Goal: Task Accomplishment & Management: Use online tool/utility

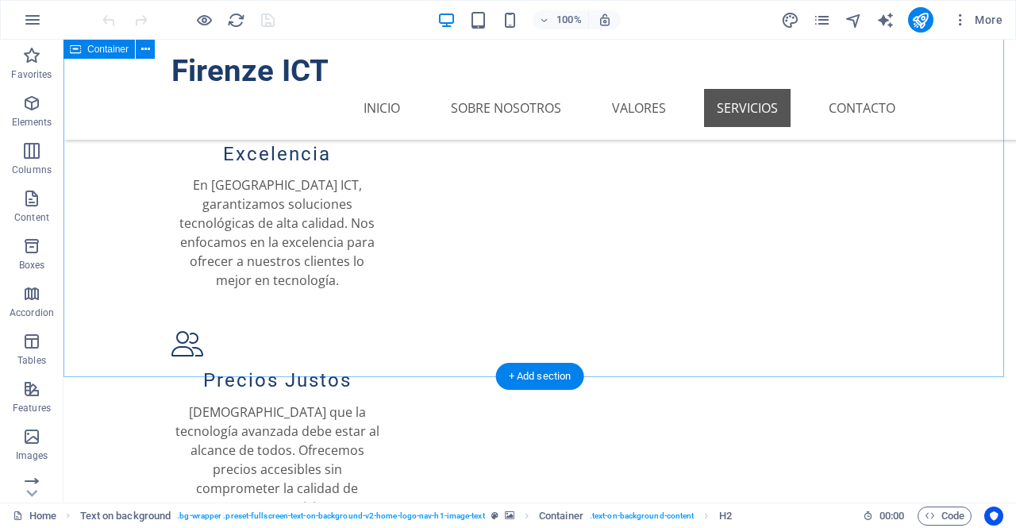
scroll to position [1145, 0]
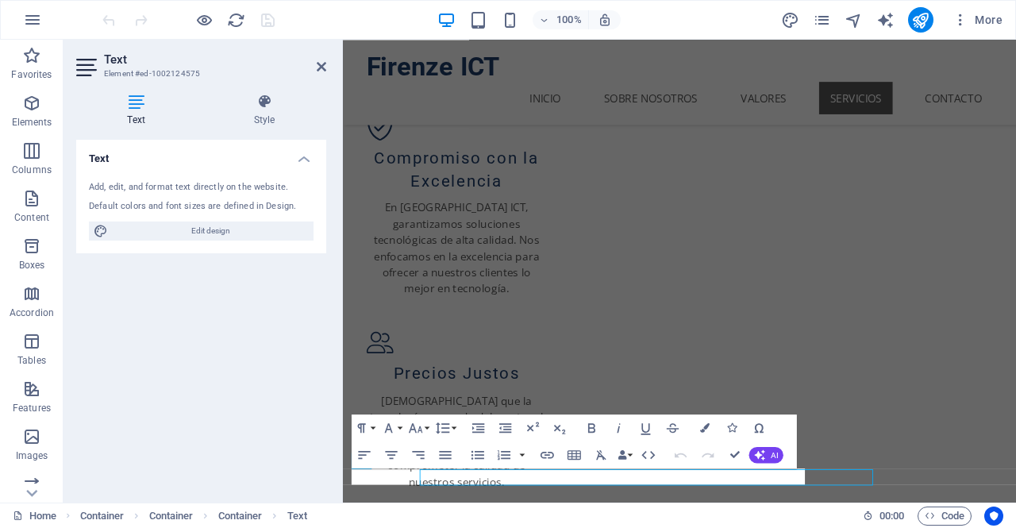
scroll to position [0, 0]
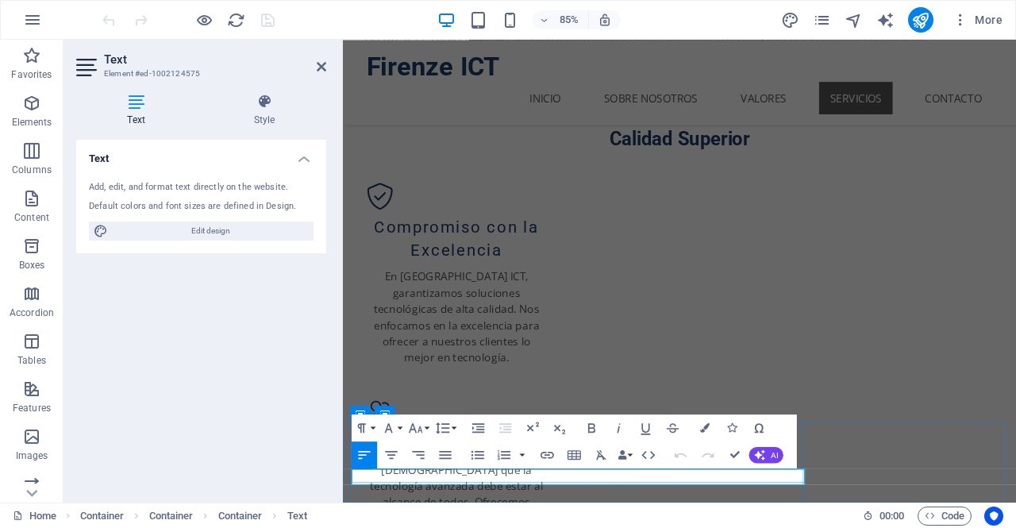
click at [322, 65] on icon at bounding box center [322, 66] width 10 height 13
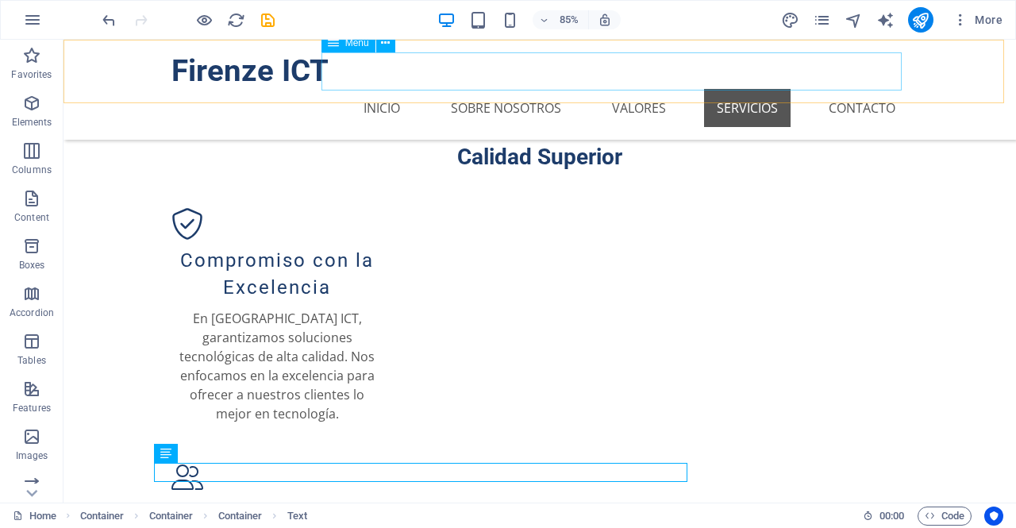
scroll to position [1145, 0]
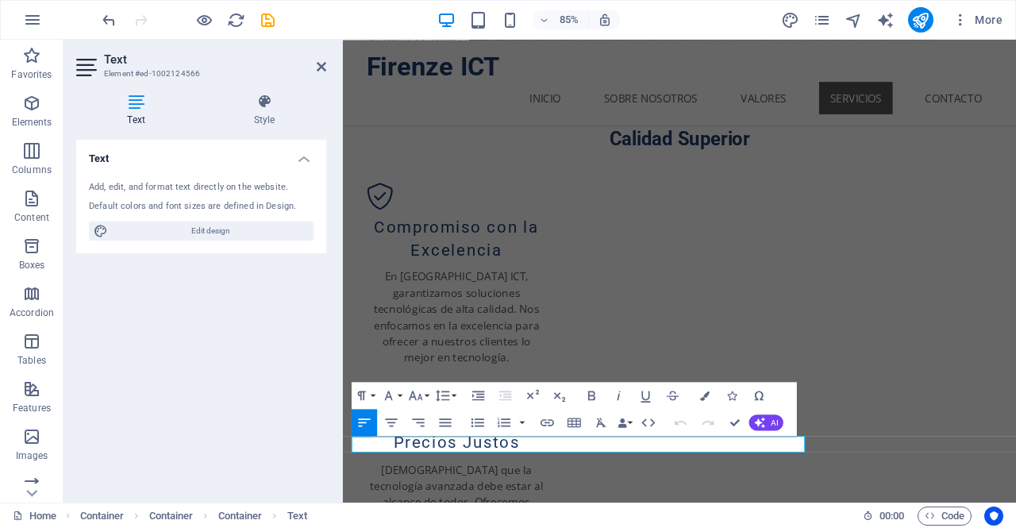
scroll to position [0, 0]
click at [551, 426] on icon "button" at bounding box center [547, 422] width 16 height 16
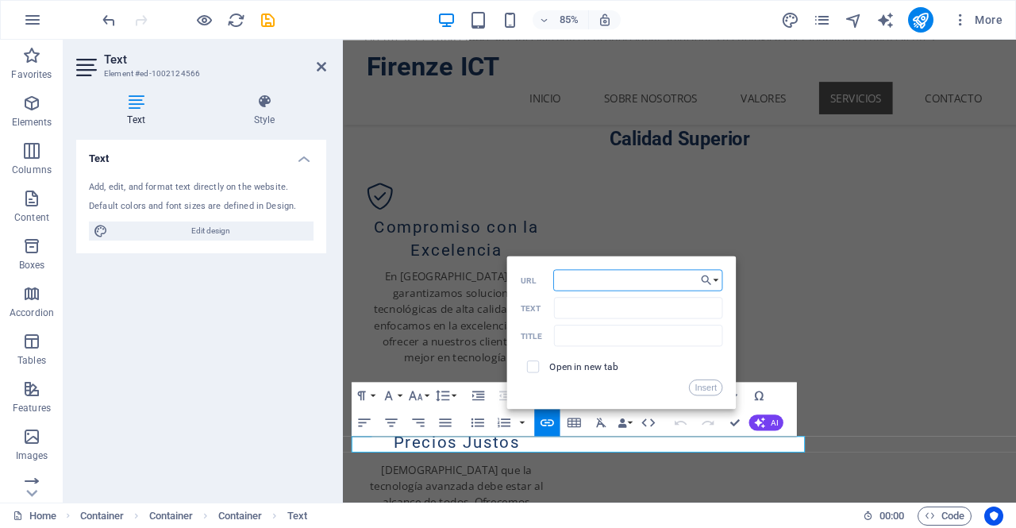
paste input "mailto:"
click at [625, 291] on div "mailto: URL" at bounding box center [622, 280] width 202 height 22
click at [625, 283] on input "mailto:" at bounding box center [638, 279] width 170 height 21
drag, startPoint x: 584, startPoint y: 280, endPoint x: 690, endPoint y: 278, distance: 106.4
click at [690, 278] on input "mailto:contacto@firenzeict.com" at bounding box center [638, 279] width 170 height 21
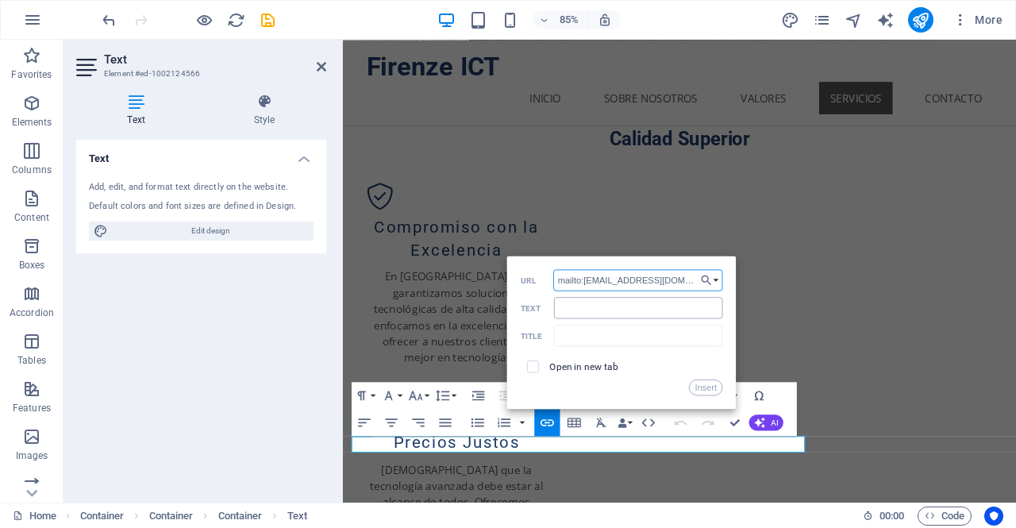
type input "mailto:contacto@firenzeict.com"
click at [576, 313] on input "Text" at bounding box center [638, 307] width 169 height 21
paste input "[EMAIL_ADDRESS][DOMAIN_NAME]"
type input "[EMAIL_ADDRESS][DOMAIN_NAME]"
click at [603, 336] on input "text" at bounding box center [638, 335] width 169 height 21
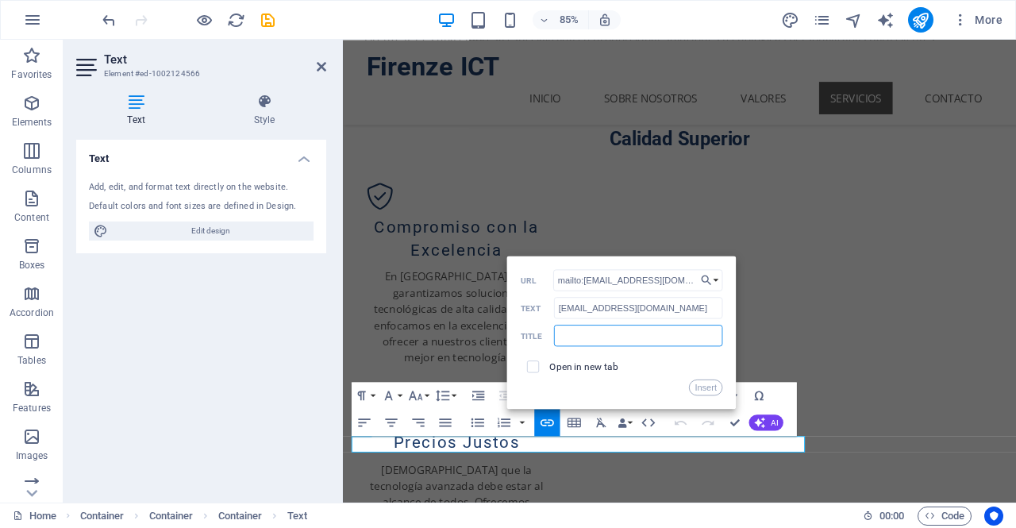
paste input "[EMAIL_ADDRESS][DOMAIN_NAME]"
type input "[EMAIL_ADDRESS][DOMAIN_NAME]"
click at [540, 371] on span at bounding box center [533, 366] width 25 height 25
click at [533, 369] on input "checkbox" at bounding box center [531, 365] width 12 height 12
checkbox input "true"
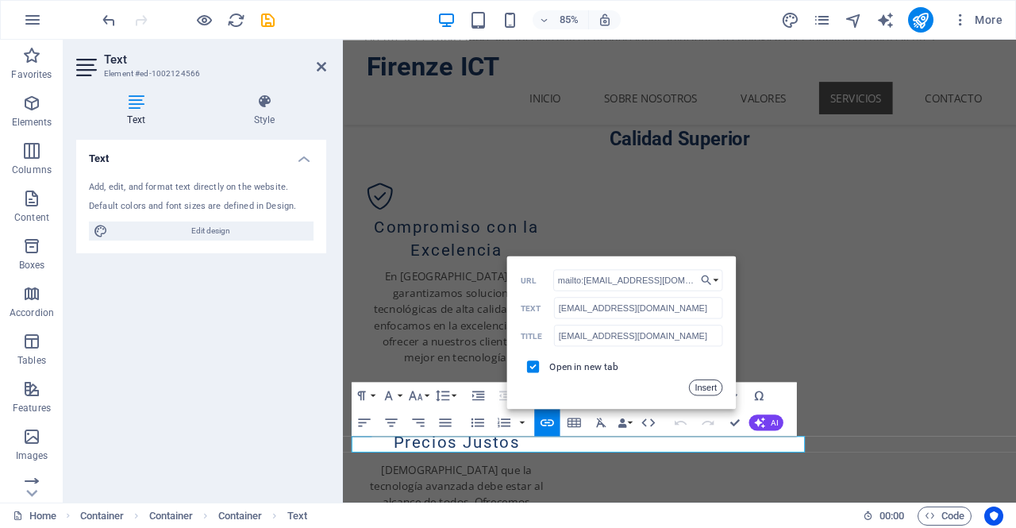
click at [698, 391] on button "Insert" at bounding box center [706, 387] width 34 height 16
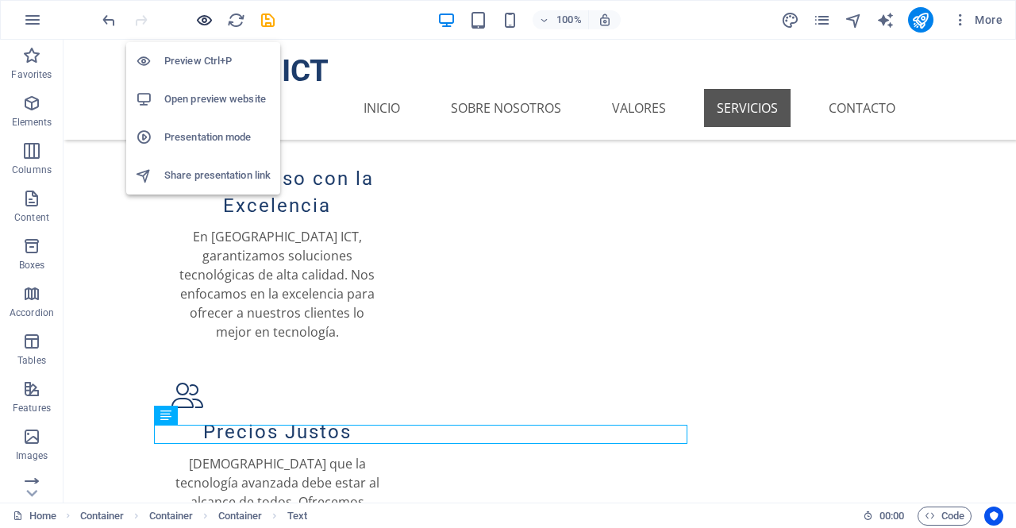
click at [200, 16] on icon "button" at bounding box center [204, 20] width 18 height 18
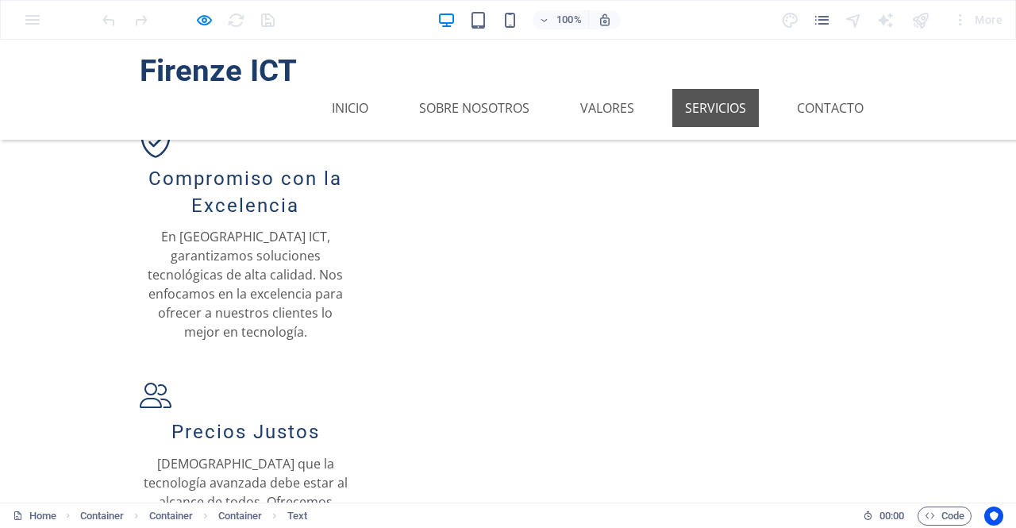
click at [211, 17] on icon "button" at bounding box center [204, 20] width 18 height 18
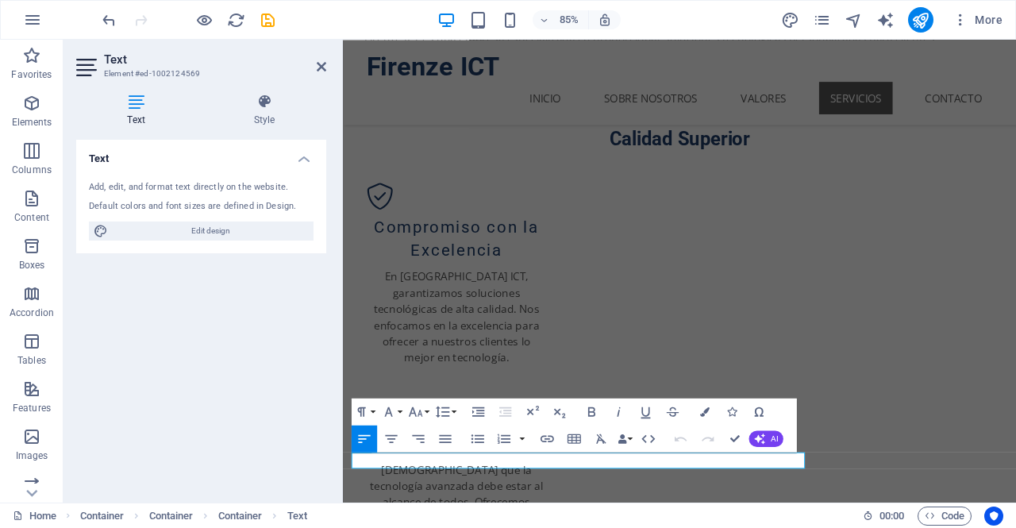
scroll to position [0, 0]
click at [549, 440] on icon "button" at bounding box center [547, 438] width 16 height 16
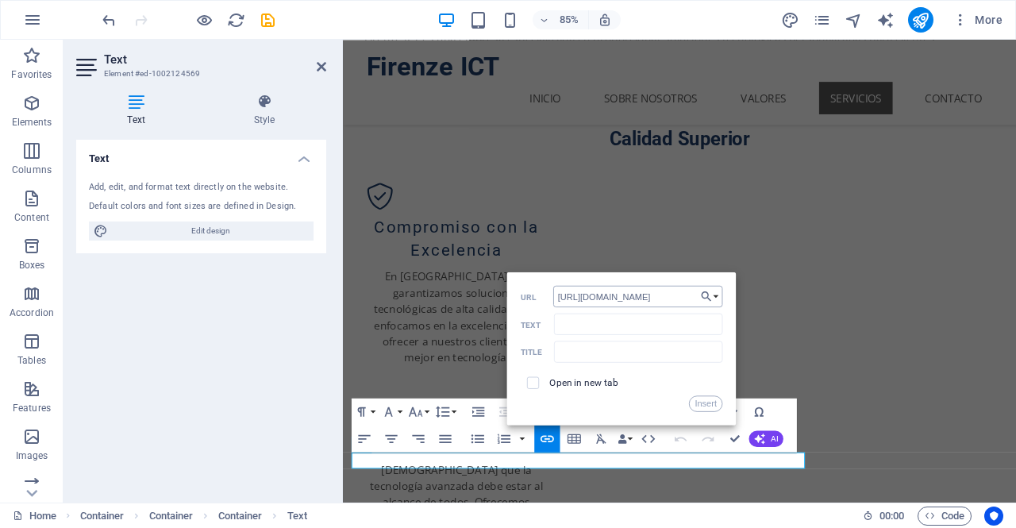
drag, startPoint x: 613, startPoint y: 293, endPoint x: 686, endPoint y: 299, distance: 73.3
click at [686, 299] on input "https://wa.me/50584566571" at bounding box center [638, 296] width 170 height 21
type input "https://wa.me/50584566571"
click at [607, 330] on input "Text" at bounding box center [638, 323] width 169 height 21
paste input "50584566571"
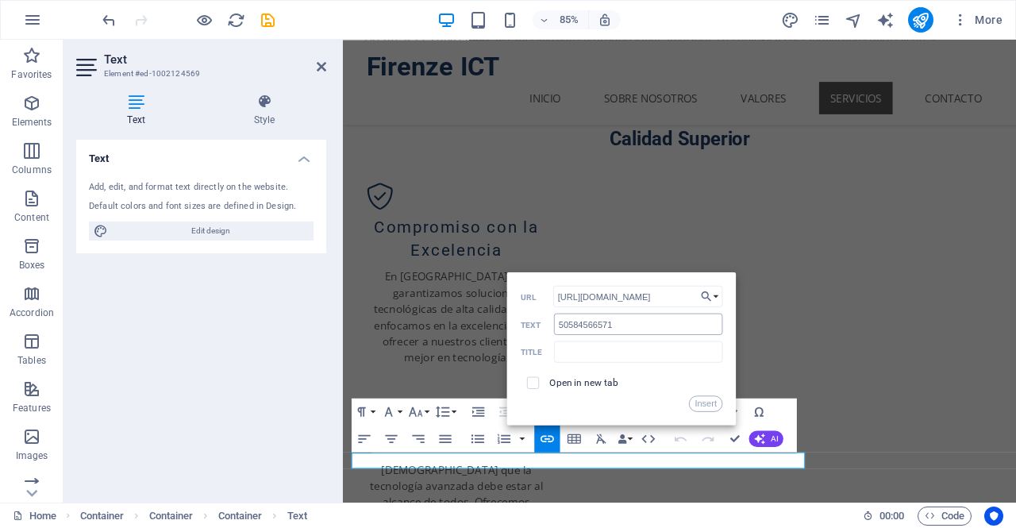
click at [554, 320] on label "Text" at bounding box center [537, 325] width 33 height 10
click at [554, 320] on input "50584566571" at bounding box center [638, 323] width 169 height 21
click at [559, 323] on input "50584566571" at bounding box center [638, 323] width 169 height 21
type input "[PHONE_NUMBER]"
click at [611, 353] on input "text" at bounding box center [638, 350] width 169 height 21
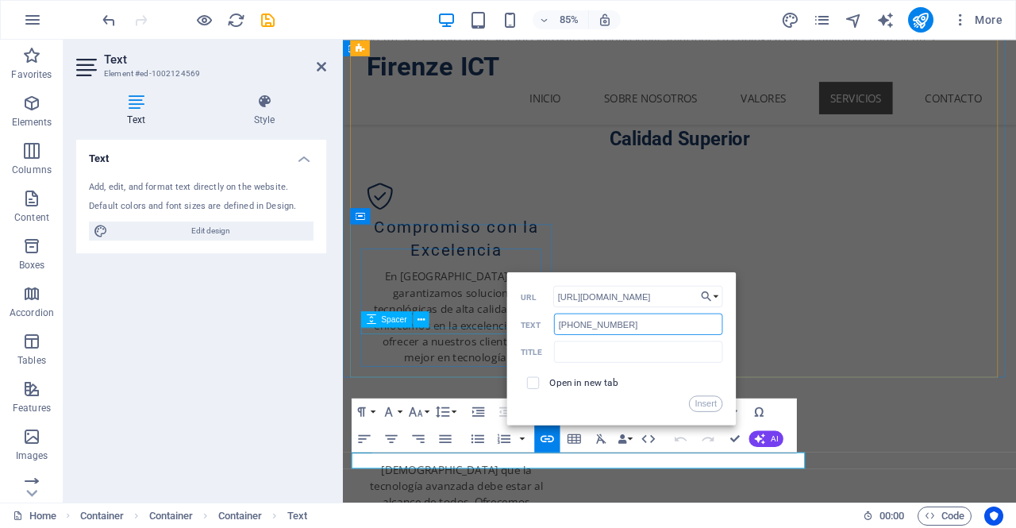
drag, startPoint x: 982, startPoint y: 364, endPoint x: 530, endPoint y: 379, distance: 451.8
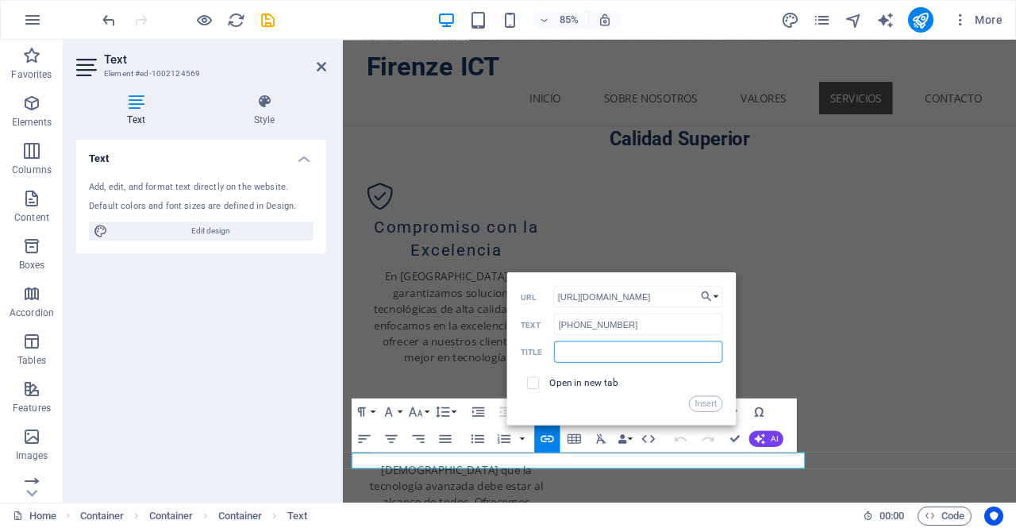
click at [581, 349] on input "text" at bounding box center [638, 350] width 169 height 21
paste input "50584566571"
drag, startPoint x: 627, startPoint y: 321, endPoint x: 527, endPoint y: 318, distance: 100.0
click at [527, 318] on div "+505 8456 6571 Text" at bounding box center [622, 324] width 202 height 22
drag, startPoint x: 622, startPoint y: 350, endPoint x: 525, endPoint y: 336, distance: 97.9
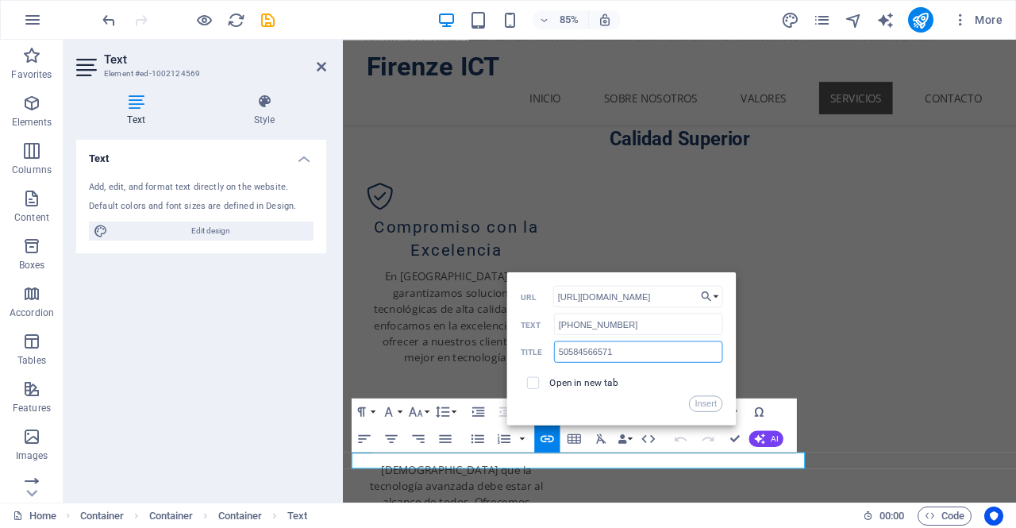
click at [525, 336] on div "https://wa.me/50584566571 URL +505 8456 6571 Text 50584566571 Title Open in new…" at bounding box center [622, 349] width 202 height 126
paste input "+505 8456"
type input "[PHONE_NUMBER]"
click at [534, 375] on input "checkbox" at bounding box center [531, 381] width 12 height 12
checkbox input "true"
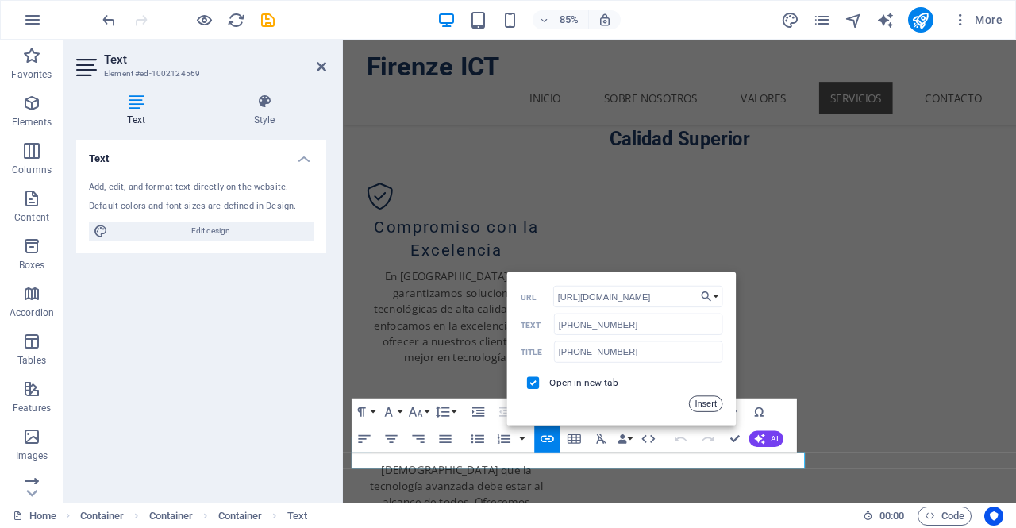
click at [700, 402] on button "Insert" at bounding box center [706, 403] width 34 height 16
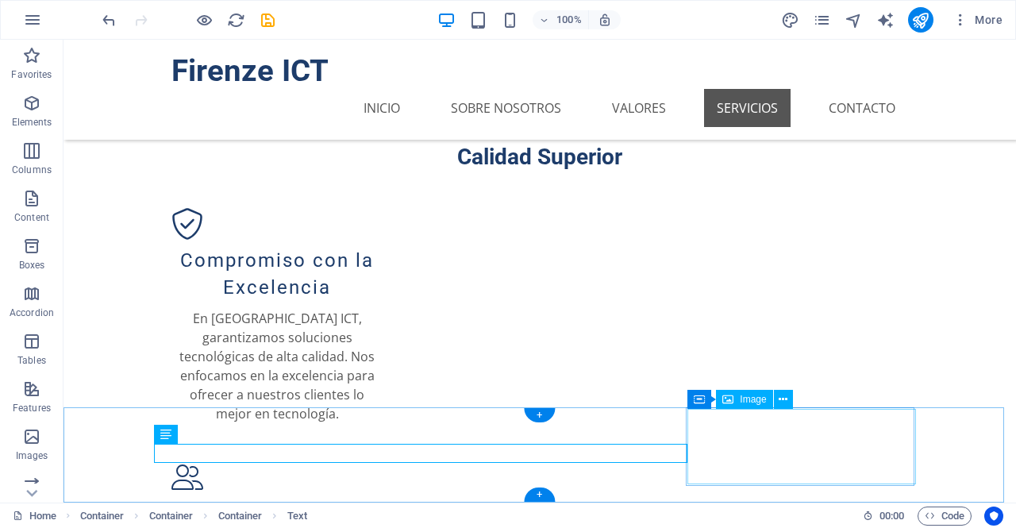
scroll to position [1145, 0]
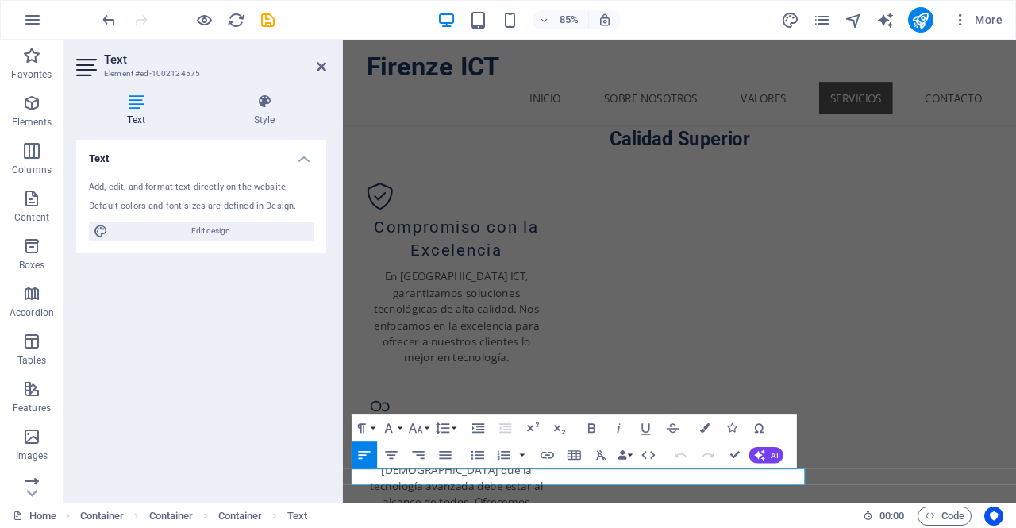
scroll to position [0, 0]
drag, startPoint x: 461, startPoint y: 555, endPoint x: 676, endPoint y: 512, distance: 219.3
copy p "+505 8238 2919"
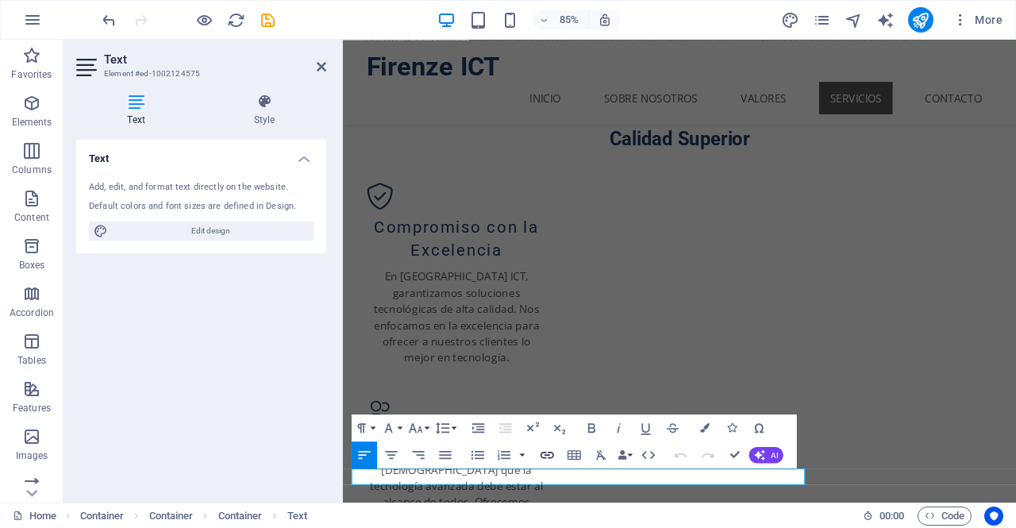
click at [551, 451] on icon "button" at bounding box center [547, 455] width 16 height 16
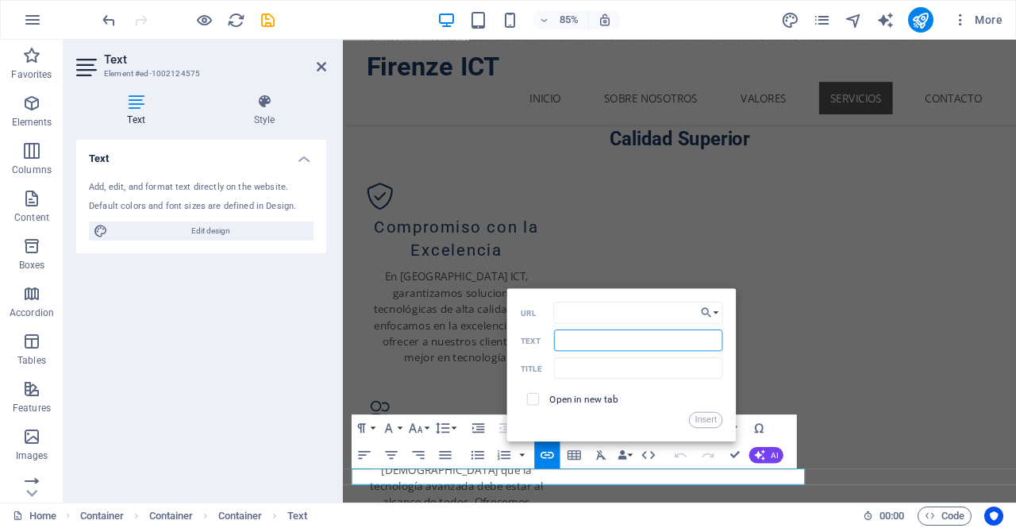
click at [609, 347] on input "Text" at bounding box center [638, 339] width 169 height 21
paste input "+505 8238 2919"
type input "+505 8238 2919"
click at [586, 373] on input "text" at bounding box center [638, 367] width 169 height 21
paste input "+505 8238 2919"
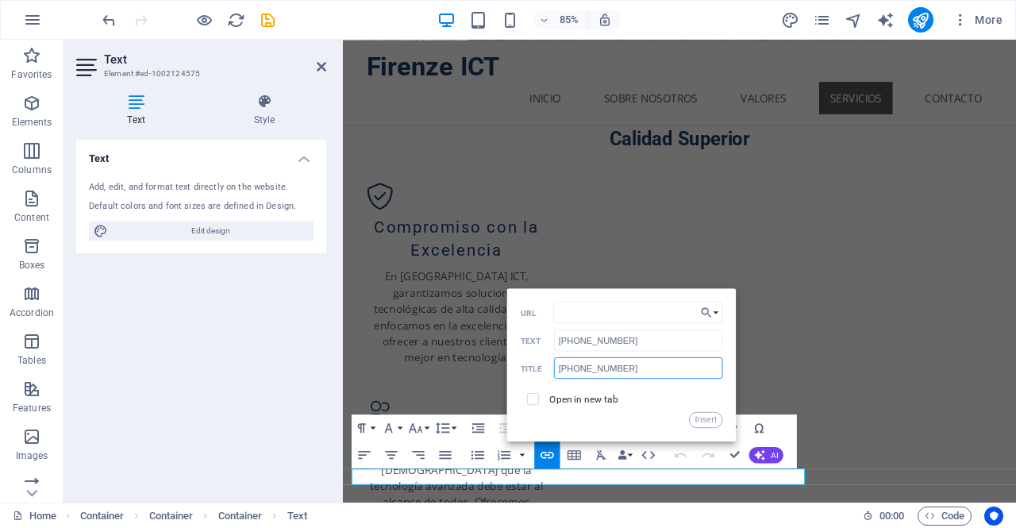
type input "+505 8238 2919"
click at [609, 318] on input "URL" at bounding box center [638, 312] width 170 height 21
paste input "https://wa.me/15551234567"
drag, startPoint x: 636, startPoint y: 339, endPoint x: 513, endPoint y: 324, distance: 124.7
click at [513, 324] on div "Back Choose Link Home Subpage Legal Notice Privacy Choose file ... https://wa.m…" at bounding box center [621, 364] width 229 height 153
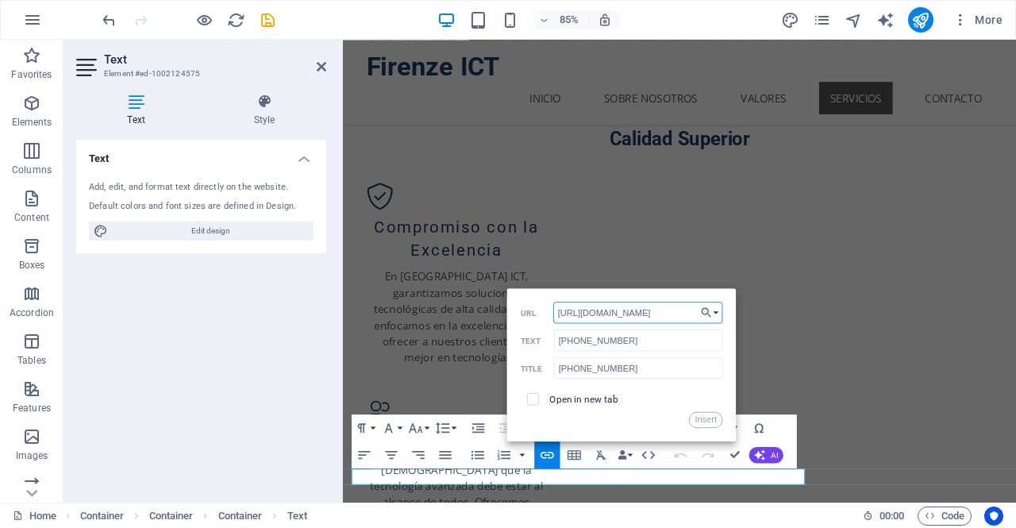
drag, startPoint x: 621, startPoint y: 315, endPoint x: 695, endPoint y: 328, distance: 75.7
click at [695, 328] on div "https://wa.me/15551234567 URL +505 8238 2919 Text +505 8238 2919 Title Open in …" at bounding box center [622, 365] width 202 height 126
paste input "+505 8238 2919"
click at [655, 311] on input "https://wa.me/+505 8238 2919" at bounding box center [638, 312] width 170 height 21
type input "https://wa.me/50582382919"
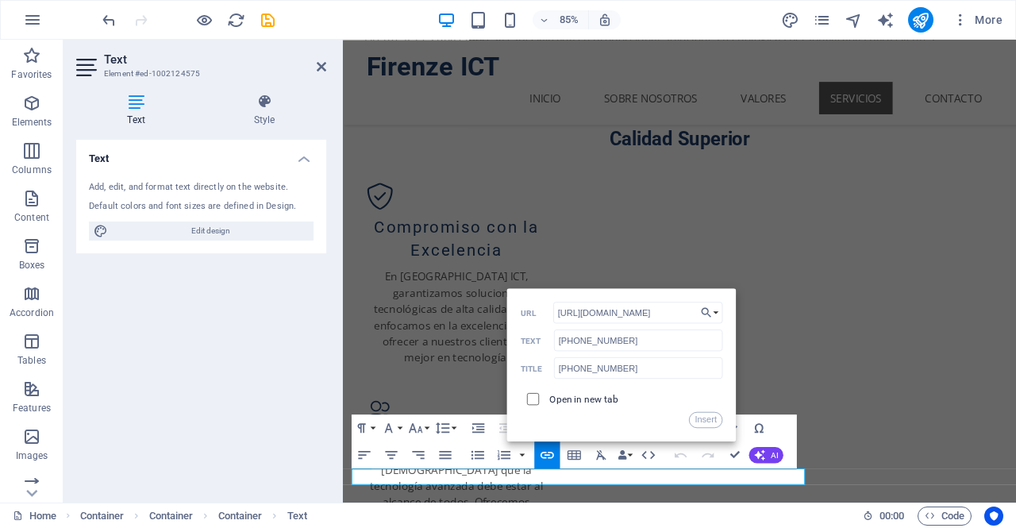
click at [532, 402] on input "checkbox" at bounding box center [531, 396] width 12 height 12
checkbox input "true"
click at [705, 427] on button "Insert" at bounding box center [706, 420] width 34 height 16
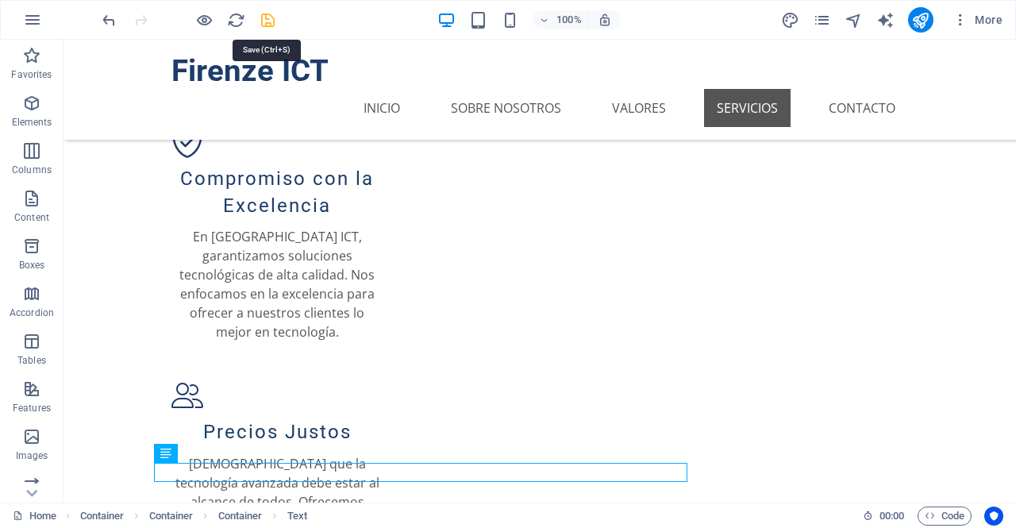
click at [269, 20] on icon "save" at bounding box center [268, 20] width 18 height 18
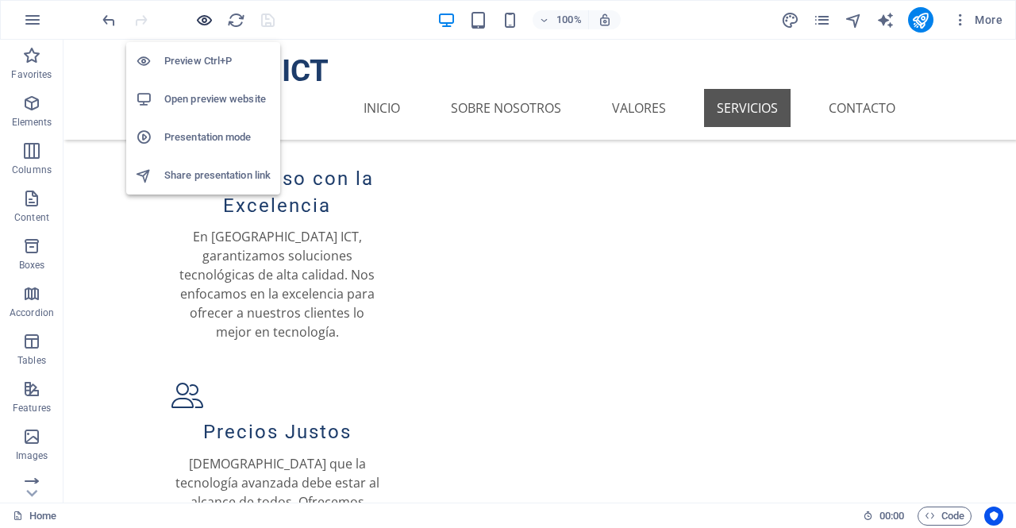
click at [204, 23] on icon "button" at bounding box center [204, 20] width 18 height 18
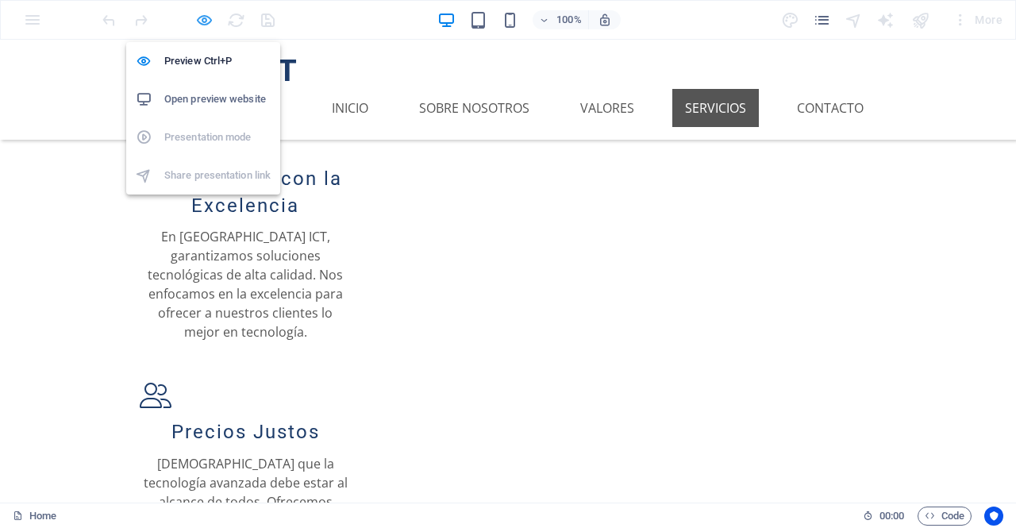
click at [203, 20] on icon "button" at bounding box center [204, 20] width 18 height 18
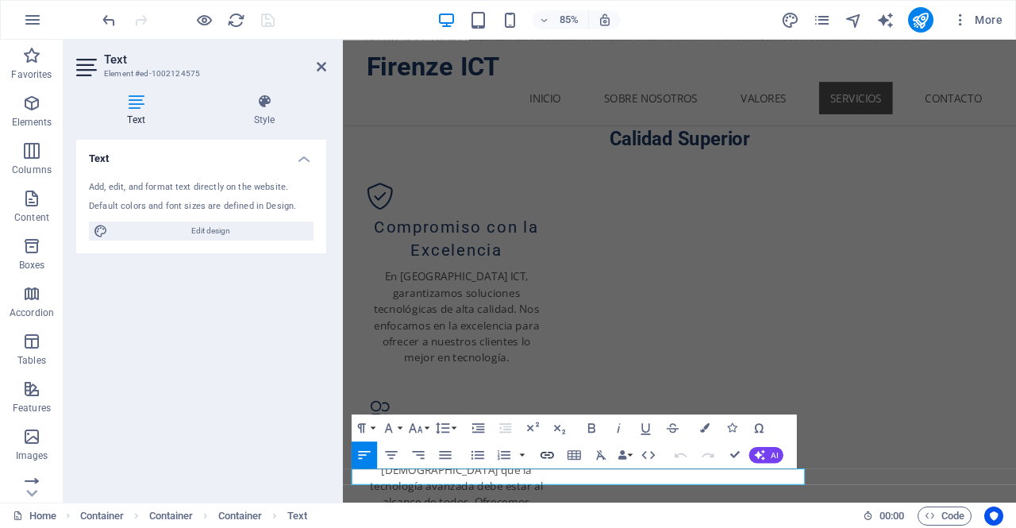
click at [548, 456] on icon "button" at bounding box center [547, 455] width 16 height 16
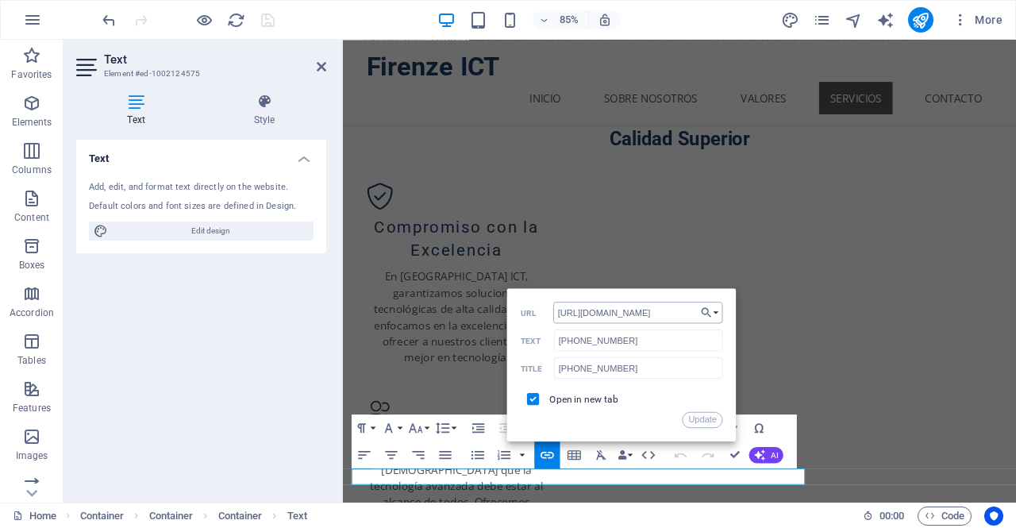
click at [656, 310] on input "https://wa.me/50582382919" at bounding box center [638, 312] width 170 height 21
type input "https://wa.me/50582382019"
click at [613, 334] on input "+505 8238 2919" at bounding box center [638, 339] width 169 height 21
type input "[PHONE_NUMBER]"
click at [613, 368] on input "+505 8238 2919" at bounding box center [638, 367] width 169 height 21
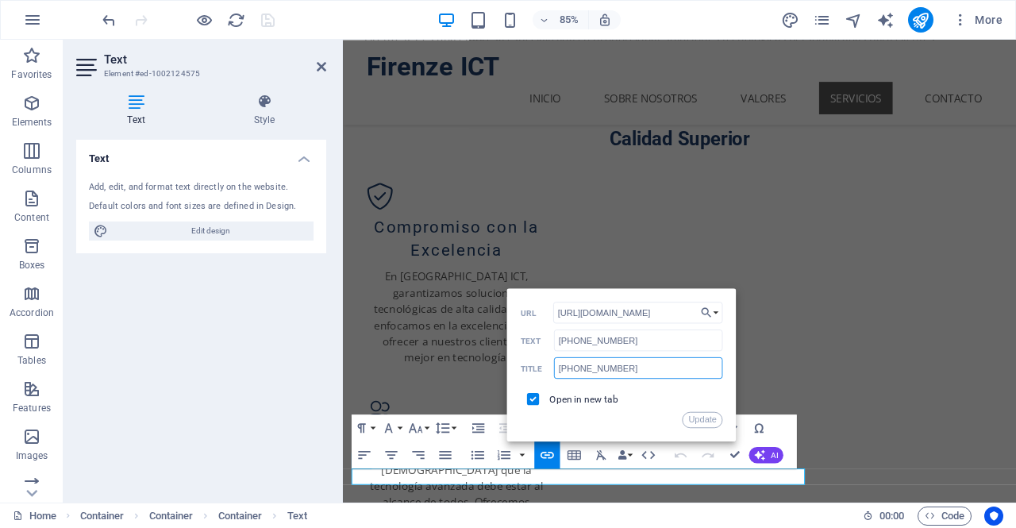
type input "[PHONE_NUMBER]"
click at [698, 420] on button "Update" at bounding box center [702, 420] width 40 height 16
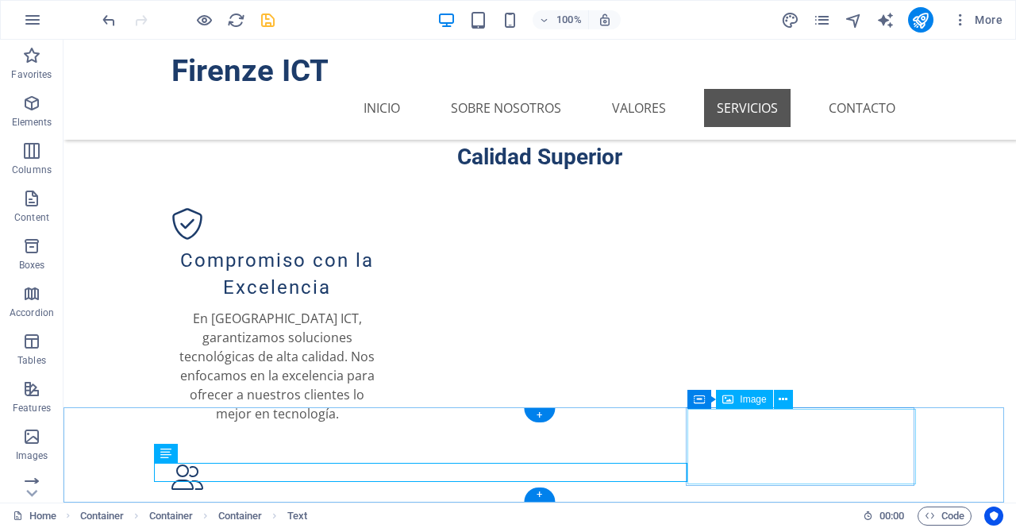
scroll to position [1145, 0]
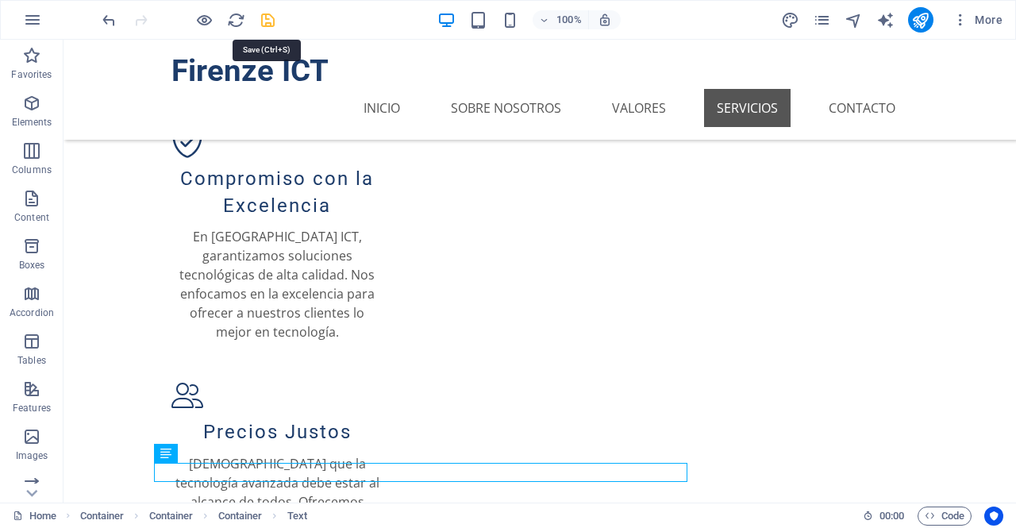
click at [268, 21] on icon "save" at bounding box center [268, 20] width 18 height 18
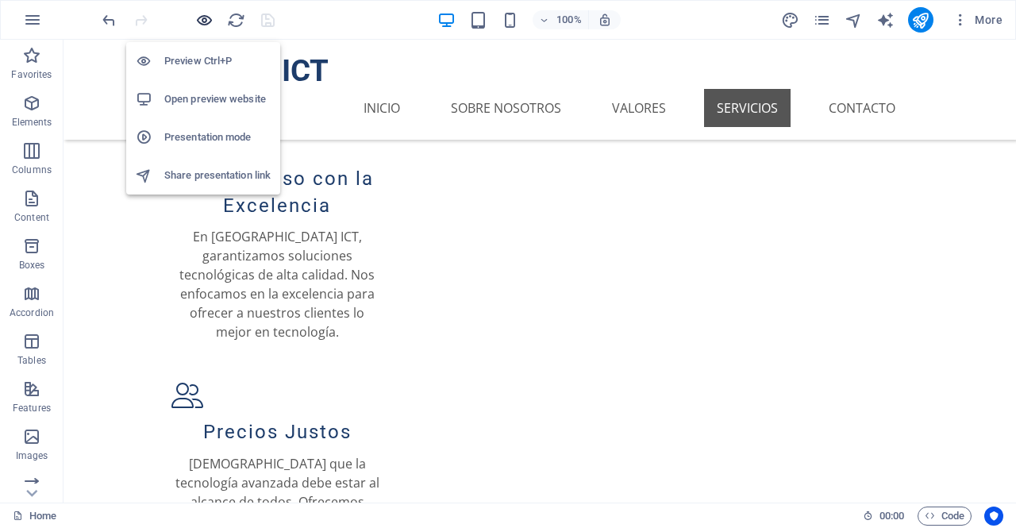
click at [205, 18] on icon "button" at bounding box center [204, 20] width 18 height 18
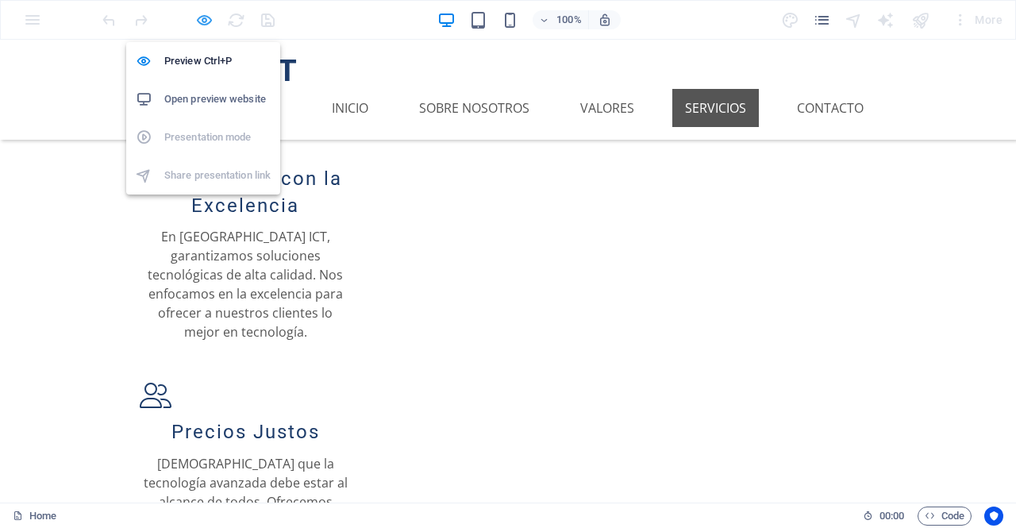
click at [206, 16] on icon "button" at bounding box center [204, 20] width 18 height 18
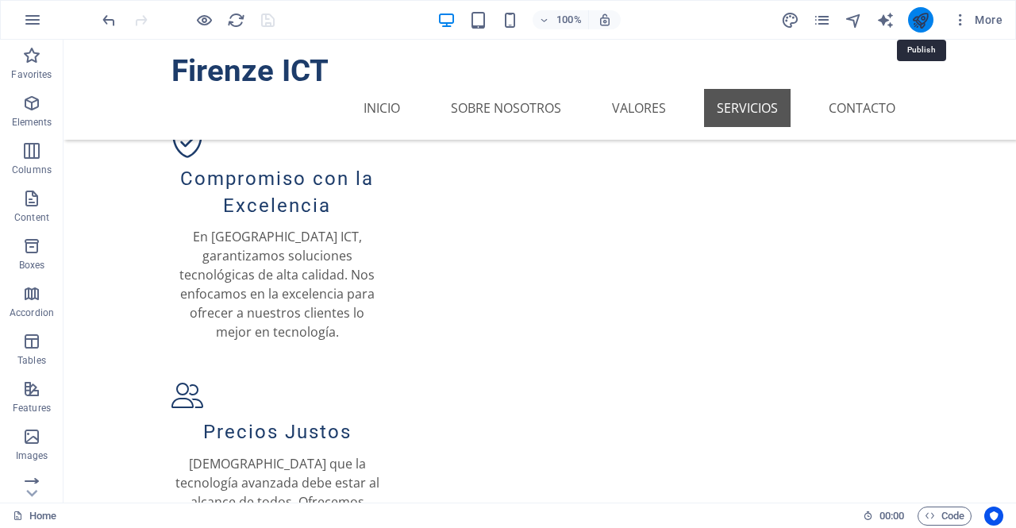
click at [922, 21] on icon "publish" at bounding box center [920, 20] width 18 height 18
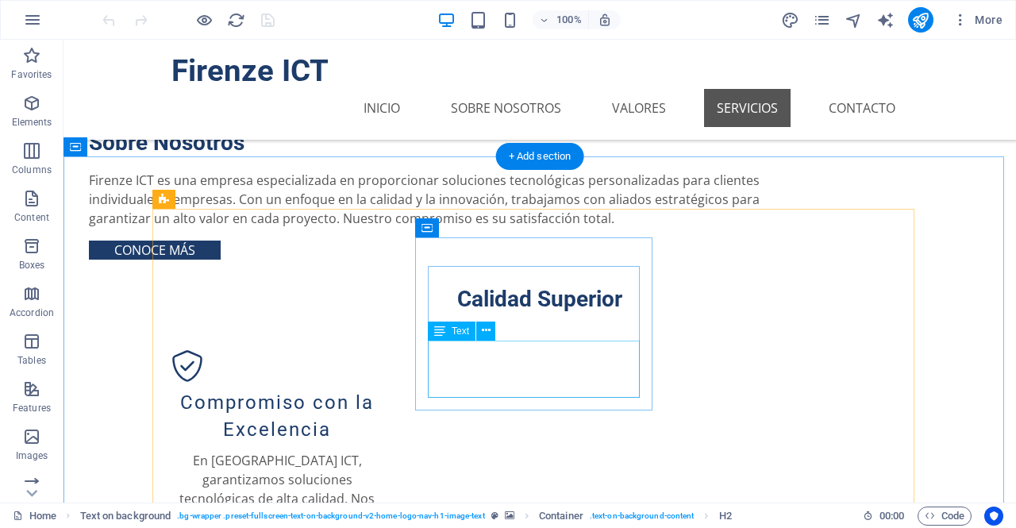
scroll to position [1145, 0]
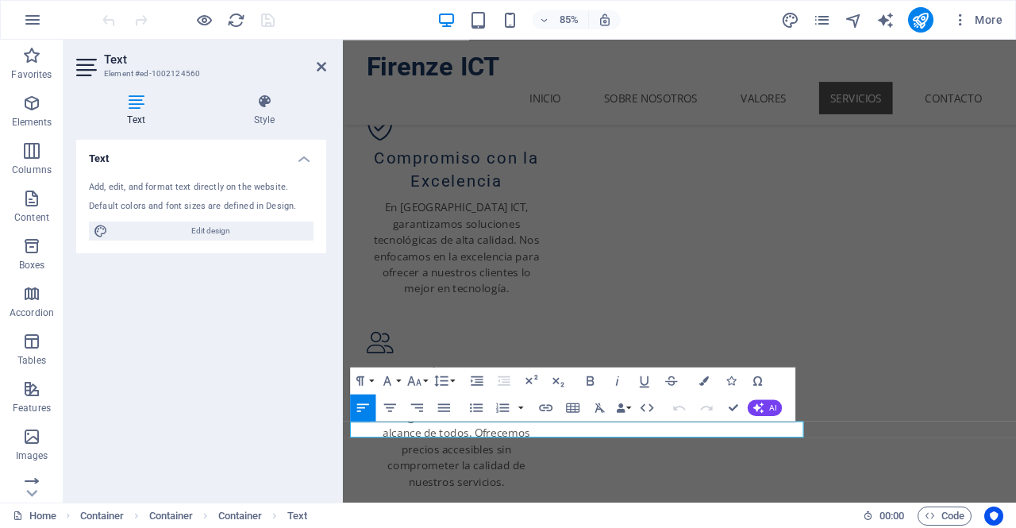
scroll to position [0, 0]
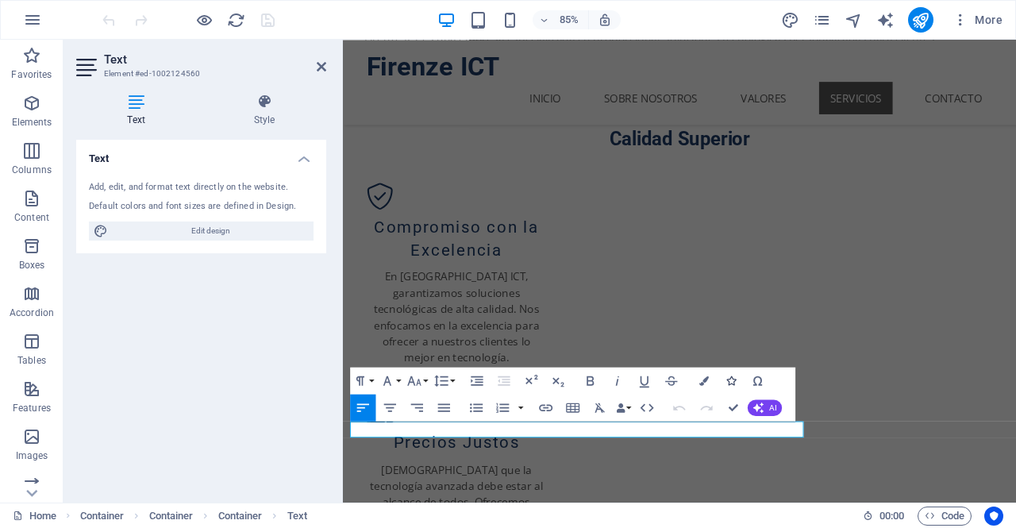
click at [732, 383] on icon "button" at bounding box center [731, 381] width 10 height 10
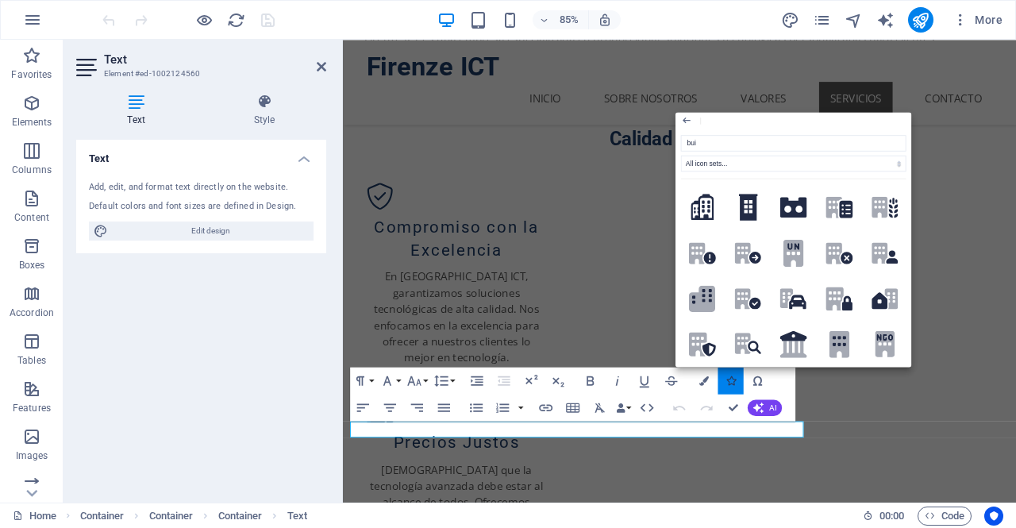
type input "buil"
click at [841, 211] on icon at bounding box center [845, 209] width 13 height 17
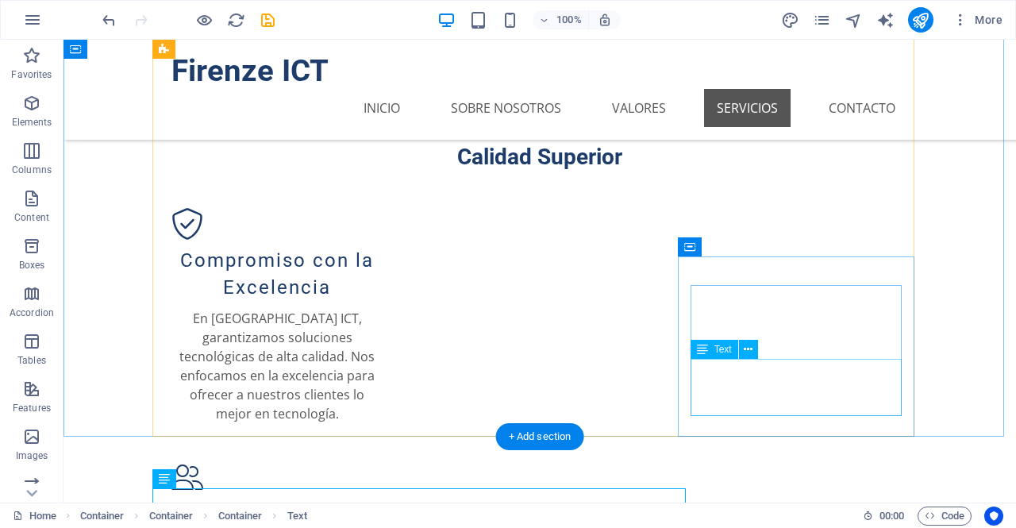
scroll to position [1145, 0]
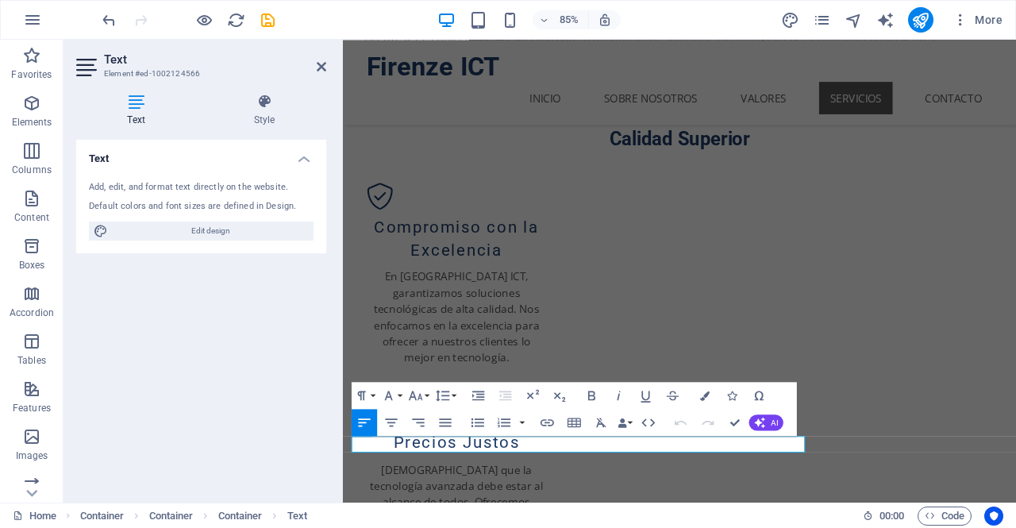
scroll to position [0, 0]
click at [732, 394] on icon "button" at bounding box center [733, 395] width 10 height 10
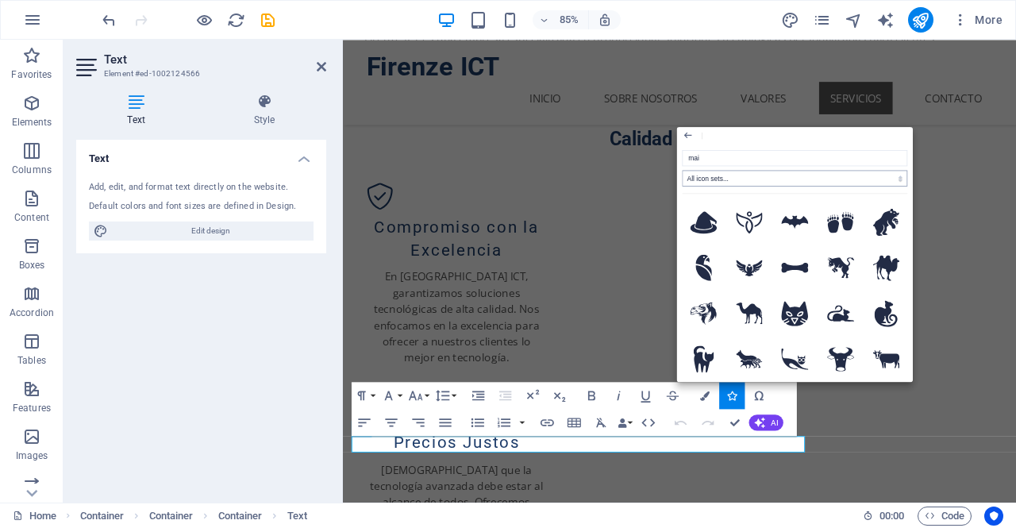
type input "mail"
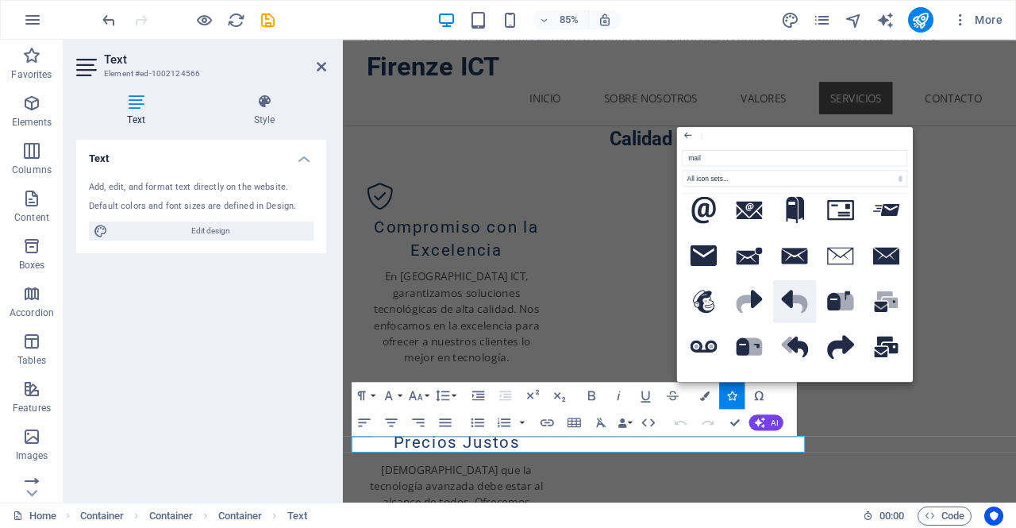
scroll to position [13, 0]
click at [712, 214] on icon at bounding box center [704, 210] width 24 height 27
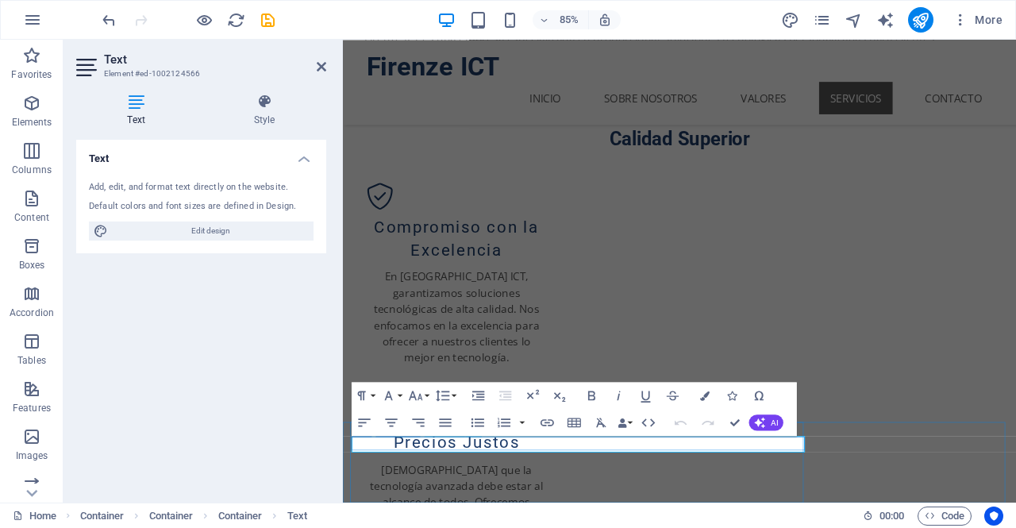
click at [732, 396] on icon "button" at bounding box center [733, 395] width 10 height 10
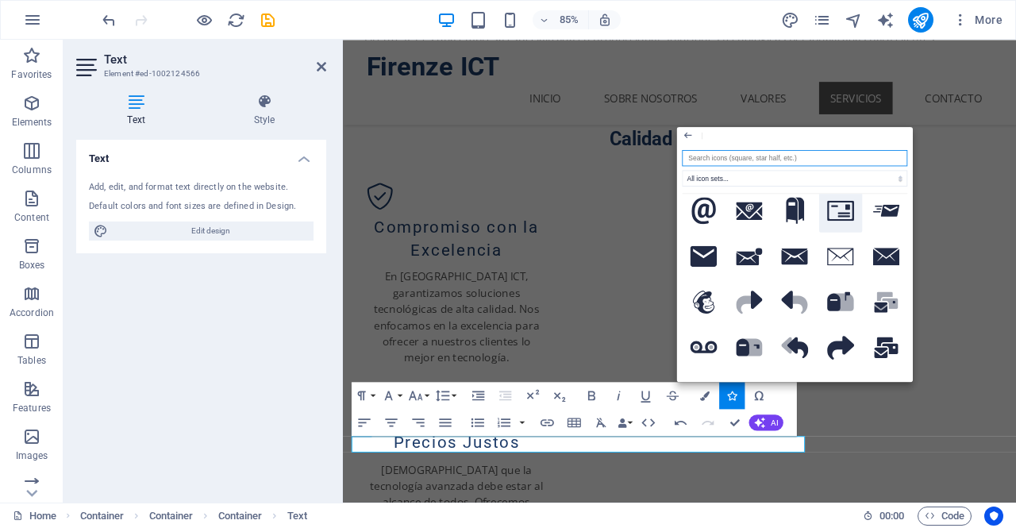
click at [840, 218] on icon at bounding box center [840, 211] width 27 height 20
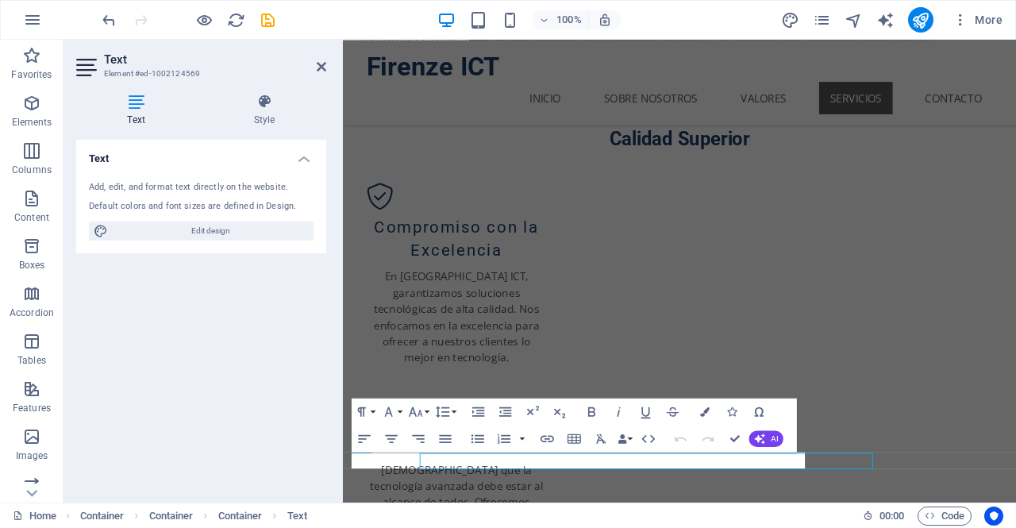
scroll to position [0, 0]
click at [729, 410] on icon "button" at bounding box center [733, 412] width 10 height 10
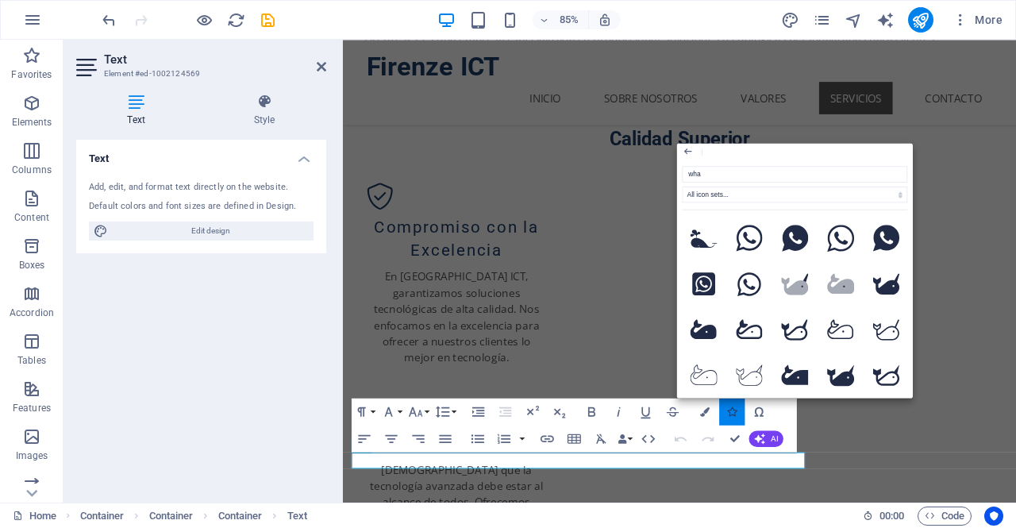
type input "what"
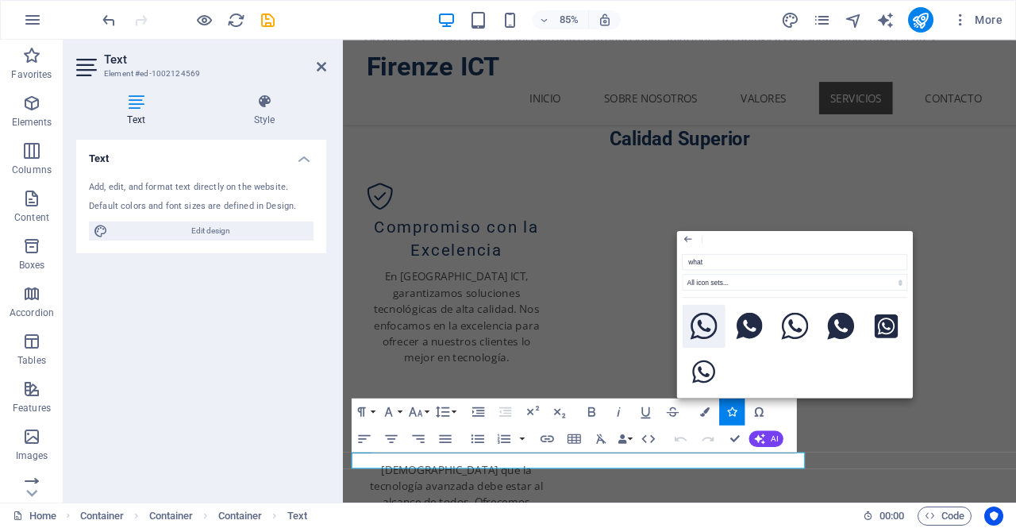
click at [708, 328] on icon at bounding box center [703, 326] width 27 height 27
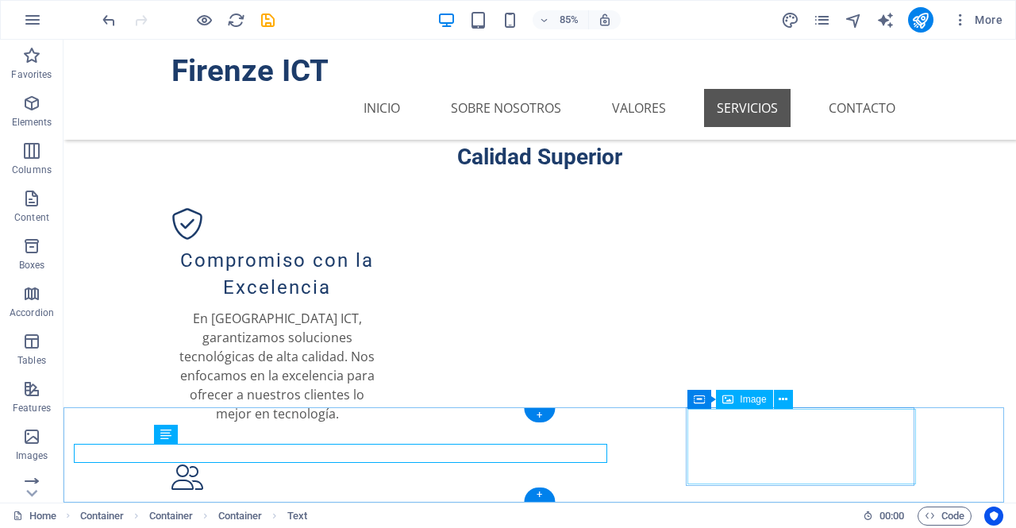
scroll to position [1145, 0]
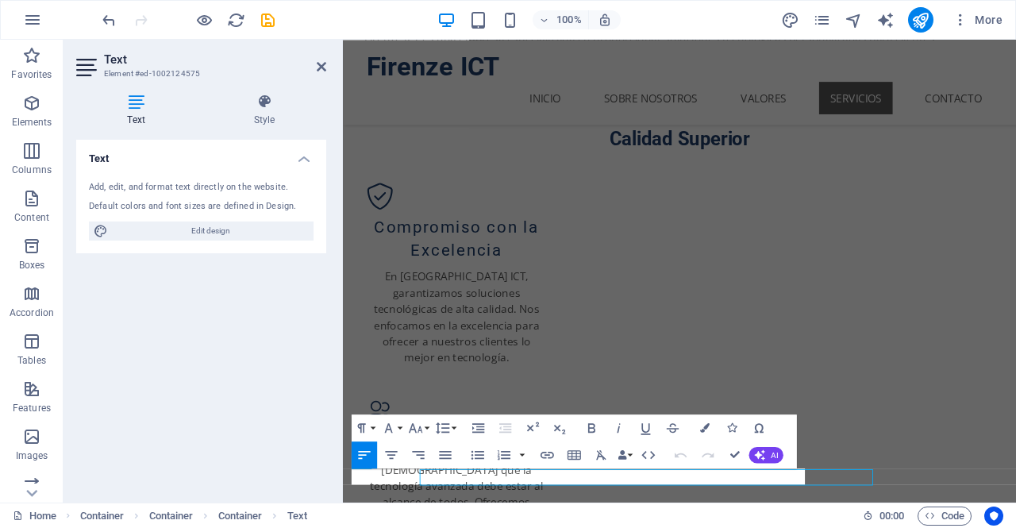
scroll to position [0, 0]
click at [732, 430] on icon "button" at bounding box center [733, 428] width 10 height 10
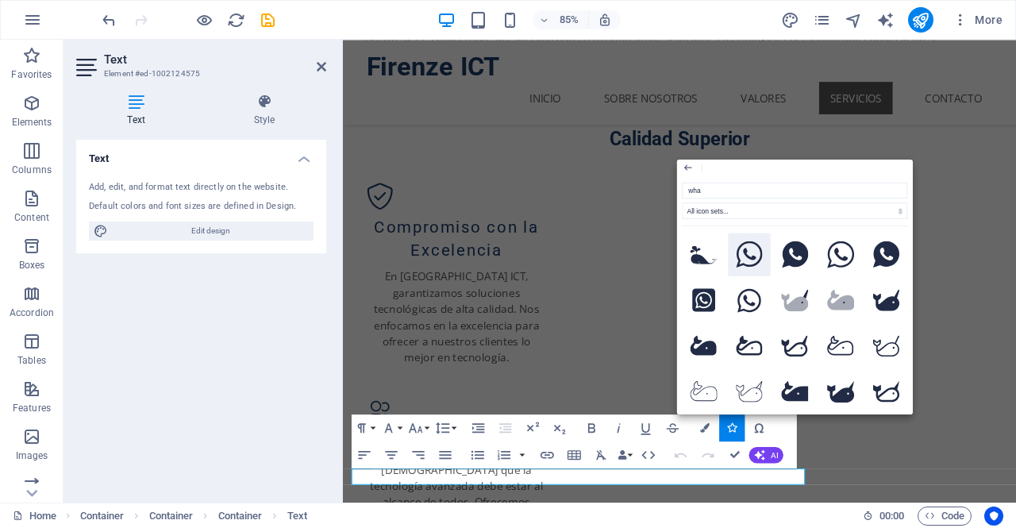
type input "what"
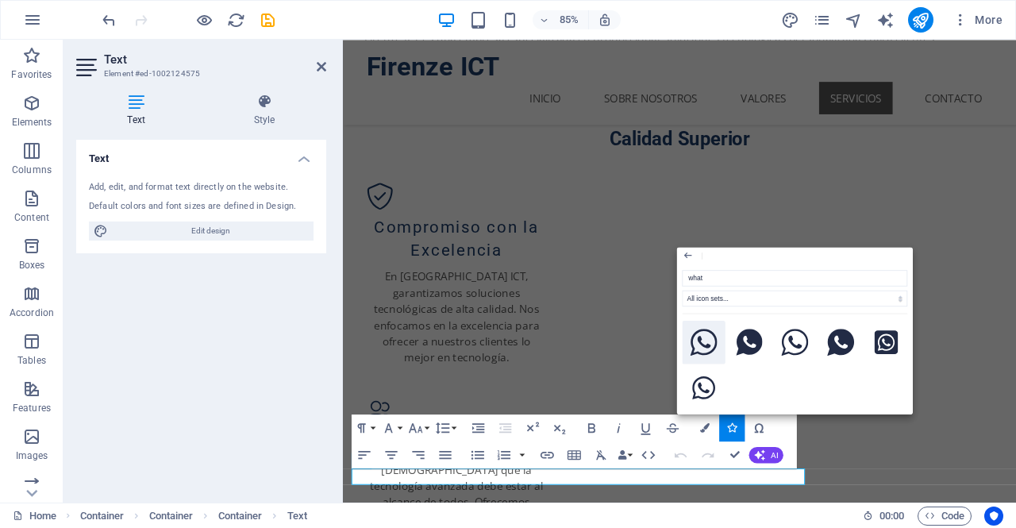
click at [701, 336] on icon at bounding box center [703, 342] width 27 height 27
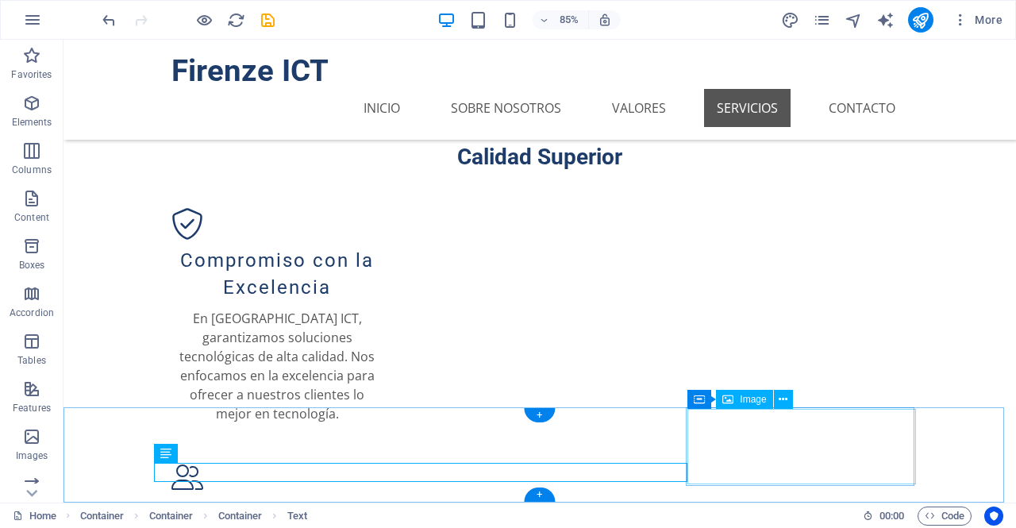
scroll to position [1145, 0]
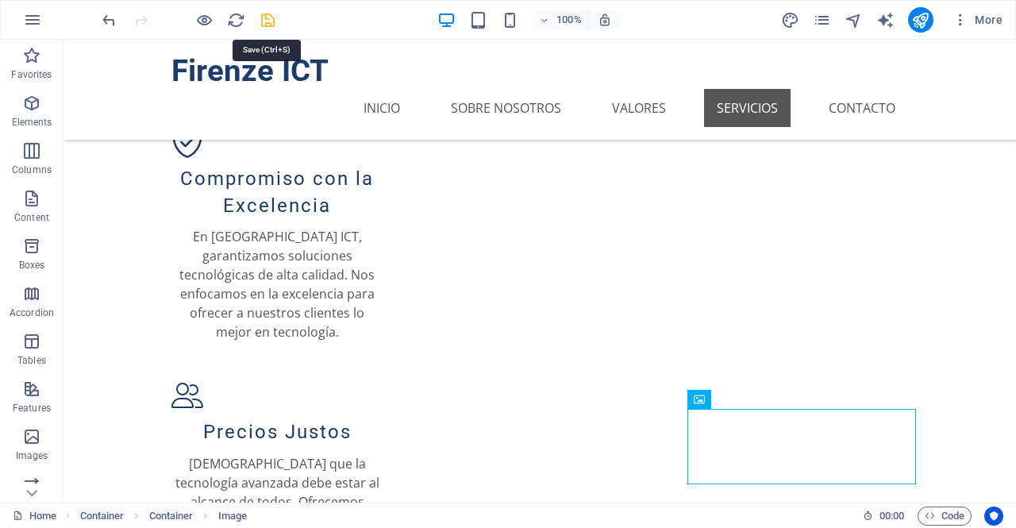
click at [262, 21] on icon "save" at bounding box center [268, 20] width 18 height 18
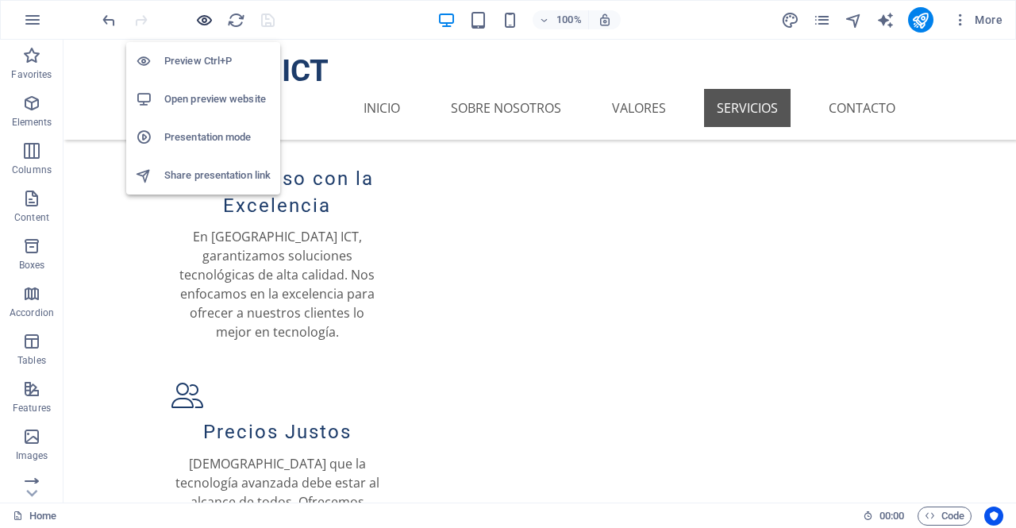
click at [202, 17] on icon "button" at bounding box center [204, 20] width 18 height 18
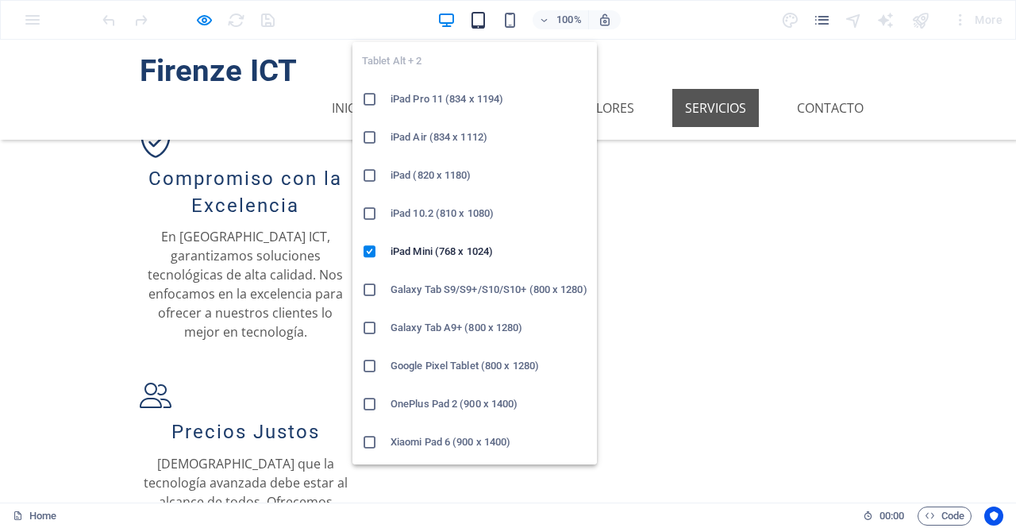
click at [475, 21] on icon "button" at bounding box center [478, 20] width 18 height 18
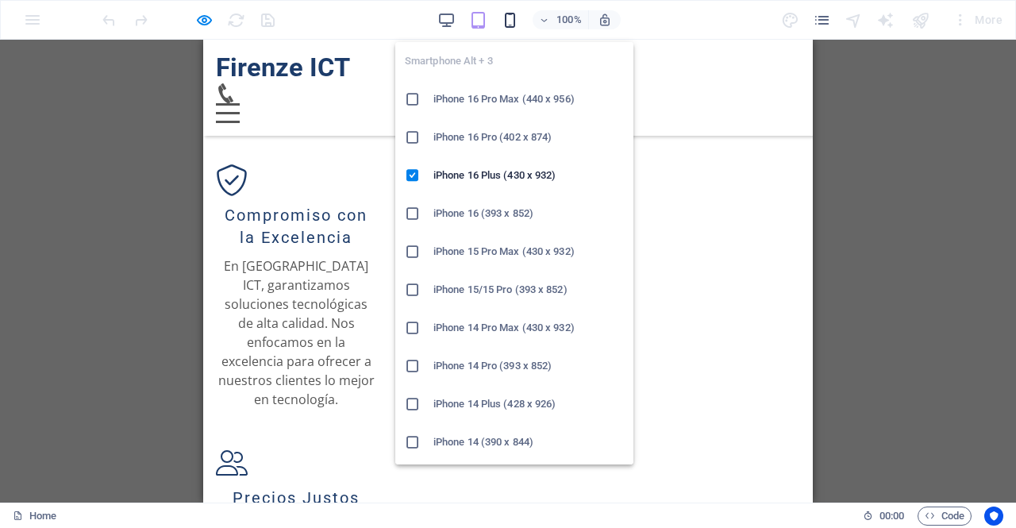
click at [516, 25] on icon "button" at bounding box center [510, 20] width 18 height 18
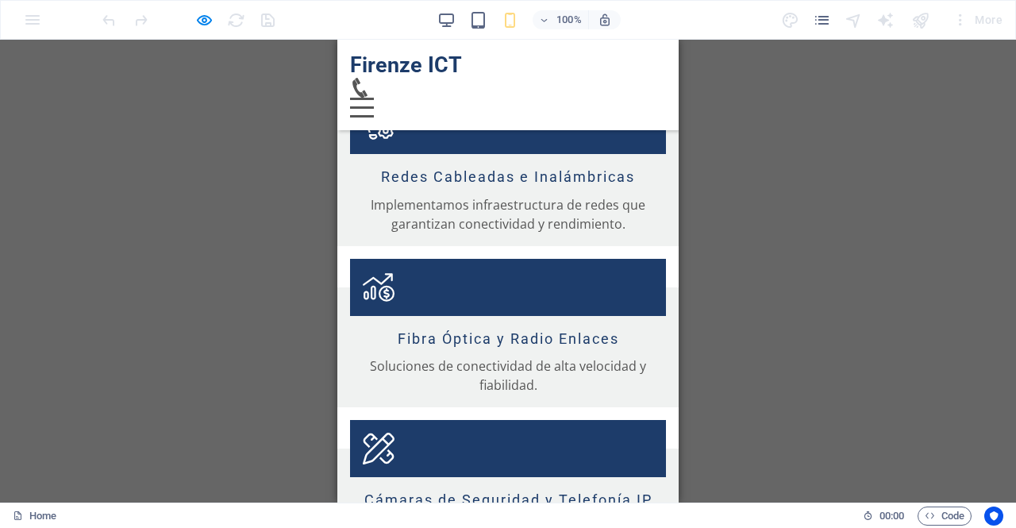
scroll to position [2601, 0]
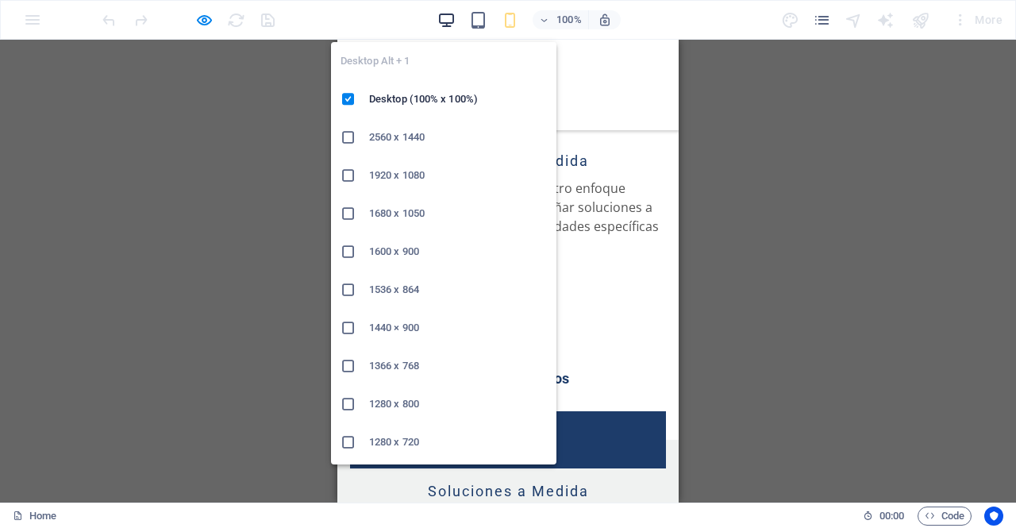
click at [448, 24] on icon "button" at bounding box center [446, 20] width 18 height 18
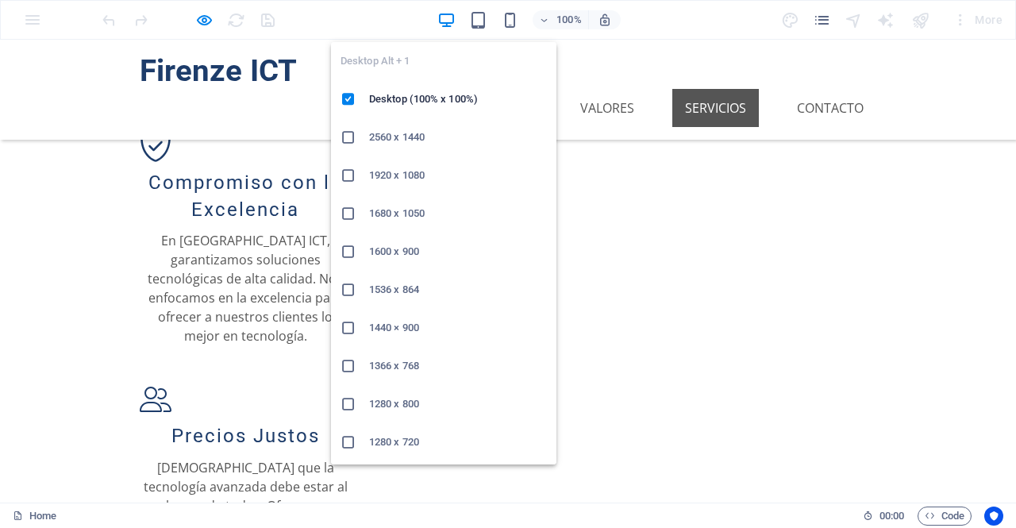
scroll to position [1145, 0]
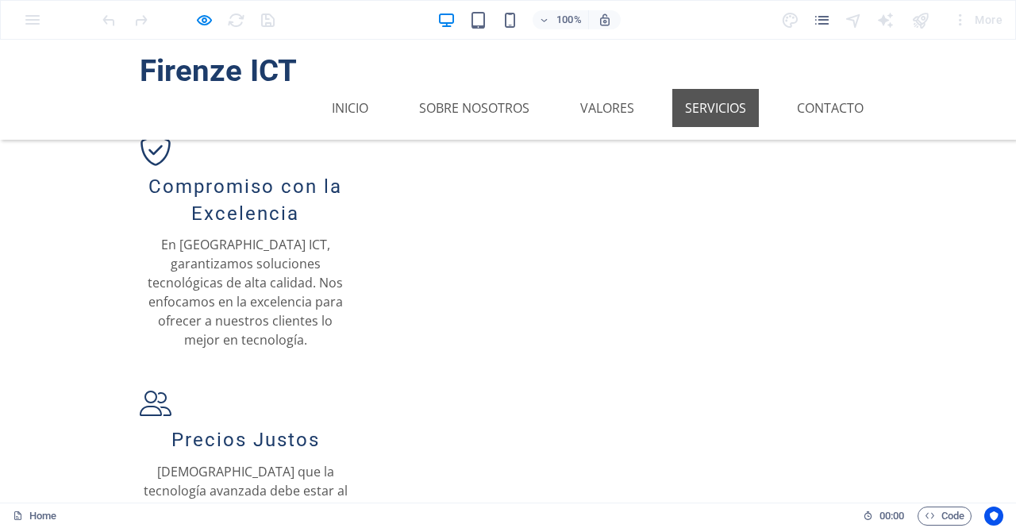
click at [215, 18] on div at bounding box center [188, 19] width 178 height 25
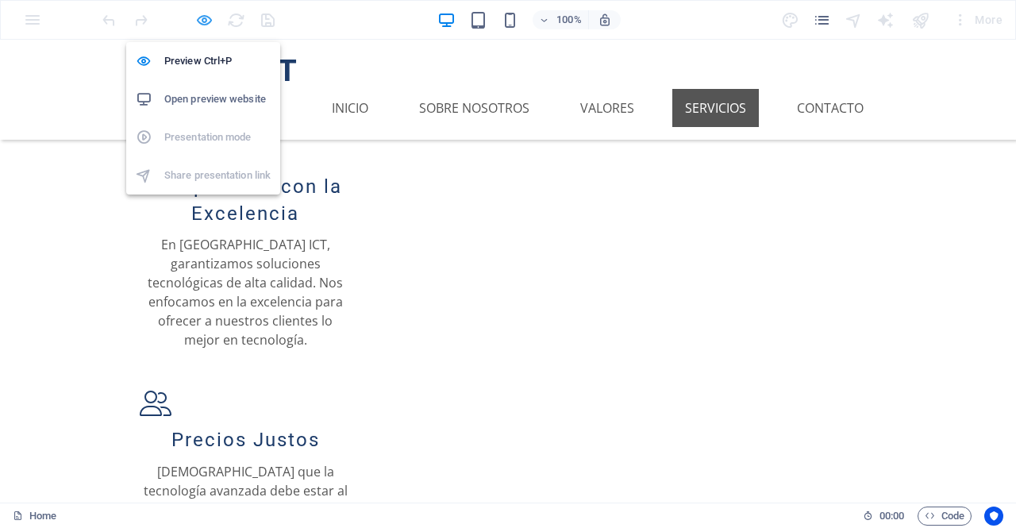
click at [203, 22] on icon "button" at bounding box center [204, 20] width 18 height 18
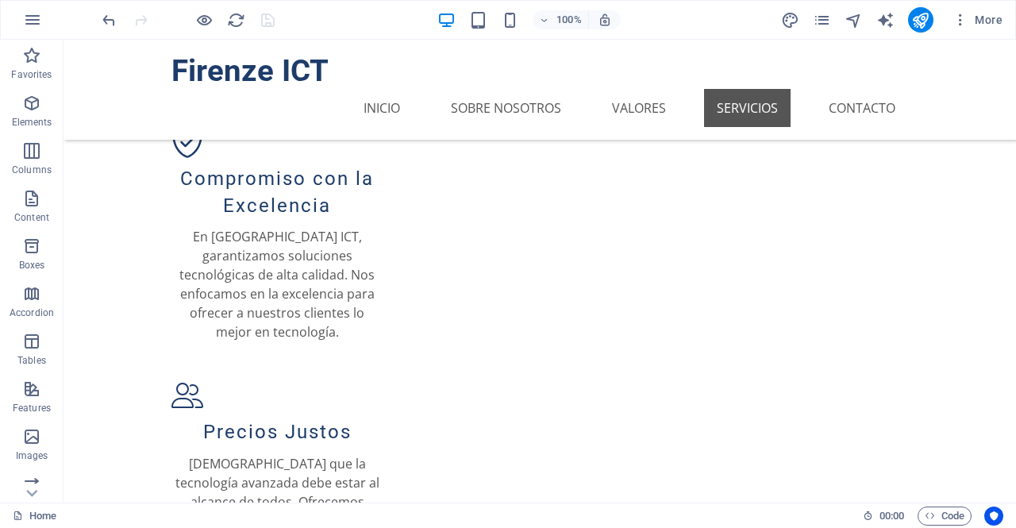
click at [267, 24] on div at bounding box center [188, 19] width 178 height 25
click at [921, 23] on icon "publish" at bounding box center [920, 20] width 18 height 18
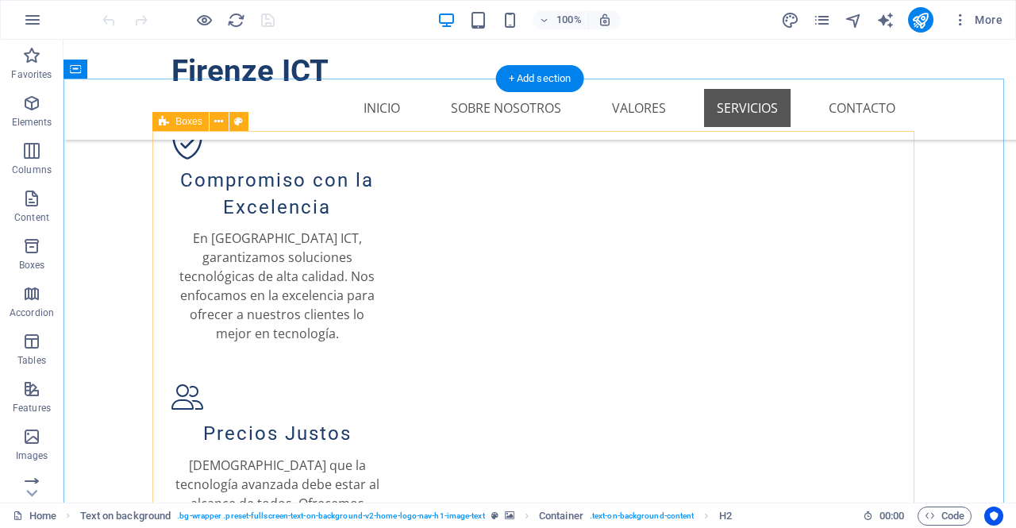
scroll to position [1145, 0]
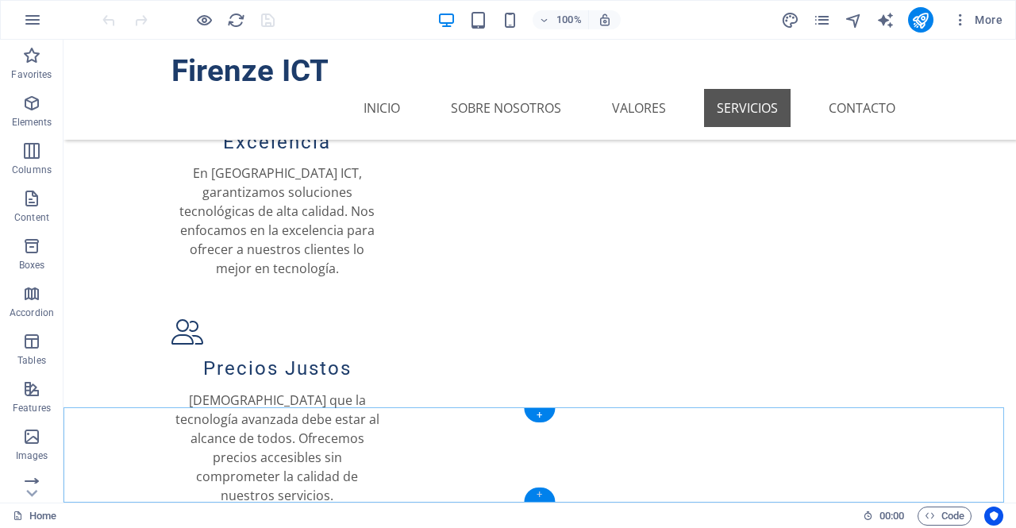
click at [542, 498] on div "+" at bounding box center [539, 494] width 31 height 14
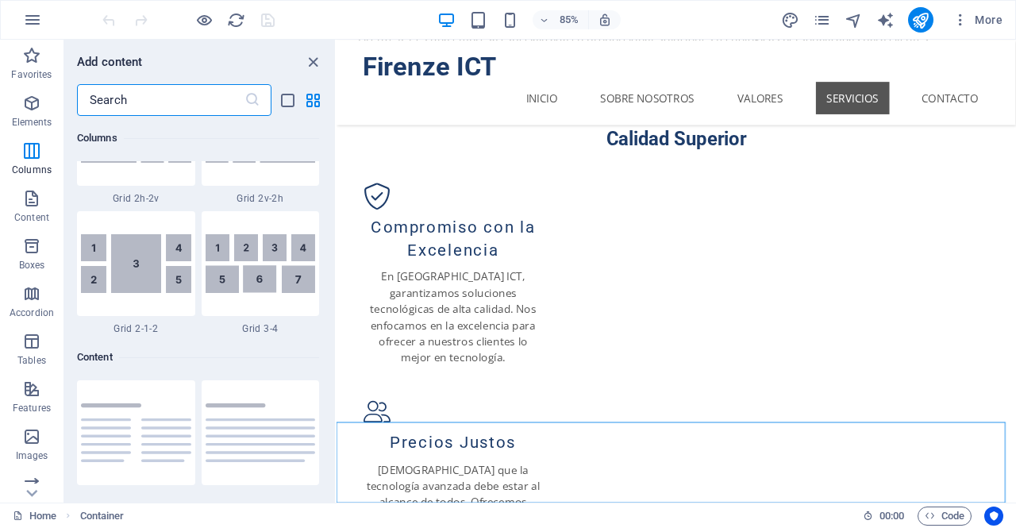
scroll to position [2720, 0]
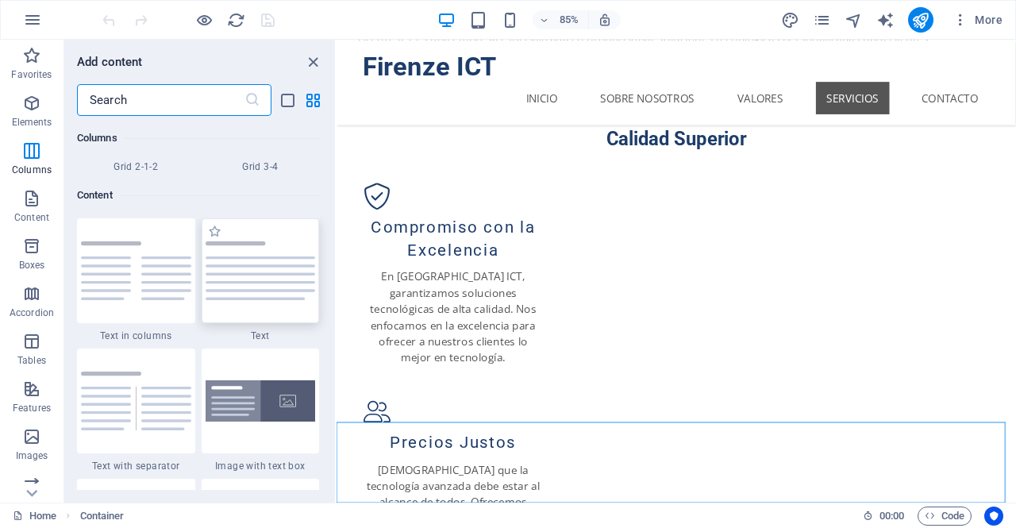
click at [249, 259] on img at bounding box center [261, 270] width 110 height 59
click at [336, 259] on div "Drag here to replace the existing content. Press “Ctrl” if you want to create a…" at bounding box center [675, 271] width 679 height 463
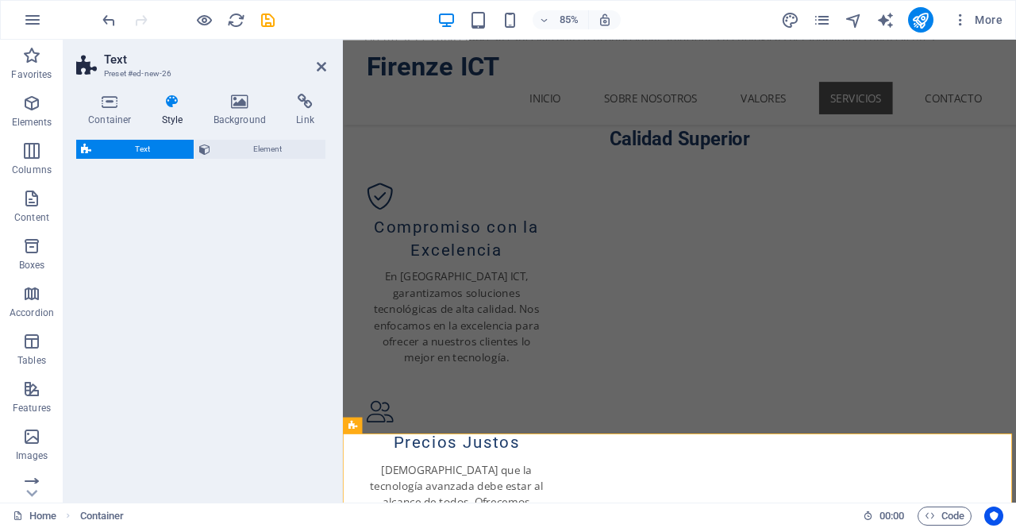
scroll to position [1145, 0]
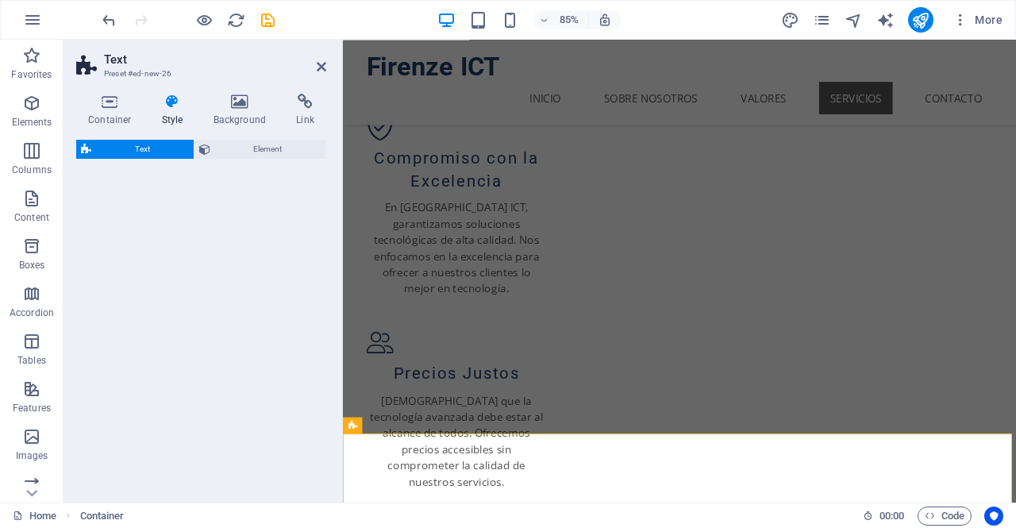
select select "preset-text-v2-default"
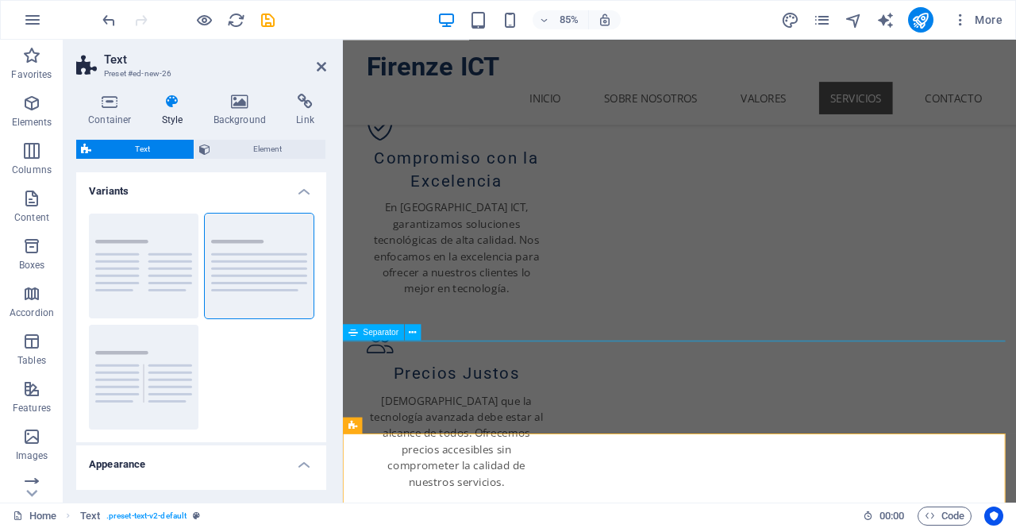
scroll to position [1201, 0]
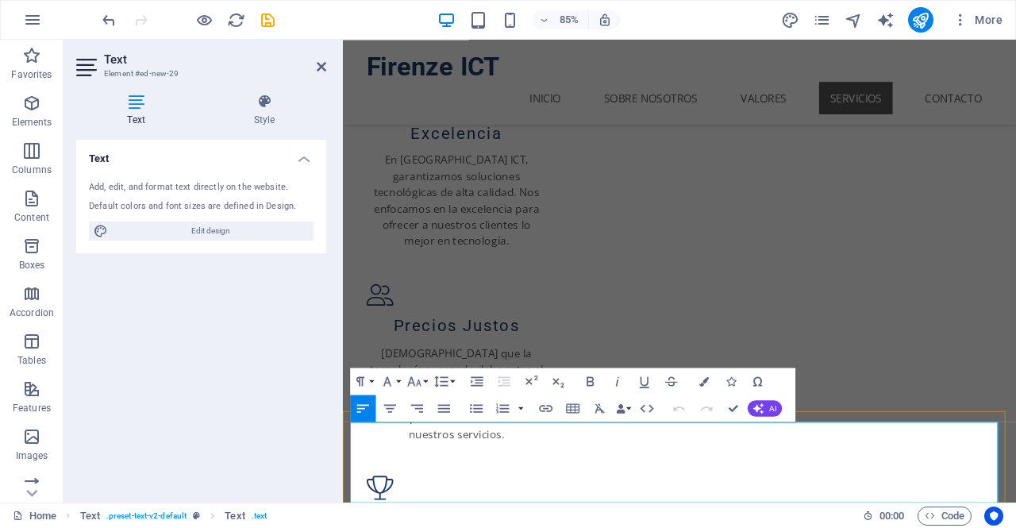
scroll to position [1171, 0]
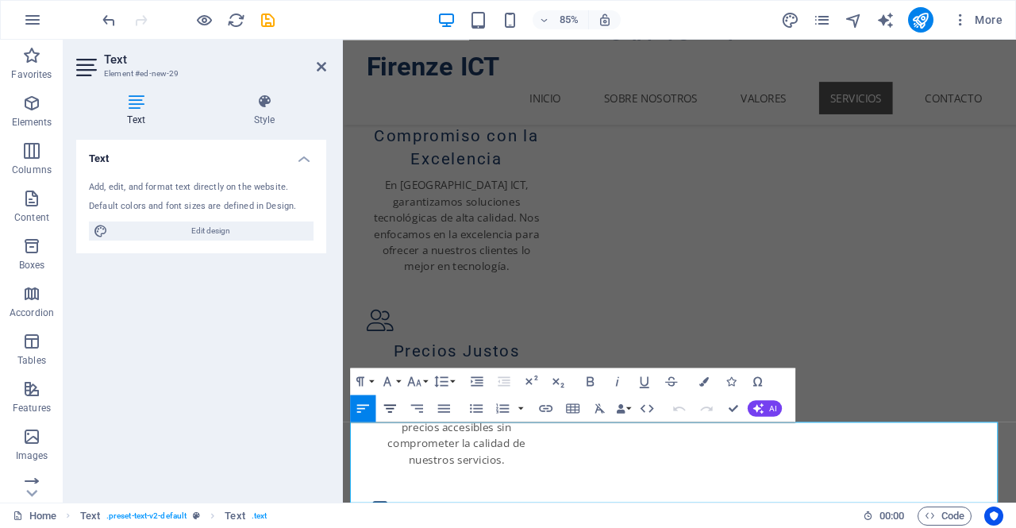
click at [394, 409] on icon "button" at bounding box center [390, 408] width 16 height 16
drag, startPoint x: 367, startPoint y: 501, endPoint x: 1104, endPoint y: 582, distance: 740.9
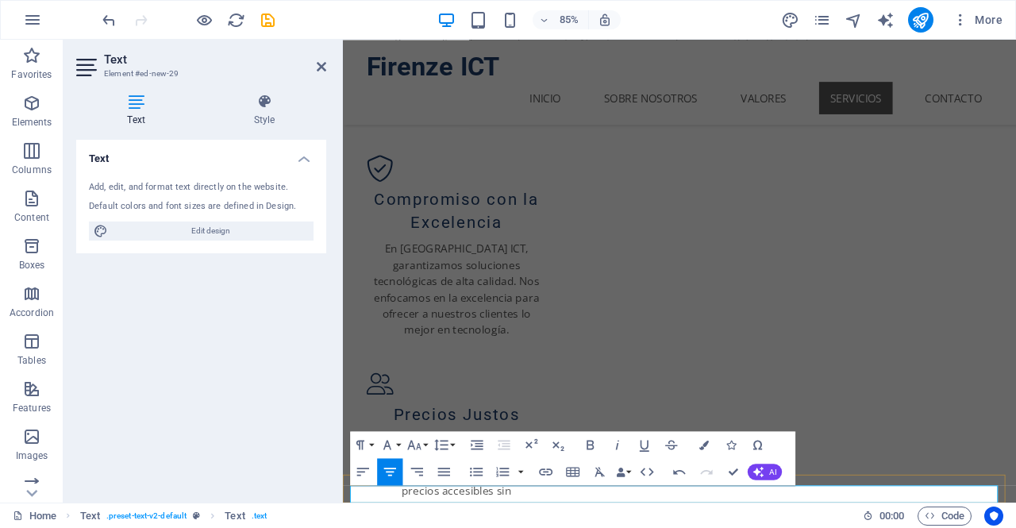
drag, startPoint x: 934, startPoint y: 572, endPoint x: 490, endPoint y: 570, distance: 443.6
drag, startPoint x: 672, startPoint y: 571, endPoint x: 833, endPoint y: 566, distance: 161.2
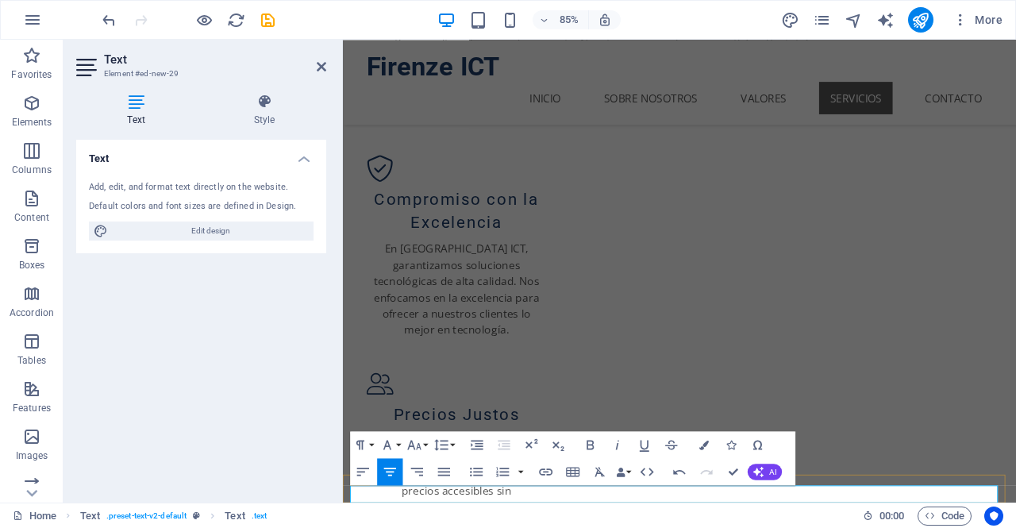
drag, startPoint x: 908, startPoint y: 573, endPoint x: 559, endPoint y: 576, distance: 349.2
click at [718, 440] on button "Icons" at bounding box center [730, 444] width 25 height 27
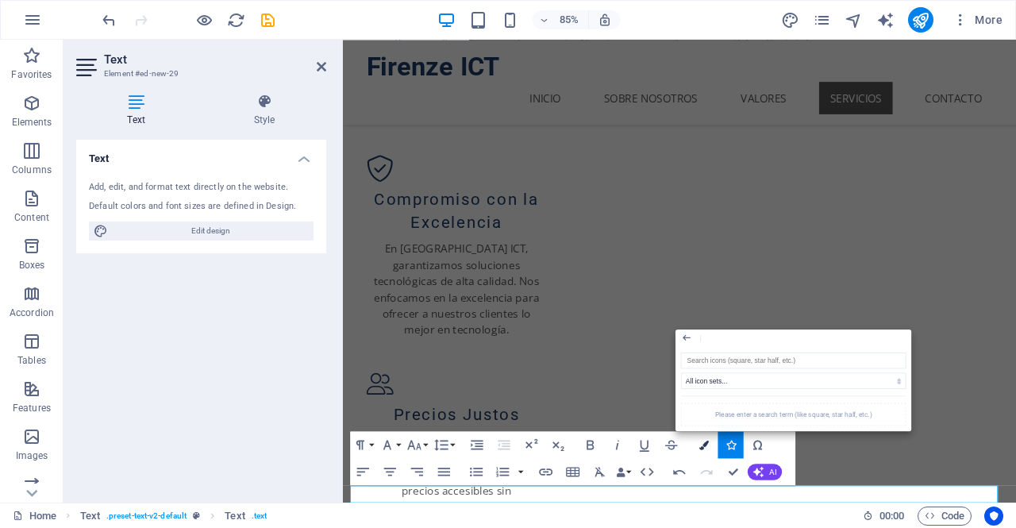
click at [703, 442] on icon "button" at bounding box center [704, 445] width 10 height 10
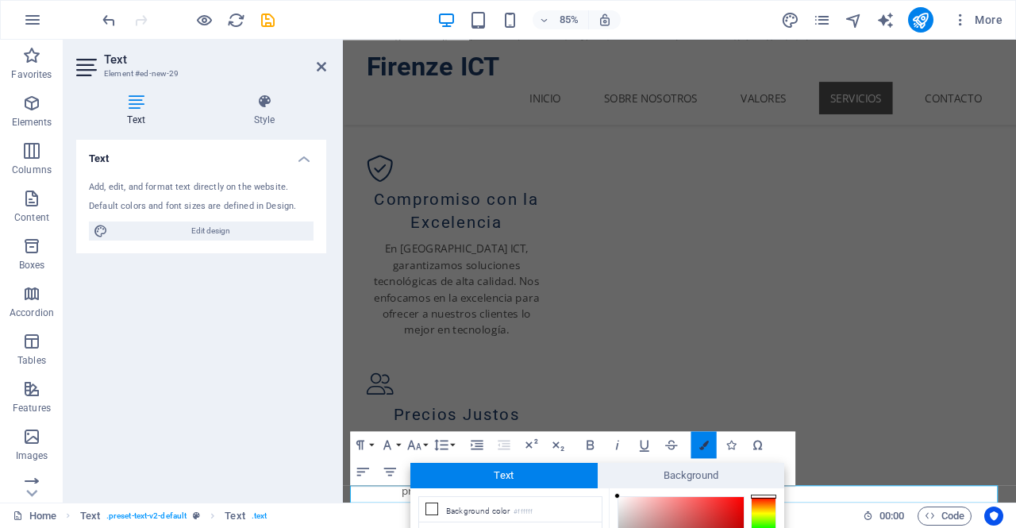
scroll to position [157, 0]
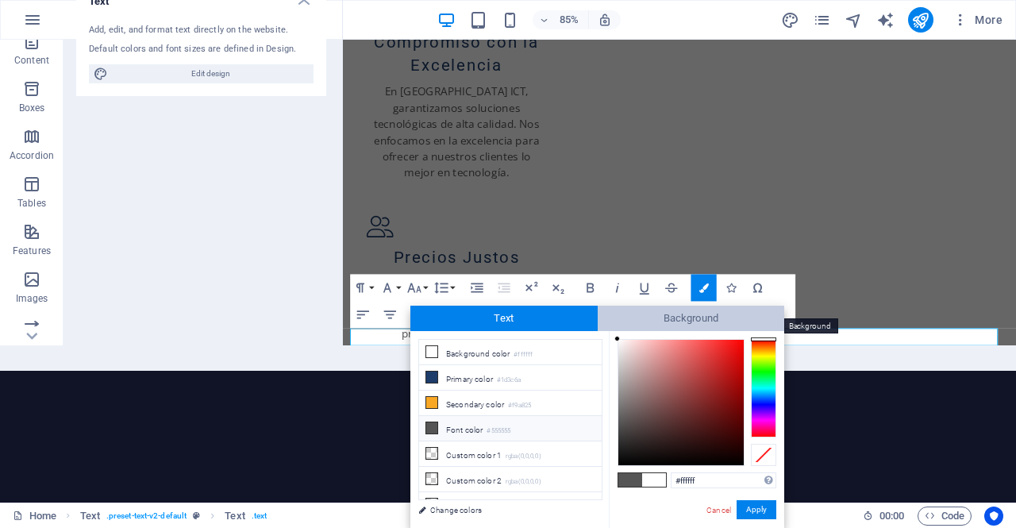
click at [652, 324] on span "Background" at bounding box center [691, 318] width 187 height 25
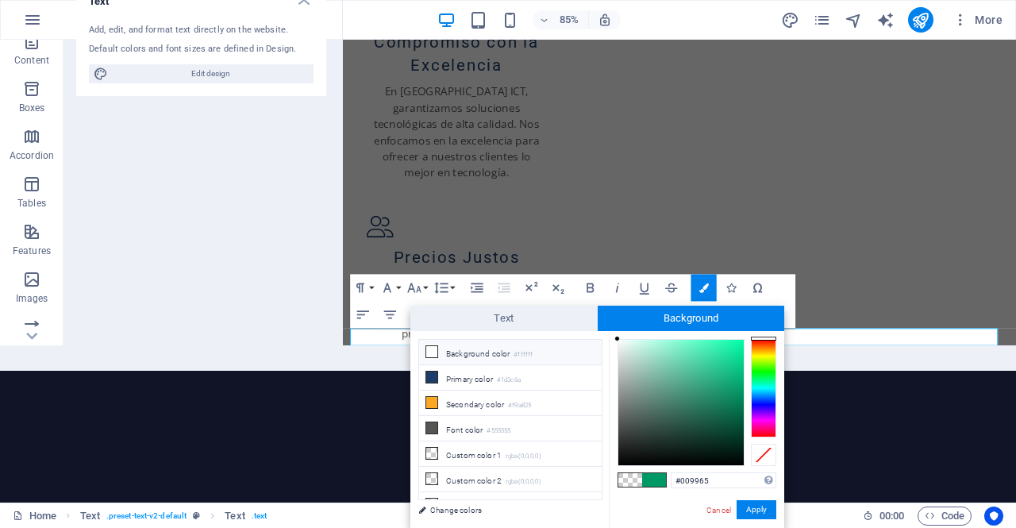
click at [498, 354] on li "Background color #ffffff" at bounding box center [510, 352] width 183 height 25
type input "rgba(255, 255, 255, 0)"
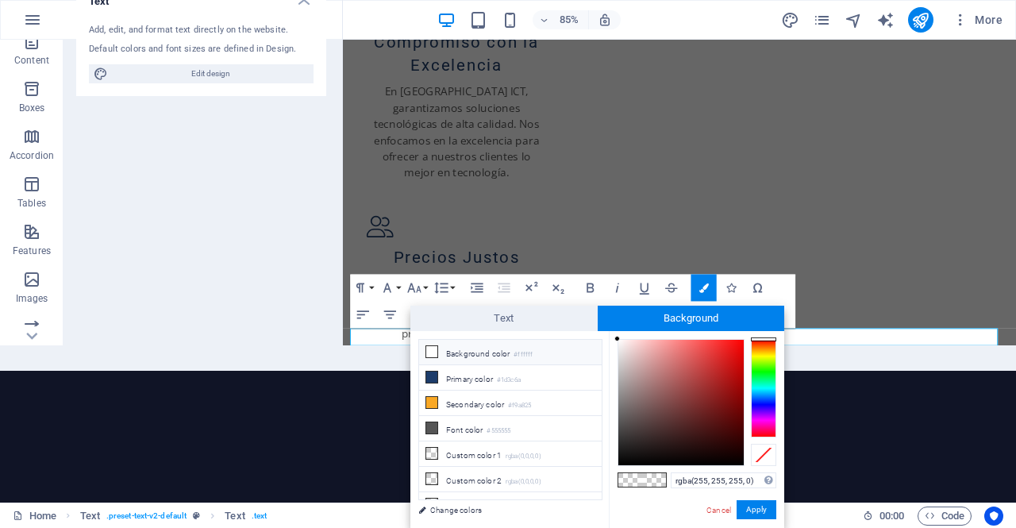
click at [509, 353] on li "Background color #ffffff" at bounding box center [510, 352] width 183 height 25
click at [515, 321] on span "Text" at bounding box center [503, 318] width 187 height 25
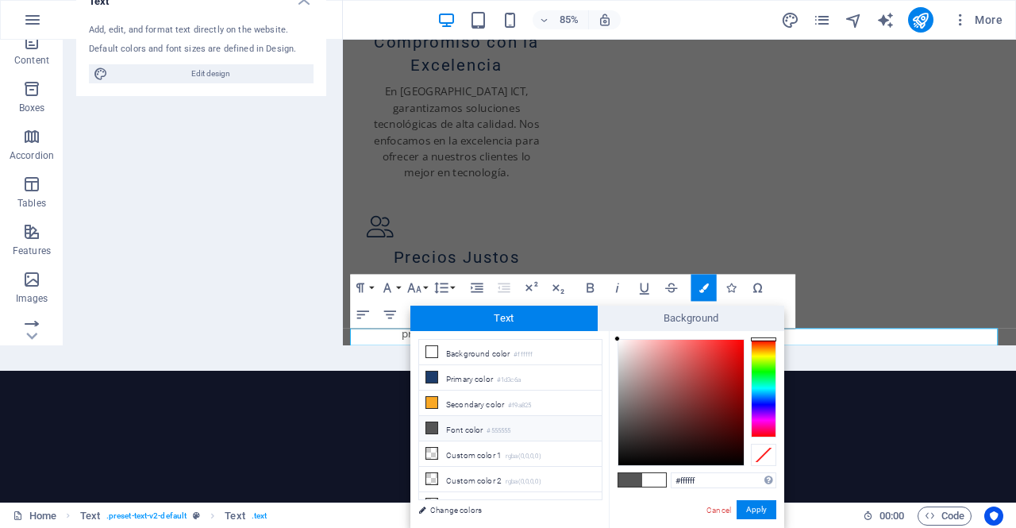
click at [490, 429] on small "#555555" at bounding box center [498, 430] width 24 height 11
type input "#555555"
click at [762, 510] on button "Apply" at bounding box center [756, 509] width 40 height 19
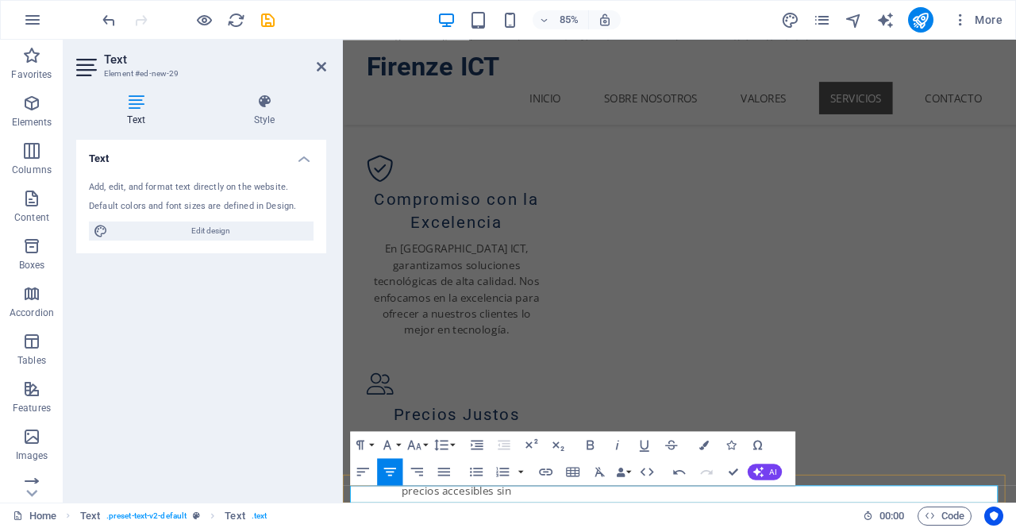
drag, startPoint x: 902, startPoint y: 570, endPoint x: 834, endPoint y: 503, distance: 95.4
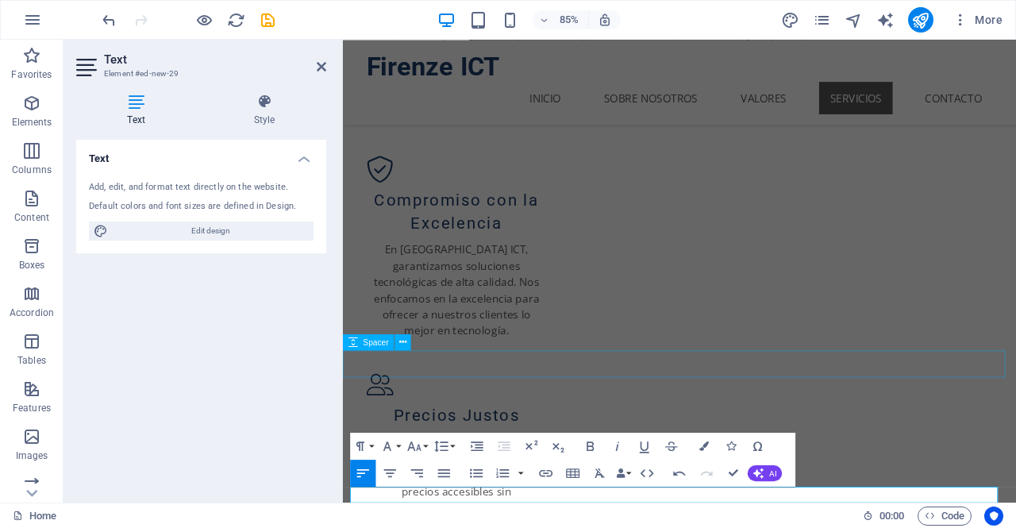
select select "px"
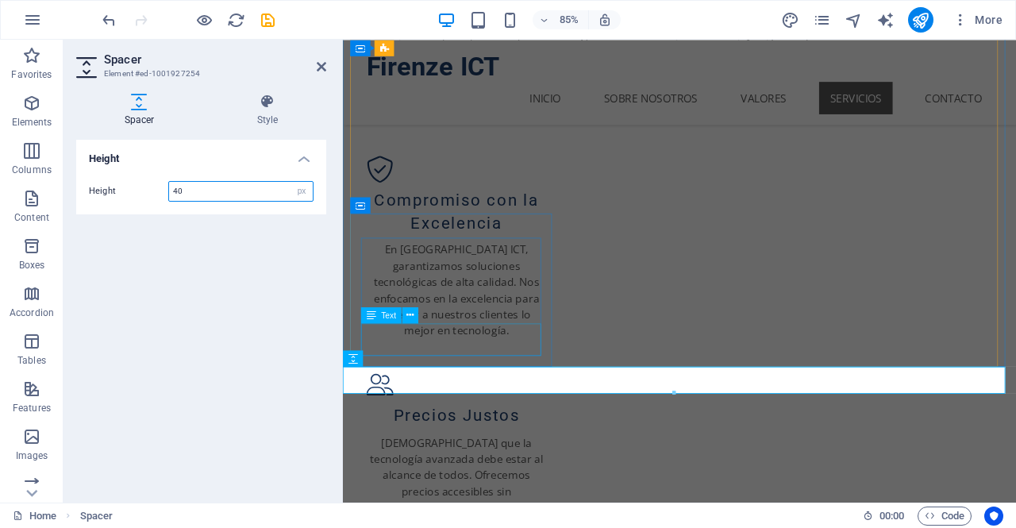
scroll to position [1076, 0]
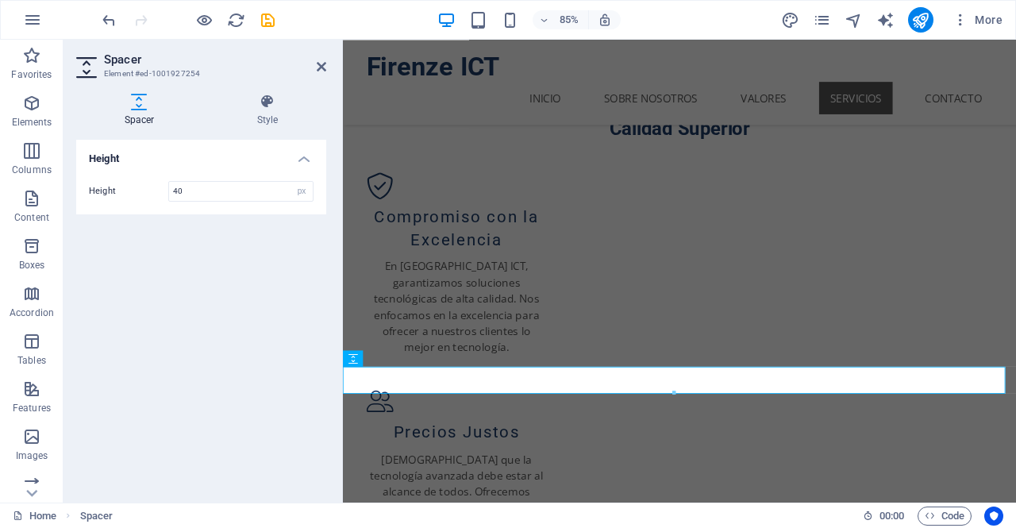
click at [320, 60] on h2 "Spacer" at bounding box center [215, 59] width 222 height 14
click at [323, 71] on icon at bounding box center [322, 66] width 10 height 13
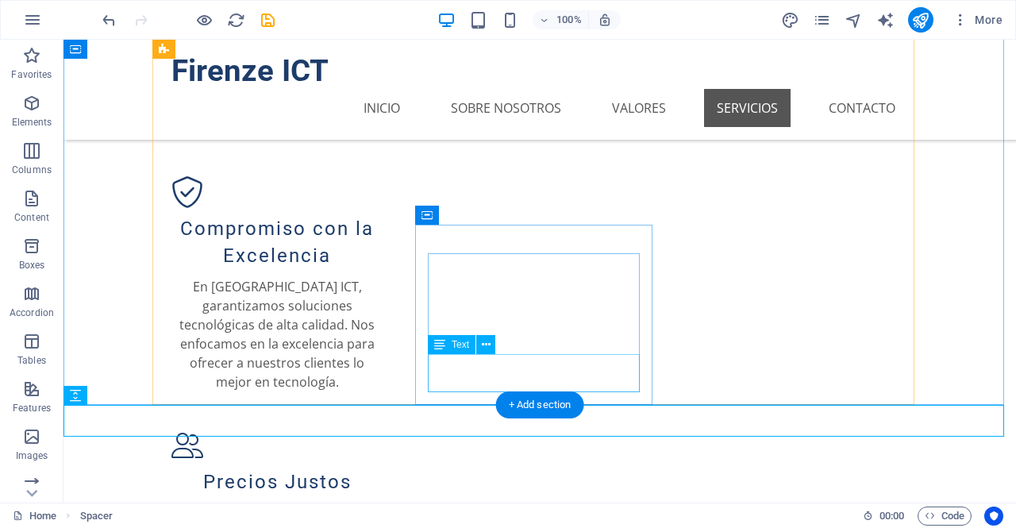
scroll to position [1158, 0]
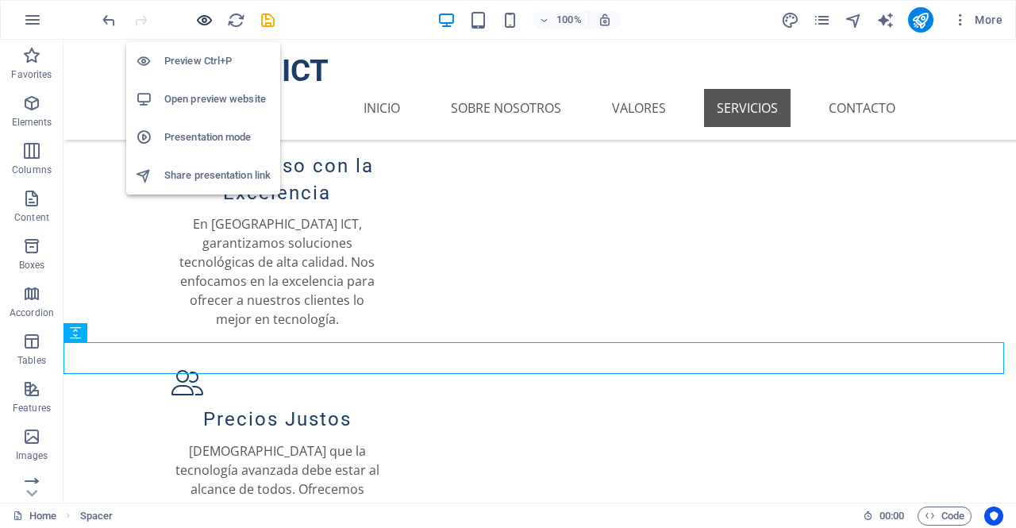
click at [205, 23] on icon "button" at bounding box center [204, 20] width 18 height 18
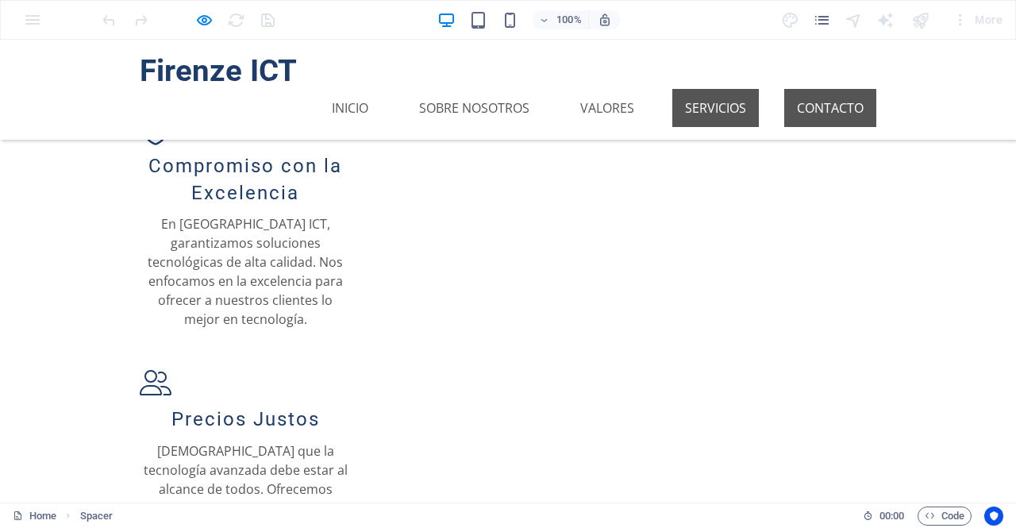
click at [803, 89] on link "Contacto" at bounding box center [830, 108] width 92 height 38
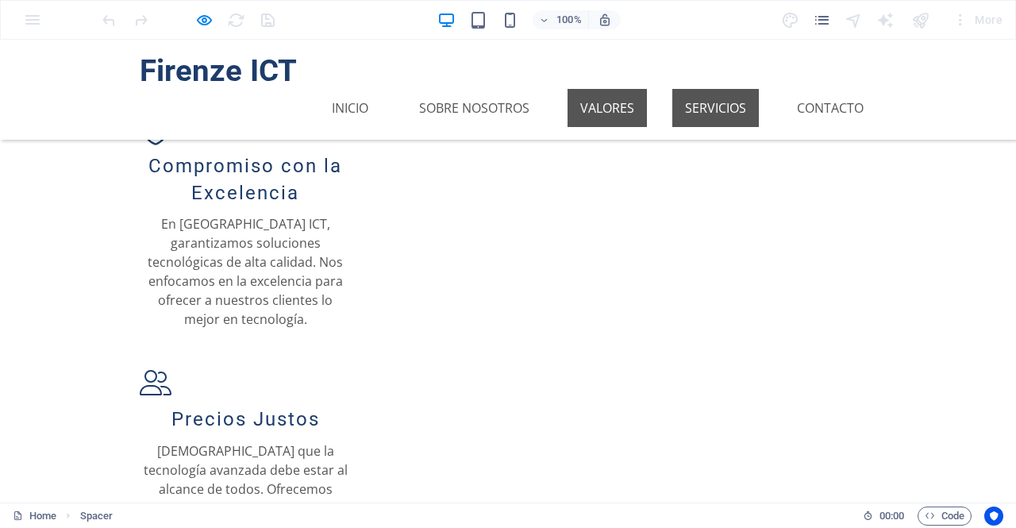
click at [616, 89] on link "Valores" at bounding box center [606, 108] width 79 height 38
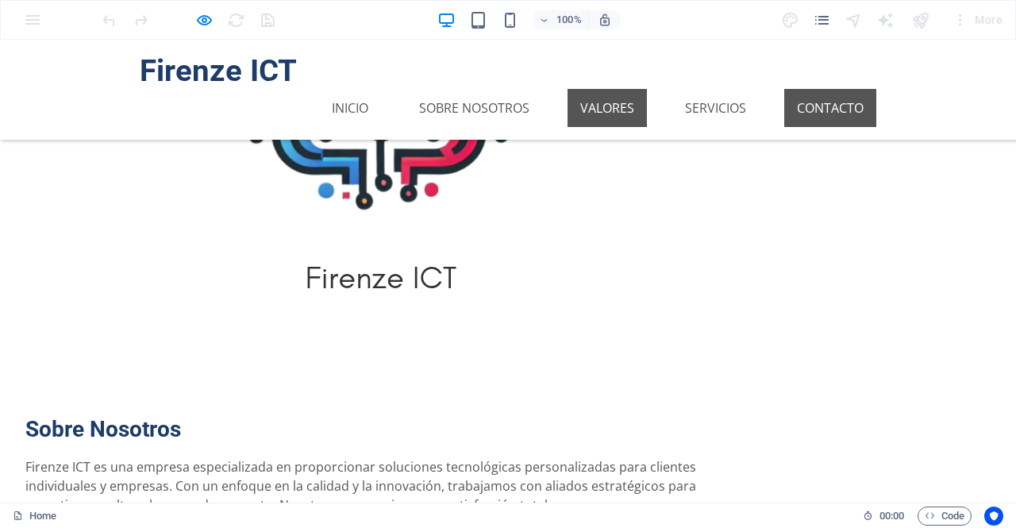
click at [854, 89] on link "Contacto" at bounding box center [830, 108] width 92 height 38
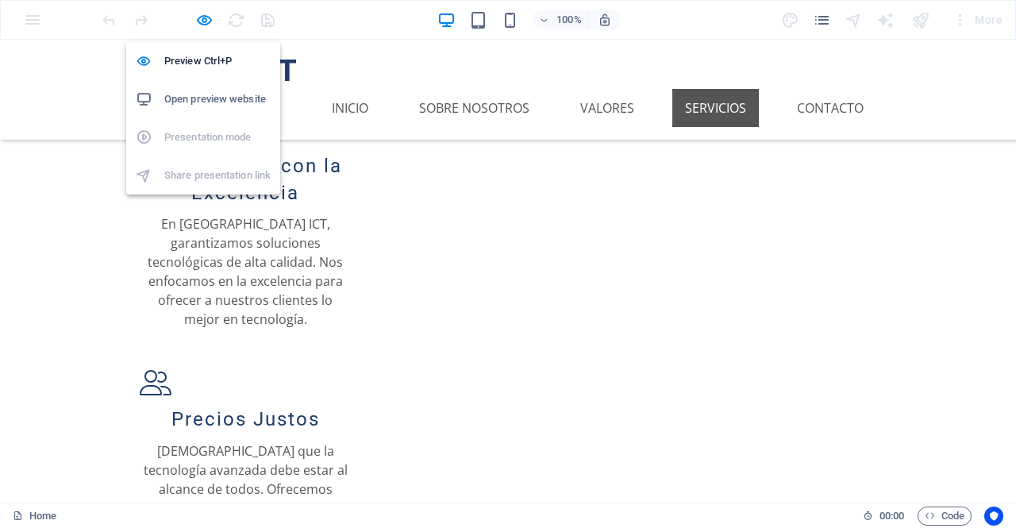
click at [195, 18] on icon "button" at bounding box center [204, 20] width 18 height 18
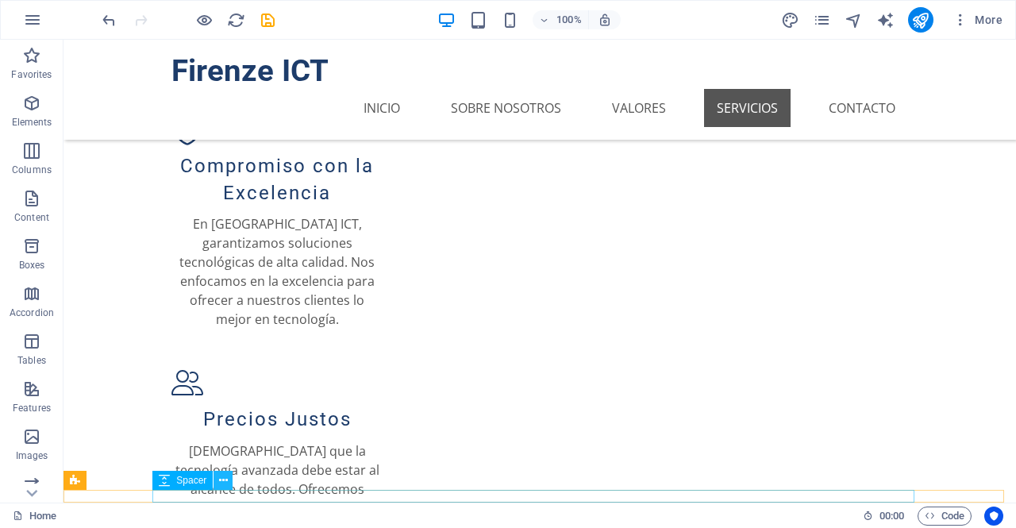
click at [226, 482] on icon at bounding box center [223, 480] width 9 height 17
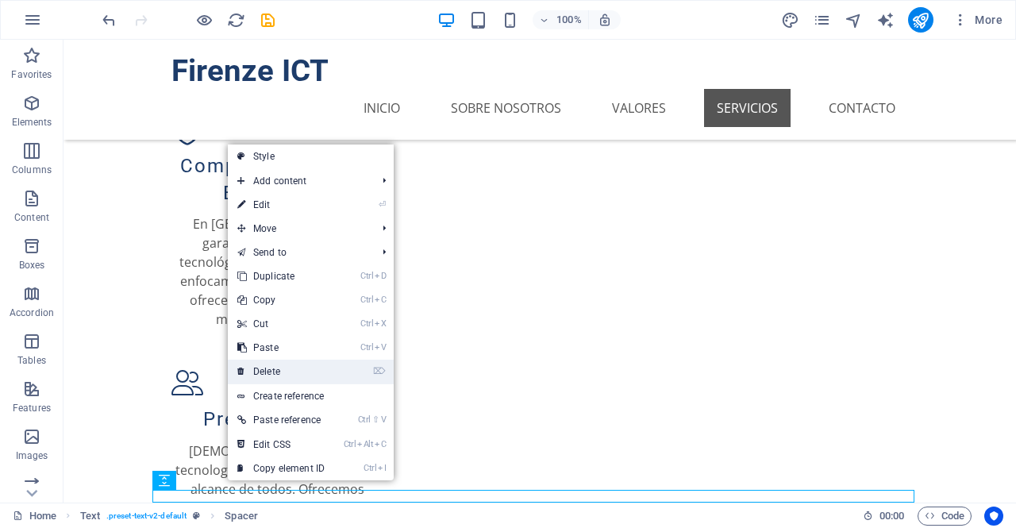
click at [284, 366] on link "⌦ Delete" at bounding box center [281, 371] width 106 height 24
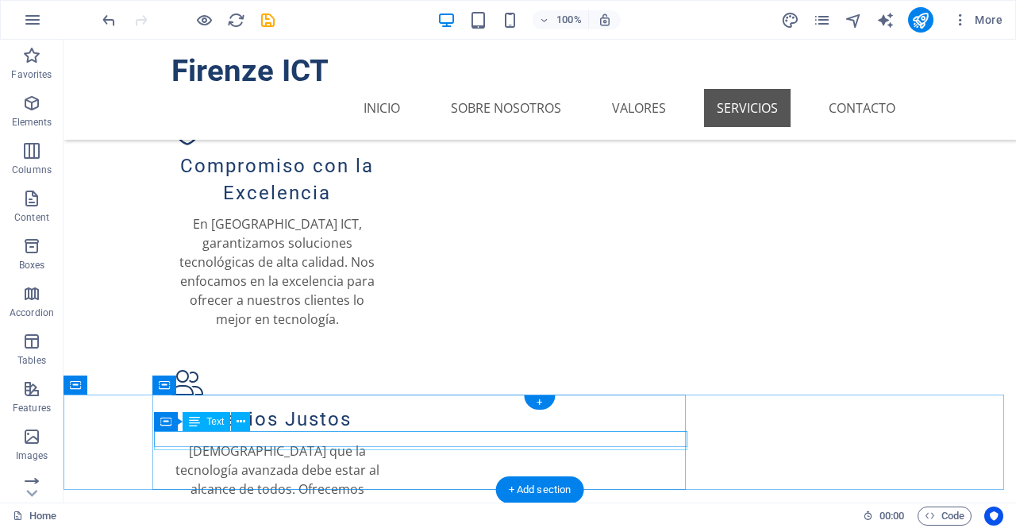
scroll to position [1257, 0]
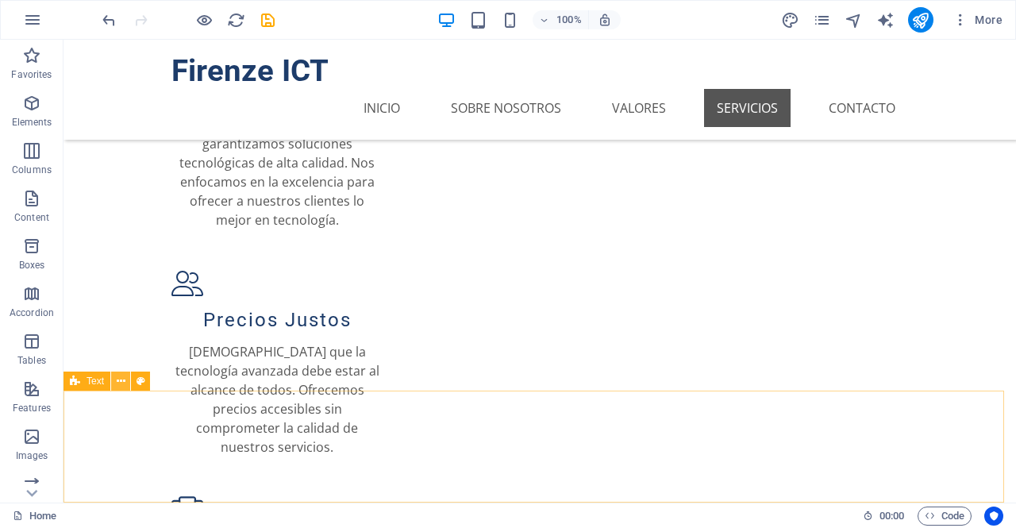
click at [126, 382] on button at bounding box center [120, 380] width 19 height 19
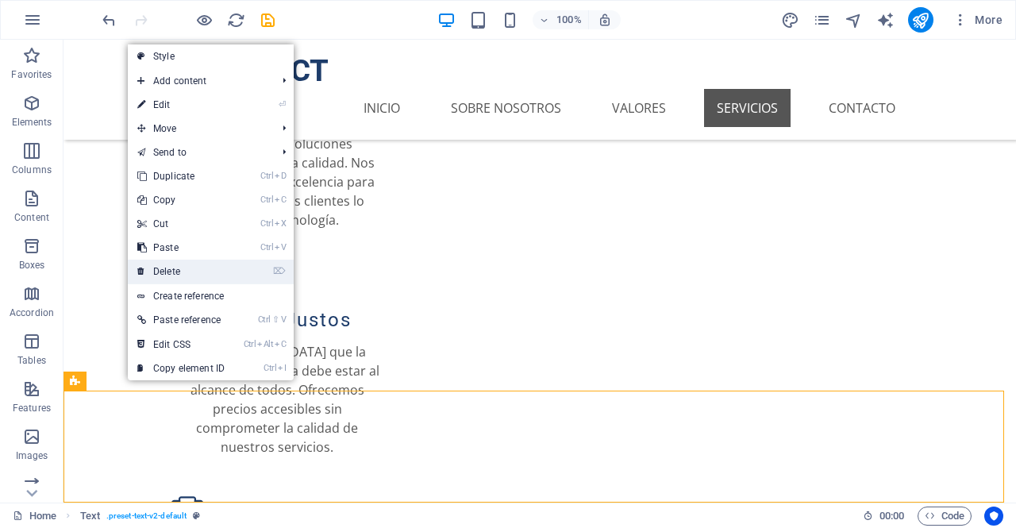
click at [192, 268] on link "⌦ Delete" at bounding box center [181, 271] width 106 height 24
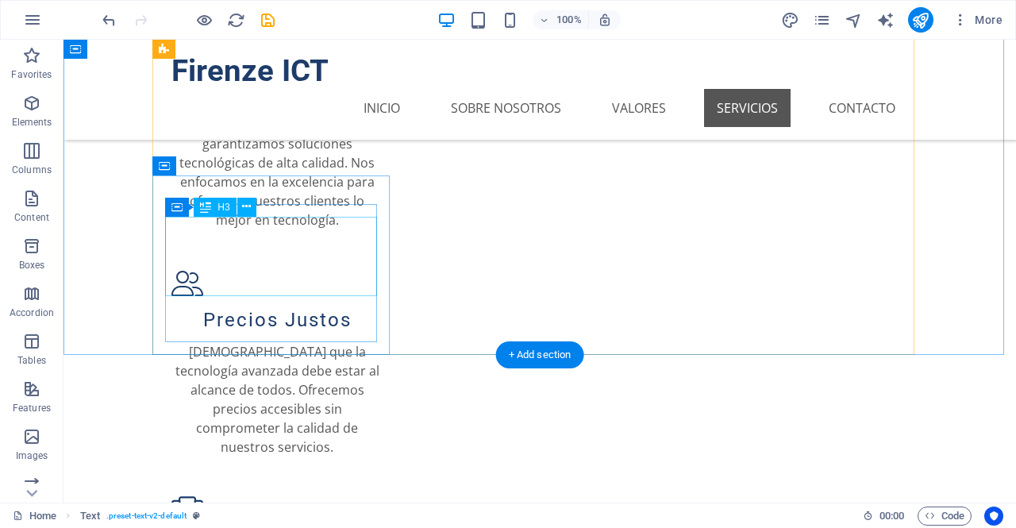
scroll to position [1145, 0]
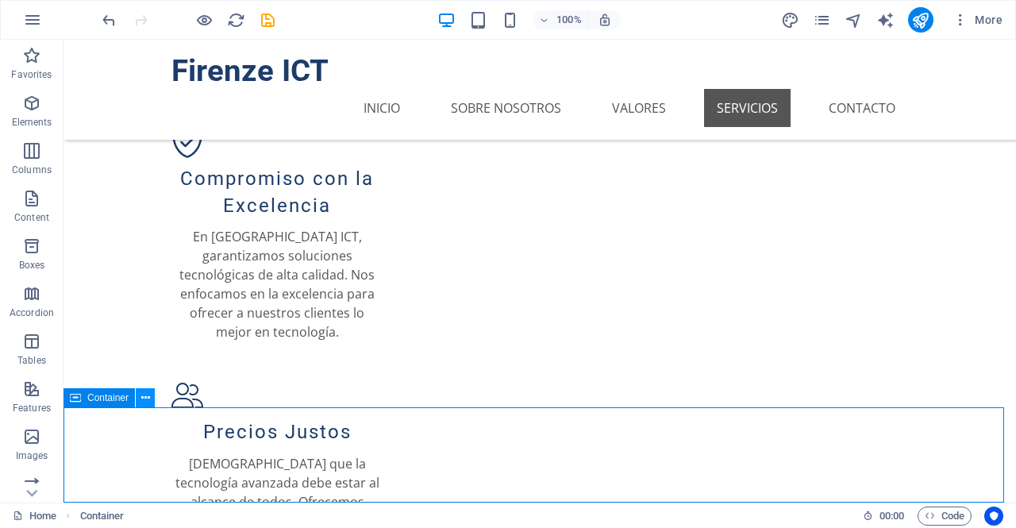
click at [142, 398] on icon at bounding box center [145, 398] width 9 height 17
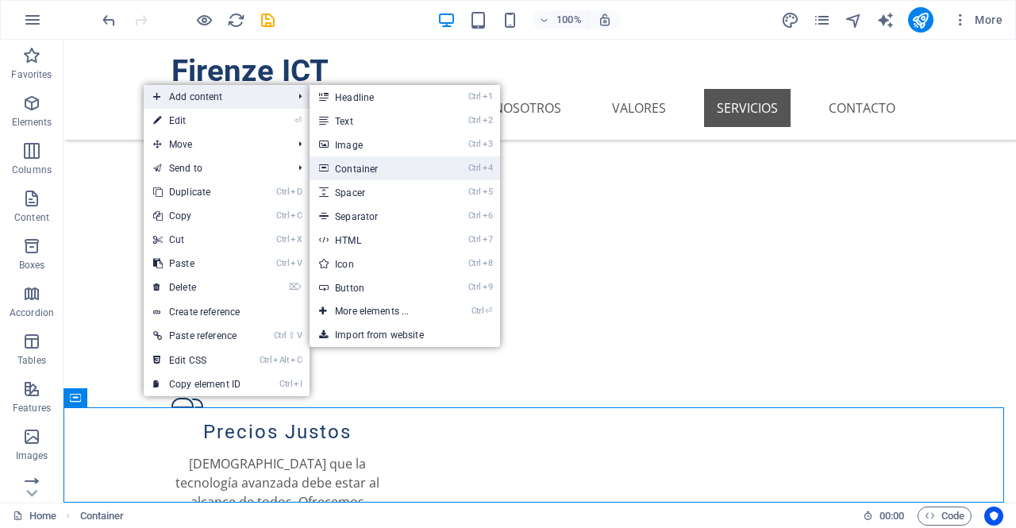
click at [371, 176] on link "Ctrl 4 Container" at bounding box center [374, 168] width 131 height 24
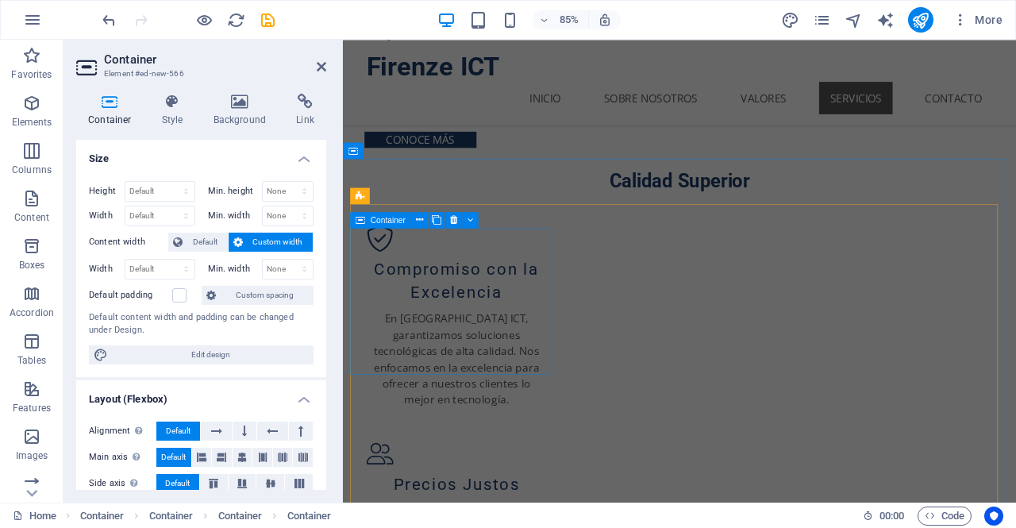
scroll to position [1063, 0]
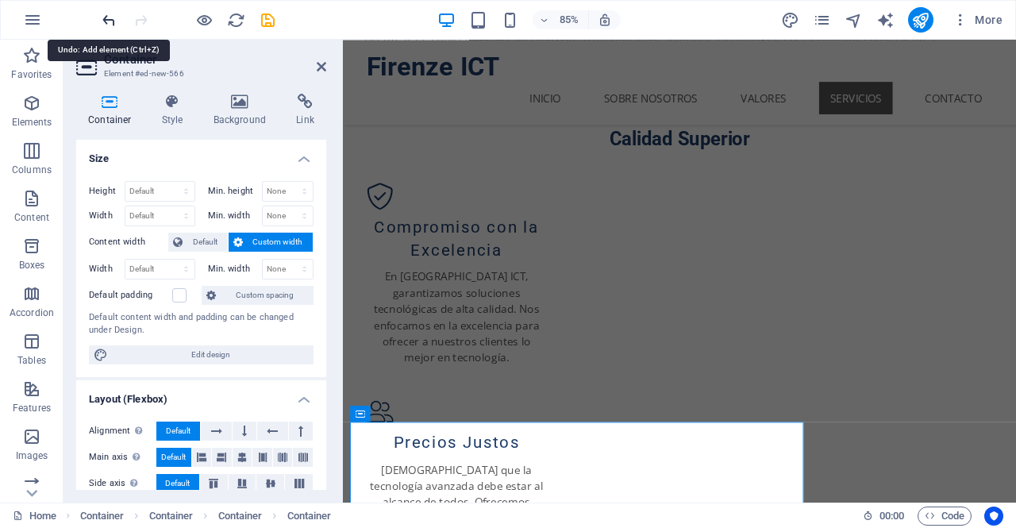
click at [107, 17] on icon "undo" at bounding box center [109, 20] width 18 height 18
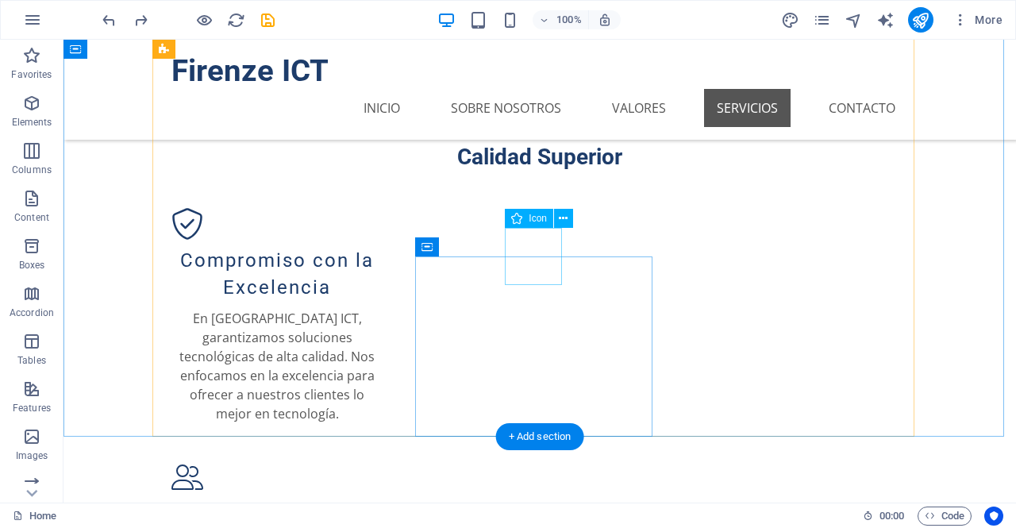
scroll to position [1145, 0]
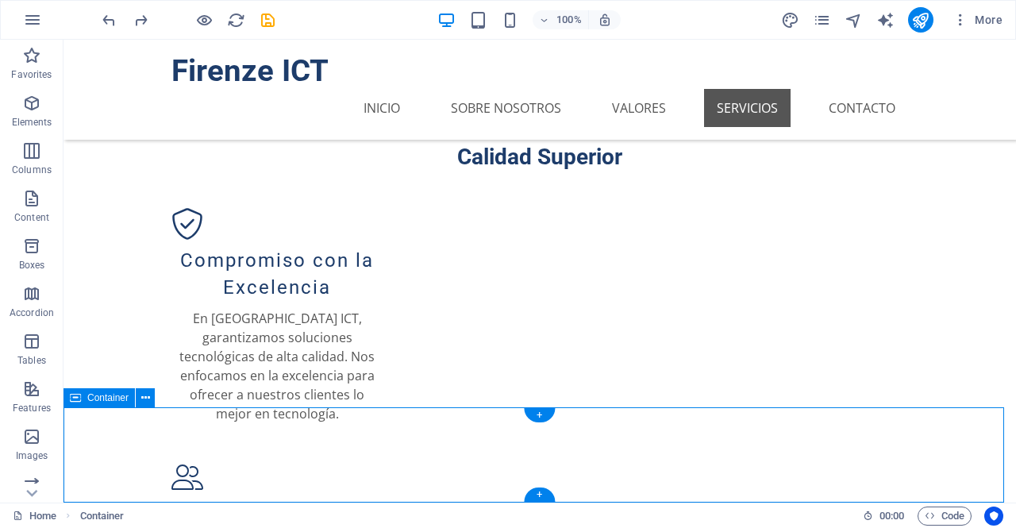
select select "px"
select select "%"
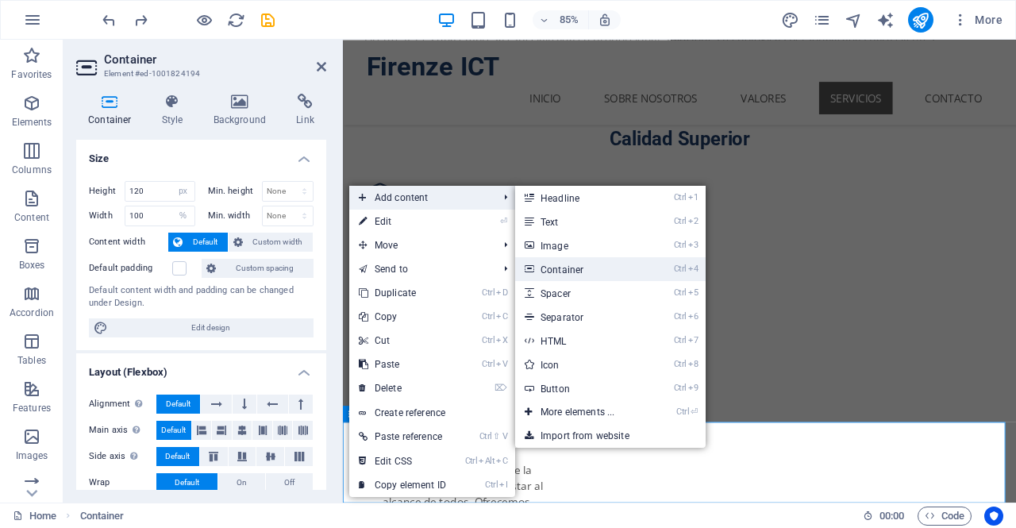
click at [578, 267] on link "Ctrl 4 Container" at bounding box center [580, 269] width 131 height 24
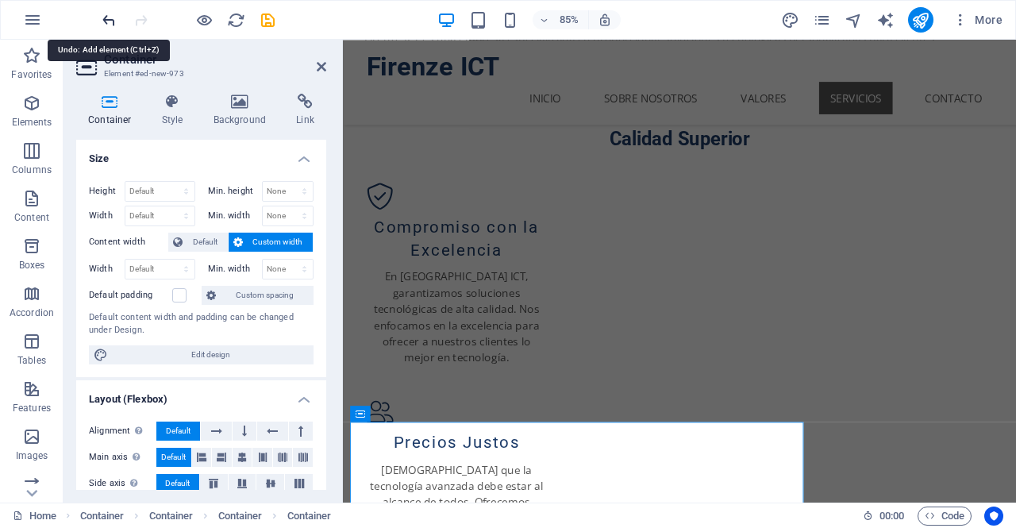
click at [110, 22] on icon "undo" at bounding box center [109, 20] width 18 height 18
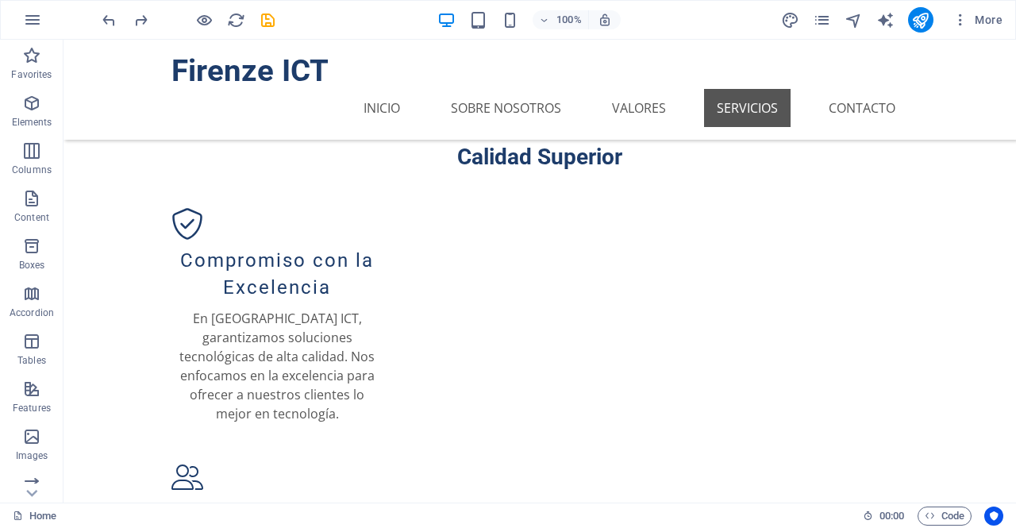
scroll to position [1145, 0]
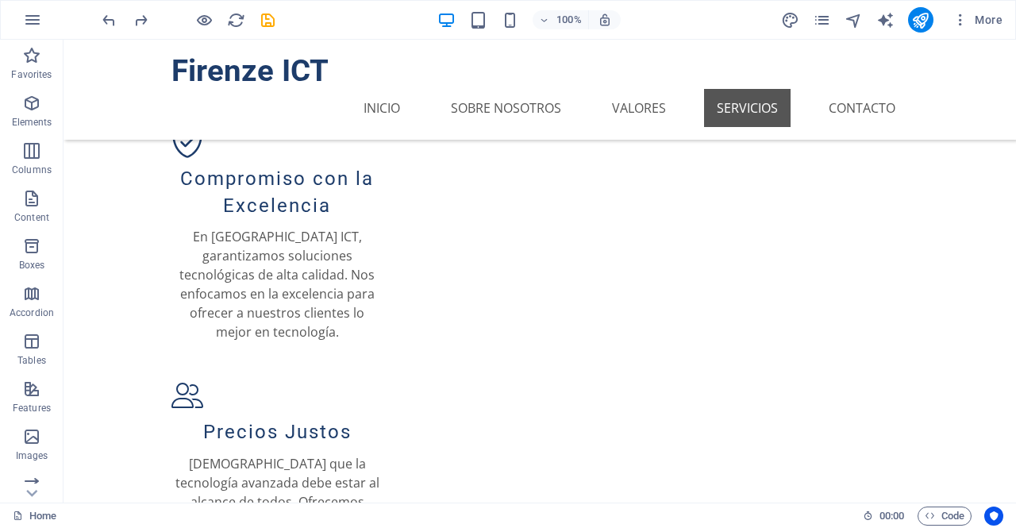
drag, startPoint x: 1008, startPoint y: 459, endPoint x: 1062, endPoint y: 548, distance: 104.0
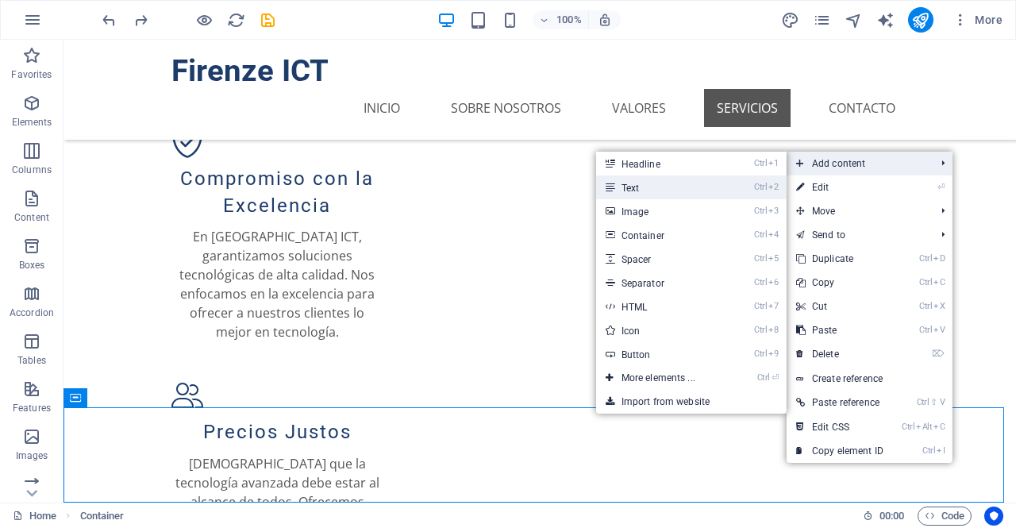
click at [695, 185] on link "Ctrl 2 Text" at bounding box center [661, 187] width 131 height 24
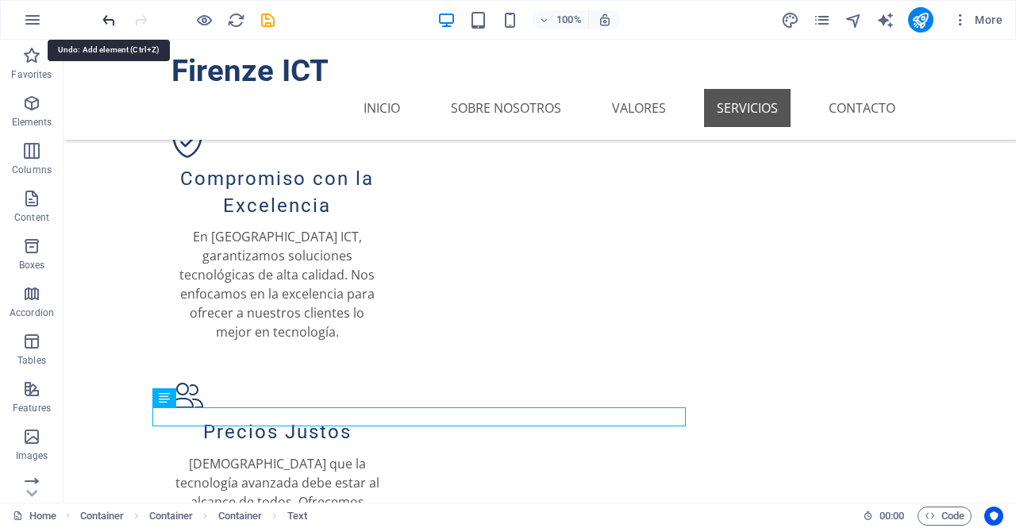
click at [110, 23] on icon "undo" at bounding box center [109, 20] width 18 height 18
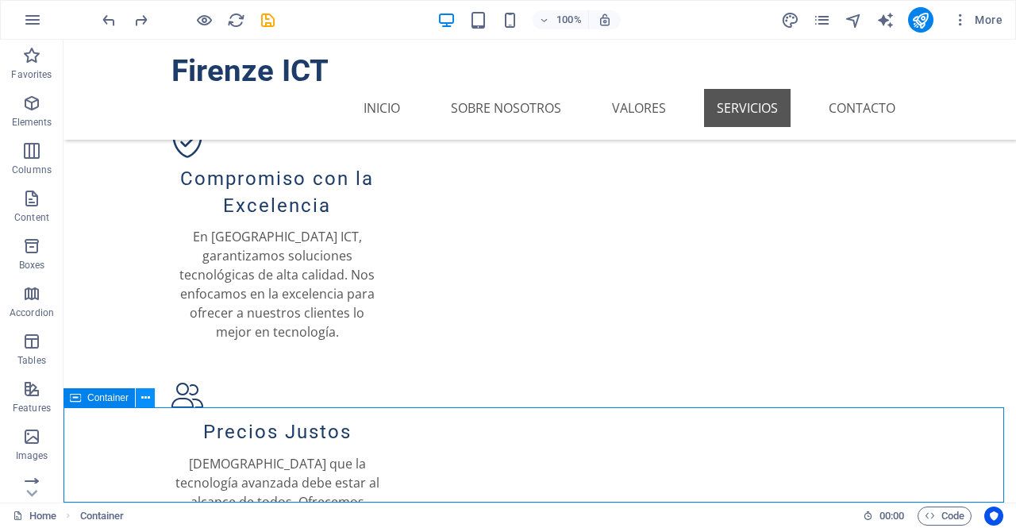
click at [141, 398] on icon at bounding box center [145, 398] width 9 height 17
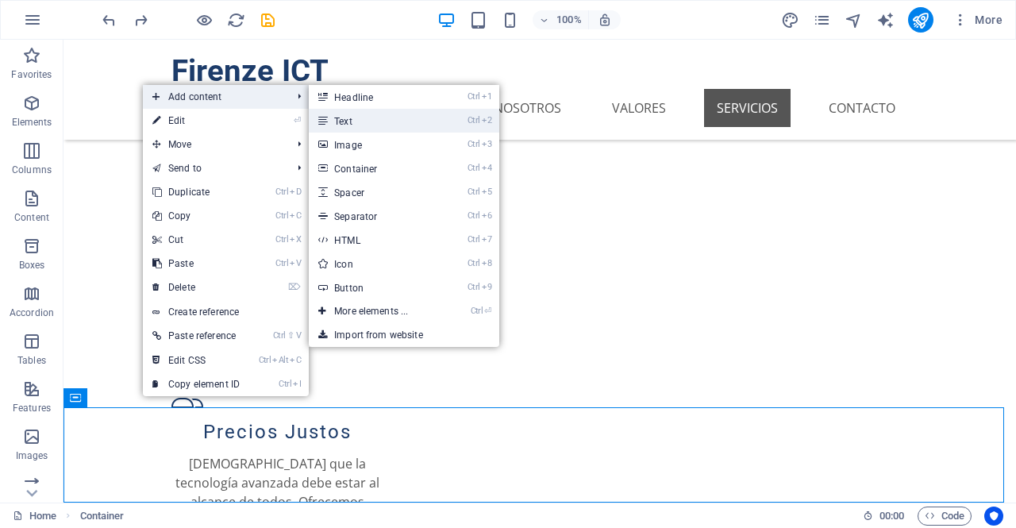
click at [344, 116] on link "Ctrl 2 Text" at bounding box center [374, 121] width 131 height 24
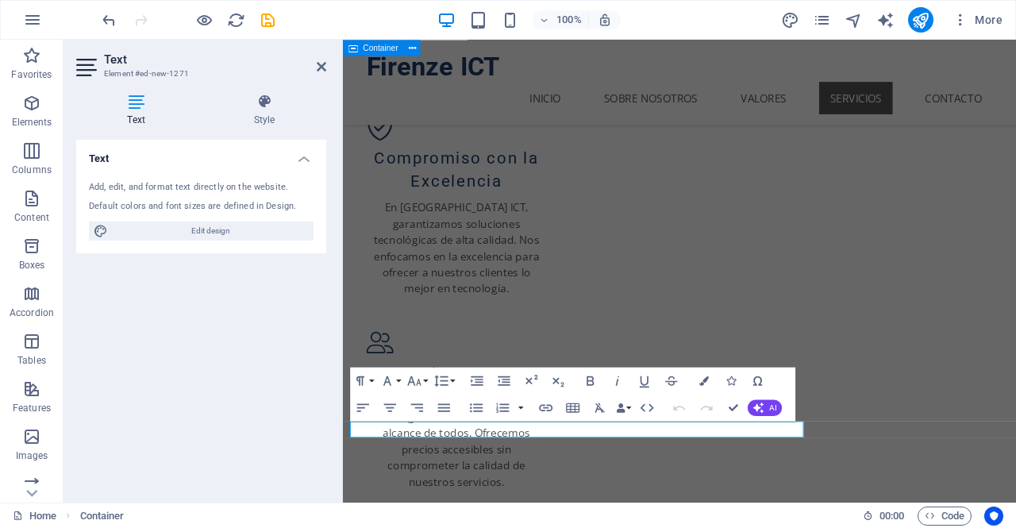
scroll to position [1063, 0]
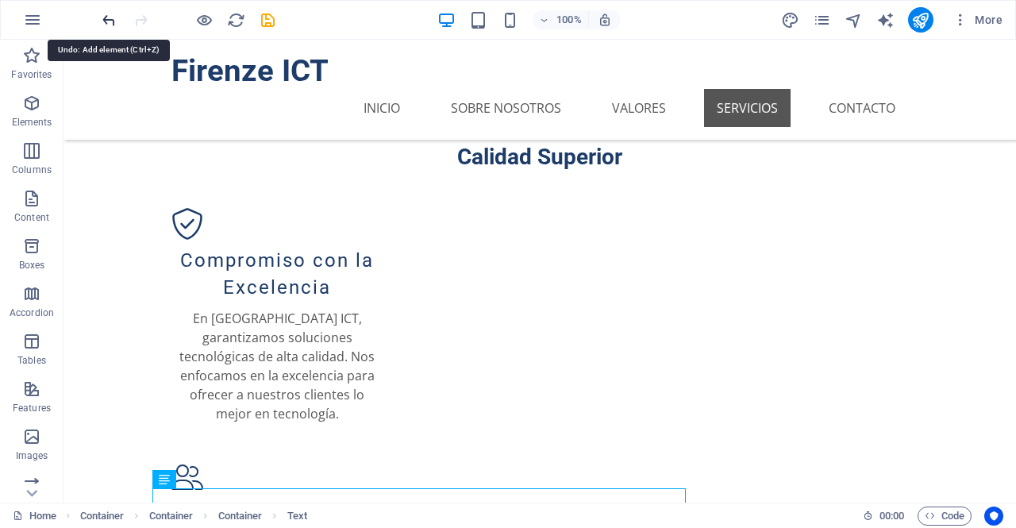
click at [110, 18] on icon "undo" at bounding box center [109, 20] width 18 height 18
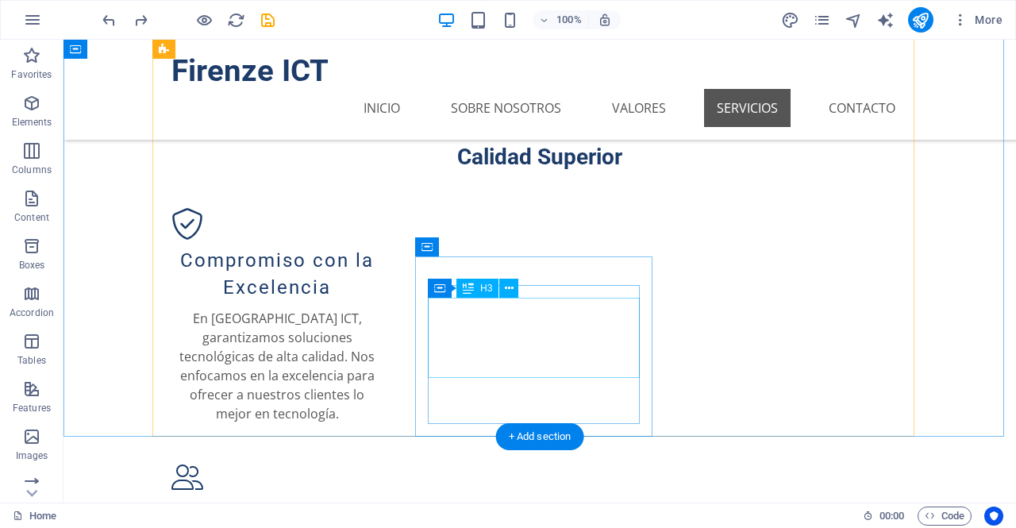
scroll to position [1145, 0]
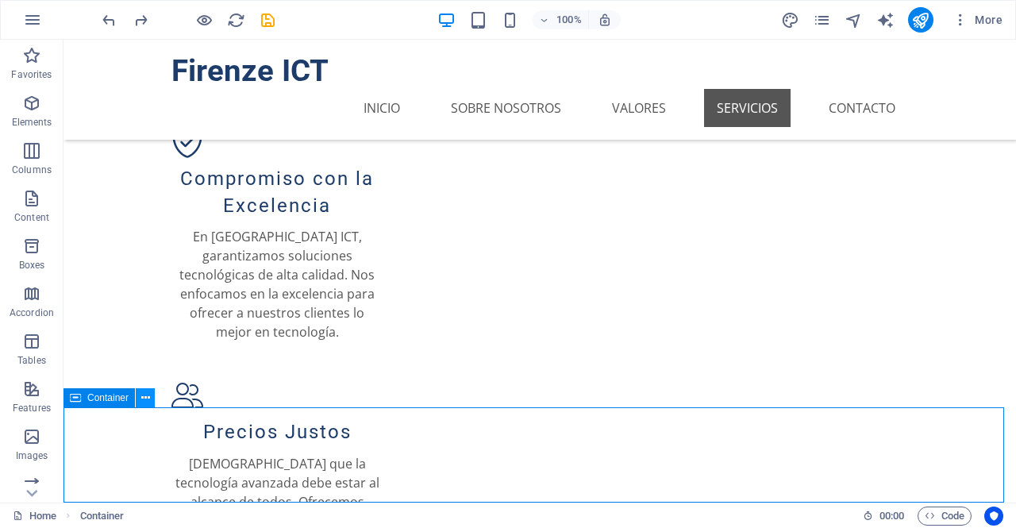
click at [138, 402] on button at bounding box center [145, 397] width 19 height 19
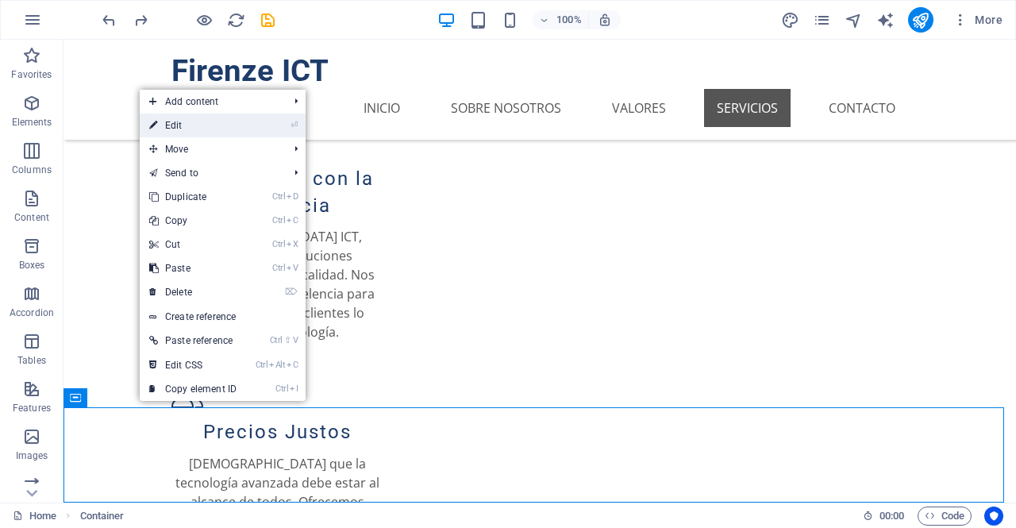
click at [198, 132] on link "⏎ Edit" at bounding box center [193, 125] width 106 height 24
select select "px"
select select "%"
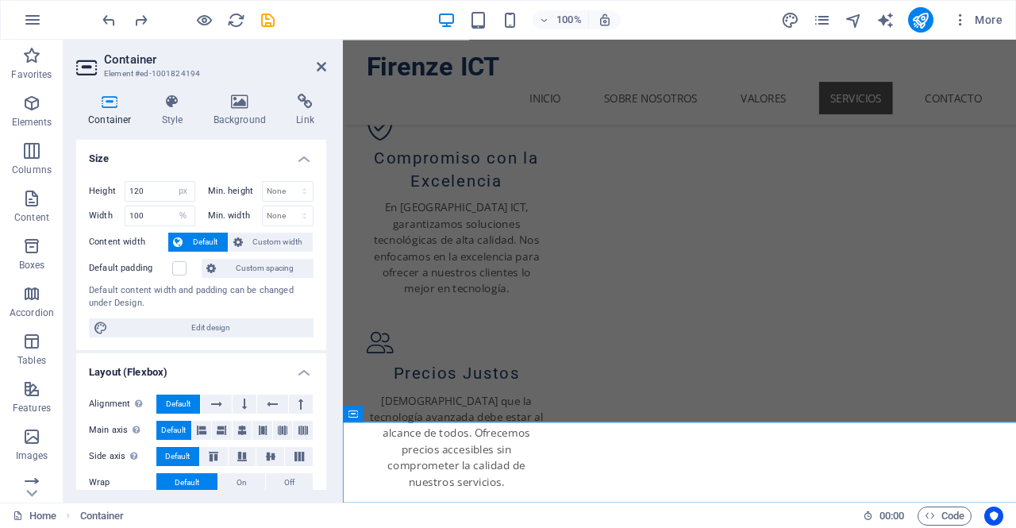
scroll to position [1063, 0]
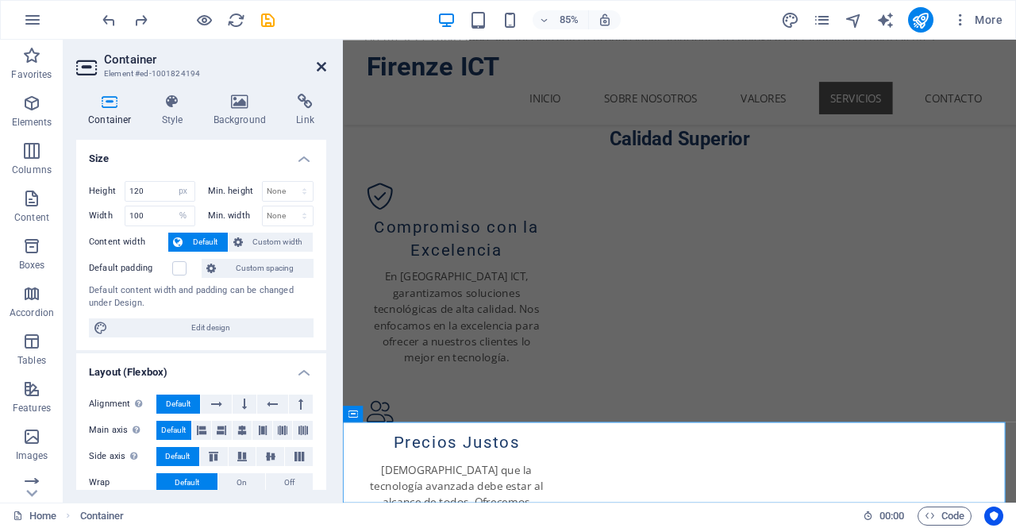
click at [322, 70] on icon at bounding box center [322, 66] width 10 height 13
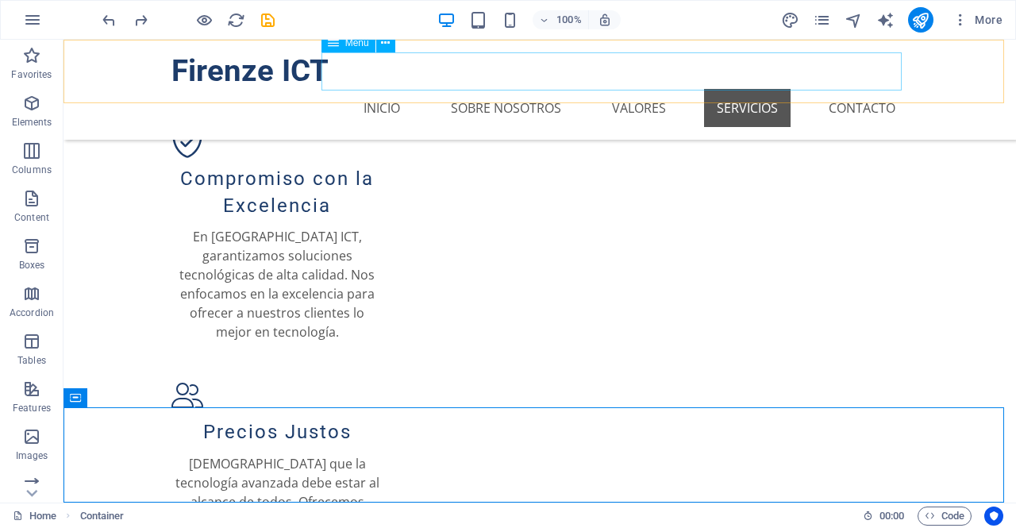
click at [745, 89] on nav "Inicio Sobre Nosotros Valores Servicios Contacto" at bounding box center [539, 108] width 736 height 38
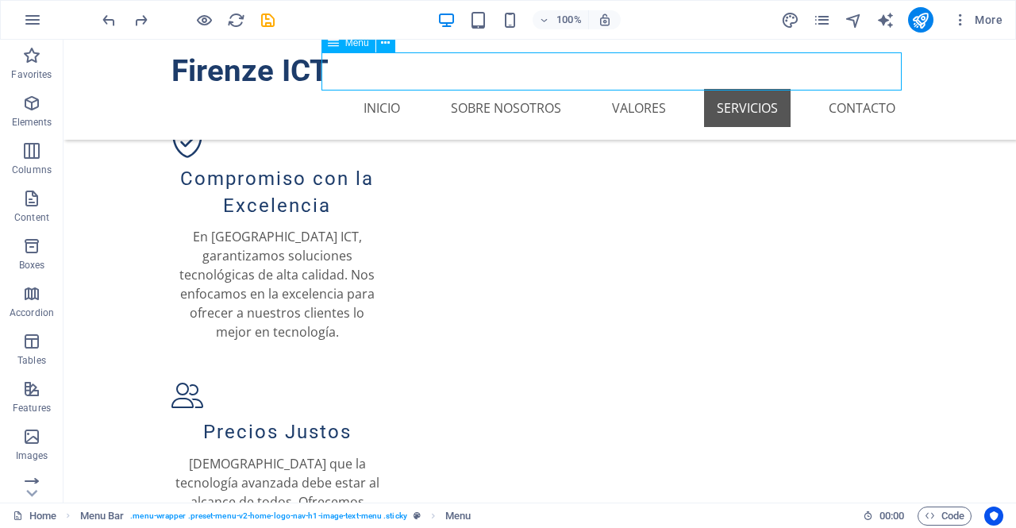
click at [745, 89] on nav "Inicio Sobre Nosotros Valores Servicios Contacto" at bounding box center [539, 108] width 736 height 38
select select
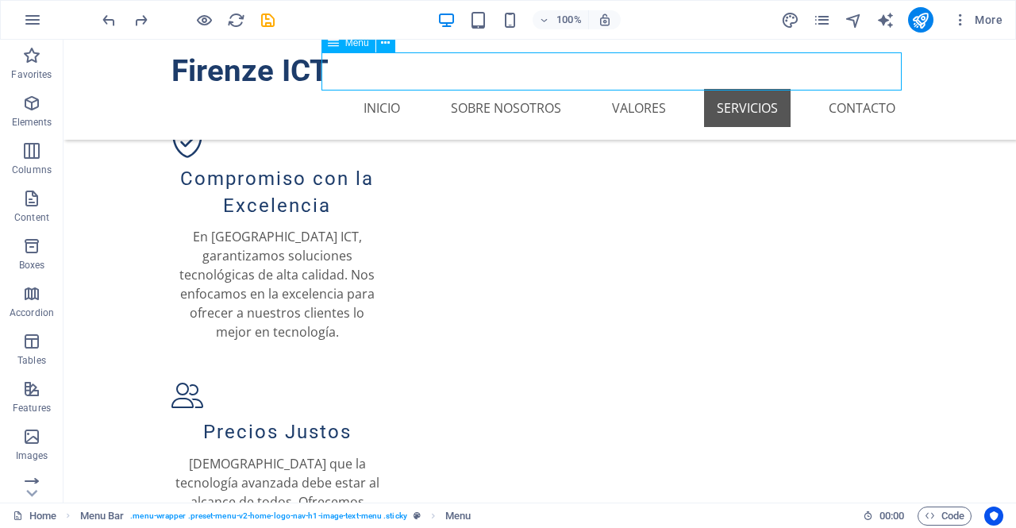
select select
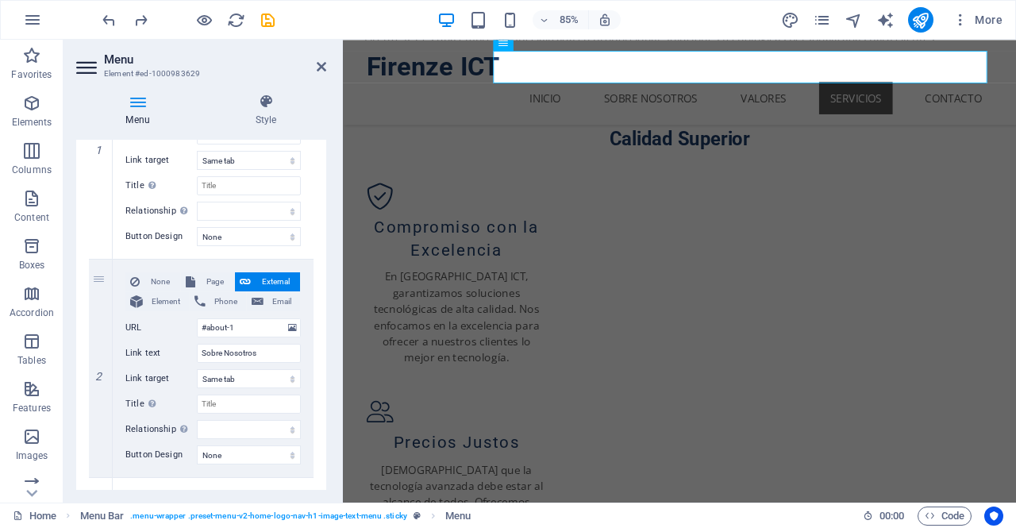
scroll to position [0, 0]
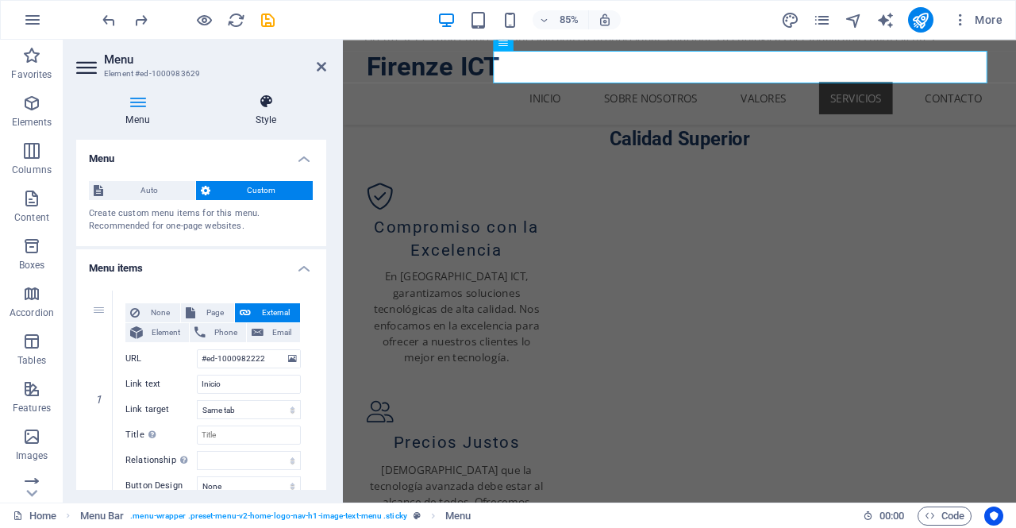
click at [267, 117] on h4 "Style" at bounding box center [266, 110] width 121 height 33
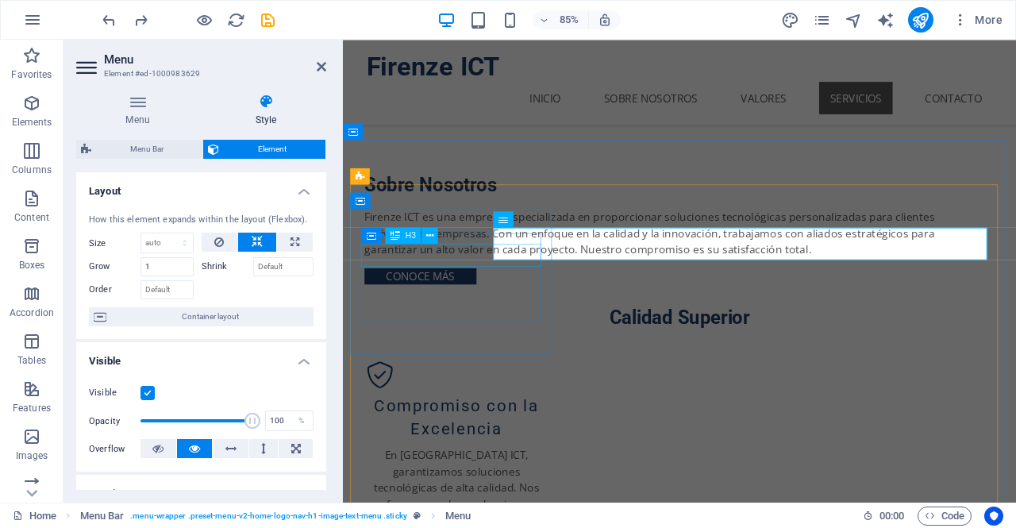
scroll to position [852, 0]
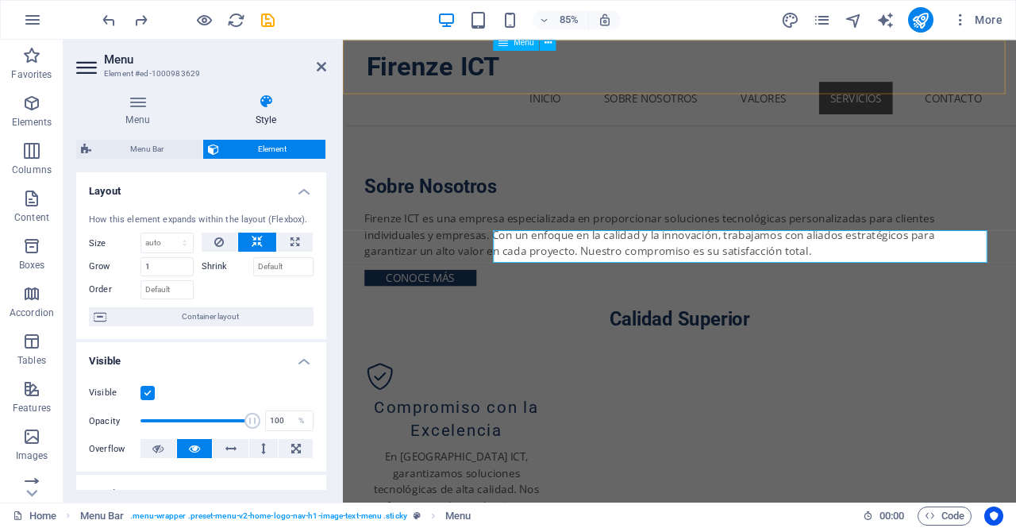
click at [640, 89] on nav "Inicio Sobre Nosotros Valores Servicios Contacto" at bounding box center [739, 108] width 736 height 38
click at [327, 67] on aside "Menu Element #ed-1000983629 Menu Style Menu Auto Custom Create custom menu item…" at bounding box center [202, 271] width 279 height 463
click at [321, 67] on icon at bounding box center [322, 66] width 10 height 13
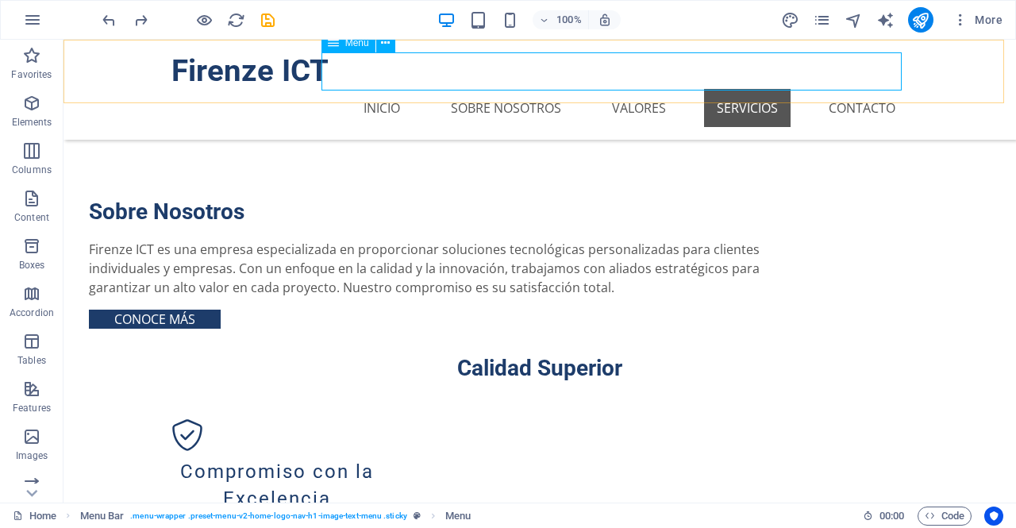
click at [807, 89] on nav "Inicio Sobre Nosotros Valores Servicios Contacto" at bounding box center [539, 108] width 736 height 38
click at [822, 89] on nav "Inicio Sobre Nosotros Valores Servicios Contacto" at bounding box center [539, 108] width 736 height 38
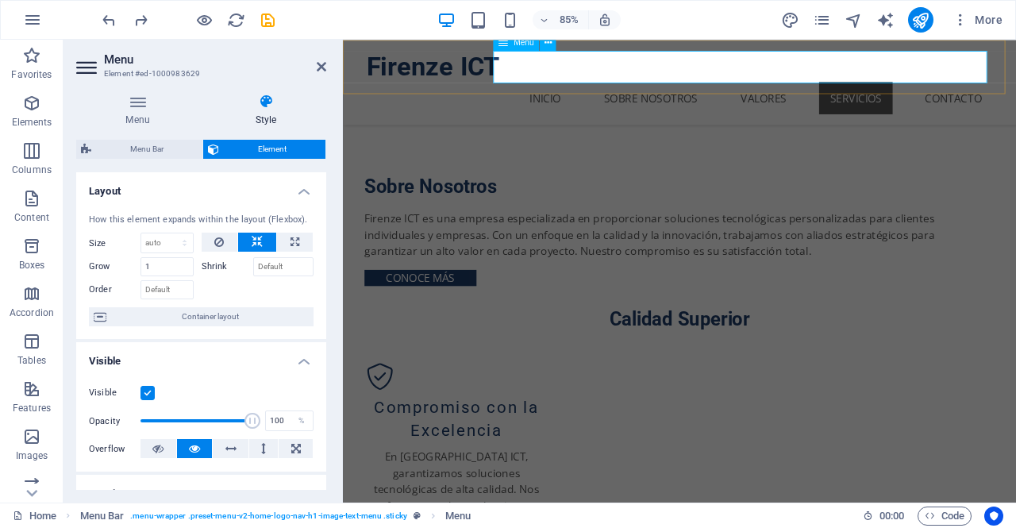
click at [1015, 89] on nav "Inicio Sobre Nosotros Valores Servicios Contacto" at bounding box center [739, 108] width 736 height 38
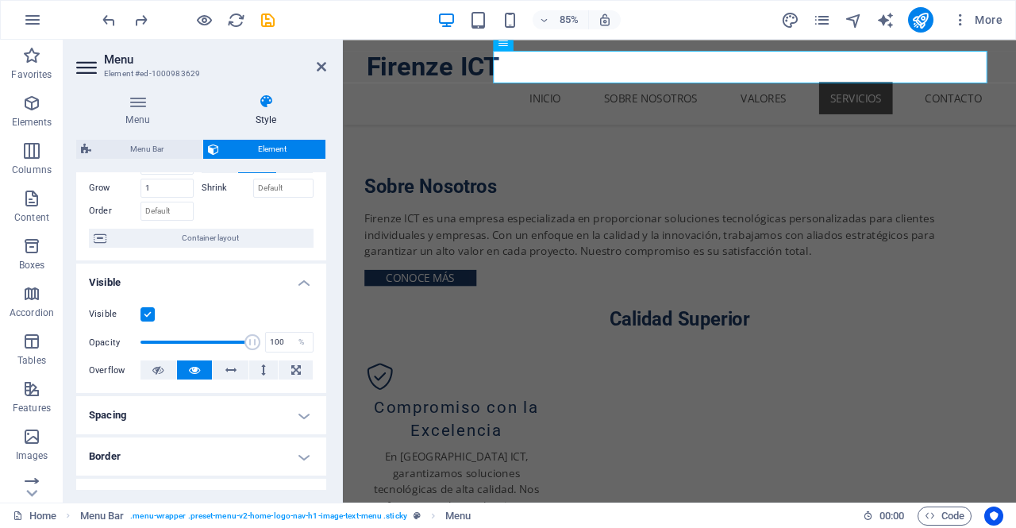
scroll to position [0, 0]
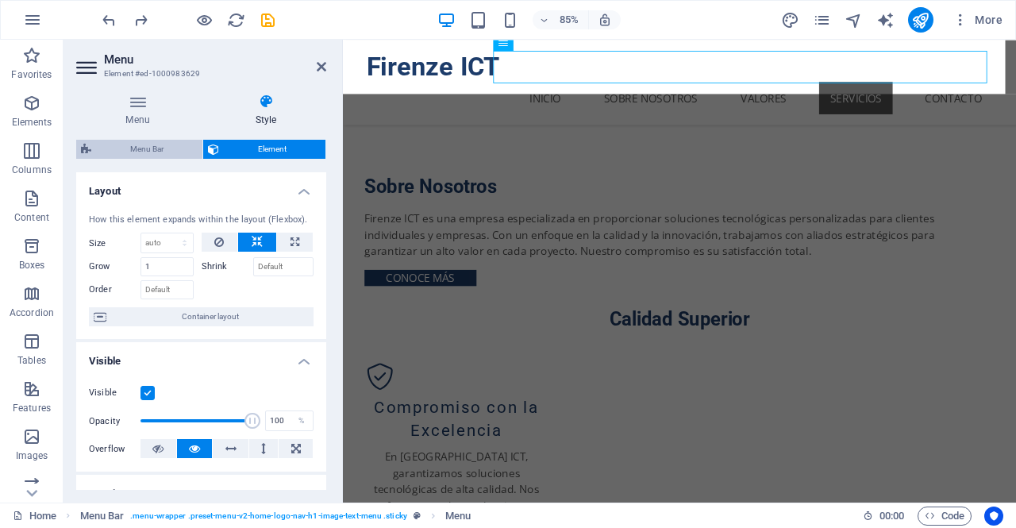
click at [171, 151] on span "Menu Bar" at bounding box center [147, 149] width 102 height 19
select select "rem"
select select "preset-menu-v2-home-logo-nav-h1-image-text-menu"
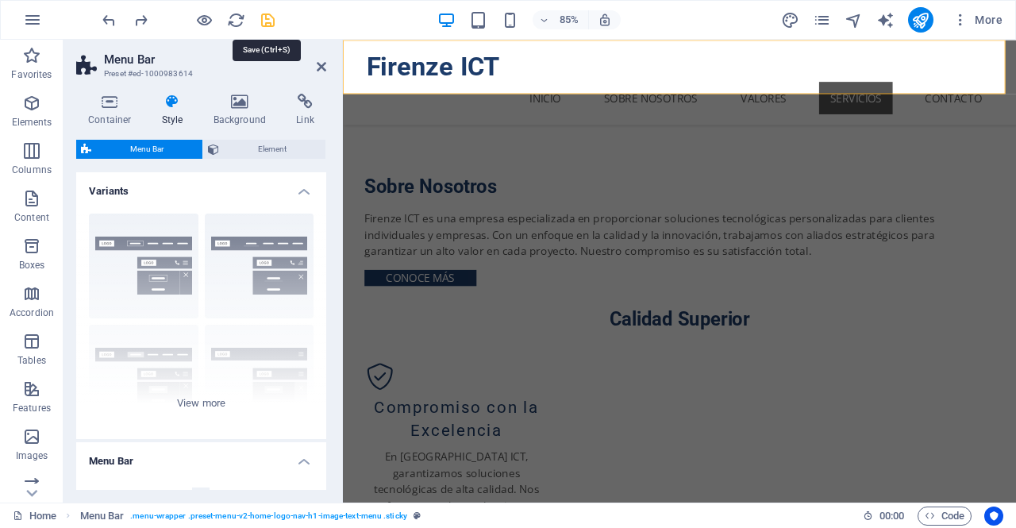
click at [264, 25] on icon "save" at bounding box center [268, 20] width 18 height 18
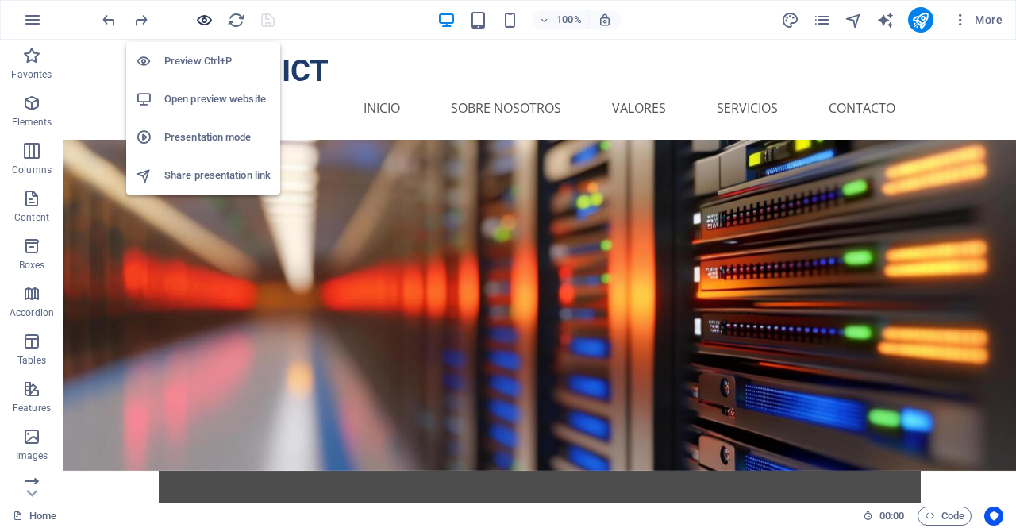
click at [208, 20] on icon "button" at bounding box center [204, 20] width 18 height 18
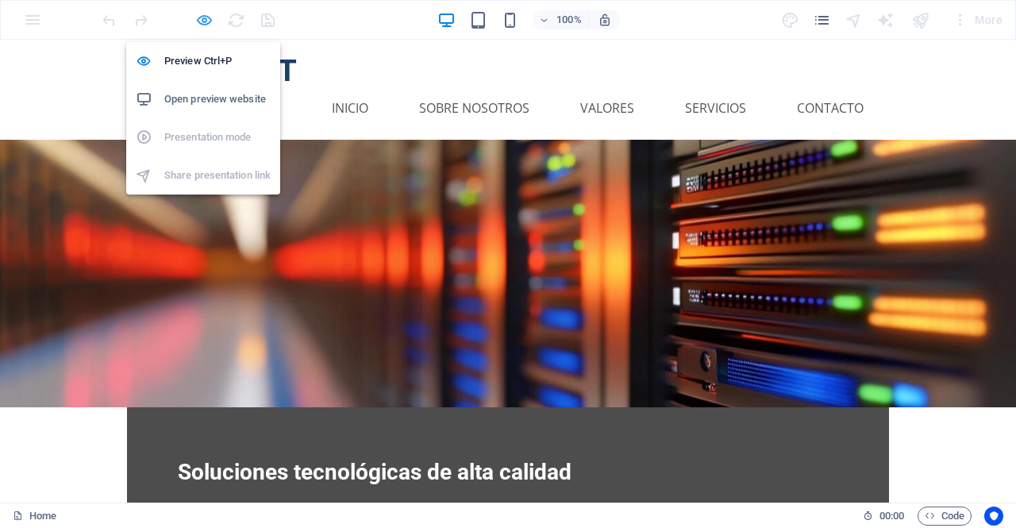
click at [208, 20] on icon "button" at bounding box center [204, 20] width 18 height 18
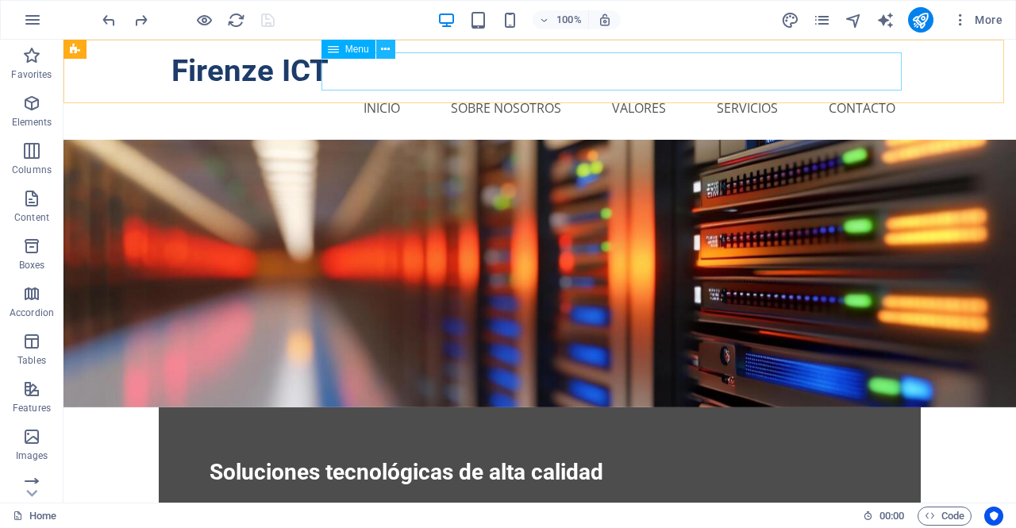
click at [382, 49] on icon at bounding box center [385, 49] width 9 height 17
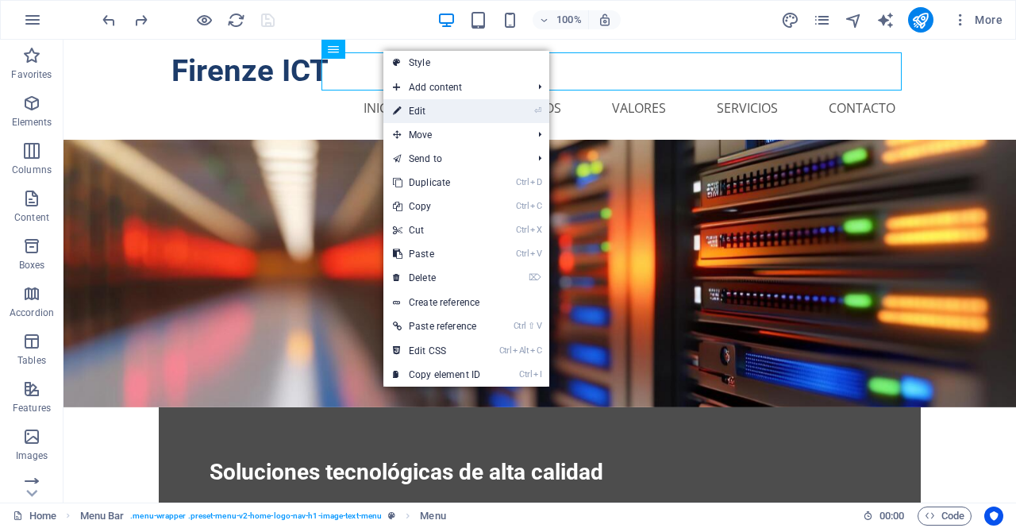
click at [486, 110] on link "⏎ Edit" at bounding box center [436, 111] width 106 height 24
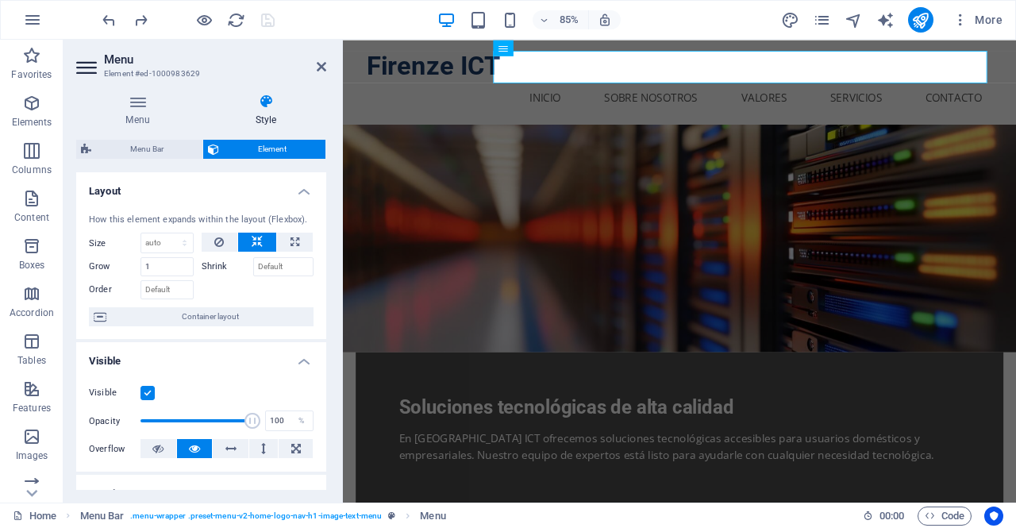
click at [266, 115] on h4 "Style" at bounding box center [266, 110] width 121 height 33
click at [140, 117] on h4 "Menu" at bounding box center [140, 110] width 129 height 33
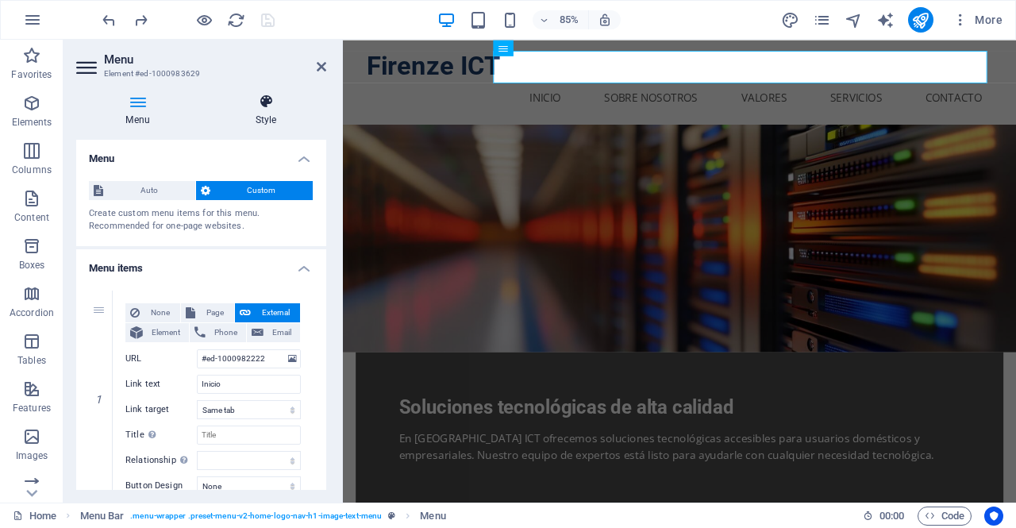
click at [260, 109] on icon at bounding box center [266, 102] width 121 height 16
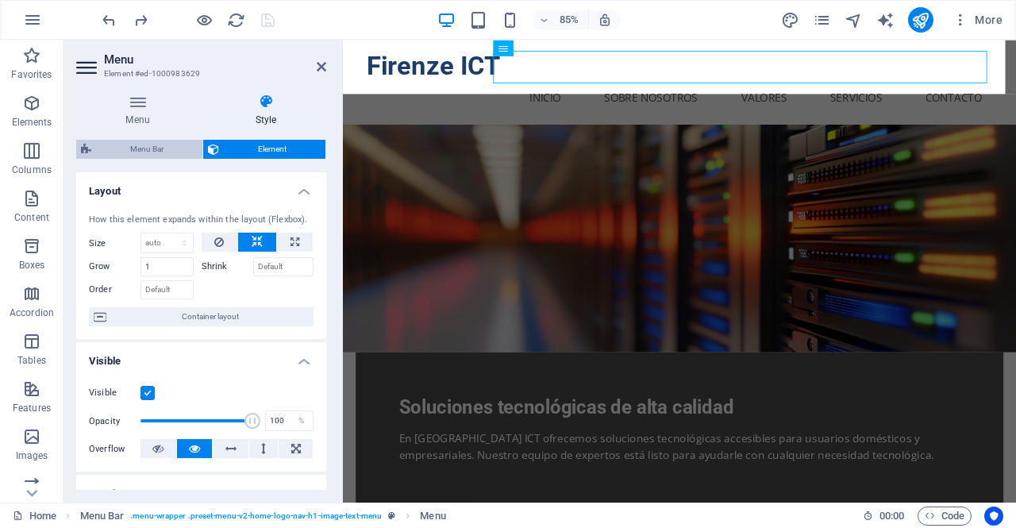
click at [160, 150] on span "Menu Bar" at bounding box center [147, 149] width 102 height 19
select select "rem"
select select "preset-menu-v2-home-logo-nav-h1-image-text-menu"
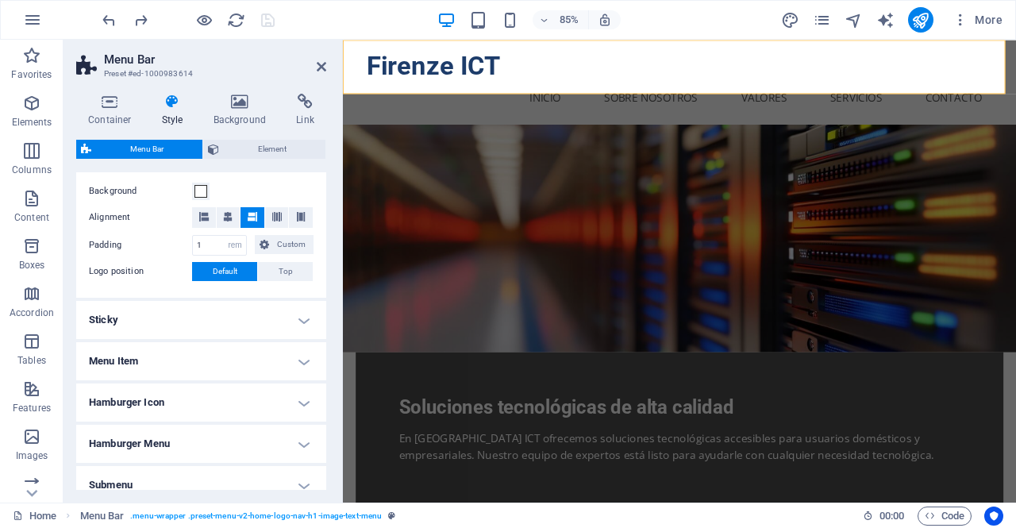
scroll to position [381, 0]
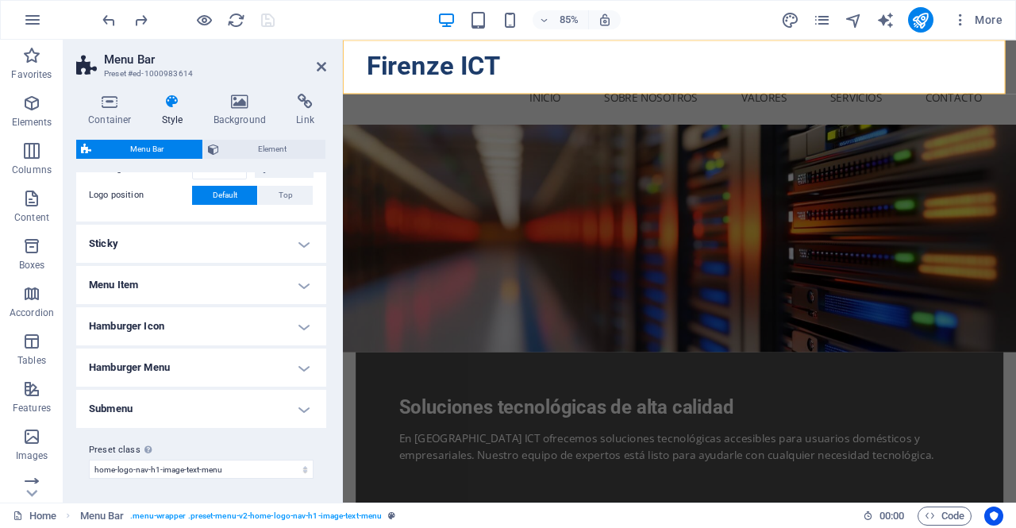
click at [212, 363] on h4 "Hamburger Menu" at bounding box center [201, 367] width 250 height 38
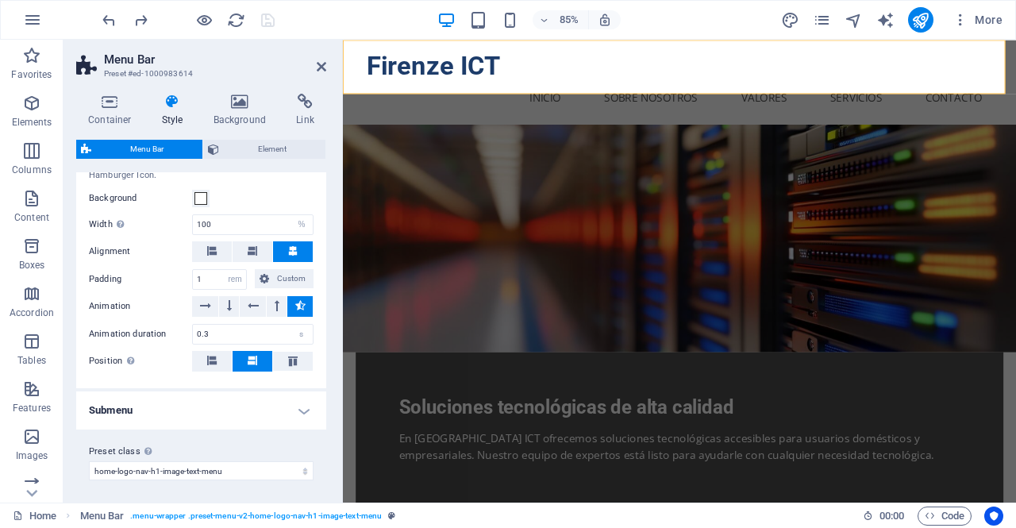
scroll to position [0, 0]
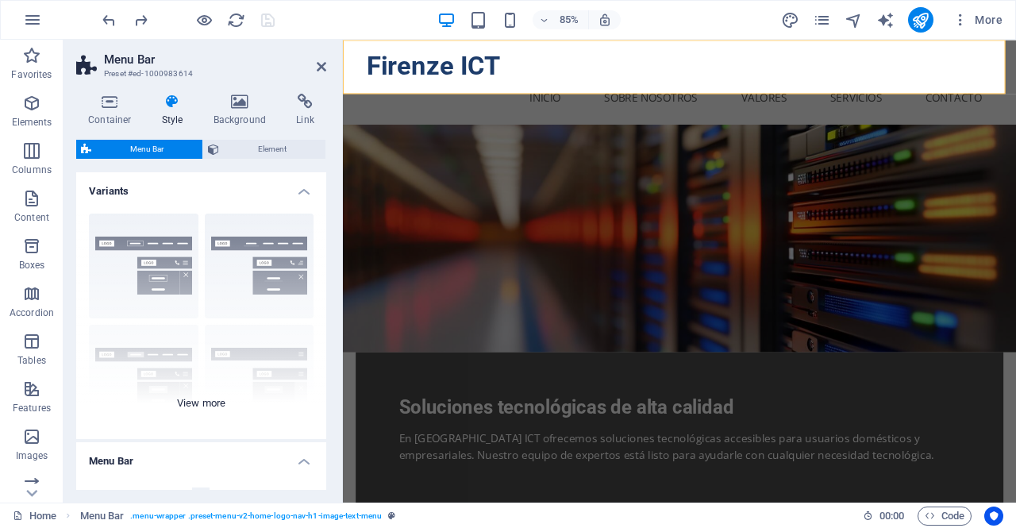
click at [129, 275] on div "Border Centered Default Fixed Loki Trigger Wide XXL" at bounding box center [201, 320] width 250 height 238
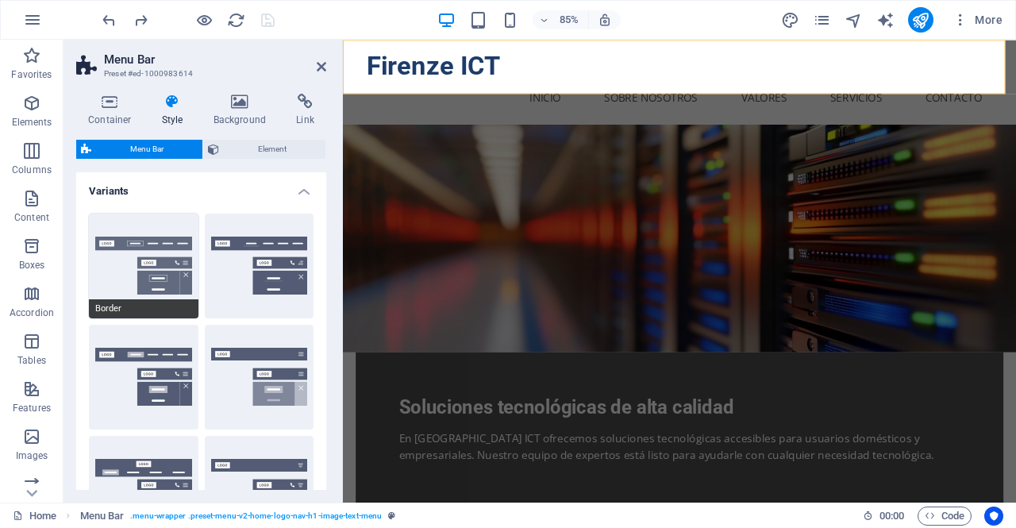
click at [149, 252] on button "Border" at bounding box center [144, 265] width 110 height 105
select select "DISABLED_OPTION_VALUE"
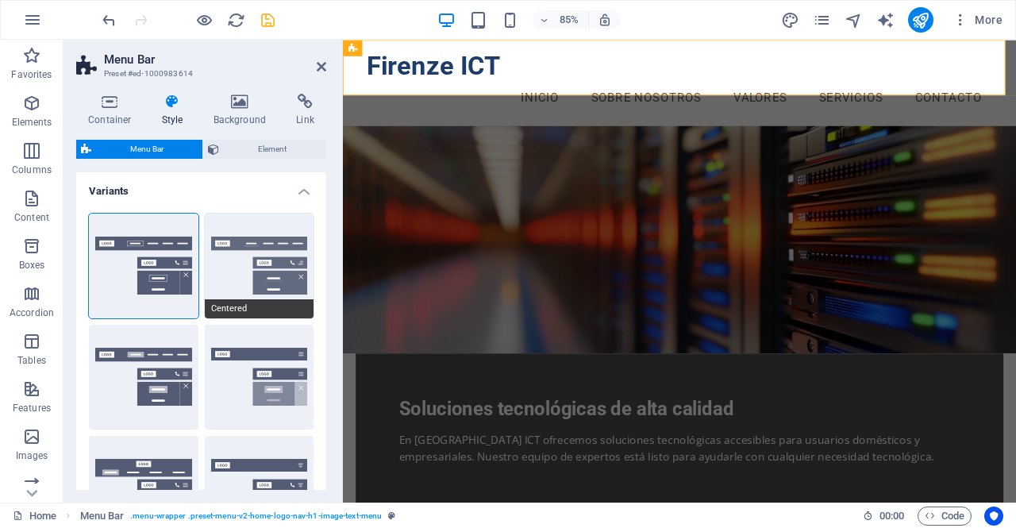
click at [262, 279] on button "Centered" at bounding box center [260, 265] width 110 height 105
type input "100"
select select "%"
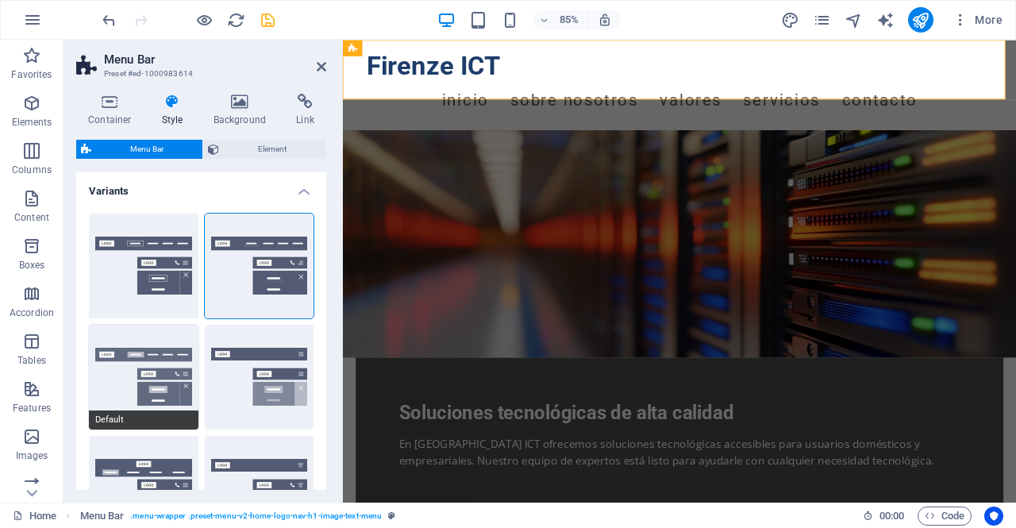
click at [163, 382] on button "Default" at bounding box center [144, 377] width 110 height 105
type input "0.3"
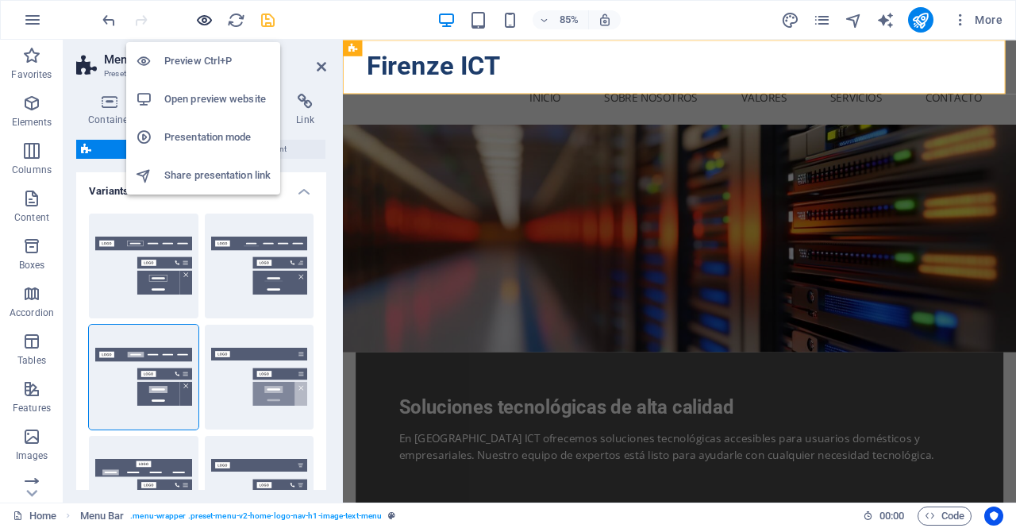
click at [203, 20] on icon "button" at bounding box center [204, 20] width 18 height 18
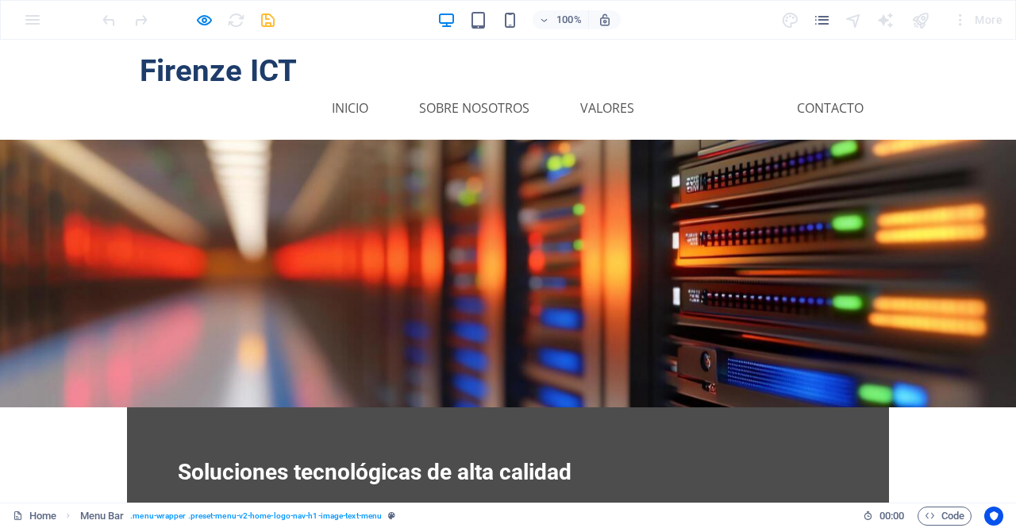
click at [696, 89] on link "Servicios" at bounding box center [715, 108] width 86 height 38
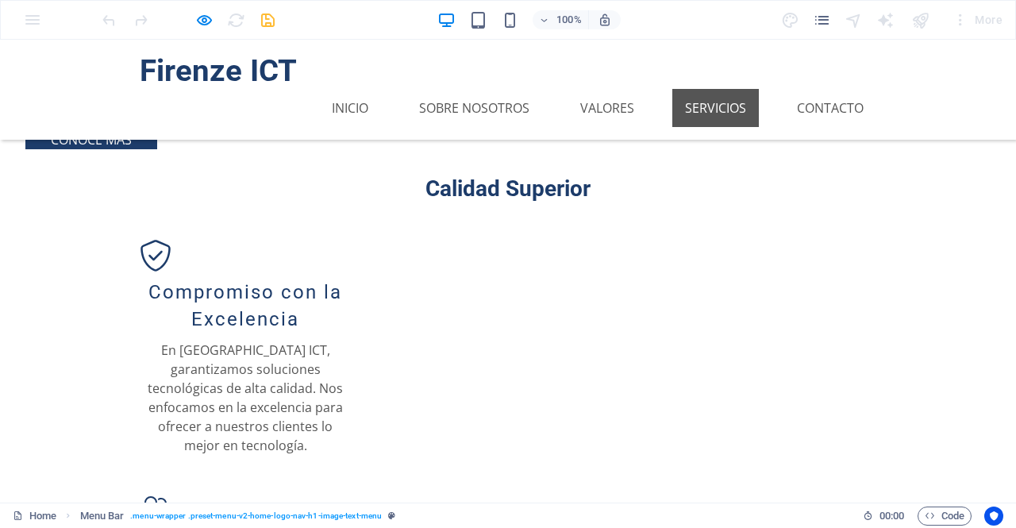
scroll to position [909, 0]
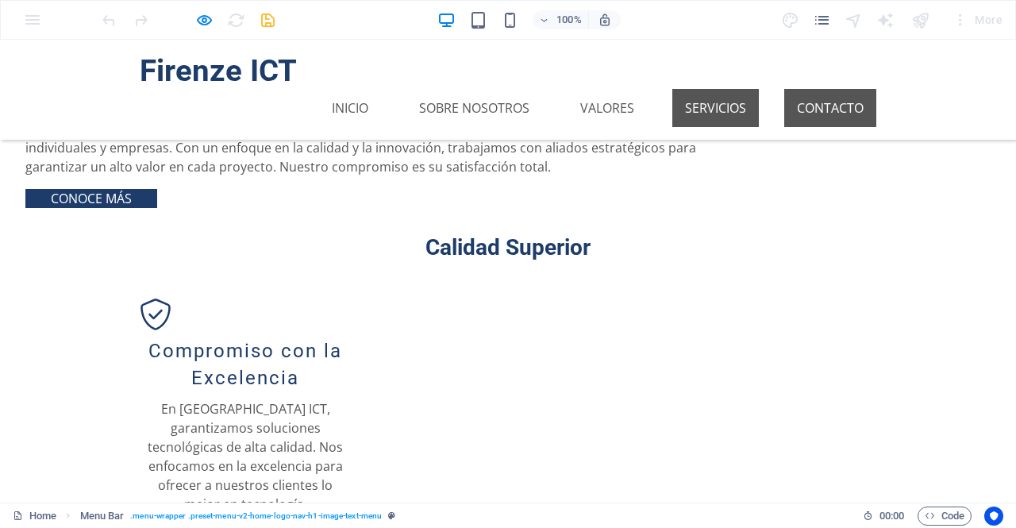
click at [805, 89] on link "Contacto" at bounding box center [830, 108] width 92 height 38
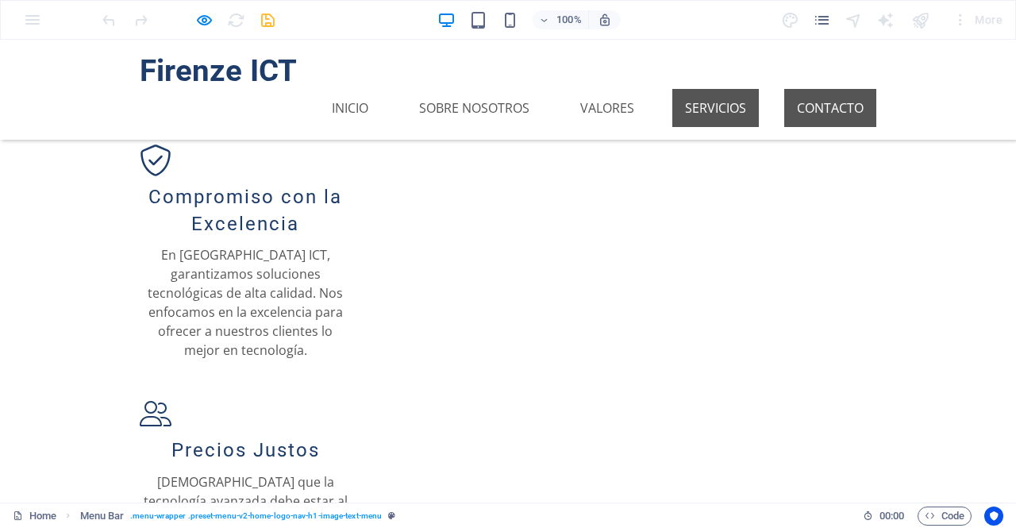
scroll to position [1145, 0]
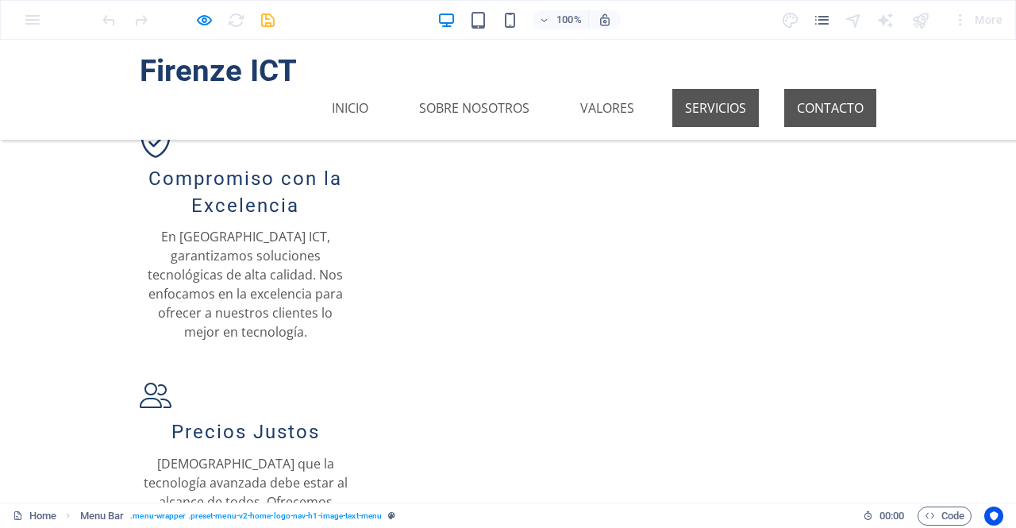
click at [821, 89] on link "Contacto" at bounding box center [830, 108] width 92 height 38
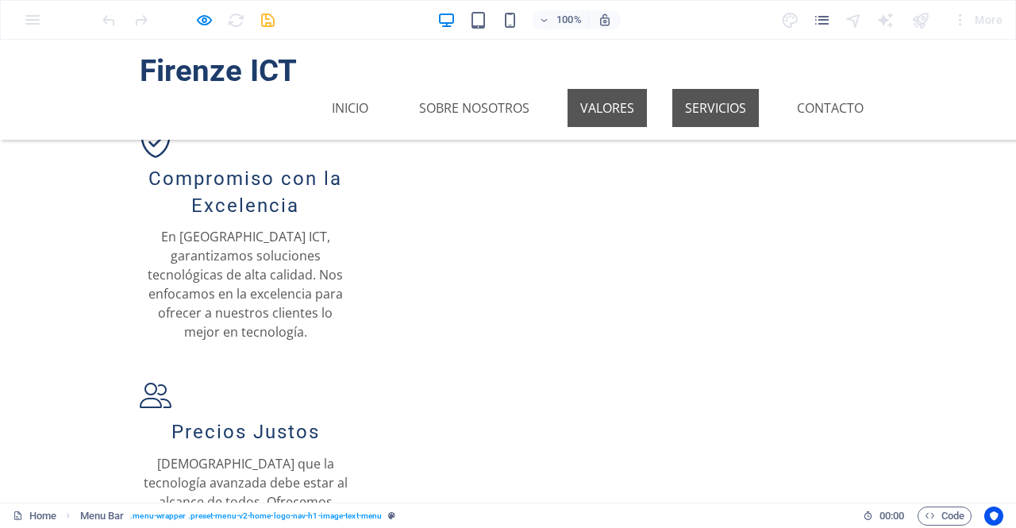
click at [609, 89] on link "Valores" at bounding box center [606, 108] width 79 height 38
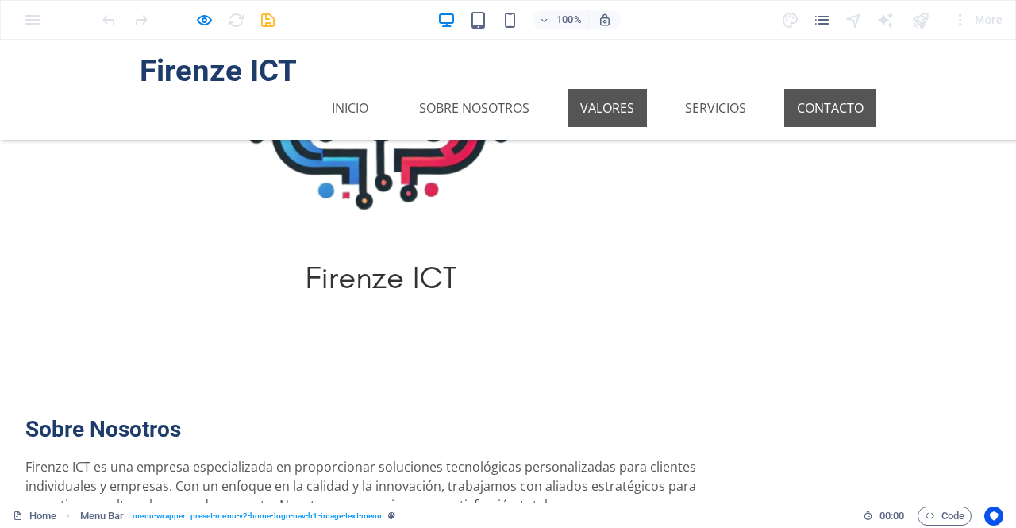
click at [789, 89] on link "Contacto" at bounding box center [830, 108] width 92 height 38
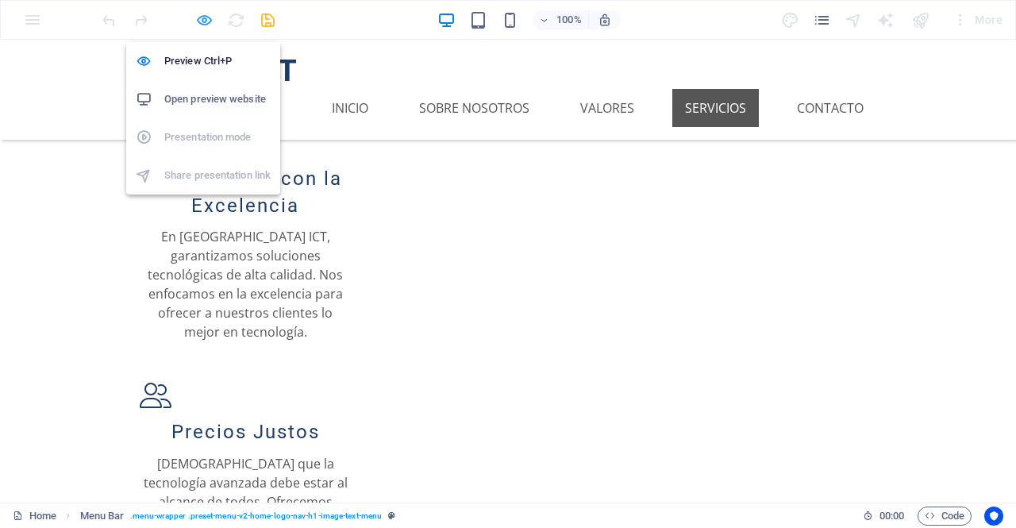
click at [206, 16] on icon "button" at bounding box center [204, 20] width 18 height 18
select select "rem"
select select "%"
select select "rem"
select select "preset-menu-v2-home-logo-nav-h1-image-text-menu"
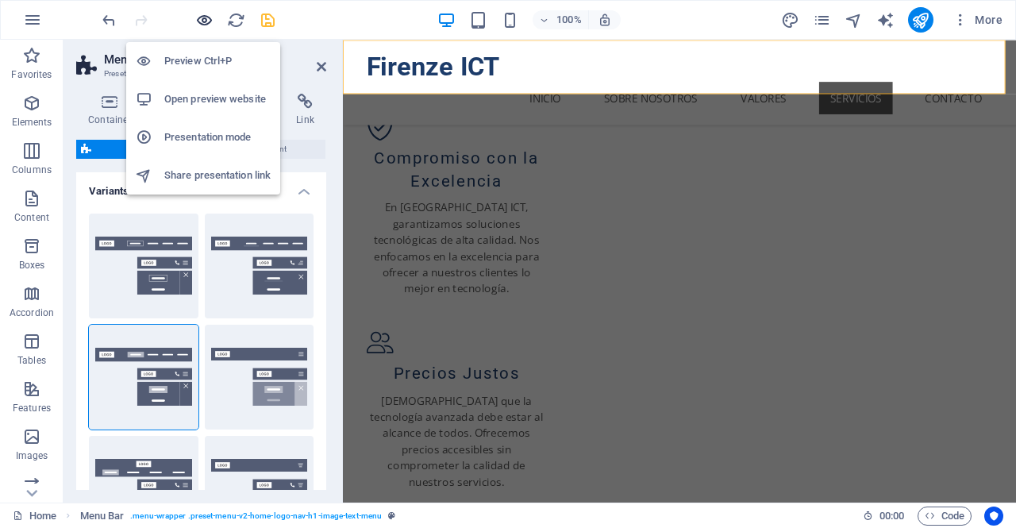
scroll to position [1063, 0]
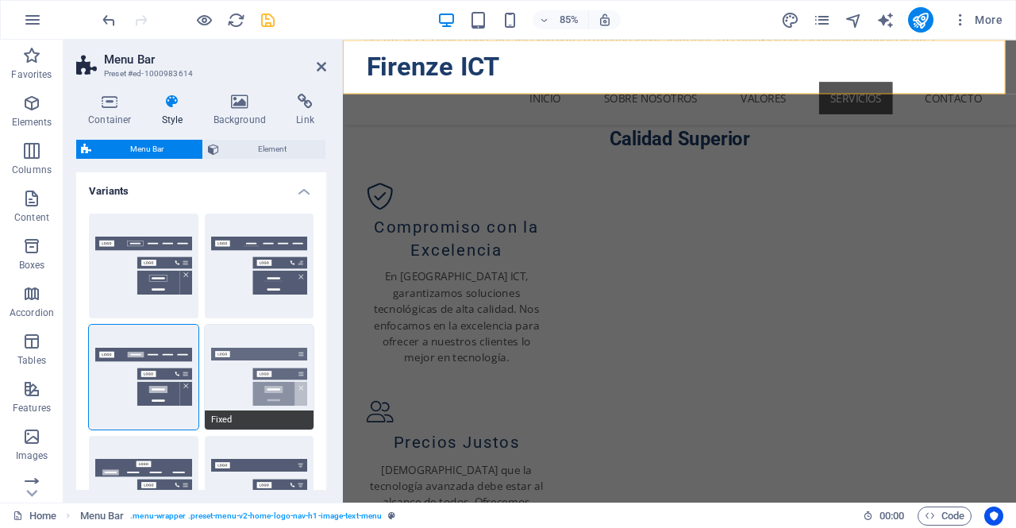
click at [249, 344] on button "Fixed" at bounding box center [260, 377] width 110 height 105
select select "DISABLED_OPTION_VALUE"
type input "0.8"
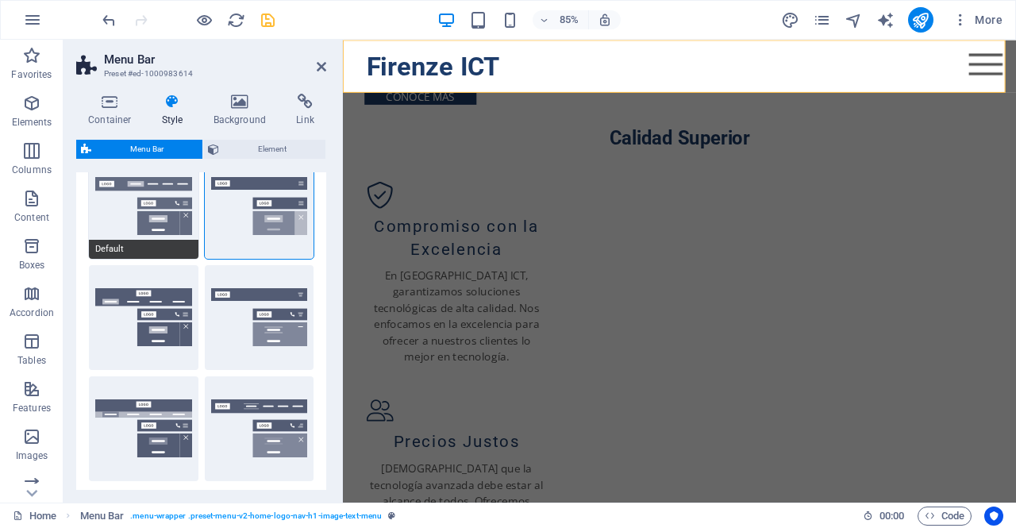
scroll to position [175, 0]
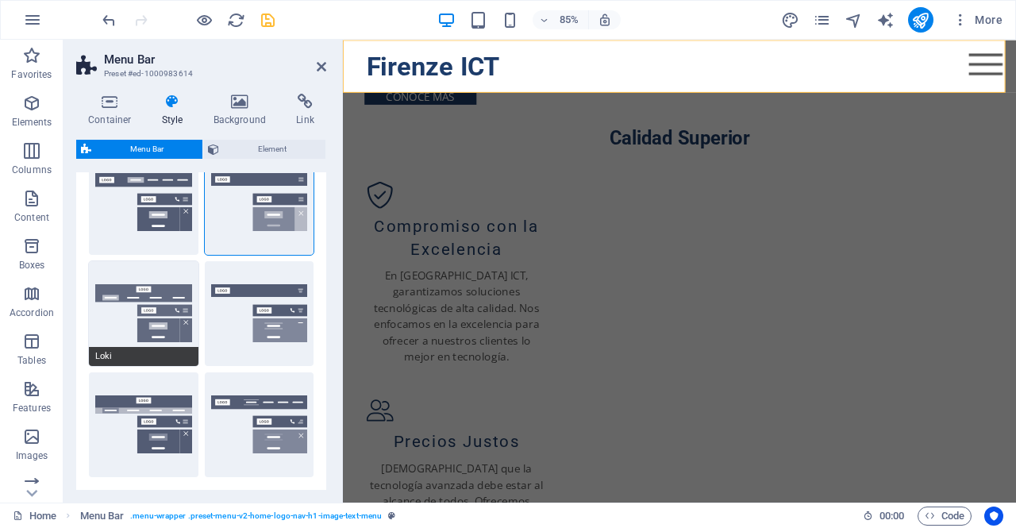
click at [148, 324] on button "Loki" at bounding box center [144, 313] width 110 height 105
type input "0"
select select "DISABLED_OPTION_VALUE"
type input "2"
type input "1"
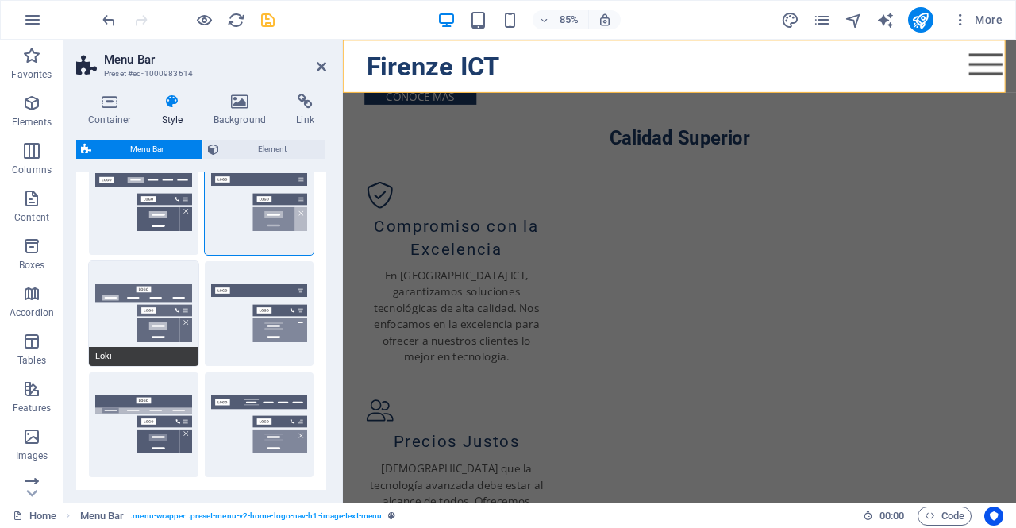
type input "100"
select select "%"
type input "0.3"
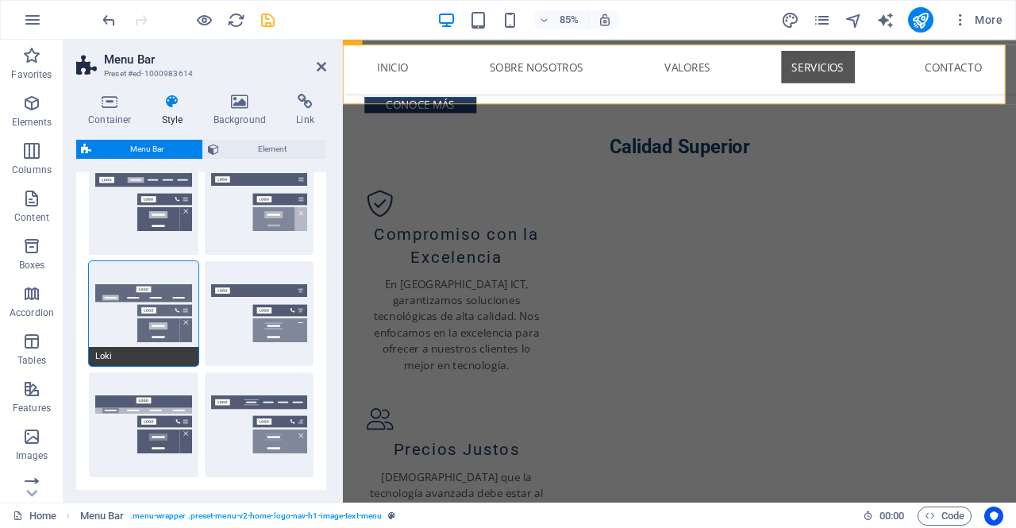
scroll to position [1063, 0]
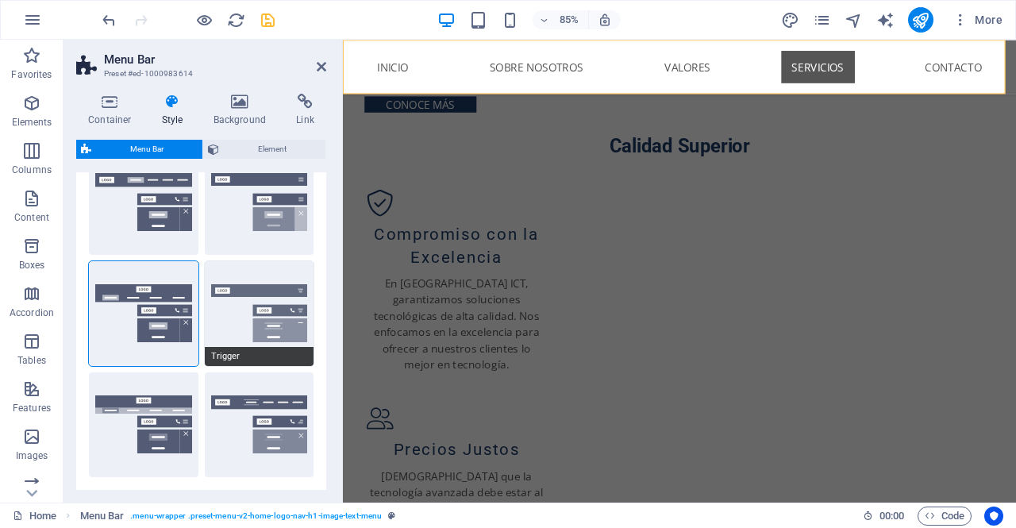
click at [249, 318] on button "Trigger" at bounding box center [260, 313] width 110 height 105
type input "1"
select select "rem"
type input "1"
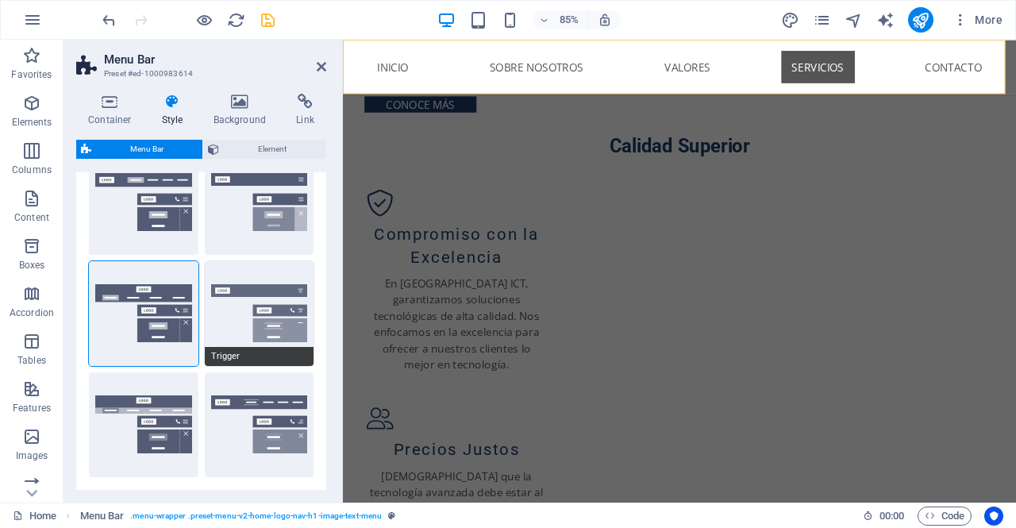
type input "0"
type input "50"
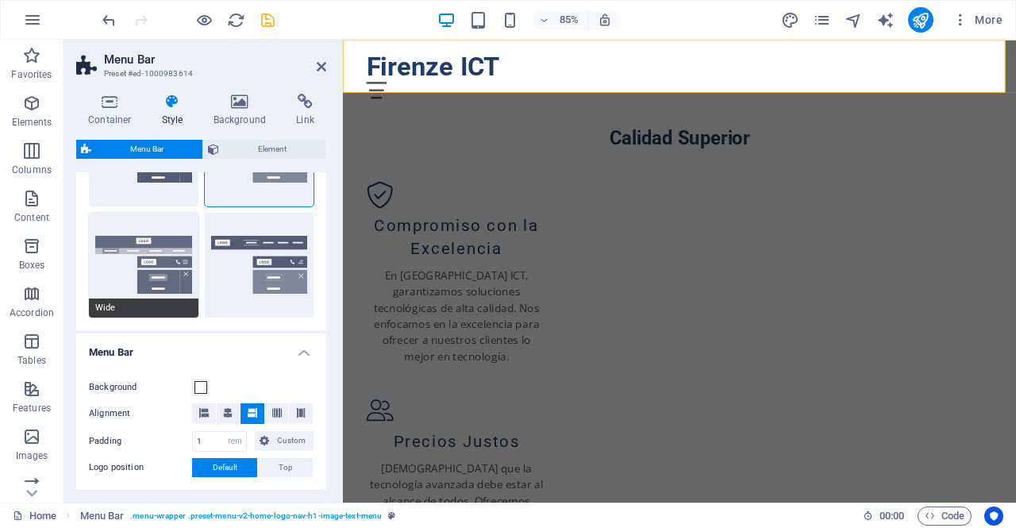
scroll to position [1062, 0]
click at [144, 279] on button "Wide" at bounding box center [144, 265] width 110 height 105
type input "0"
type input "2"
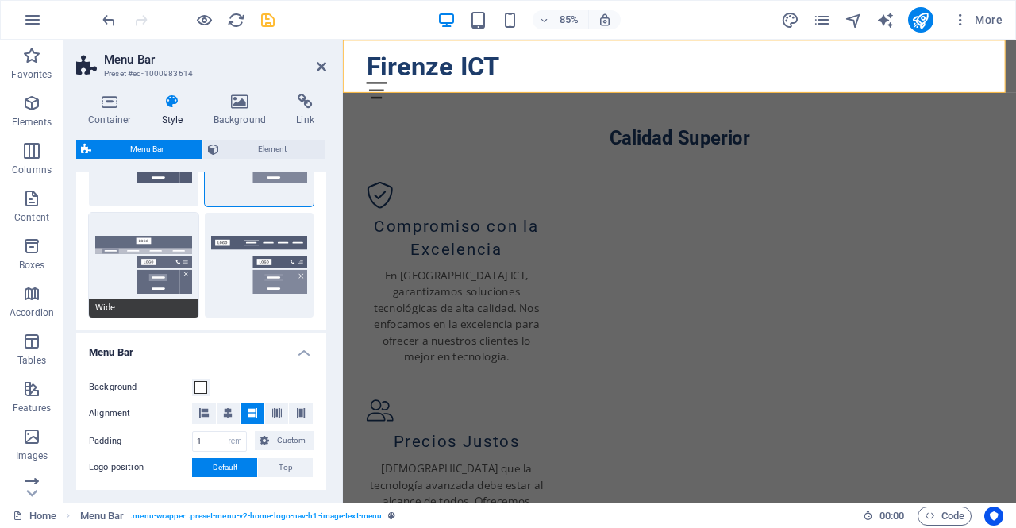
type input "2"
type input "100"
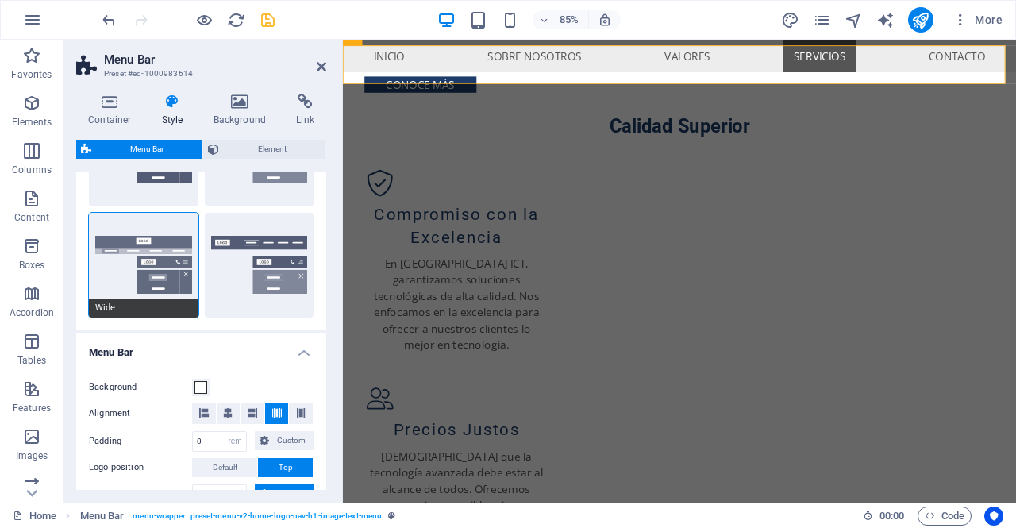
scroll to position [1038, 0]
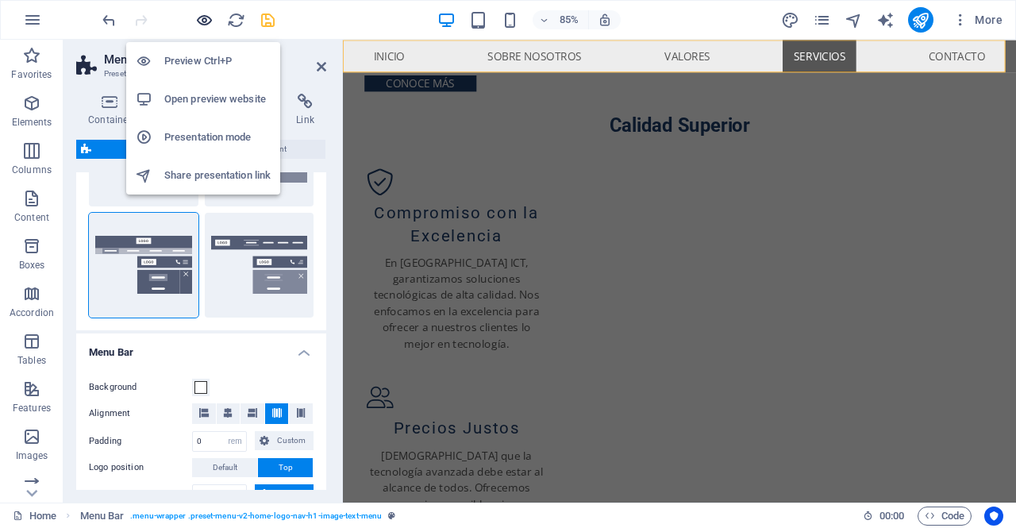
click at [200, 12] on icon "button" at bounding box center [204, 20] width 18 height 18
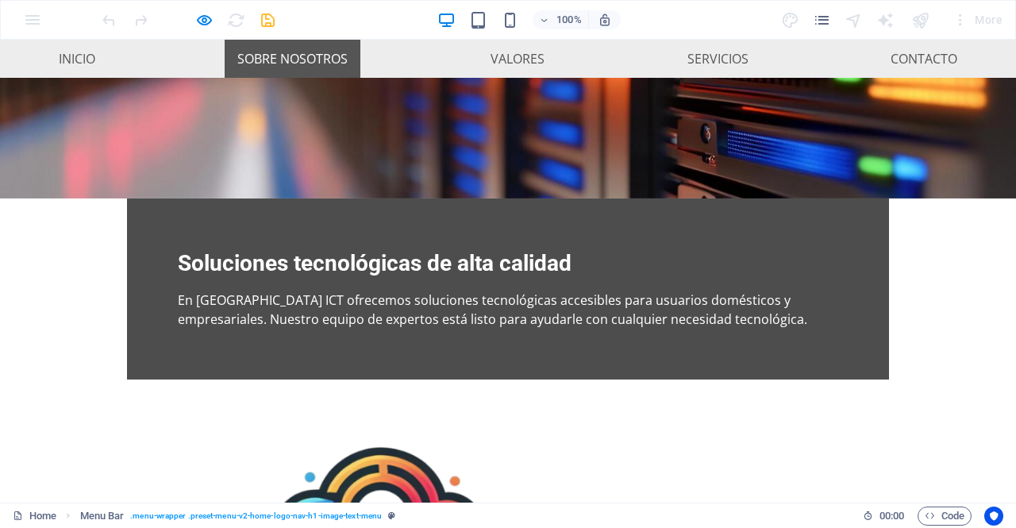
scroll to position [0, 0]
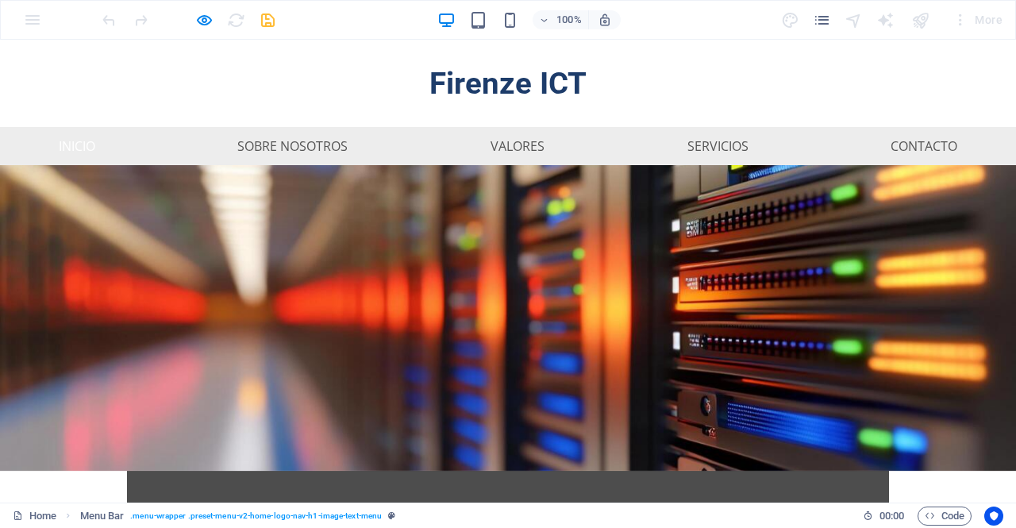
click at [81, 150] on link "Inicio" at bounding box center [77, 146] width 62 height 38
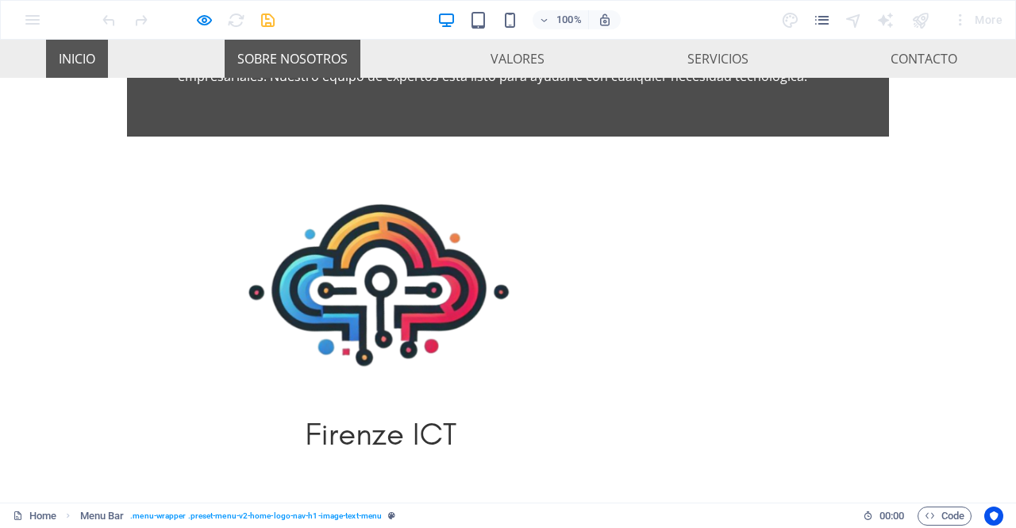
scroll to position [267, 0]
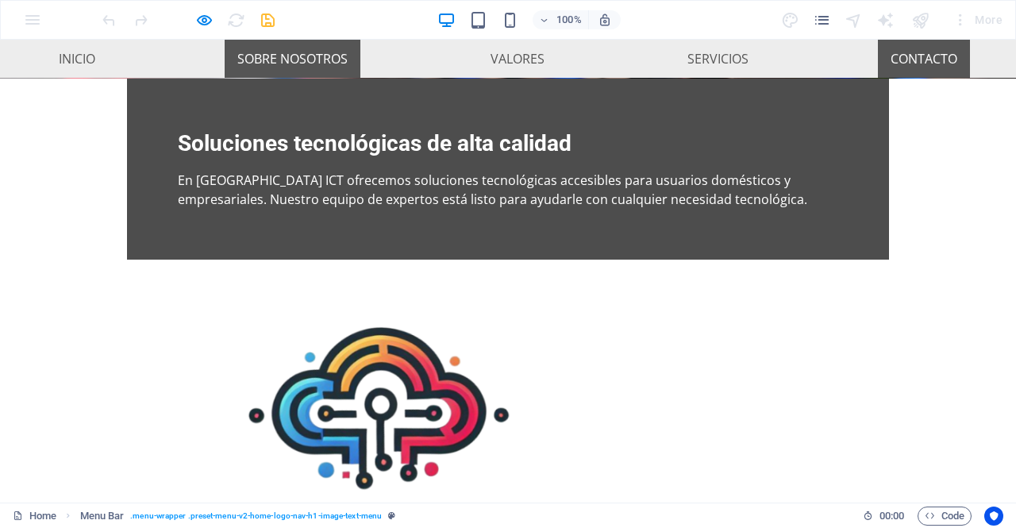
click at [931, 46] on link "Contacto" at bounding box center [924, 59] width 92 height 38
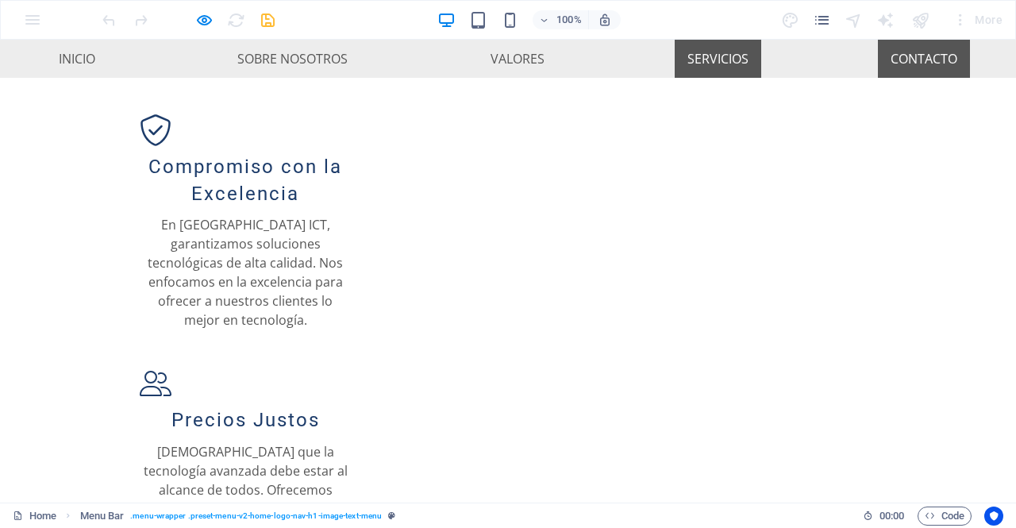
scroll to position [1120, 0]
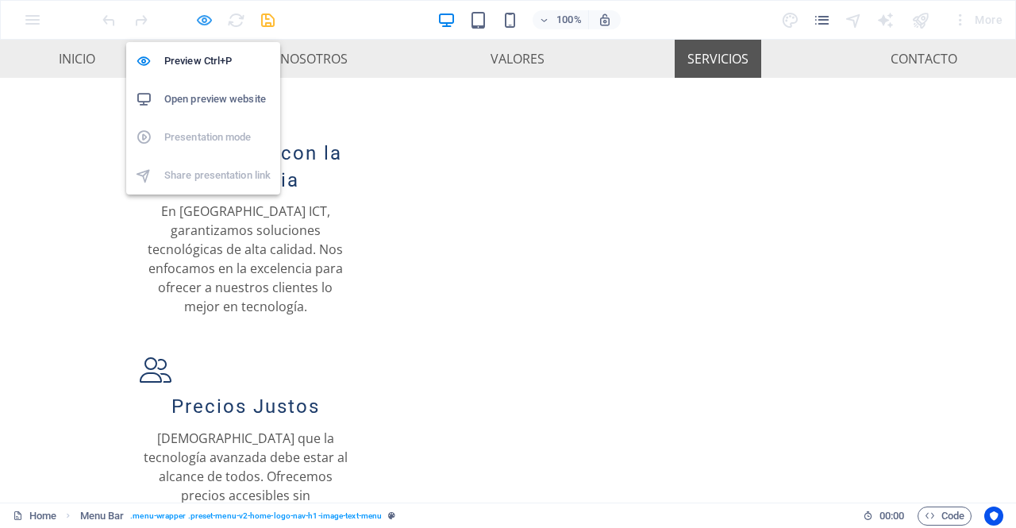
click at [202, 16] on icon "button" at bounding box center [204, 20] width 18 height 18
select select "rem"
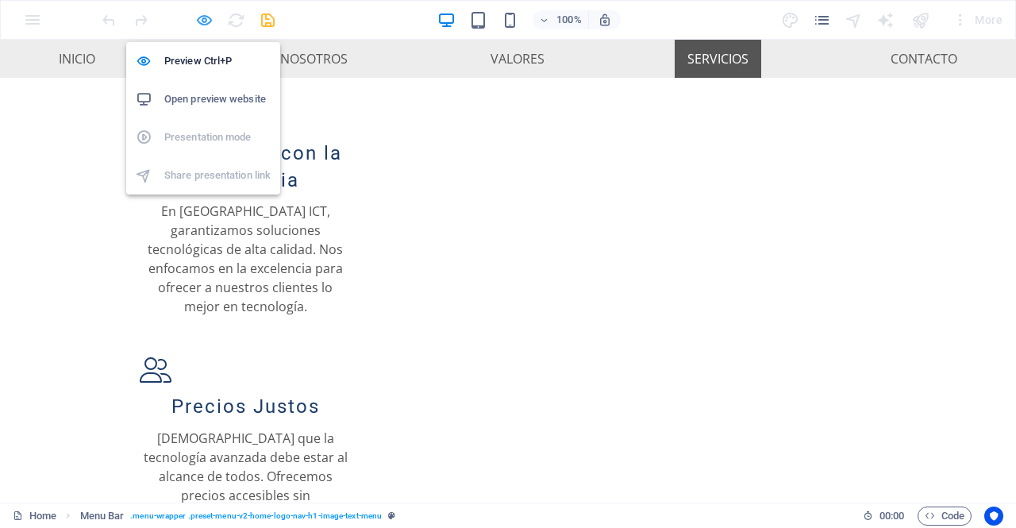
select select "rem"
select select "%"
select select "rem"
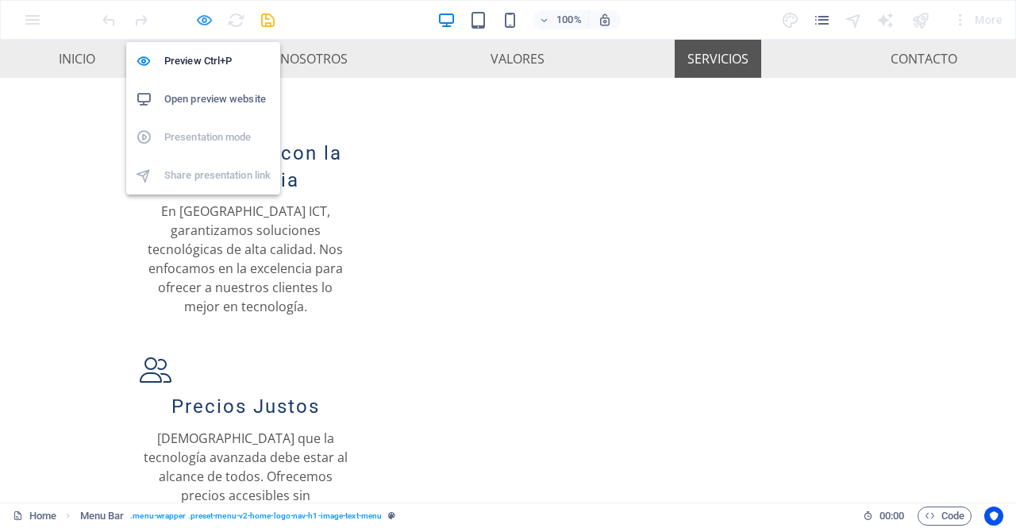
select select "preset-menu-v2-home-logo-nav-h1-image-text-menu"
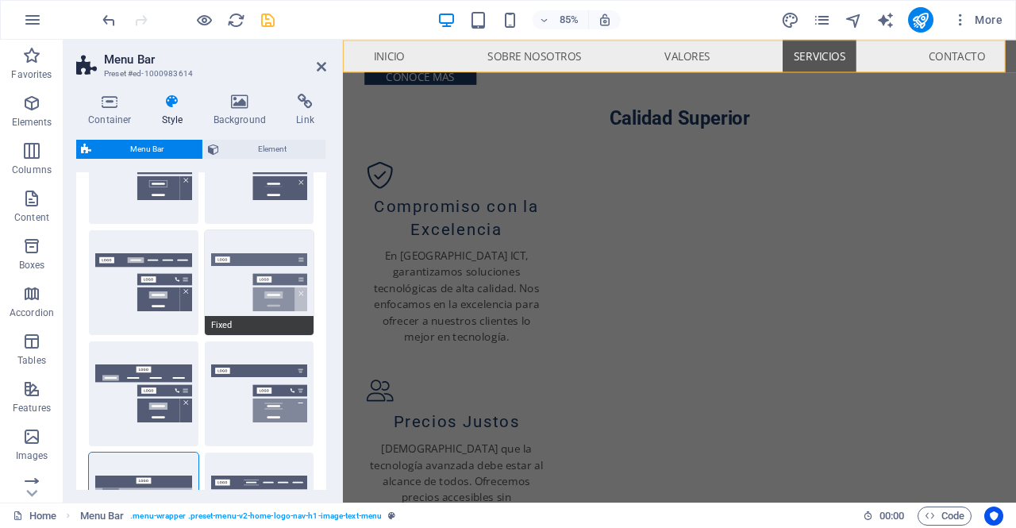
scroll to position [0, 0]
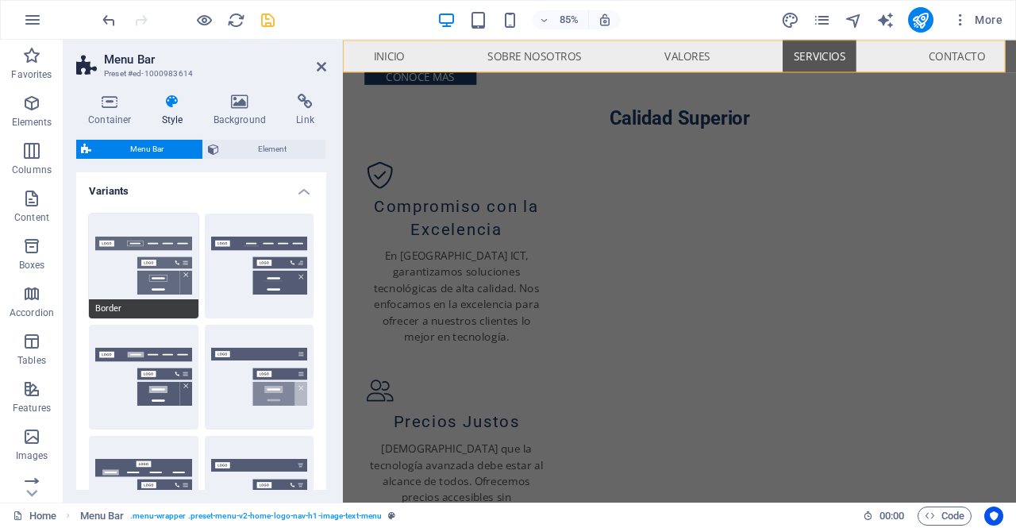
click at [183, 310] on span "Border" at bounding box center [144, 308] width 110 height 19
type input "1"
select select "DISABLED_OPTION_VALUE"
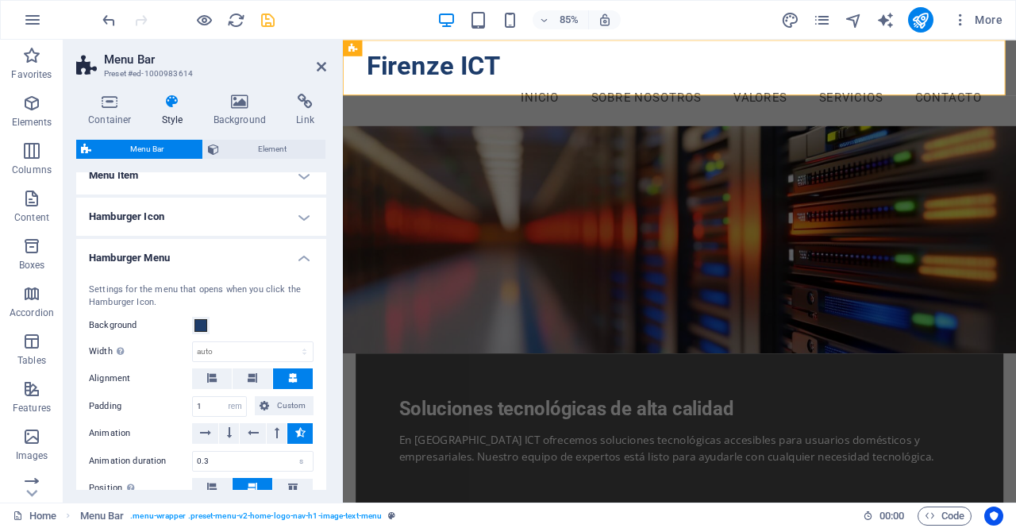
scroll to position [843, 0]
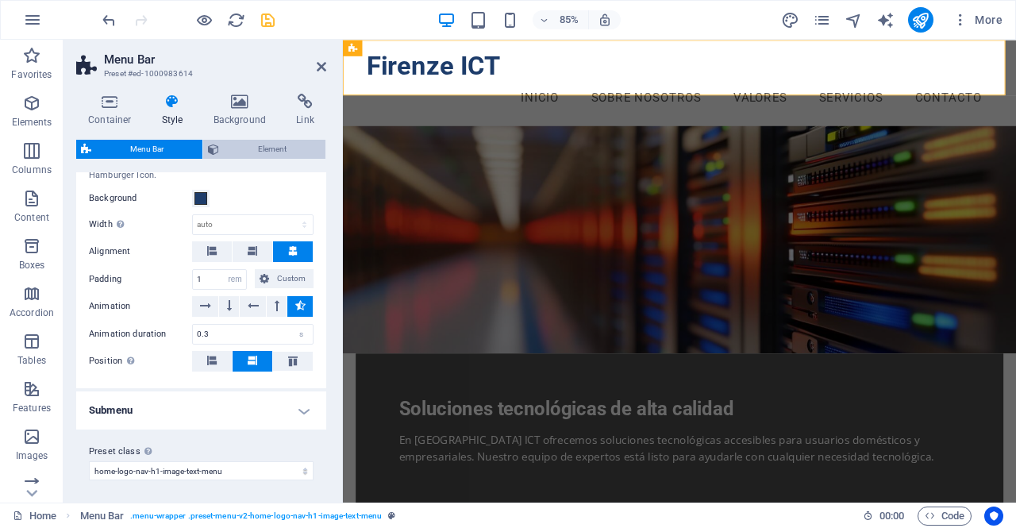
click at [283, 150] on span "Element" at bounding box center [272, 149] width 97 height 19
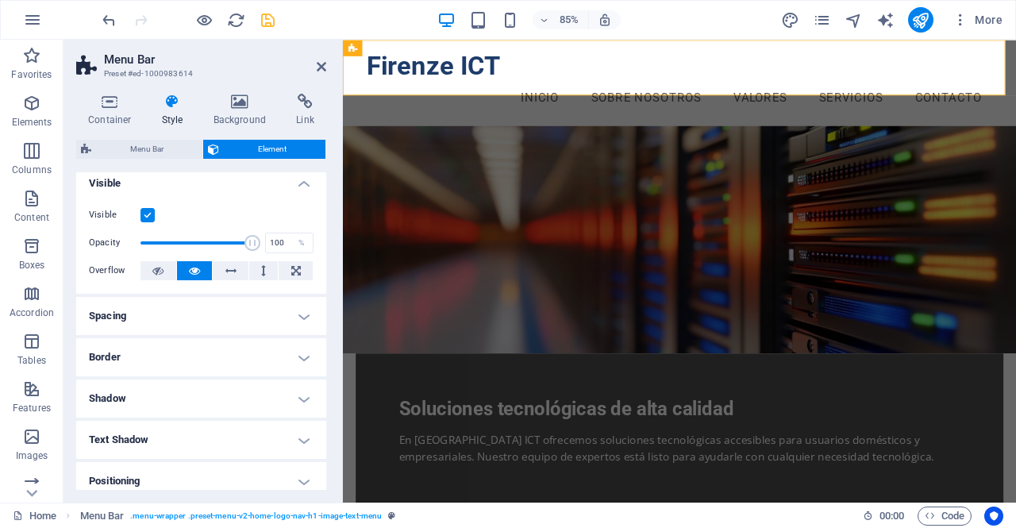
scroll to position [0, 0]
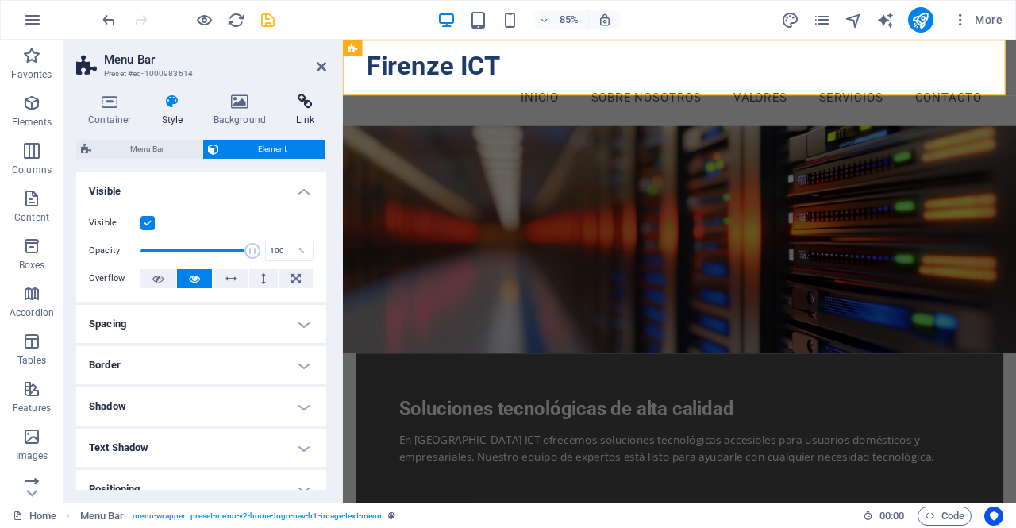
click at [302, 113] on h4 "Link" at bounding box center [305, 110] width 42 height 33
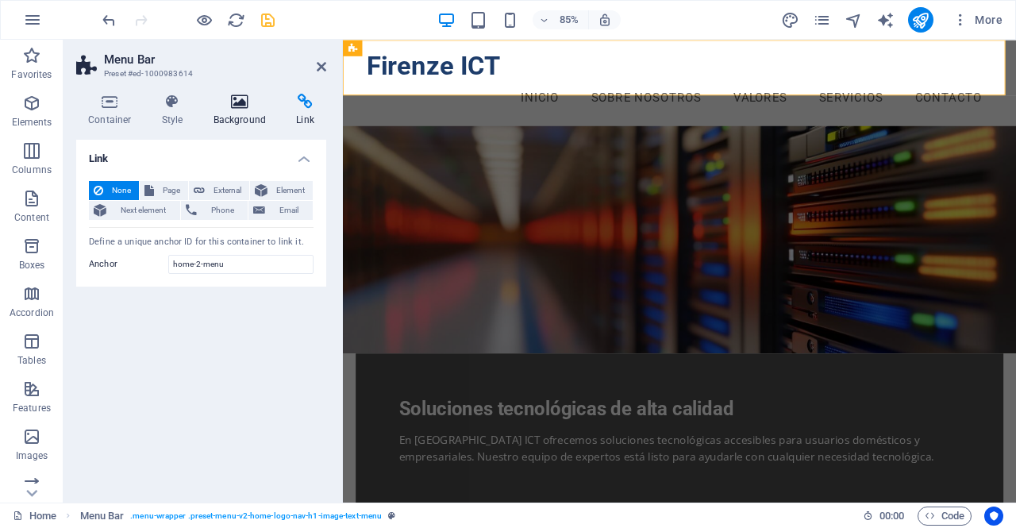
click at [249, 111] on h4 "Background" at bounding box center [243, 110] width 83 height 33
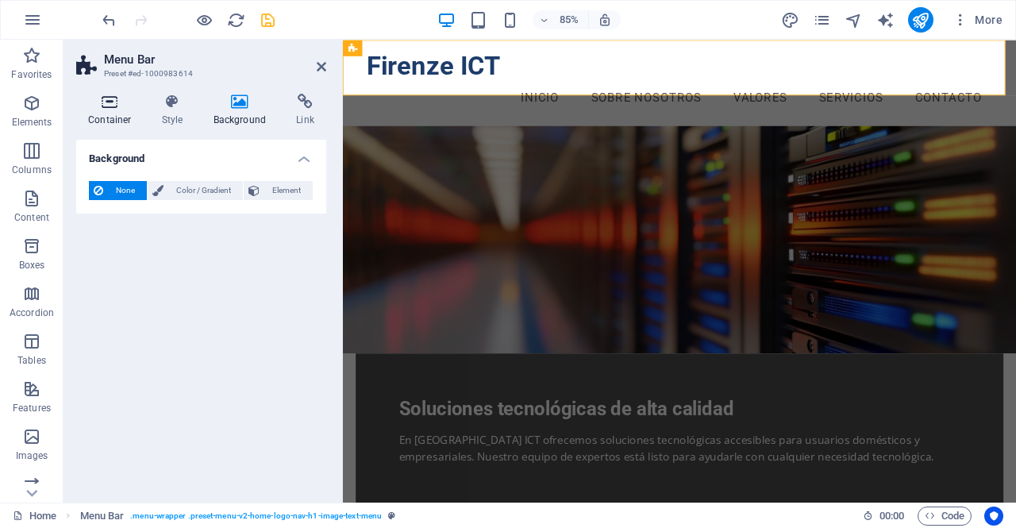
drag, startPoint x: 181, startPoint y: 107, endPoint x: 136, endPoint y: 106, distance: 44.4
click at [136, 106] on icon at bounding box center [109, 102] width 67 height 16
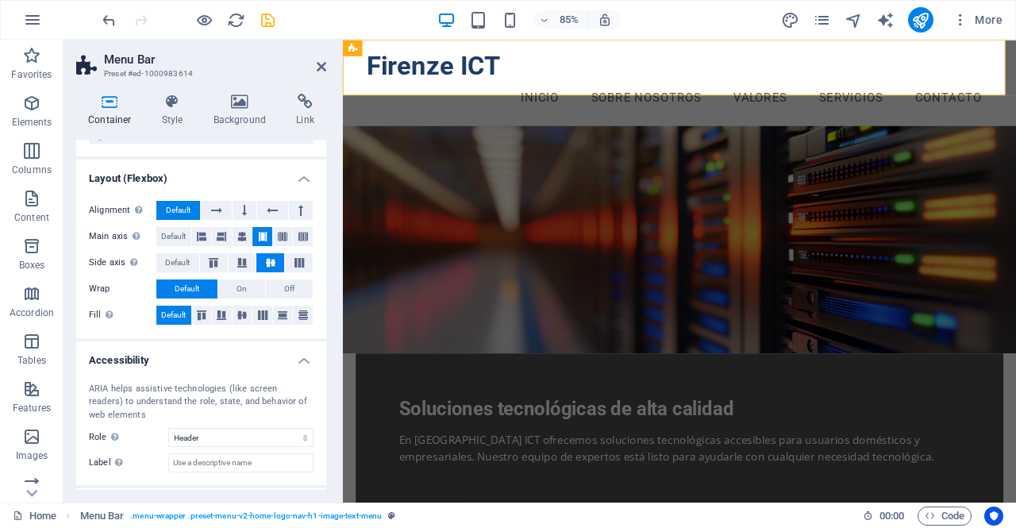
scroll to position [263, 0]
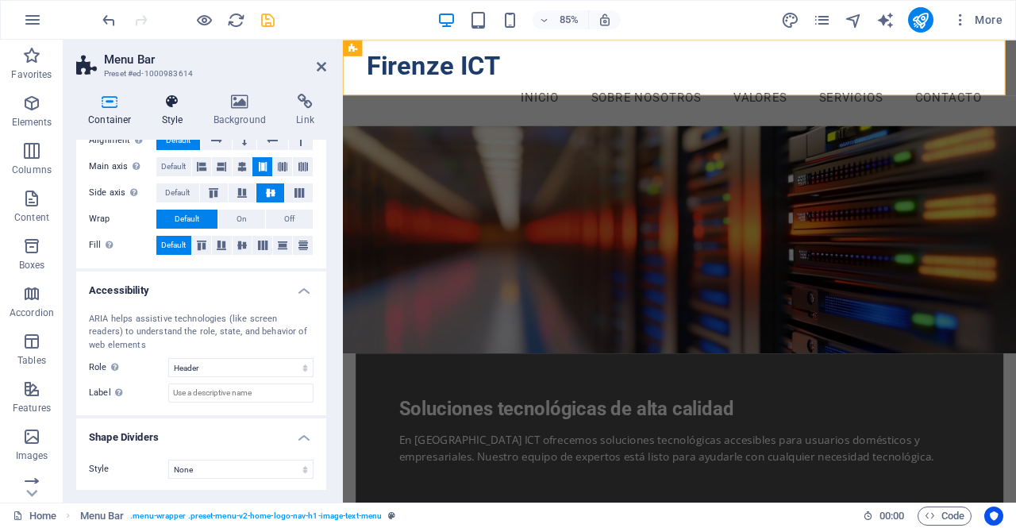
click at [179, 114] on h4 "Style" at bounding box center [176, 110] width 52 height 33
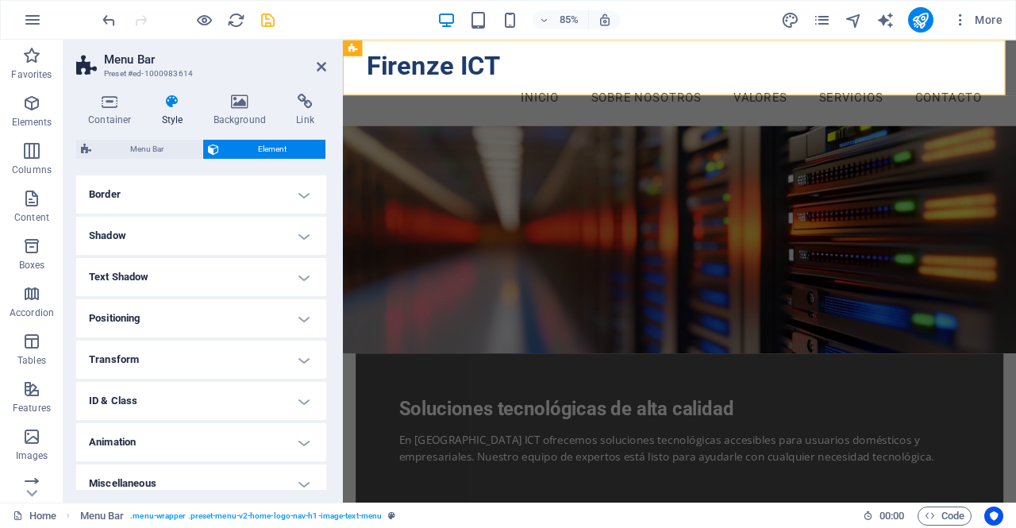
scroll to position [183, 0]
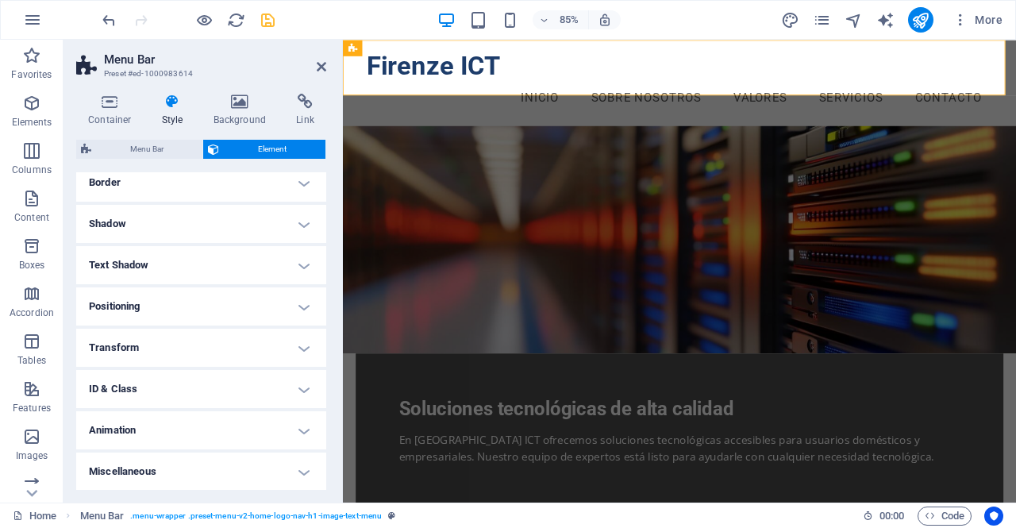
click at [265, 146] on span "Element" at bounding box center [272, 149] width 97 height 19
click at [168, 152] on span "Menu Bar" at bounding box center [147, 149] width 102 height 19
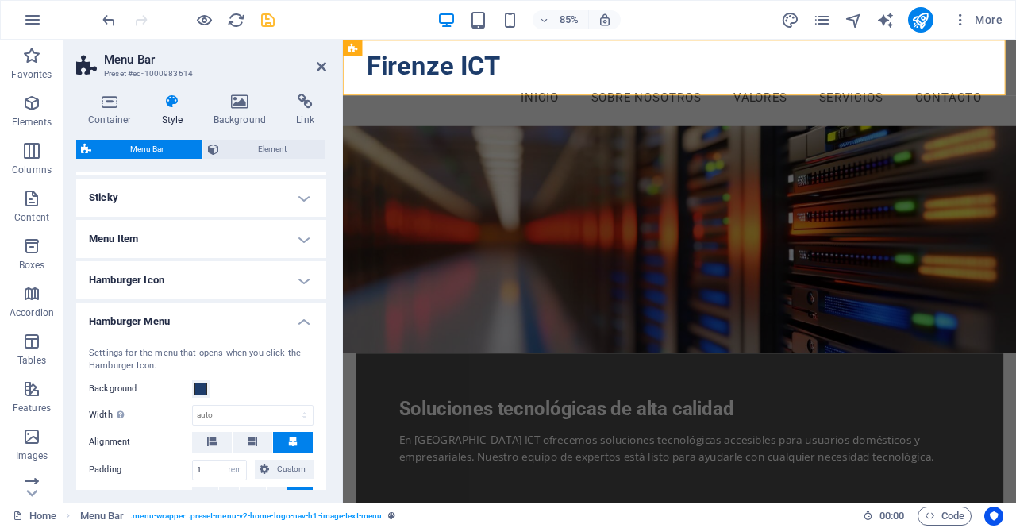
scroll to position [843, 0]
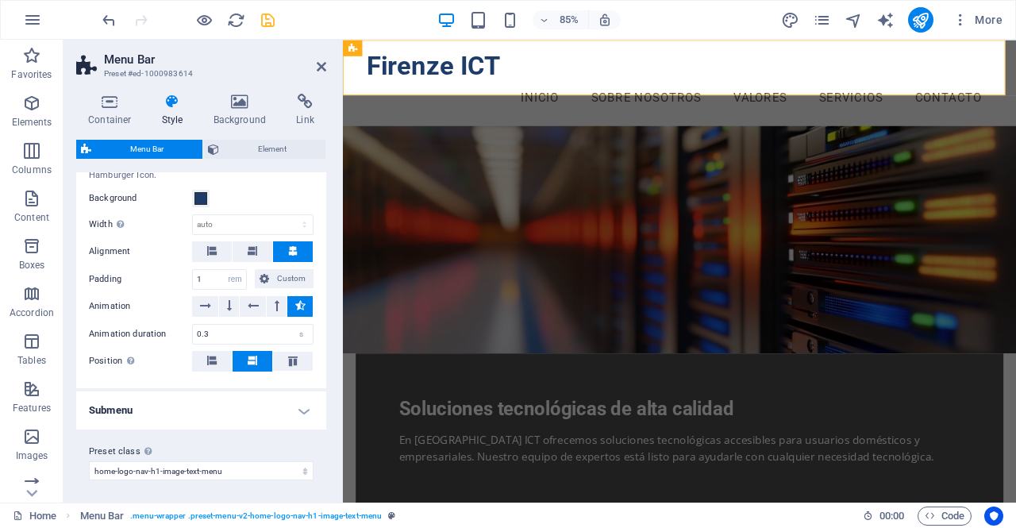
click at [247, 409] on h4 "Submenu" at bounding box center [201, 410] width 250 height 38
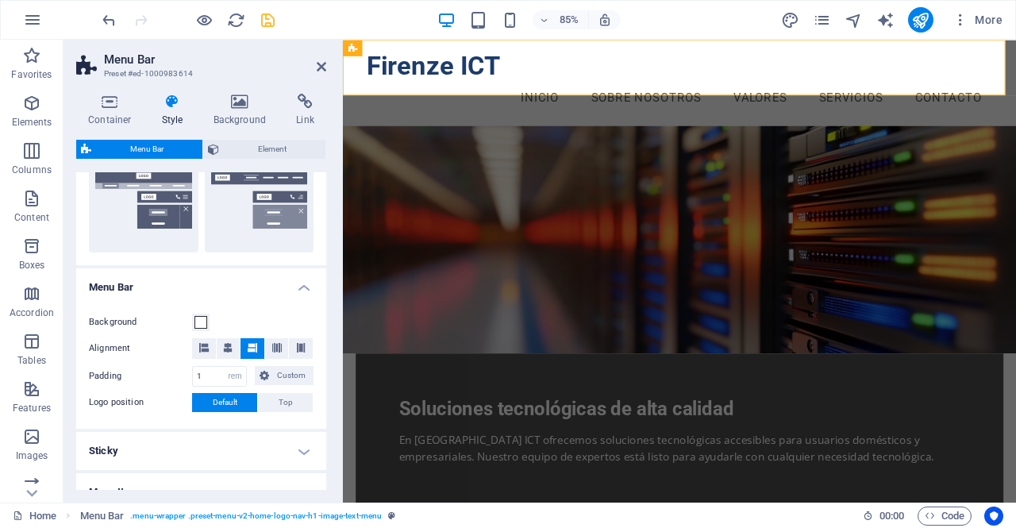
scroll to position [340, 0]
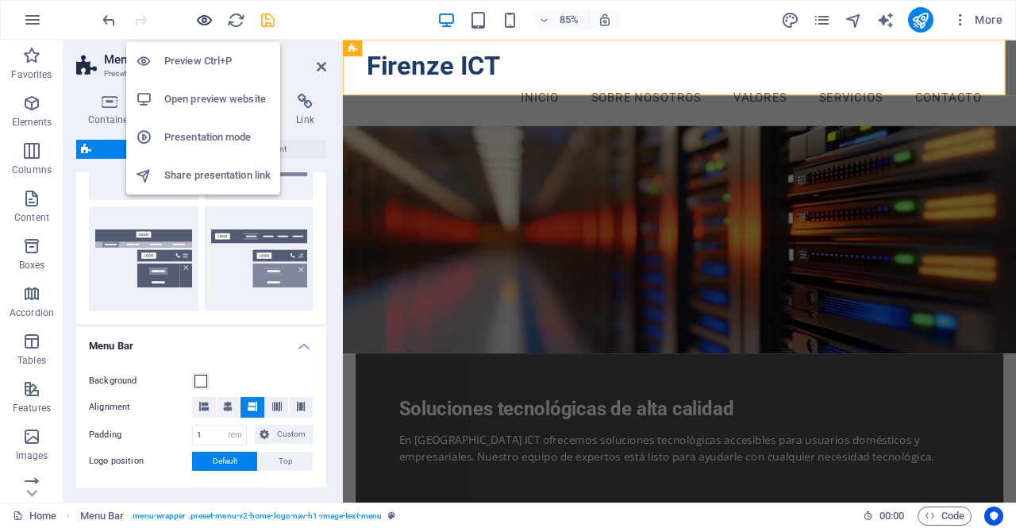
click at [204, 15] on icon "button" at bounding box center [204, 20] width 18 height 18
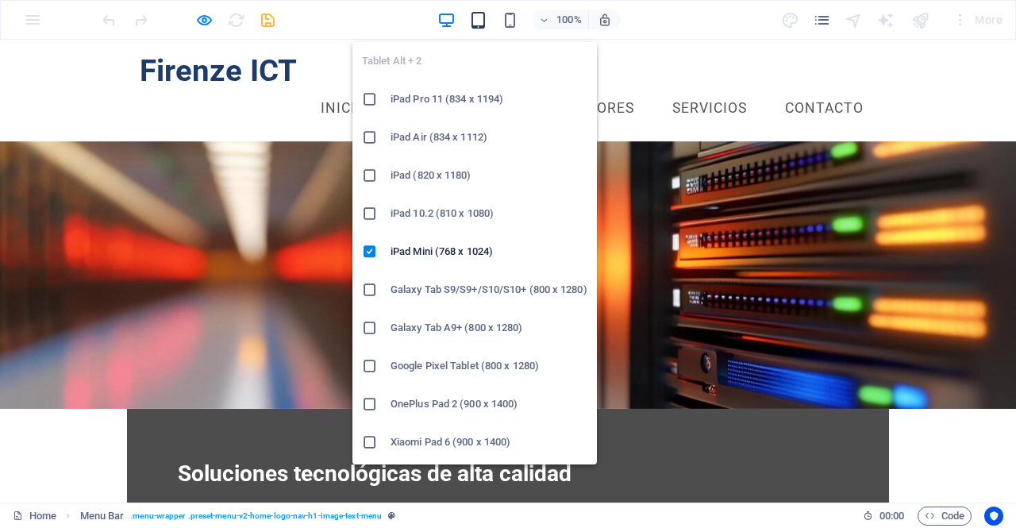
click at [481, 20] on icon "button" at bounding box center [478, 20] width 18 height 18
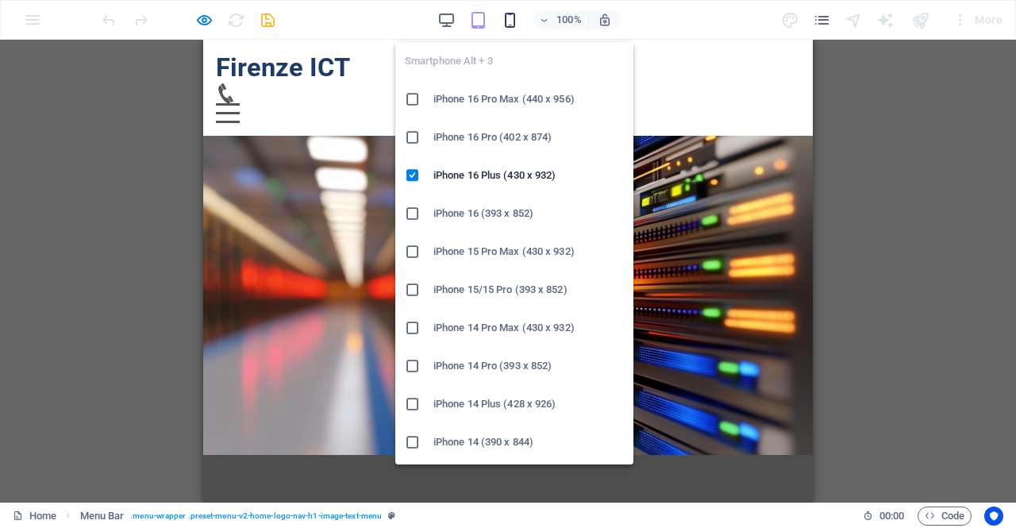
click at [509, 21] on icon "button" at bounding box center [510, 20] width 18 height 18
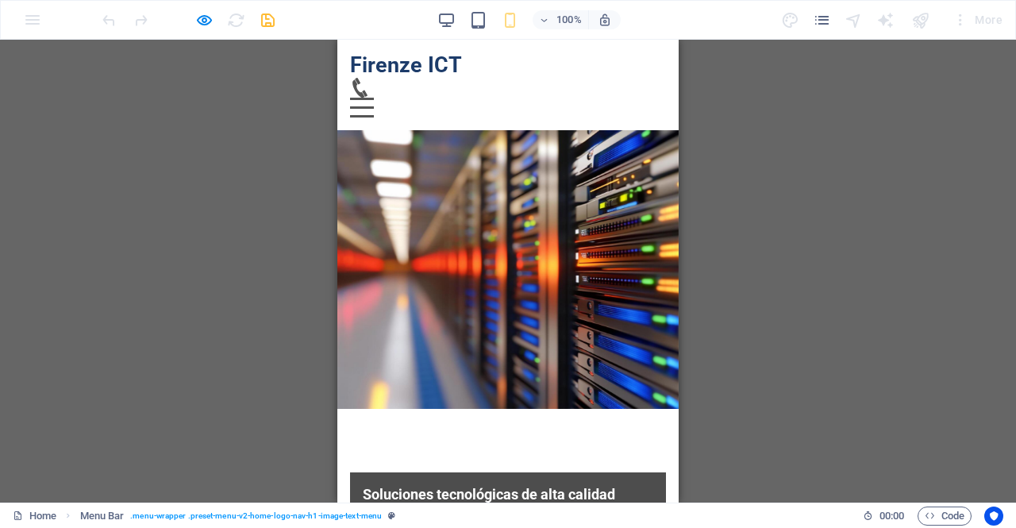
click at [374, 98] on div at bounding box center [362, 108] width 24 height 20
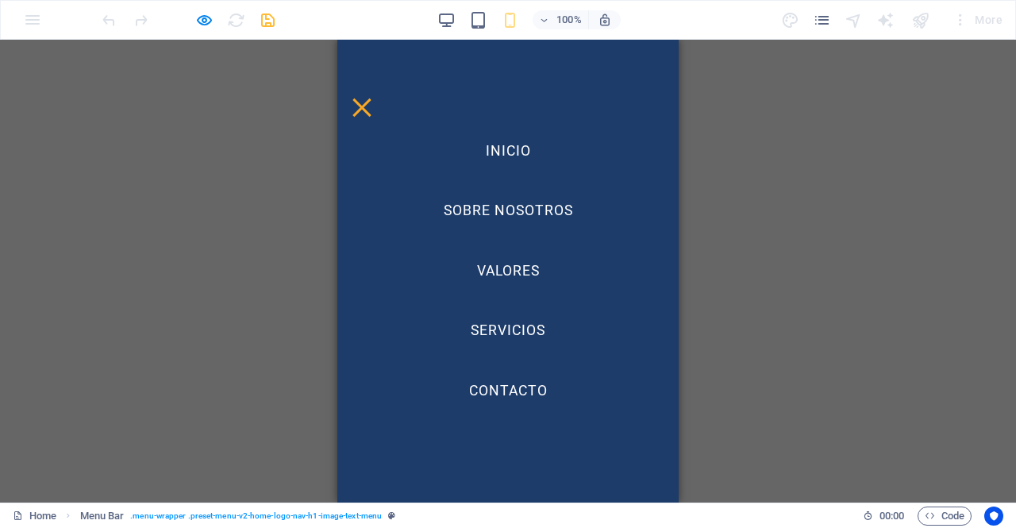
scroll to position [0, 0]
click at [371, 98] on div at bounding box center [361, 107] width 18 height 18
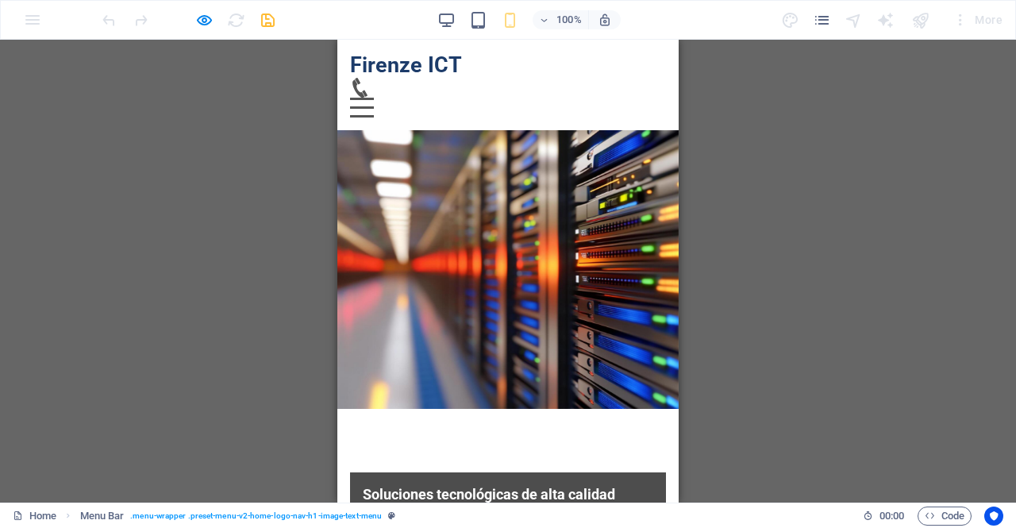
click at [659, 79] on header "Firenze ICT Inicio Sobre Nosotros Valores Servicios Contacto" at bounding box center [507, 85] width 341 height 90
click at [652, 79] on header "Firenze ICT Inicio Sobre Nosotros Valores Servicios Contacto" at bounding box center [507, 85] width 341 height 90
click at [374, 98] on div at bounding box center [362, 108] width 24 height 20
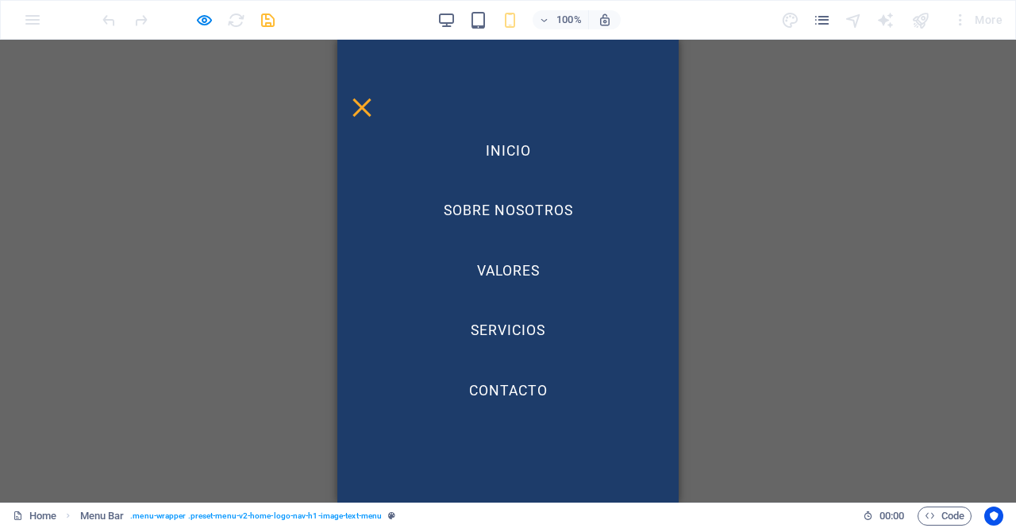
click at [502, 390] on link "Contacto" at bounding box center [508, 391] width 104 height 40
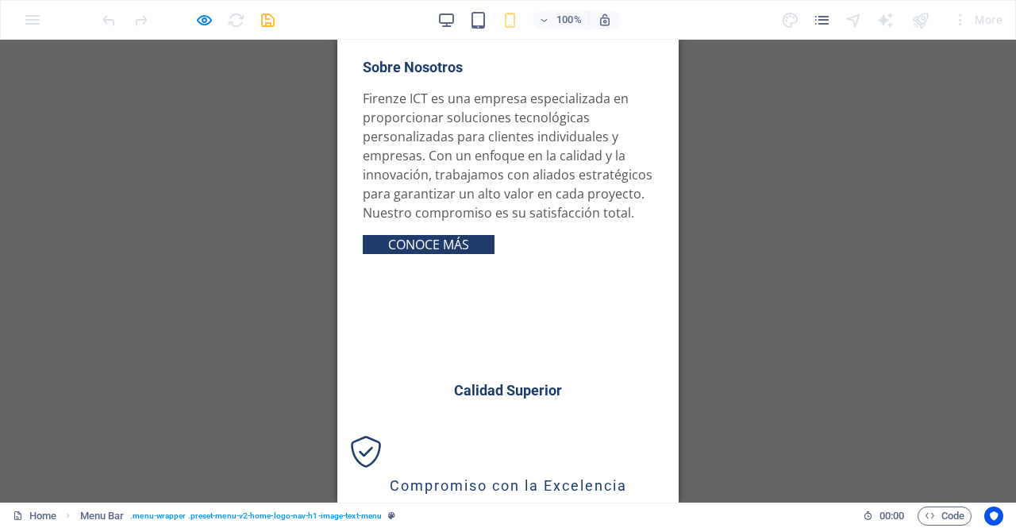
scroll to position [2602, 0]
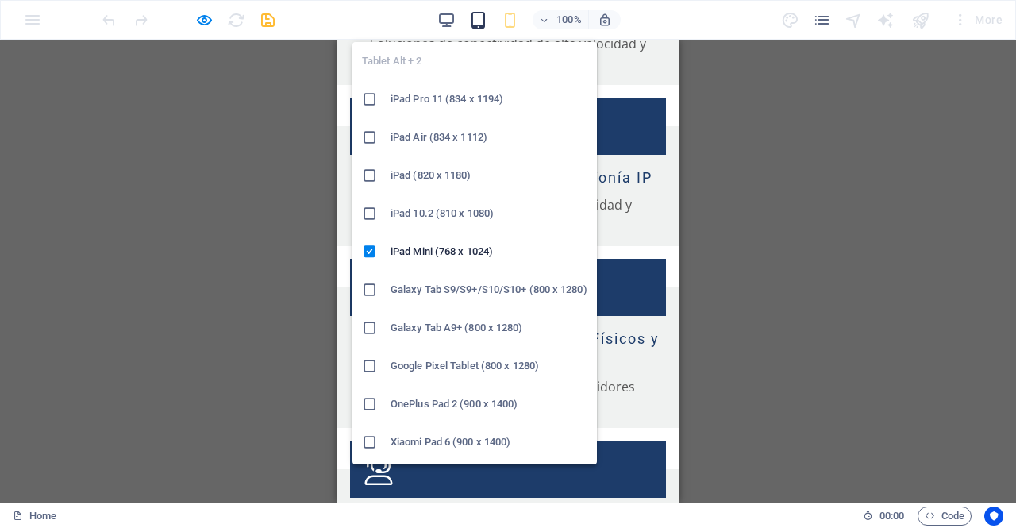
click at [472, 21] on icon "button" at bounding box center [478, 20] width 18 height 18
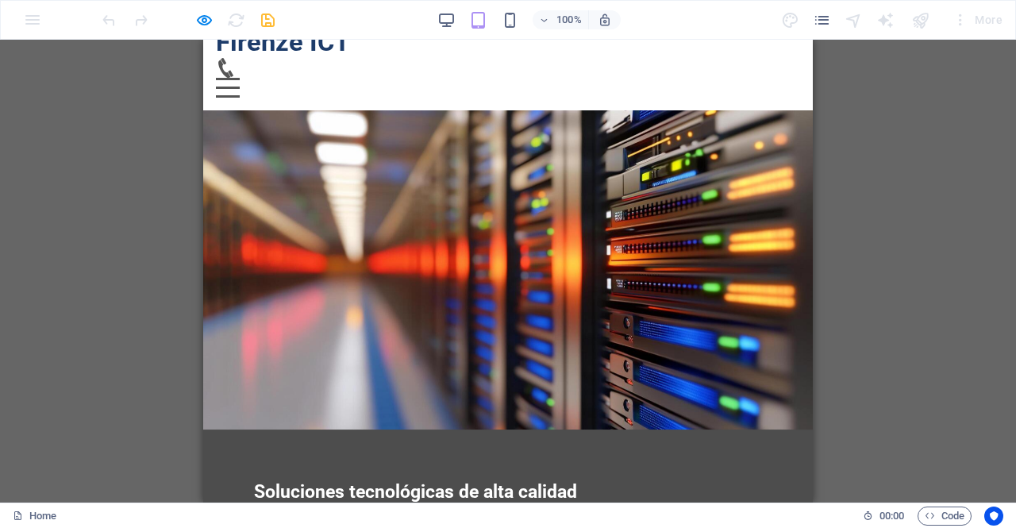
scroll to position [0, 0]
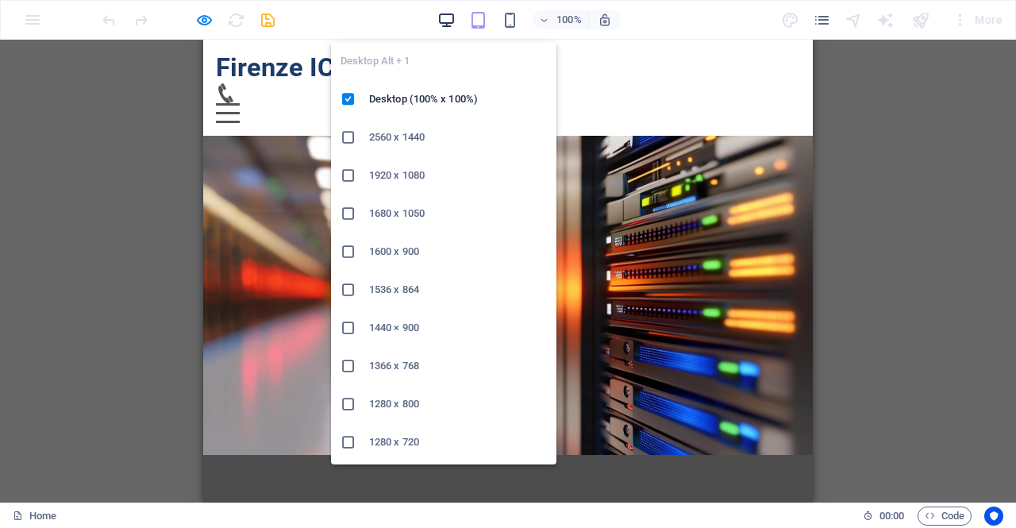
click at [446, 17] on icon "button" at bounding box center [446, 20] width 18 height 18
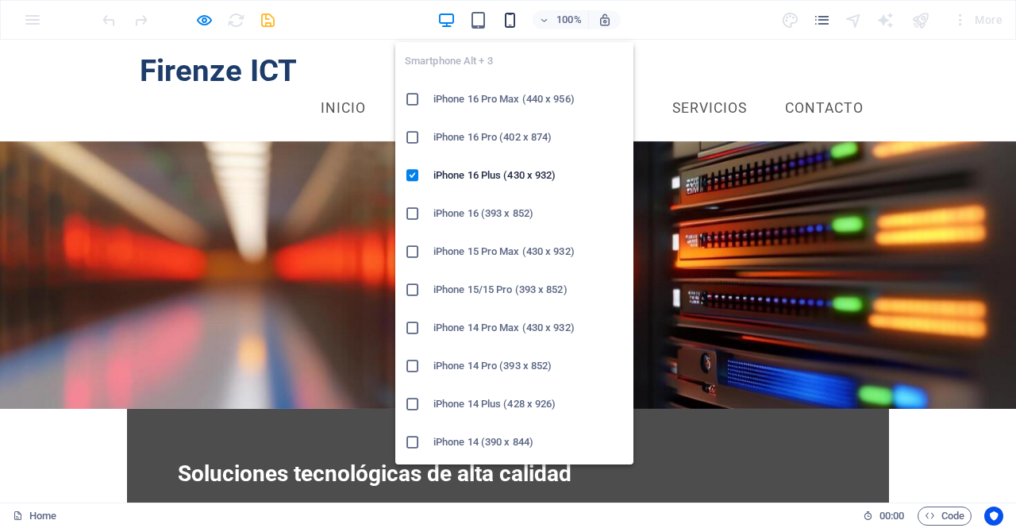
click at [506, 20] on icon "button" at bounding box center [510, 20] width 18 height 18
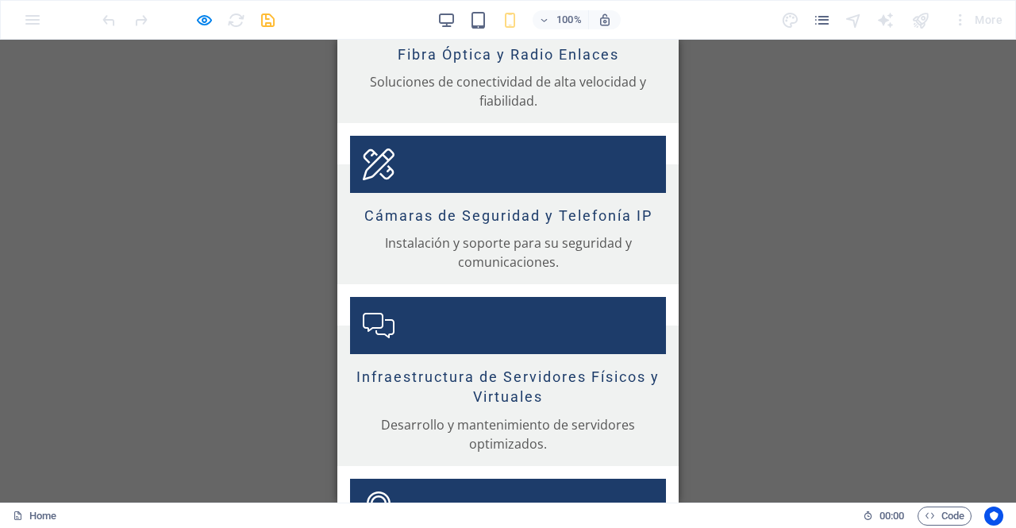
scroll to position [2602, 0]
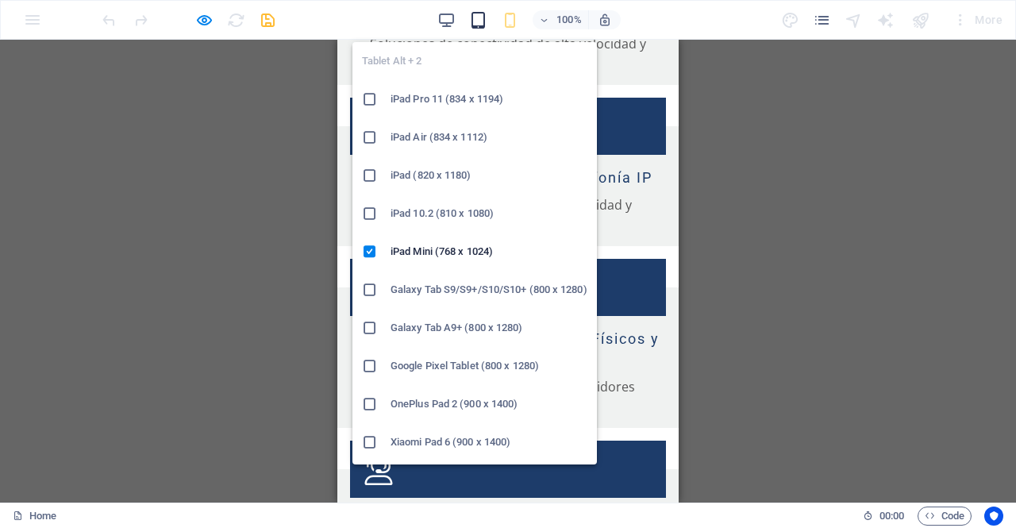
click at [478, 22] on icon "button" at bounding box center [478, 20] width 18 height 18
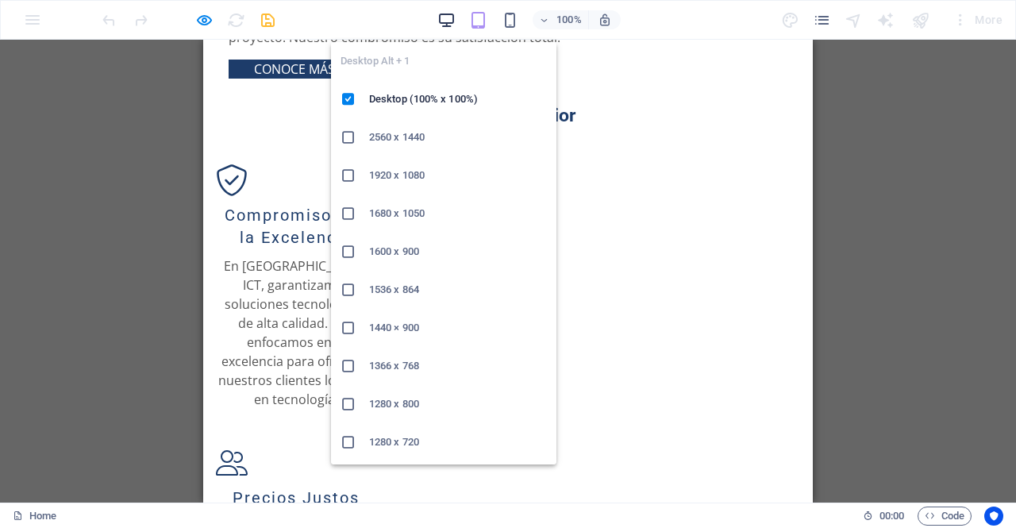
click at [441, 21] on icon "button" at bounding box center [446, 20] width 18 height 18
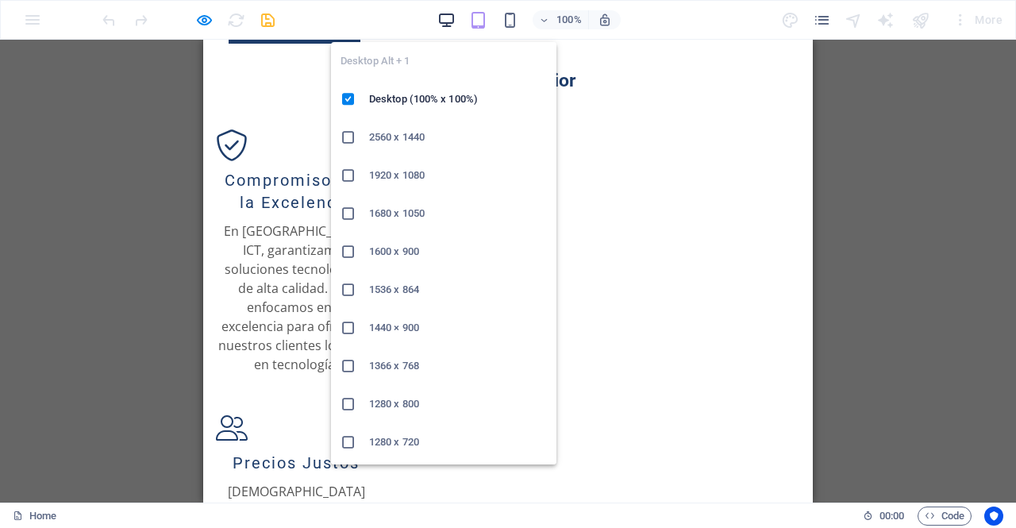
scroll to position [1146, 0]
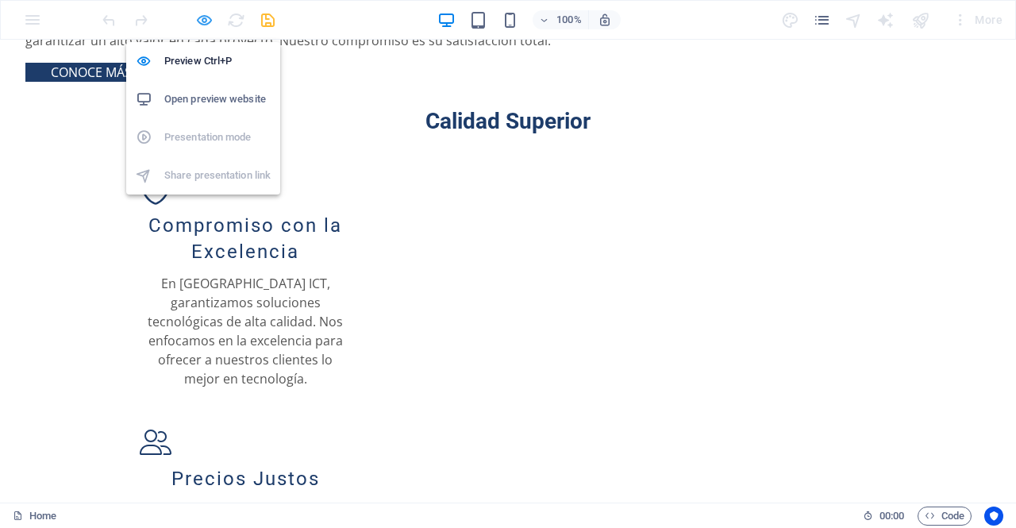
click at [208, 22] on icon "button" at bounding box center [204, 20] width 18 height 18
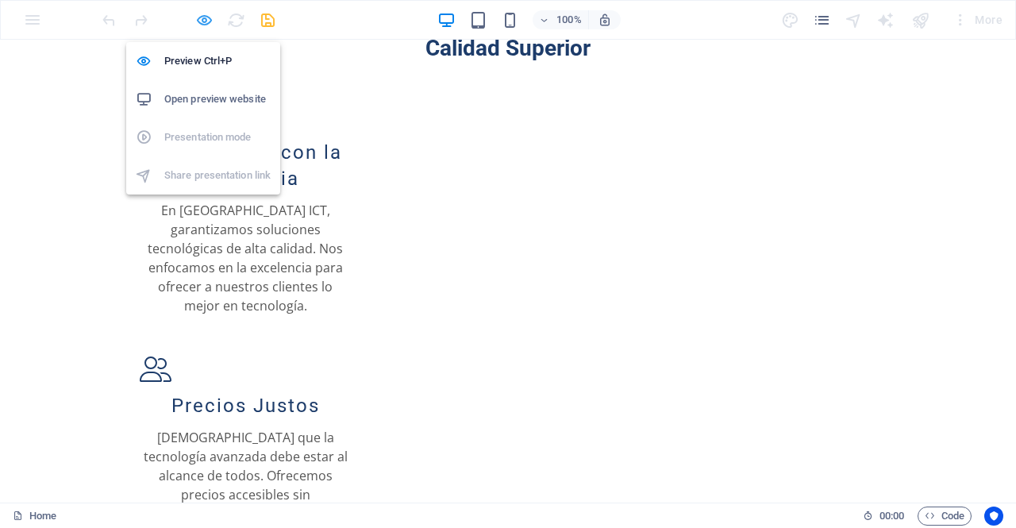
select select "rem"
select select "px"
select select "preset-menu-v2-home-logo-nav-h1-image-text-menu"
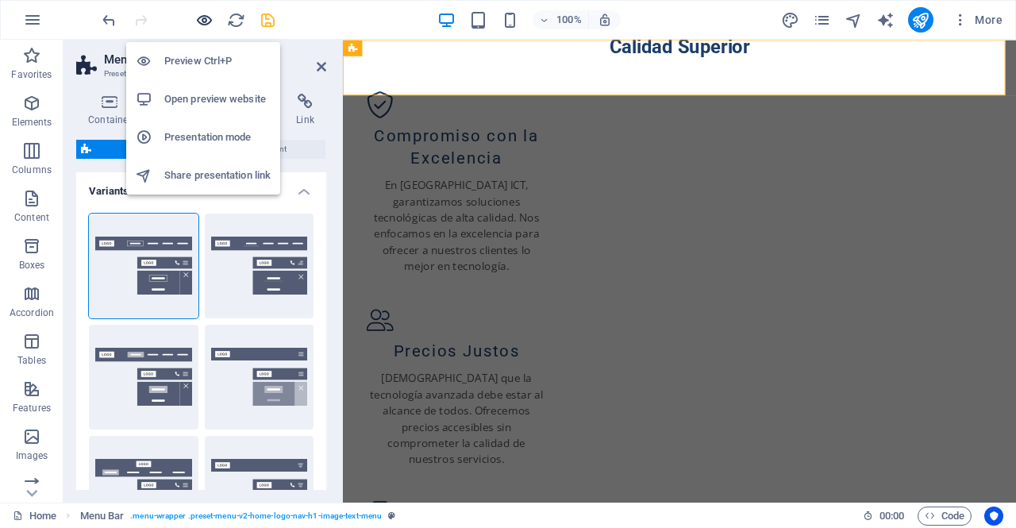
scroll to position [0, 0]
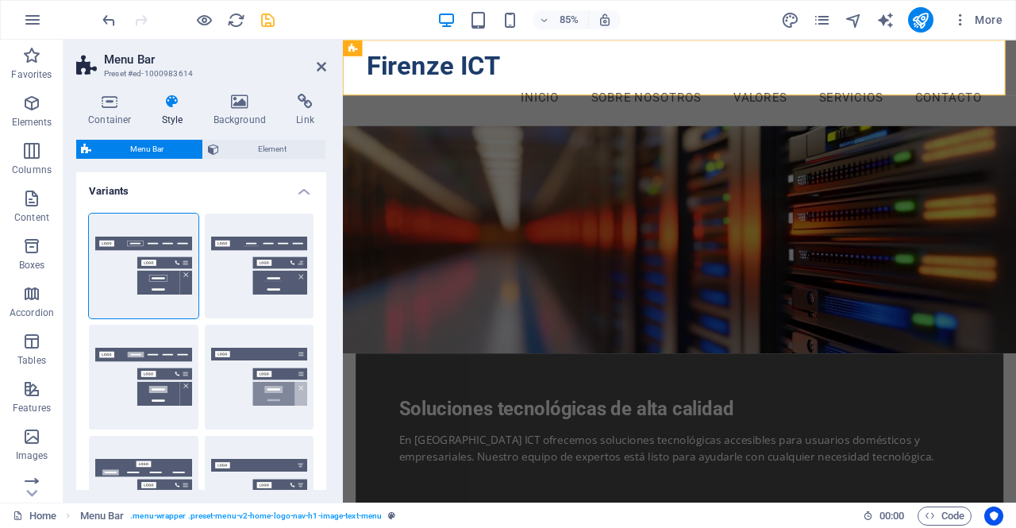
click at [316, 68] on header "Menu Bar Preset #ed-1000983614" at bounding box center [201, 60] width 250 height 41
click at [321, 67] on icon at bounding box center [322, 66] width 10 height 13
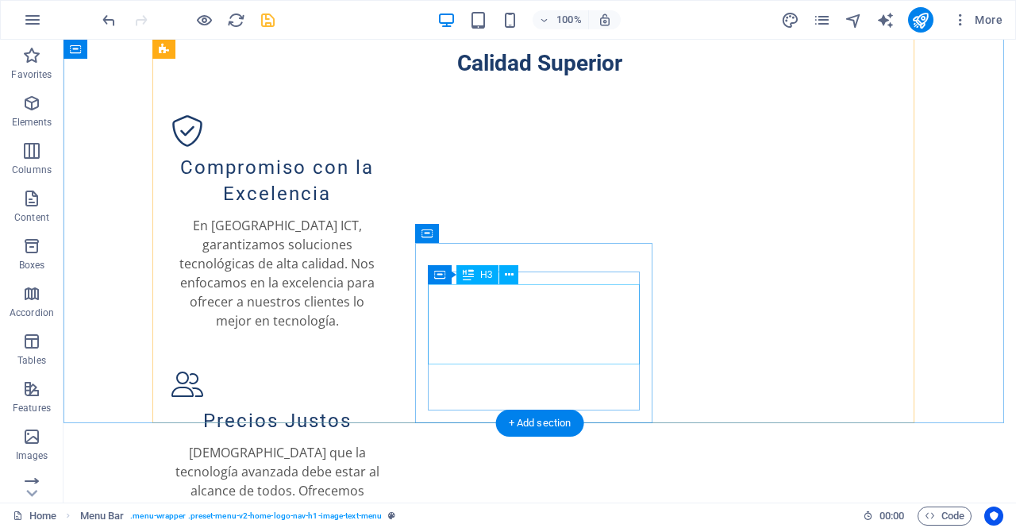
scroll to position [1147, 0]
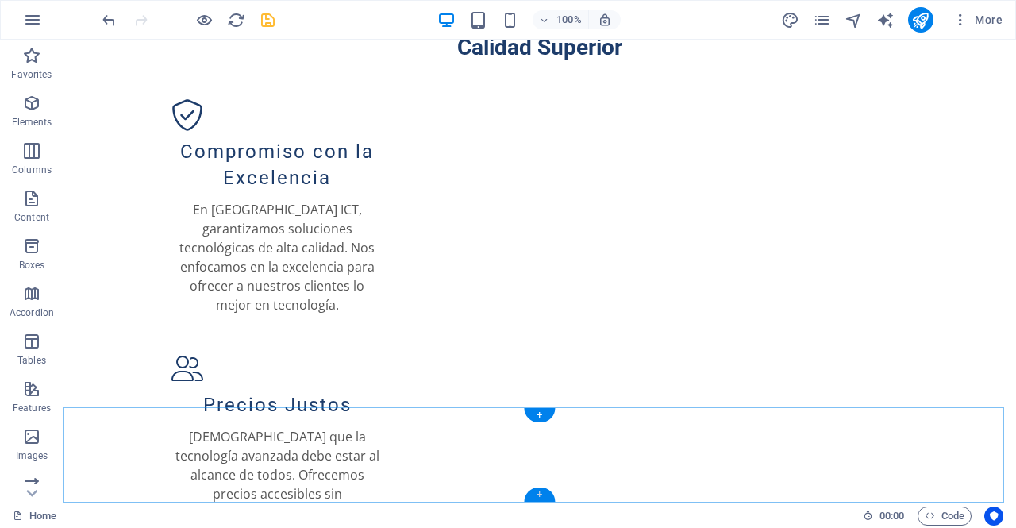
click at [548, 498] on div "+" at bounding box center [539, 494] width 31 height 14
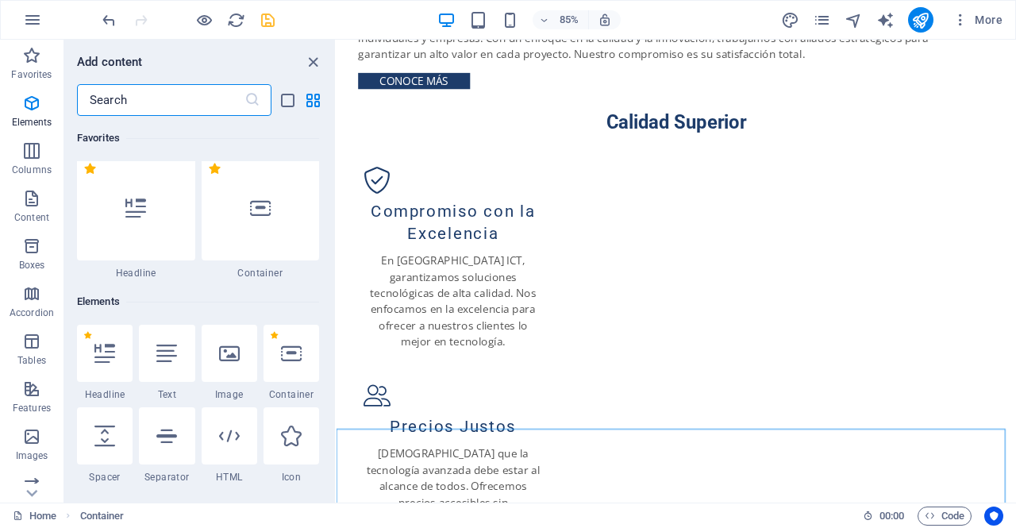
scroll to position [0, 0]
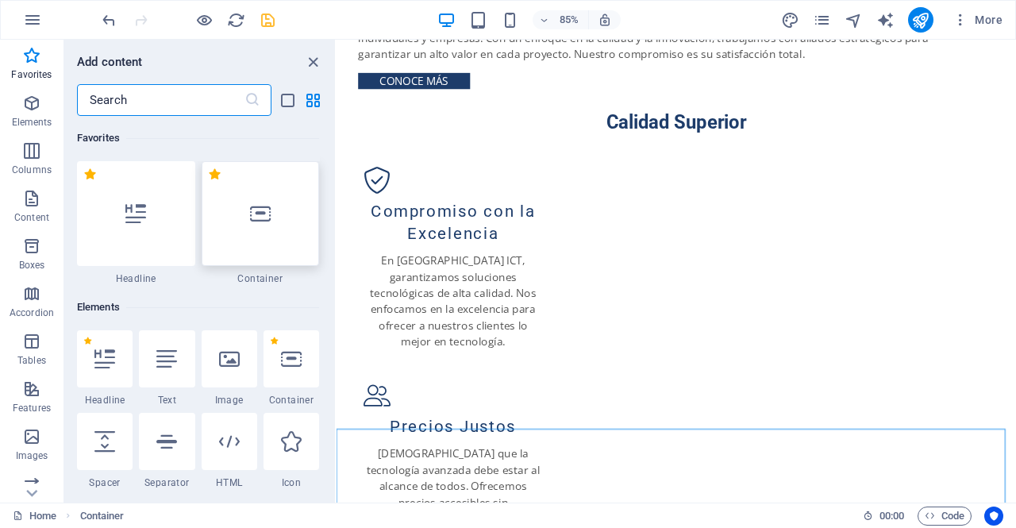
click at [268, 221] on icon at bounding box center [260, 213] width 21 height 21
click at [336, 221] on div "H2 Text on background Container Menu Bar Menu Container Image with text Contain…" at bounding box center [675, 271] width 679 height 463
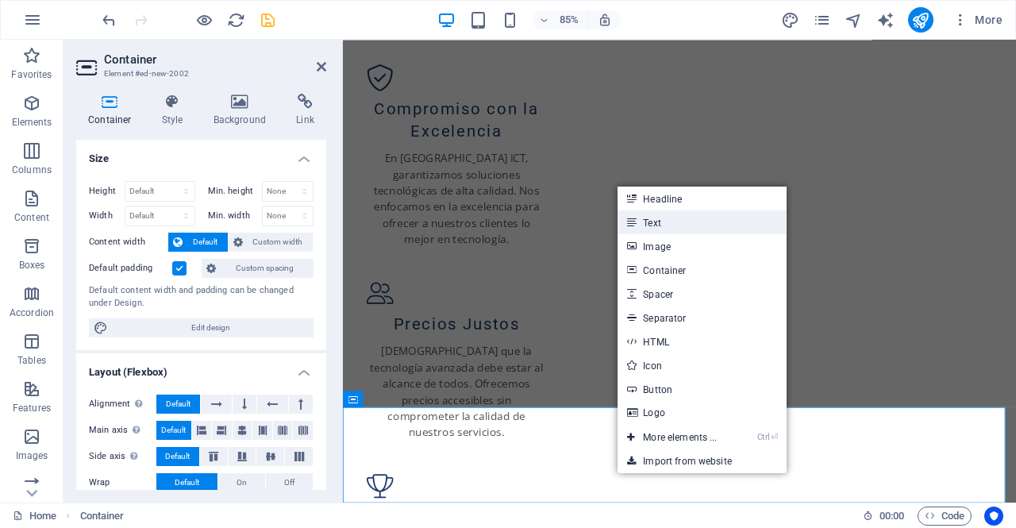
click at [677, 221] on link "Text" at bounding box center [701, 222] width 168 height 24
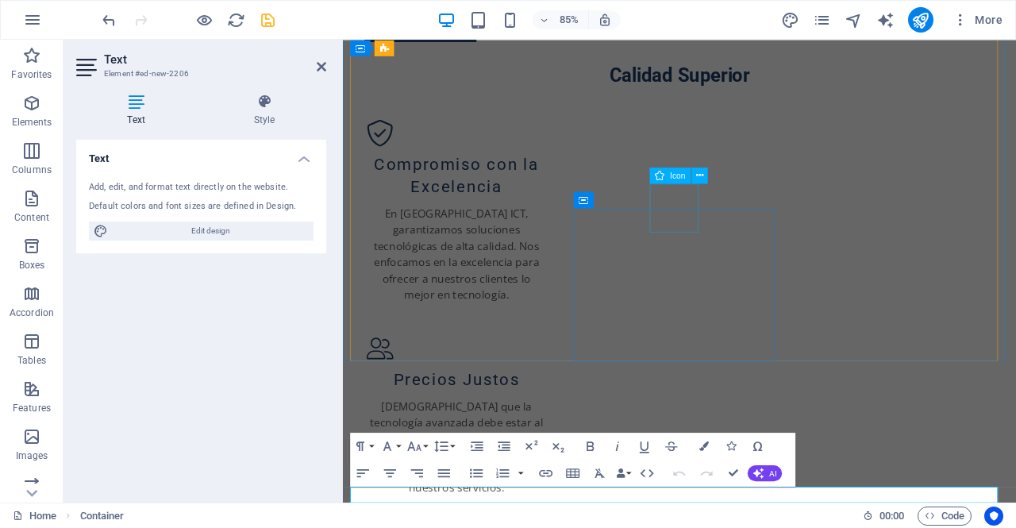
scroll to position [1084, 0]
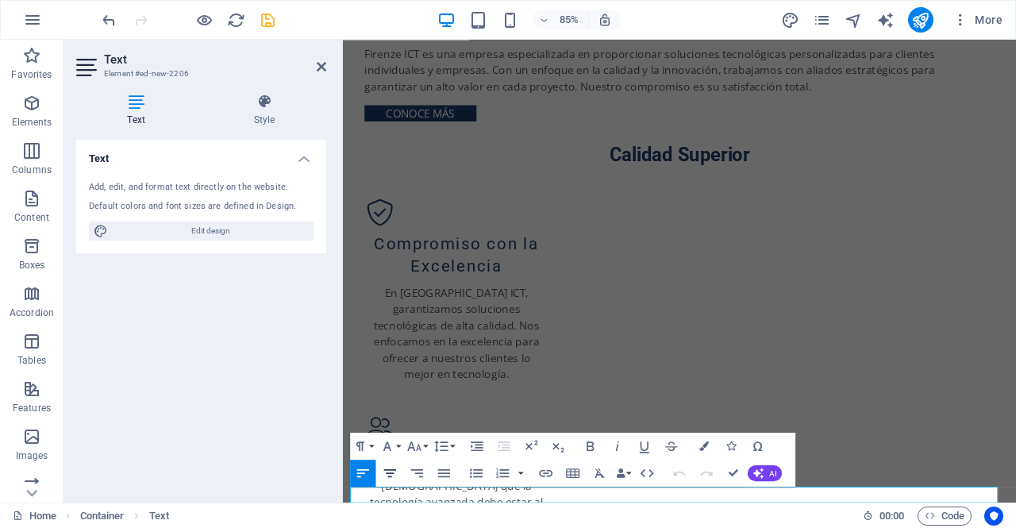
click at [394, 471] on icon "button" at bounding box center [390, 472] width 16 height 16
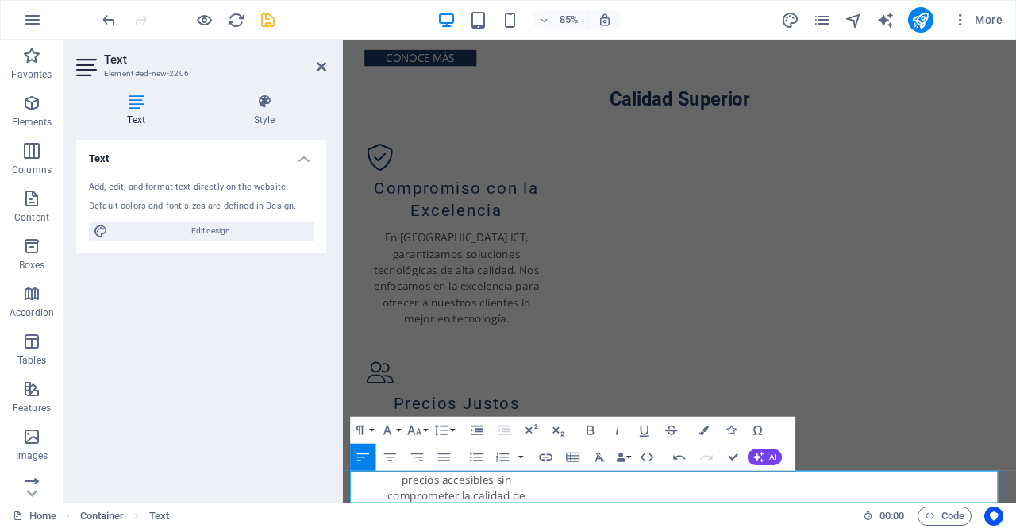
scroll to position [1103, 0]
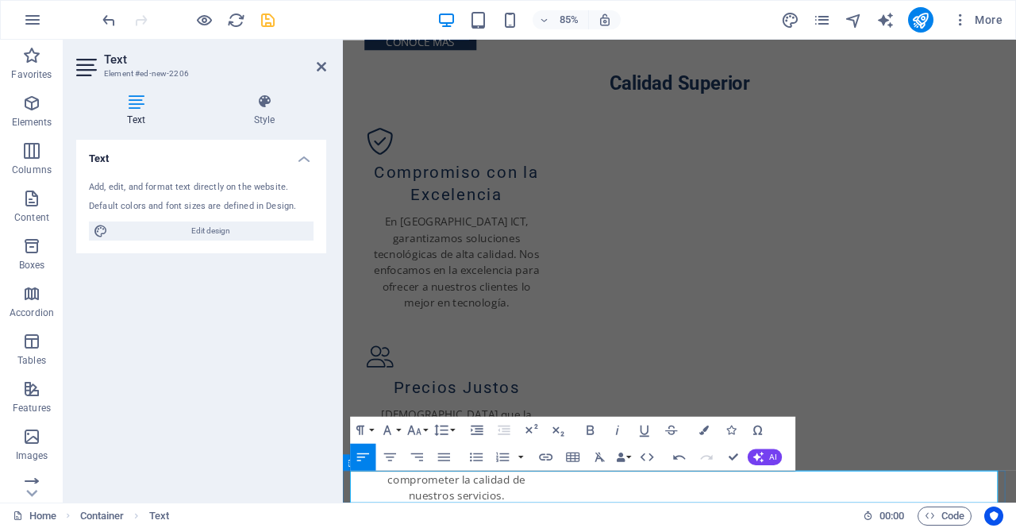
drag, startPoint x: 576, startPoint y: 567, endPoint x: 348, endPoint y: 561, distance: 227.8
click at [416, 426] on icon "button" at bounding box center [414, 429] width 16 height 16
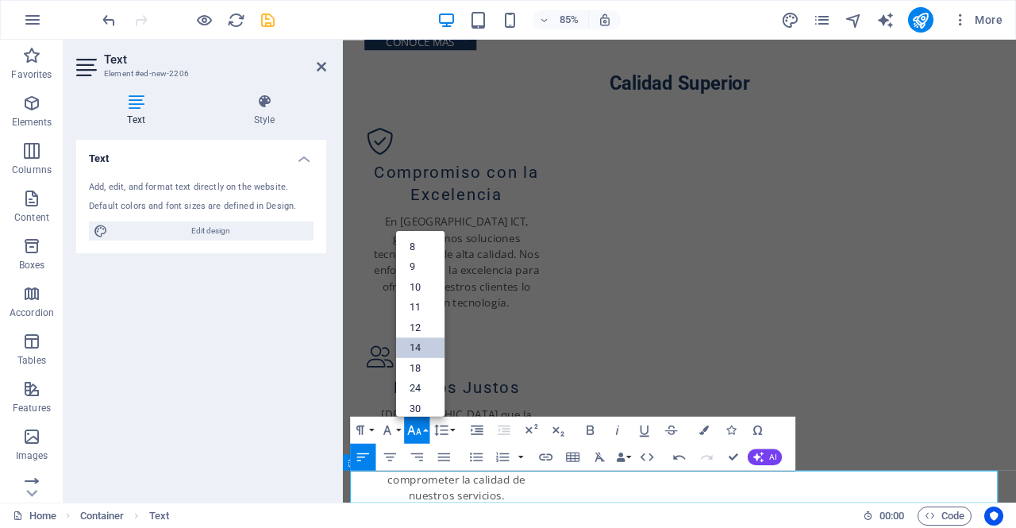
click at [420, 344] on link "14" at bounding box center [420, 347] width 48 height 21
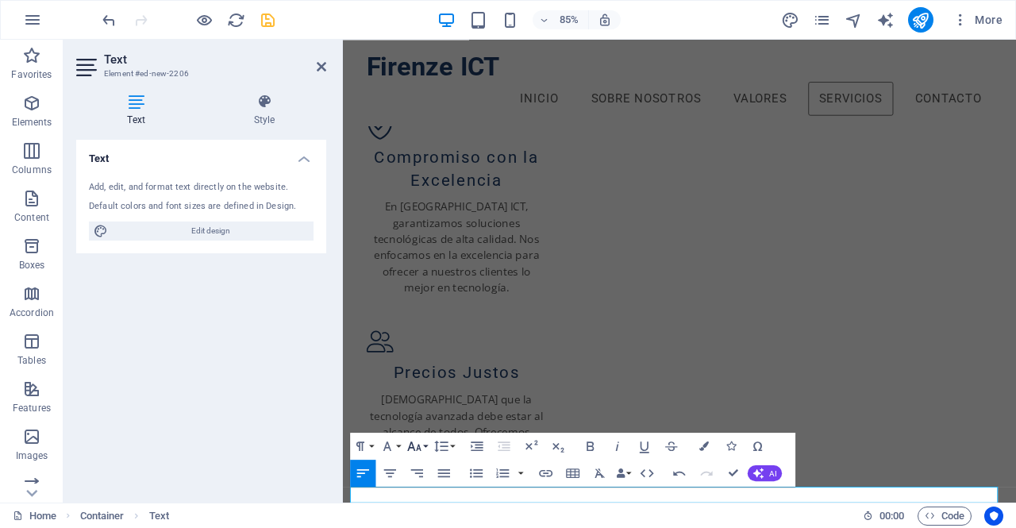
click at [419, 444] on icon "button" at bounding box center [414, 445] width 16 height 16
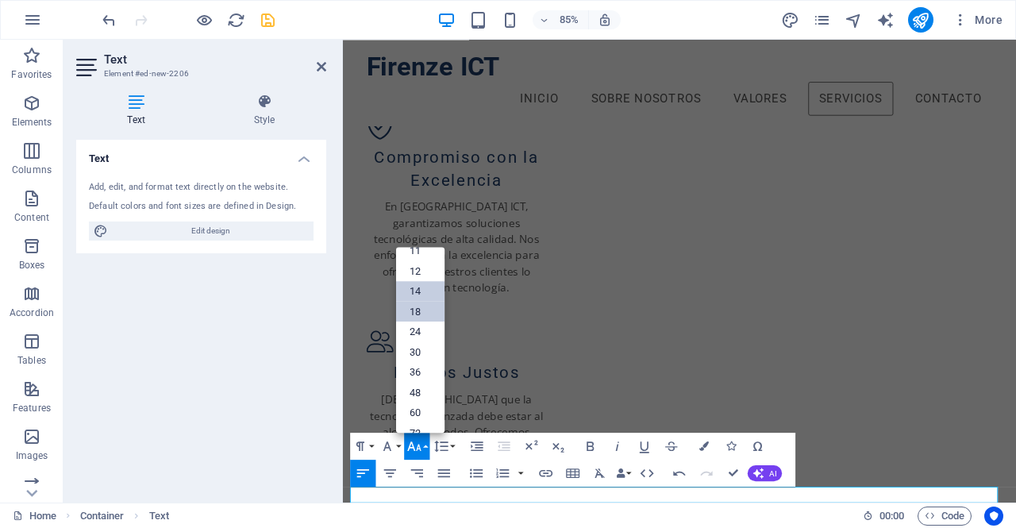
scroll to position [81, 0]
click at [420, 320] on link "18" at bounding box center [420, 315] width 48 height 21
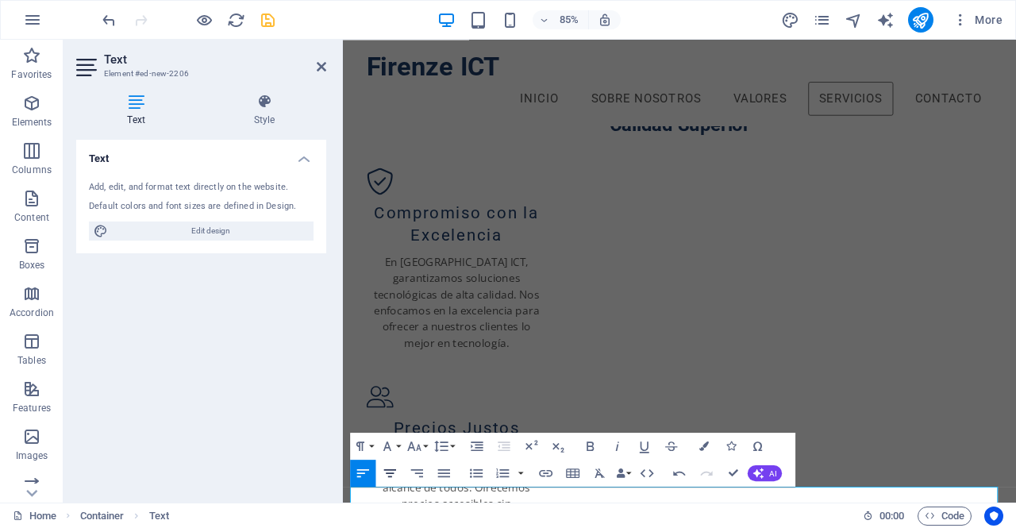
click at [394, 472] on icon "button" at bounding box center [390, 473] width 16 height 16
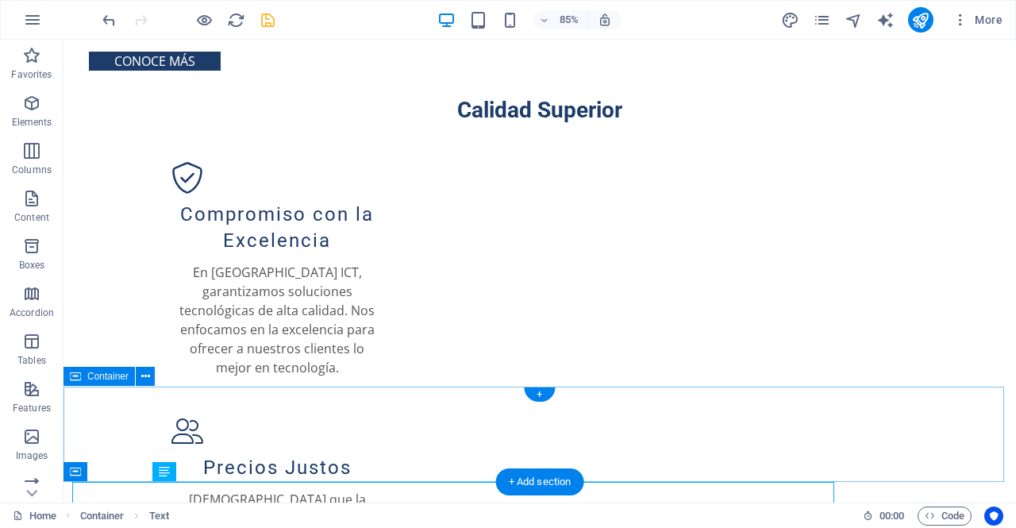
scroll to position [1168, 0]
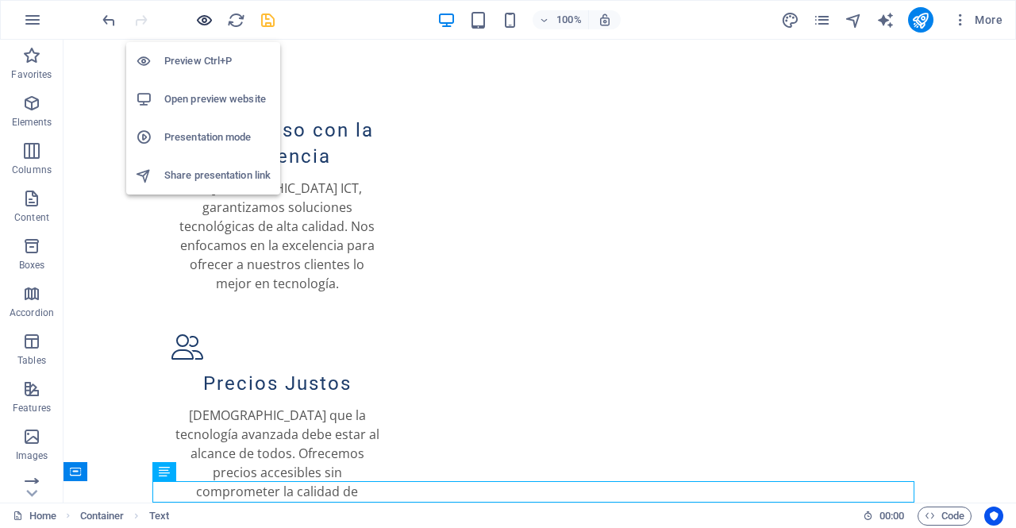
click at [209, 17] on icon "button" at bounding box center [204, 20] width 18 height 18
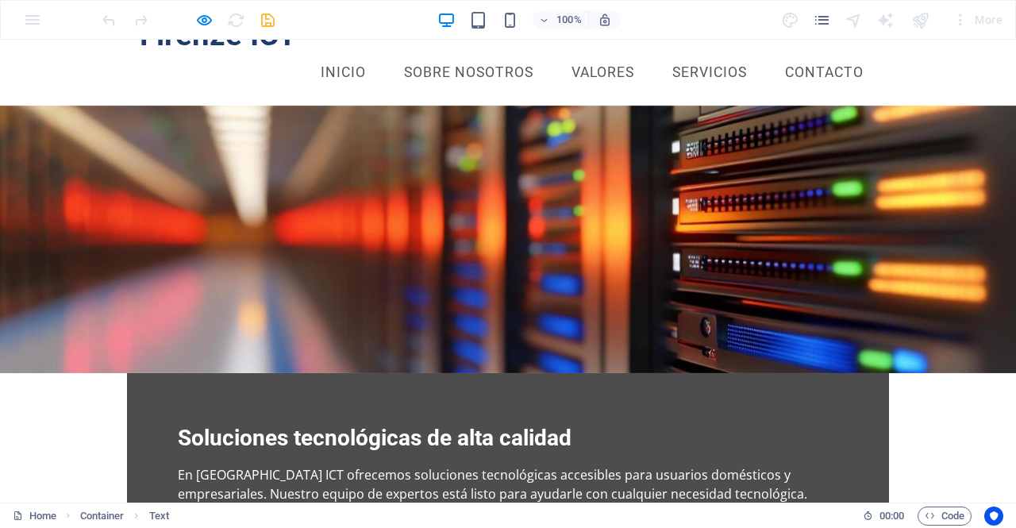
scroll to position [0, 0]
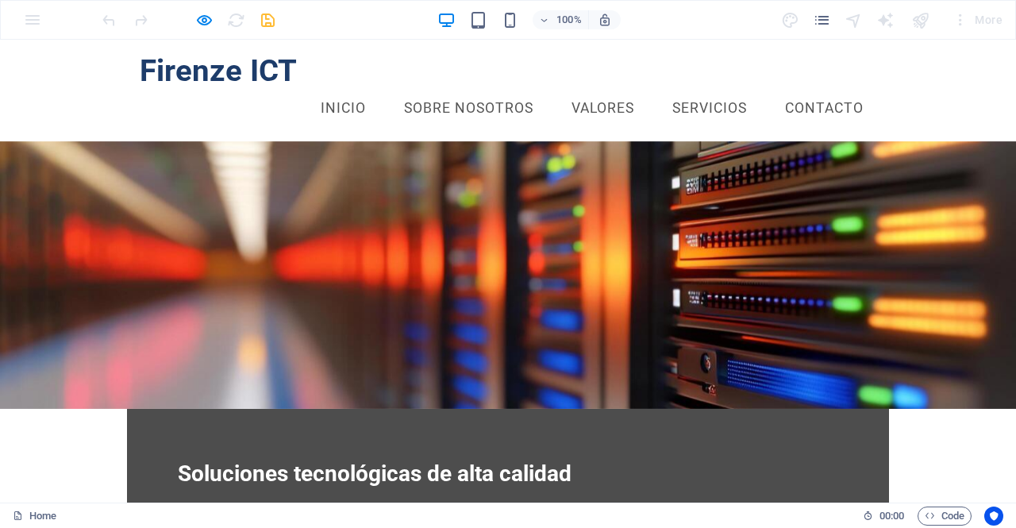
click at [841, 89] on link "Contacto" at bounding box center [824, 109] width 104 height 40
click at [691, 89] on link "Servicios" at bounding box center [709, 109] width 100 height 40
click at [588, 89] on link "Valores" at bounding box center [603, 109] width 88 height 40
click at [342, 89] on link "Inicio" at bounding box center [343, 109] width 71 height 40
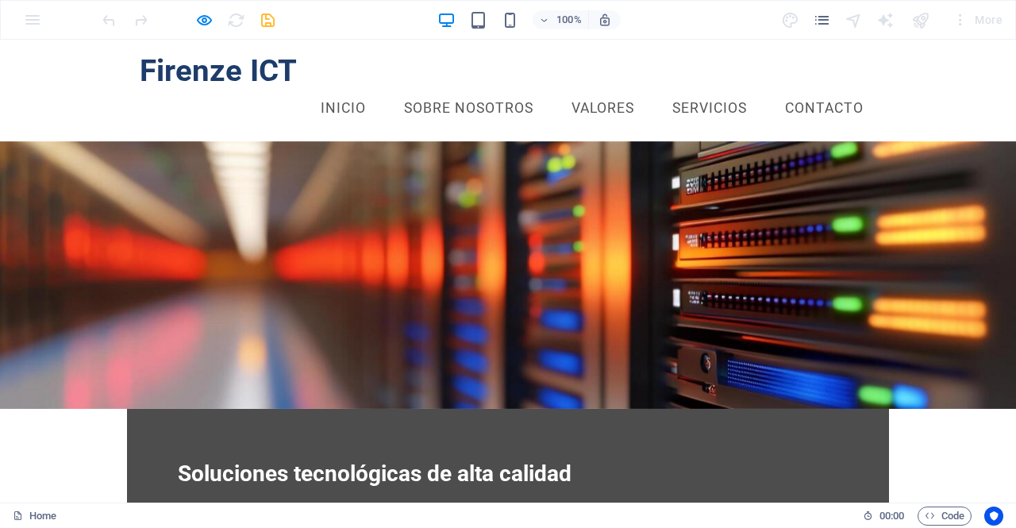
click at [256, 72] on h1 "Firenze ICT" at bounding box center [508, 70] width 736 height 37
click at [436, 89] on link "Sobre Nosotros" at bounding box center [468, 109] width 155 height 40
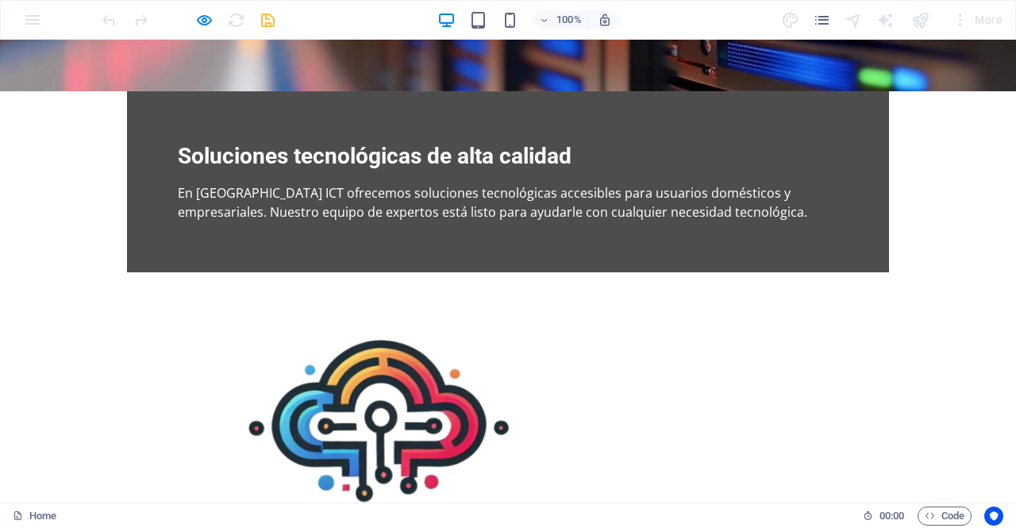
scroll to position [319, 0]
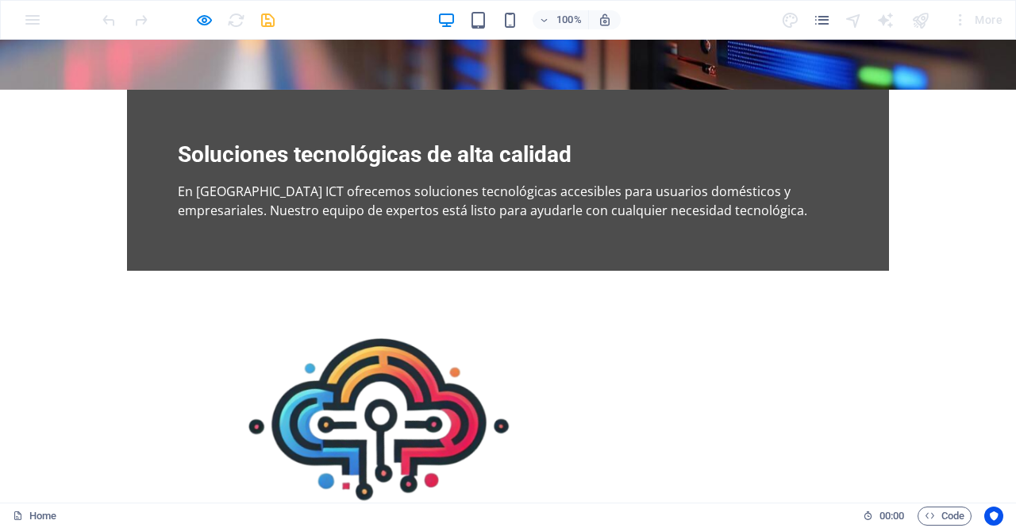
click at [262, 21] on div at bounding box center [188, 19] width 178 height 25
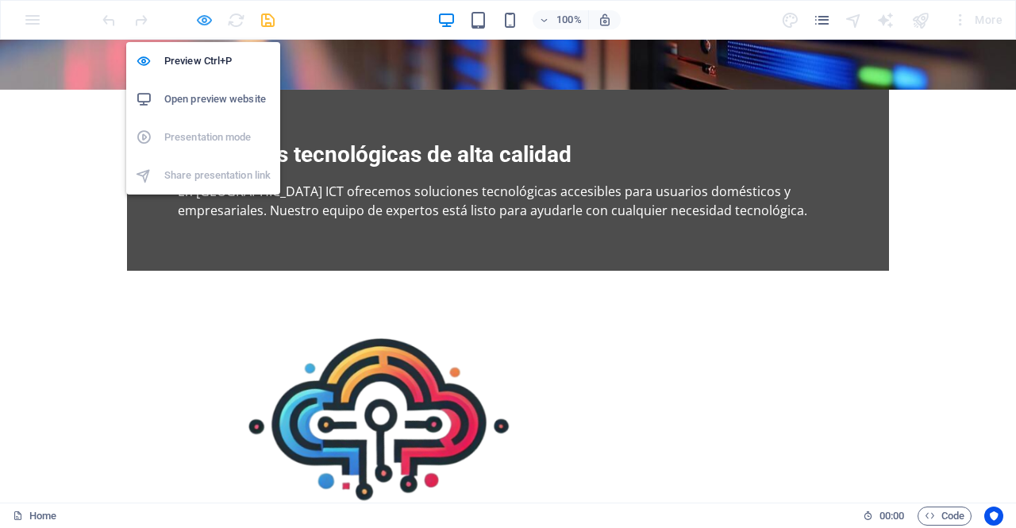
click at [208, 18] on icon "button" at bounding box center [204, 20] width 18 height 18
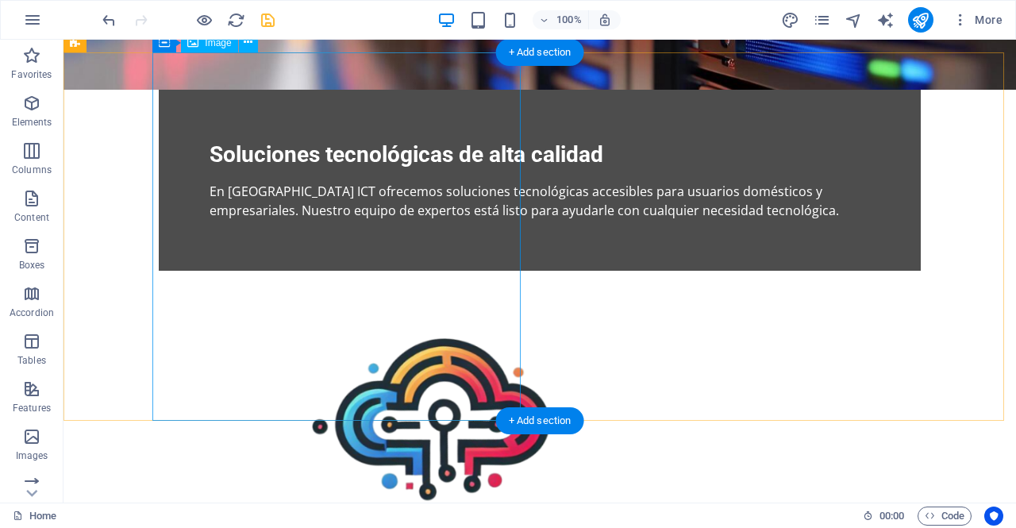
scroll to position [0, 0]
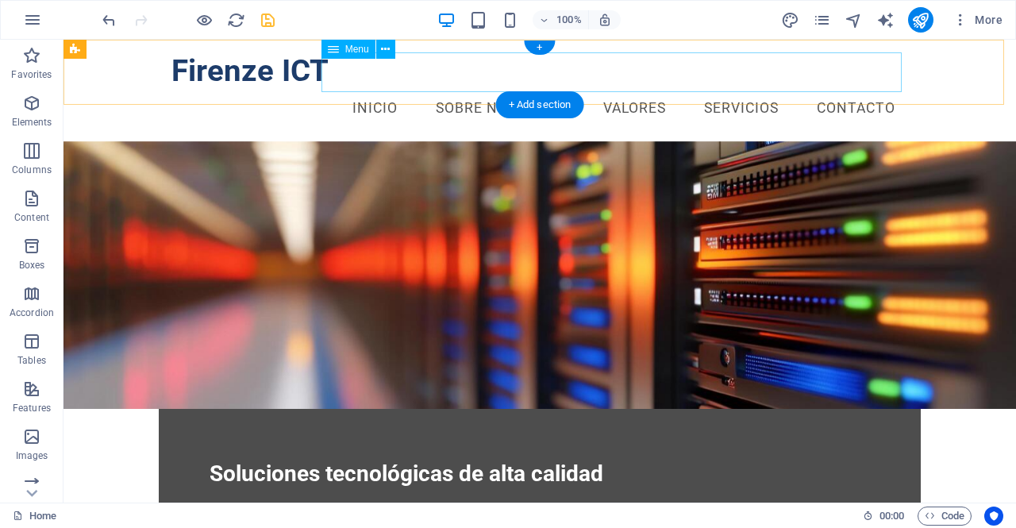
click at [363, 89] on nav "Inicio Sobre Nosotros Valores Servicios Contacto" at bounding box center [539, 109] width 736 height 40
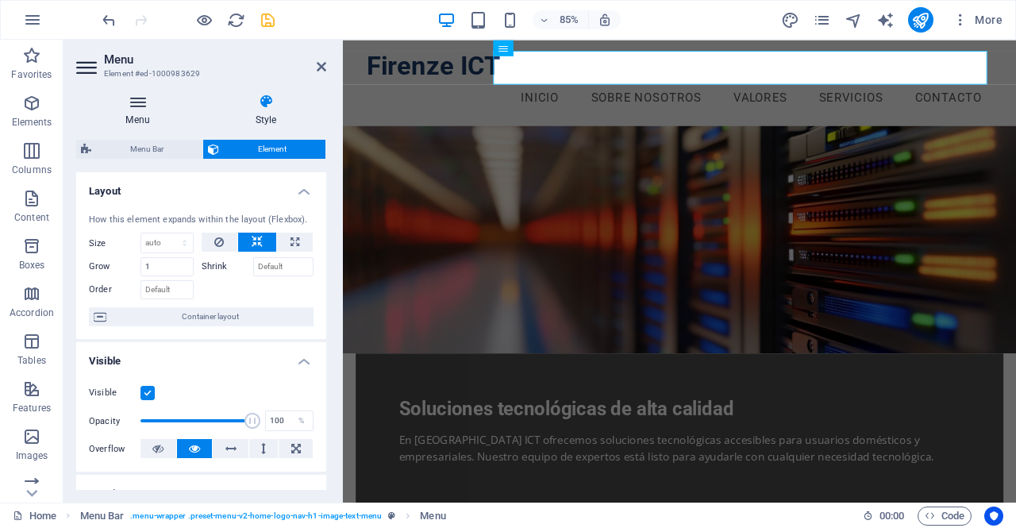
click at [140, 113] on h4 "Menu" at bounding box center [140, 110] width 129 height 33
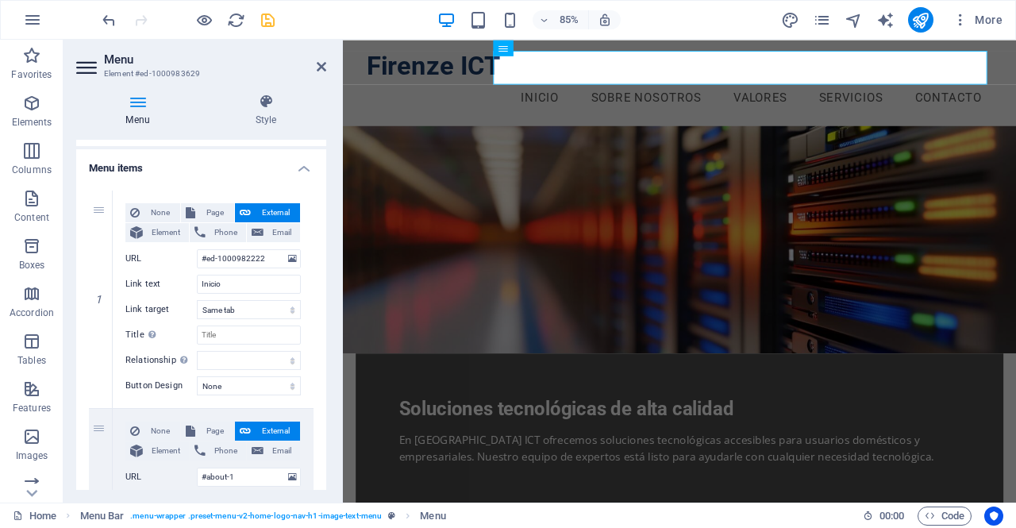
scroll to position [132, 0]
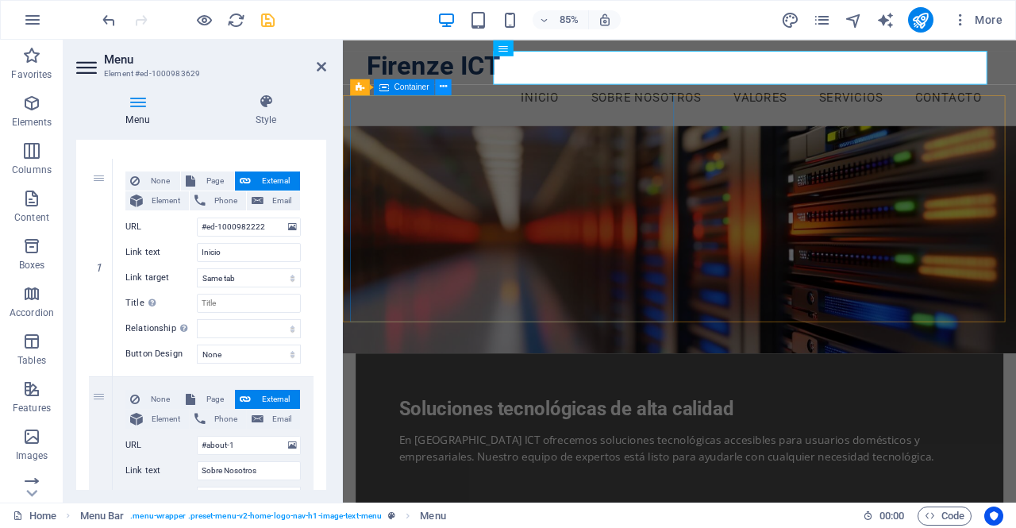
click at [441, 87] on icon at bounding box center [443, 86] width 7 height 14
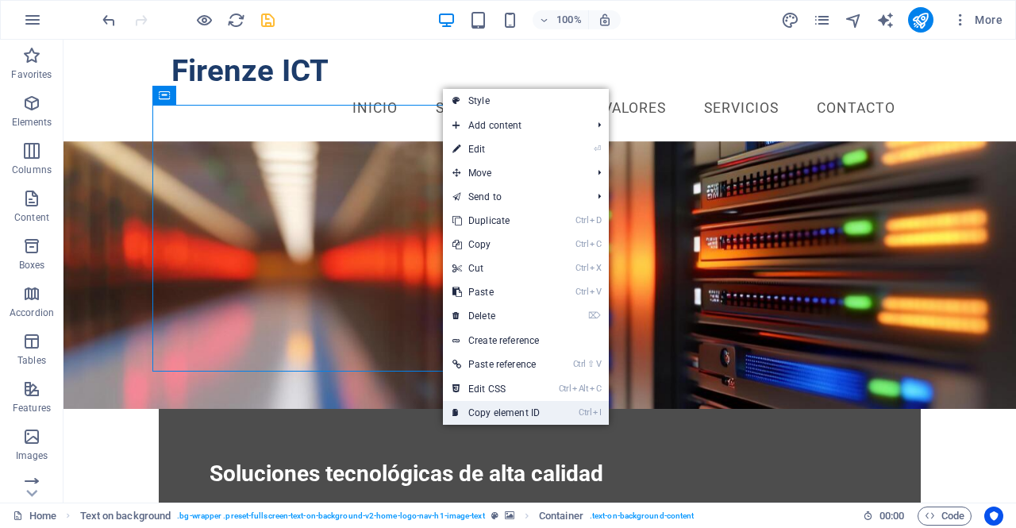
click at [525, 406] on link "Ctrl I Copy element ID" at bounding box center [496, 413] width 106 height 24
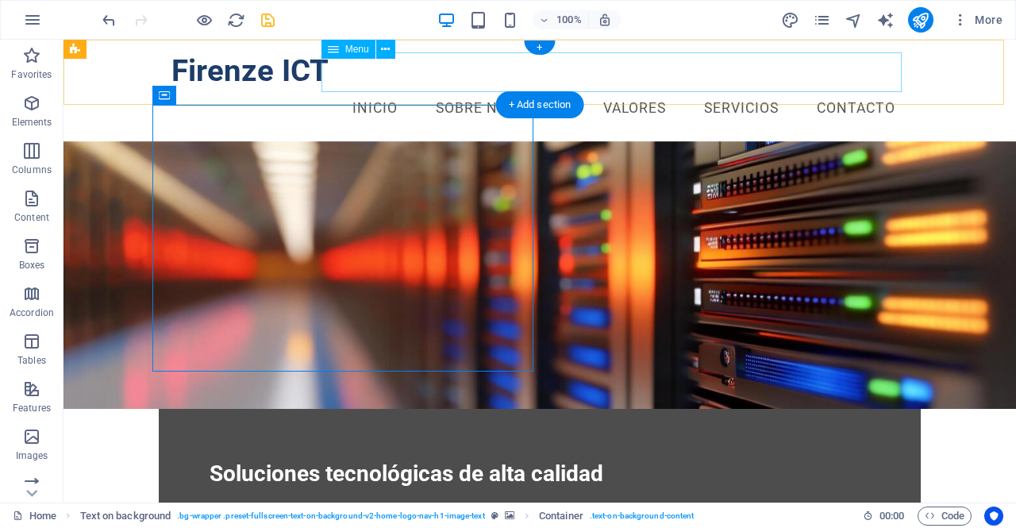
click at [436, 89] on nav "Inicio Sobre Nosotros Valores Servicios Contacto" at bounding box center [539, 109] width 736 height 40
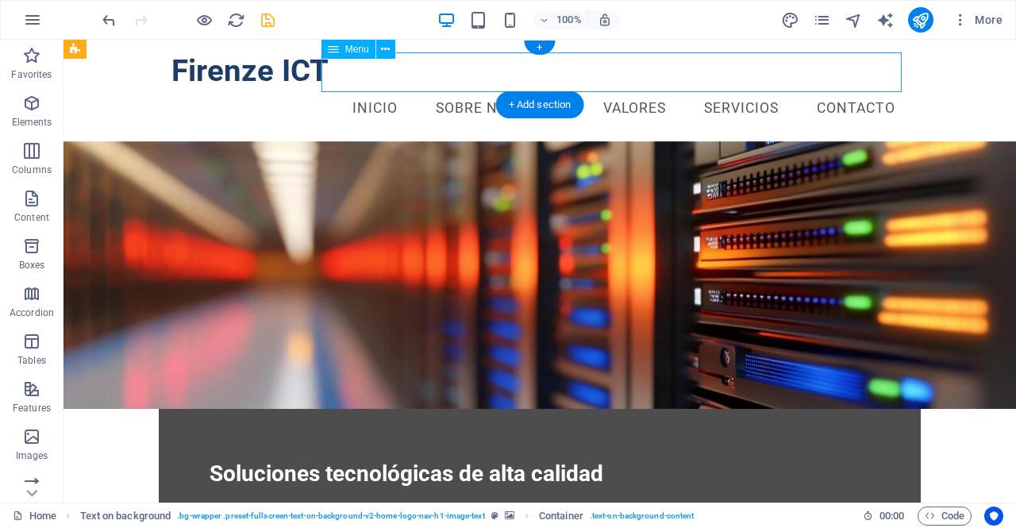
click at [436, 89] on nav "Inicio Sobre Nosotros Valores Servicios Contacto" at bounding box center [539, 109] width 736 height 40
select select
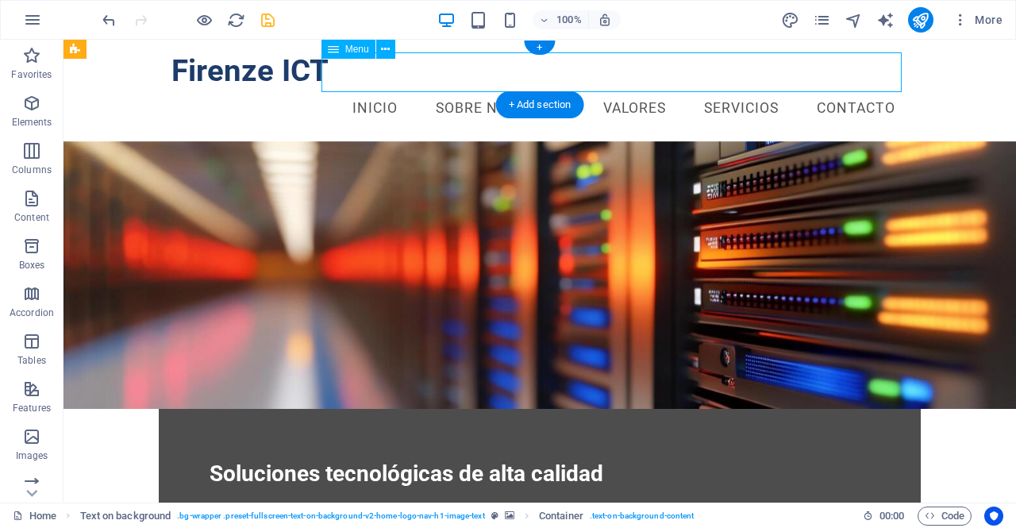
select select
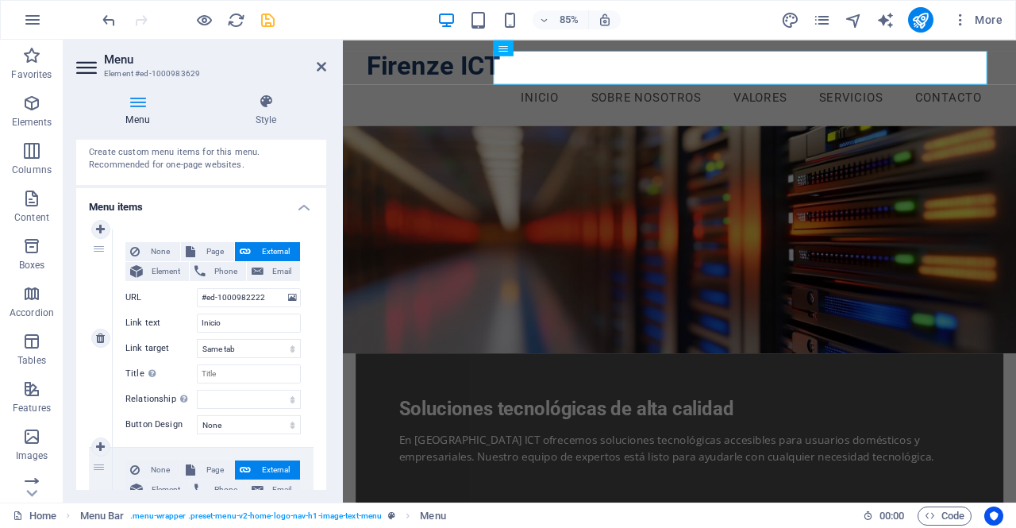
scroll to position [75, 0]
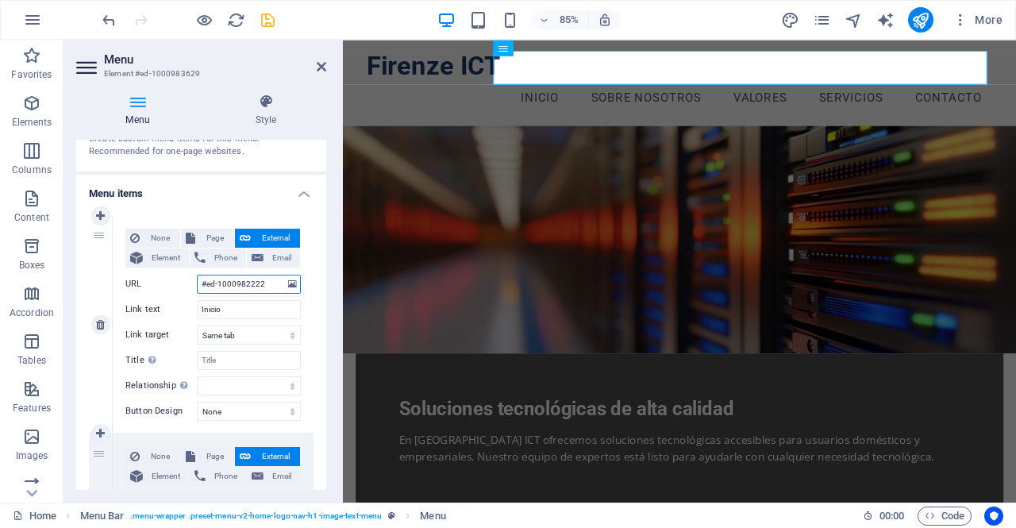
drag, startPoint x: 266, startPoint y: 280, endPoint x: 151, endPoint y: 273, distance: 115.3
click at [151, 273] on div "None Page External Element Phone Email Page Home Subpage Legal Notice Privacy E…" at bounding box center [212, 312] width 175 height 167
paste input "3800"
type input "#ed-1000983800"
select select
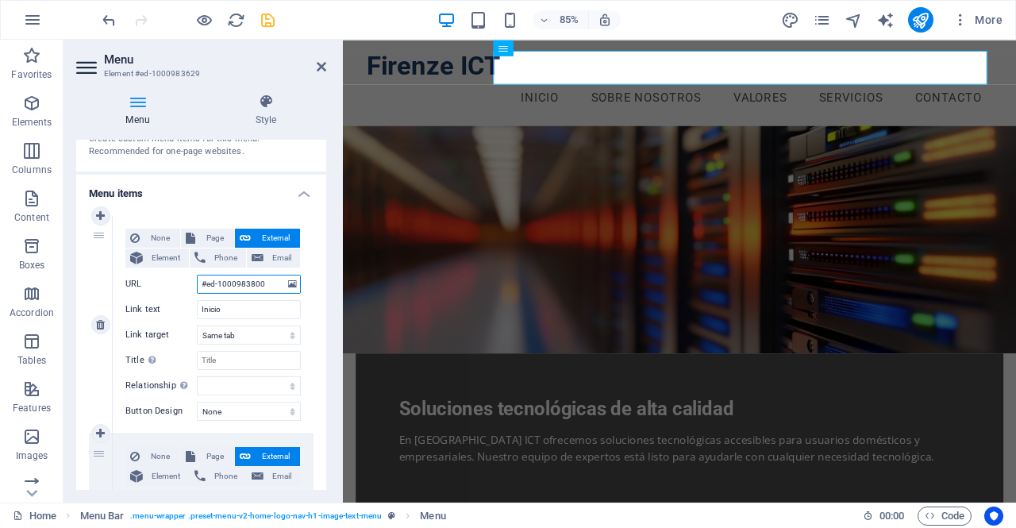
select select
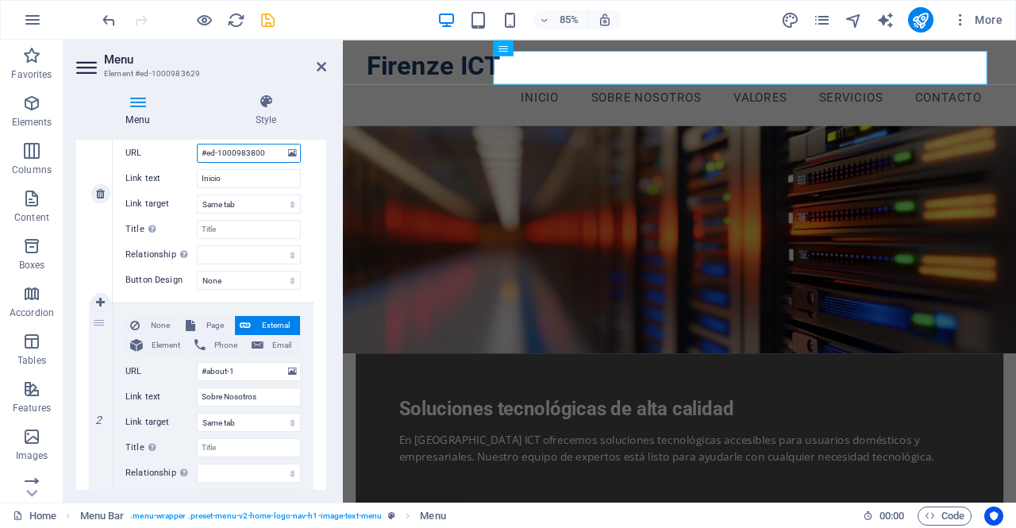
scroll to position [206, 0]
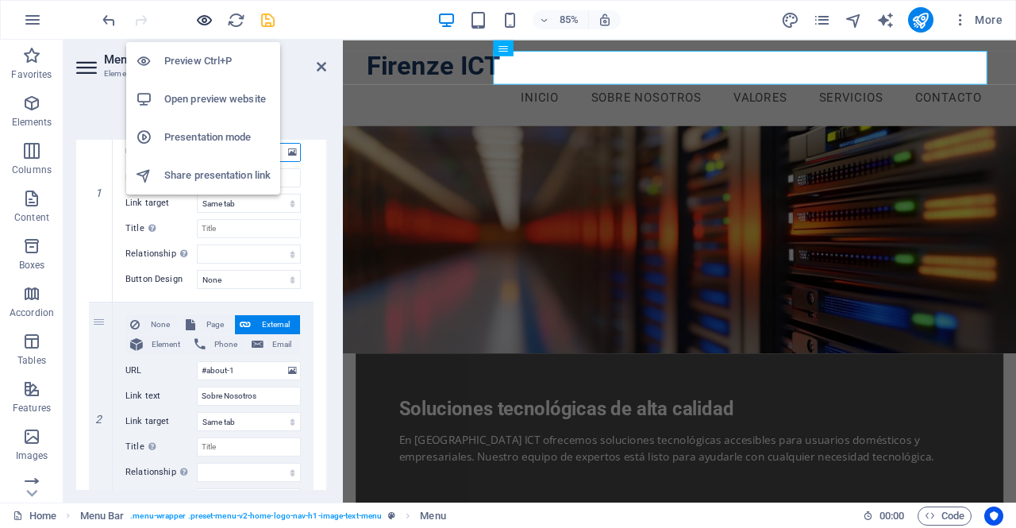
type input "#ed-1000983800"
click at [202, 17] on icon "button" at bounding box center [204, 20] width 18 height 18
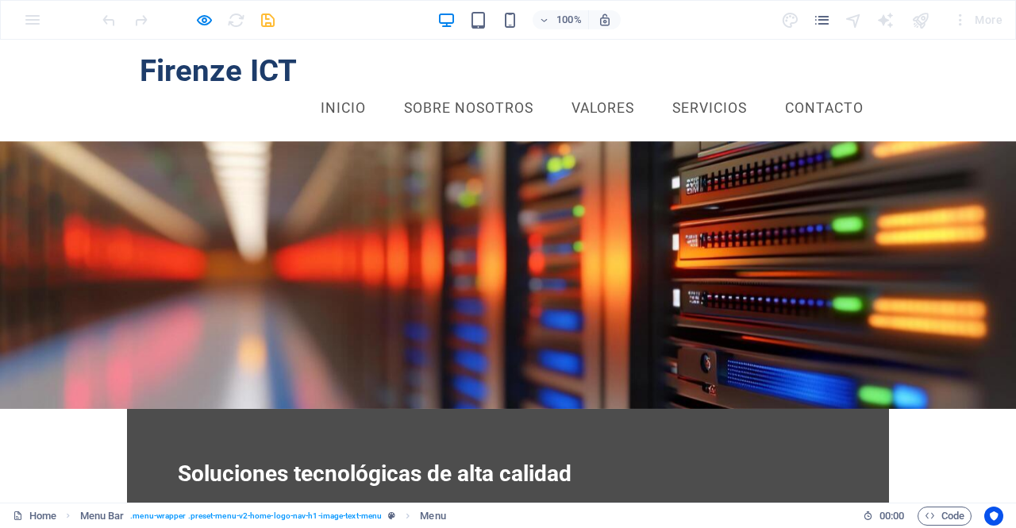
click at [459, 89] on link "Sobre Nosotros" at bounding box center [468, 109] width 155 height 40
click at [464, 89] on link "Sobre Nosotros" at bounding box center [468, 109] width 155 height 40
click at [332, 89] on link "Inicio" at bounding box center [343, 109] width 71 height 40
click at [576, 89] on link "Valores" at bounding box center [603, 109] width 88 height 40
click at [733, 89] on link "Servicios" at bounding box center [709, 109] width 100 height 40
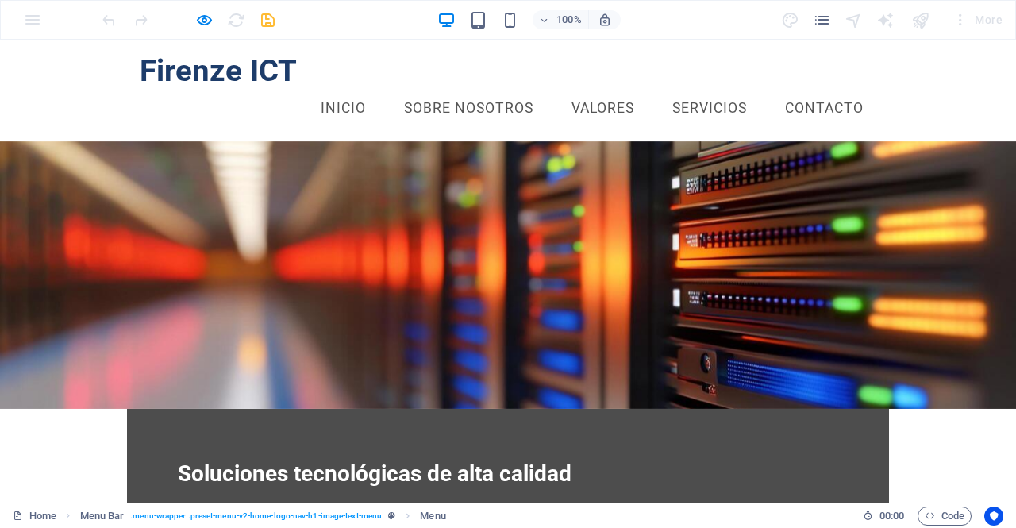
click at [801, 89] on link "Contacto" at bounding box center [824, 109] width 104 height 40
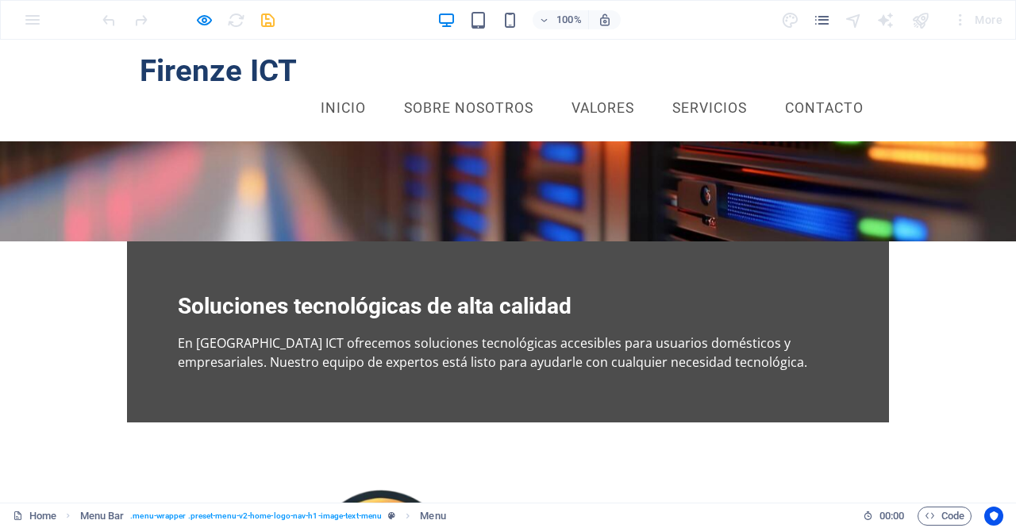
scroll to position [0, 0]
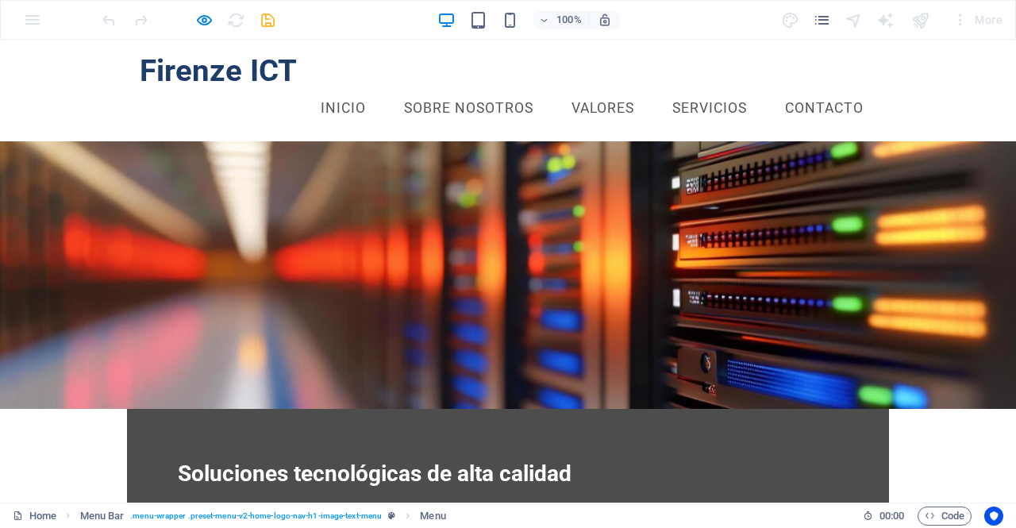
click at [708, 89] on link "Servicios" at bounding box center [709, 109] width 100 height 40
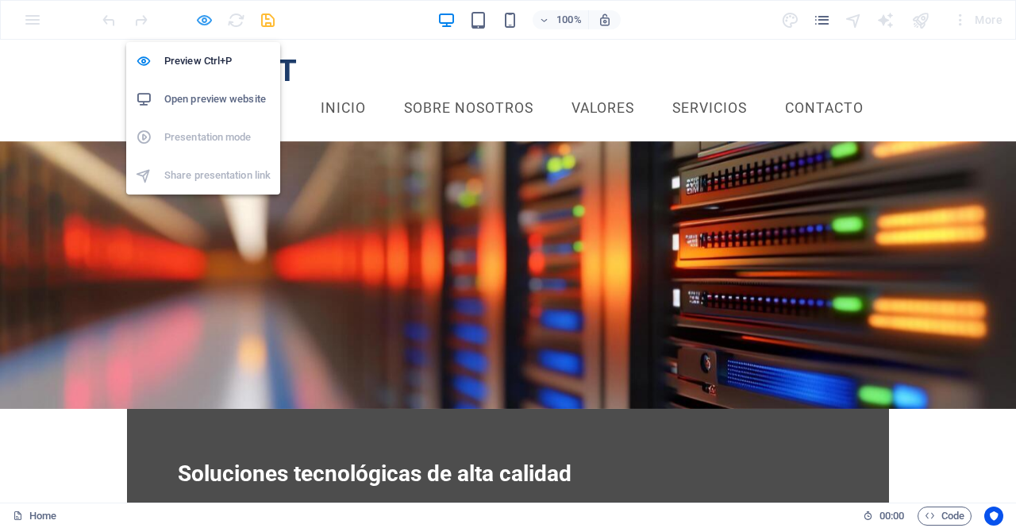
click at [206, 18] on icon "button" at bounding box center [204, 20] width 18 height 18
select select
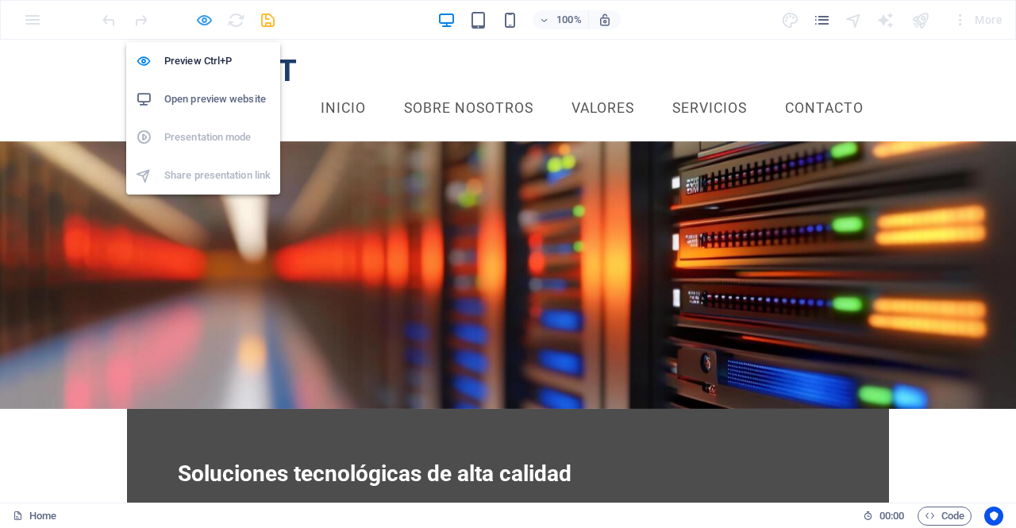
select select
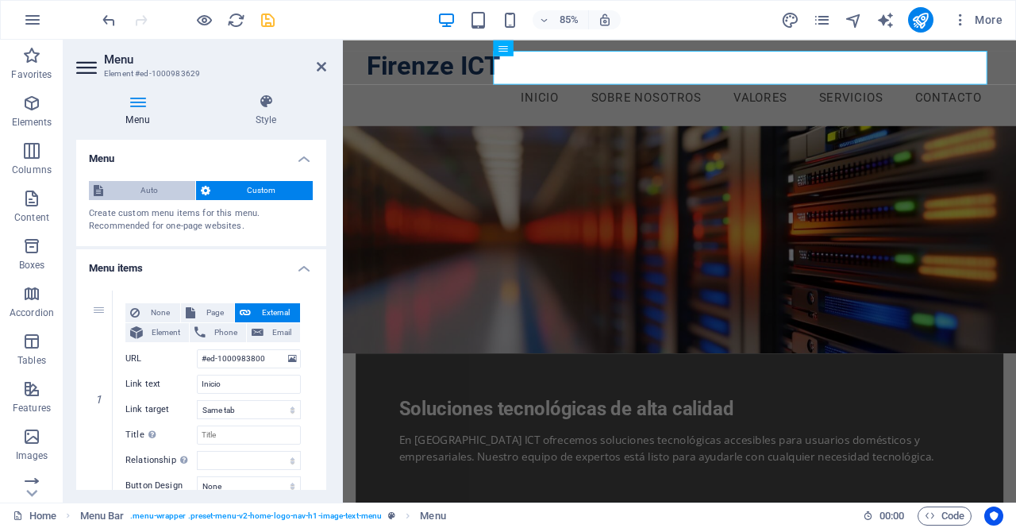
click at [160, 190] on span "Auto" at bounding box center [149, 190] width 83 height 19
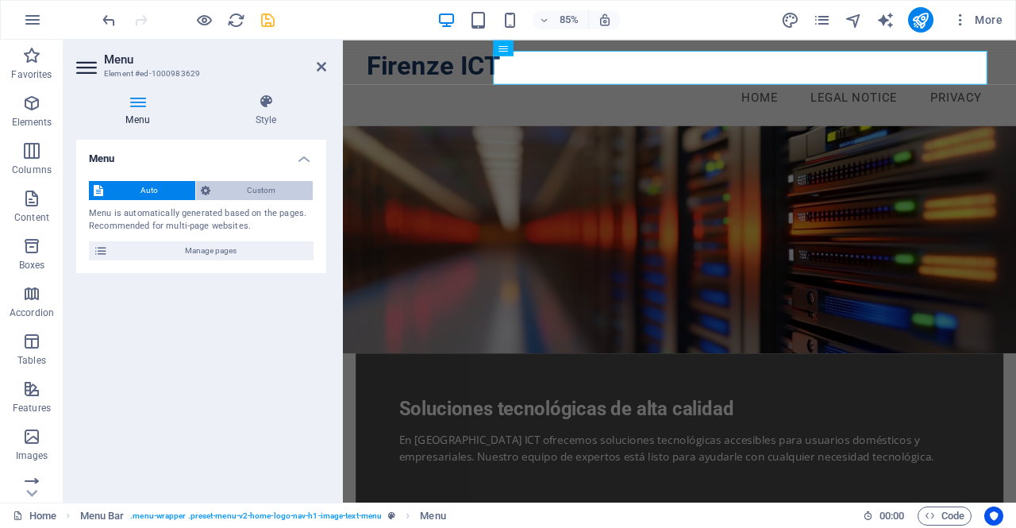
click at [217, 193] on span "Custom" at bounding box center [262, 190] width 94 height 19
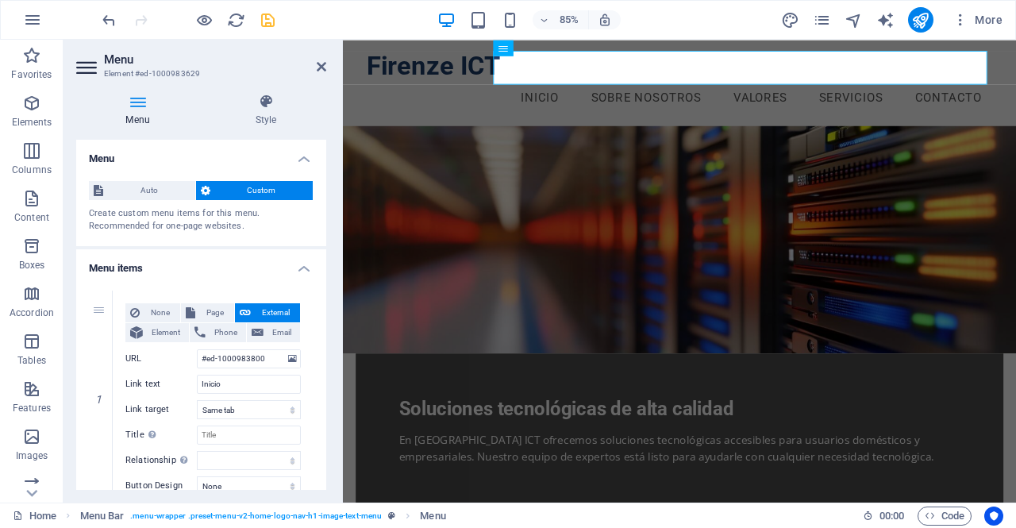
click at [257, 129] on div "Menu Style Menu Auto Custom Create custom menu items for this menu. Recommended…" at bounding box center [201, 292] width 250 height 396
click at [263, 118] on h4 "Style" at bounding box center [266, 110] width 121 height 33
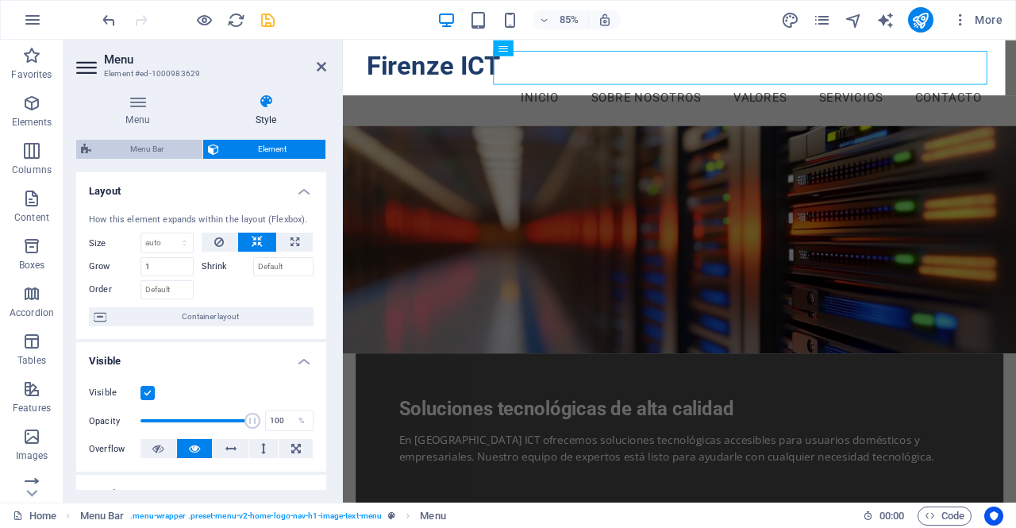
click at [164, 148] on span "Menu Bar" at bounding box center [147, 149] width 102 height 19
select select "rem"
select select "px"
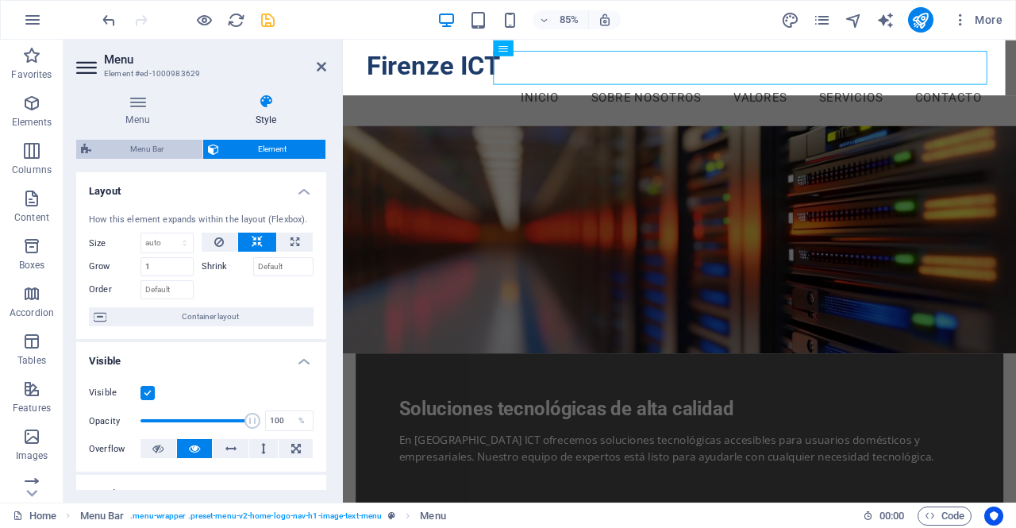
select select "preset-menu-v2-home-logo-nav-h1-image-text-menu"
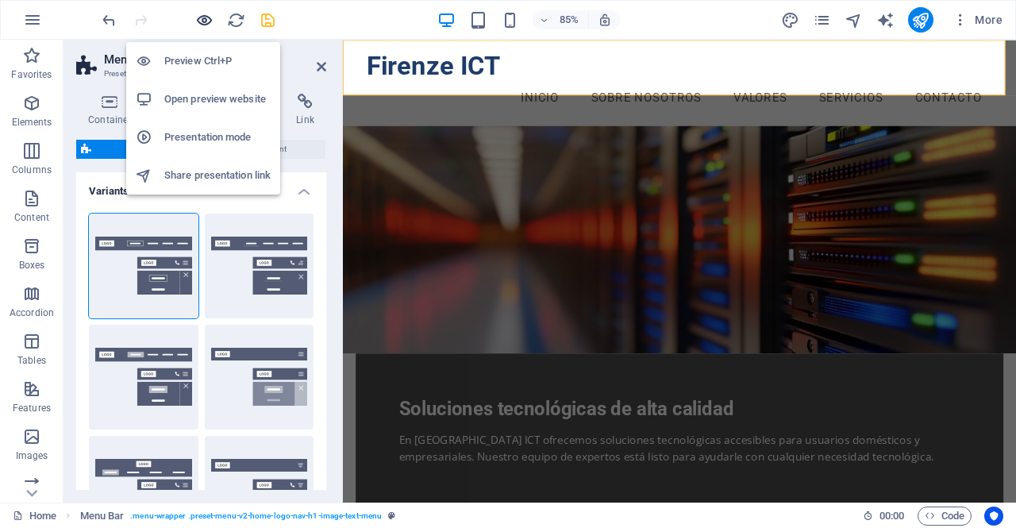
click at [203, 20] on icon "button" at bounding box center [204, 20] width 18 height 18
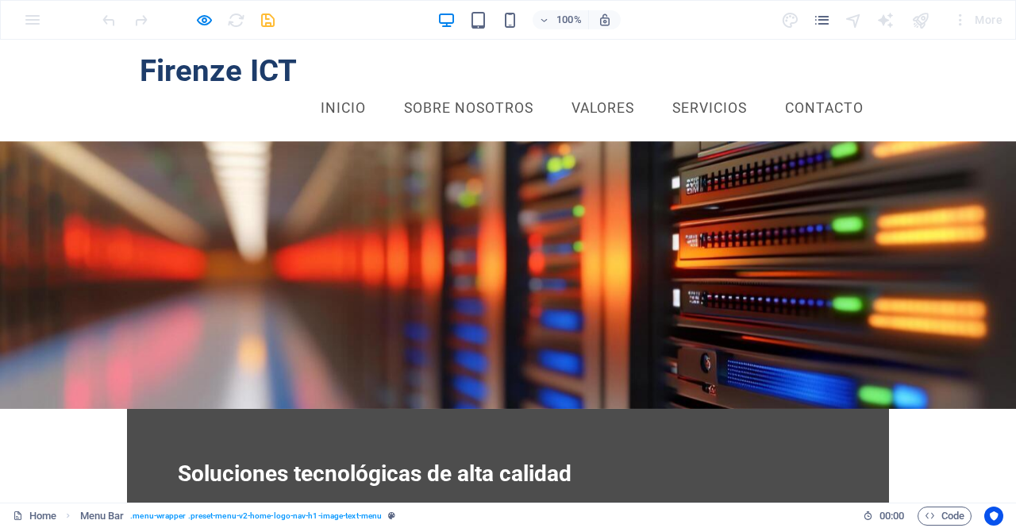
click at [343, 89] on link "Inicio" at bounding box center [343, 109] width 71 height 40
click at [463, 89] on link "Sobre Nosotros" at bounding box center [468, 109] width 155 height 40
click at [570, 89] on link "Valores" at bounding box center [603, 109] width 88 height 40
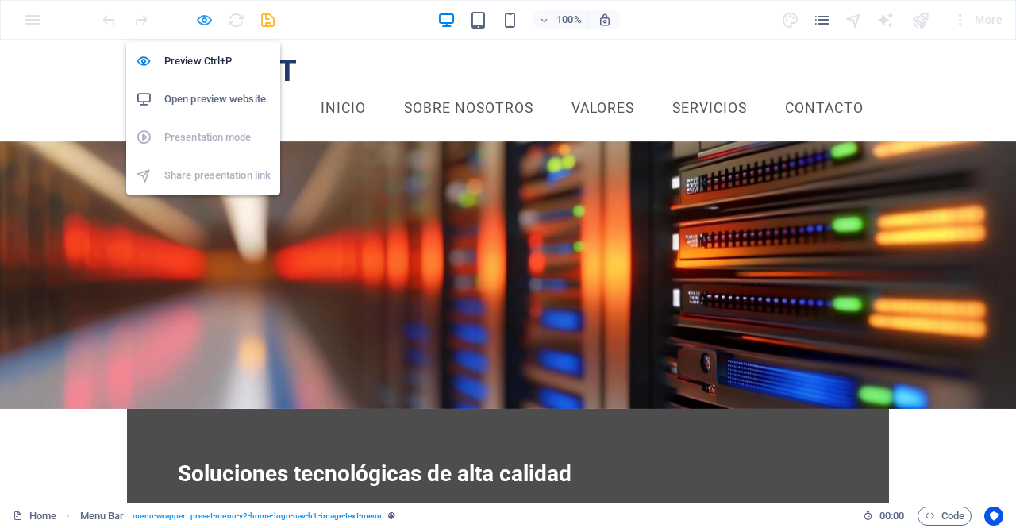
click at [200, 18] on icon "button" at bounding box center [204, 20] width 18 height 18
select select "rem"
select select "px"
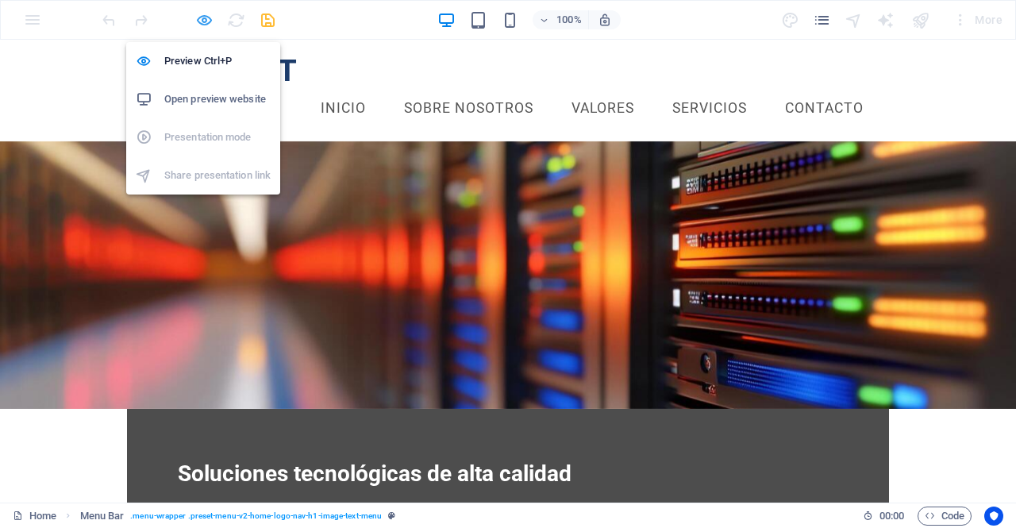
select select "preset-menu-v2-home-logo-nav-h1-image-text-menu"
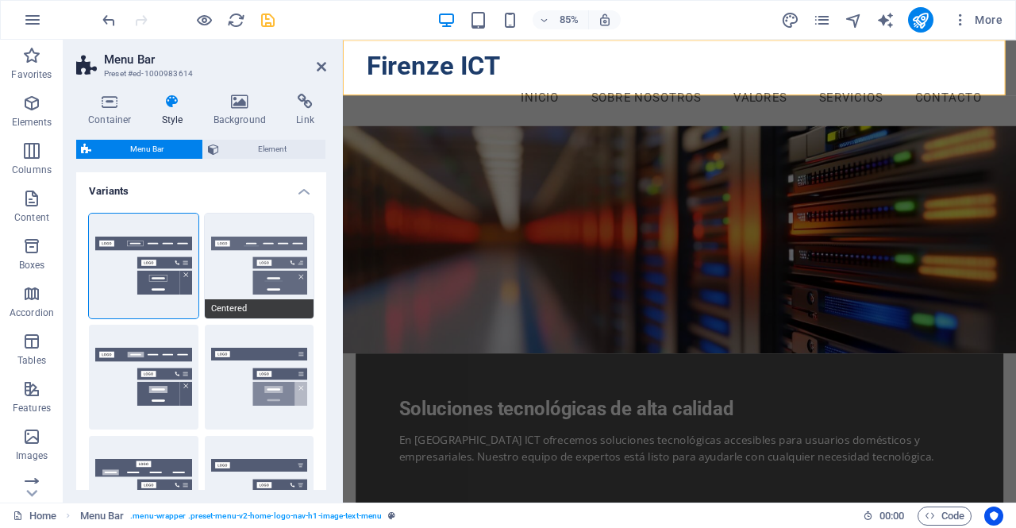
click at [260, 269] on button "Centered" at bounding box center [260, 265] width 110 height 105
type input "100"
select select "%"
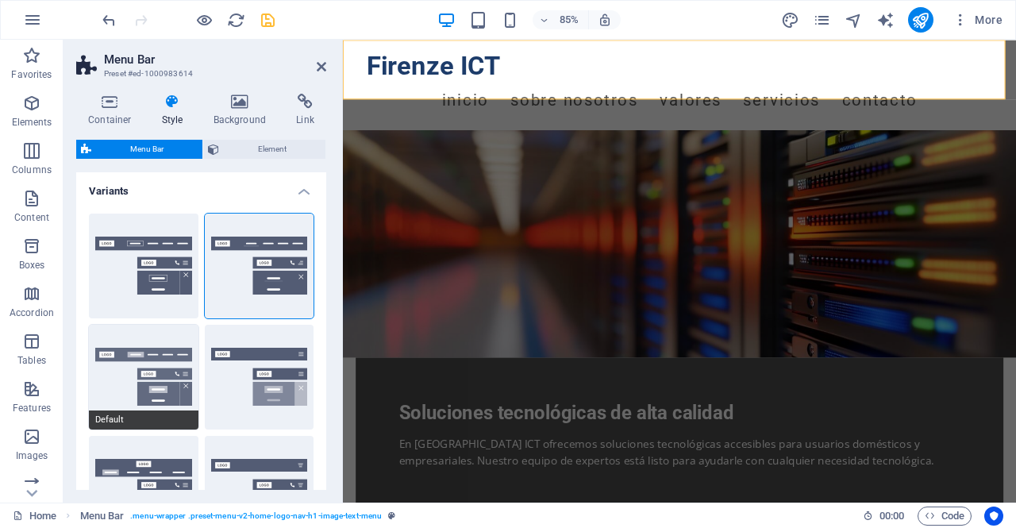
click at [153, 378] on button "Default" at bounding box center [144, 377] width 110 height 105
type input "0.3"
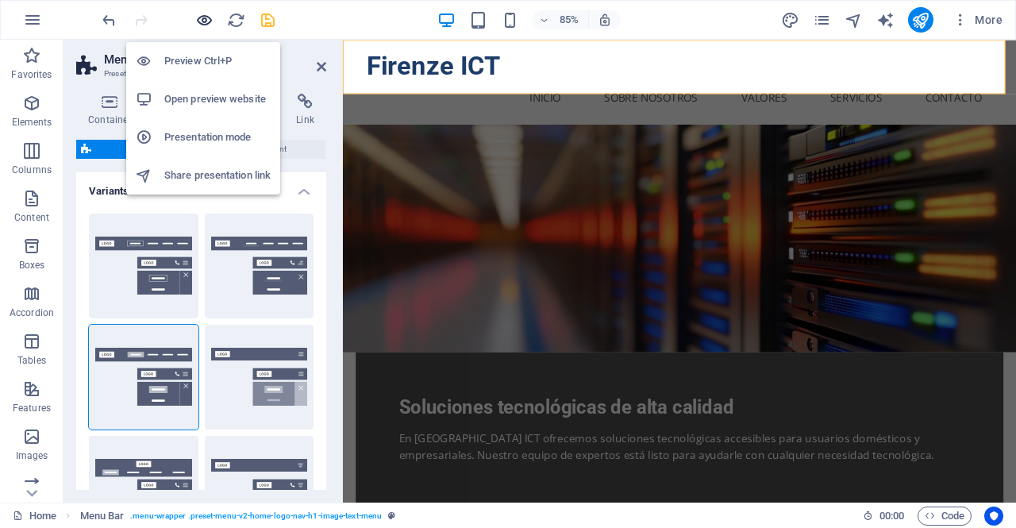
click at [209, 19] on icon "button" at bounding box center [204, 20] width 18 height 18
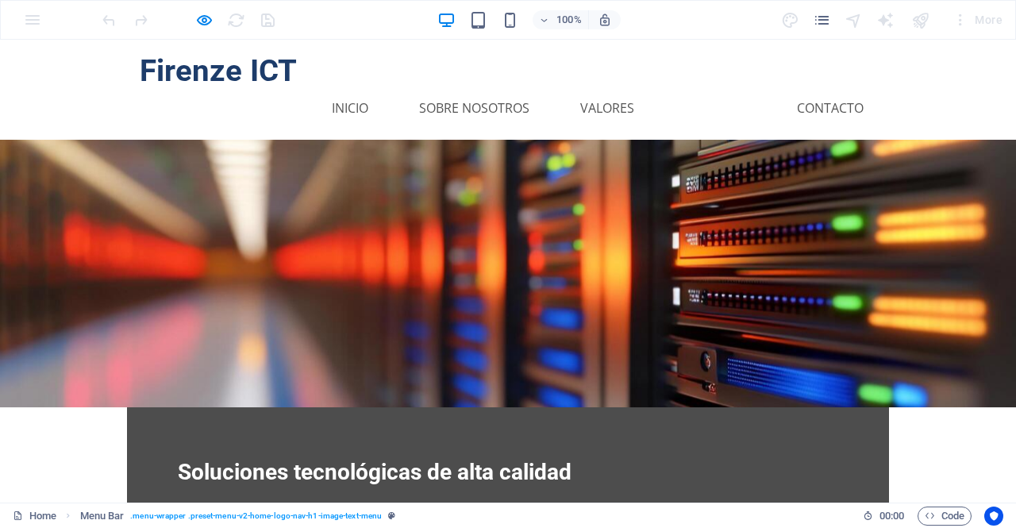
click at [708, 89] on link "Servicios" at bounding box center [715, 108] width 86 height 38
click at [353, 89] on link "Inicio" at bounding box center [350, 108] width 62 height 38
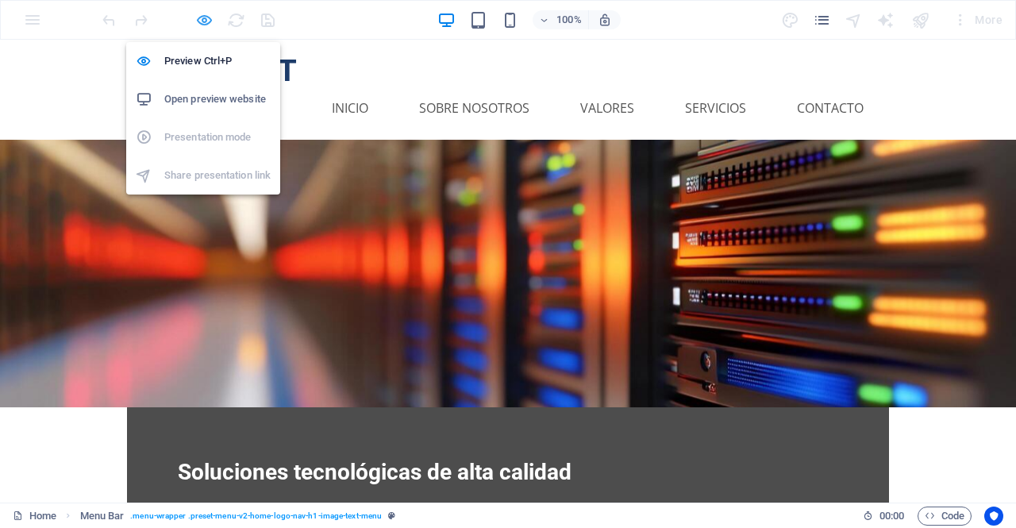
click at [208, 18] on icon "button" at bounding box center [204, 20] width 18 height 18
select select "rem"
select select "%"
select select "rem"
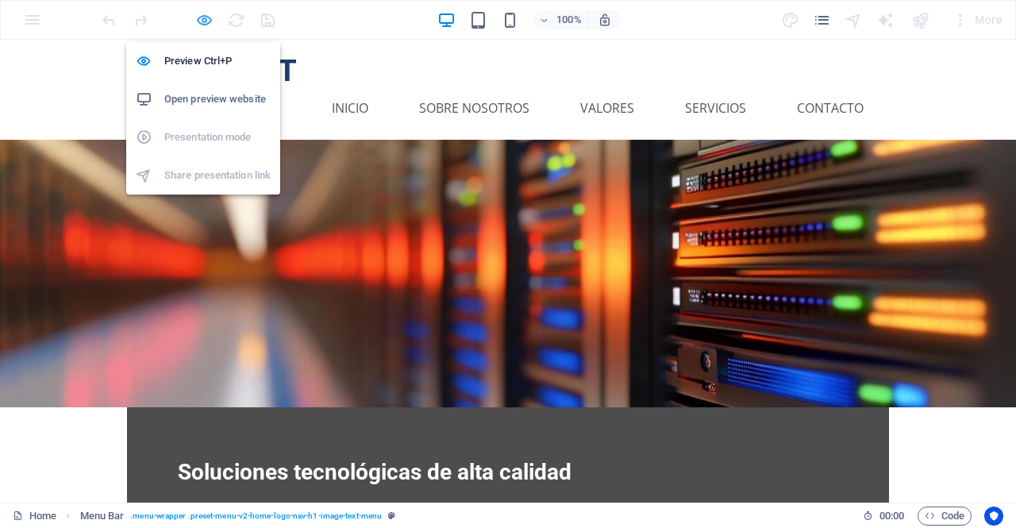
select select "px"
select select "preset-menu-v2-home-logo-nav-h1-image-text-menu"
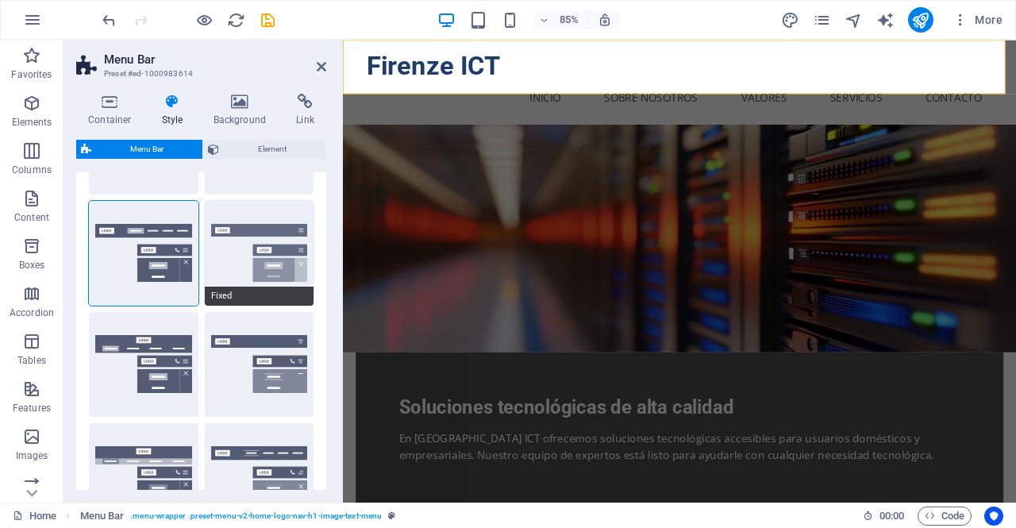
scroll to position [127, 0]
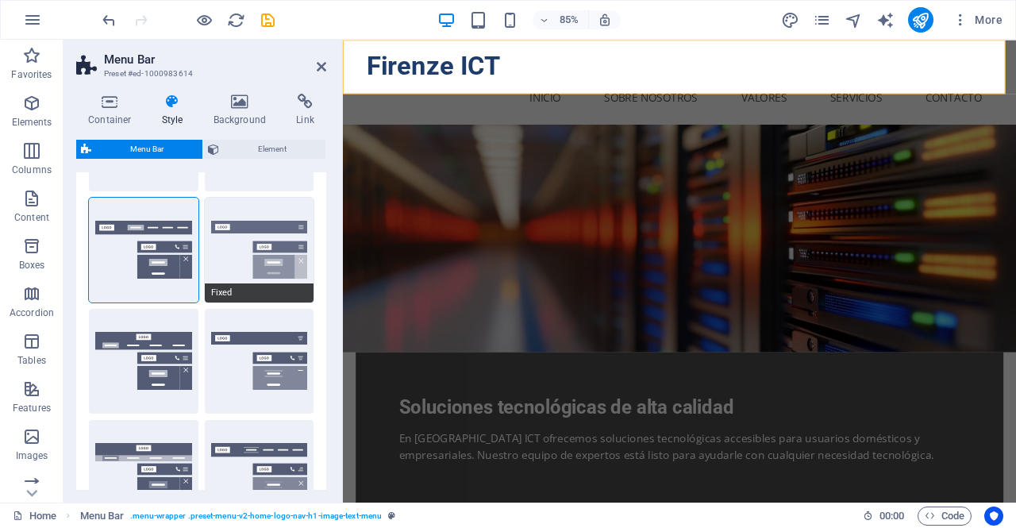
click at [263, 248] on button "Fixed" at bounding box center [260, 250] width 110 height 105
select select "DISABLED_OPTION_VALUE"
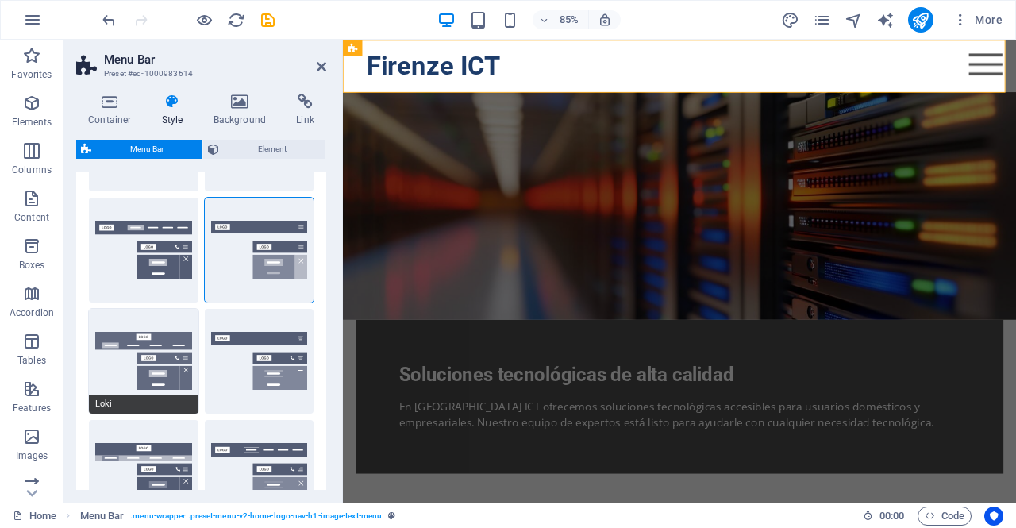
drag, startPoint x: 145, startPoint y: 353, endPoint x: 114, endPoint y: 363, distance: 32.6
click at [114, 363] on button "Loki" at bounding box center [144, 361] width 110 height 105
select select "DISABLED_OPTION_VALUE"
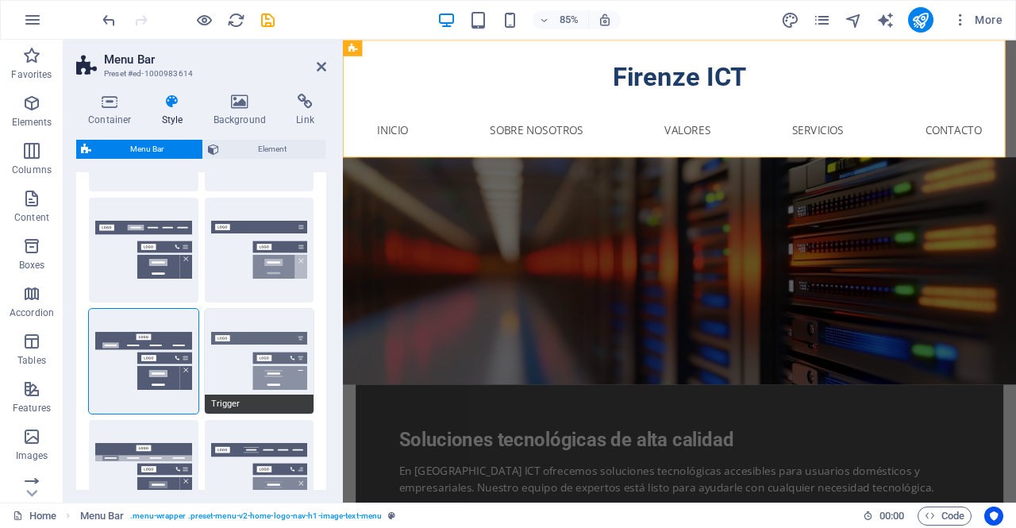
click at [240, 354] on button "Trigger" at bounding box center [260, 361] width 110 height 105
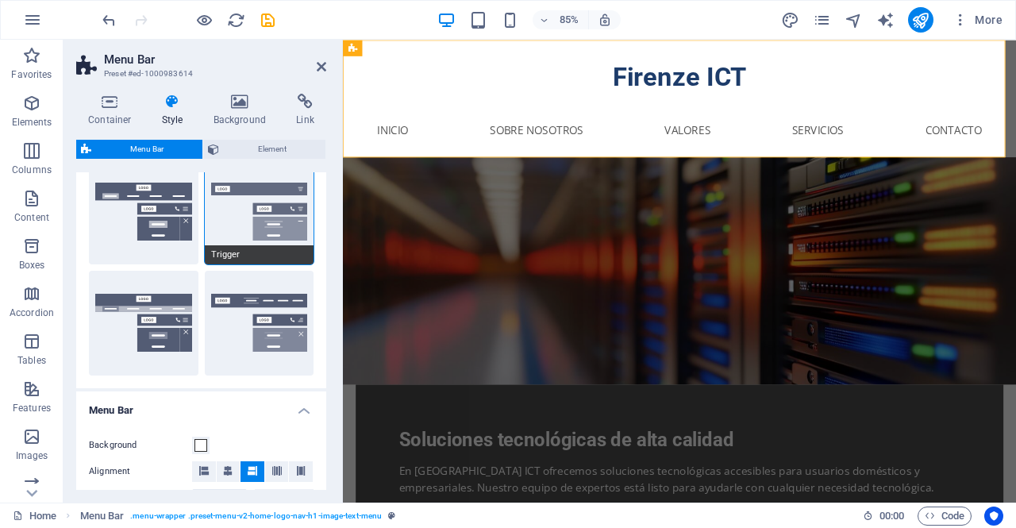
scroll to position [277, 0]
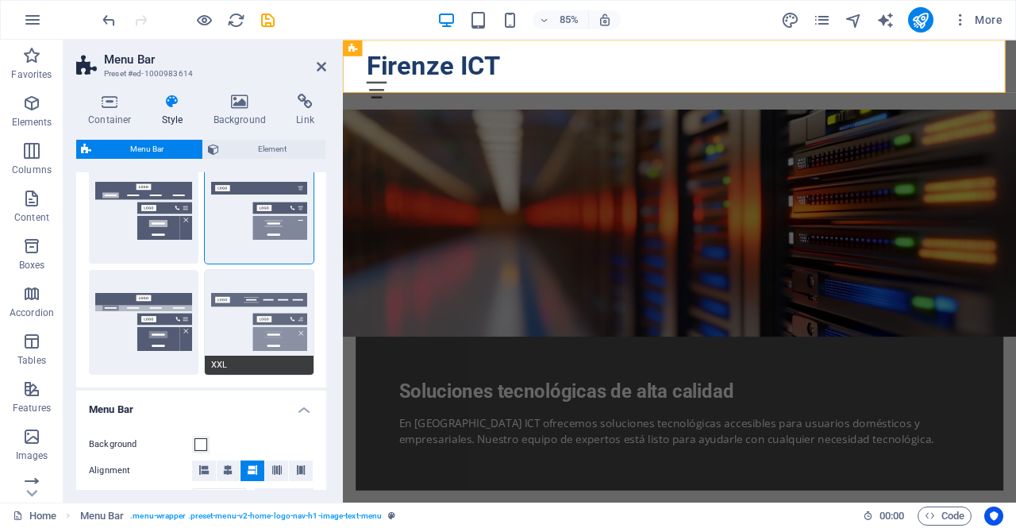
drag, startPoint x: 273, startPoint y: 336, endPoint x: 240, endPoint y: 327, distance: 33.7
click at [240, 327] on button "XXL" at bounding box center [260, 322] width 110 height 105
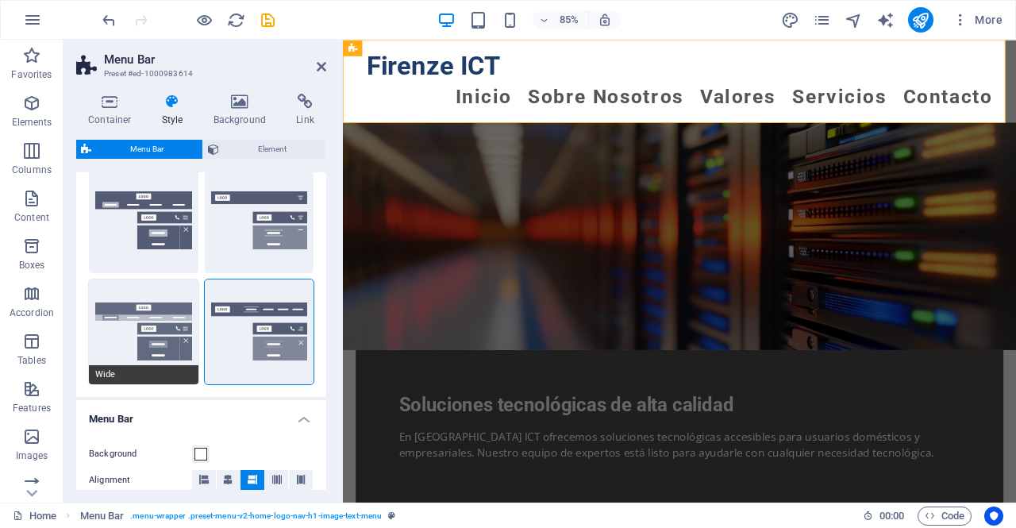
scroll to position [266, 0]
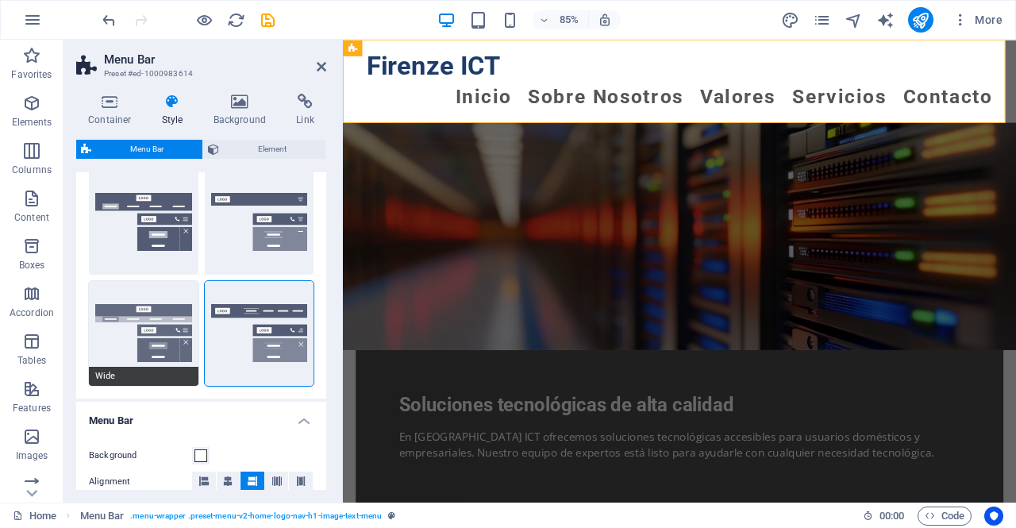
click at [168, 333] on button "Wide" at bounding box center [144, 333] width 110 height 105
select select "%"
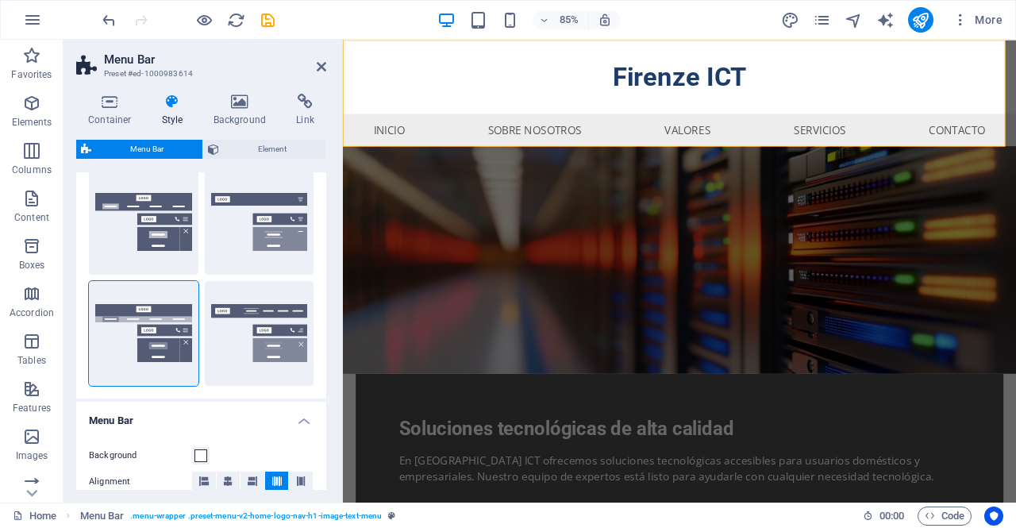
click at [213, 17] on div at bounding box center [188, 19] width 178 height 25
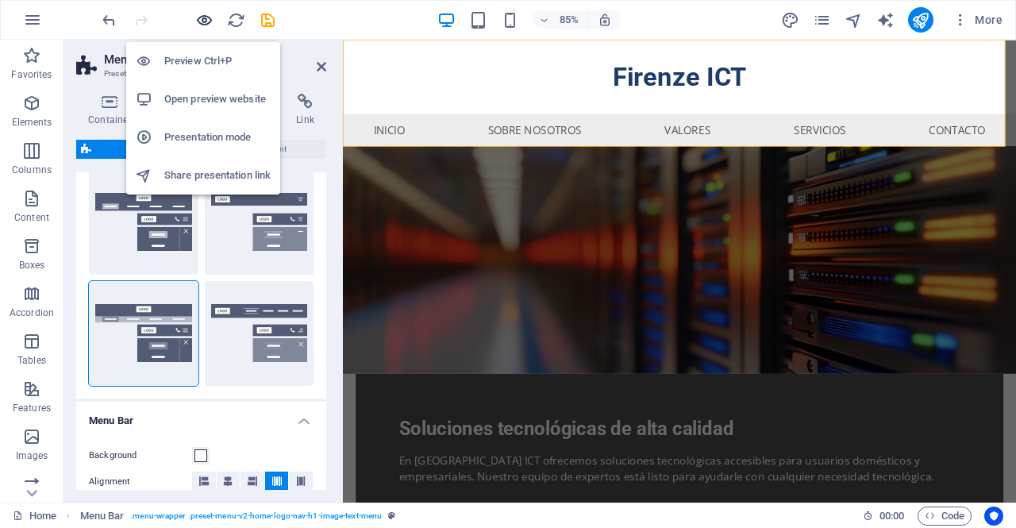
click at [206, 18] on icon "button" at bounding box center [204, 20] width 18 height 18
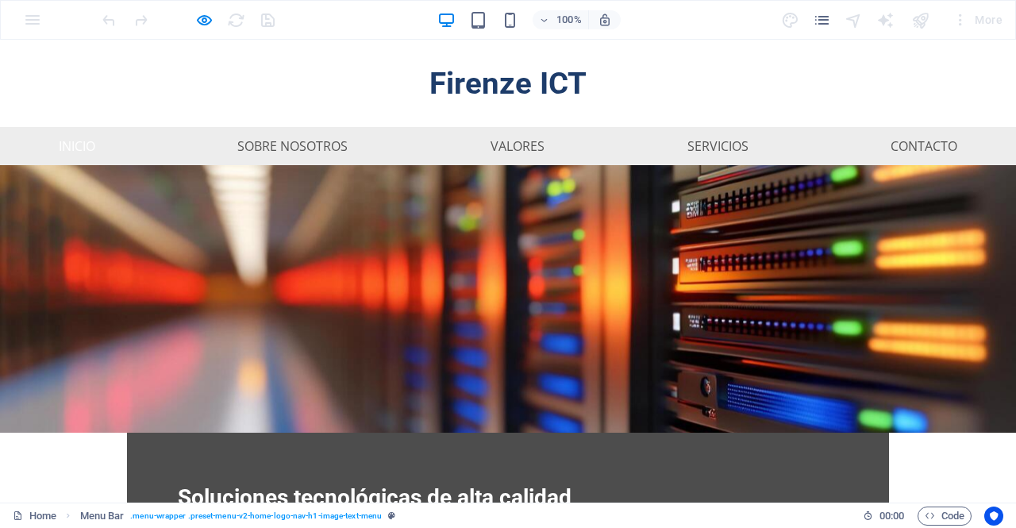
click at [65, 148] on link "Inicio" at bounding box center [77, 146] width 62 height 38
click at [281, 143] on link "Sobre Nosotros" at bounding box center [293, 146] width 136 height 38
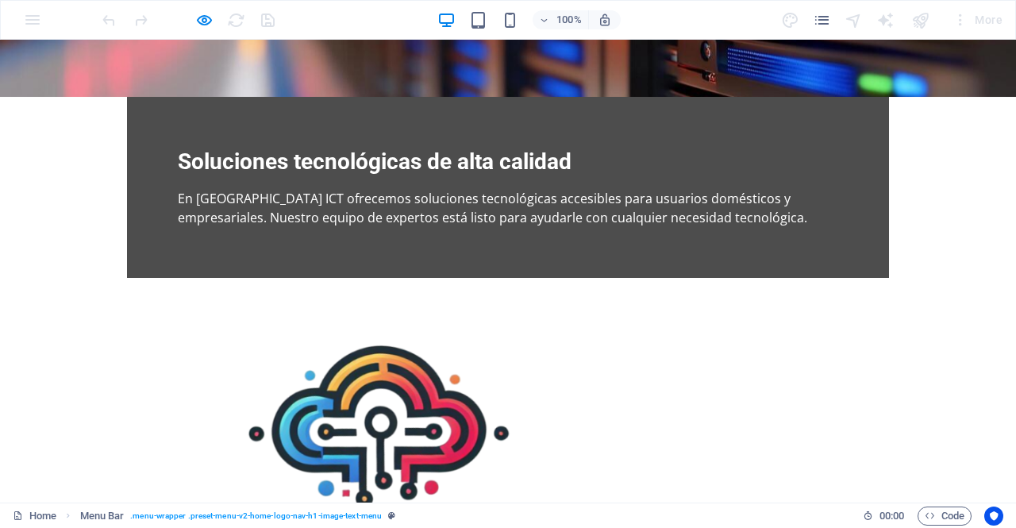
scroll to position [0, 0]
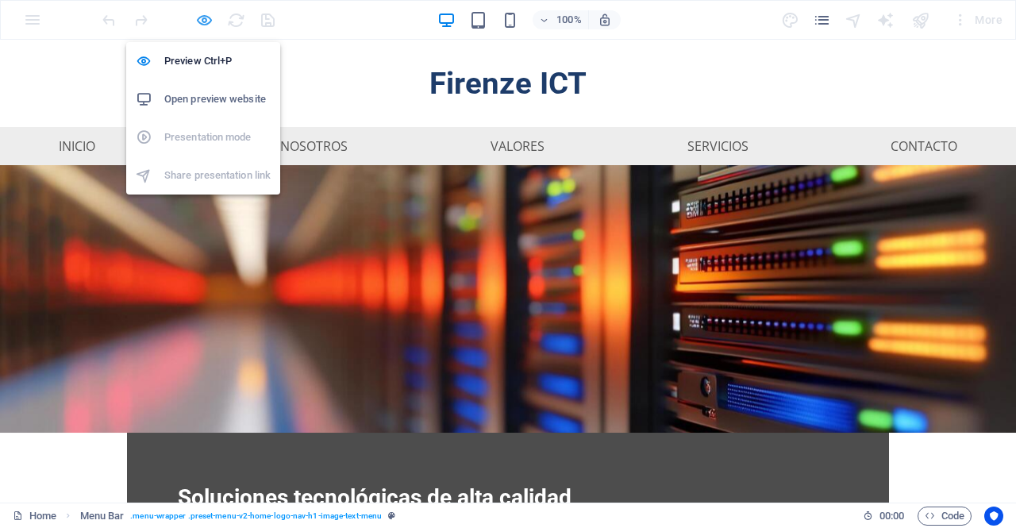
click at [206, 17] on icon "button" at bounding box center [204, 20] width 18 height 18
select select "rem"
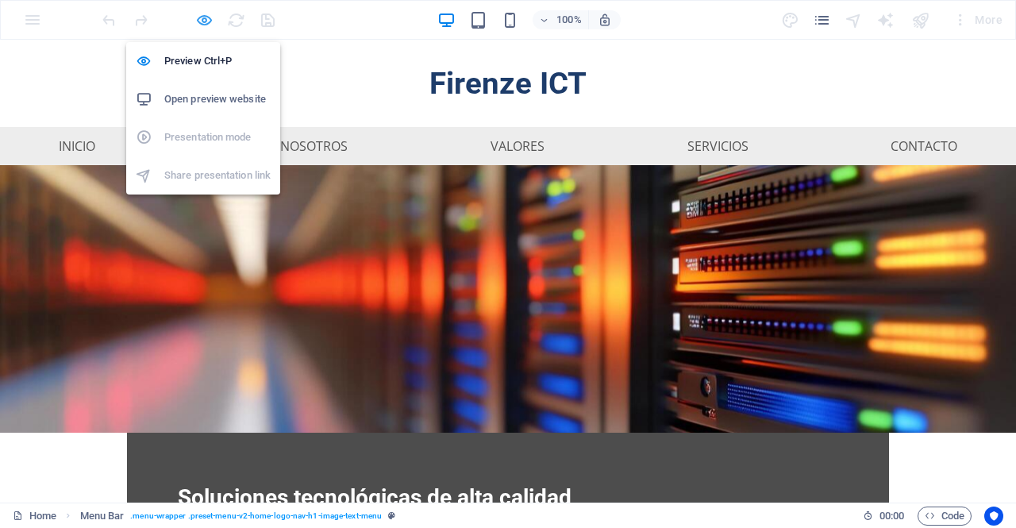
select select "rem"
select select "%"
select select "rem"
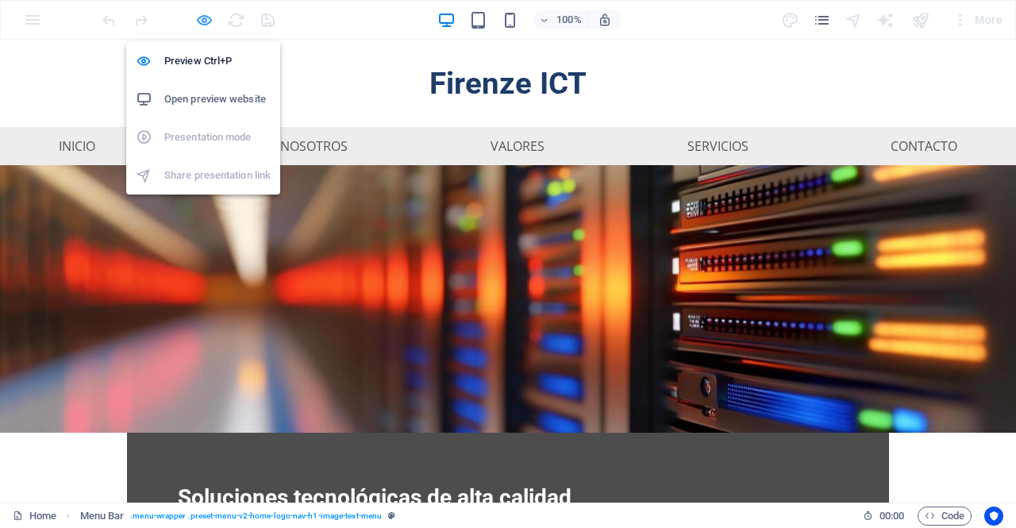
select select "rem"
select select "px"
select select "preset-menu-v2-home-logo-nav-h1-image-text-menu"
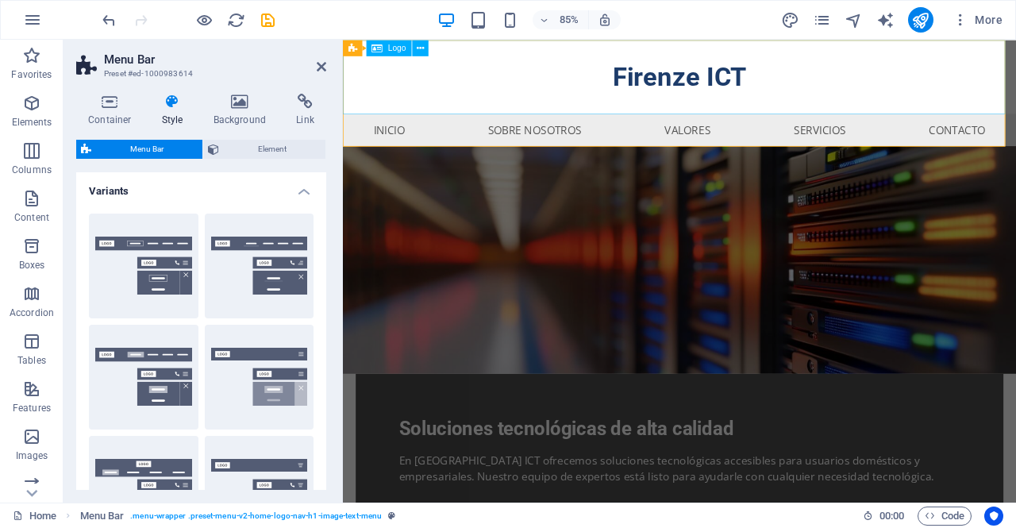
click at [859, 76] on div "Firenze ICT" at bounding box center [739, 83] width 792 height 87
click at [672, 90] on div "Firenze ICT" at bounding box center [739, 83] width 792 height 87
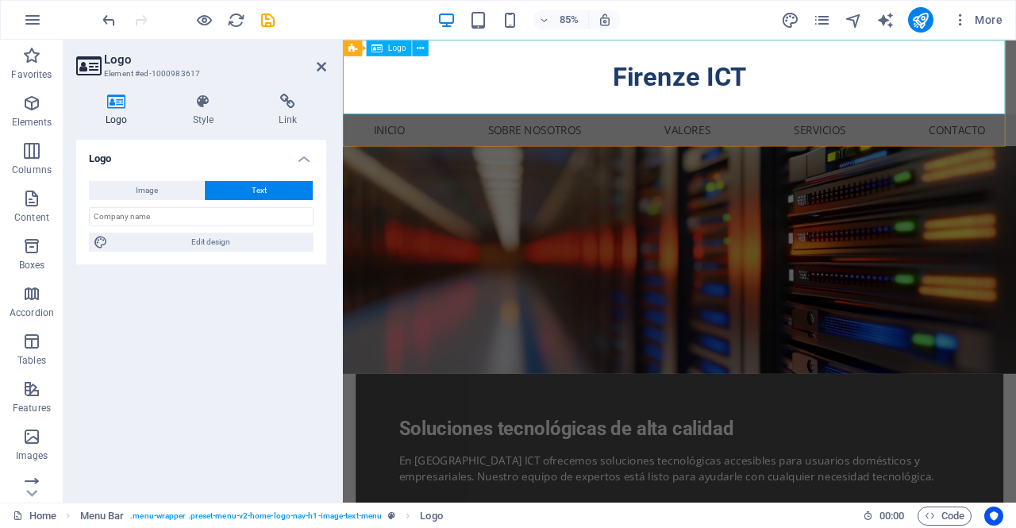
click at [780, 86] on div "Firenze ICT" at bounding box center [739, 83] width 792 height 87
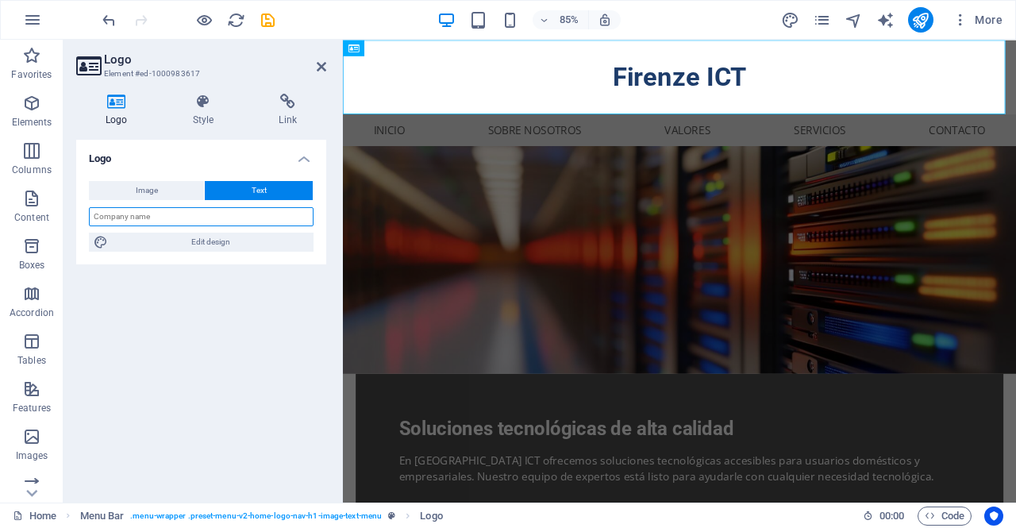
click at [178, 216] on input "text" at bounding box center [201, 216] width 225 height 19
click at [164, 188] on button "Image" at bounding box center [146, 190] width 115 height 19
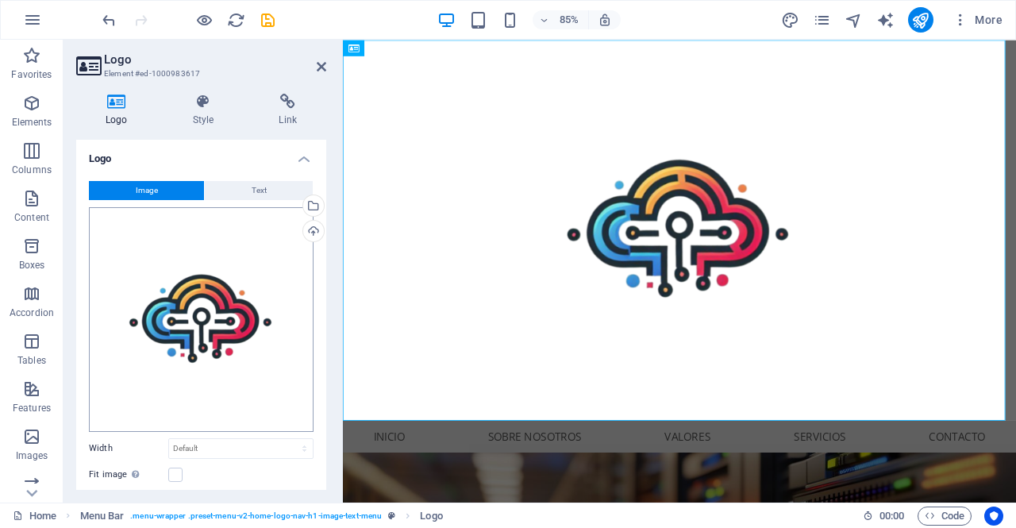
scroll to position [116, 0]
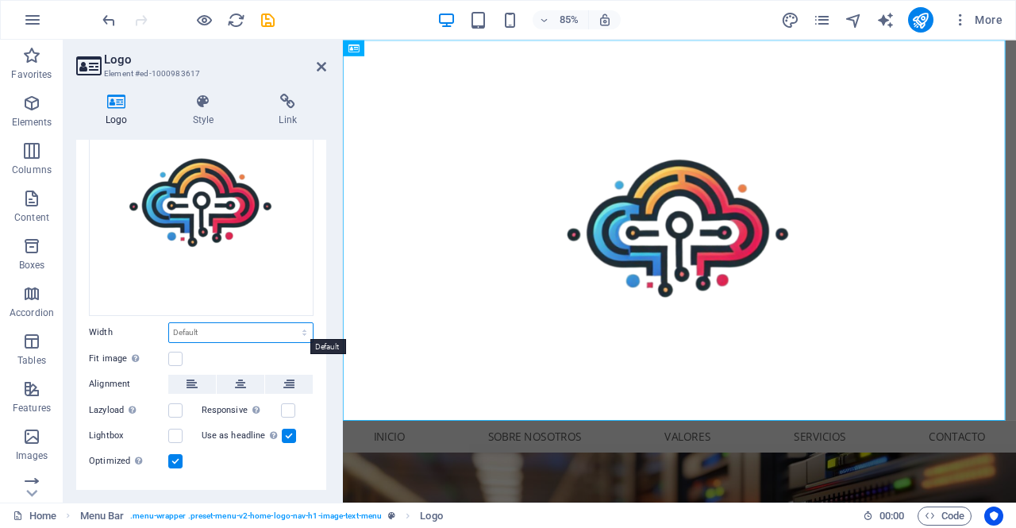
click at [274, 331] on select "Default auto px rem % em vh vw" at bounding box center [241, 332] width 144 height 19
click at [178, 126] on div "Logo Style Link Logo Image Text Drag files here, click to choose files or selec…" at bounding box center [201, 292] width 250 height 396
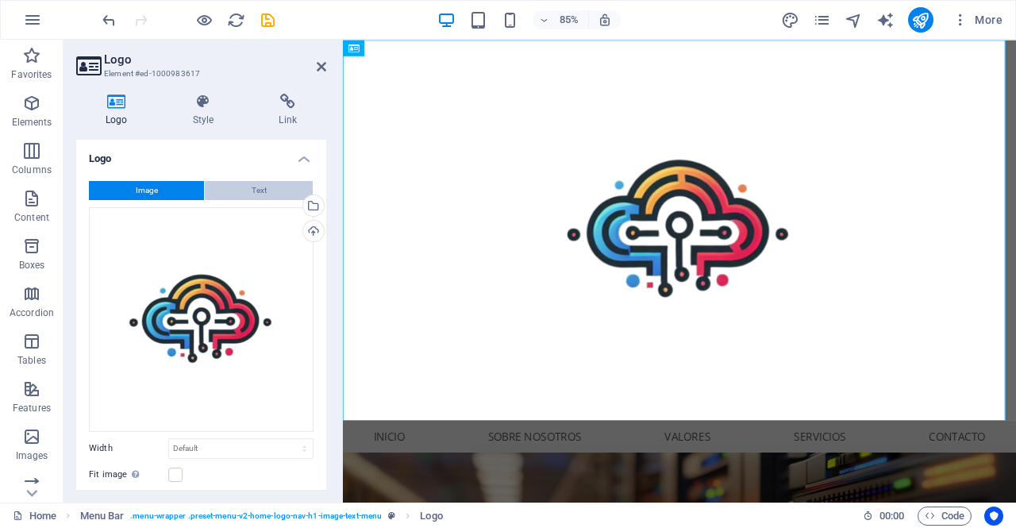
click at [259, 193] on span "Text" at bounding box center [259, 190] width 15 height 19
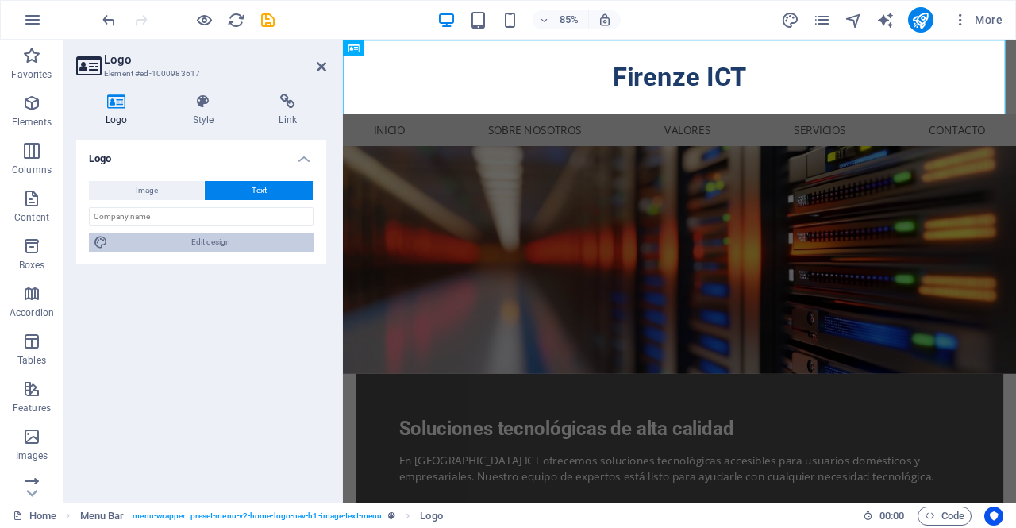
drag, startPoint x: 215, startPoint y: 241, endPoint x: 160, endPoint y: 246, distance: 55.8
click at [160, 246] on span "Edit design" at bounding box center [211, 242] width 196 height 19
select select "px"
select select "200"
select select "px"
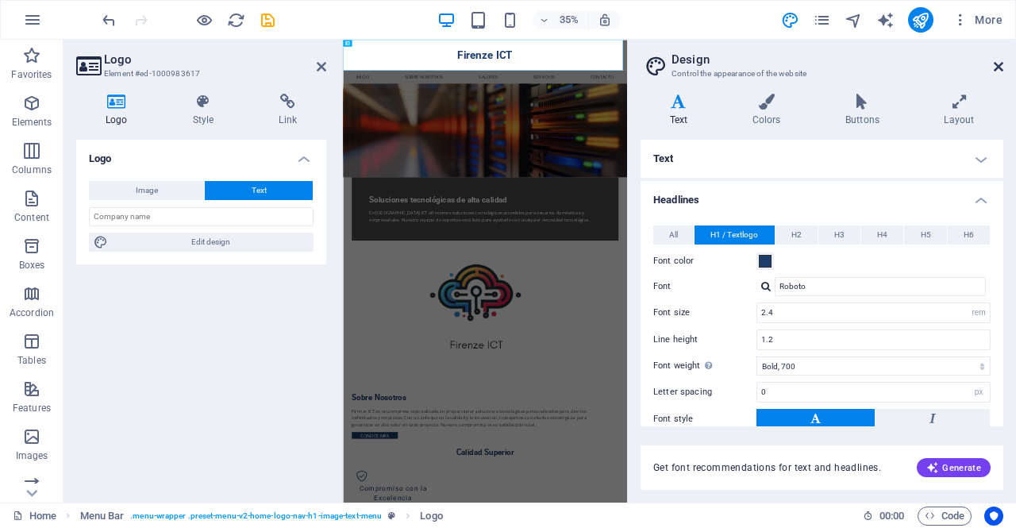
click at [998, 64] on icon at bounding box center [999, 66] width 10 height 13
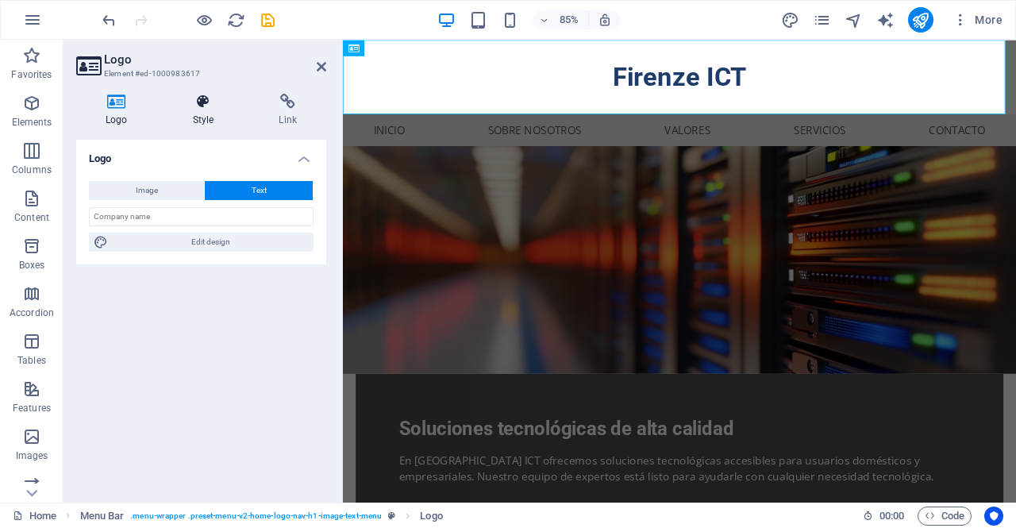
click at [229, 115] on h4 "Style" at bounding box center [206, 110] width 86 height 33
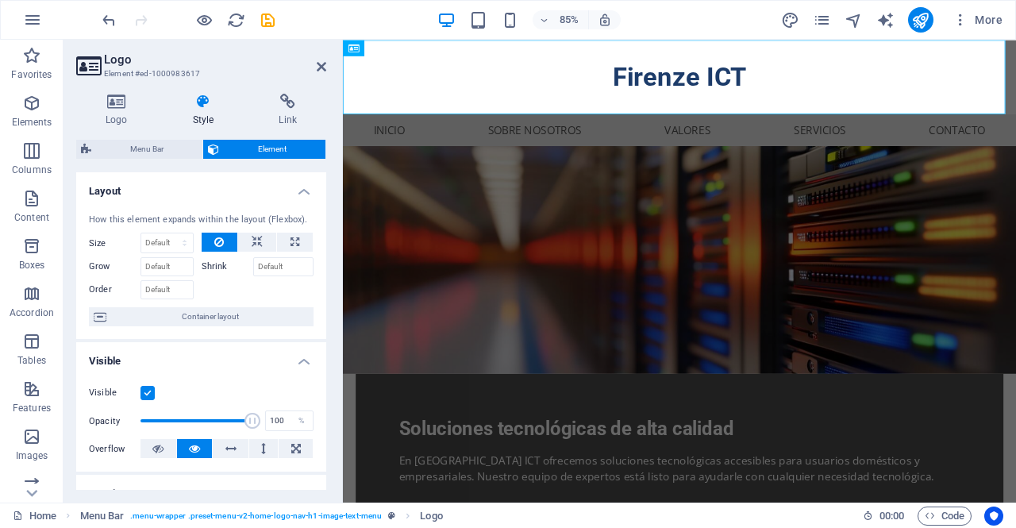
click at [316, 69] on header "Logo Element #ed-1000983617" at bounding box center [201, 60] width 250 height 41
click at [319, 67] on icon at bounding box center [322, 66] width 10 height 13
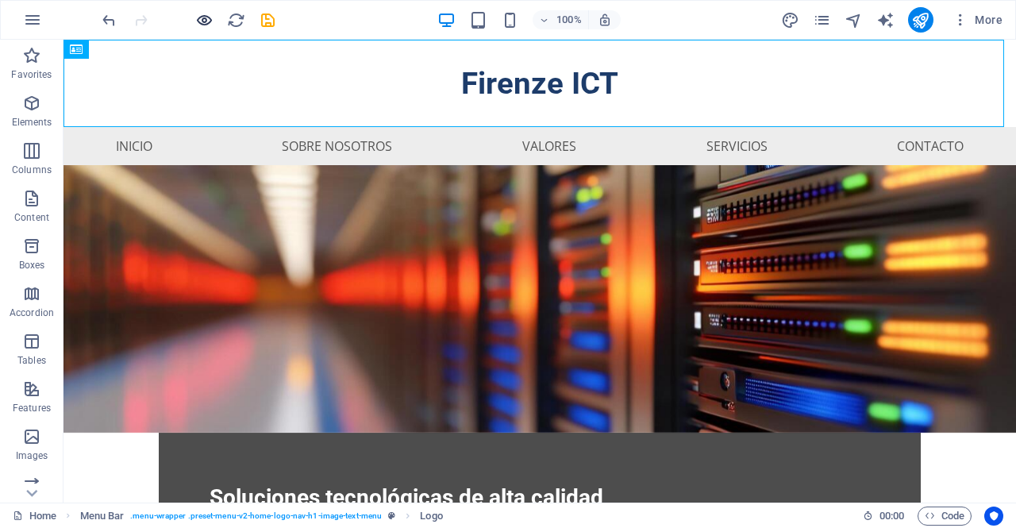
click at [209, 21] on icon "button" at bounding box center [204, 20] width 18 height 18
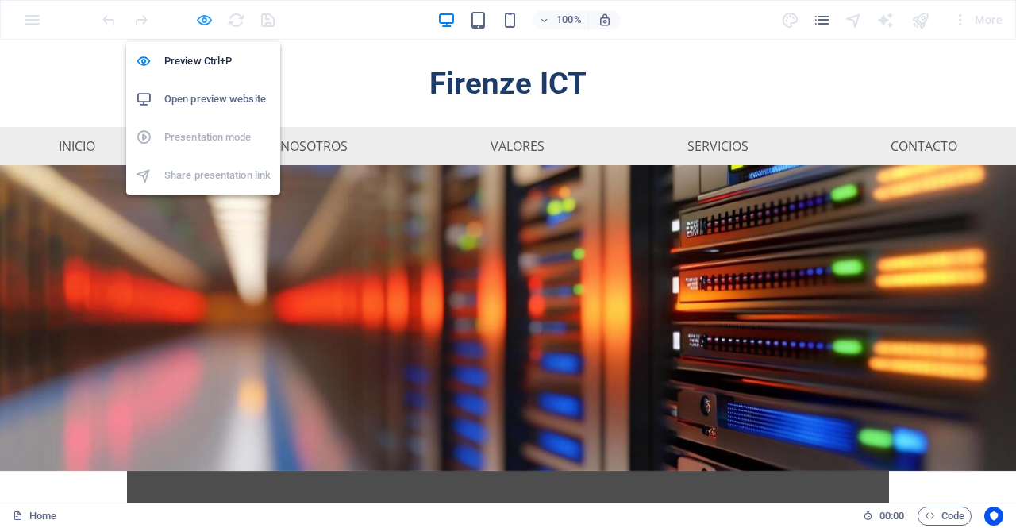
click at [211, 18] on icon "button" at bounding box center [204, 20] width 18 height 18
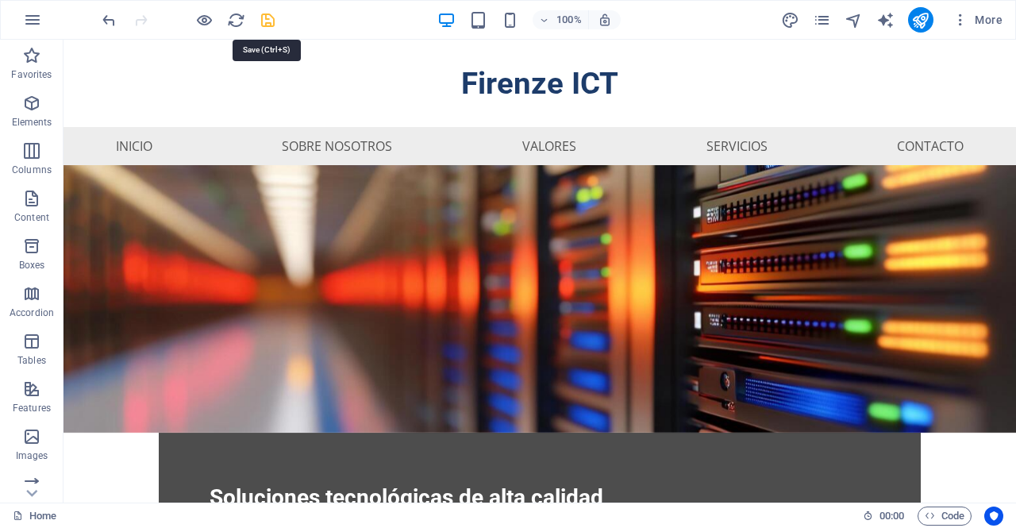
click at [270, 18] on icon "save" at bounding box center [268, 20] width 18 height 18
click at [922, 19] on icon "publish" at bounding box center [920, 20] width 18 height 18
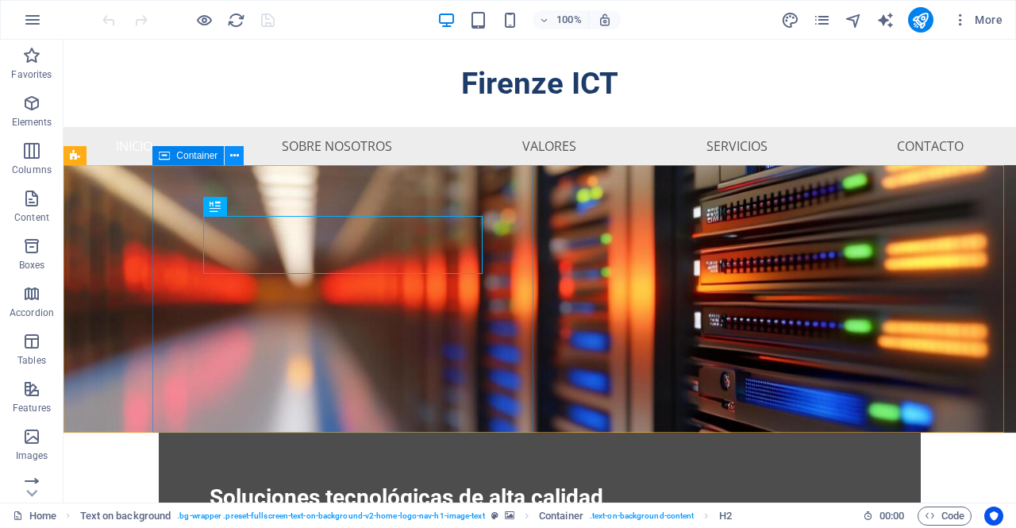
click at [236, 156] on icon at bounding box center [234, 156] width 9 height 17
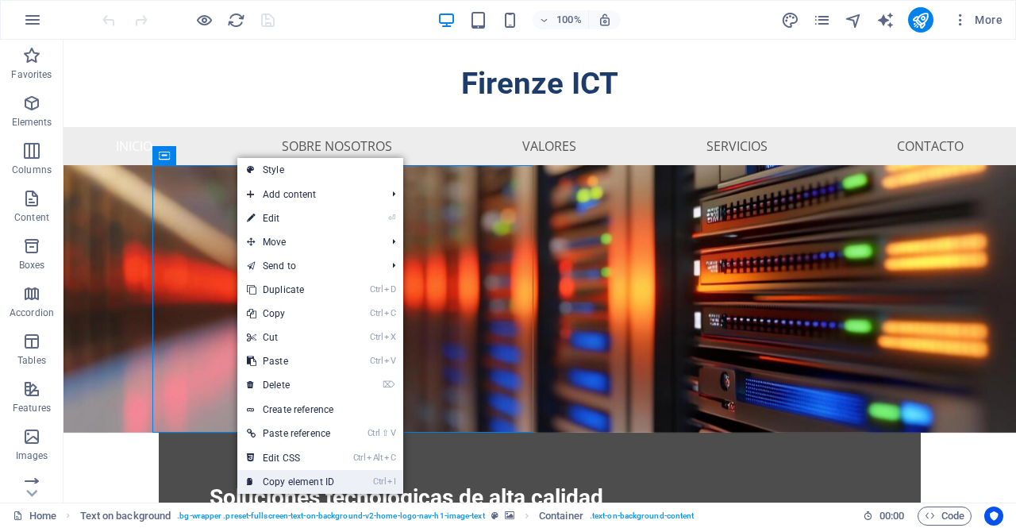
click at [298, 483] on link "Ctrl I Copy element ID" at bounding box center [290, 482] width 106 height 24
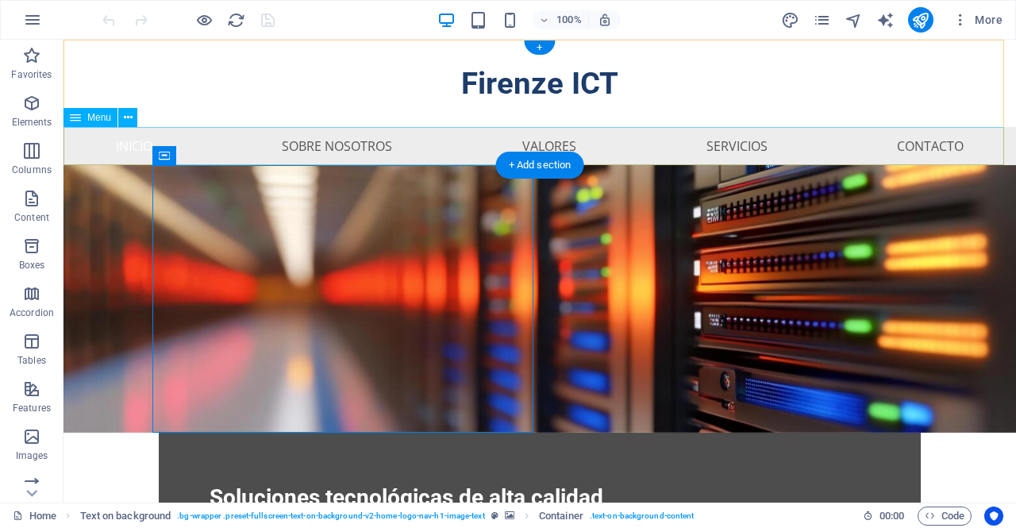
click at [388, 140] on nav "Inicio Sobre Nosotros Valores Servicios Contacto" at bounding box center [539, 146] width 952 height 38
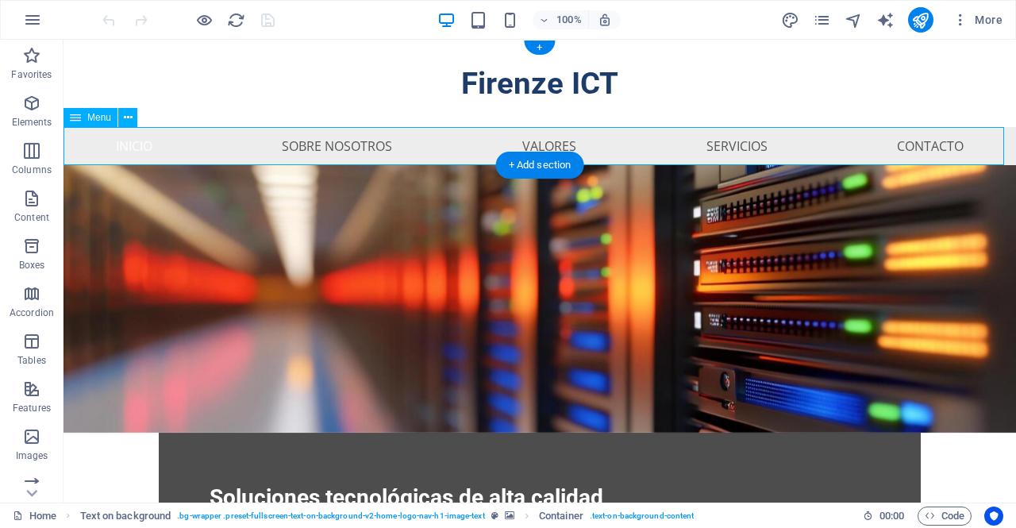
click at [388, 140] on nav "Inicio Sobre Nosotros Valores Servicios Contacto" at bounding box center [539, 146] width 952 height 38
select select
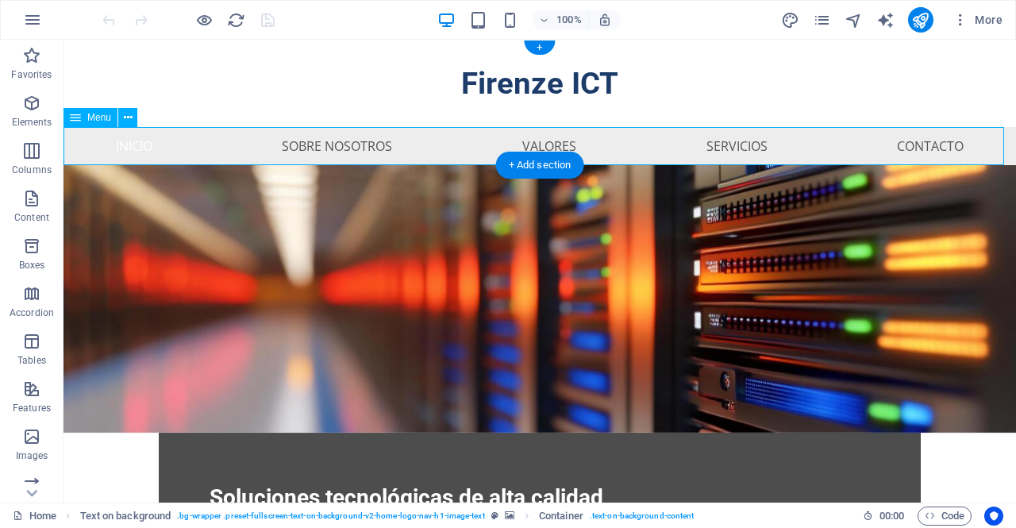
select select
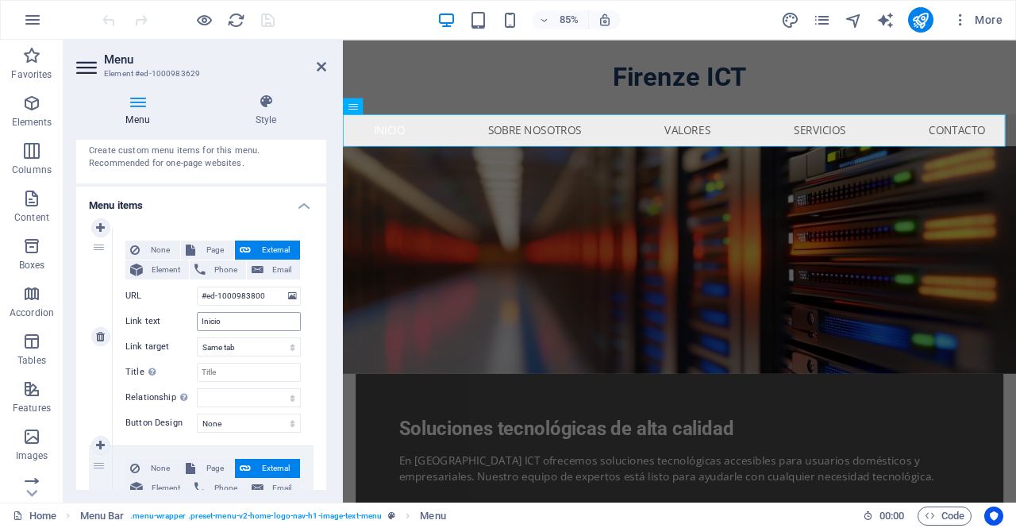
scroll to position [67, 0]
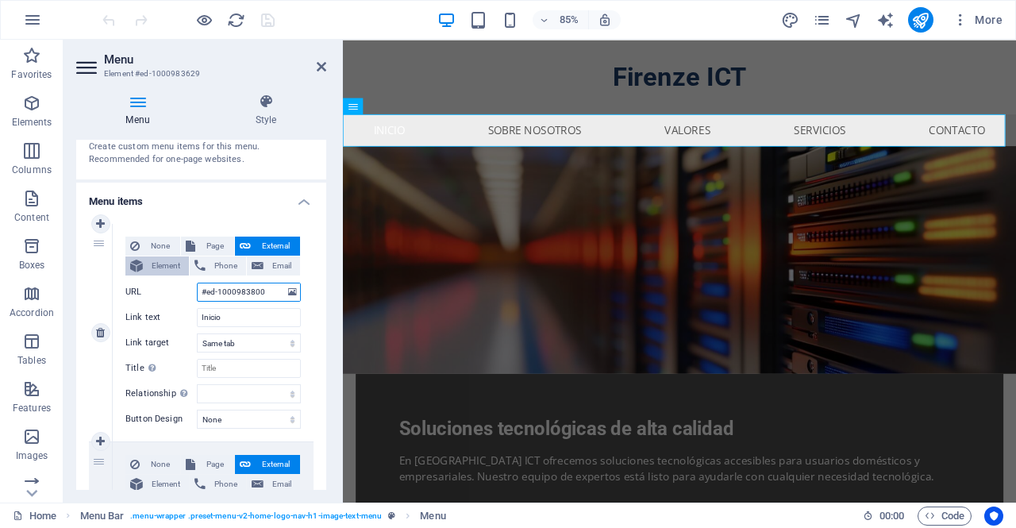
drag, startPoint x: 267, startPoint y: 294, endPoint x: 153, endPoint y: 274, distance: 115.3
click at [153, 274] on div "None Page External Element Phone Email Page Home Subpage Legal Notice Privacy E…" at bounding box center [212, 319] width 175 height 167
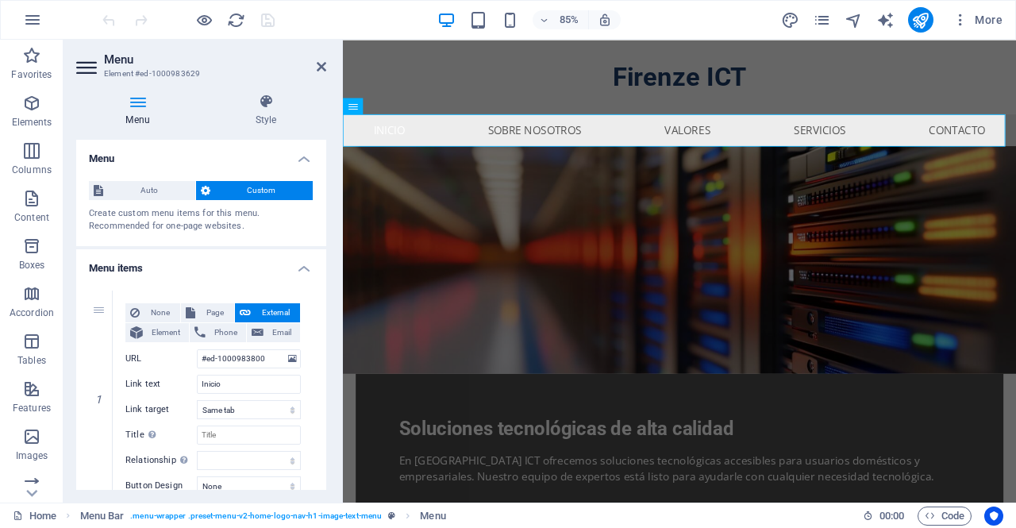
click at [144, 113] on h4 "Menu" at bounding box center [140, 110] width 129 height 33
click at [263, 115] on h4 "Style" at bounding box center [266, 110] width 121 height 33
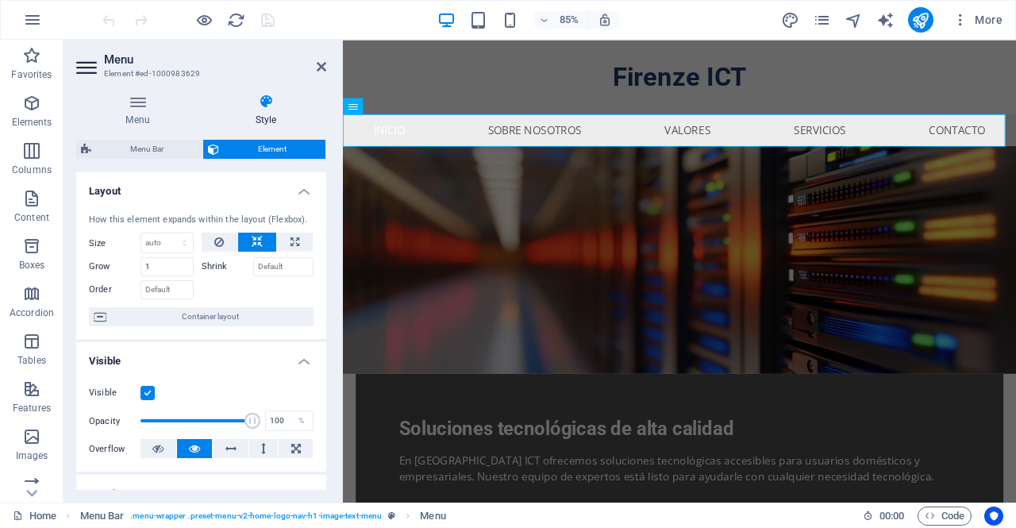
scroll to position [6, 0]
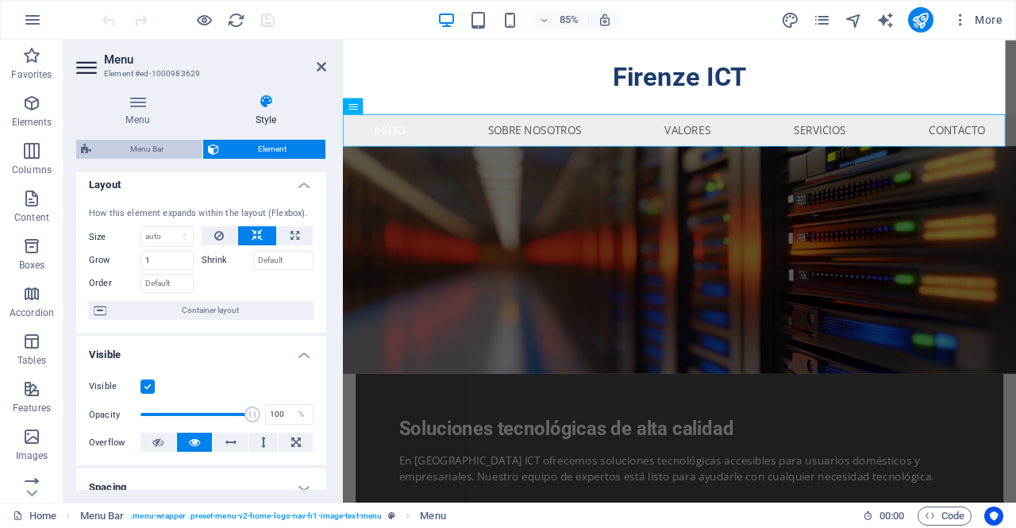
click at [167, 153] on span "Menu Bar" at bounding box center [147, 149] width 102 height 19
select select "rem"
select select "preset-menu-v2-home-logo-nav-h1-image-text-menu"
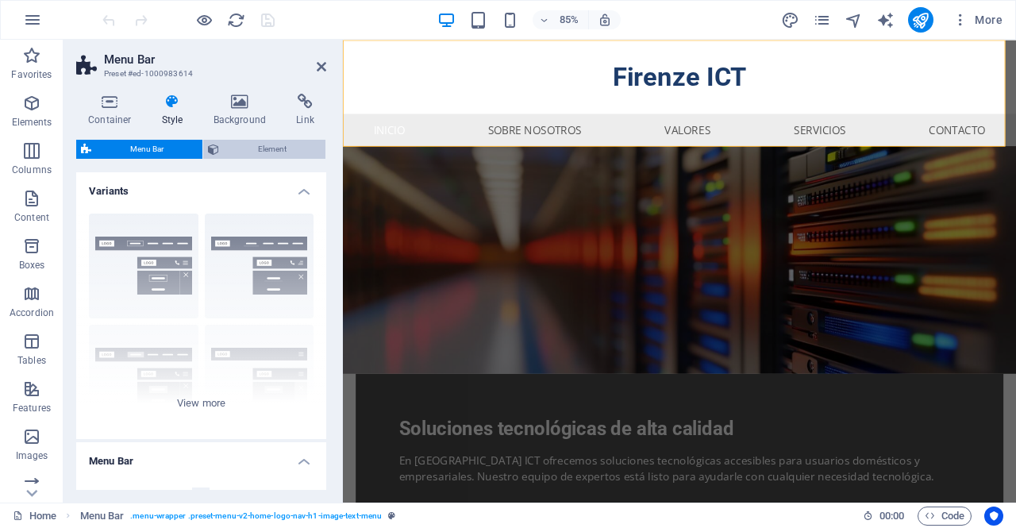
click at [253, 147] on span "Element" at bounding box center [272, 149] width 97 height 19
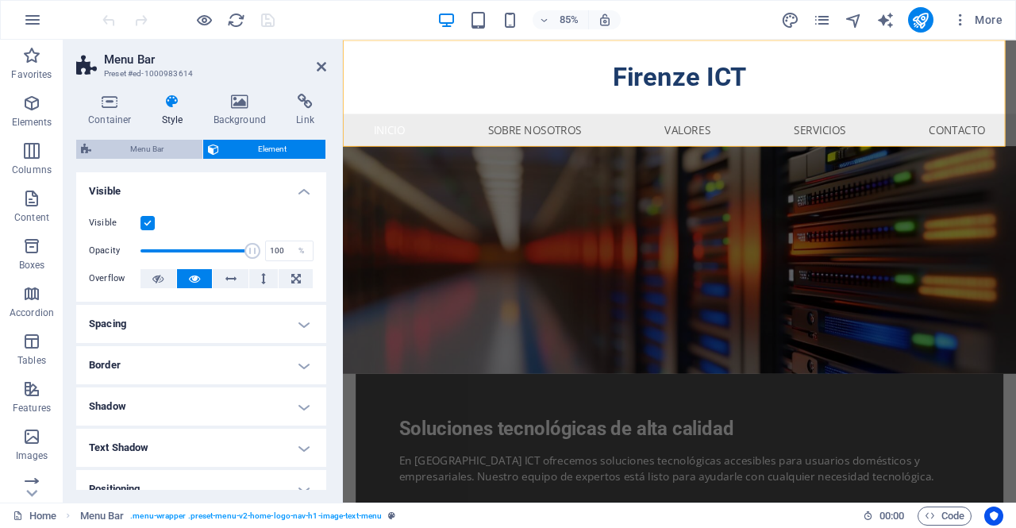
click at [176, 140] on span "Menu Bar" at bounding box center [147, 149] width 102 height 19
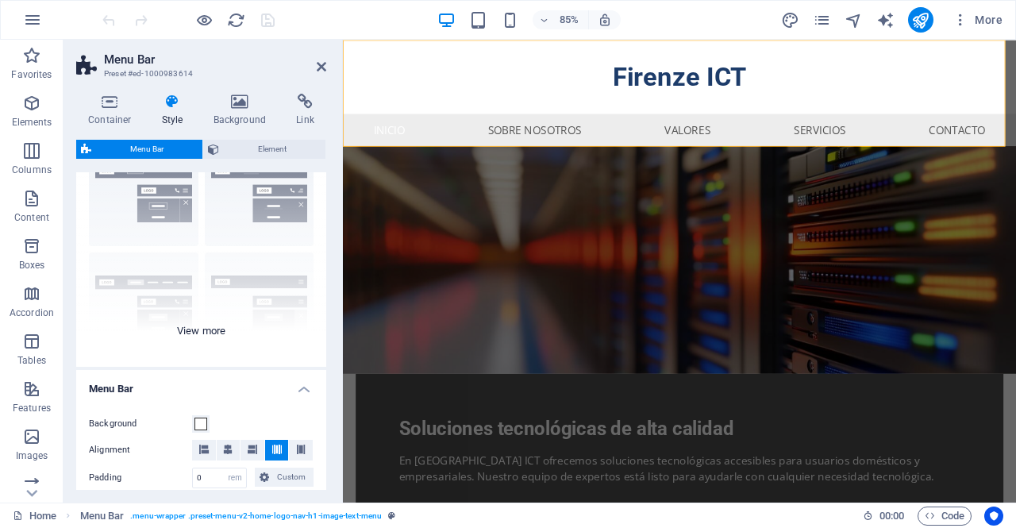
scroll to position [71, 0]
click at [209, 329] on div "Border Centered Default Fixed Loki Trigger Wide XXL" at bounding box center [201, 248] width 250 height 238
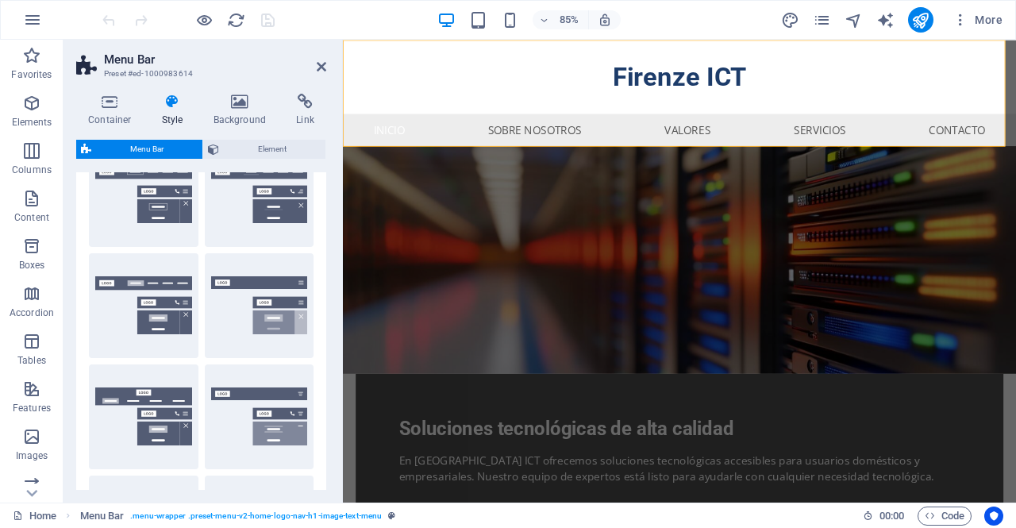
scroll to position [0, 0]
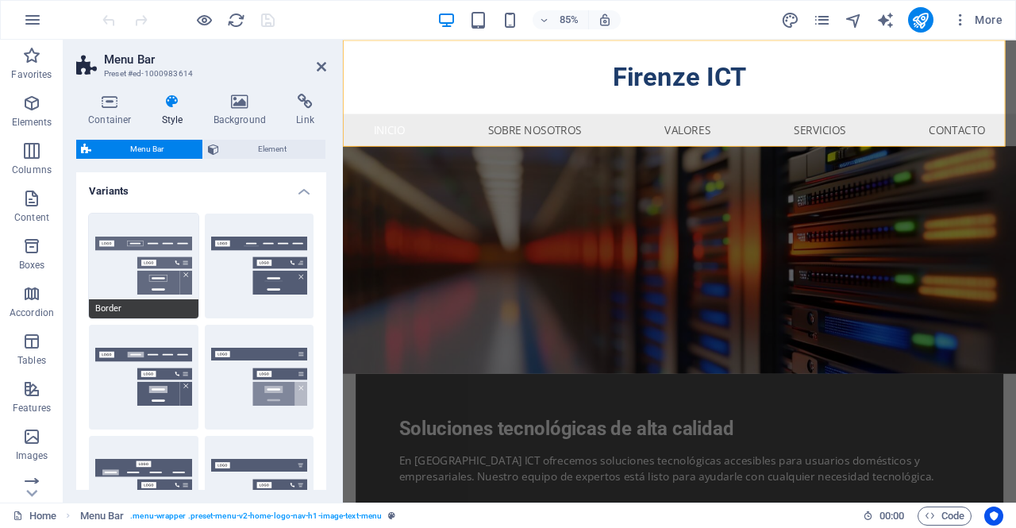
click at [147, 271] on button "Border" at bounding box center [144, 265] width 110 height 105
type input "1"
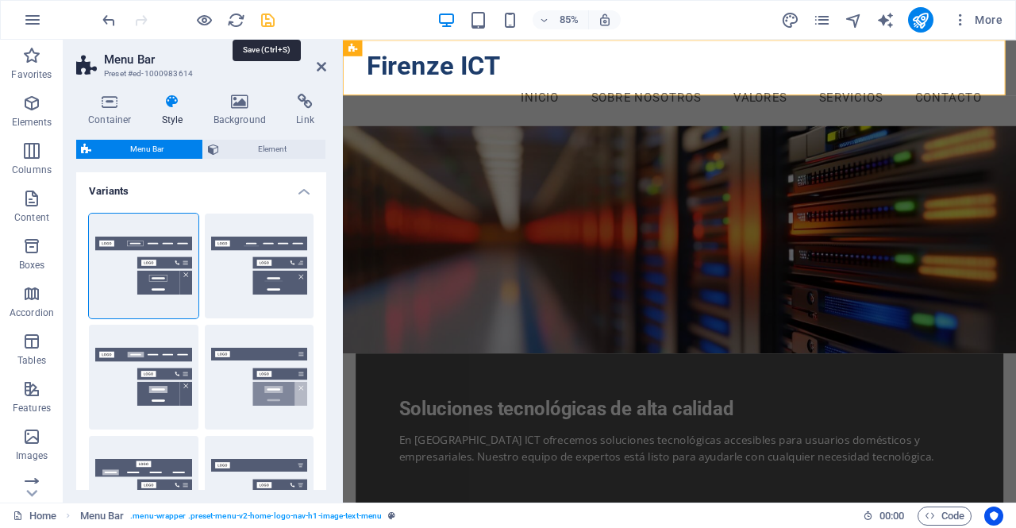
click at [267, 21] on icon "save" at bounding box center [268, 20] width 18 height 18
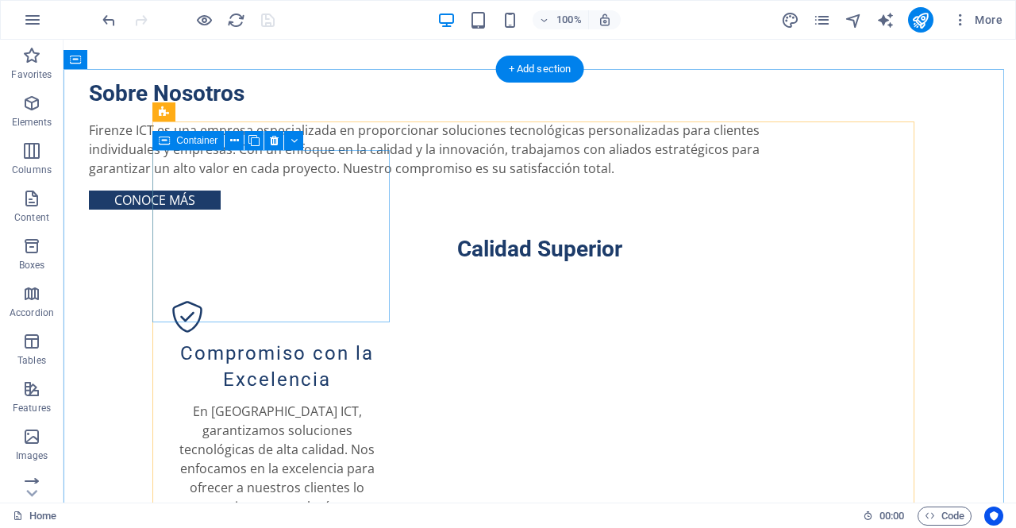
scroll to position [1168, 0]
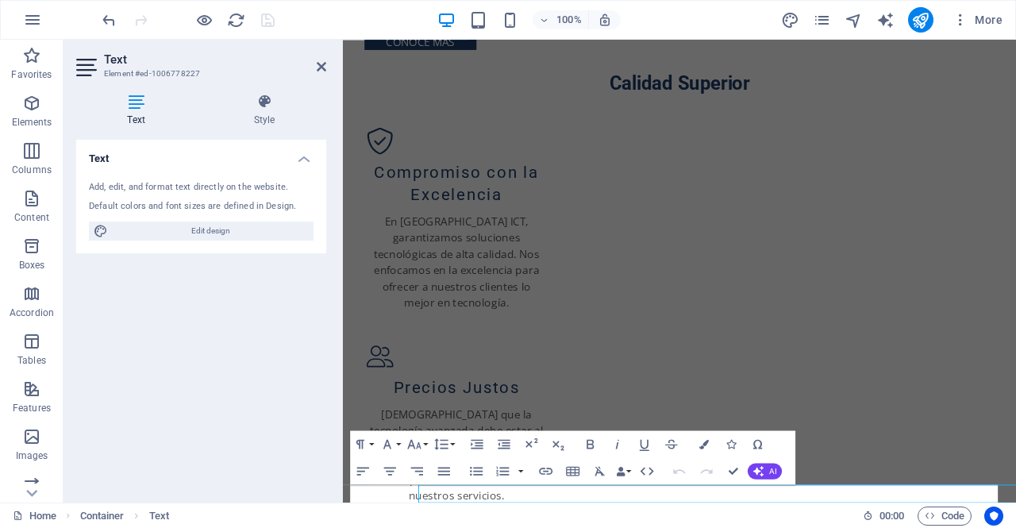
scroll to position [1086, 0]
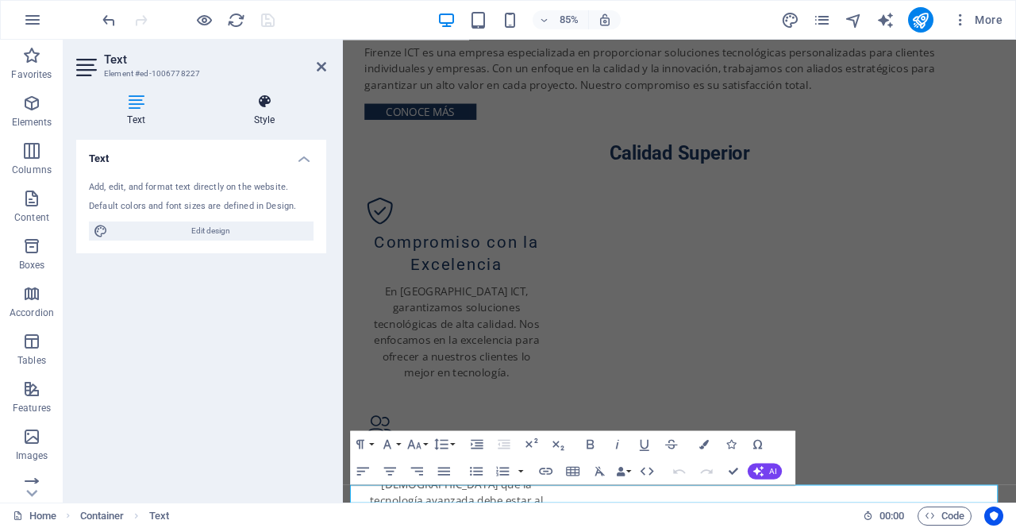
click at [260, 120] on h4 "Style" at bounding box center [264, 110] width 124 height 33
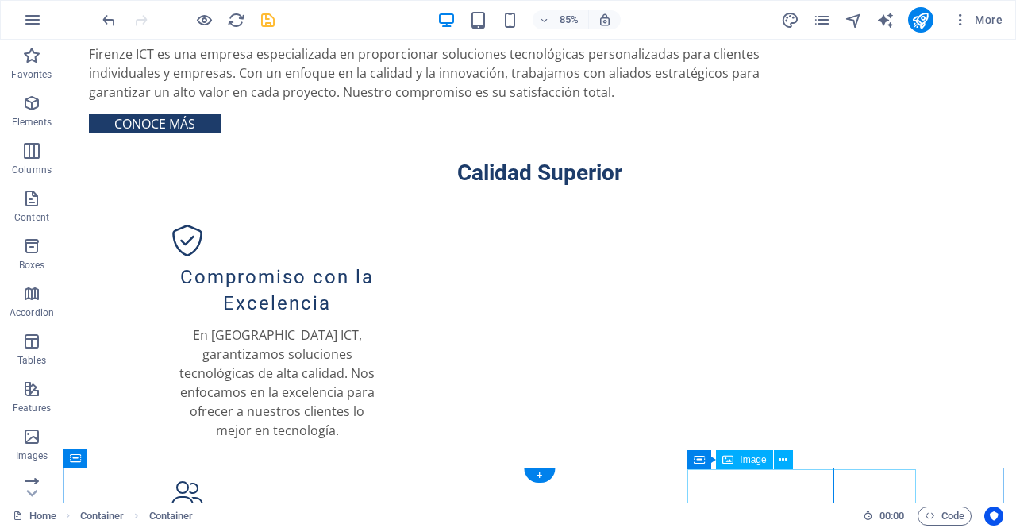
scroll to position [1168, 0]
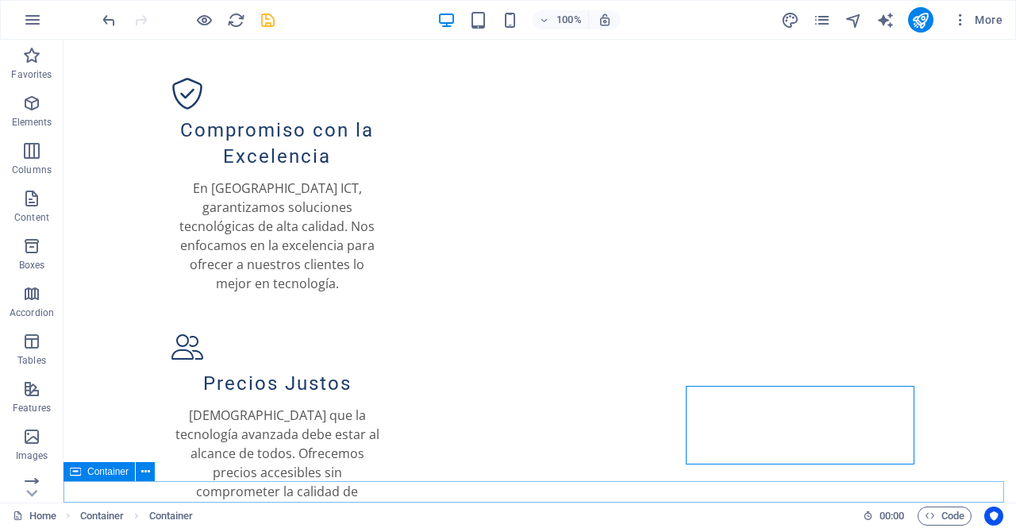
click at [79, 475] on icon at bounding box center [75, 471] width 11 height 19
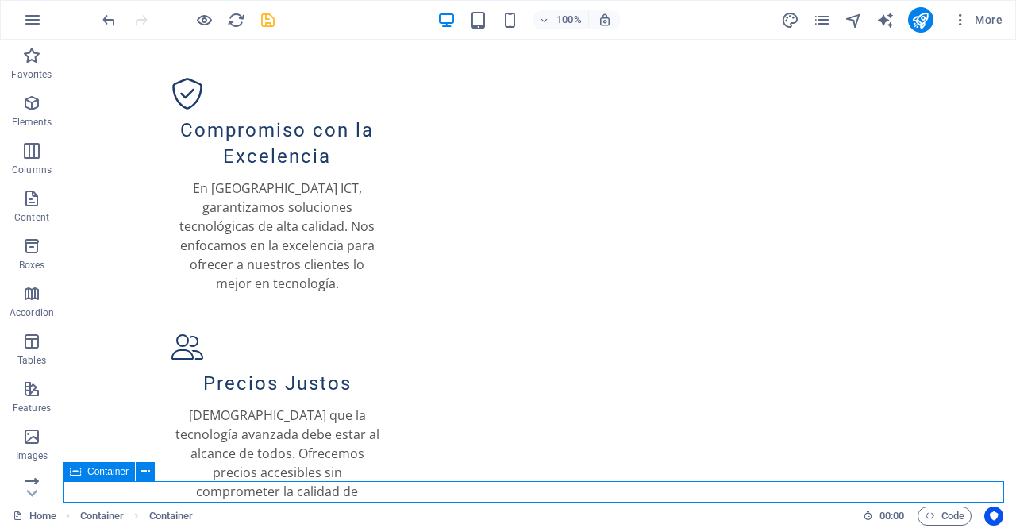
click at [79, 475] on icon at bounding box center [75, 471] width 11 height 19
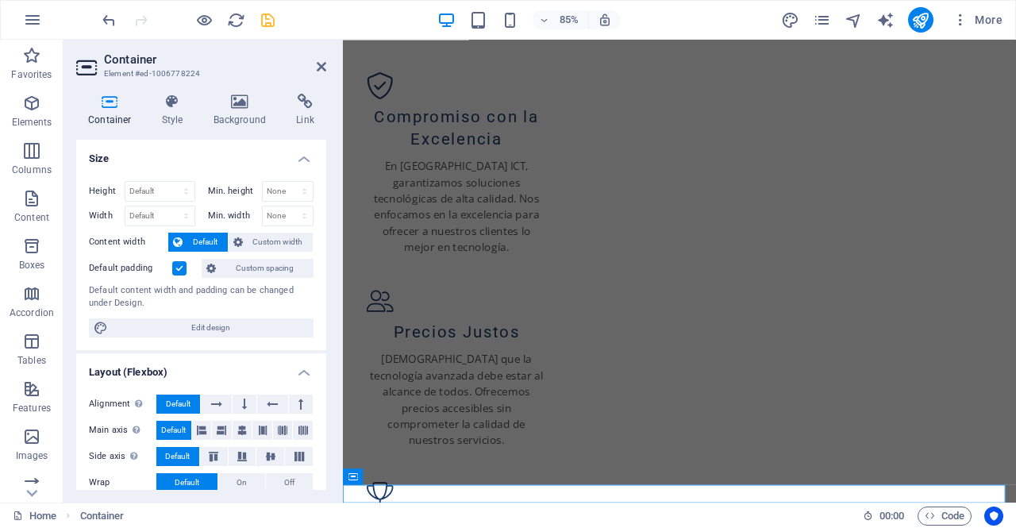
scroll to position [1086, 0]
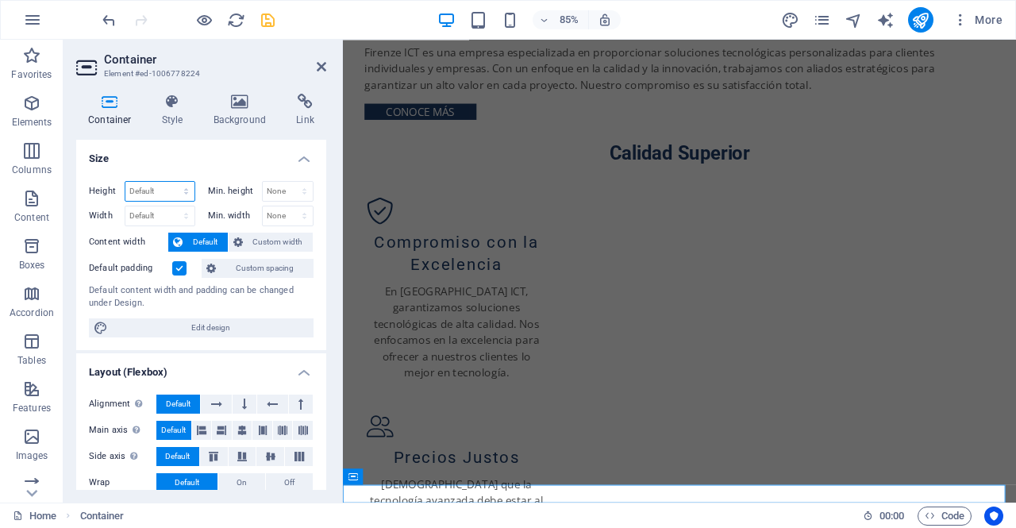
click at [165, 185] on select "Default px rem % vh vw" at bounding box center [159, 191] width 69 height 19
select select "px"
click at [171, 182] on select "Default px rem % vh vw" at bounding box center [159, 191] width 69 height 19
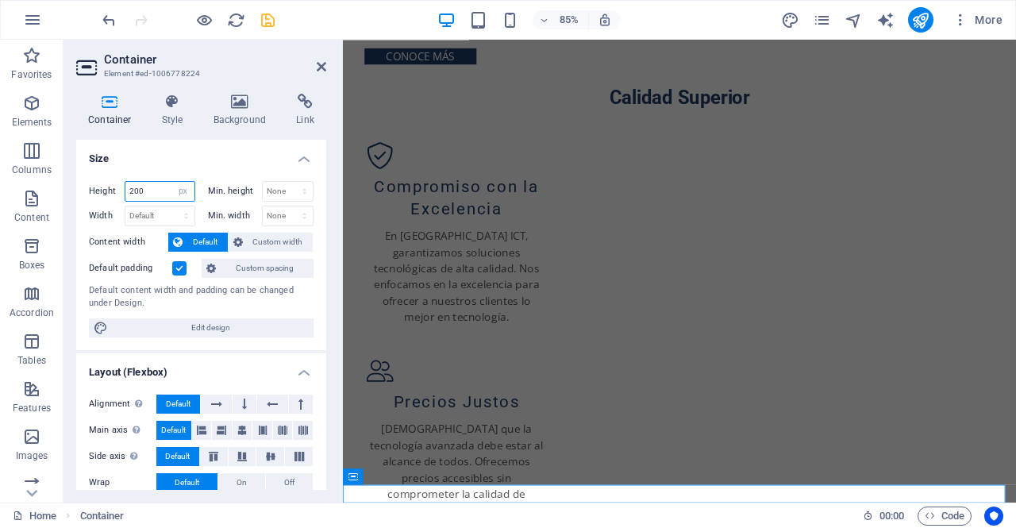
type input "200"
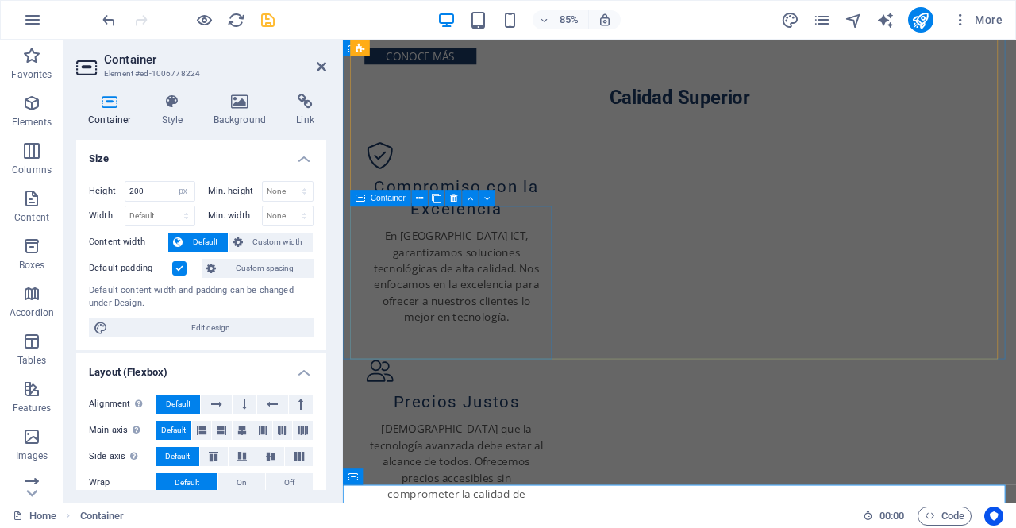
scroll to position [1224, 0]
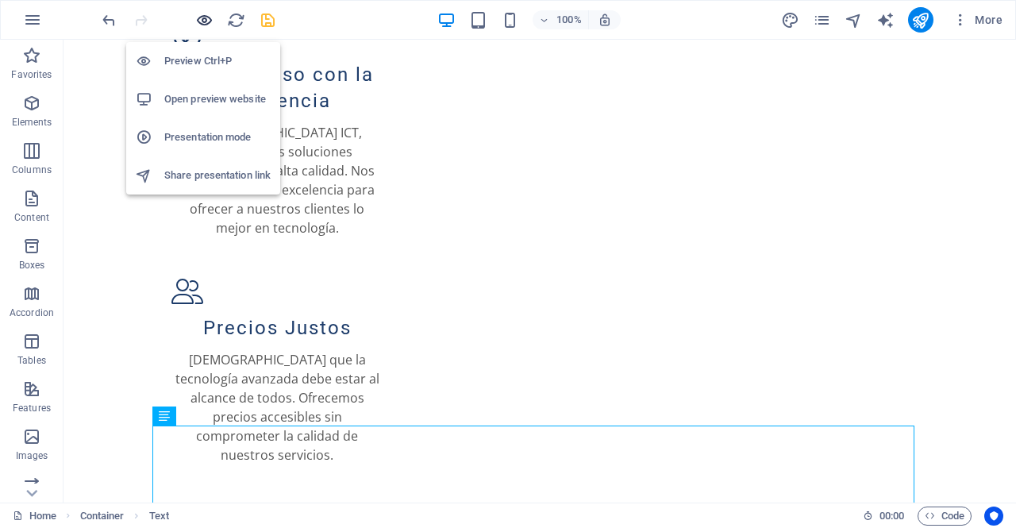
click at [202, 20] on icon "button" at bounding box center [204, 20] width 18 height 18
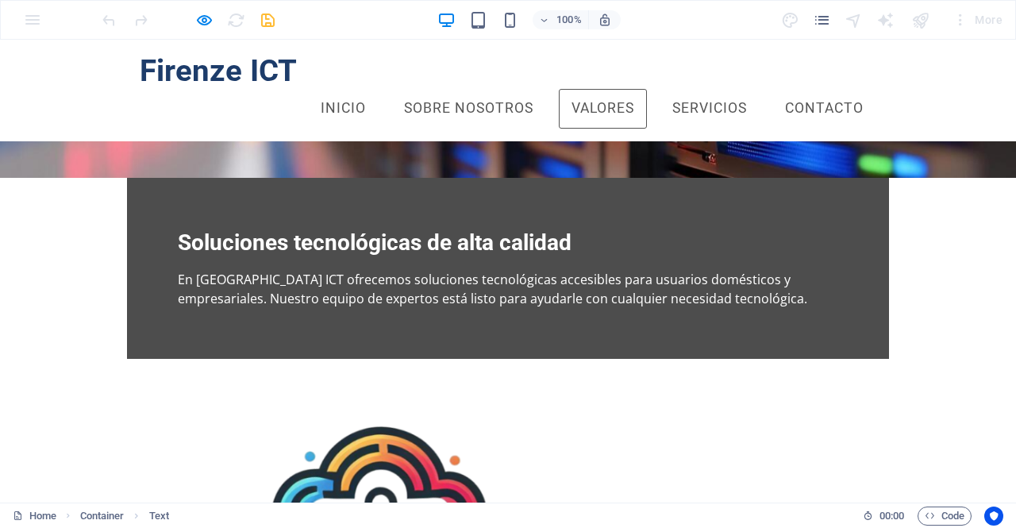
scroll to position [0, 0]
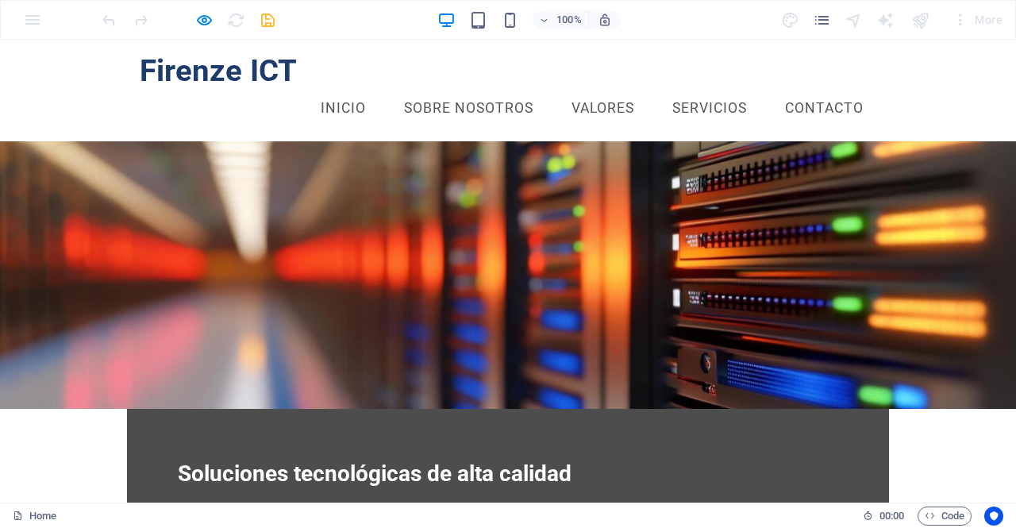
click at [813, 89] on link "Contacto" at bounding box center [824, 109] width 104 height 40
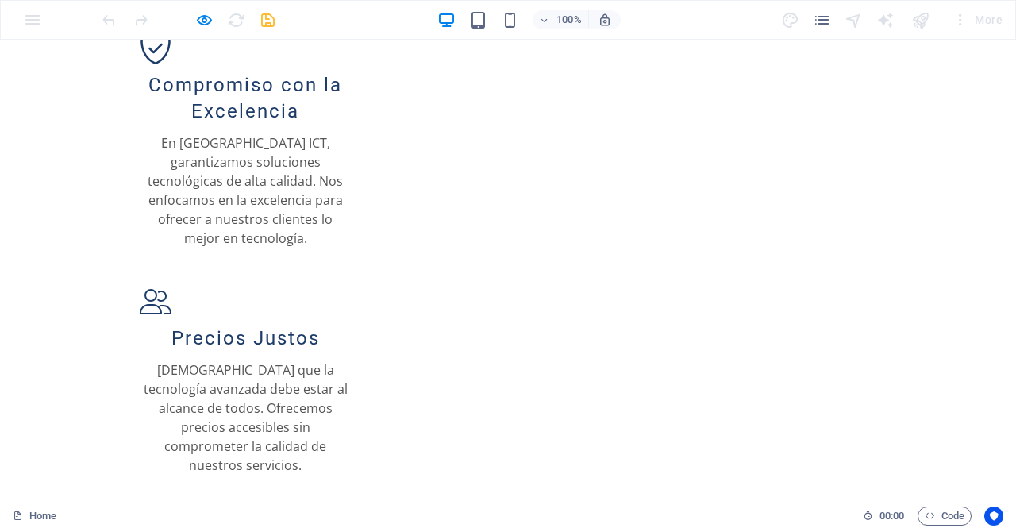
scroll to position [1305, 0]
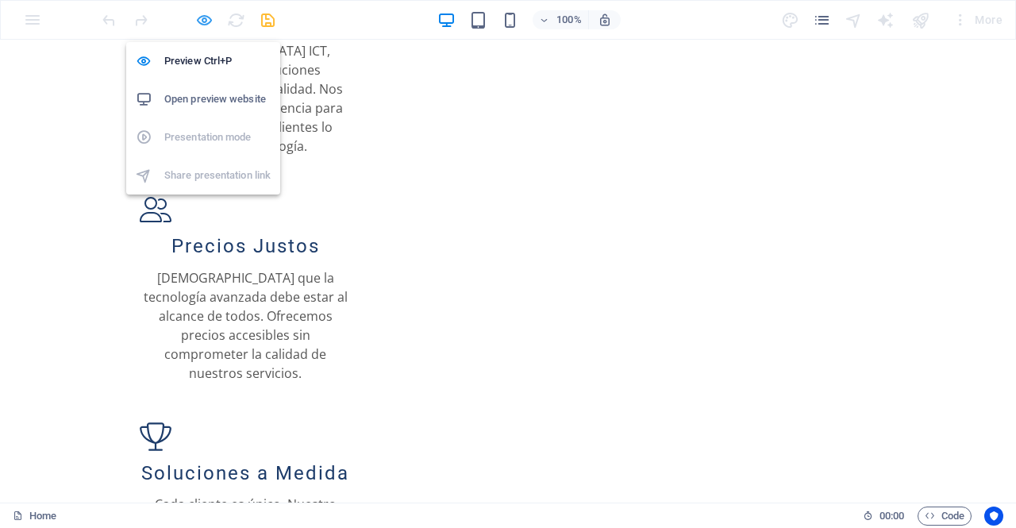
click at [207, 22] on div at bounding box center [188, 19] width 178 height 25
click at [202, 17] on icon "button" at bounding box center [204, 20] width 18 height 18
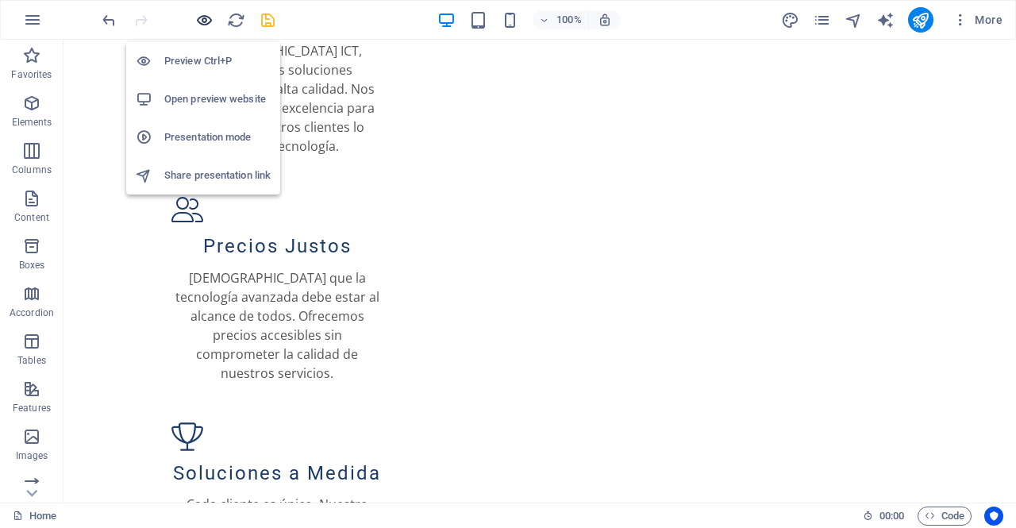
click at [202, 17] on icon "button" at bounding box center [204, 20] width 18 height 18
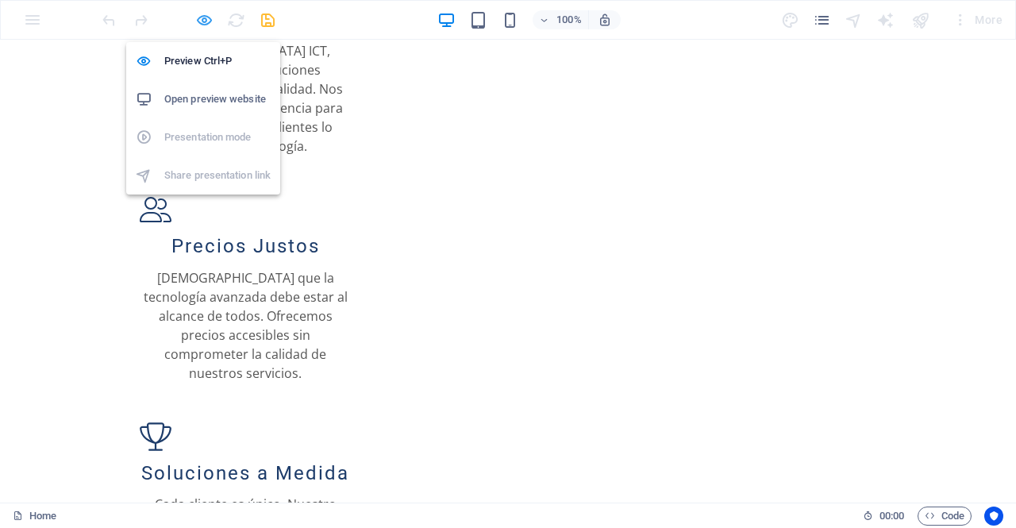
click at [202, 17] on icon "button" at bounding box center [204, 20] width 18 height 18
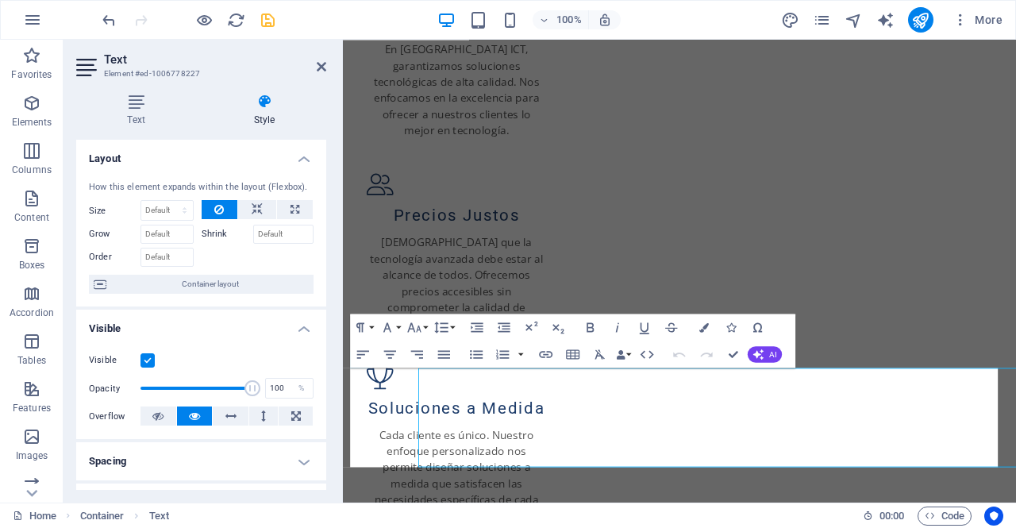
scroll to position [1224, 0]
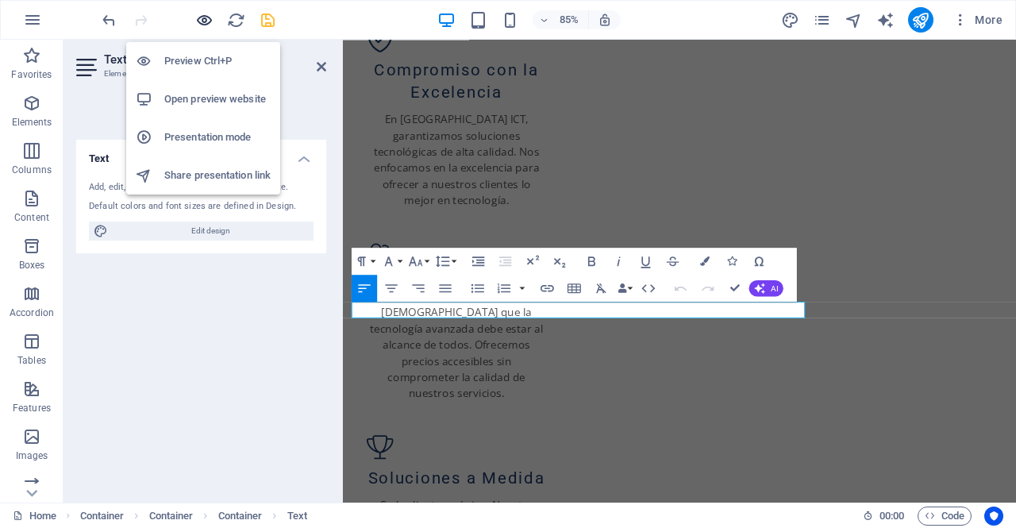
click at [204, 11] on icon "button" at bounding box center [204, 20] width 18 height 18
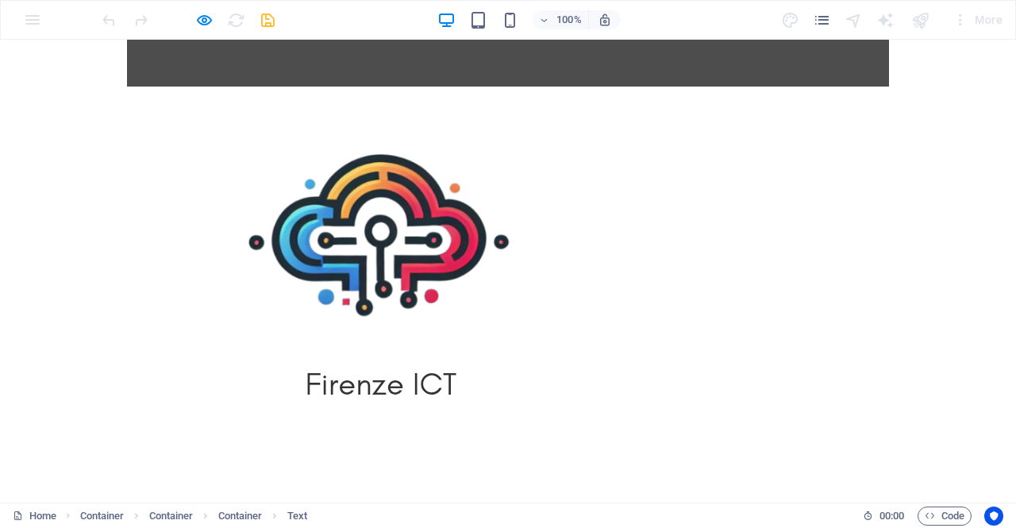
scroll to position [0, 0]
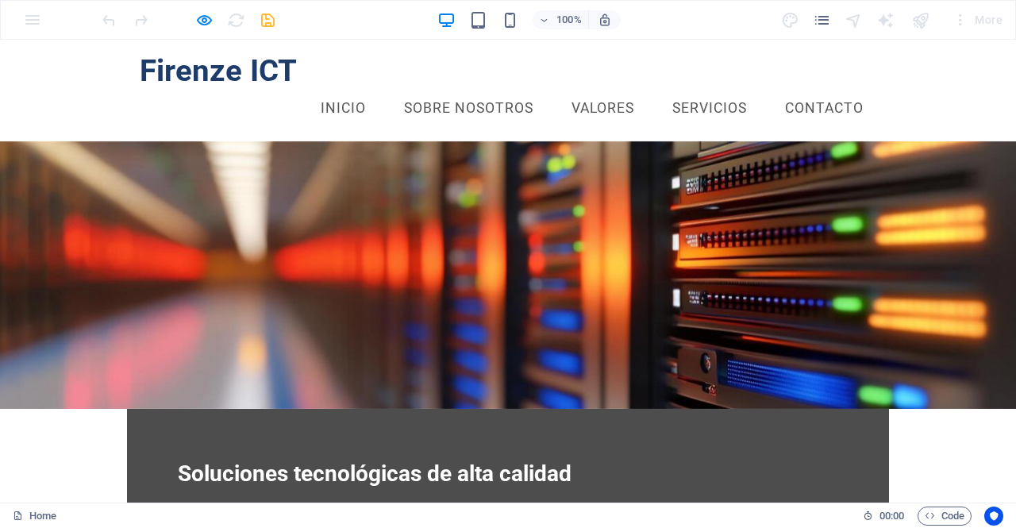
click at [838, 89] on link "Contacto" at bounding box center [824, 109] width 104 height 40
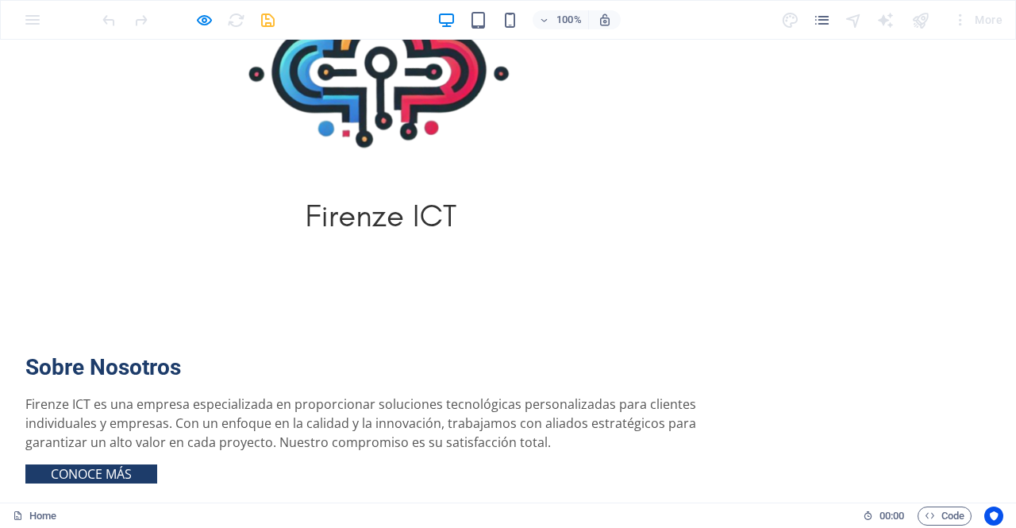
scroll to position [1305, 0]
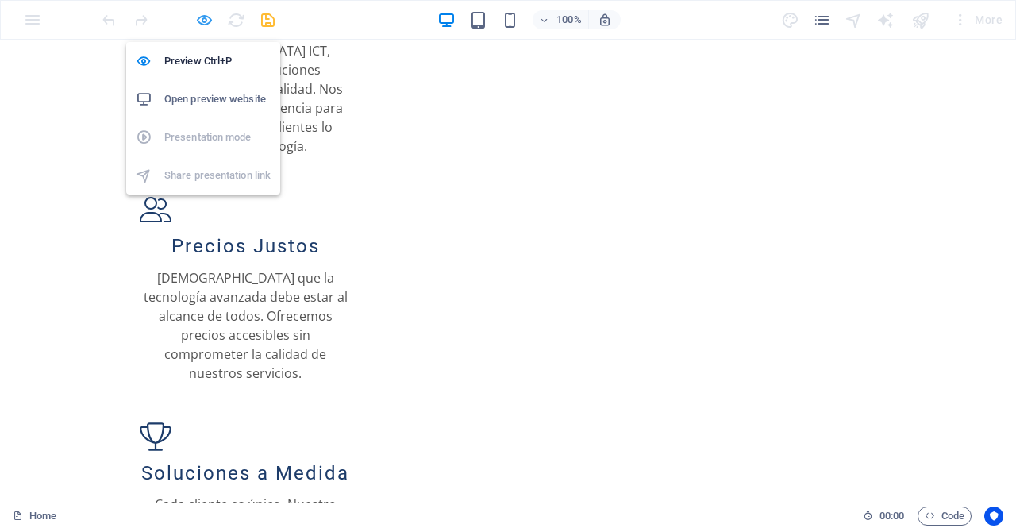
click at [197, 23] on icon "button" at bounding box center [204, 20] width 18 height 18
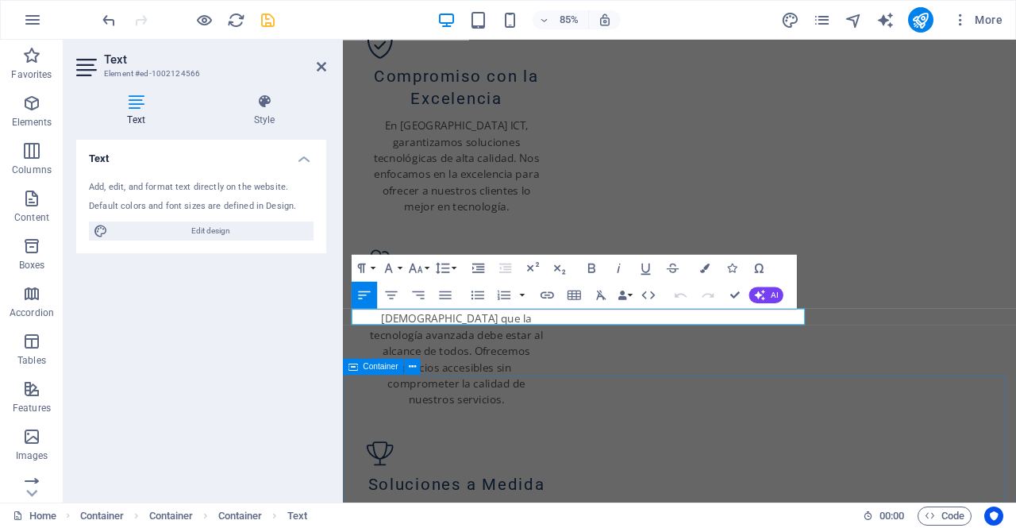
click at [353, 367] on icon at bounding box center [353, 366] width 10 height 16
select select "px"
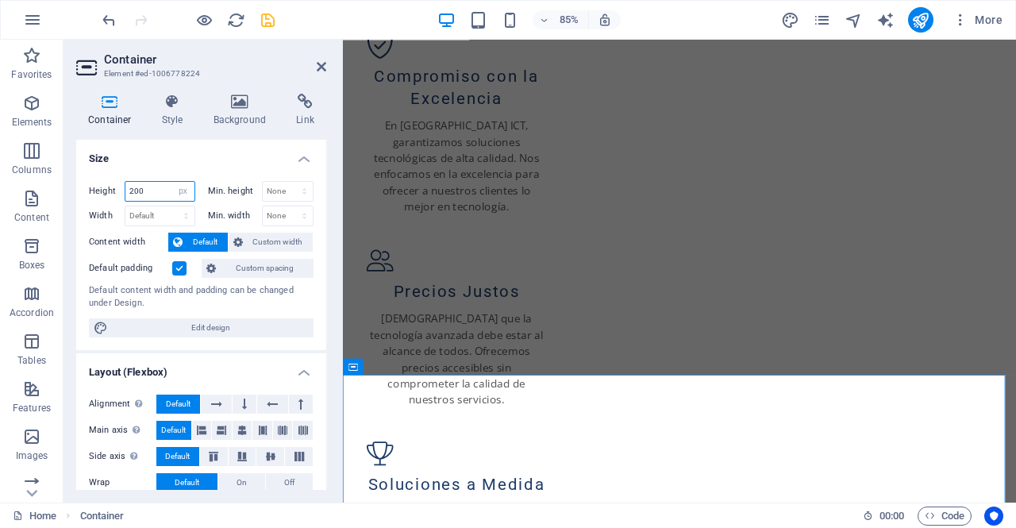
drag, startPoint x: 148, startPoint y: 188, endPoint x: 70, endPoint y: 177, distance: 78.6
click at [70, 177] on div "Container Style Background Link Size Height 200 Default px rem % vh vw Min. hei…" at bounding box center [200, 291] width 275 height 421
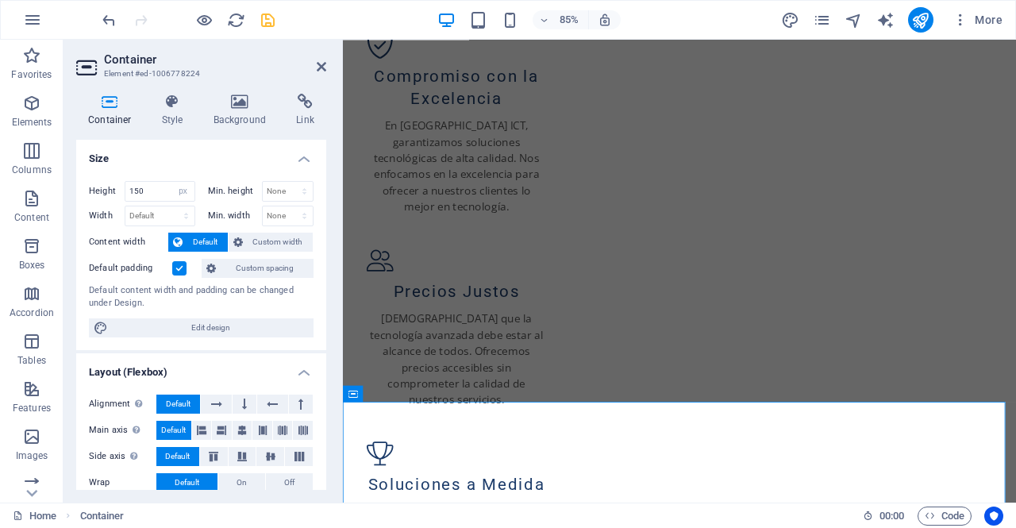
scroll to position [1184, 0]
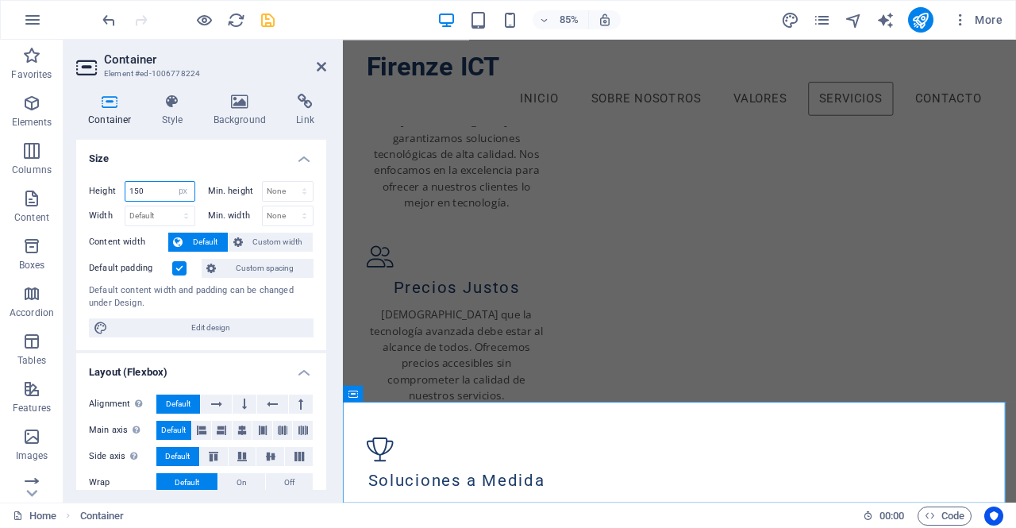
drag, startPoint x: 148, startPoint y: 193, endPoint x: 106, endPoint y: 190, distance: 42.9
click at [106, 190] on div "Height 150 Default px rem % vh vw" at bounding box center [142, 191] width 106 height 21
type input "100"
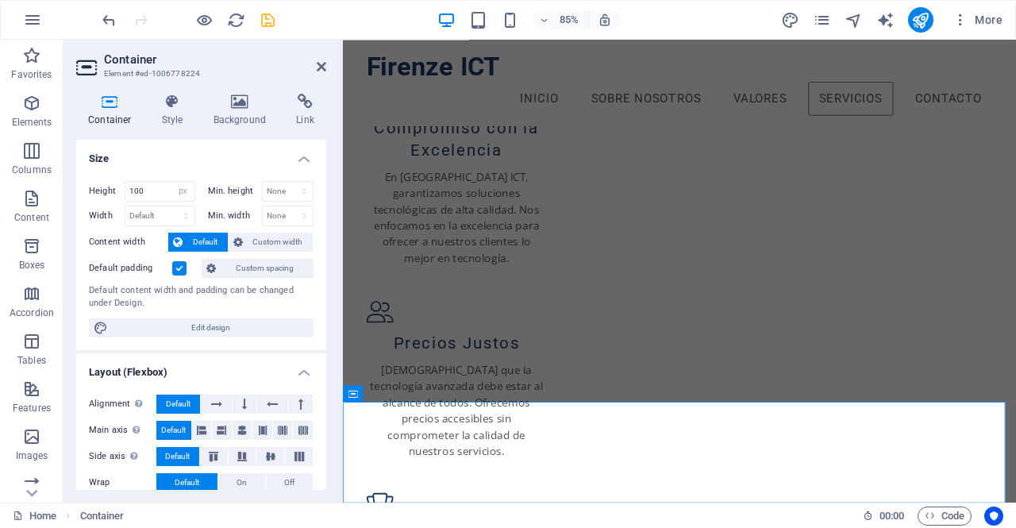
scroll to position [1144, 0]
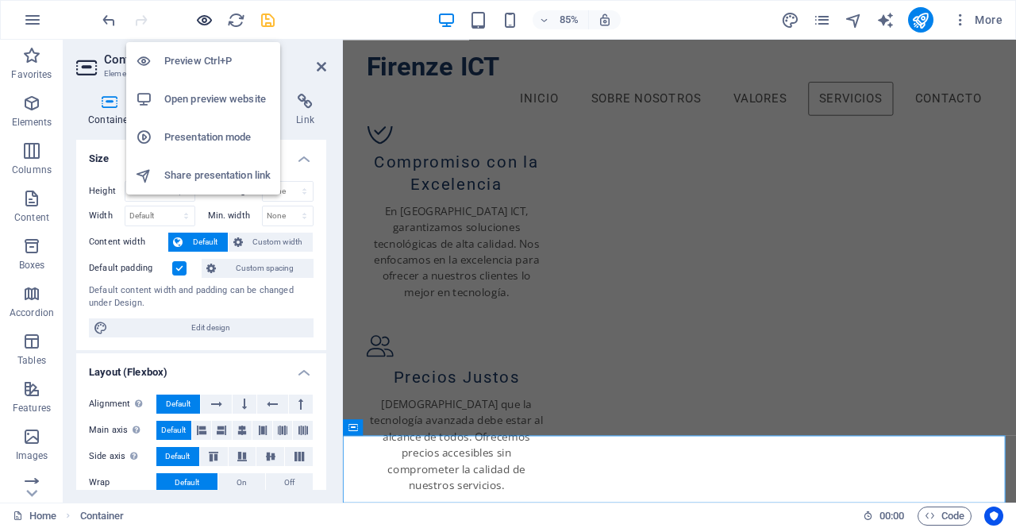
click at [208, 18] on icon "button" at bounding box center [204, 20] width 18 height 18
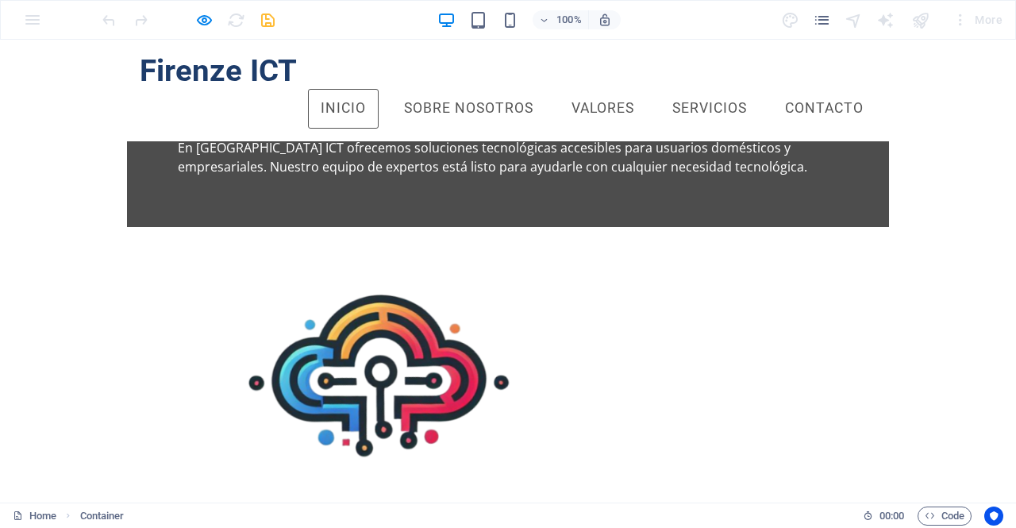
scroll to position [138, 0]
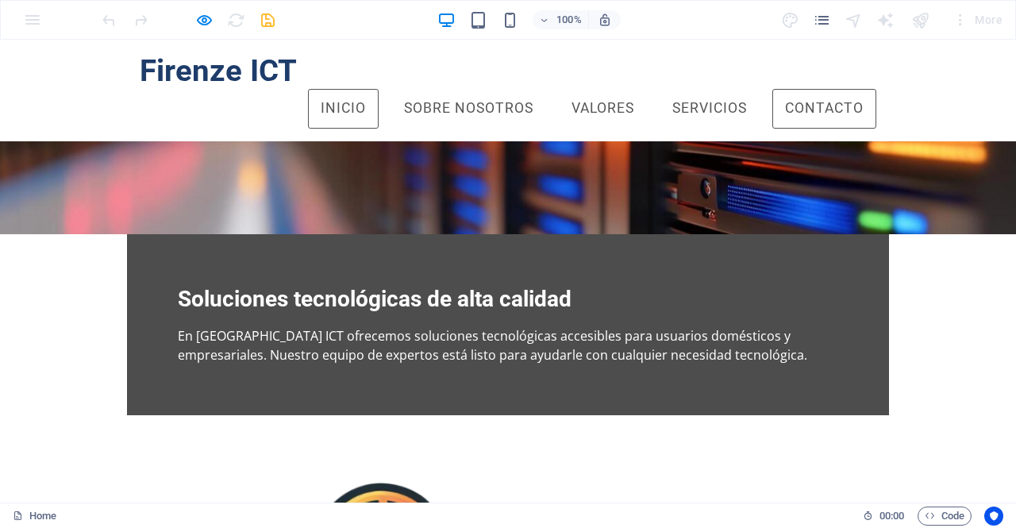
click at [803, 89] on link "Contacto" at bounding box center [824, 109] width 104 height 40
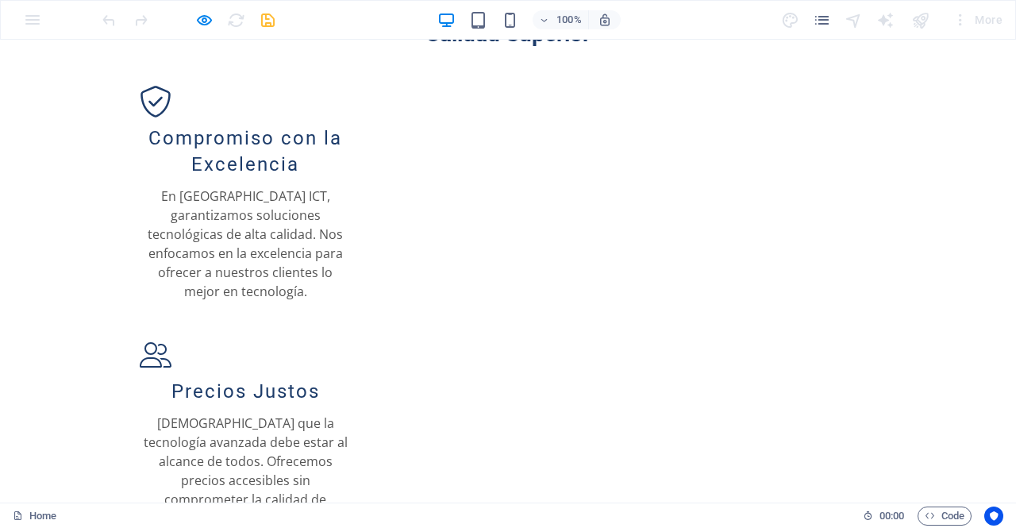
scroll to position [1226, 0]
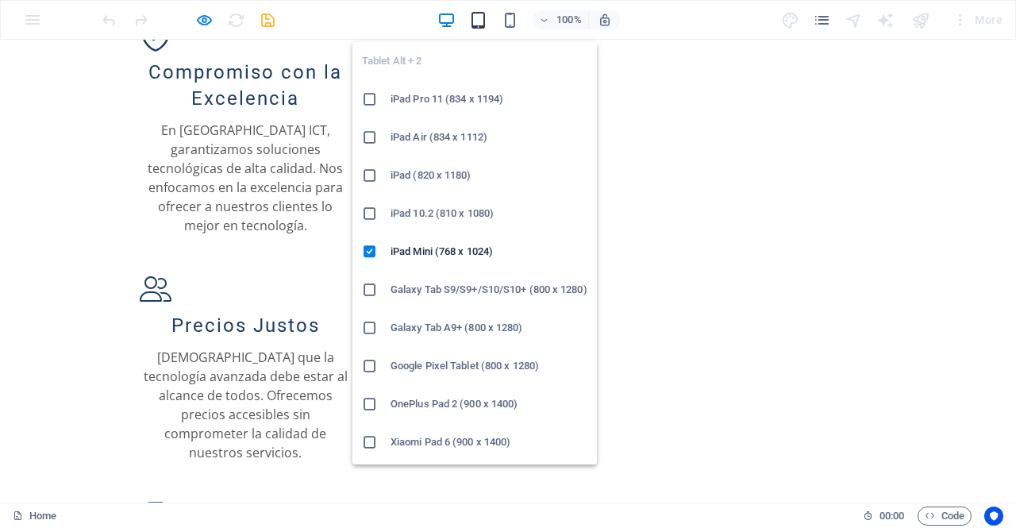
click at [484, 21] on icon "button" at bounding box center [478, 20] width 18 height 18
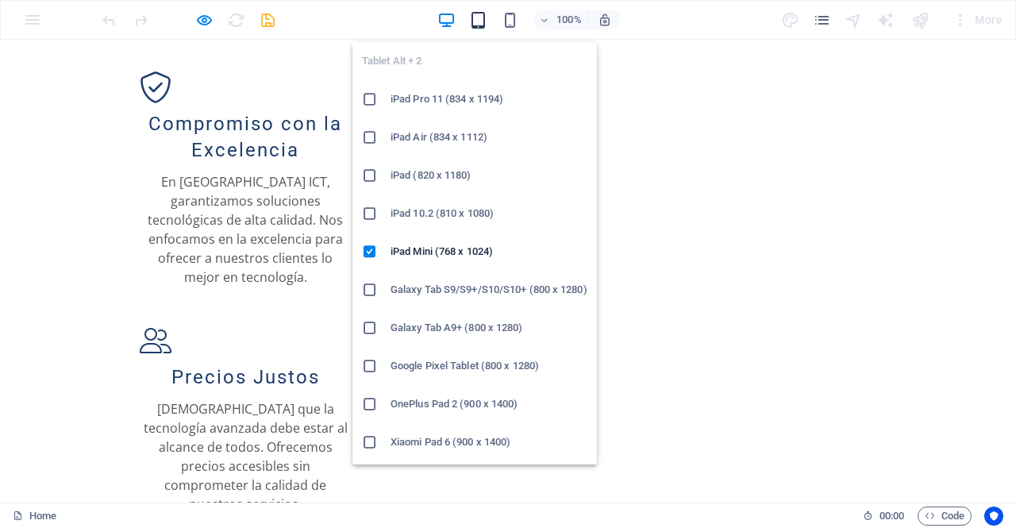
scroll to position [1229, 0]
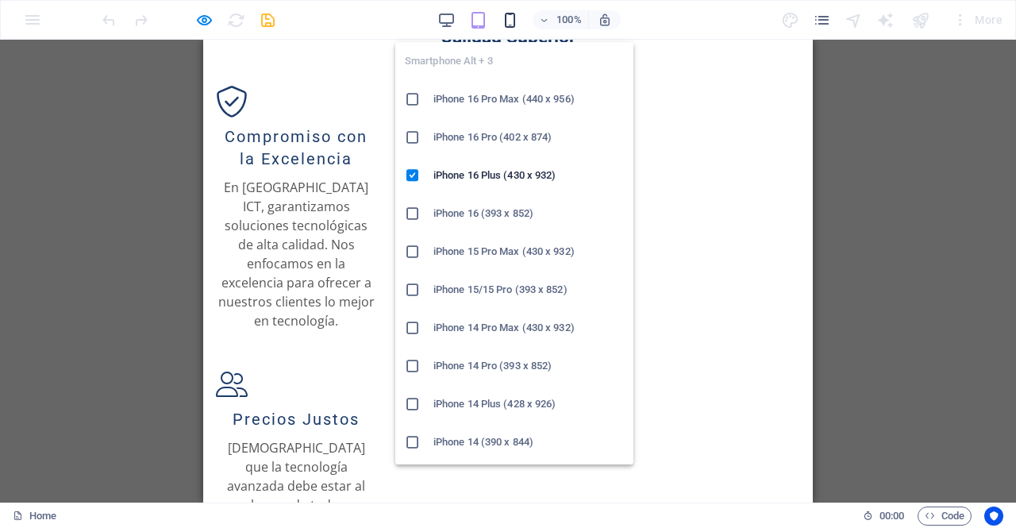
click at [513, 21] on icon "button" at bounding box center [510, 20] width 18 height 18
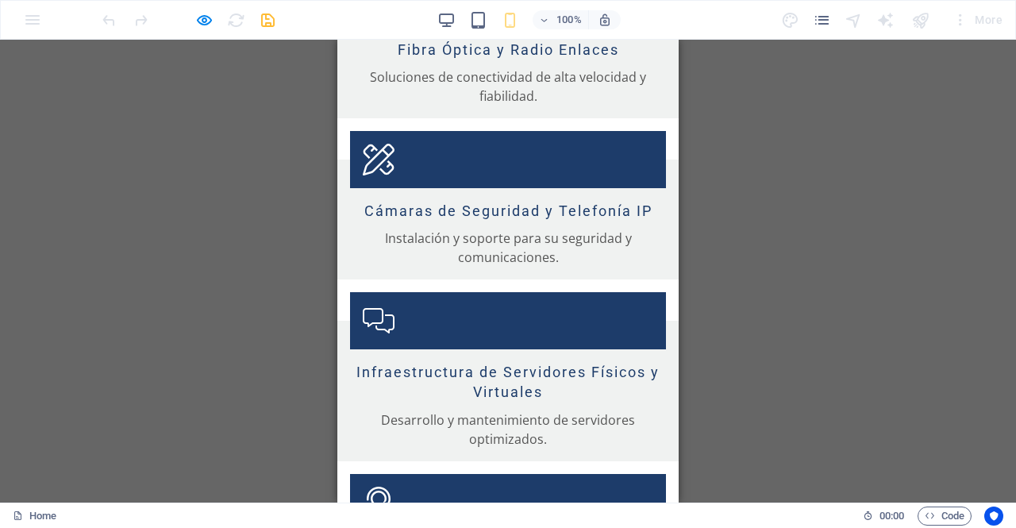
scroll to position [2681, 0]
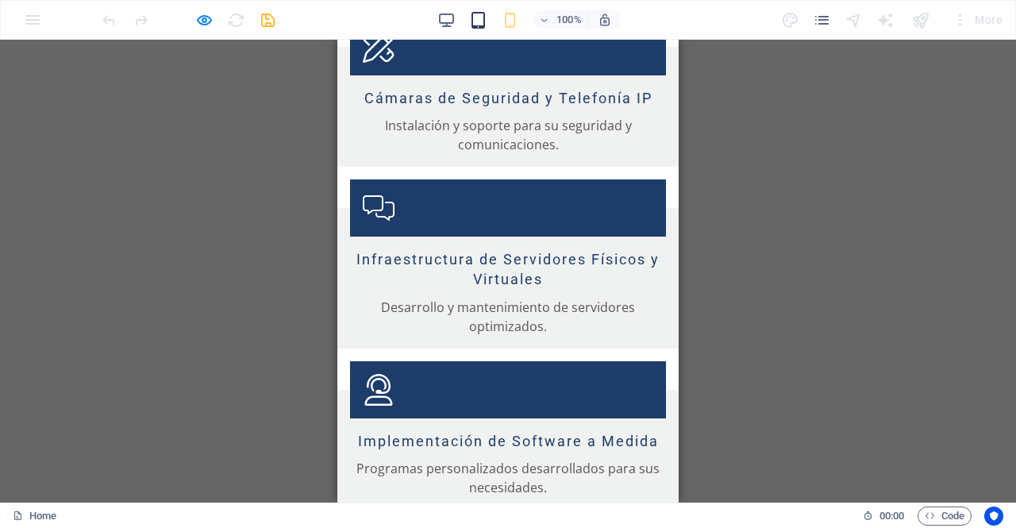
click at [476, 28] on icon "button" at bounding box center [478, 20] width 18 height 18
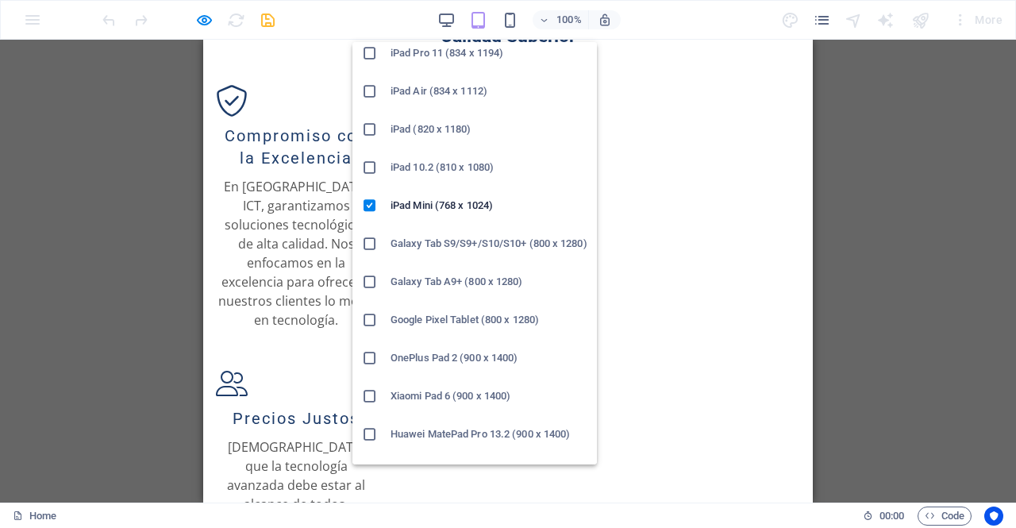
scroll to position [48, 0]
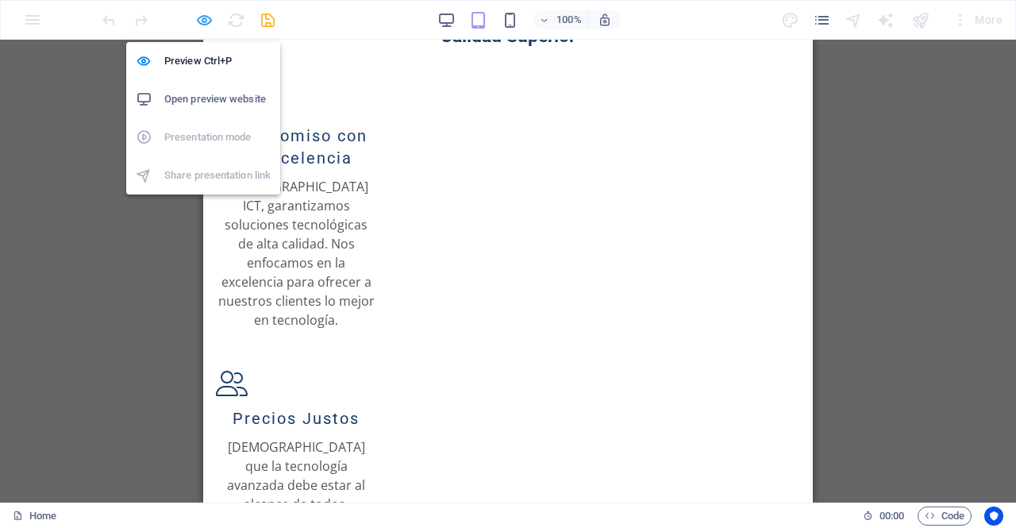
click at [205, 22] on icon "button" at bounding box center [204, 20] width 18 height 18
select select "px"
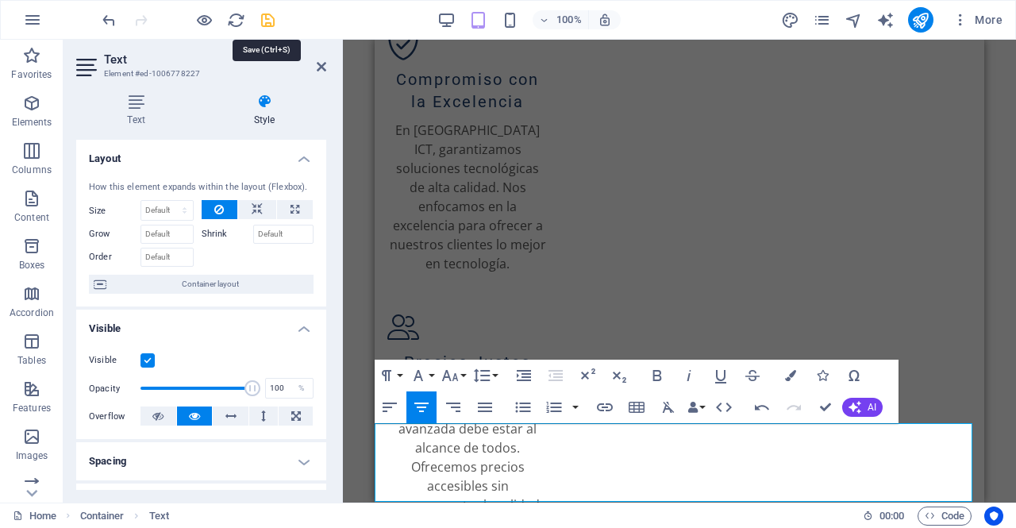
click at [271, 18] on icon "save" at bounding box center [268, 20] width 18 height 18
select select "px"
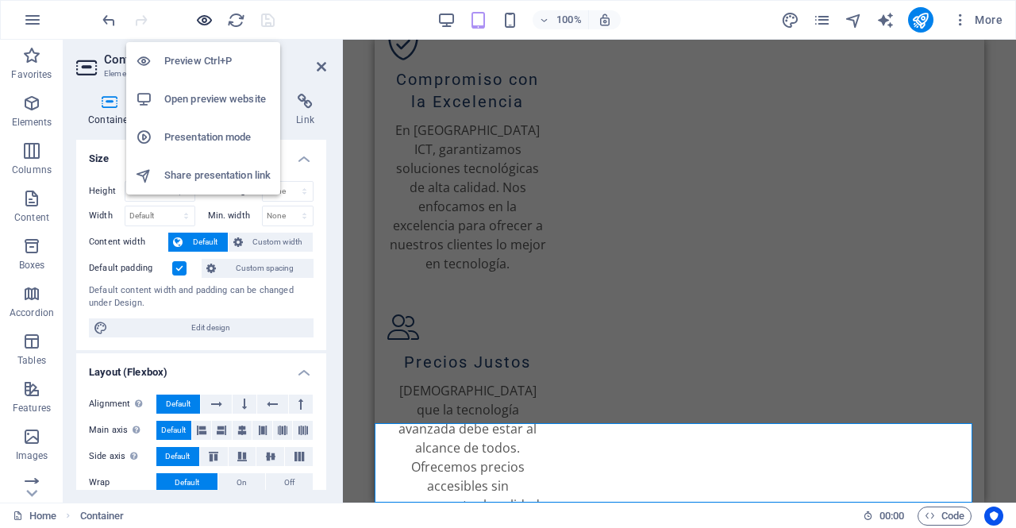
click at [205, 18] on icon "button" at bounding box center [204, 20] width 18 height 18
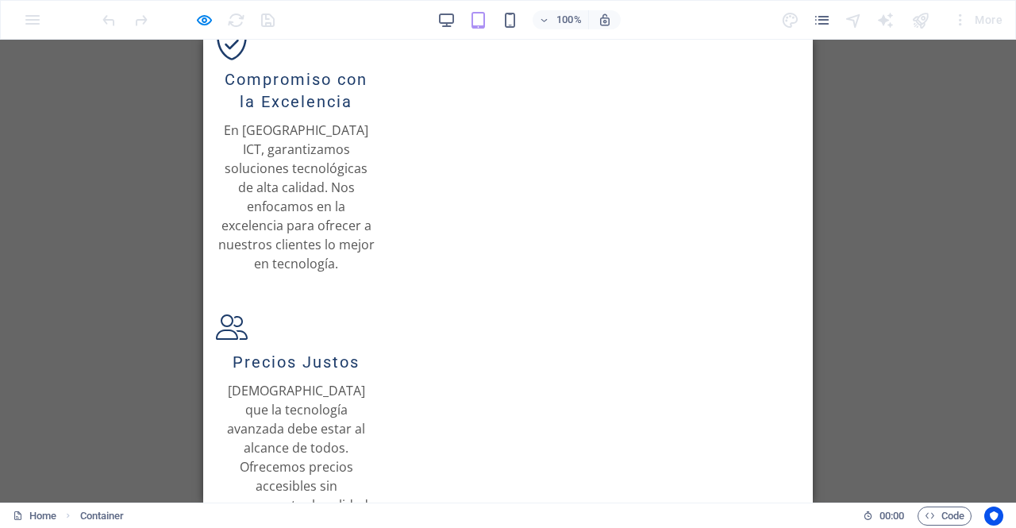
click at [459, 28] on div "100%" at bounding box center [528, 19] width 183 height 25
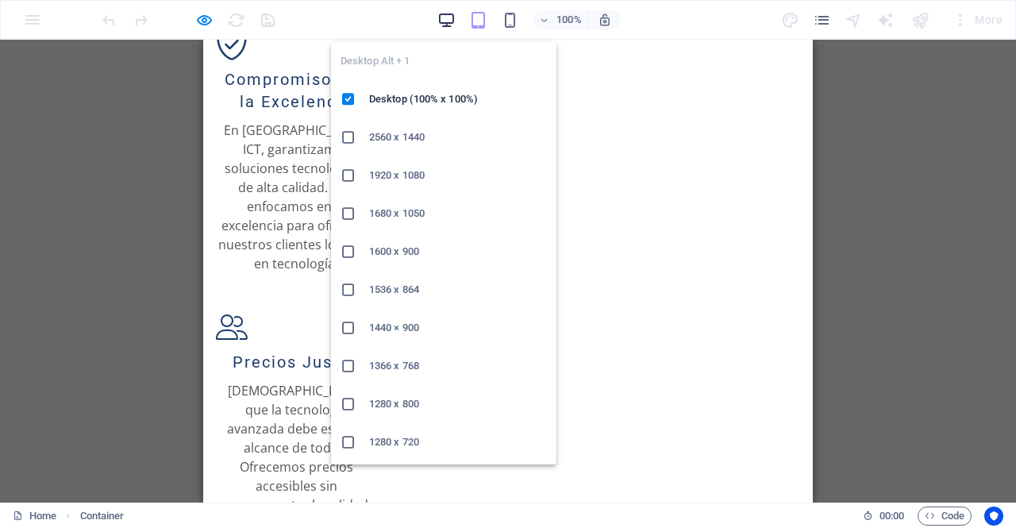
click at [449, 21] on icon "button" at bounding box center [446, 20] width 18 height 18
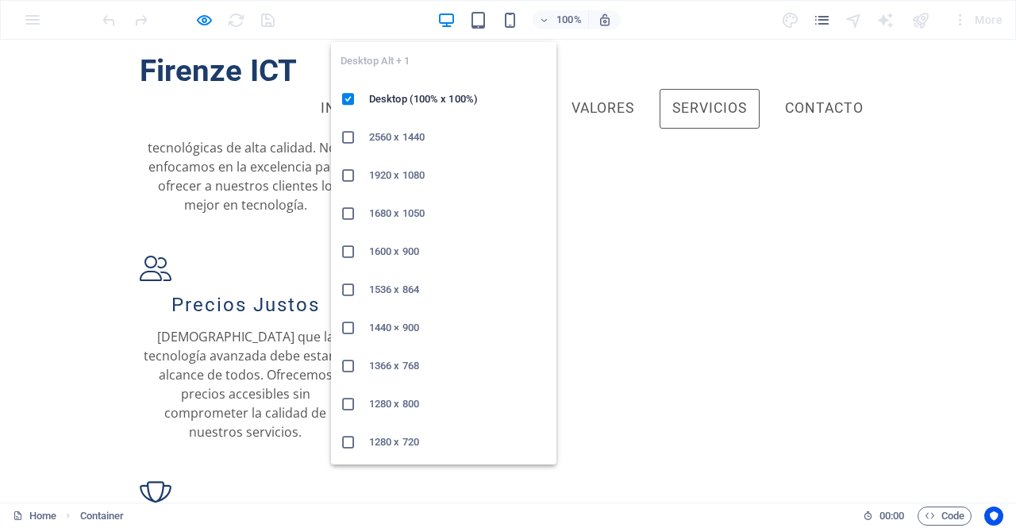
scroll to position [1226, 0]
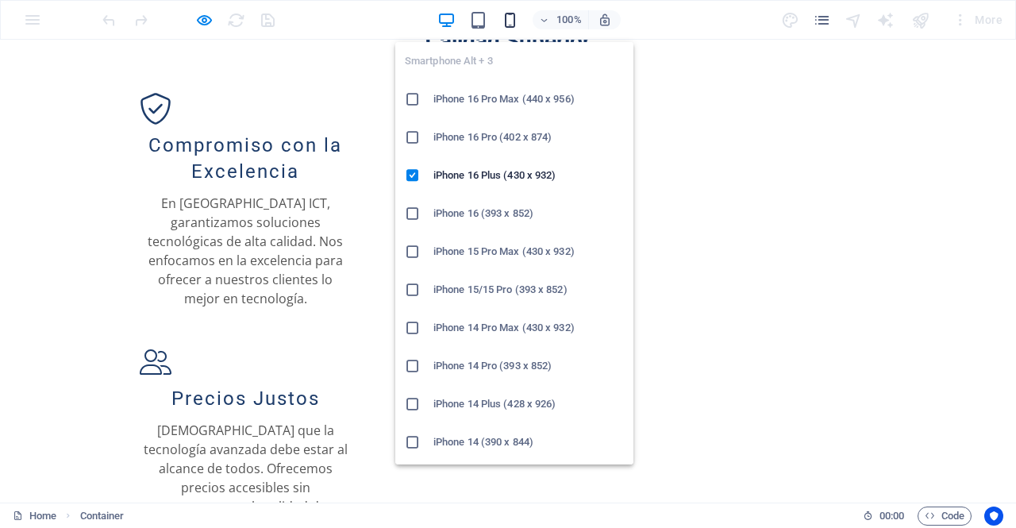
click at [505, 23] on icon "button" at bounding box center [510, 20] width 18 height 18
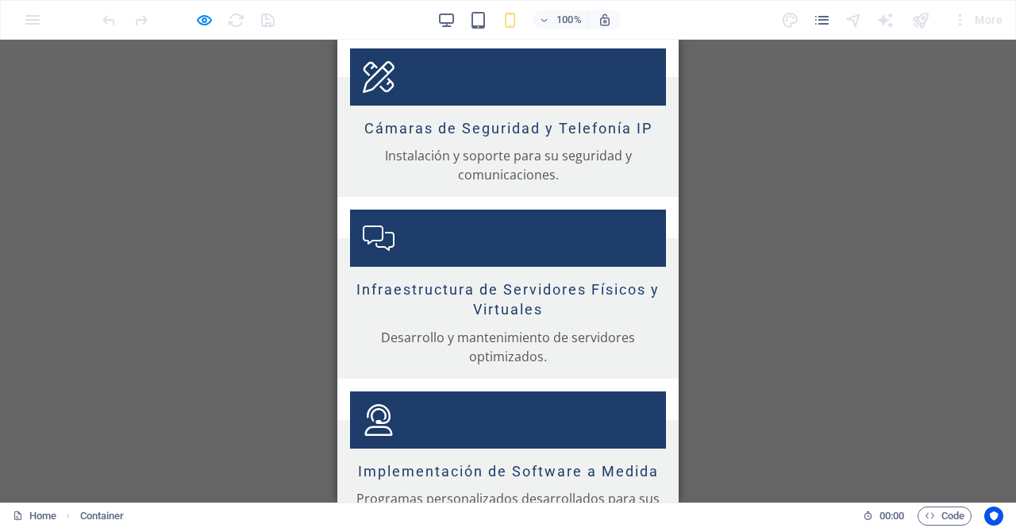
scroll to position [2681, 0]
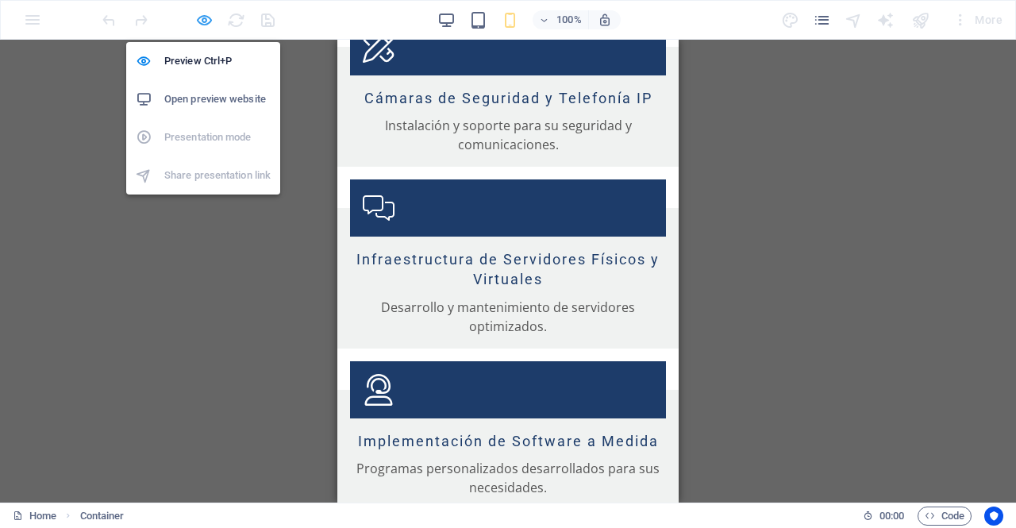
click at [203, 18] on icon "button" at bounding box center [204, 20] width 18 height 18
select select "px"
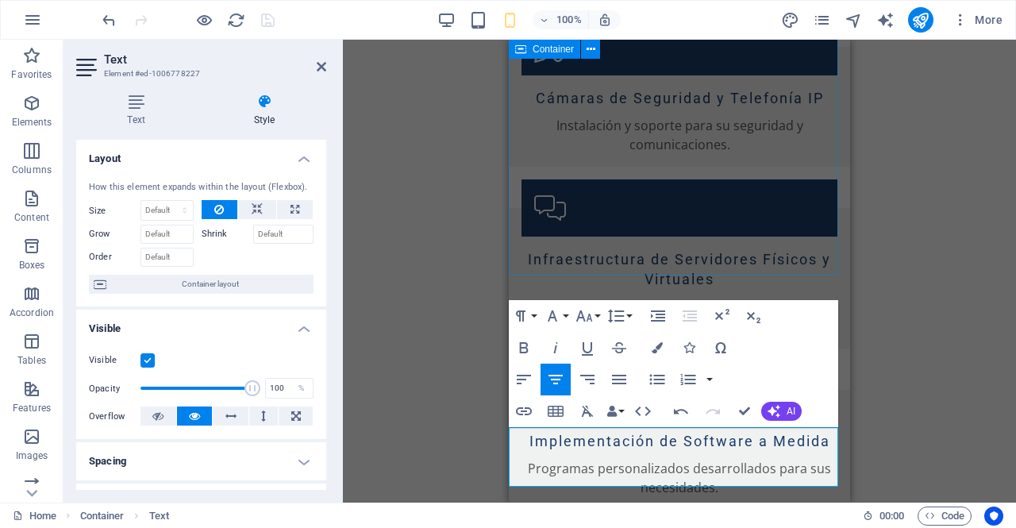
click at [691, 271] on div "Nuestros Servicios Soluciones a Medida Ofrecemos una amplia gama de servicios t…" at bounding box center [679, 0] width 341 height 1119
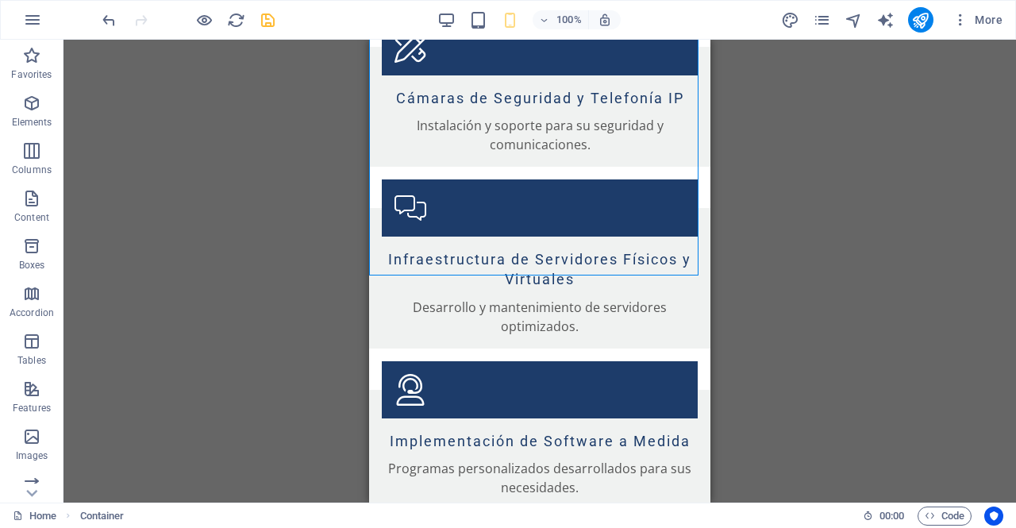
click at [952, 236] on div "H2 Text on background Container Menu Menu Bar Logo Container Image Image with t…" at bounding box center [539, 271] width 952 height 463
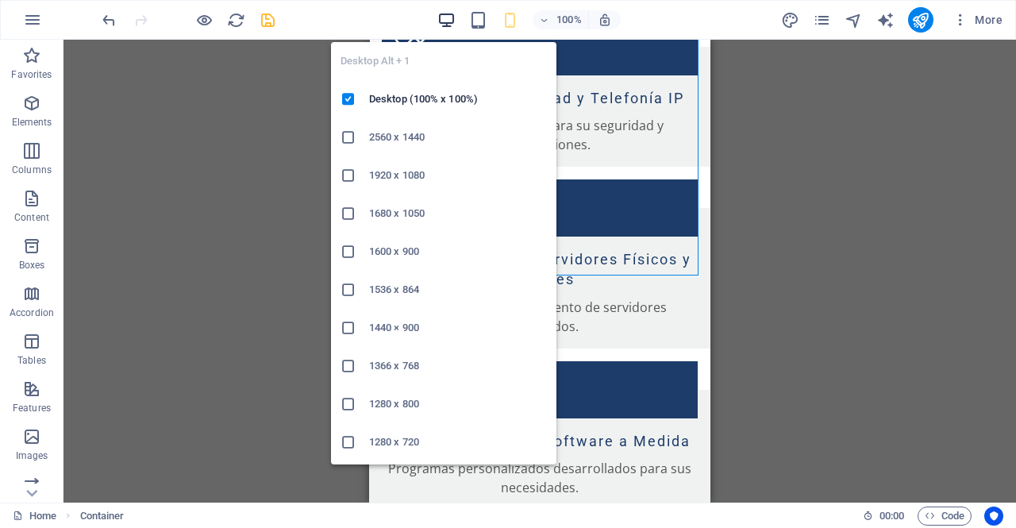
click at [455, 12] on icon "button" at bounding box center [446, 20] width 18 height 18
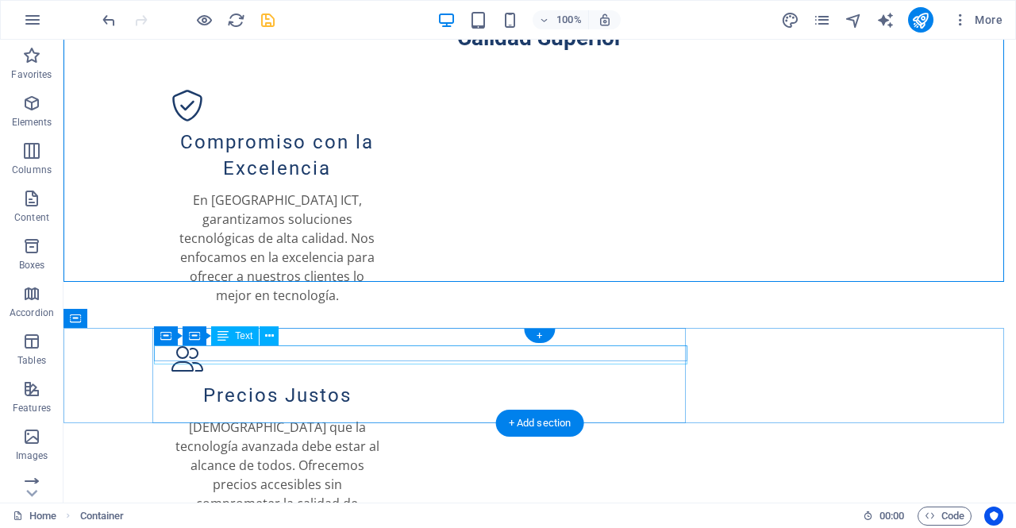
scroll to position [1226, 0]
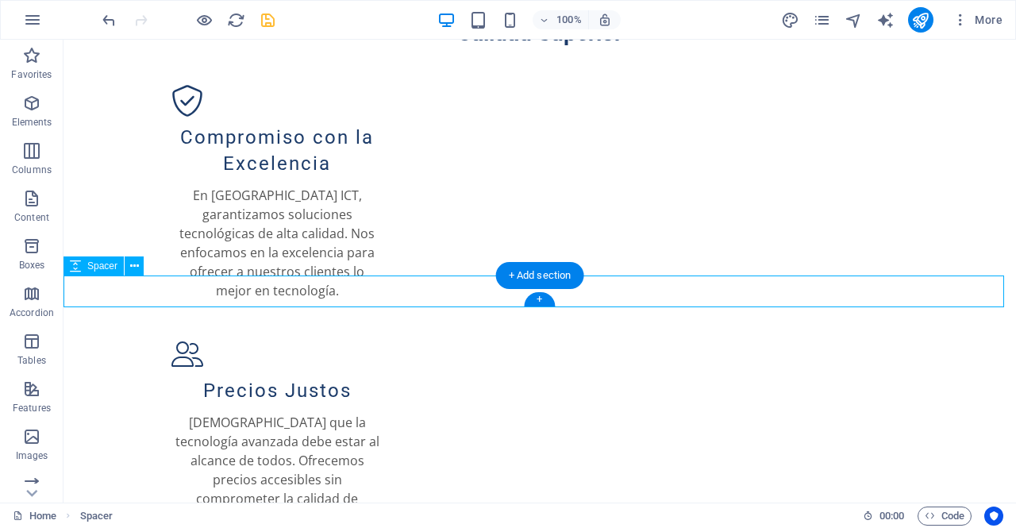
scroll to position [1144, 0]
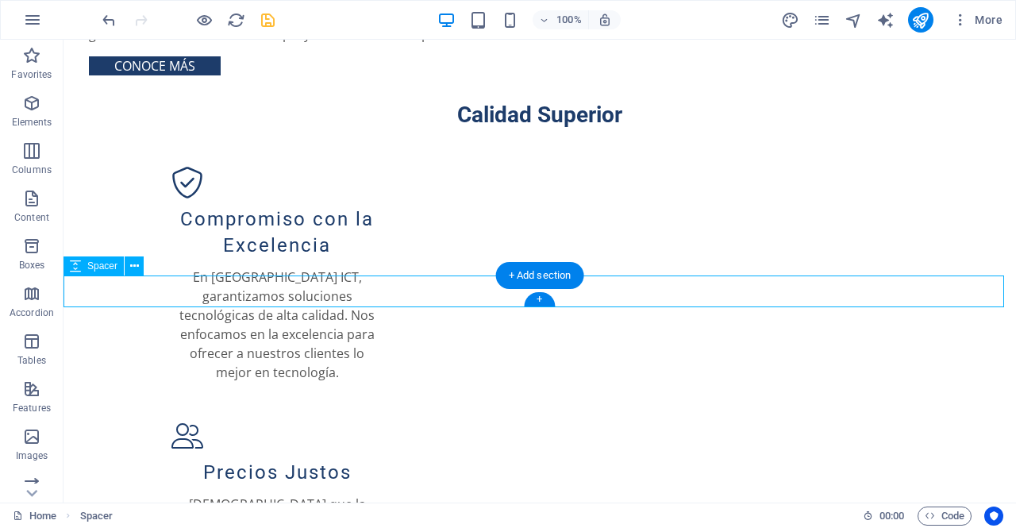
select select "px"
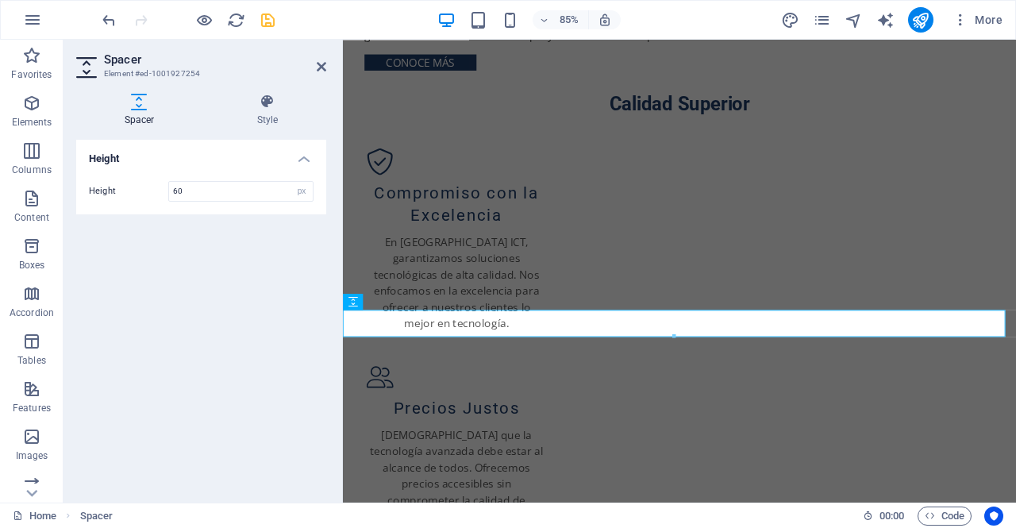
type input "60"
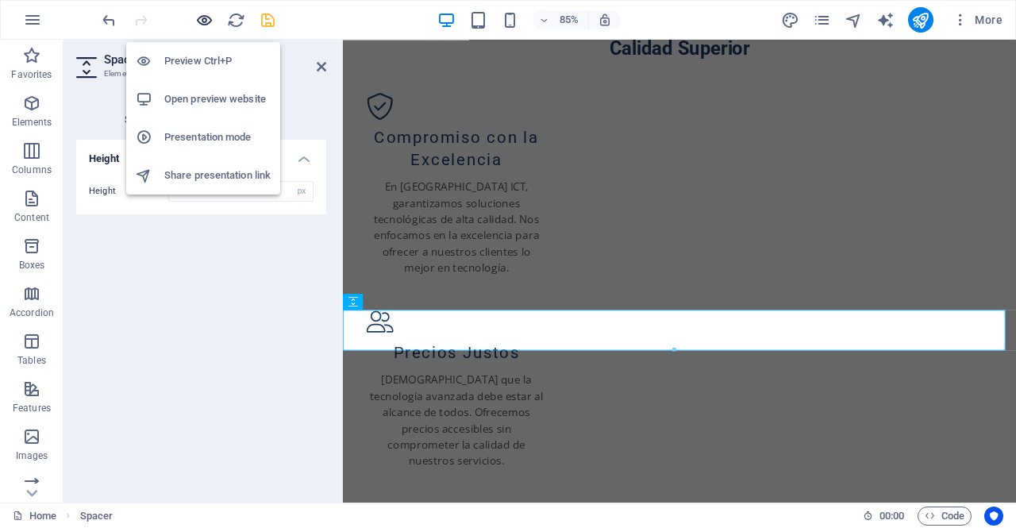
click at [207, 20] on icon "button" at bounding box center [204, 20] width 18 height 18
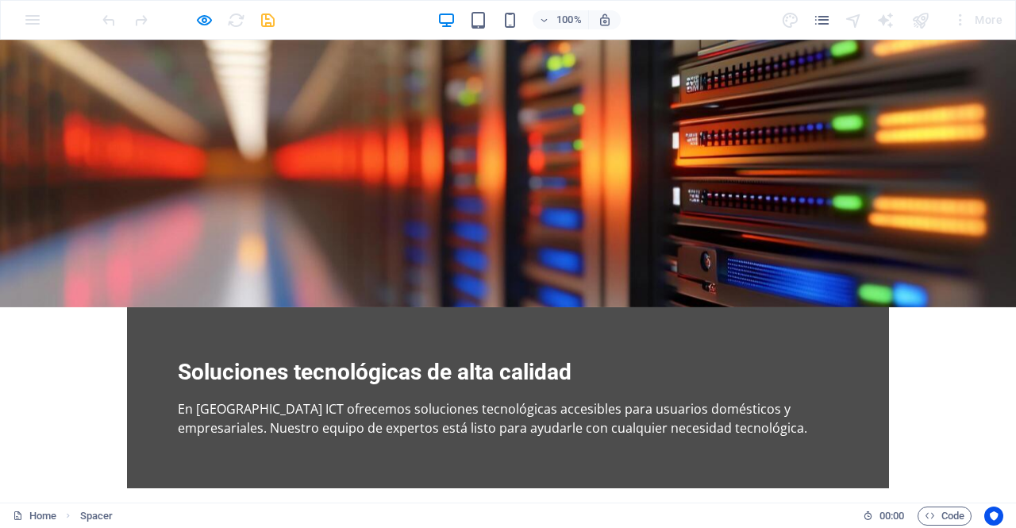
scroll to position [0, 0]
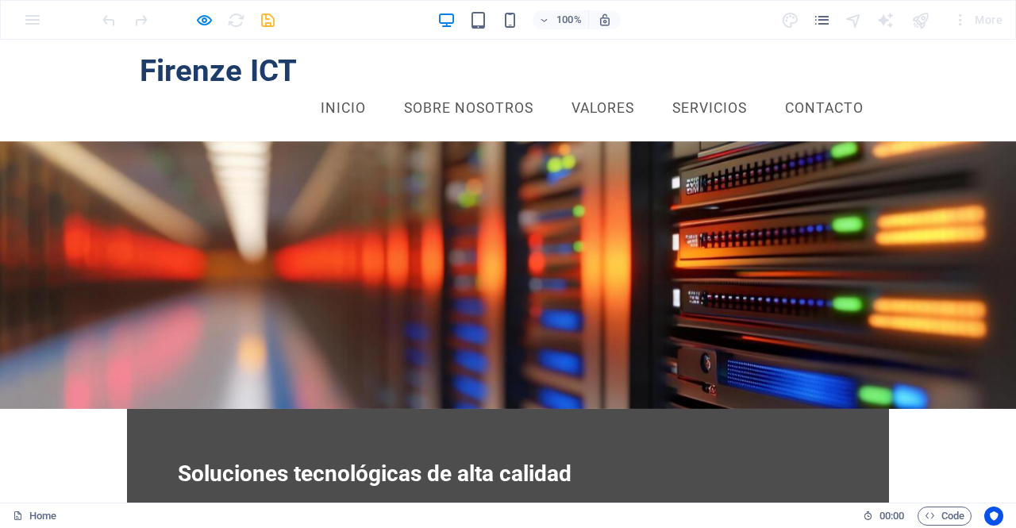
click at [595, 89] on link "Valores" at bounding box center [603, 109] width 88 height 40
click at [824, 89] on link "Contacto" at bounding box center [824, 109] width 104 height 40
click at [336, 89] on link "Inicio" at bounding box center [343, 109] width 71 height 40
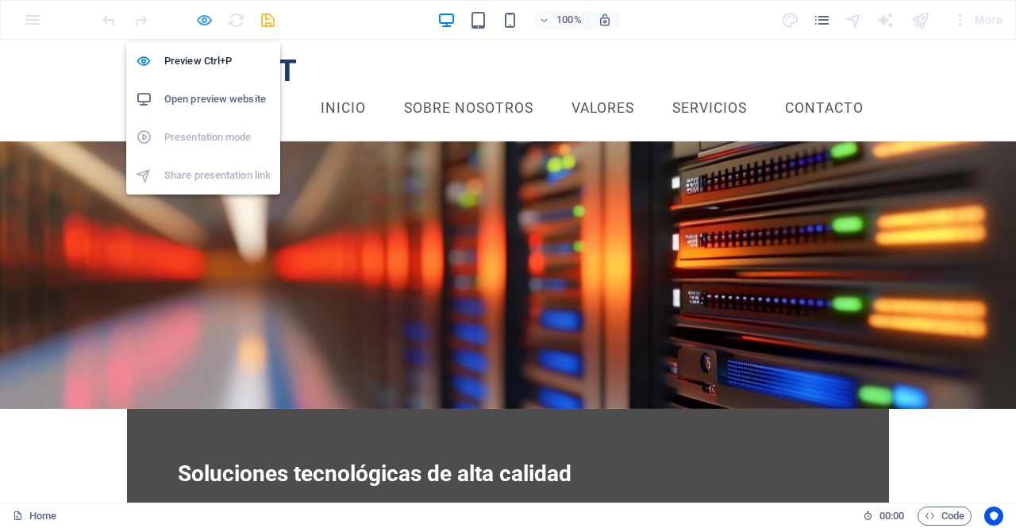
click at [206, 18] on icon "button" at bounding box center [204, 20] width 18 height 18
select select "px"
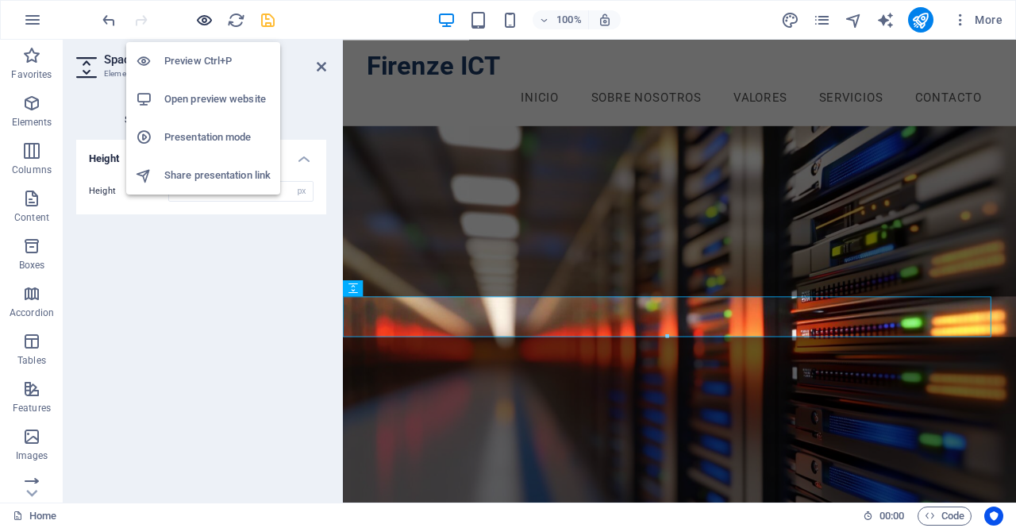
scroll to position [1160, 0]
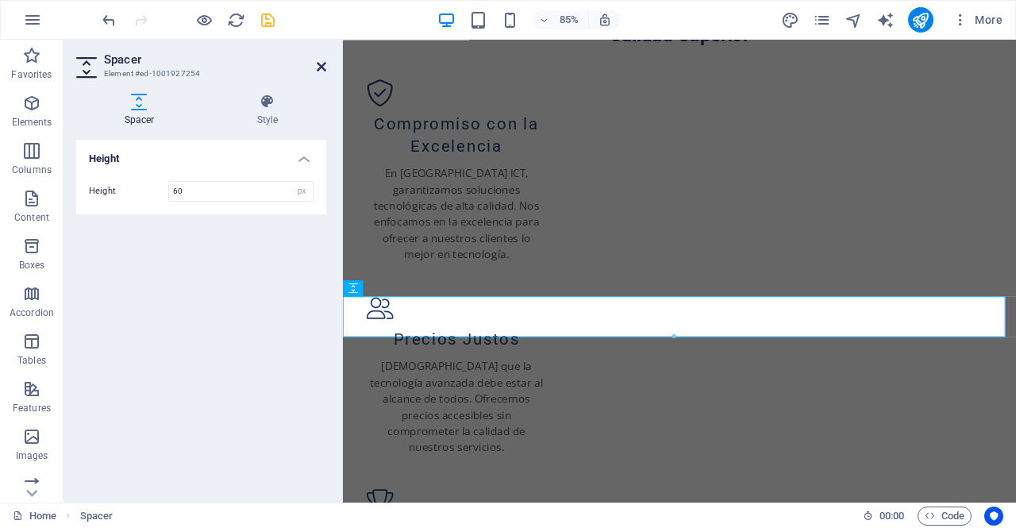
click at [317, 66] on icon at bounding box center [322, 66] width 10 height 13
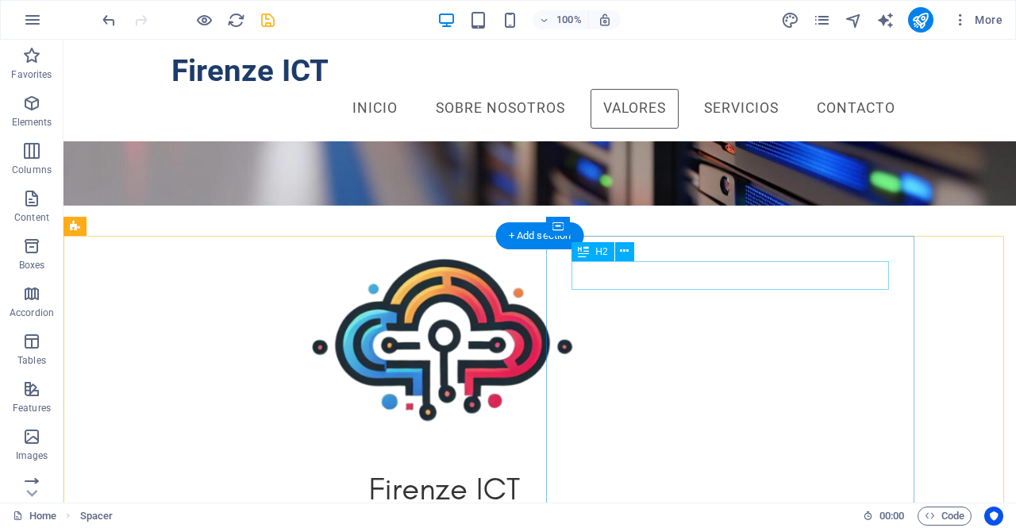
scroll to position [0, 0]
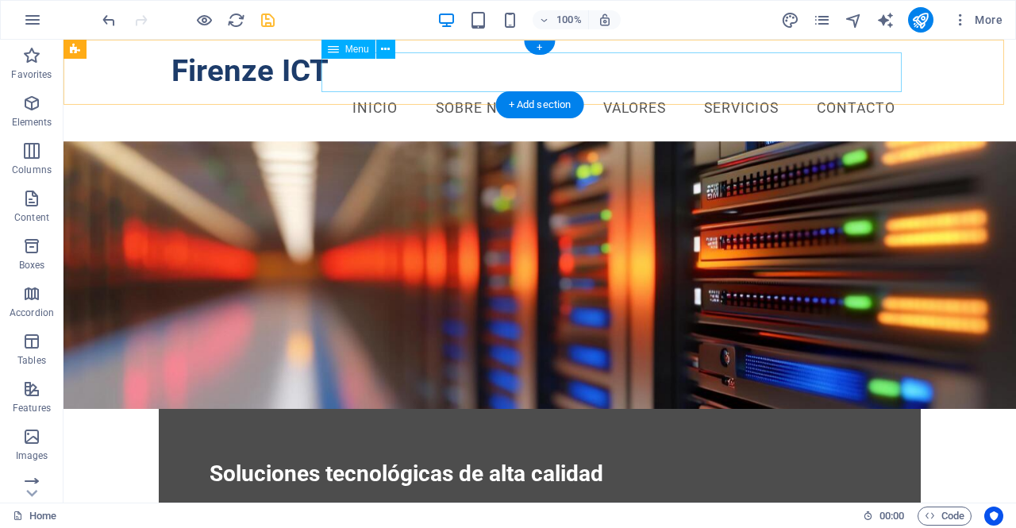
click at [443, 89] on nav "Inicio Sobre Nosotros Valores Servicios Contacto" at bounding box center [539, 109] width 736 height 40
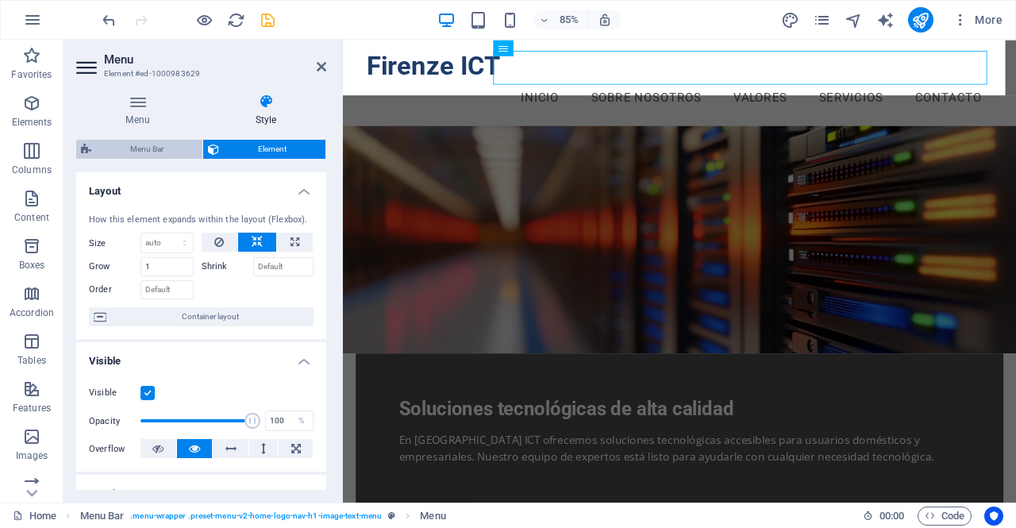
click at [150, 147] on span "Menu Bar" at bounding box center [147, 149] width 102 height 19
select select "rem"
select select "preset-menu-v2-home-logo-nav-h1-image-text-menu"
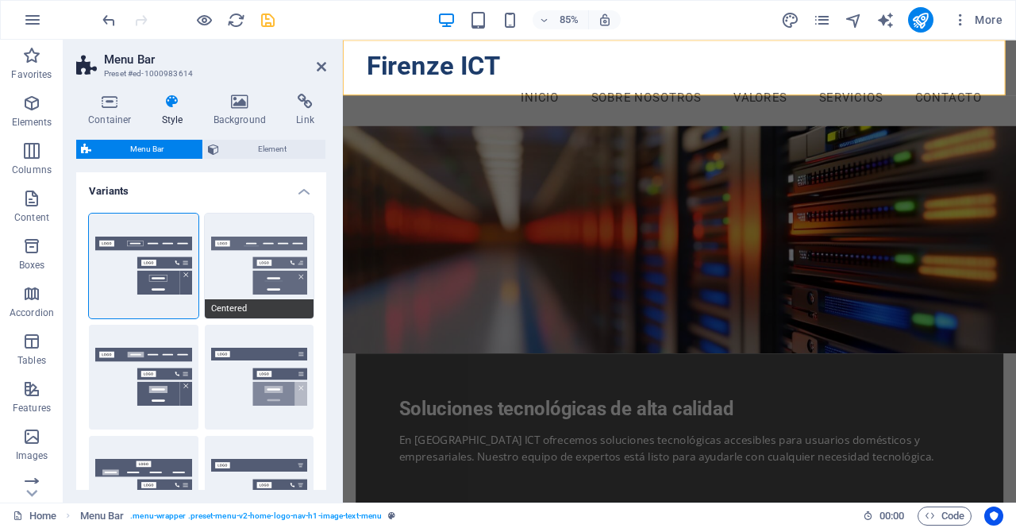
click at [256, 271] on button "Centered" at bounding box center [260, 265] width 110 height 105
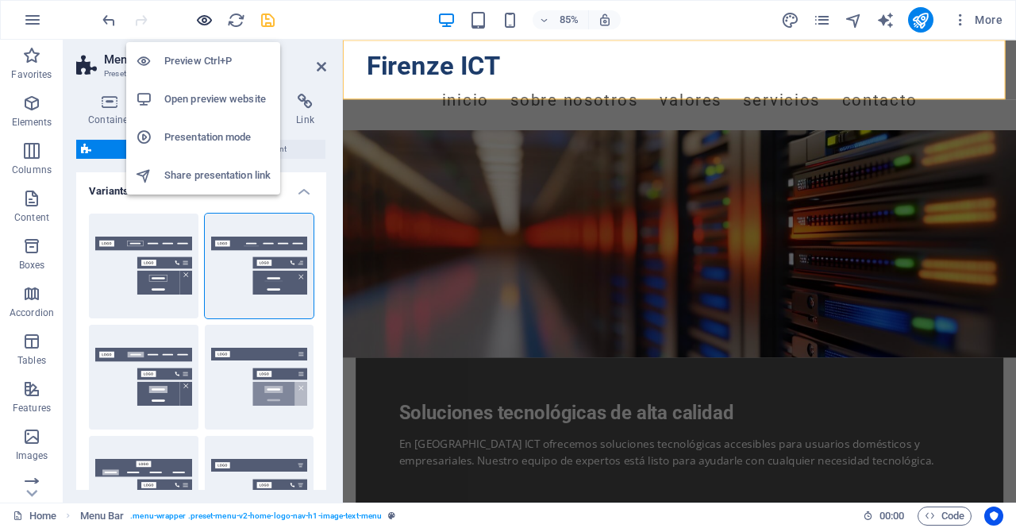
click at [208, 18] on icon "button" at bounding box center [204, 20] width 18 height 18
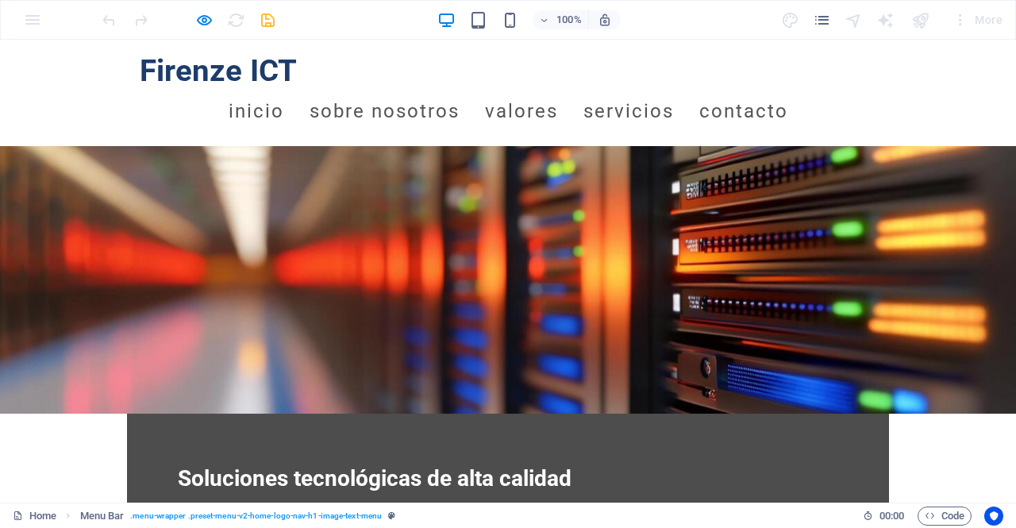
click at [408, 89] on link "Sobre Nosotros" at bounding box center [384, 111] width 150 height 44
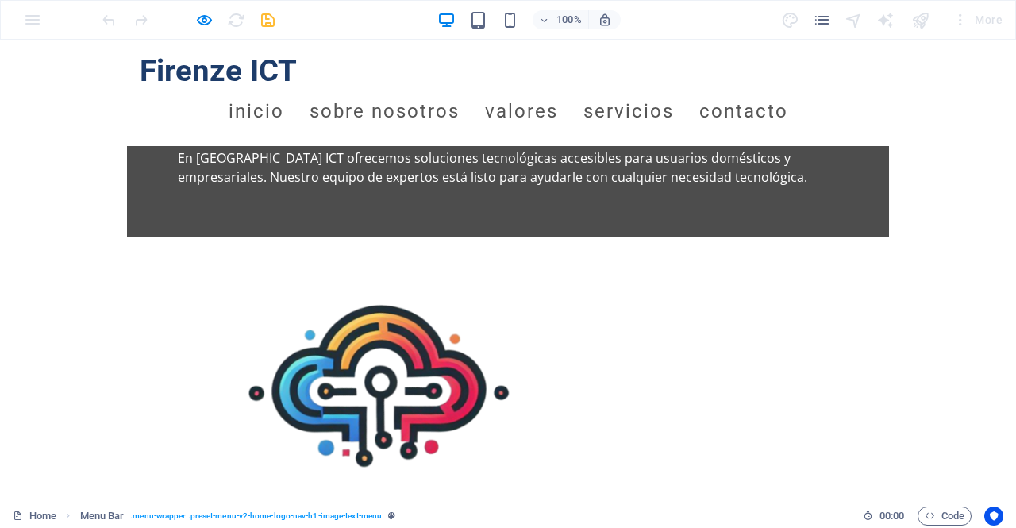
scroll to position [254, 0]
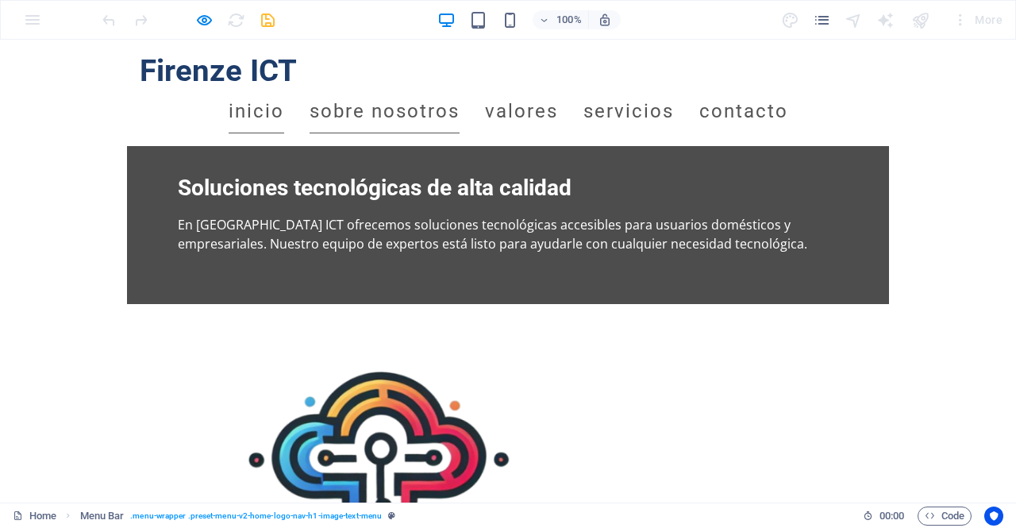
click at [284, 89] on link "Inicio" at bounding box center [257, 111] width 56 height 44
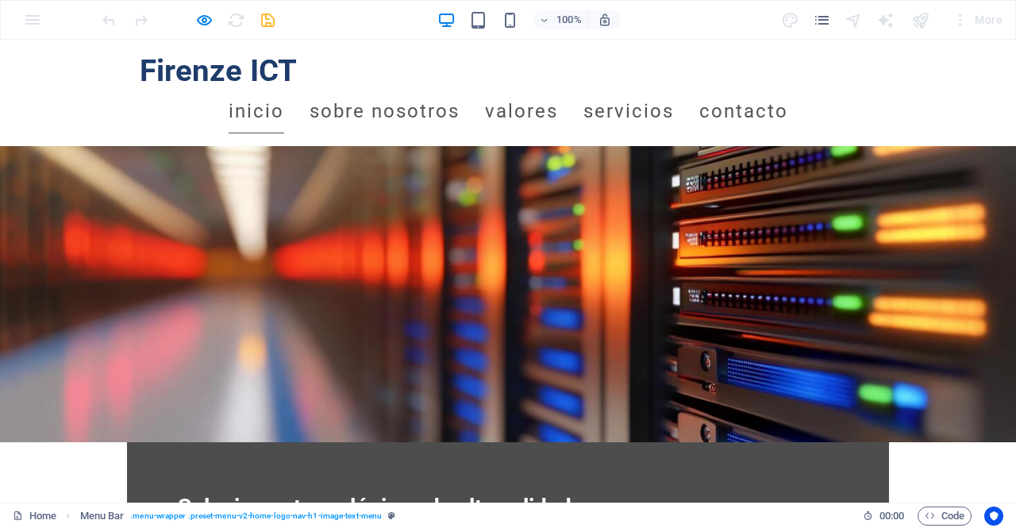
scroll to position [70, 0]
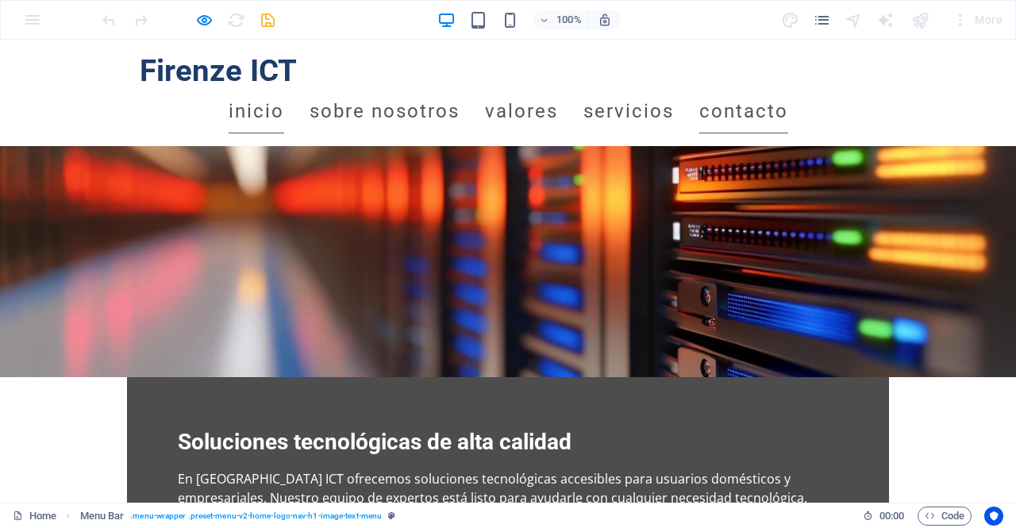
click at [781, 89] on link "Contacto" at bounding box center [743, 111] width 89 height 44
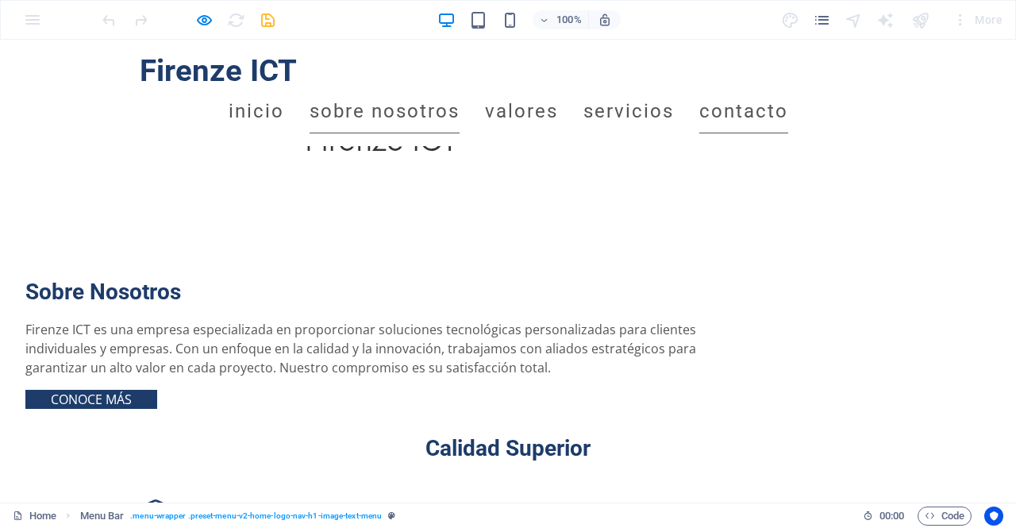
scroll to position [1247, 0]
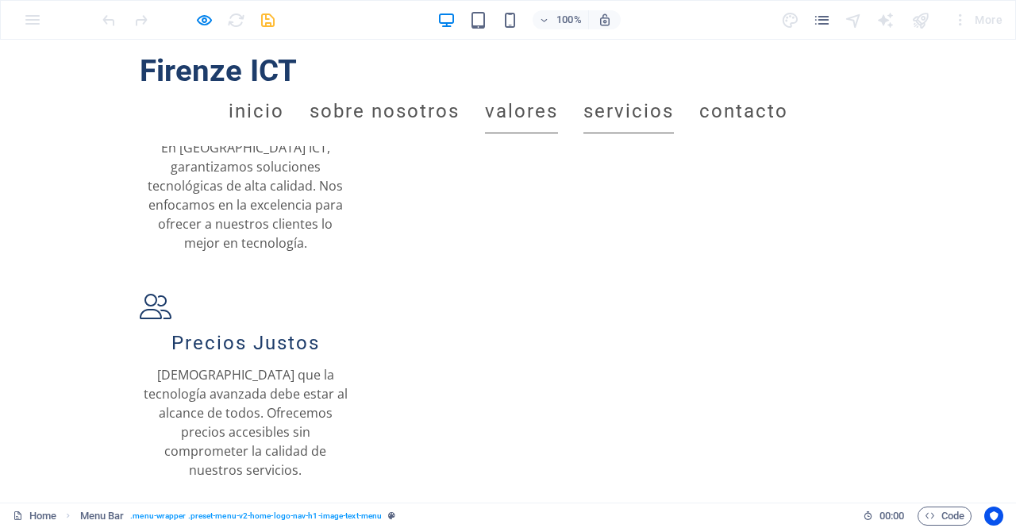
click at [558, 89] on link "Valores" at bounding box center [521, 111] width 73 height 44
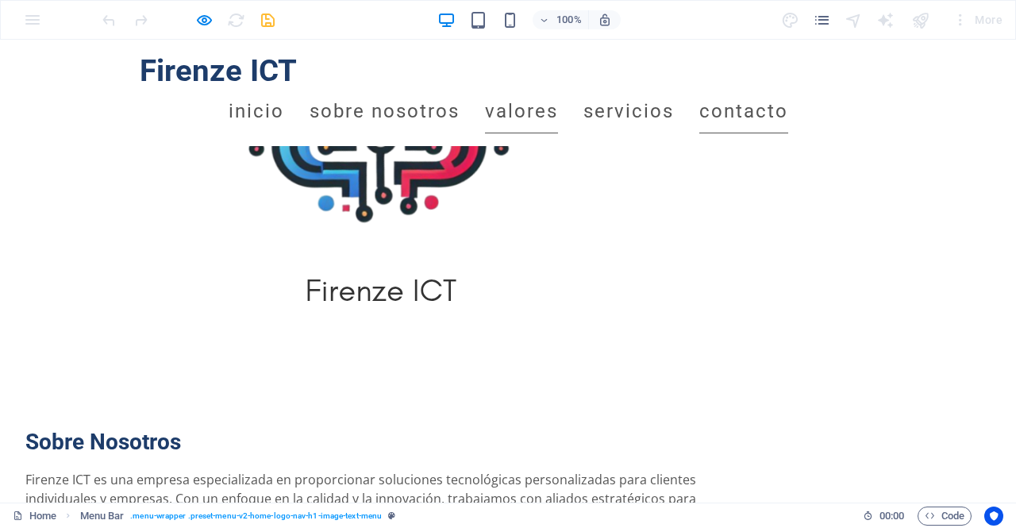
click at [788, 89] on link "Contacto" at bounding box center [743, 111] width 89 height 44
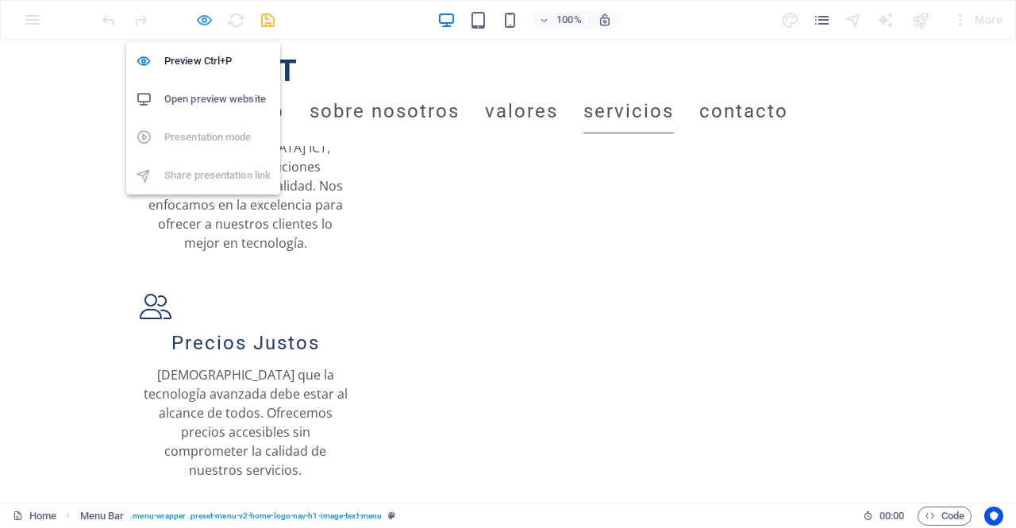
click at [206, 16] on icon "button" at bounding box center [204, 20] width 18 height 18
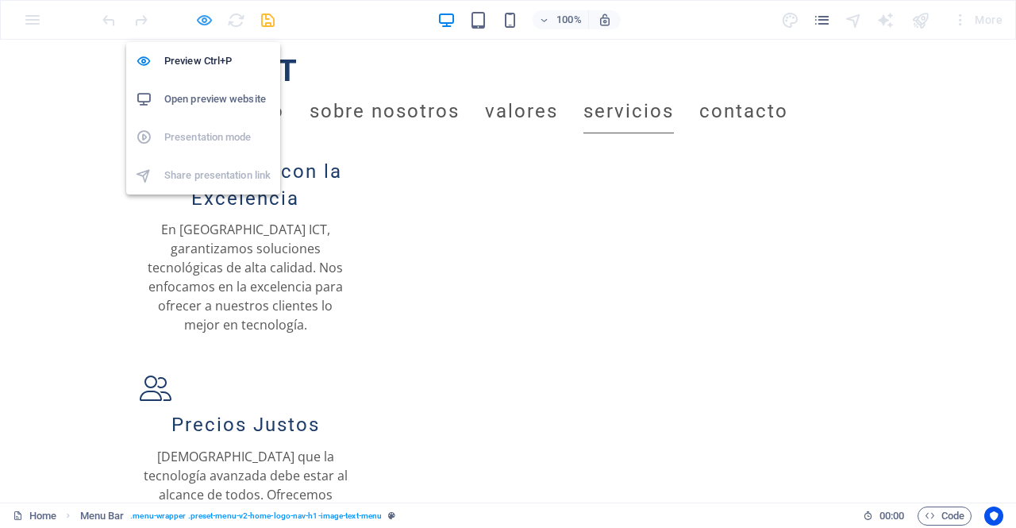
select select "rem"
select select "preset-menu-v2-home-logo-nav-h1-image-text-menu"
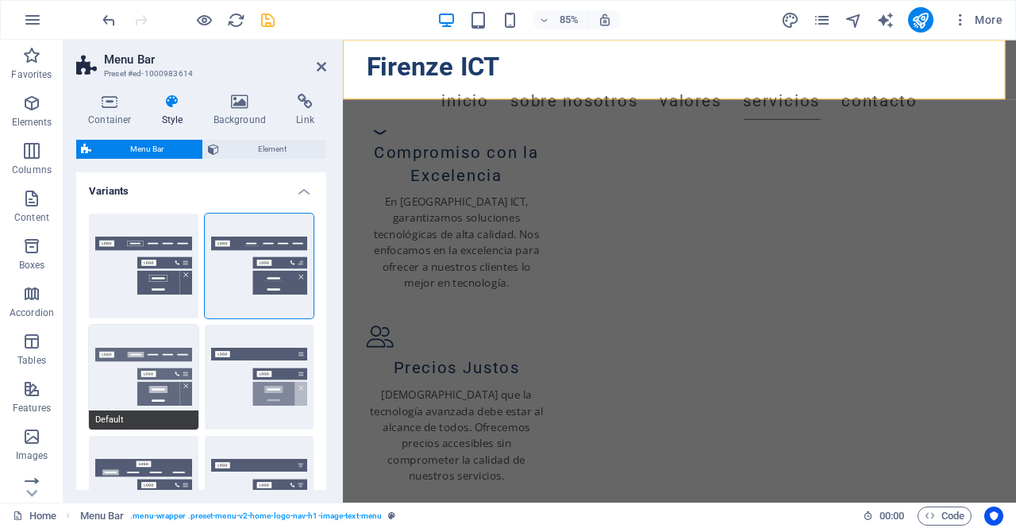
click at [167, 379] on button "Default" at bounding box center [144, 377] width 110 height 105
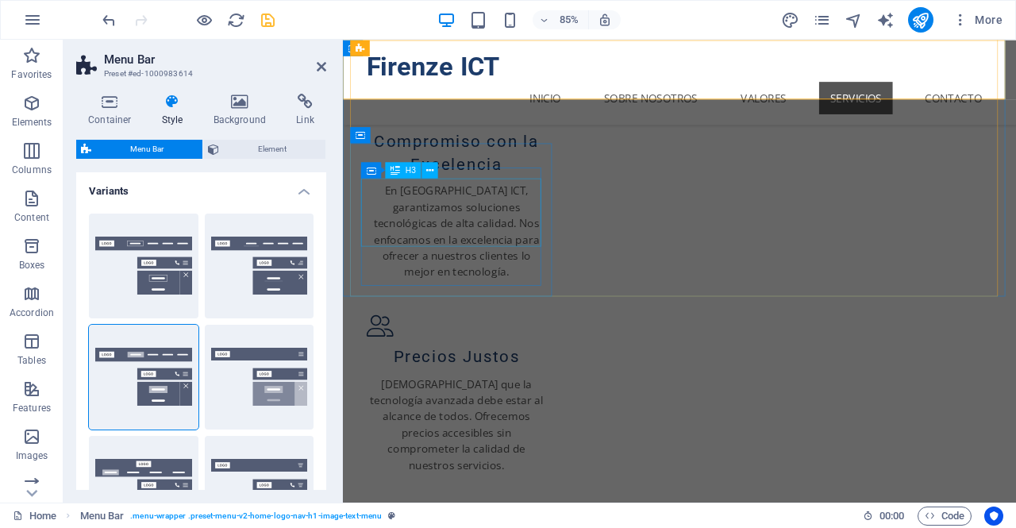
scroll to position [1159, 0]
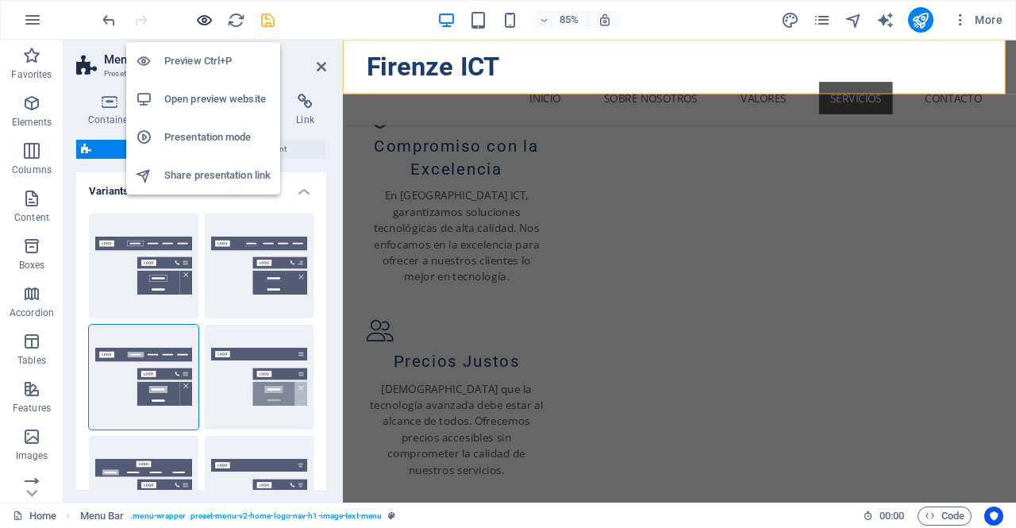
click at [208, 20] on icon "button" at bounding box center [204, 20] width 18 height 18
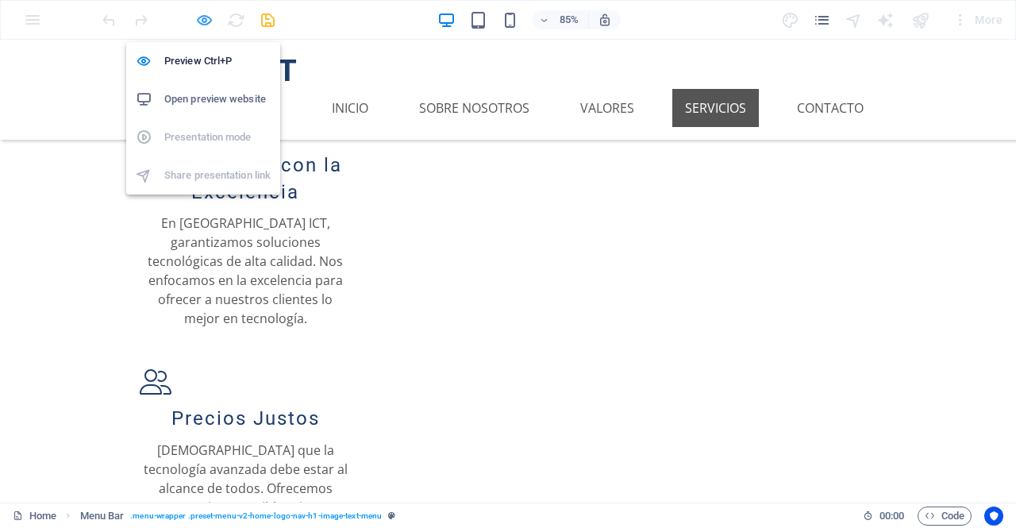
scroll to position [1240, 0]
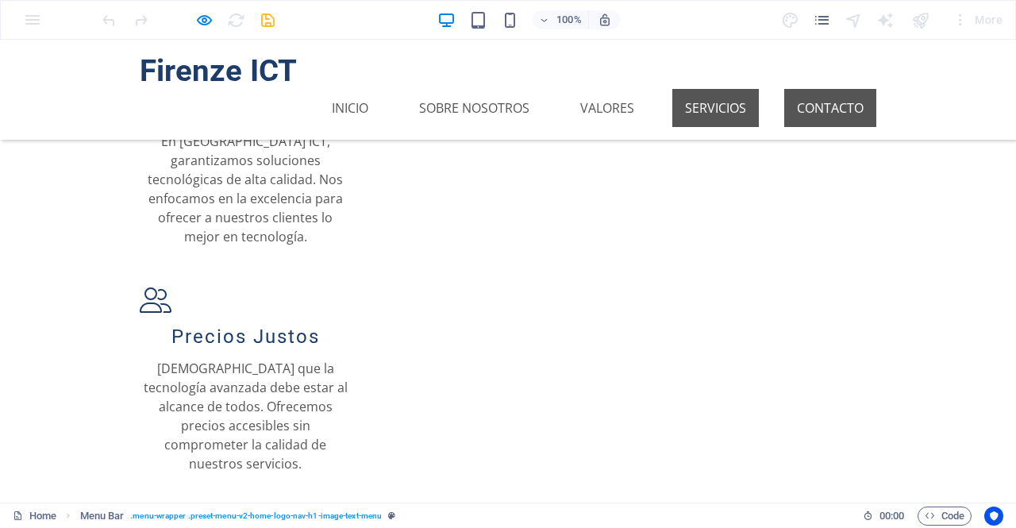
click at [814, 89] on link "Contacto" at bounding box center [830, 108] width 92 height 38
click at [687, 89] on link "Servicios" at bounding box center [715, 108] width 86 height 38
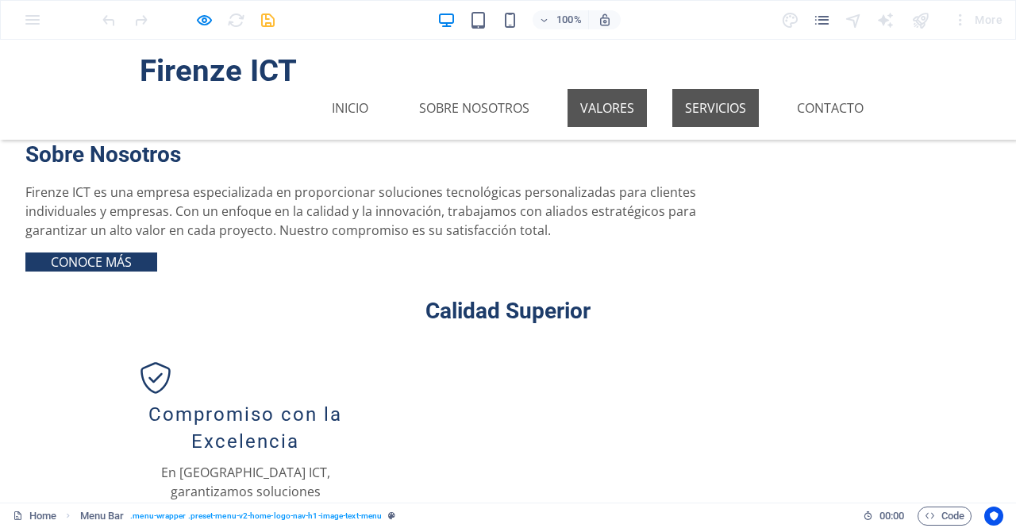
click at [619, 89] on link "Valores" at bounding box center [606, 108] width 79 height 38
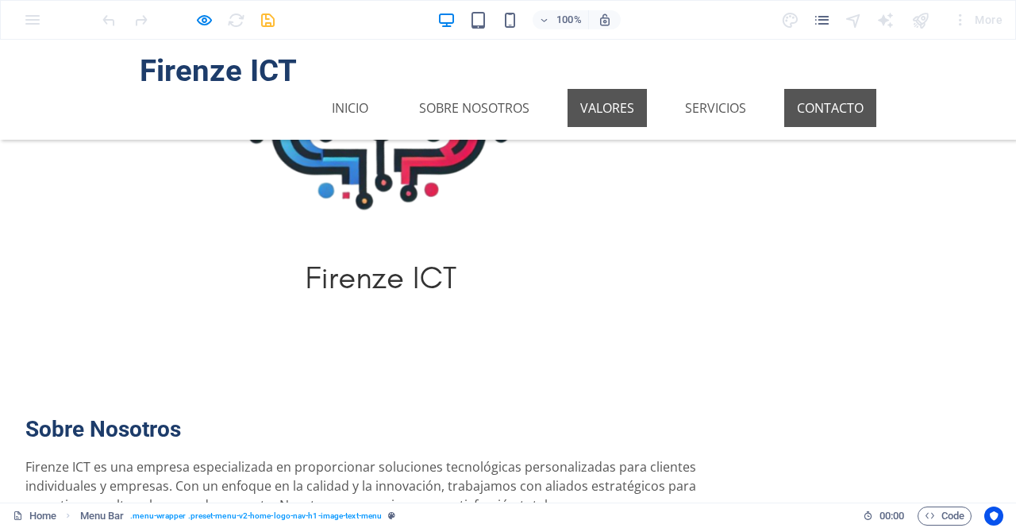
click at [836, 89] on link "Contacto" at bounding box center [830, 108] width 92 height 38
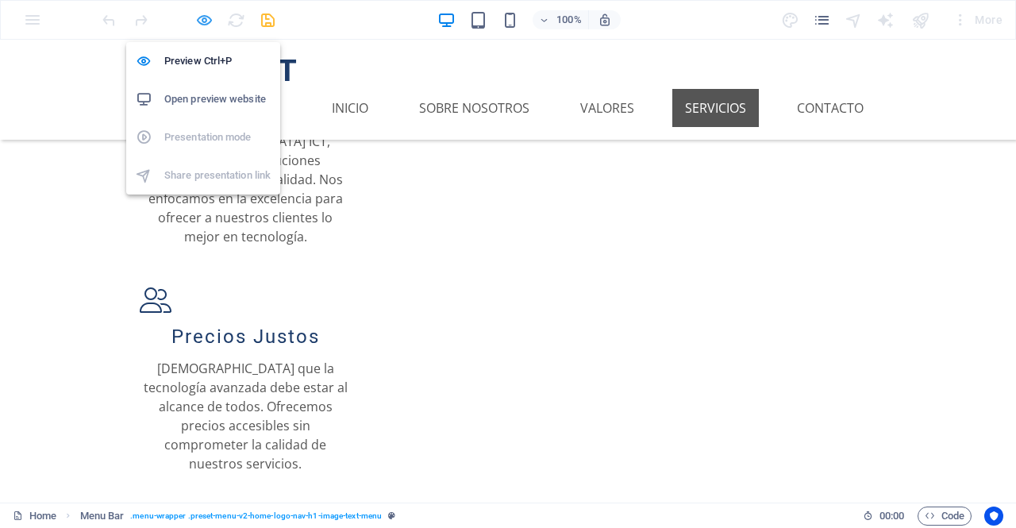
click at [206, 16] on icon "button" at bounding box center [204, 20] width 18 height 18
select select "rem"
select select "preset-menu-v2-home-logo-nav-h1-image-text-menu"
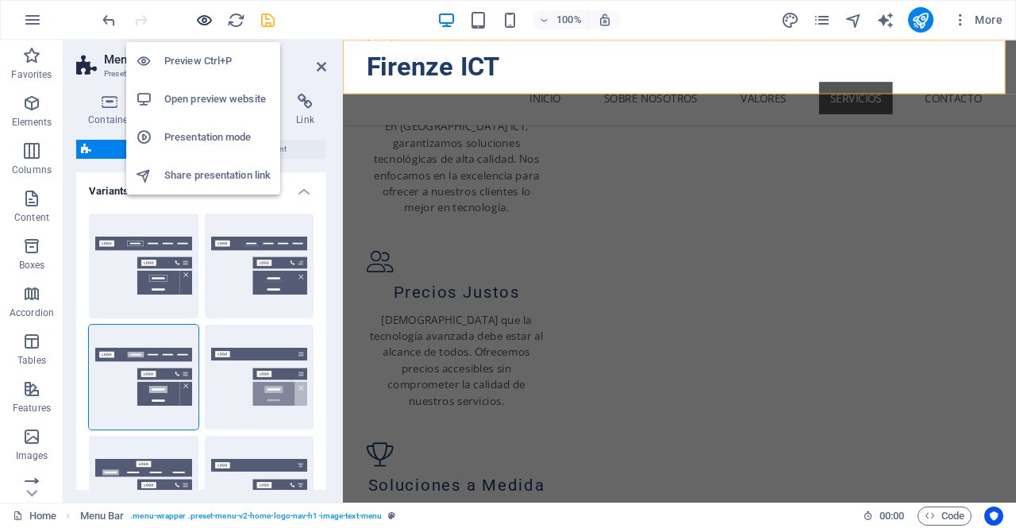
scroll to position [1159, 0]
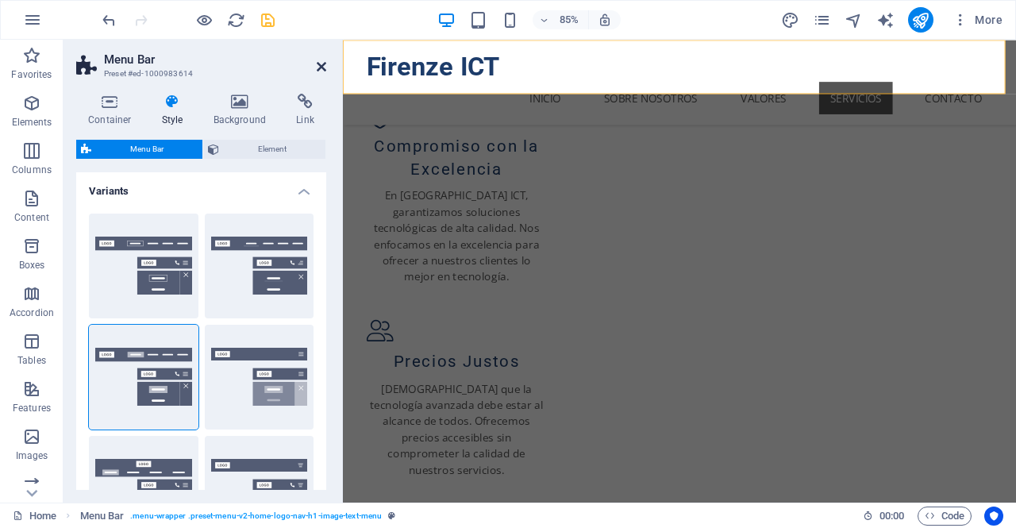
click at [324, 64] on icon at bounding box center [322, 66] width 10 height 13
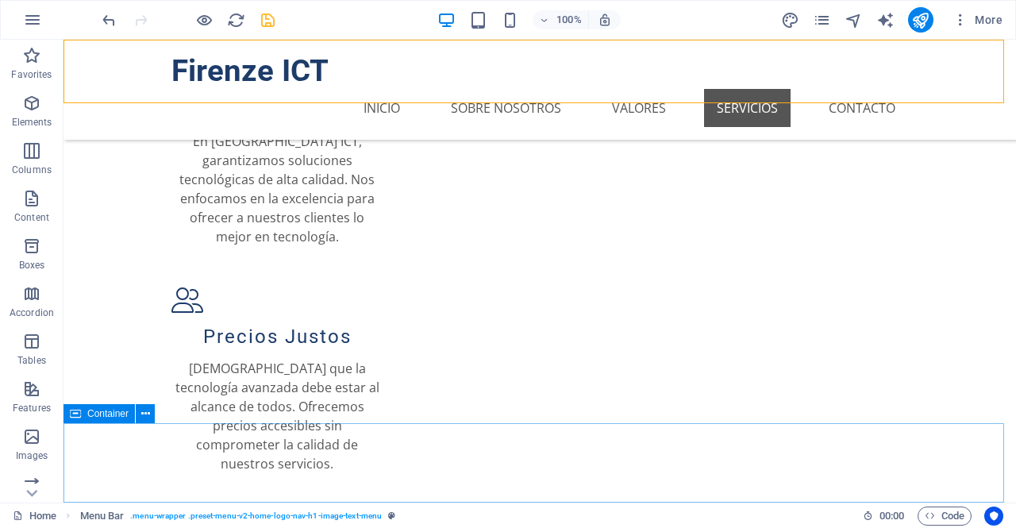
click at [78, 416] on icon at bounding box center [75, 413] width 11 height 19
select select "px"
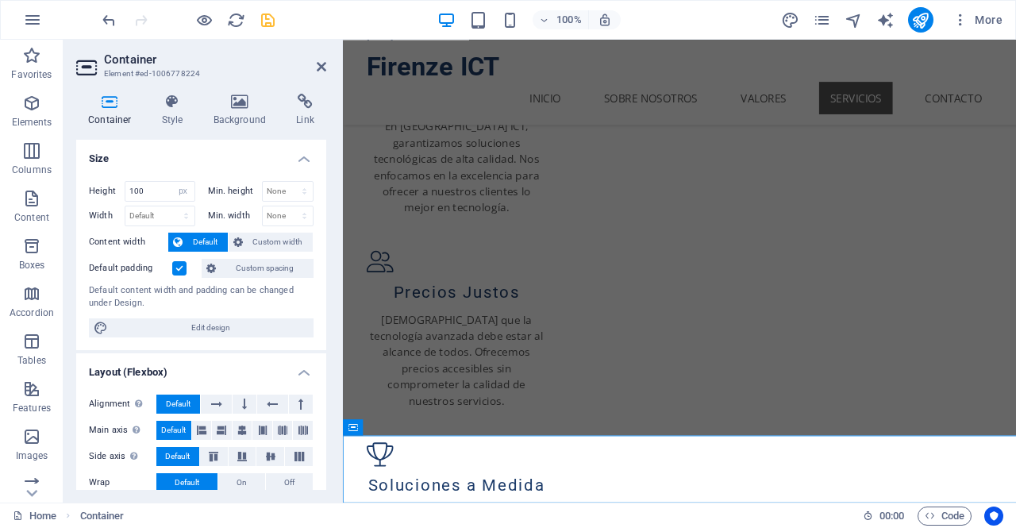
scroll to position [1159, 0]
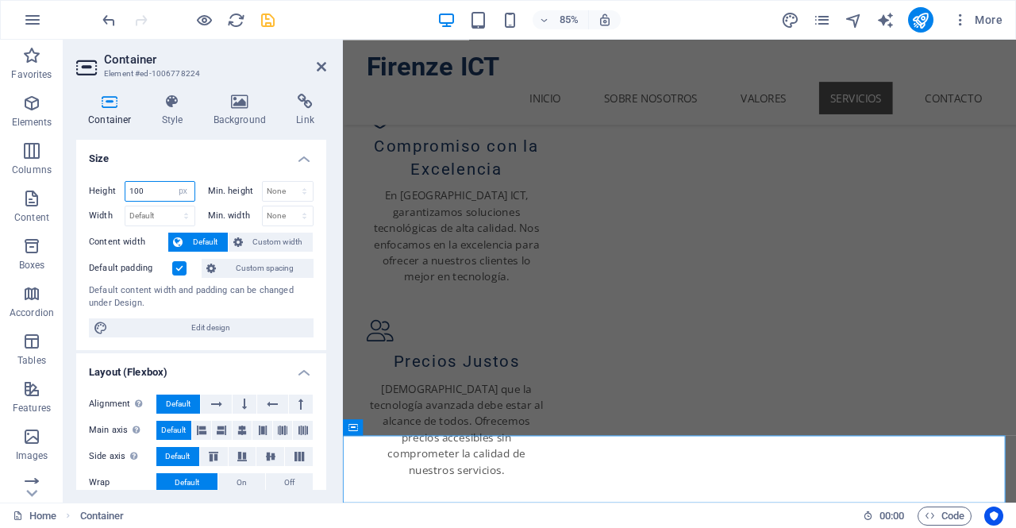
drag, startPoint x: 152, startPoint y: 188, endPoint x: 90, endPoint y: 185, distance: 62.8
click at [90, 185] on div "Height 100 Default px rem % vh vw" at bounding box center [142, 191] width 106 height 21
type input "150"
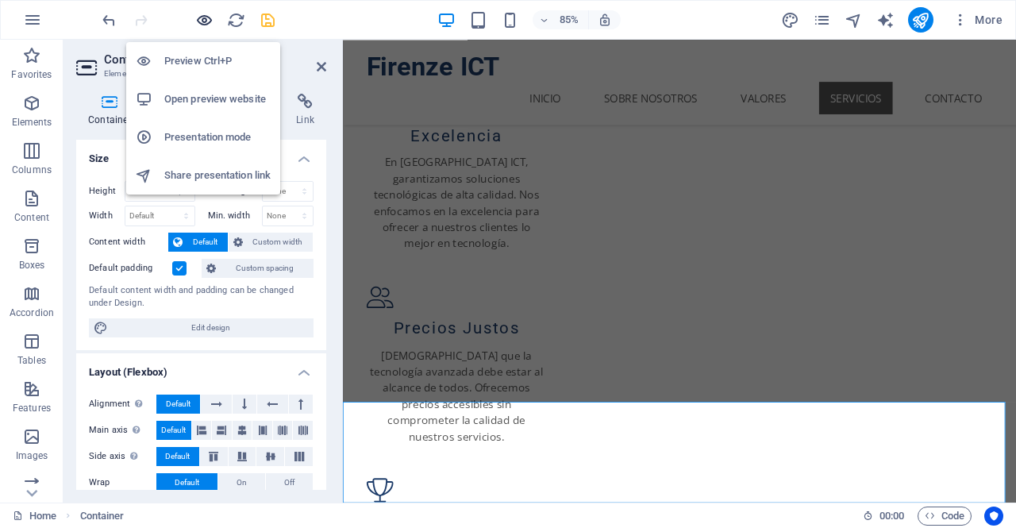
click at [206, 17] on icon "button" at bounding box center [204, 20] width 18 height 18
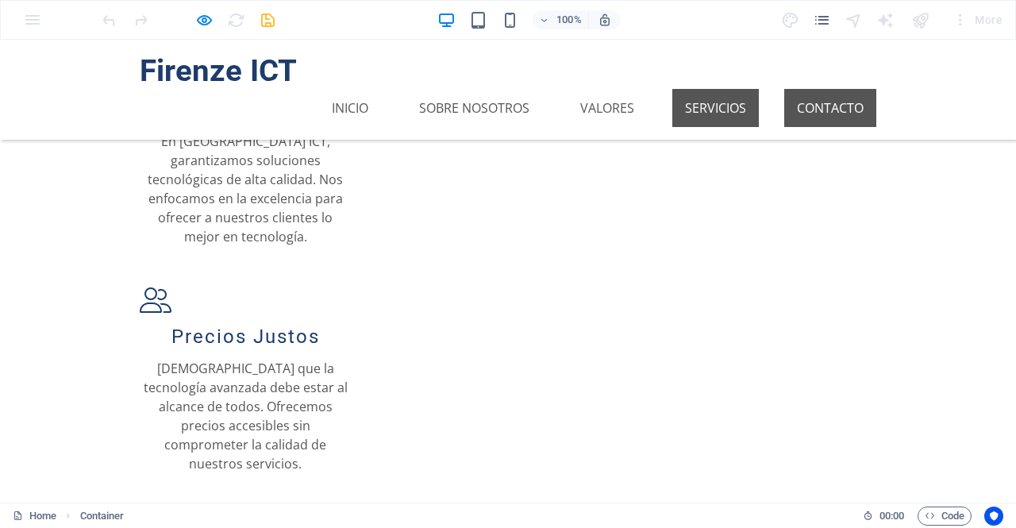
click at [820, 89] on link "Contacto" at bounding box center [830, 108] width 92 height 38
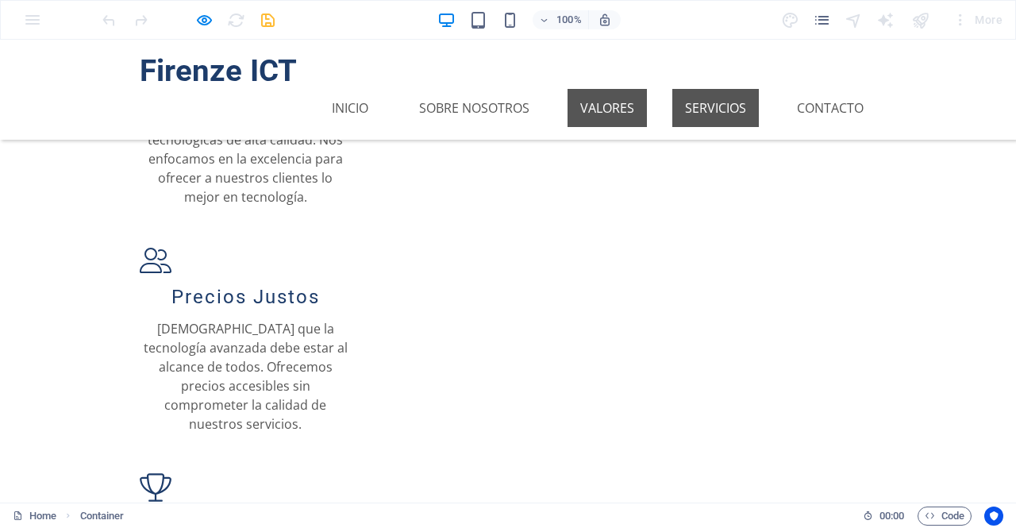
click at [613, 89] on link "Valores" at bounding box center [606, 108] width 79 height 38
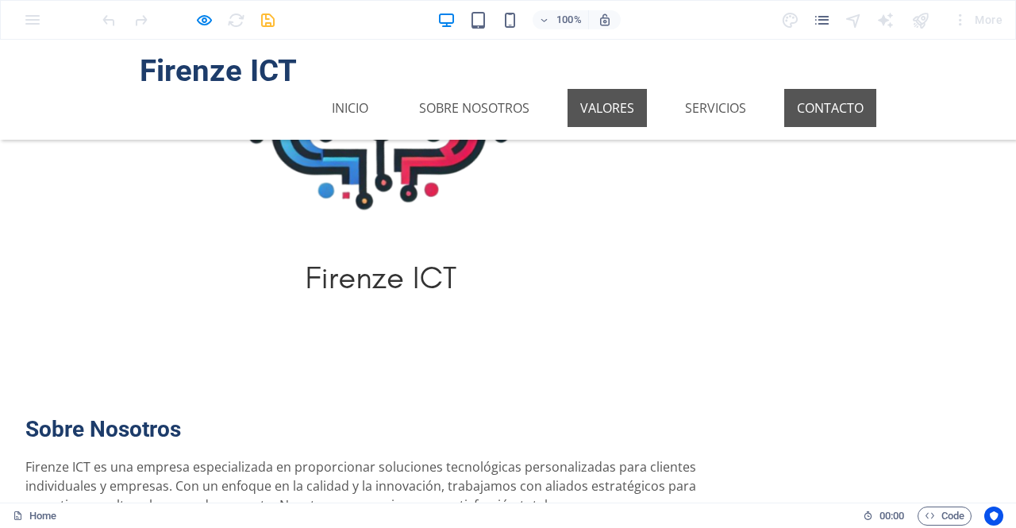
click at [824, 89] on link "Contacto" at bounding box center [830, 108] width 92 height 38
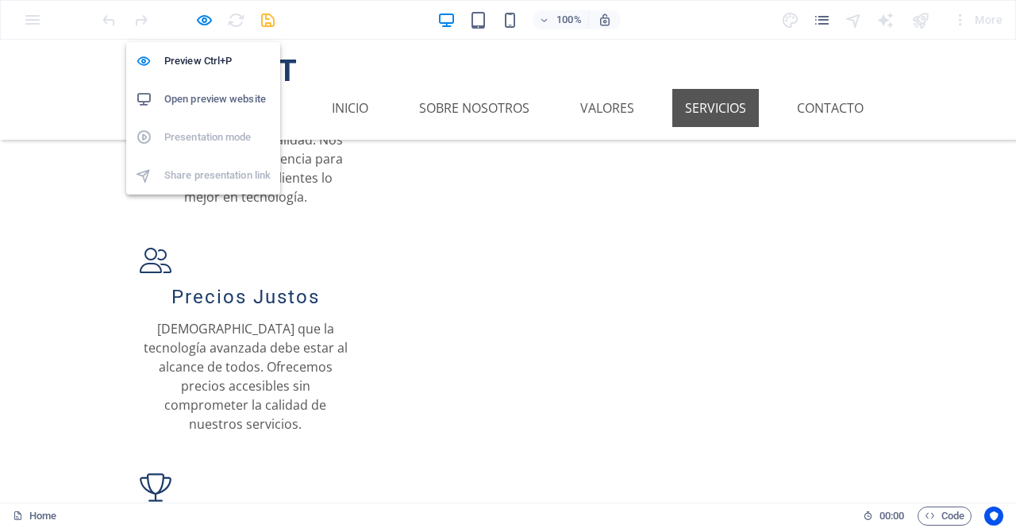
click at [209, 9] on div at bounding box center [188, 19] width 178 height 25
drag, startPoint x: 209, startPoint y: 12, endPoint x: 192, endPoint y: 53, distance: 44.5
click at [192, 53] on h6 "Preview Ctrl+P" at bounding box center [217, 61] width 106 height 19
select select "px"
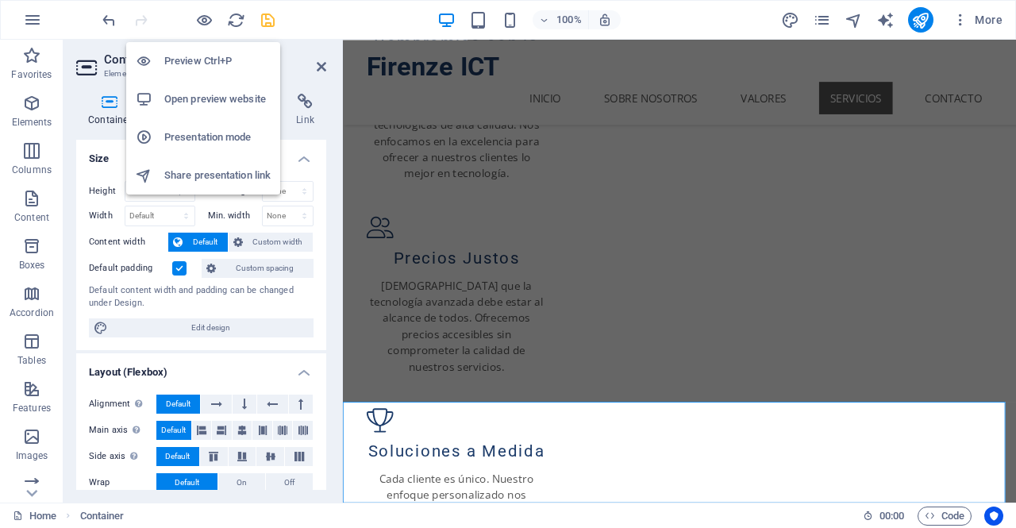
scroll to position [1198, 0]
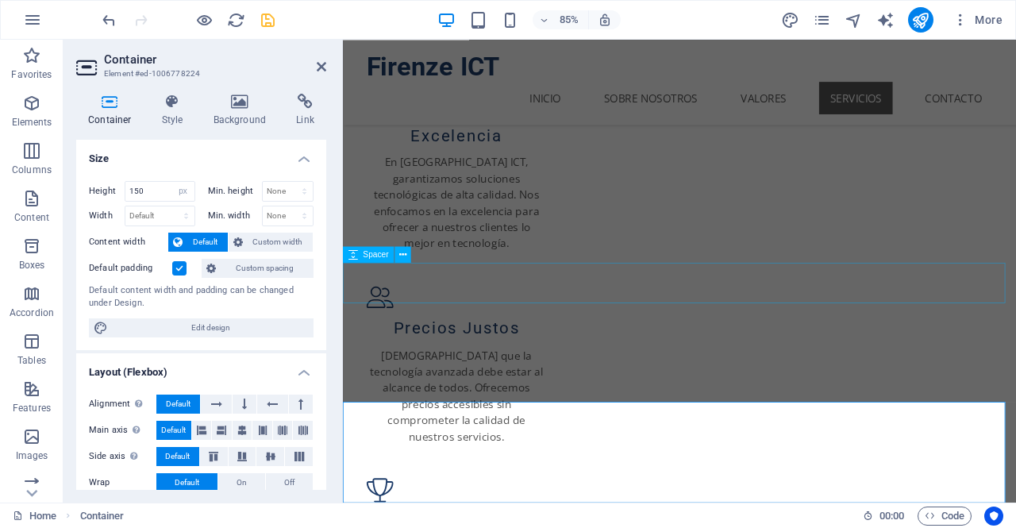
select select "px"
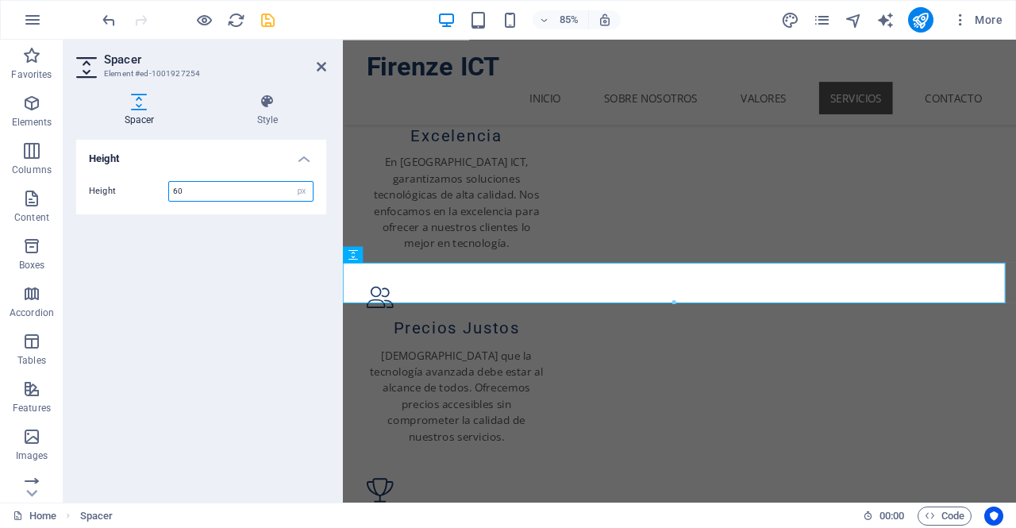
drag, startPoint x: 197, startPoint y: 193, endPoint x: 91, endPoint y: 179, distance: 106.5
click at [91, 179] on div "Height 60 px rem vh vw" at bounding box center [201, 191] width 250 height 46
type input "100"
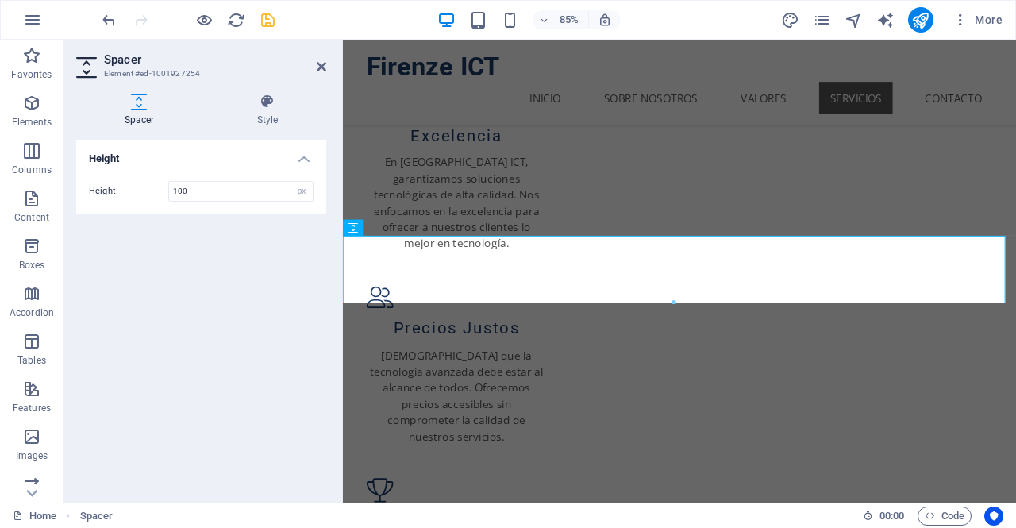
scroll to position [1230, 0]
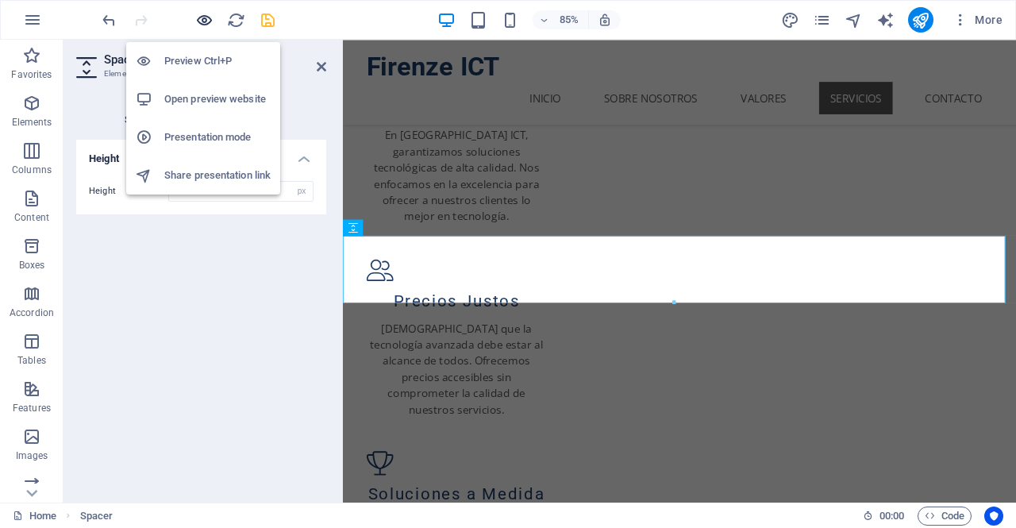
click at [198, 22] on icon "button" at bounding box center [204, 20] width 18 height 18
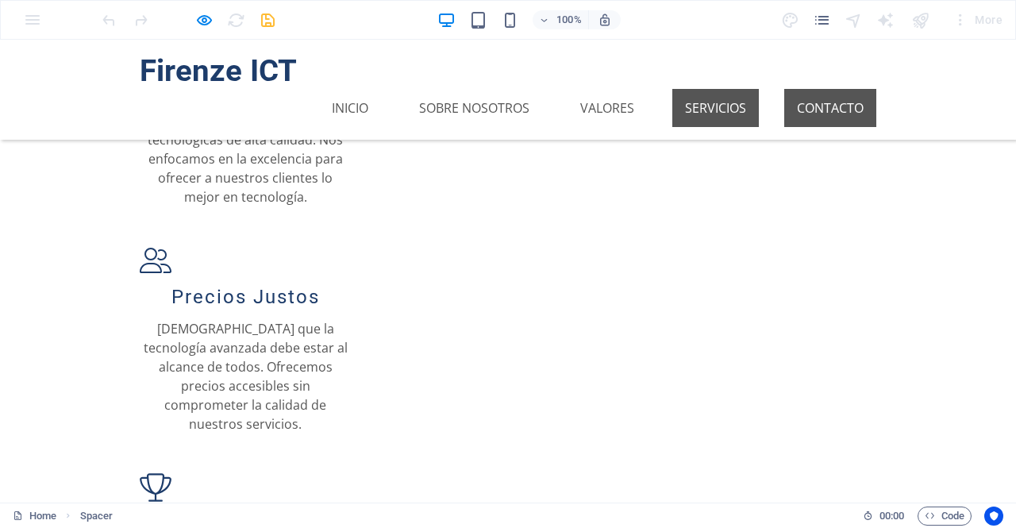
click at [799, 89] on link "Contacto" at bounding box center [830, 108] width 92 height 38
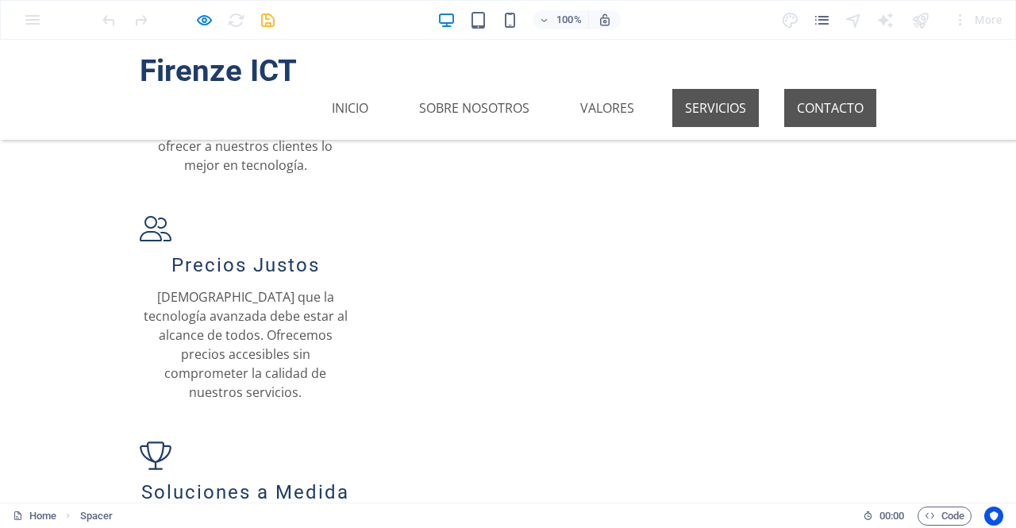
click at [809, 89] on link "Contacto" at bounding box center [830, 108] width 92 height 38
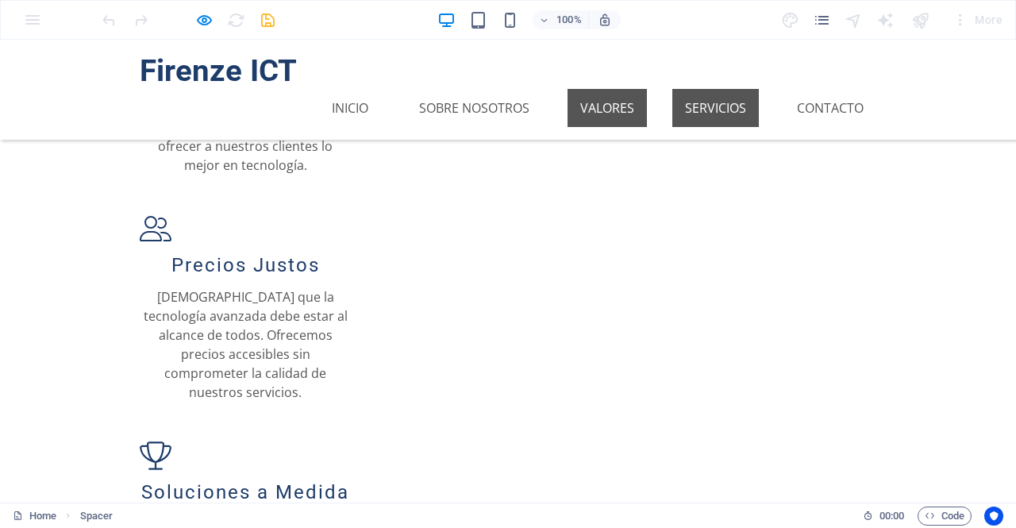
click at [620, 89] on link "Valores" at bounding box center [606, 108] width 79 height 38
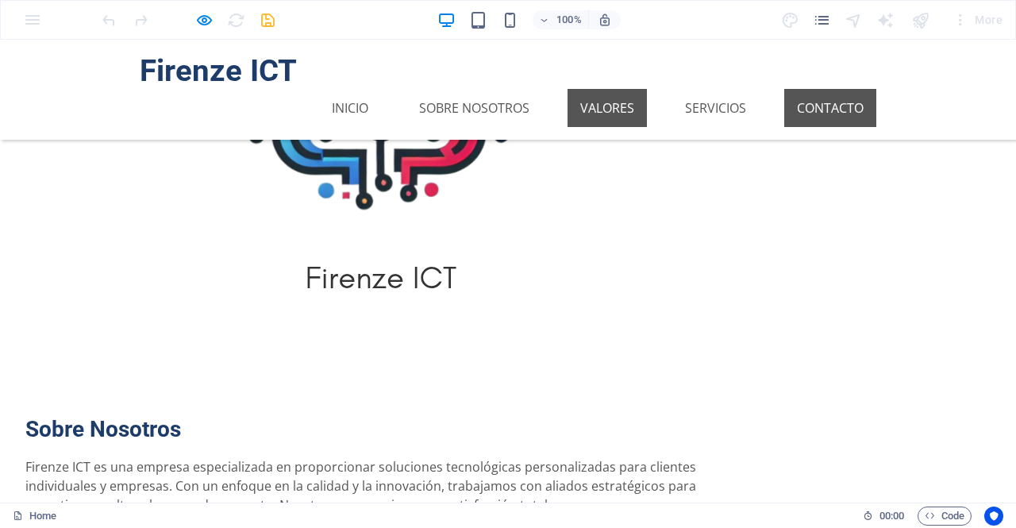
click at [817, 89] on link "Contacto" at bounding box center [830, 108] width 92 height 38
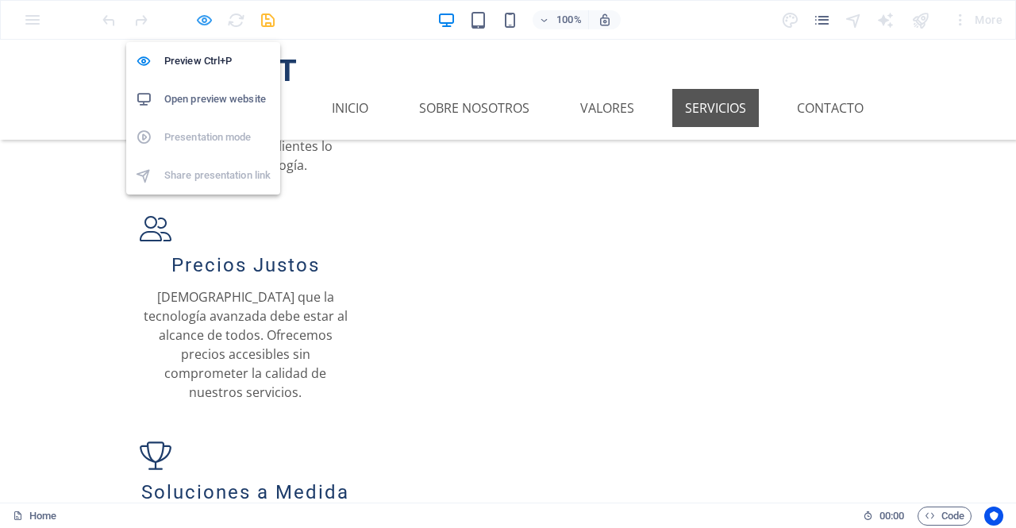
click at [206, 23] on icon "button" at bounding box center [204, 20] width 18 height 18
select select "px"
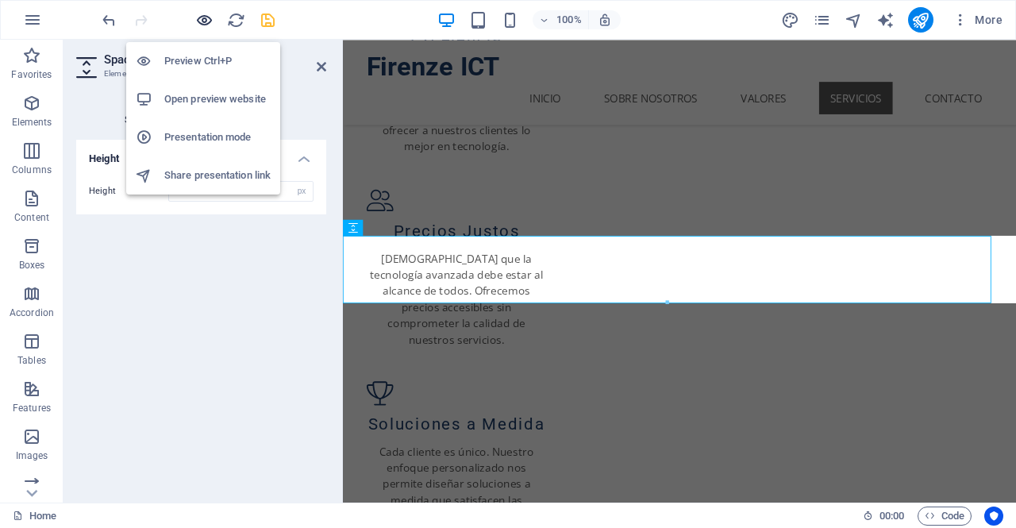
scroll to position [1230, 0]
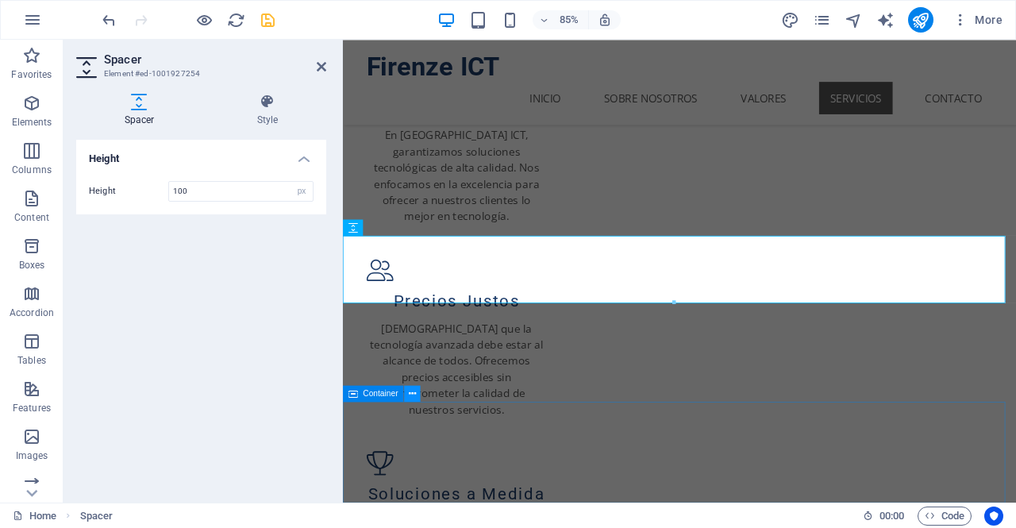
click at [412, 394] on icon at bounding box center [412, 393] width 7 height 14
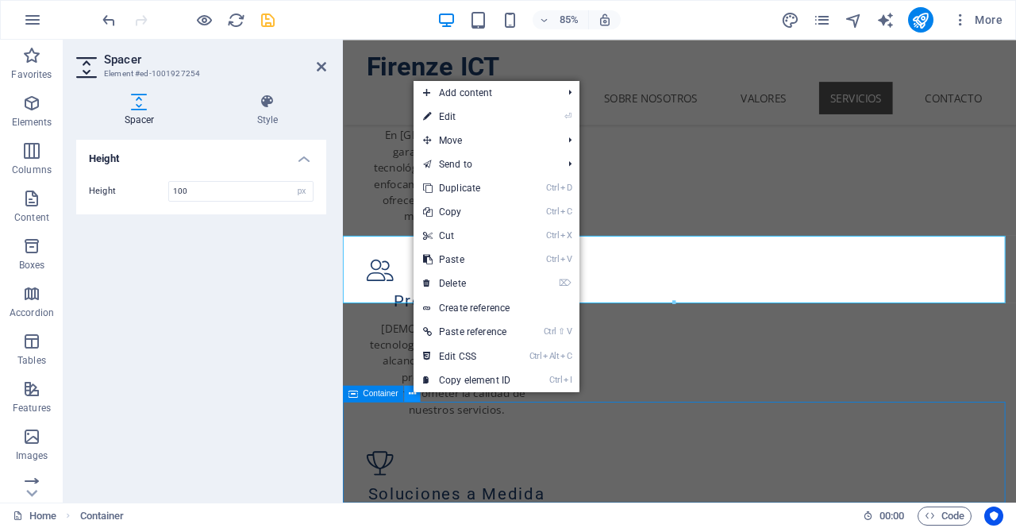
scroll to position [1312, 0]
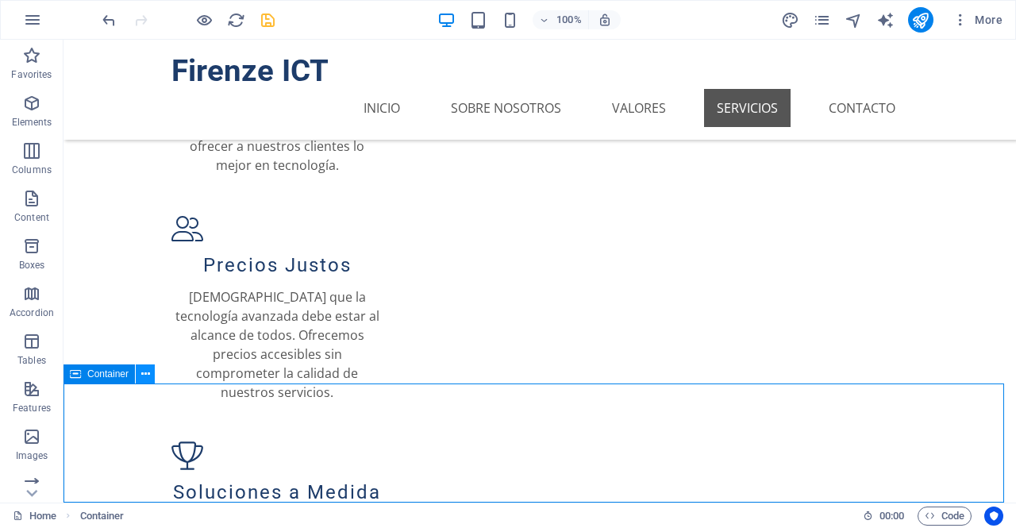
click at [145, 372] on icon at bounding box center [145, 374] width 9 height 17
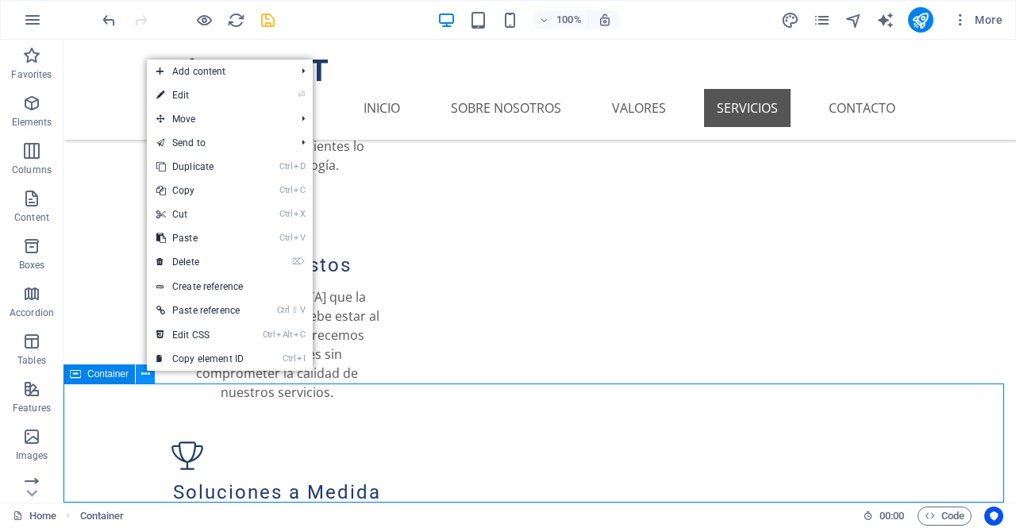
click at [145, 372] on icon at bounding box center [145, 374] width 9 height 17
click at [219, 352] on link "Ctrl I Copy element ID" at bounding box center [200, 359] width 106 height 24
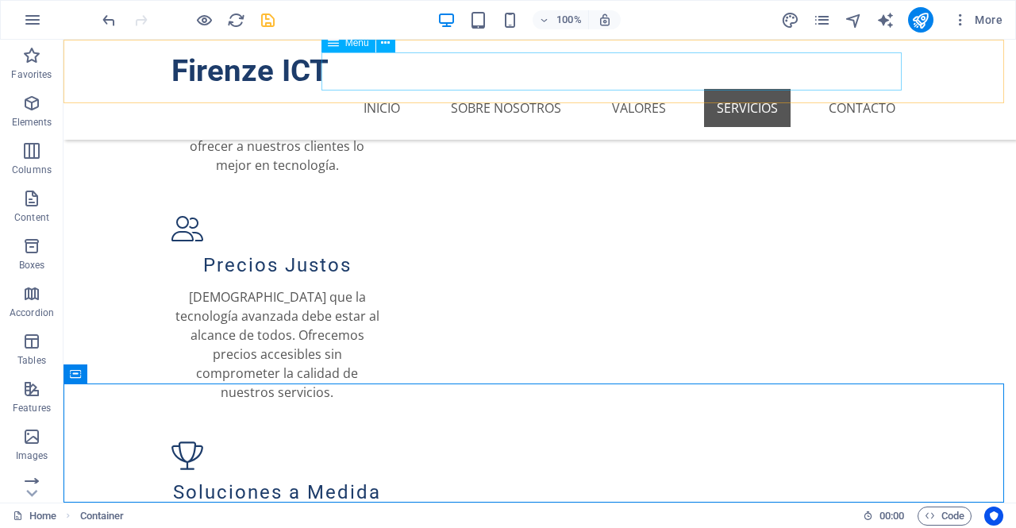
click at [828, 89] on nav "Inicio Sobre Nosotros Valores Servicios Contacto" at bounding box center [539, 108] width 736 height 38
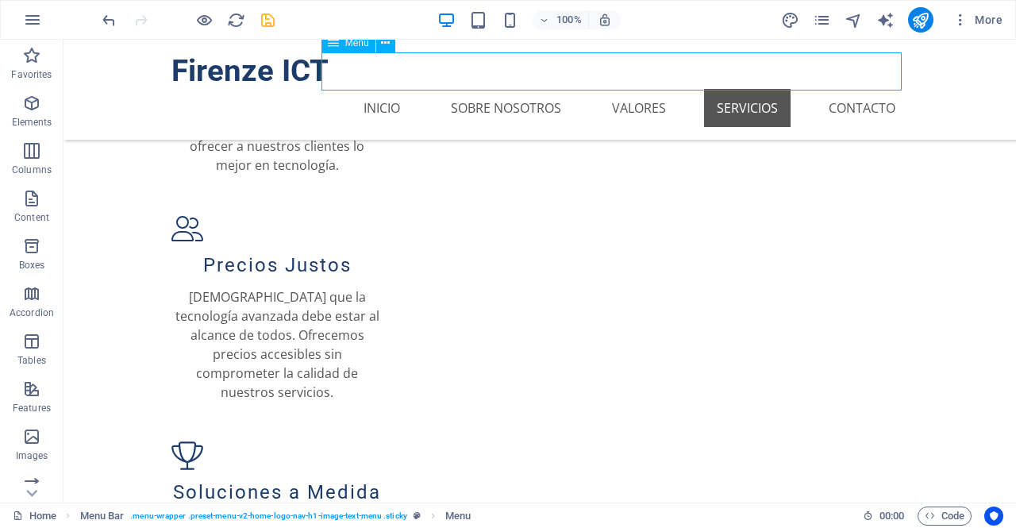
click at [828, 89] on nav "Inicio Sobre Nosotros Valores Servicios Contacto" at bounding box center [539, 108] width 736 height 38
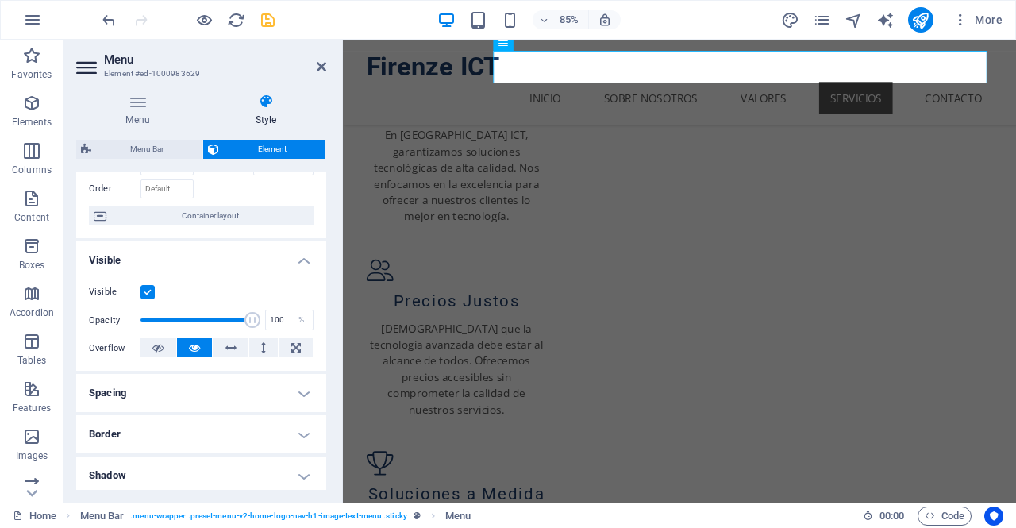
scroll to position [0, 0]
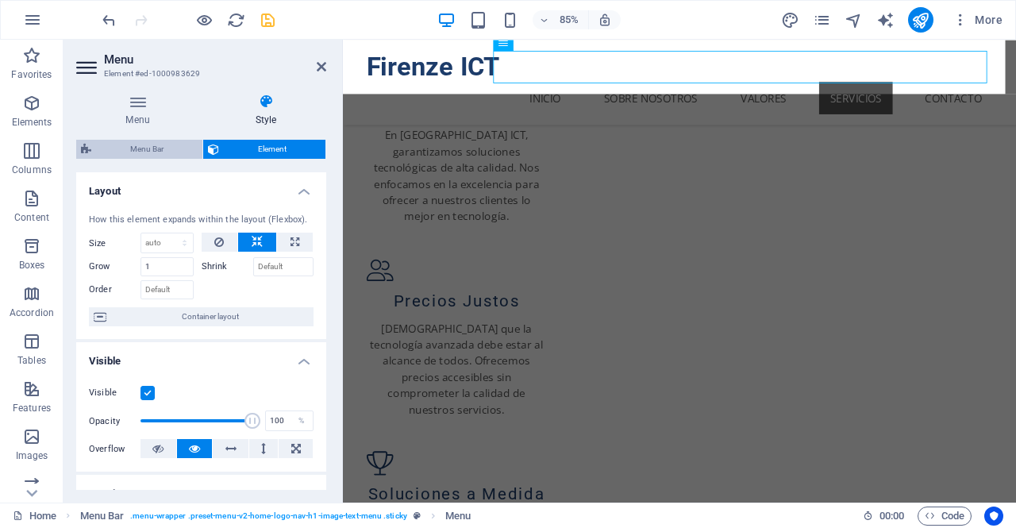
click at [159, 147] on span "Menu Bar" at bounding box center [147, 149] width 102 height 19
select select "rem"
select select "preset-menu-v2-home-logo-nav-h1-image-text-menu"
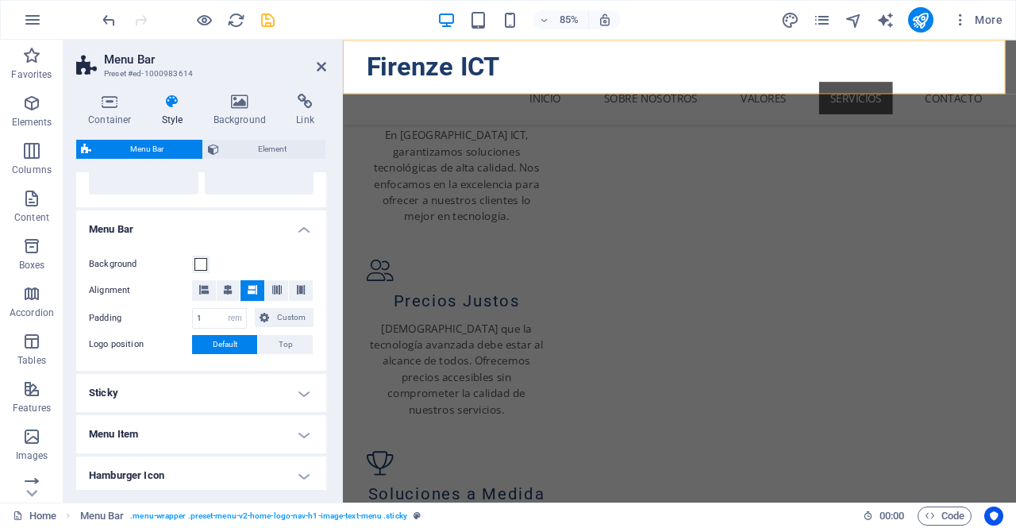
scroll to position [606, 0]
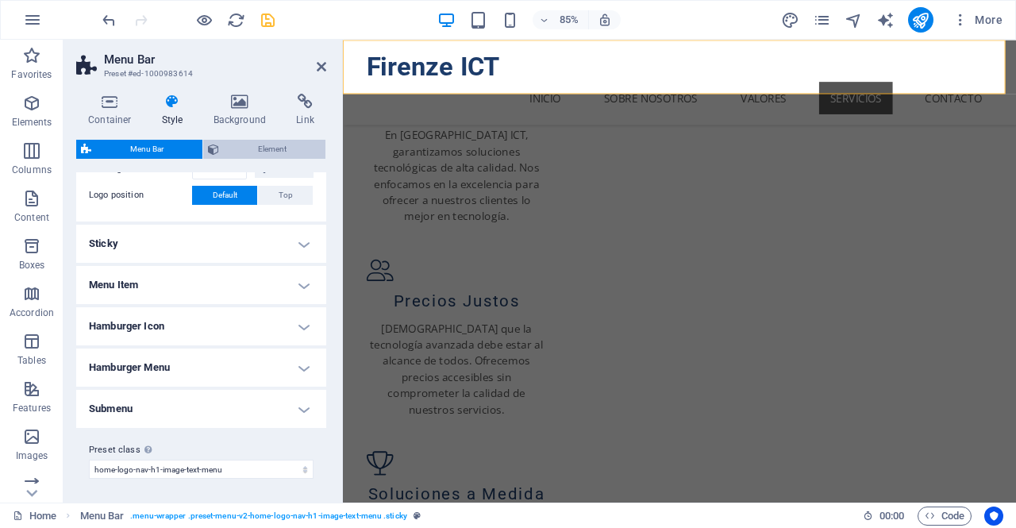
click at [272, 156] on span "Element" at bounding box center [272, 149] width 97 height 19
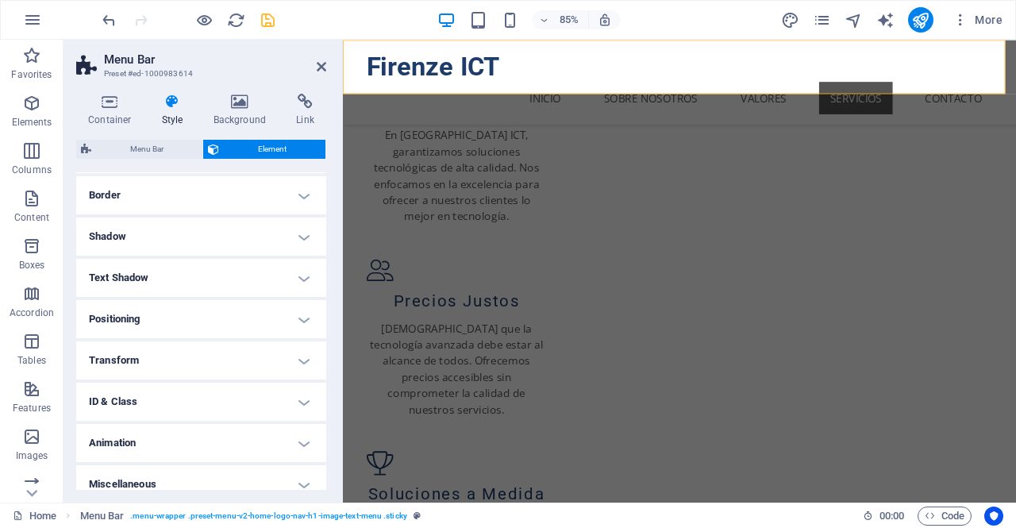
scroll to position [183, 0]
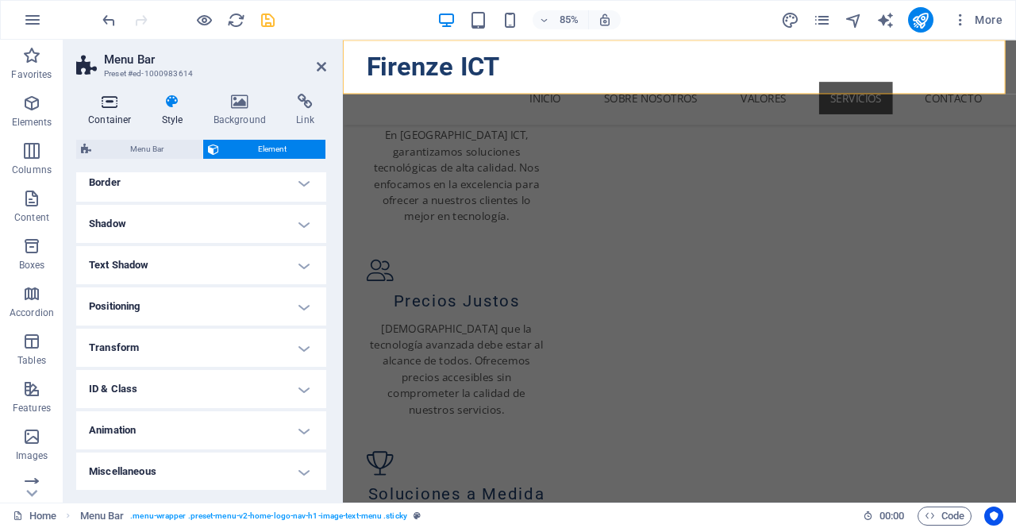
click at [105, 107] on icon at bounding box center [109, 102] width 67 height 16
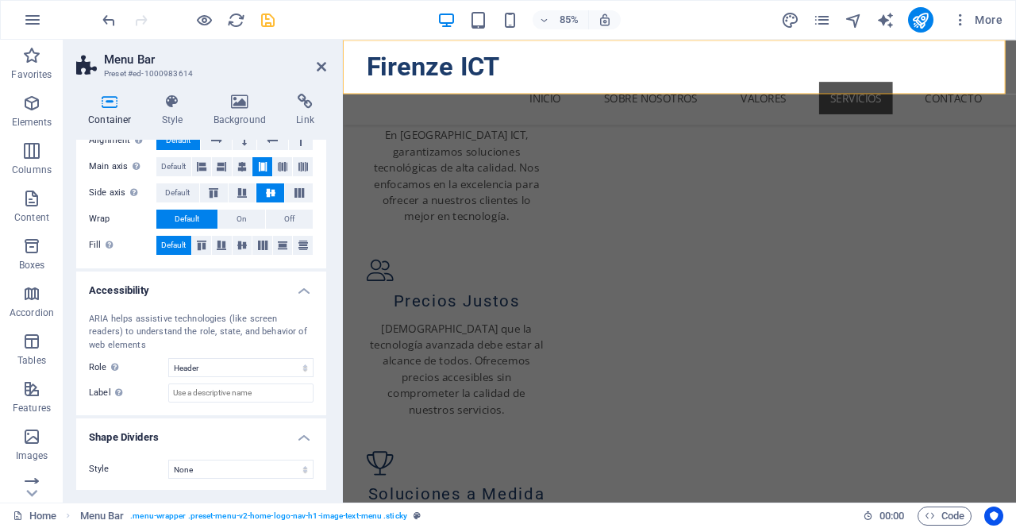
scroll to position [0, 0]
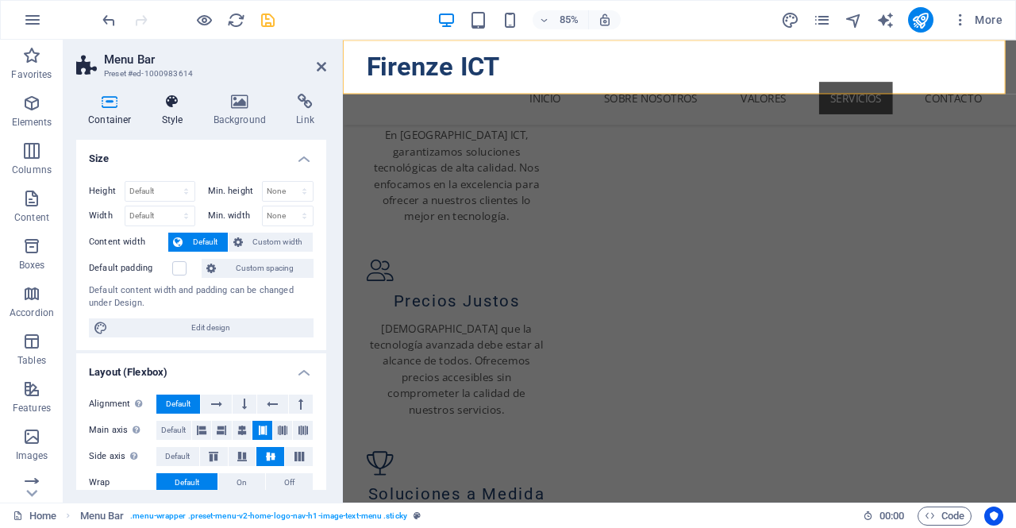
click at [171, 118] on h4 "Style" at bounding box center [176, 110] width 52 height 33
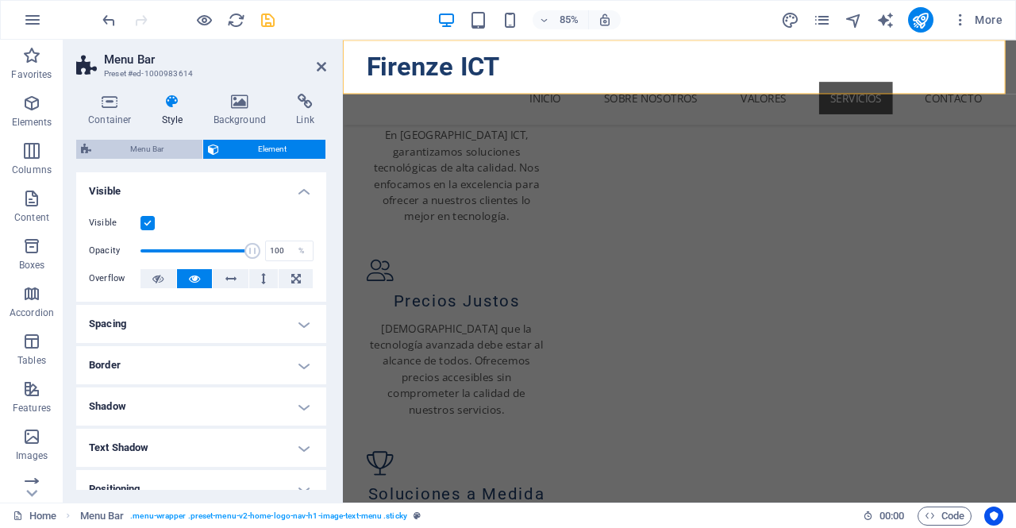
click at [175, 148] on span "Menu Bar" at bounding box center [147, 149] width 102 height 19
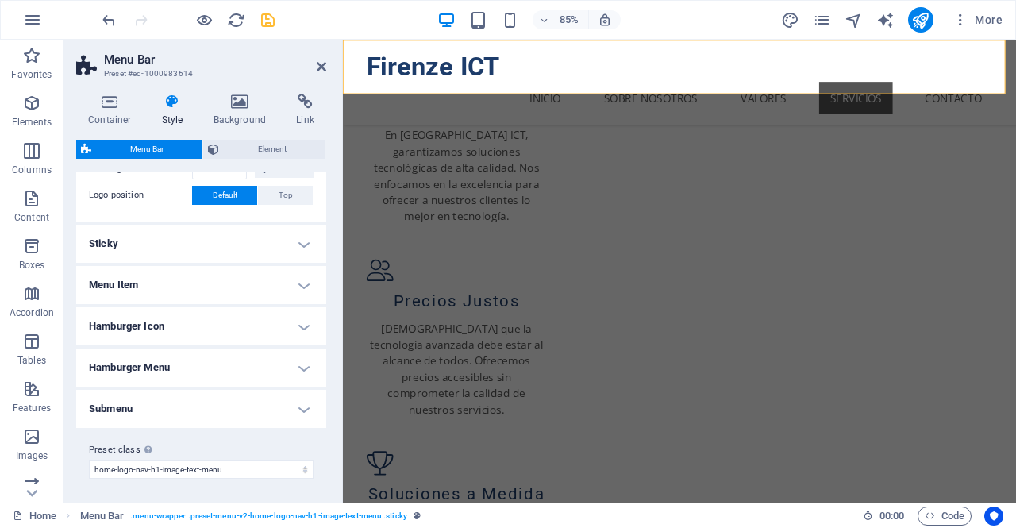
click at [185, 283] on h4 "Menu Item" at bounding box center [201, 285] width 250 height 38
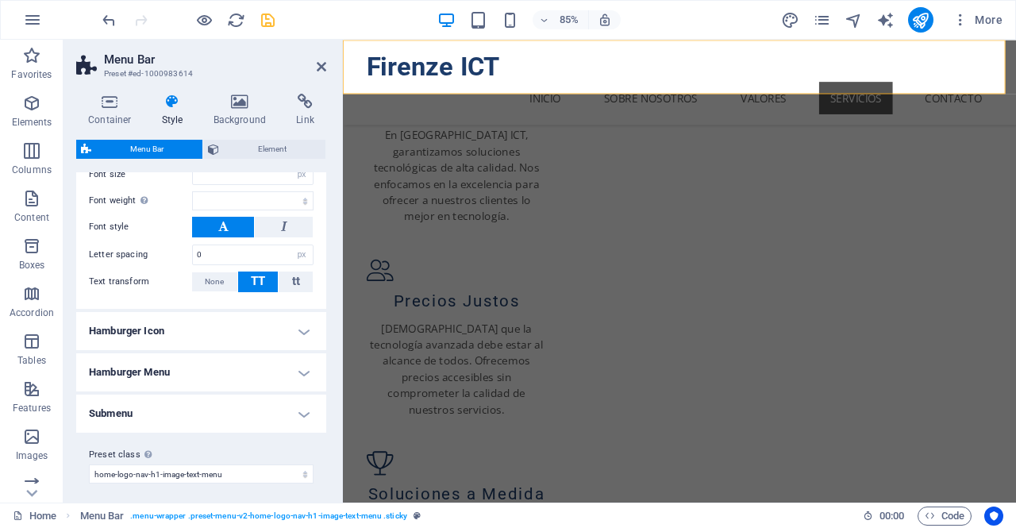
scroll to position [1044, 0]
click at [183, 365] on h4 "Hamburger Menu" at bounding box center [201, 372] width 250 height 38
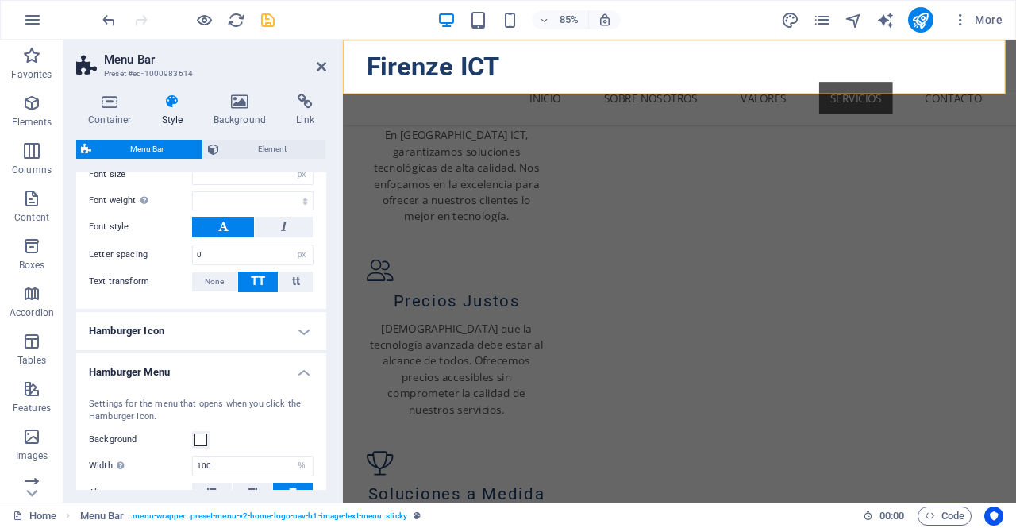
click at [183, 365] on h4 "Hamburger Menu" at bounding box center [201, 367] width 250 height 29
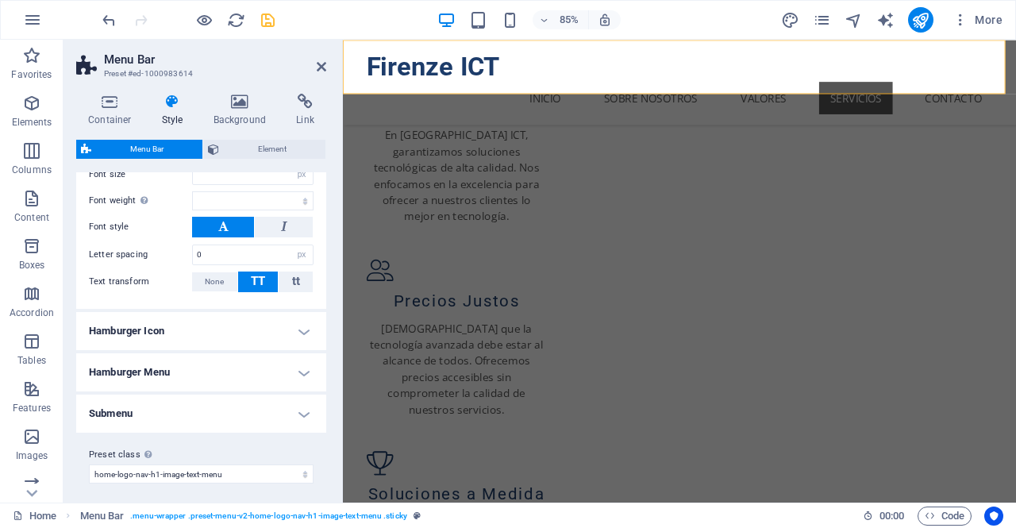
click at [184, 329] on h4 "Hamburger Icon" at bounding box center [201, 331] width 250 height 38
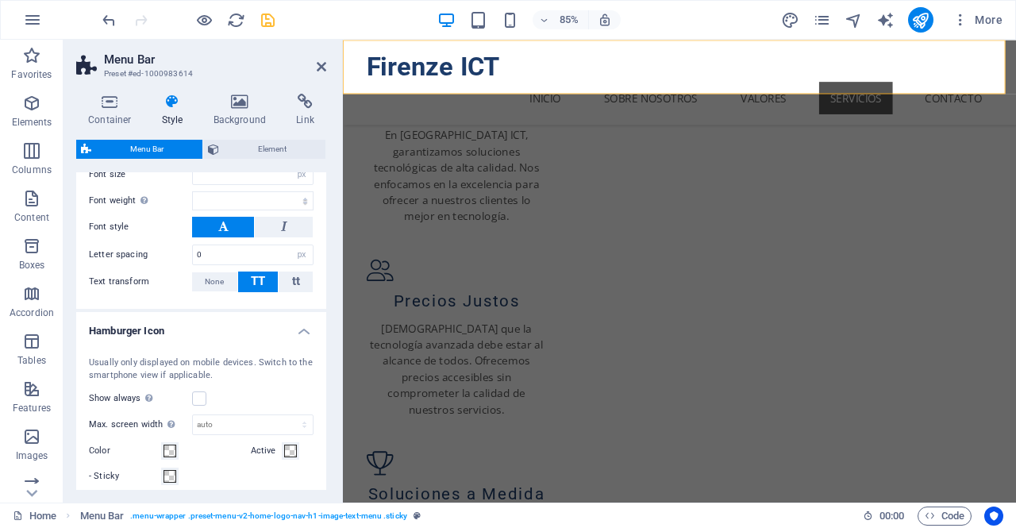
click at [184, 329] on h4 "Hamburger Icon" at bounding box center [201, 326] width 250 height 29
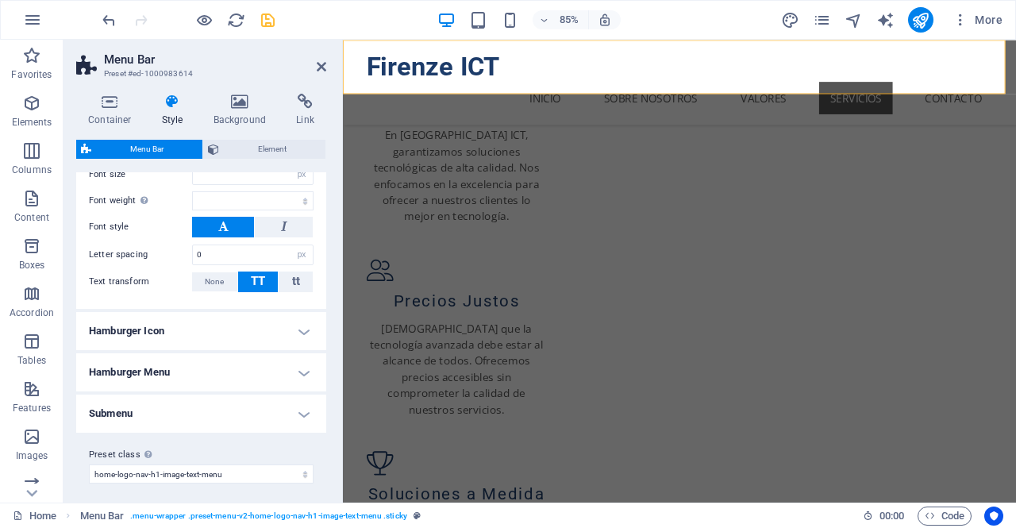
click at [184, 339] on h4 "Hamburger Icon" at bounding box center [201, 331] width 250 height 38
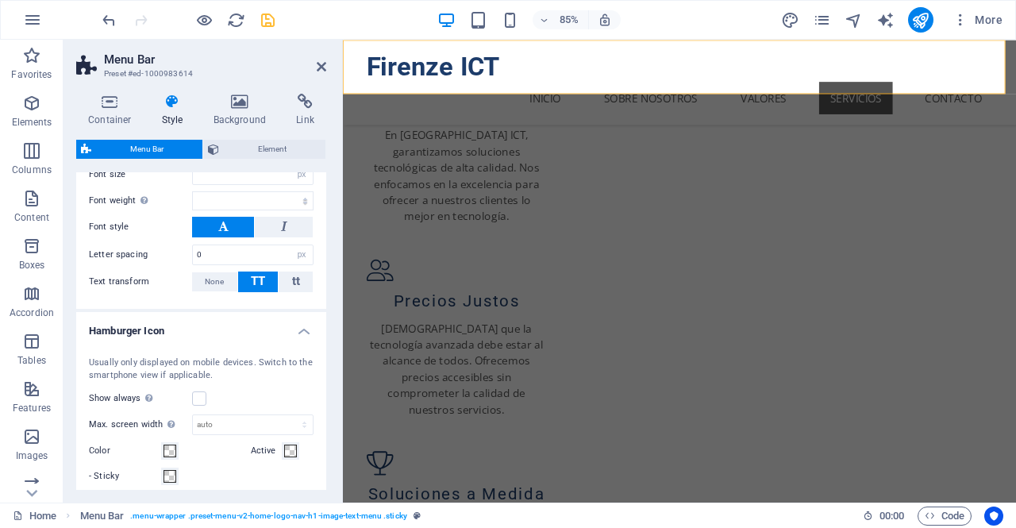
click at [190, 325] on h4 "Hamburger Icon" at bounding box center [201, 326] width 250 height 29
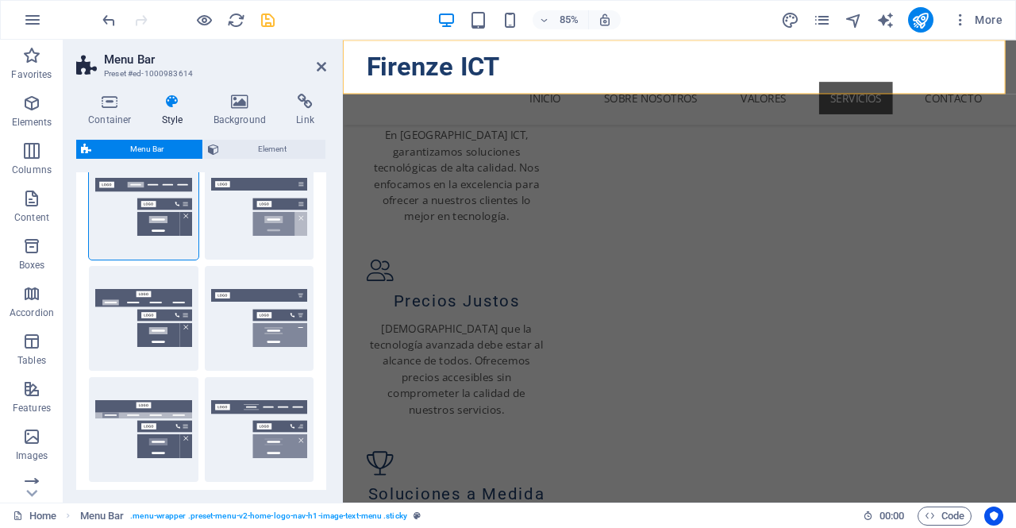
scroll to position [0, 0]
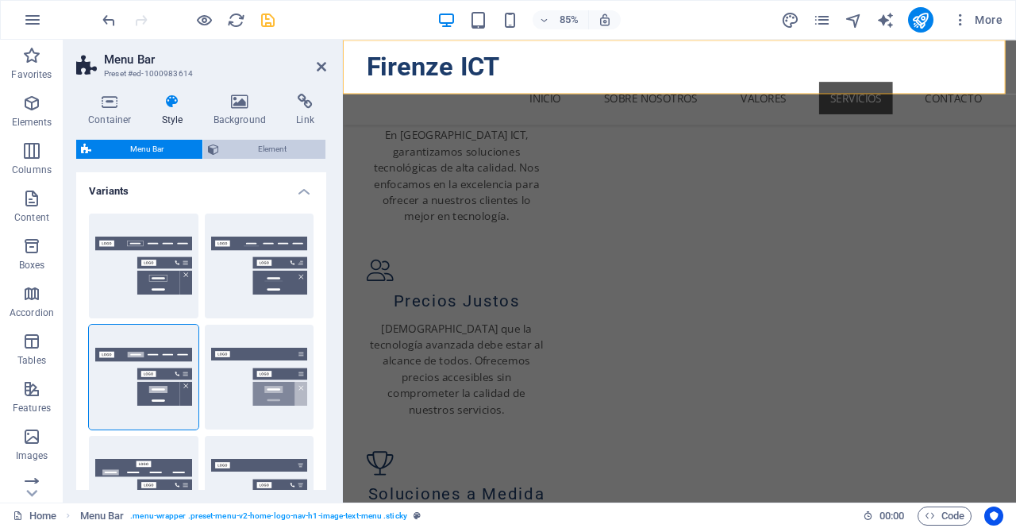
click at [267, 145] on span "Element" at bounding box center [272, 149] width 97 height 19
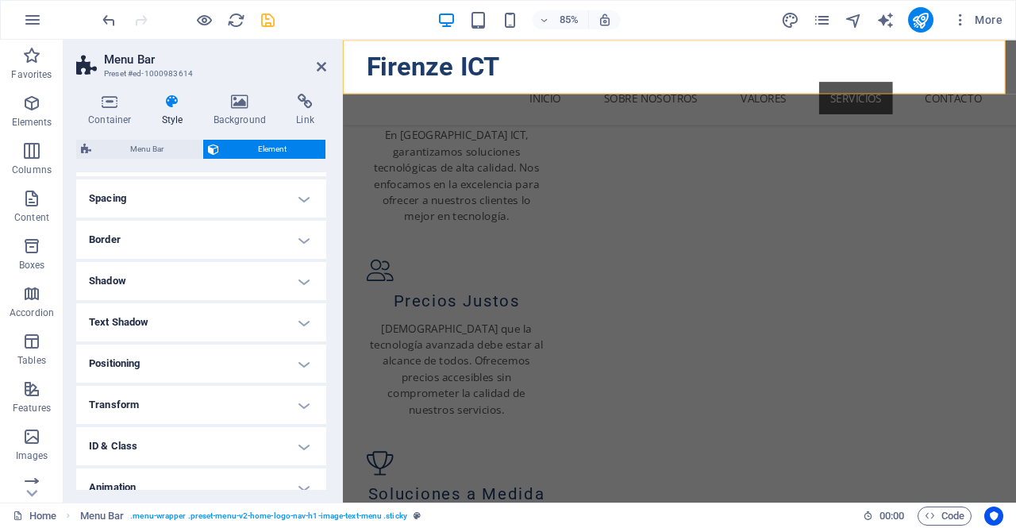
scroll to position [183, 0]
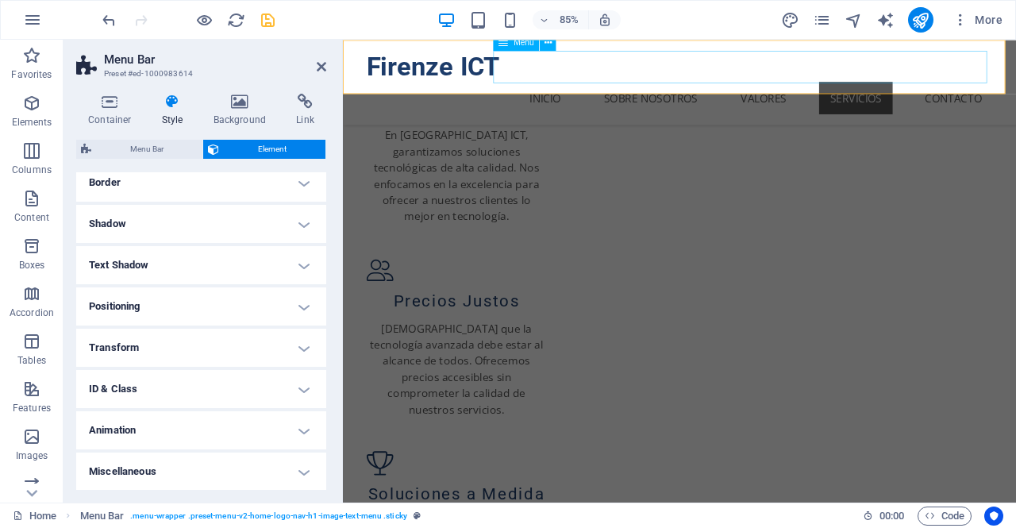
click at [1015, 89] on nav "Inicio Sobre Nosotros Valores Servicios Contacto" at bounding box center [739, 108] width 736 height 38
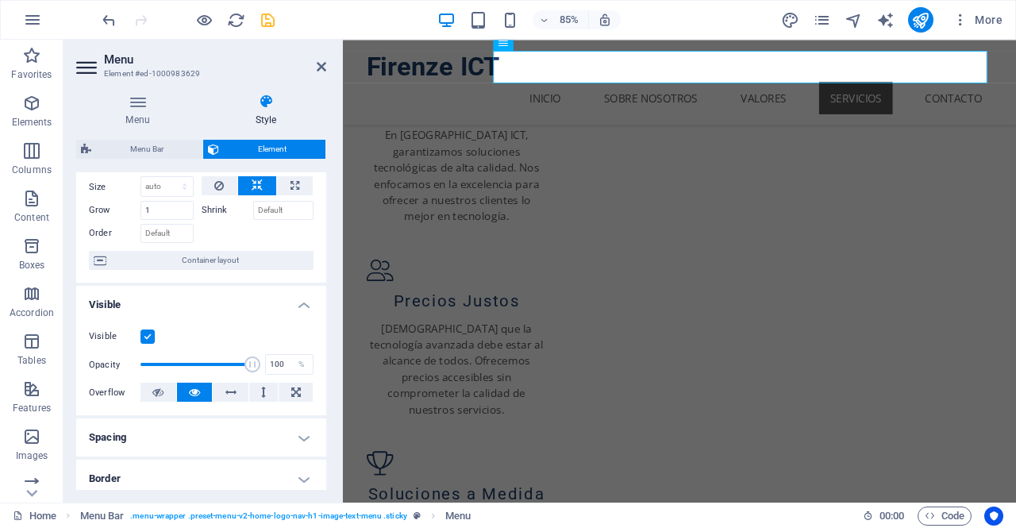
scroll to position [0, 0]
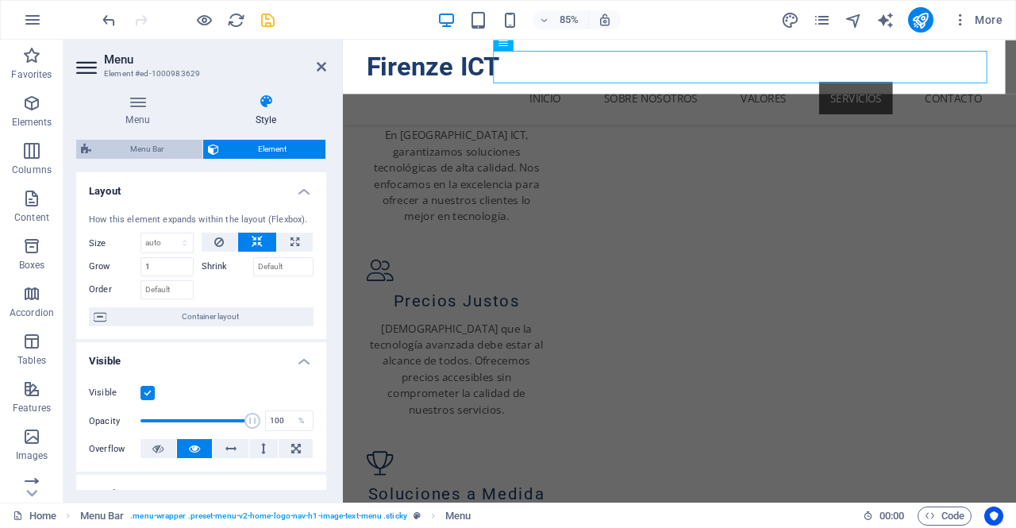
click at [165, 153] on span "Menu Bar" at bounding box center [147, 149] width 102 height 19
select select "rem"
select select "hover_box_bottom"
select select "px"
select select "rem"
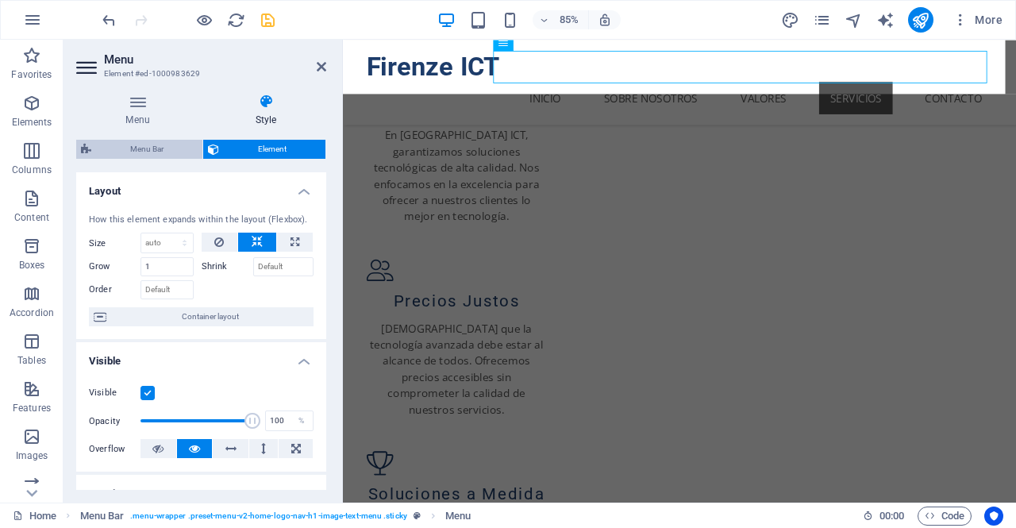
select select "rem"
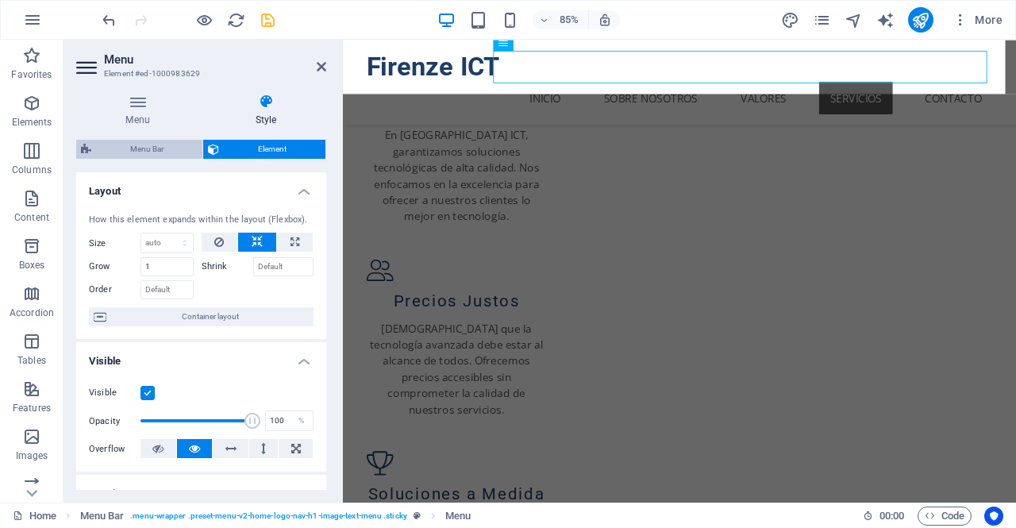
select select "px"
select select
select select "px"
select select "preset-menu-v2-home-logo-nav-h1-image-text-menu"
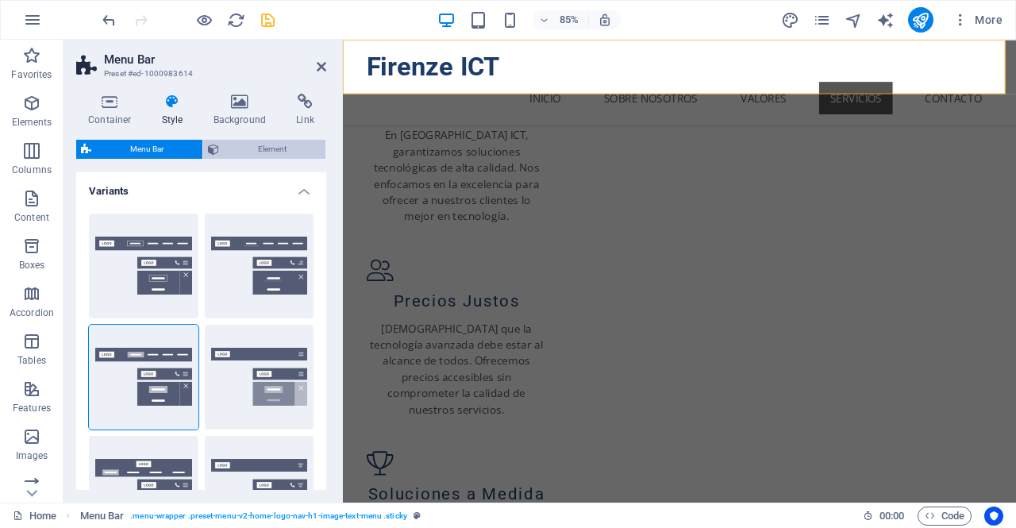
click at [243, 145] on span "Element" at bounding box center [272, 149] width 97 height 19
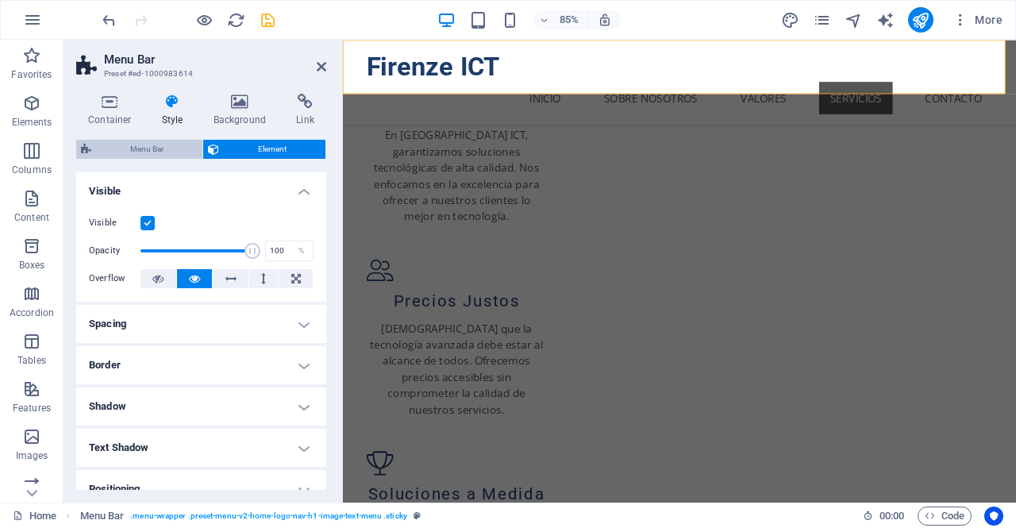
click at [181, 148] on span "Menu Bar" at bounding box center [147, 149] width 102 height 19
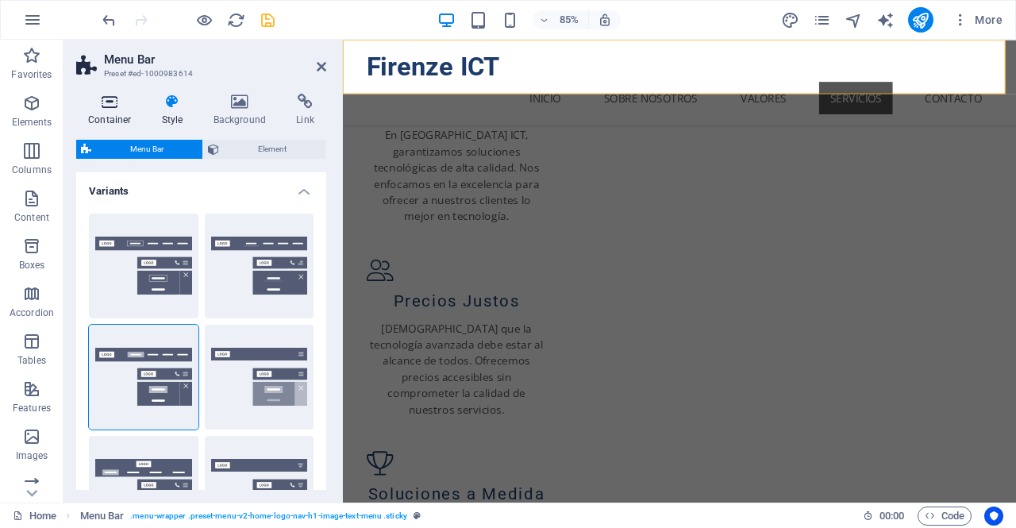
click at [124, 117] on h4 "Container" at bounding box center [113, 110] width 74 height 33
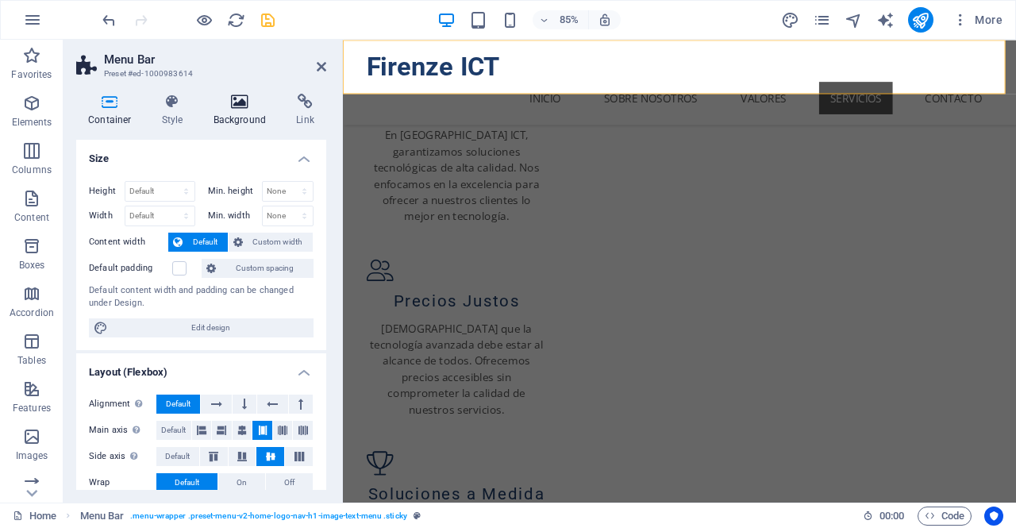
click at [241, 118] on h4 "Background" at bounding box center [243, 110] width 83 height 33
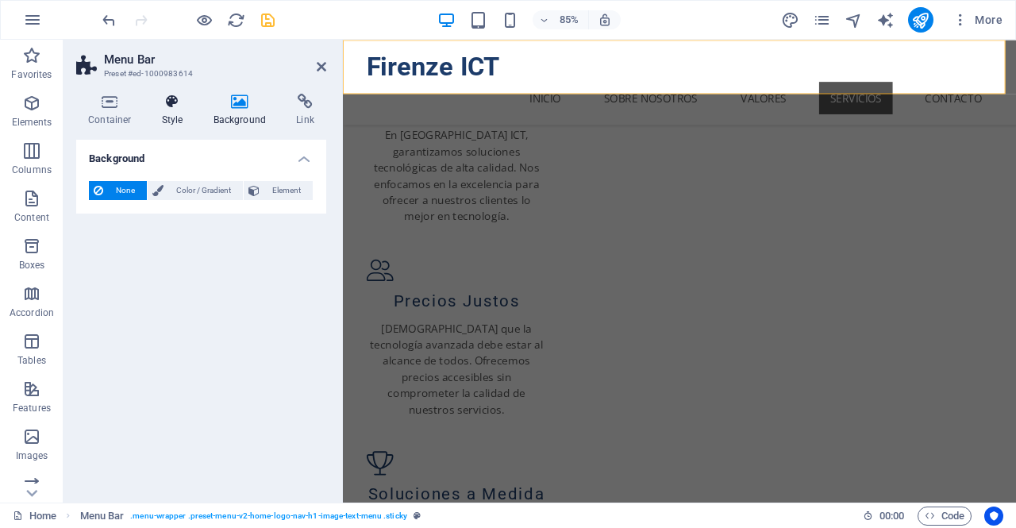
click at [186, 119] on h4 "Style" at bounding box center [176, 110] width 52 height 33
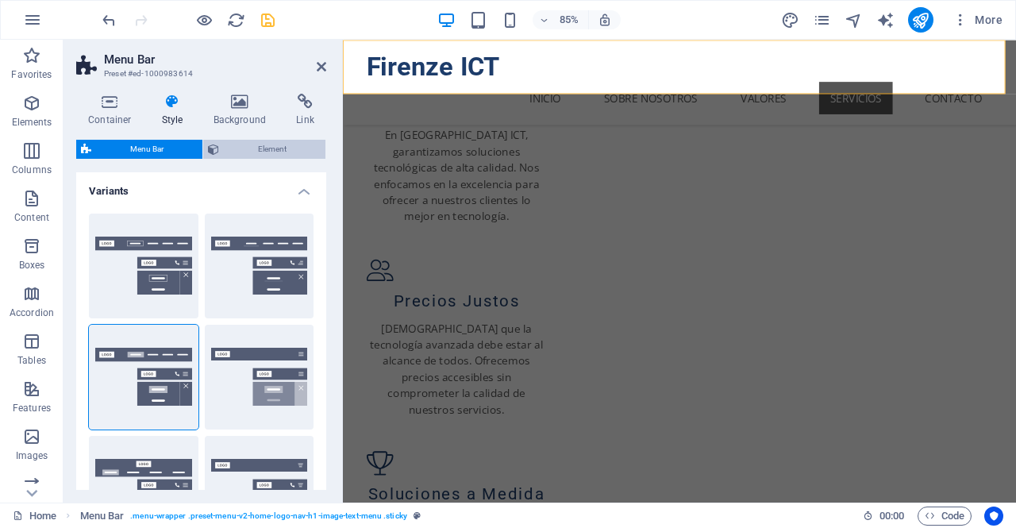
click at [273, 142] on span "Element" at bounding box center [272, 149] width 97 height 19
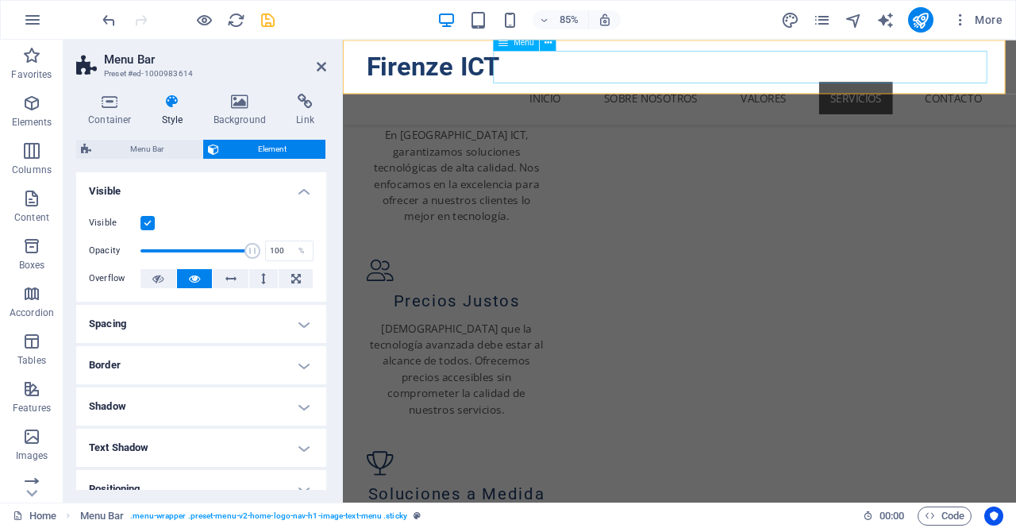
click at [951, 89] on nav "Inicio Sobre Nosotros Valores Servicios Contacto" at bounding box center [739, 108] width 736 height 38
select select
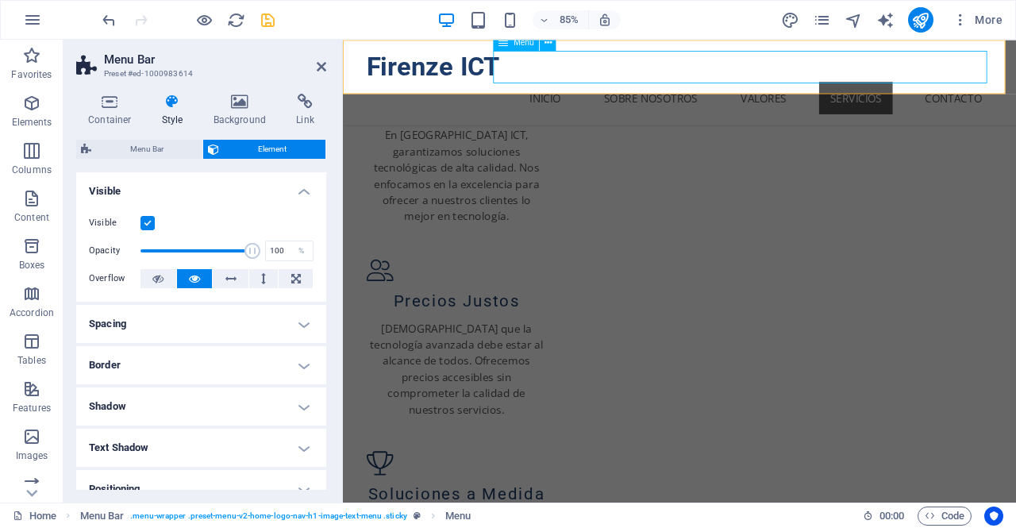
select select
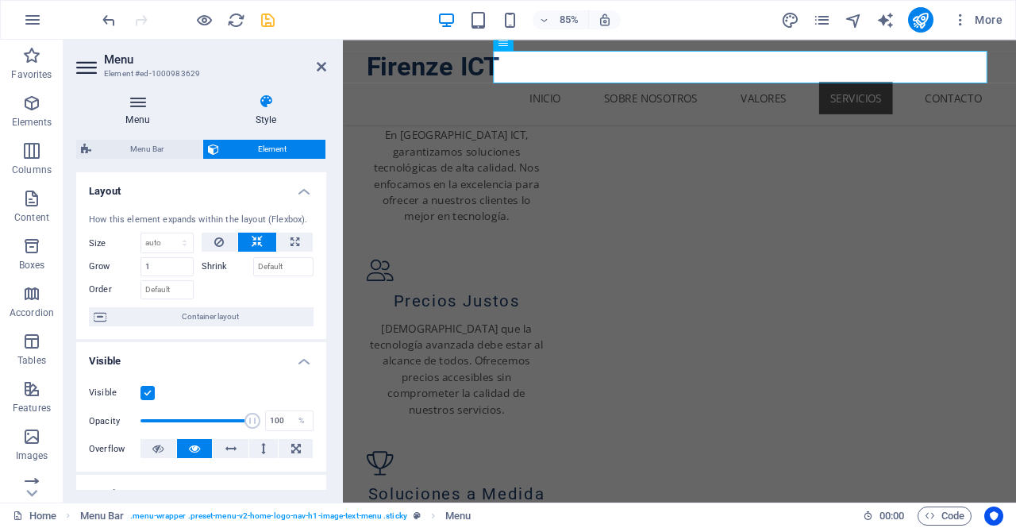
click at [141, 109] on icon at bounding box center [137, 102] width 123 height 16
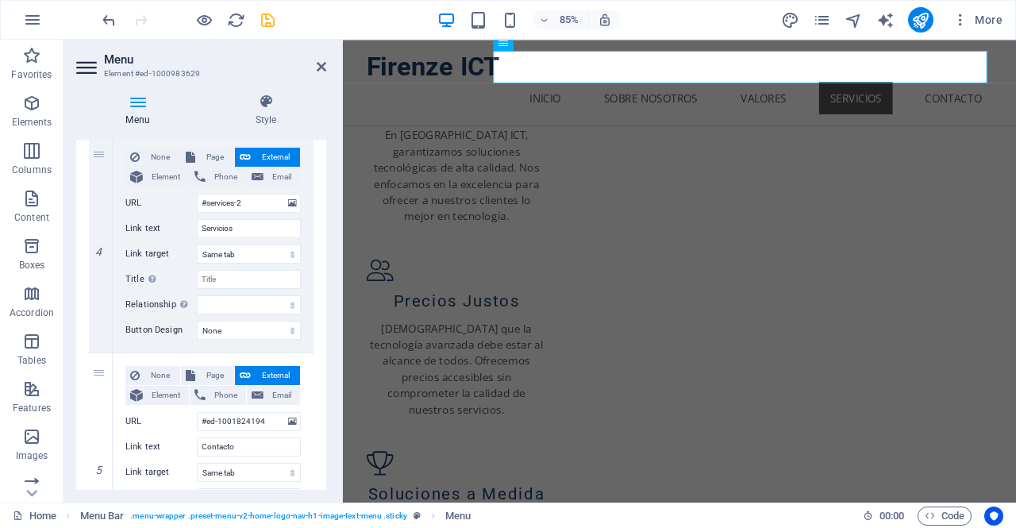
scroll to position [934, 0]
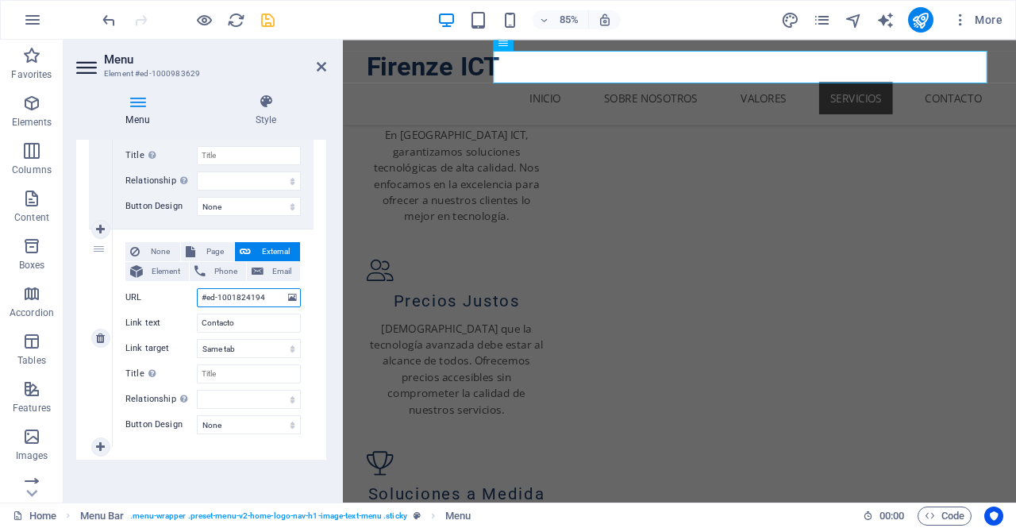
drag, startPoint x: 269, startPoint y: 296, endPoint x: 160, endPoint y: 300, distance: 108.8
click at [160, 300] on div "URL #ed-1001824194" at bounding box center [212, 297] width 175 height 19
paste input "677822"
type input "#ed-1006778224"
select select
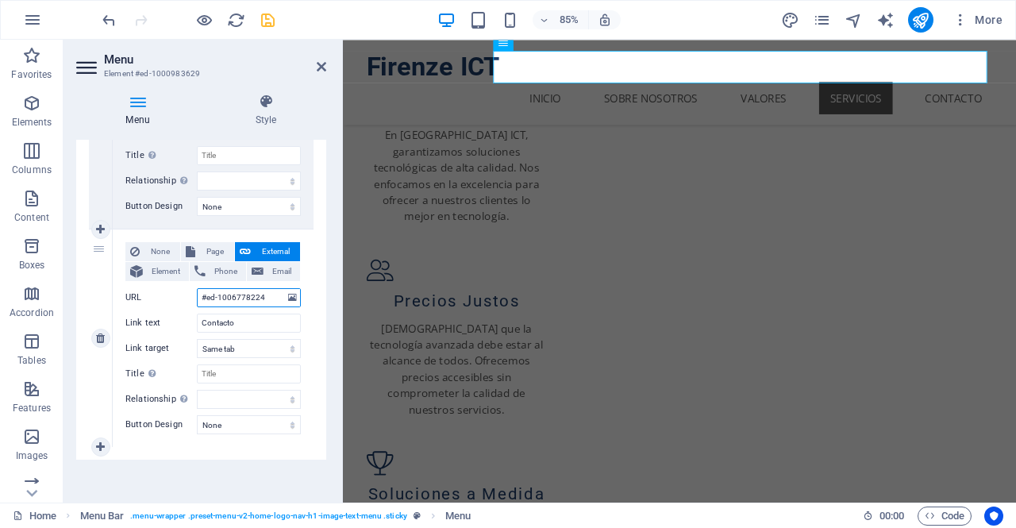
select select
type input "#ed-1006778224"
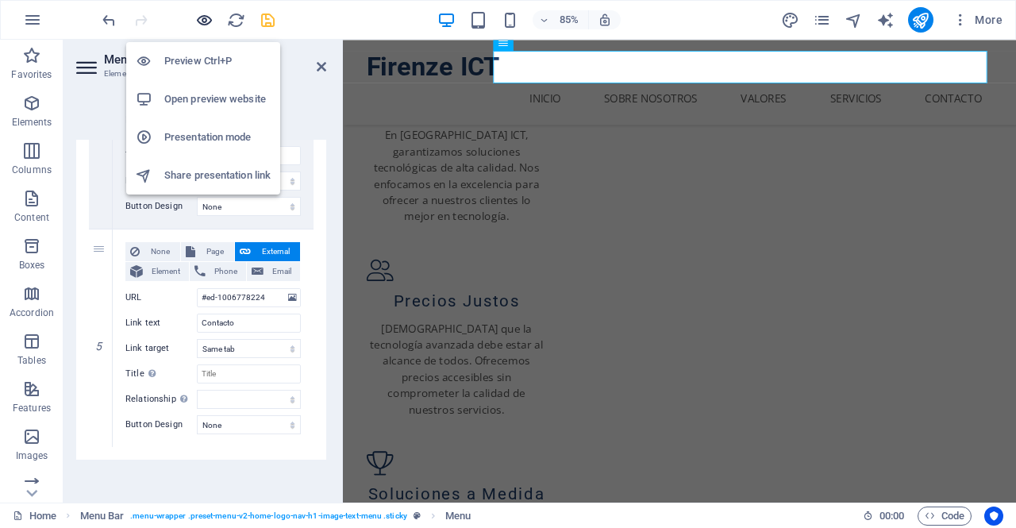
click at [203, 23] on icon "button" at bounding box center [204, 20] width 18 height 18
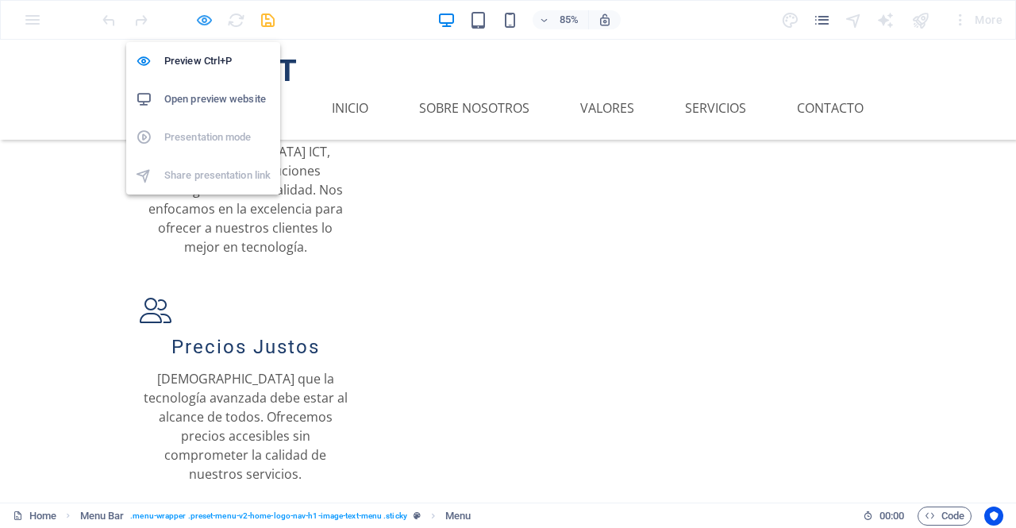
scroll to position [1312, 0]
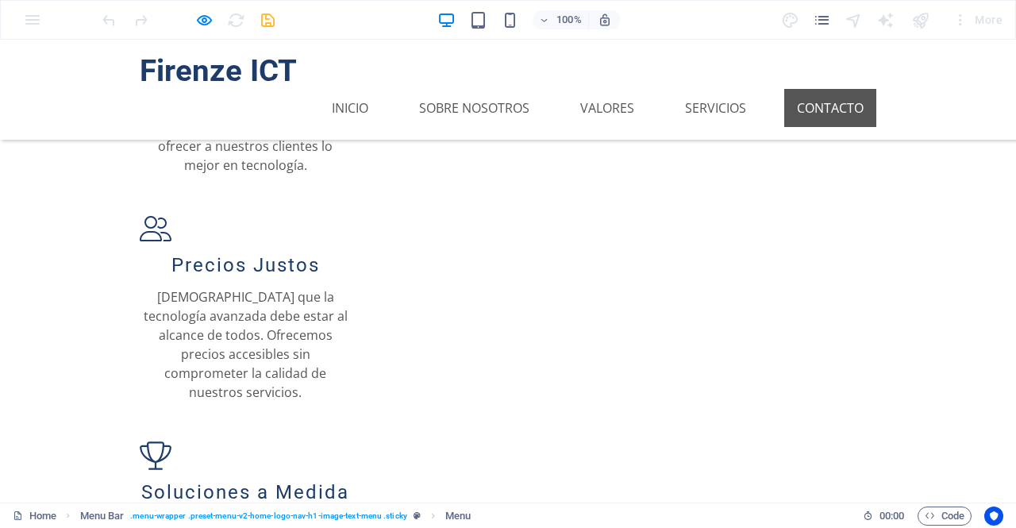
click at [846, 89] on link "Contacto" at bounding box center [830, 108] width 92 height 38
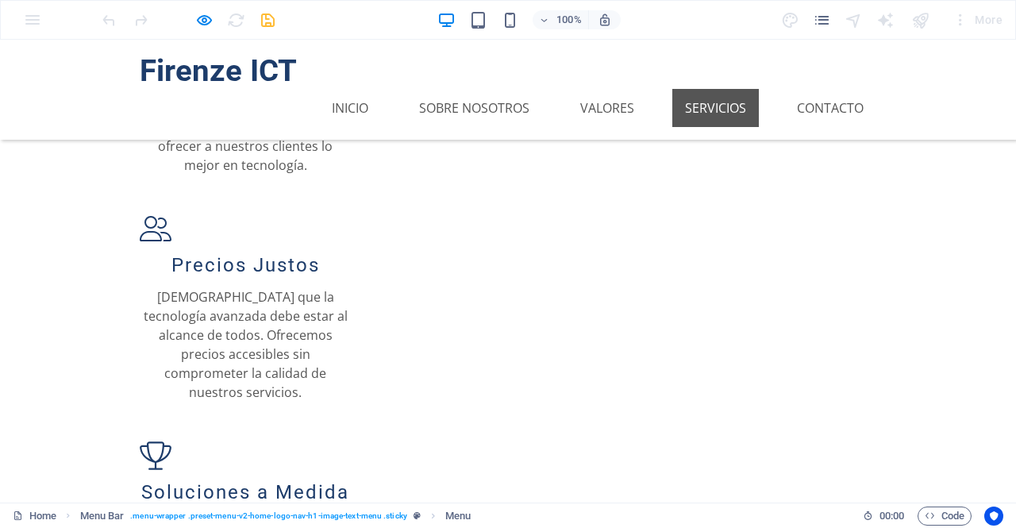
click at [735, 89] on link "Servicios" at bounding box center [715, 108] width 86 height 38
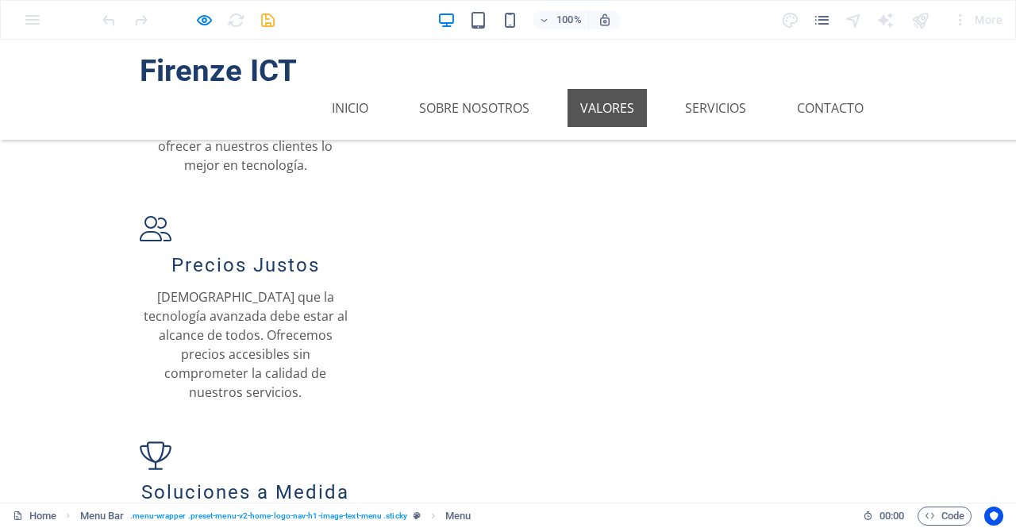
click at [613, 89] on link "Valores" at bounding box center [606, 108] width 79 height 38
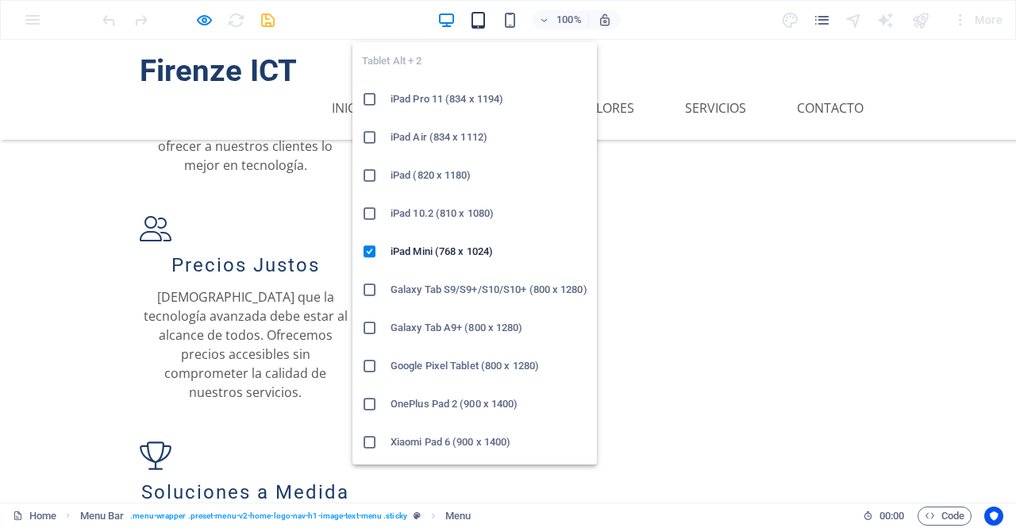
click at [480, 17] on icon "button" at bounding box center [478, 20] width 18 height 18
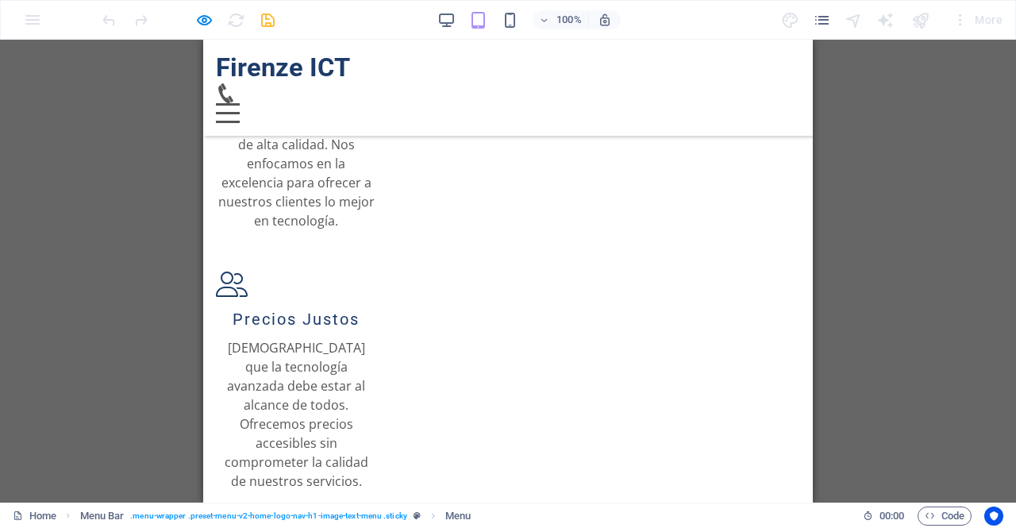
click at [240, 103] on div at bounding box center [228, 104] width 24 height 2
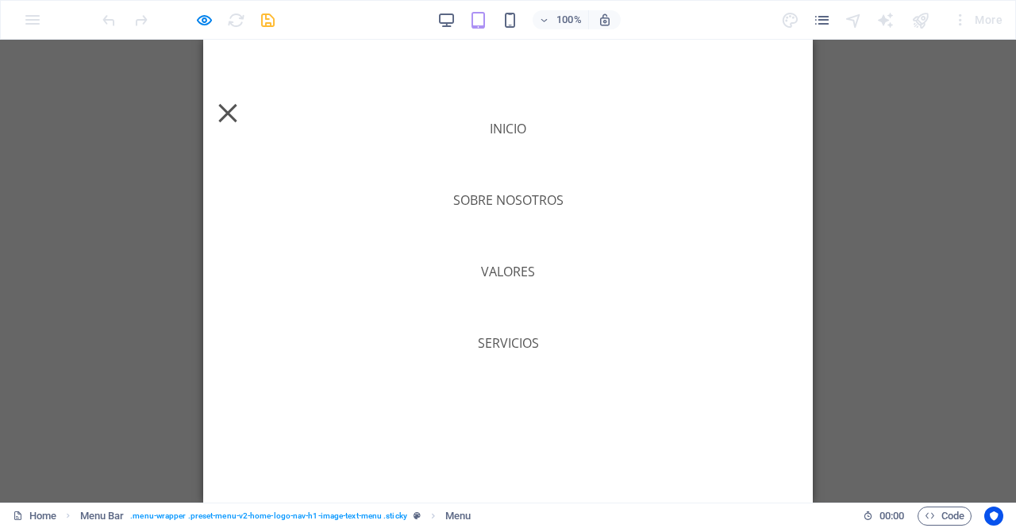
click at [504, 407] on link "Contacto" at bounding box center [508, 414] width 92 height 38
click at [509, 199] on link "Sobre Nosotros" at bounding box center [508, 200] width 136 height 38
click at [236, 104] on div at bounding box center [227, 113] width 18 height 18
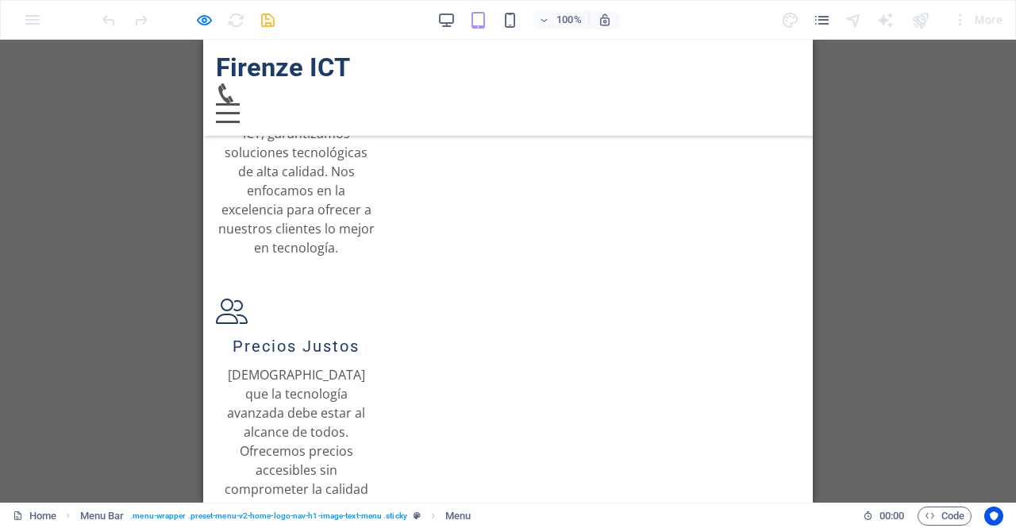
scroll to position [1374, 0]
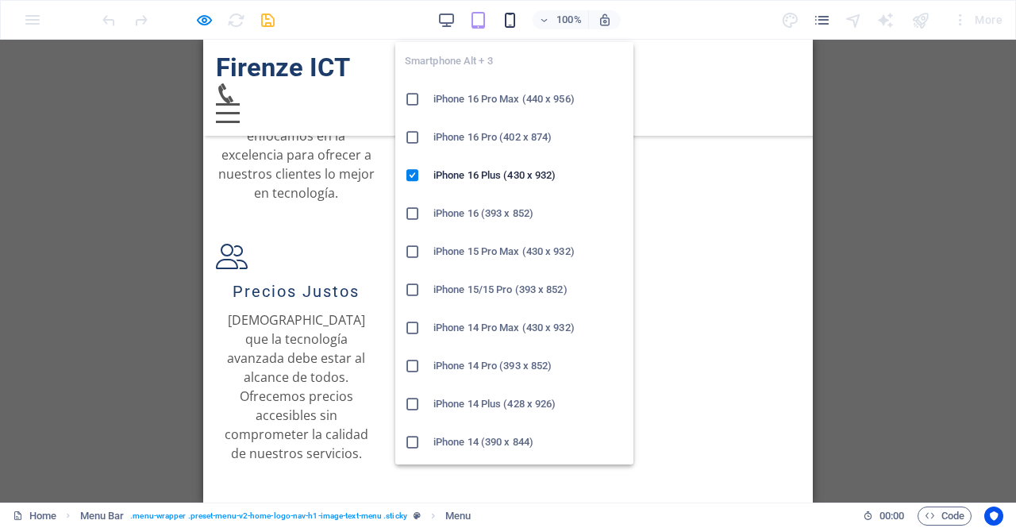
click at [513, 12] on icon "button" at bounding box center [510, 20] width 18 height 18
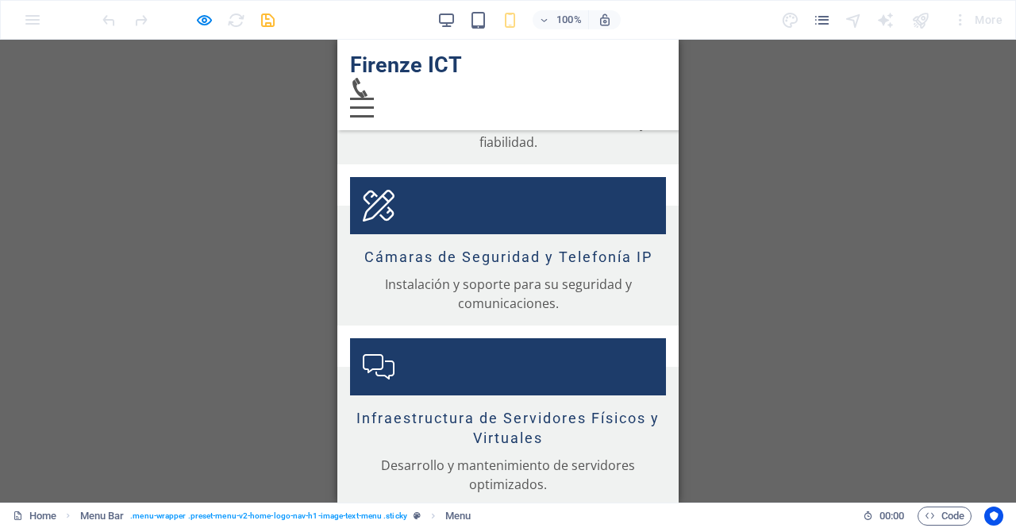
scroll to position [2768, 0]
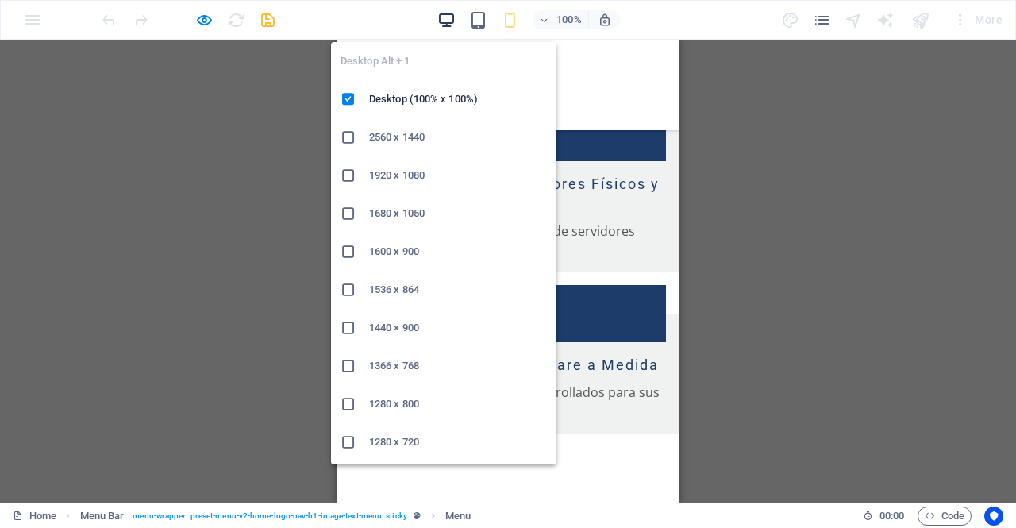
click at [445, 19] on icon "button" at bounding box center [446, 20] width 18 height 18
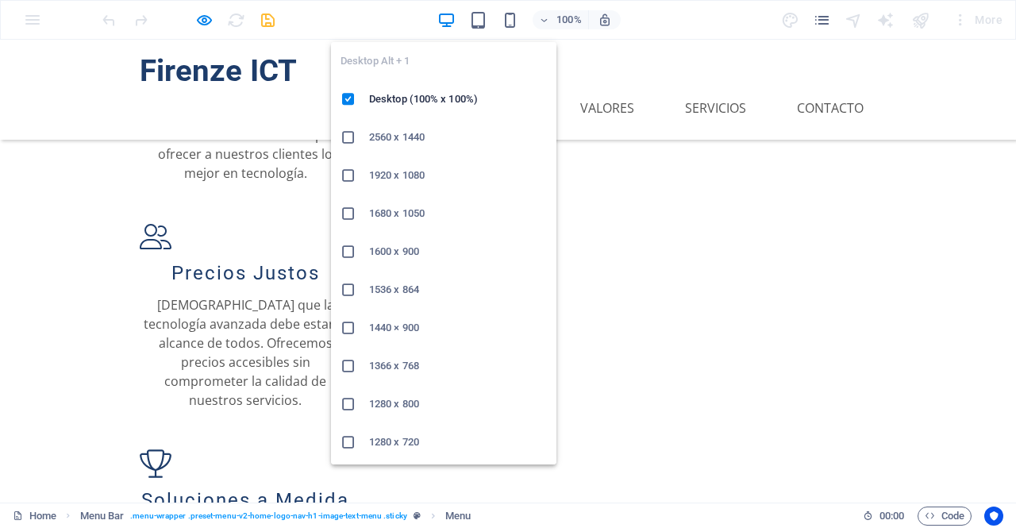
scroll to position [1312, 0]
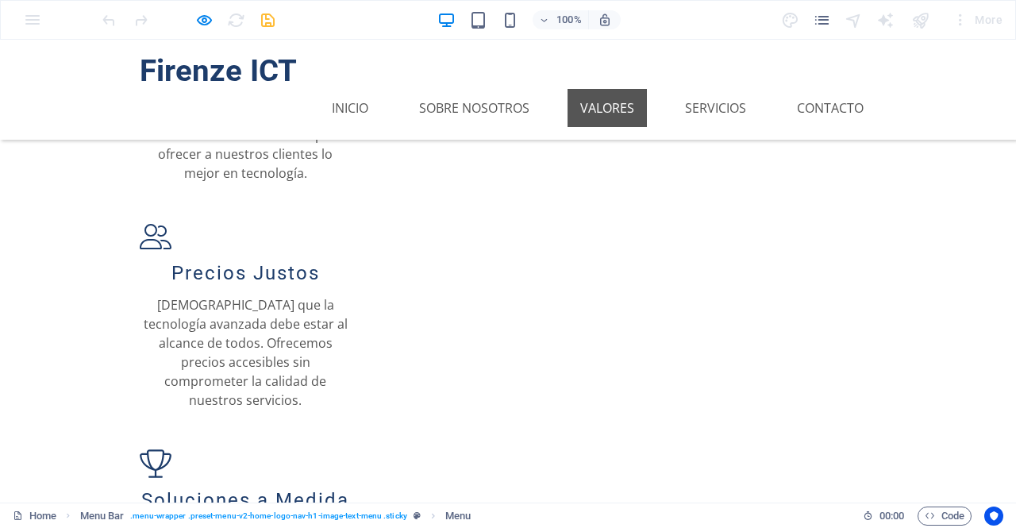
click at [608, 89] on link "Valores" at bounding box center [606, 108] width 79 height 38
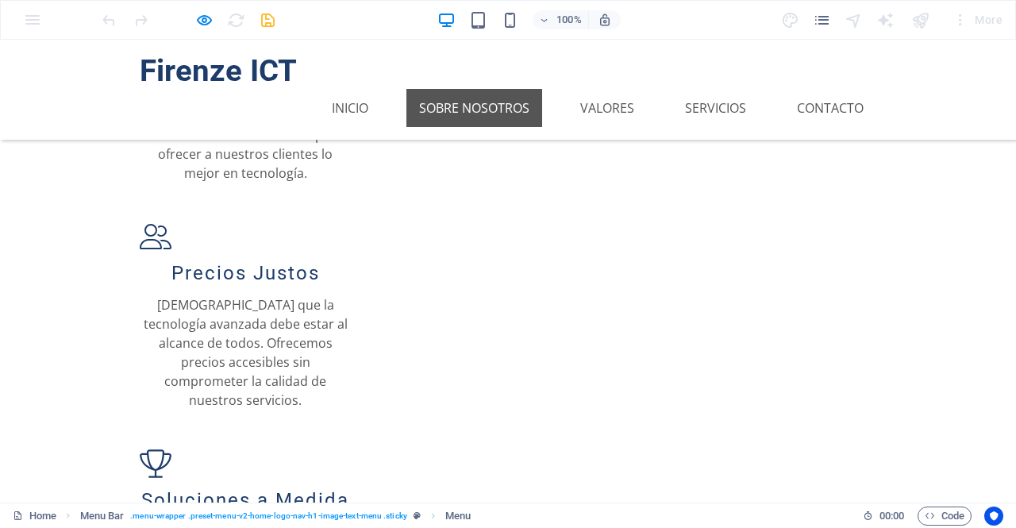
click at [502, 89] on link "Sobre Nosotros" at bounding box center [474, 108] width 136 height 38
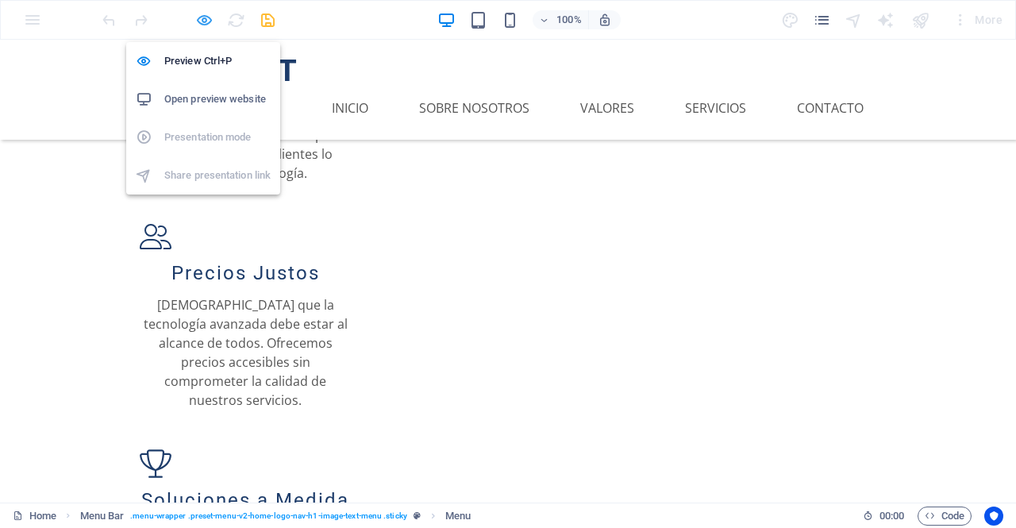
click at [211, 21] on icon "button" at bounding box center [204, 20] width 18 height 18
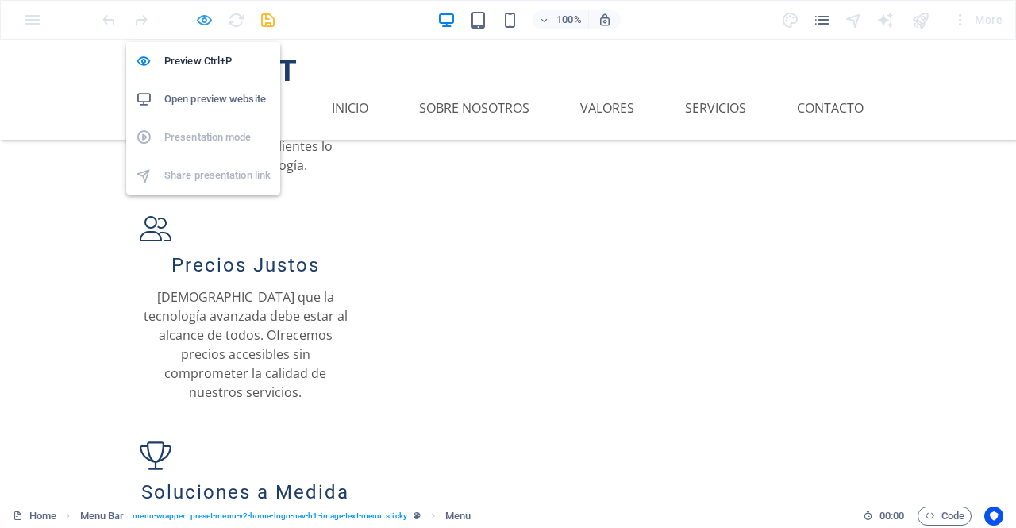
scroll to position [1230, 0]
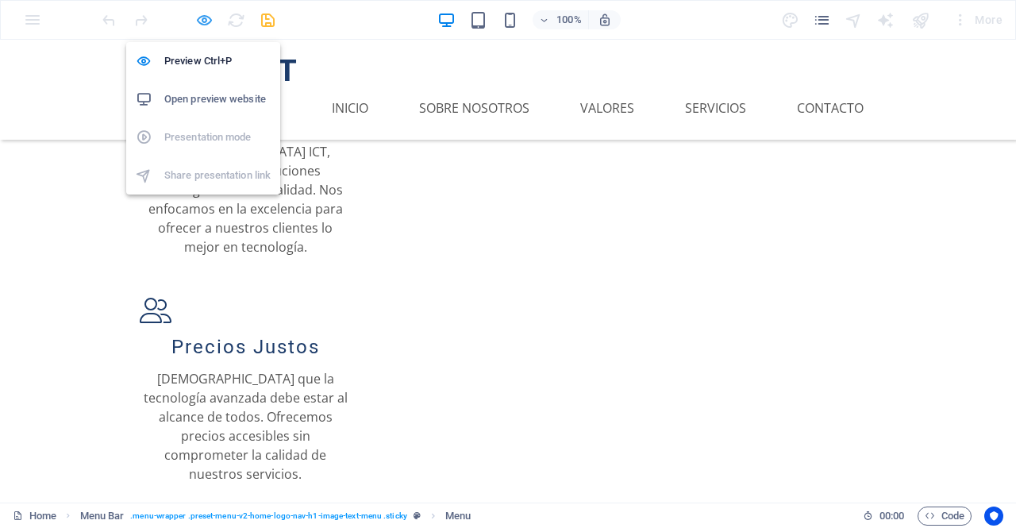
select select
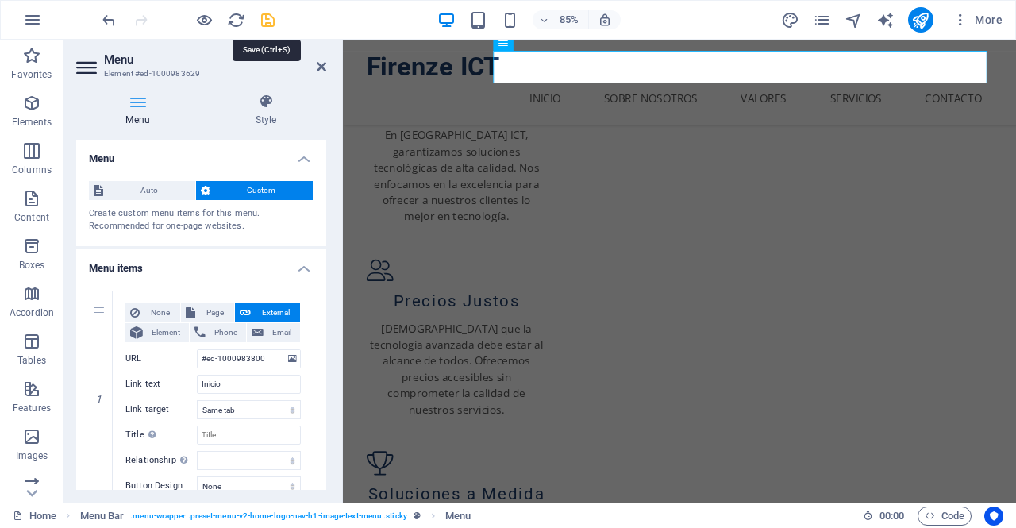
click at [264, 16] on icon "save" at bounding box center [268, 20] width 18 height 18
select select
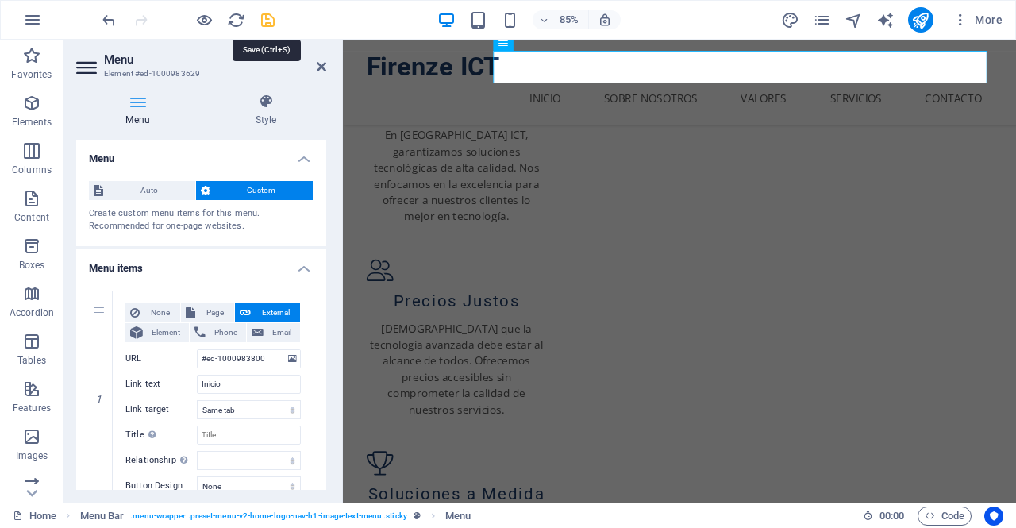
select select
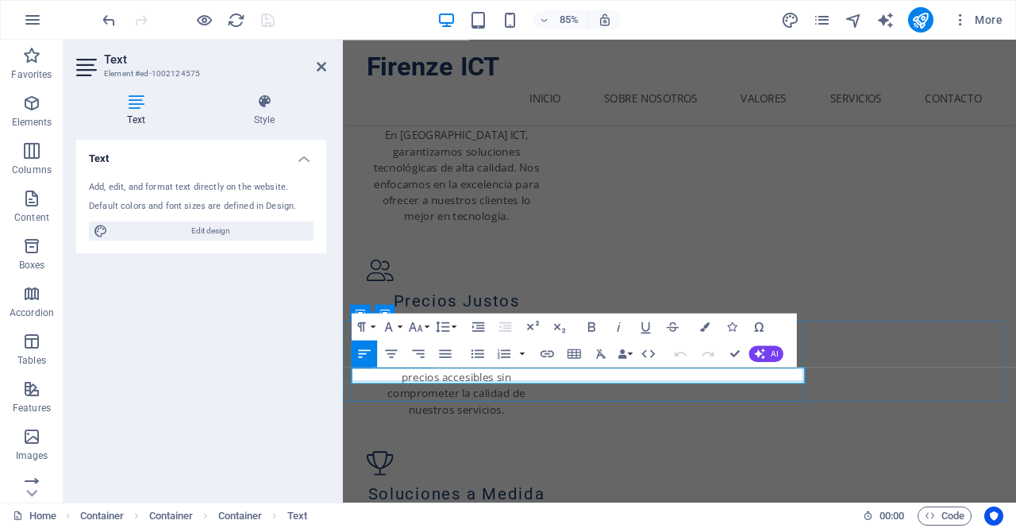
scroll to position [0, 0]
drag, startPoint x: 491, startPoint y: 433, endPoint x: 314, endPoint y: 434, distance: 177.0
click at [398, 327] on button "Font Family" at bounding box center [391, 326] width 25 height 27
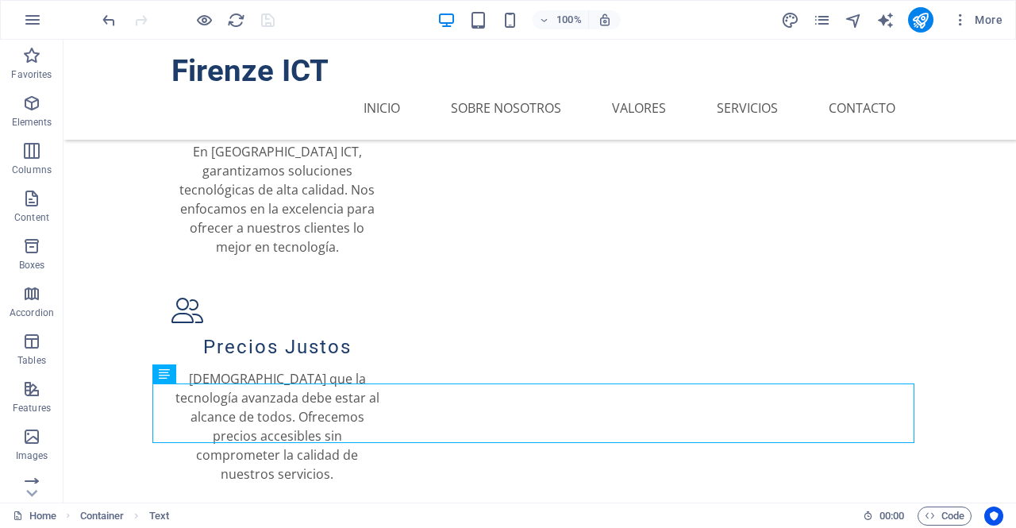
scroll to position [1312, 0]
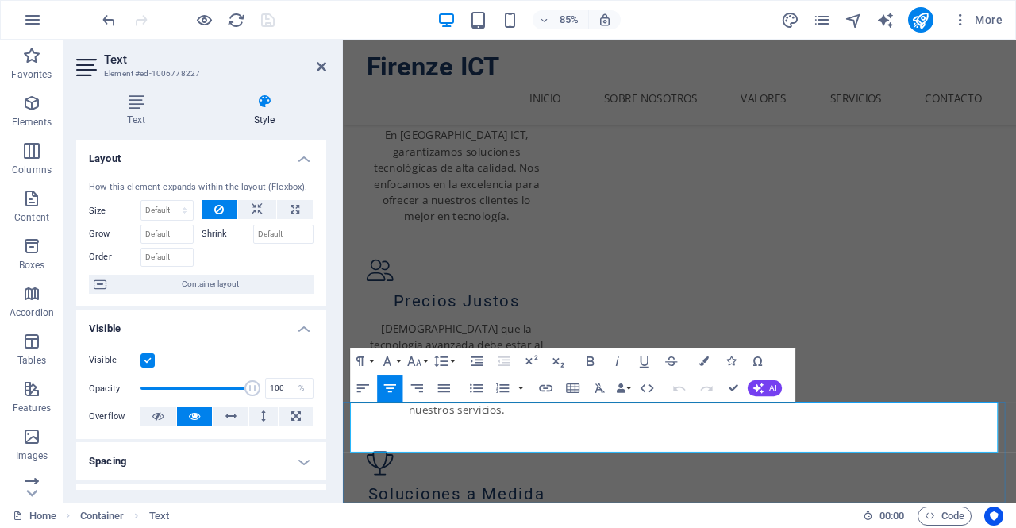
drag, startPoint x: 670, startPoint y: 508, endPoint x: 821, endPoint y: 515, distance: 151.7
click at [401, 361] on button "Font Family" at bounding box center [389, 361] width 25 height 27
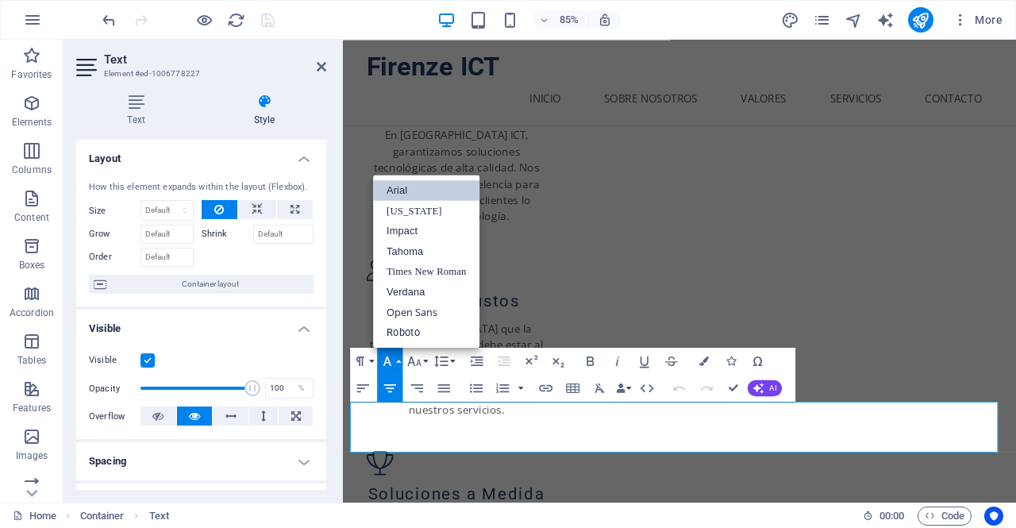
scroll to position [0, 0]
click at [440, 313] on link "Open Sans" at bounding box center [426, 312] width 106 height 21
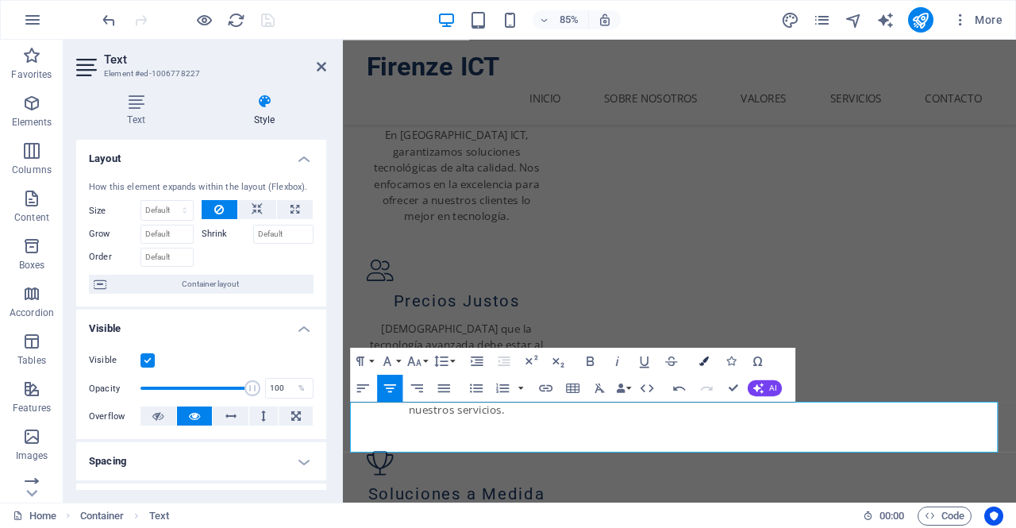
click at [704, 358] on icon "button" at bounding box center [704, 361] width 10 height 10
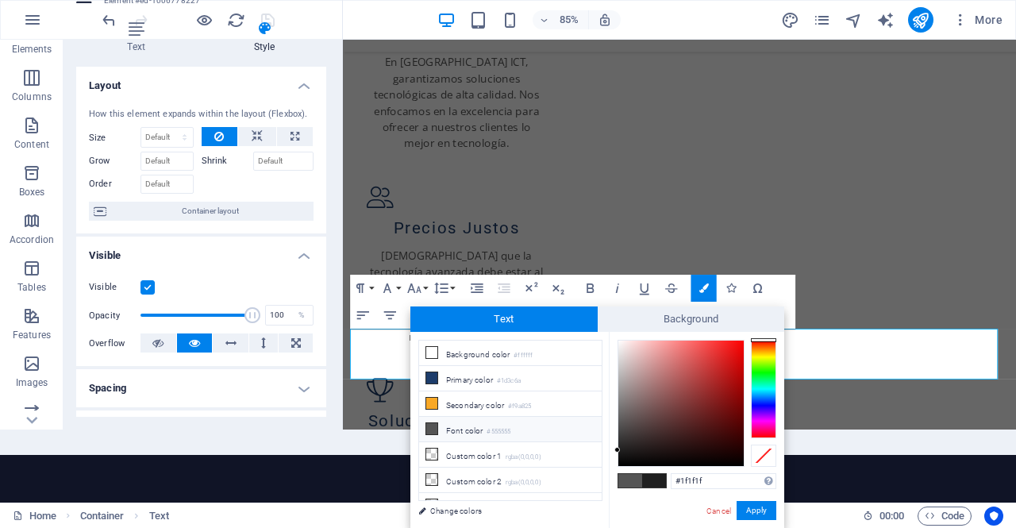
click at [489, 417] on li "Font color #555555" at bounding box center [510, 429] width 183 height 25
type input "#555555"
click at [762, 507] on button "Apply" at bounding box center [756, 510] width 40 height 19
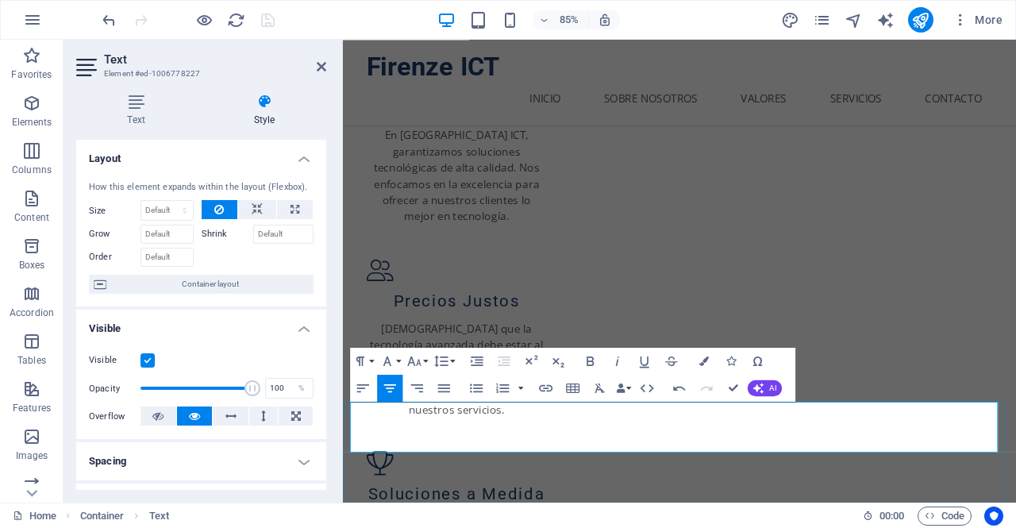
click at [324, 66] on icon at bounding box center [322, 66] width 10 height 13
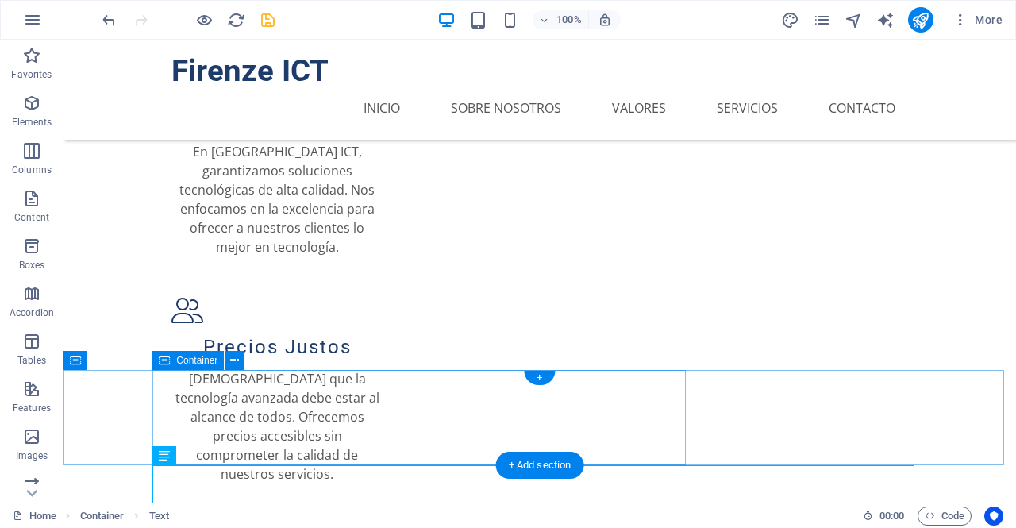
scroll to position [1312, 0]
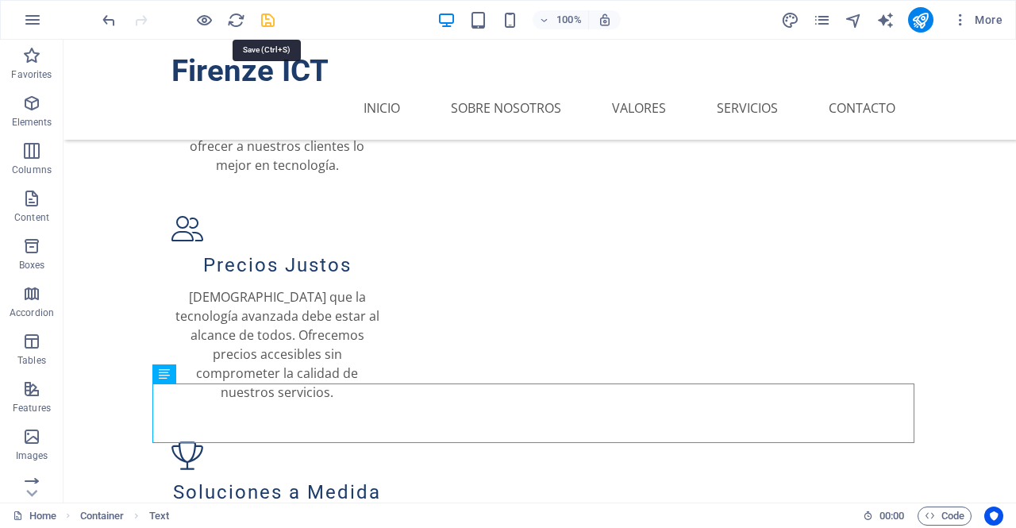
click at [263, 14] on icon "save" at bounding box center [268, 20] width 18 height 18
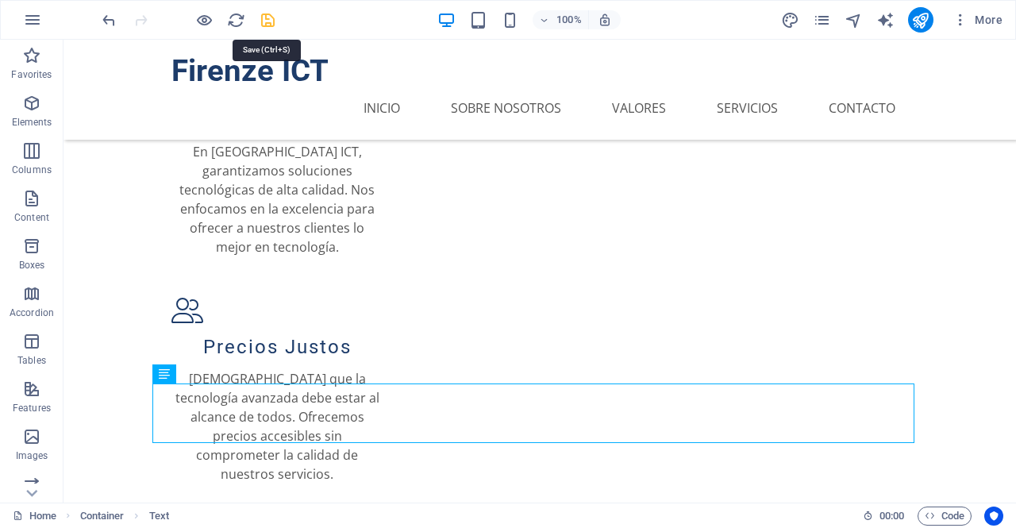
select select
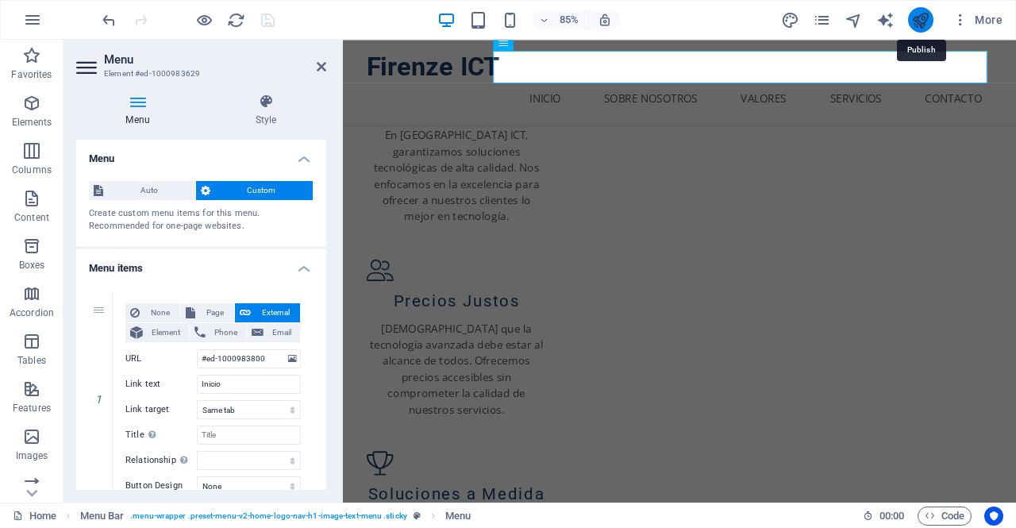
click at [925, 23] on icon "publish" at bounding box center [920, 20] width 18 height 18
select select
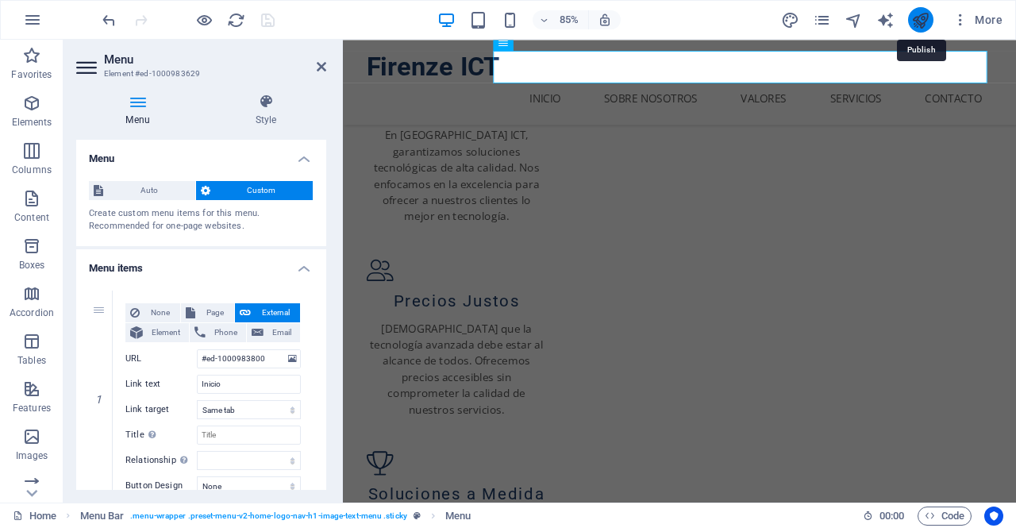
select select
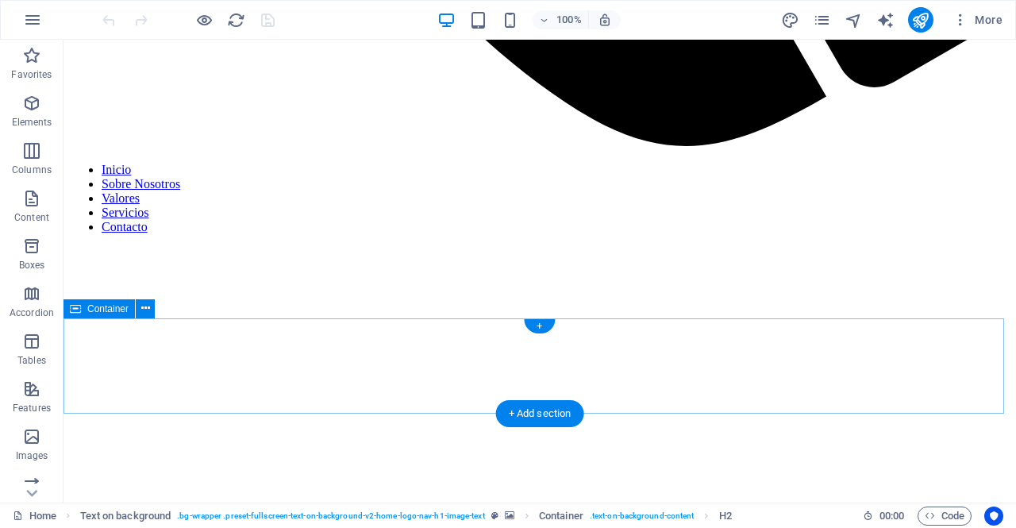
scroll to position [1312, 0]
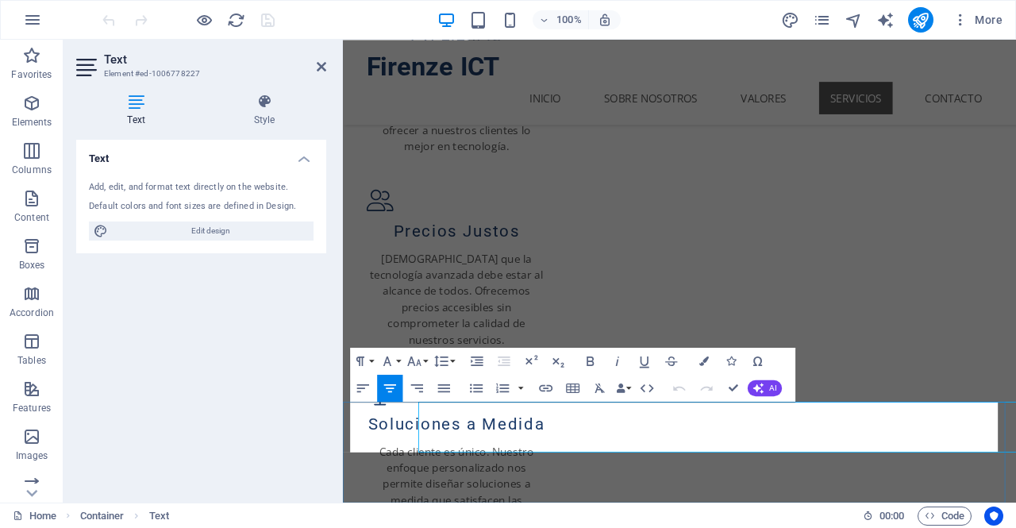
scroll to position [1230, 0]
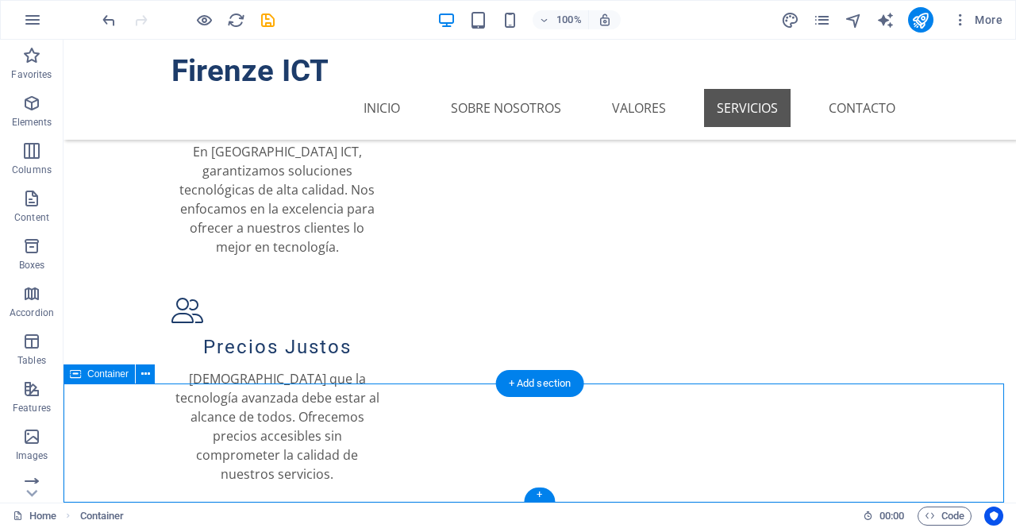
scroll to position [1312, 0]
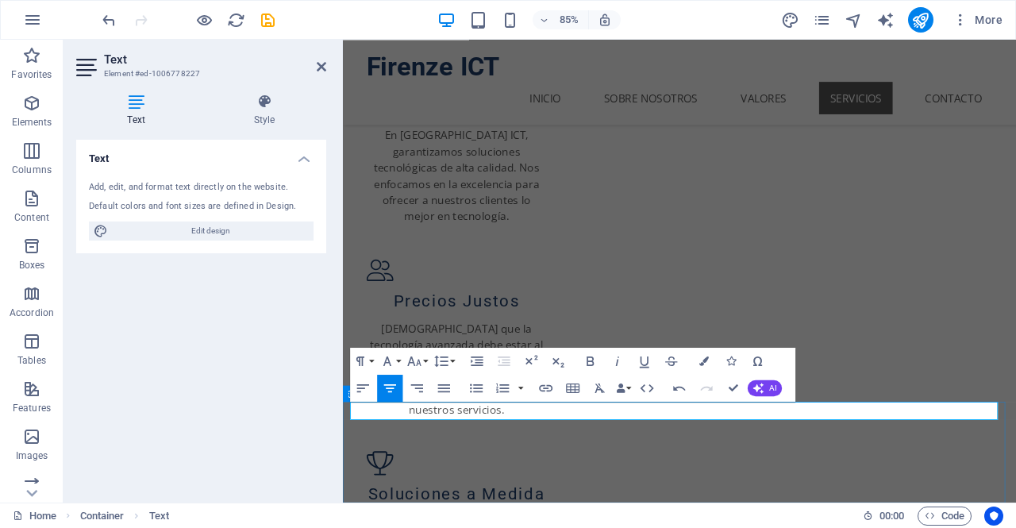
select select "px"
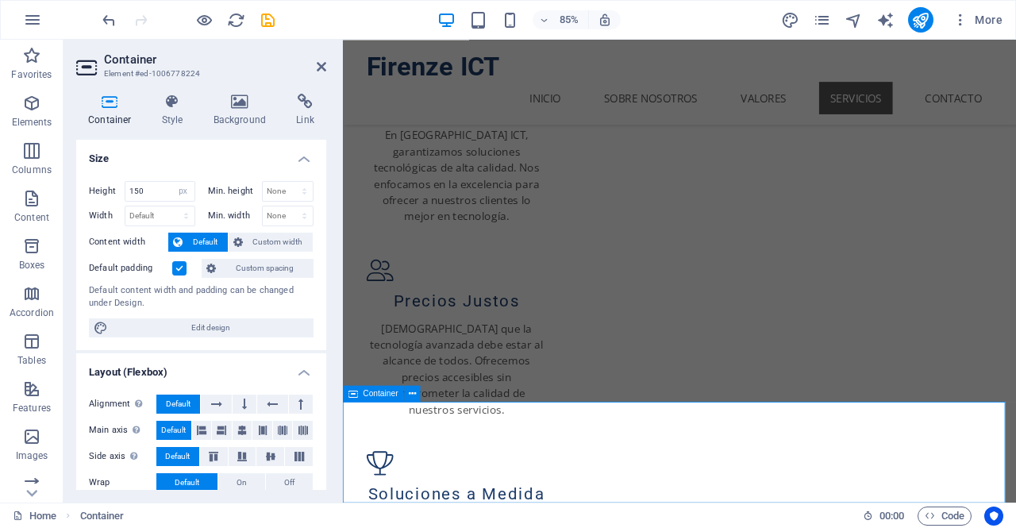
click at [371, 396] on span "Container" at bounding box center [380, 393] width 35 height 8
drag, startPoint x: 149, startPoint y: 191, endPoint x: 29, endPoint y: 167, distance: 123.1
click at [29, 167] on section "Favorites Elements Columns Content Boxes Accordion Tables Features Images Slide…" at bounding box center [508, 271] width 1016 height 463
type input "30"
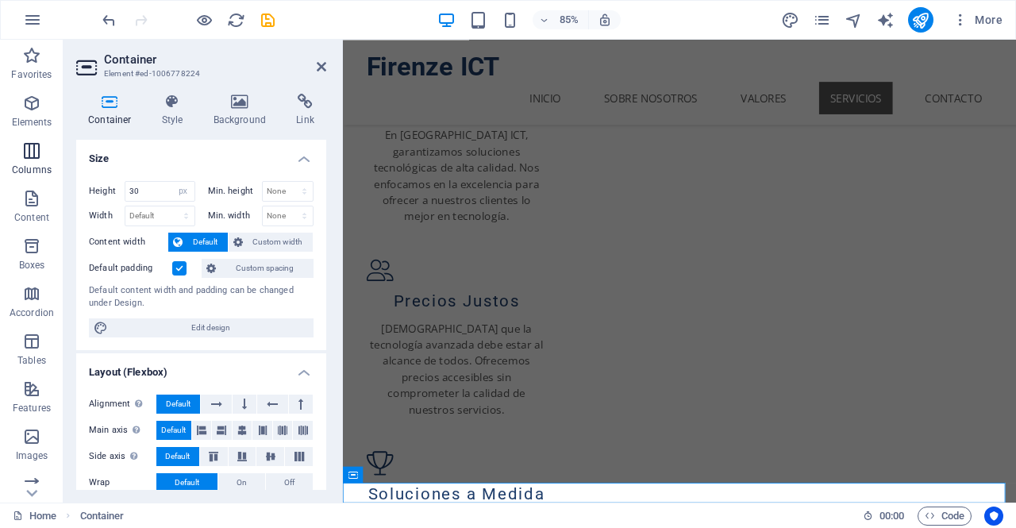
scroll to position [1135, 0]
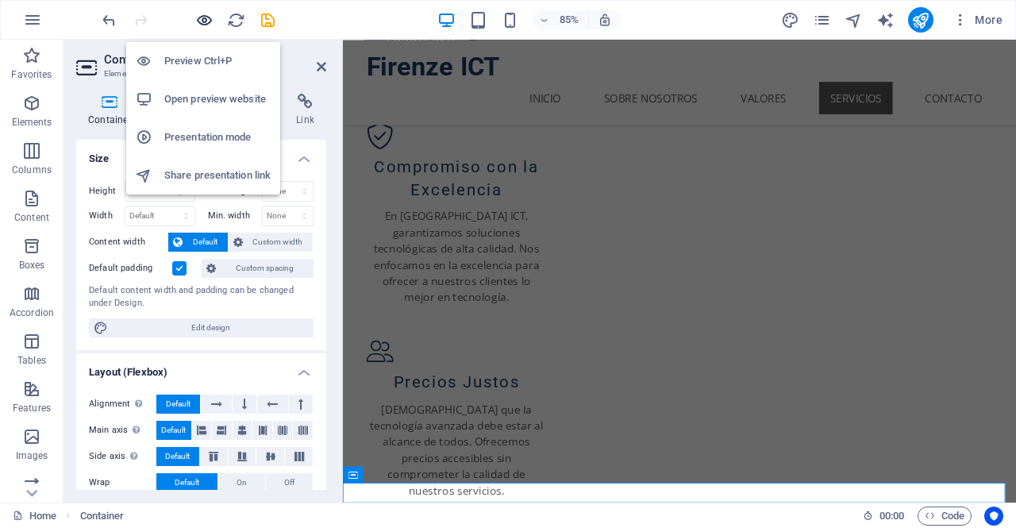
click at [210, 21] on icon "button" at bounding box center [204, 20] width 18 height 18
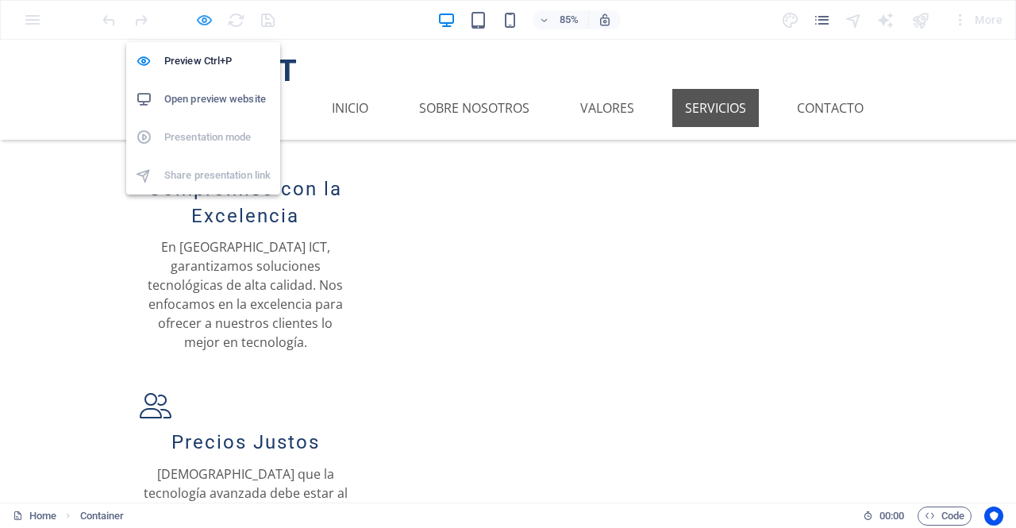
scroll to position [1217, 0]
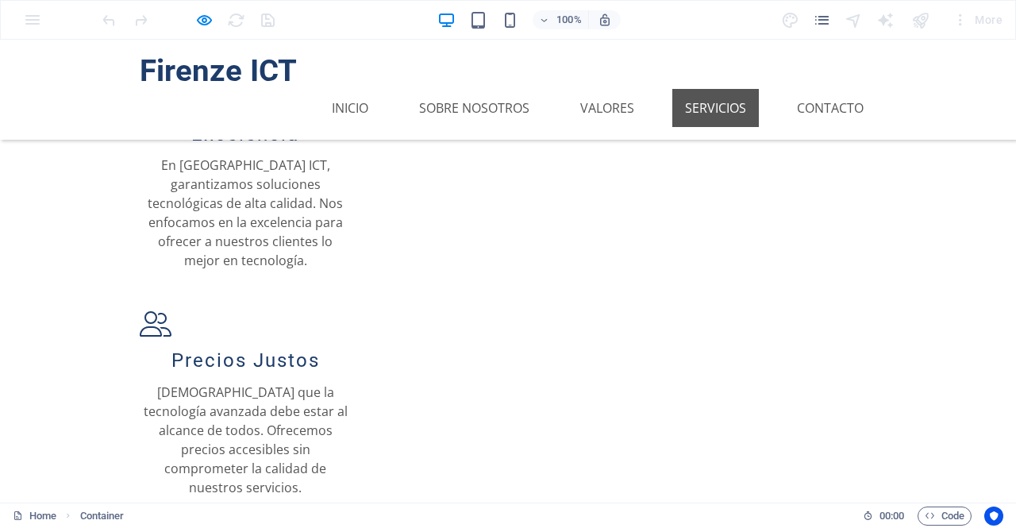
click at [267, 17] on div at bounding box center [188, 19] width 178 height 25
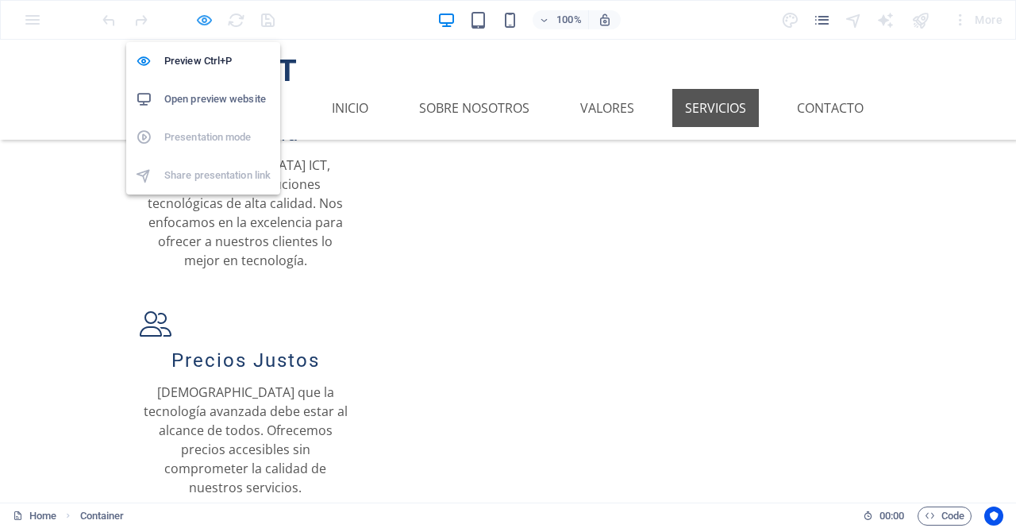
click at [205, 11] on icon "button" at bounding box center [204, 20] width 18 height 18
select select "px"
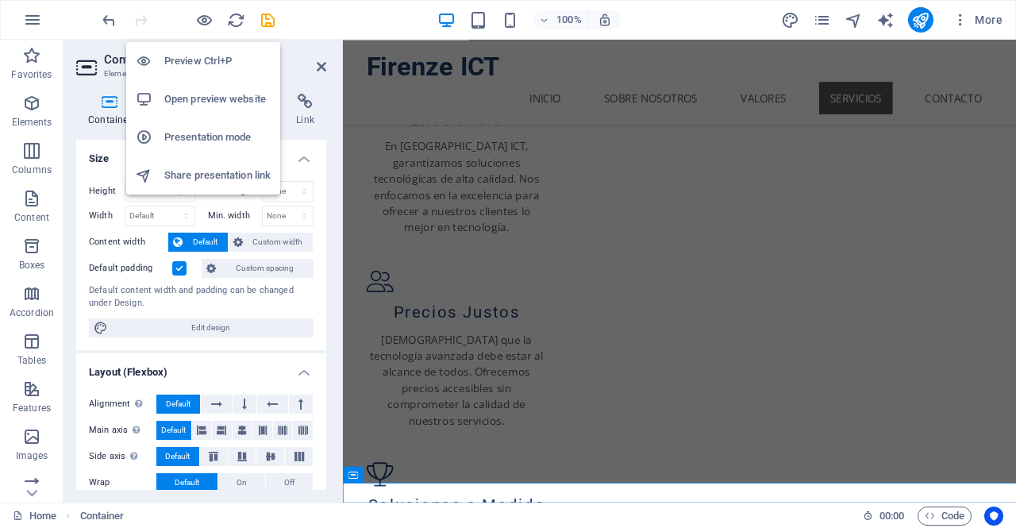
scroll to position [1135, 0]
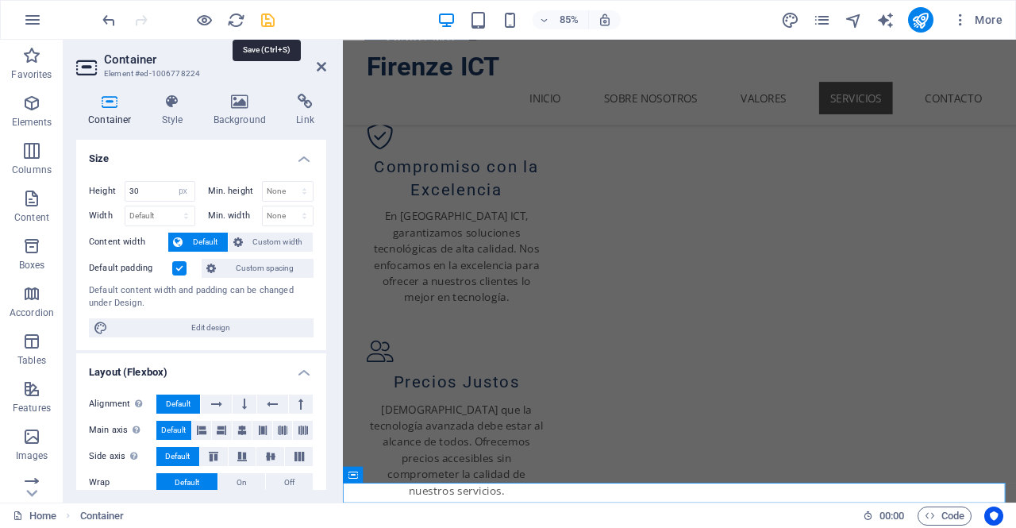
click at [270, 21] on icon "save" at bounding box center [268, 20] width 18 height 18
select select "px"
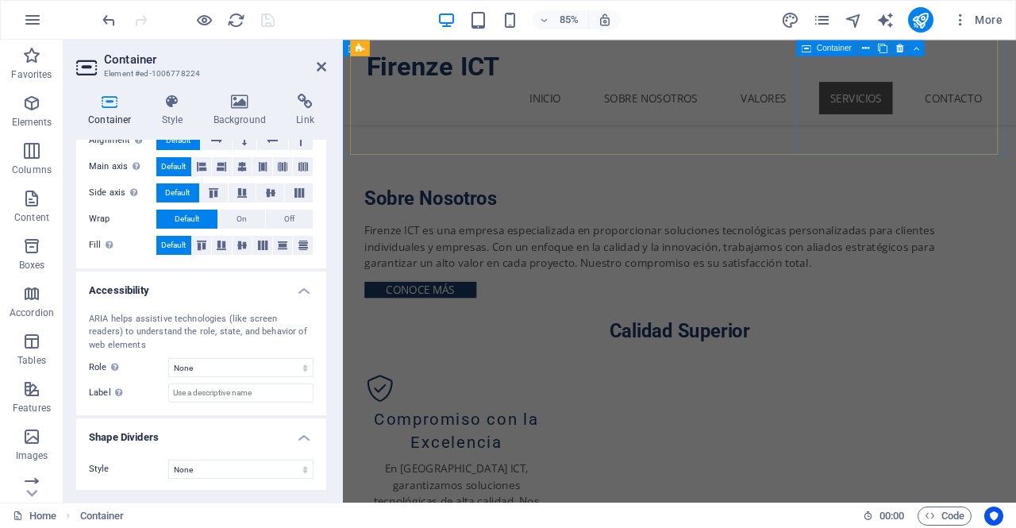
scroll to position [832, 0]
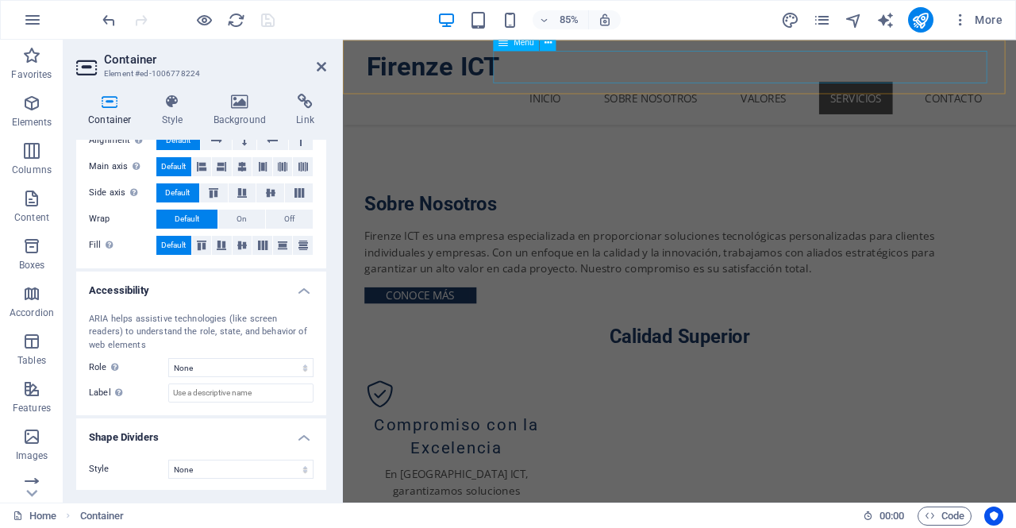
click at [1012, 89] on nav "Inicio Sobre Nosotros Valores Servicios Contacto" at bounding box center [739, 108] width 736 height 38
select select
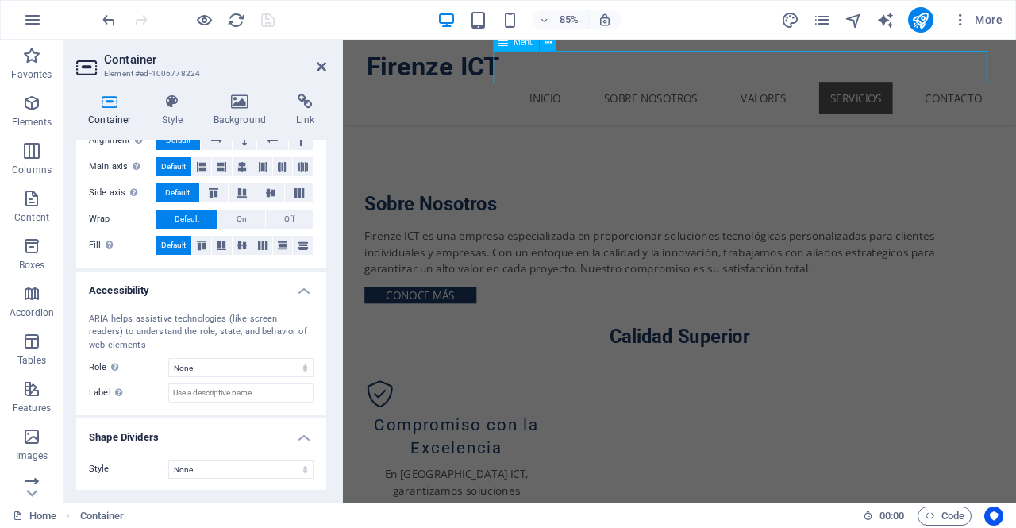
select select
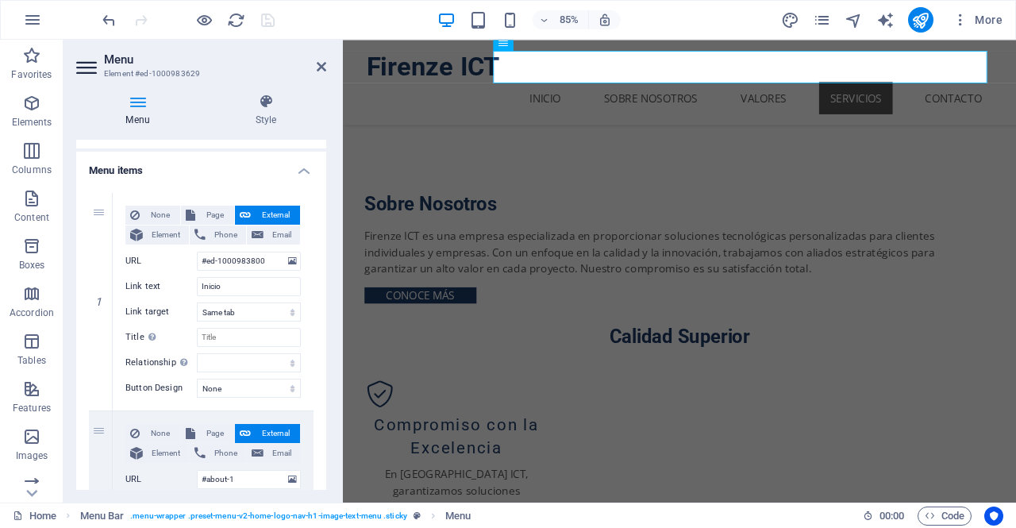
scroll to position [102, 0]
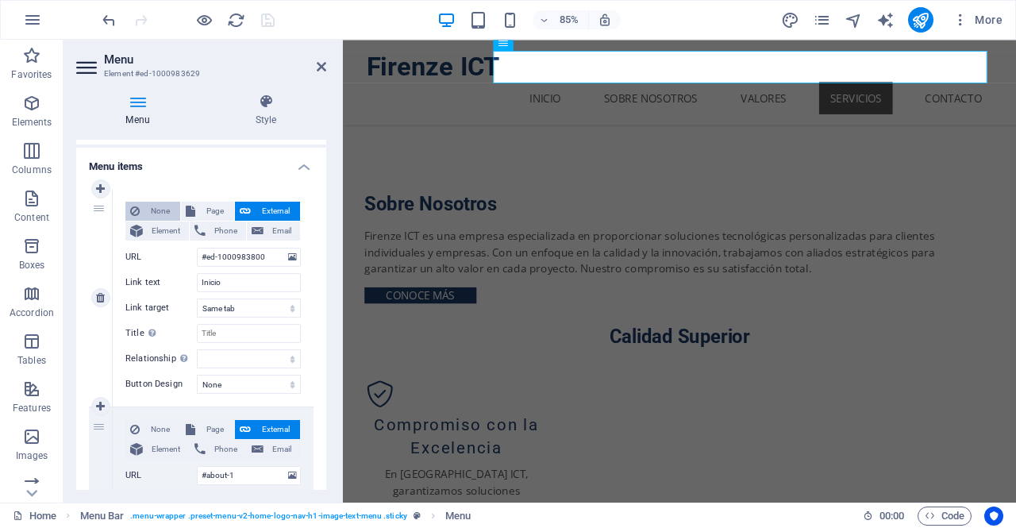
click at [152, 210] on span "None" at bounding box center [159, 211] width 31 height 19
select select
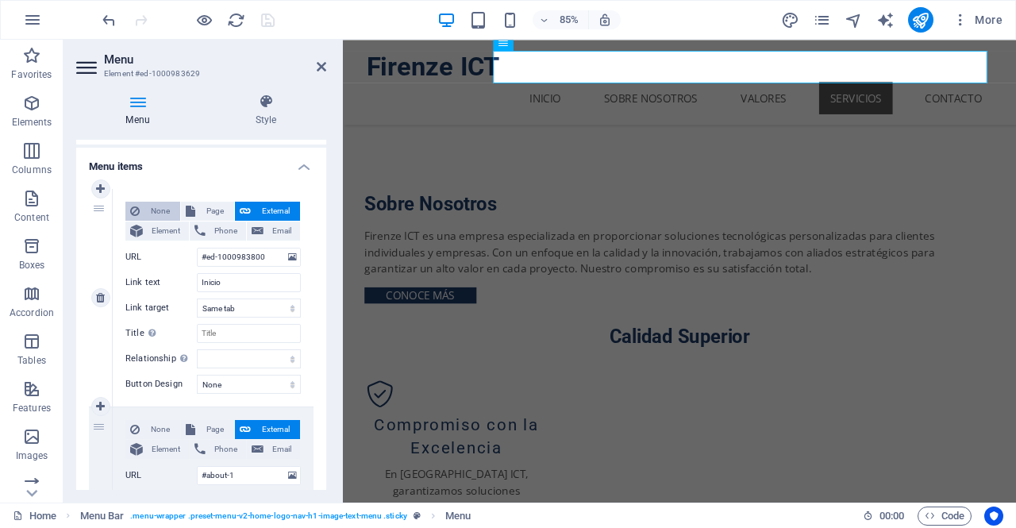
select select
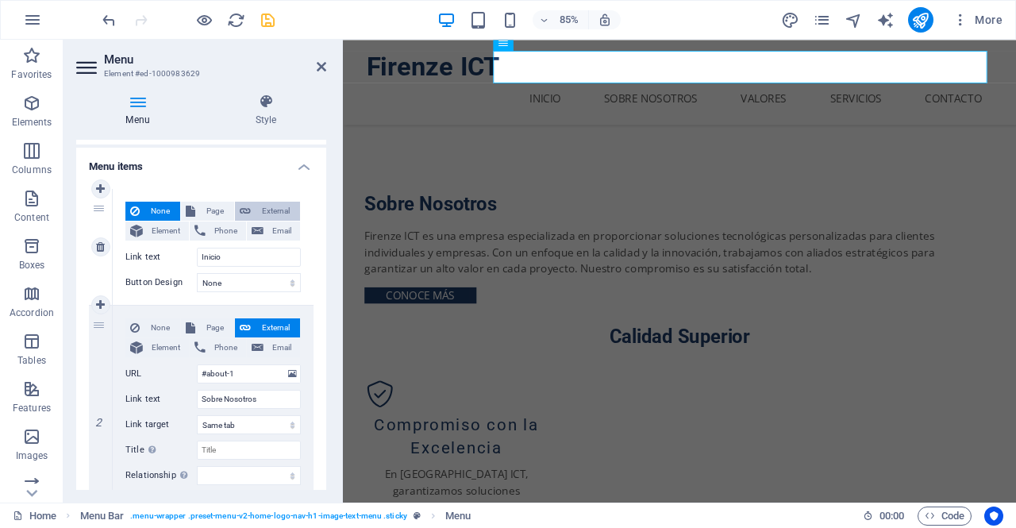
click at [266, 202] on span "External" at bounding box center [276, 211] width 40 height 19
select select "blank"
select select
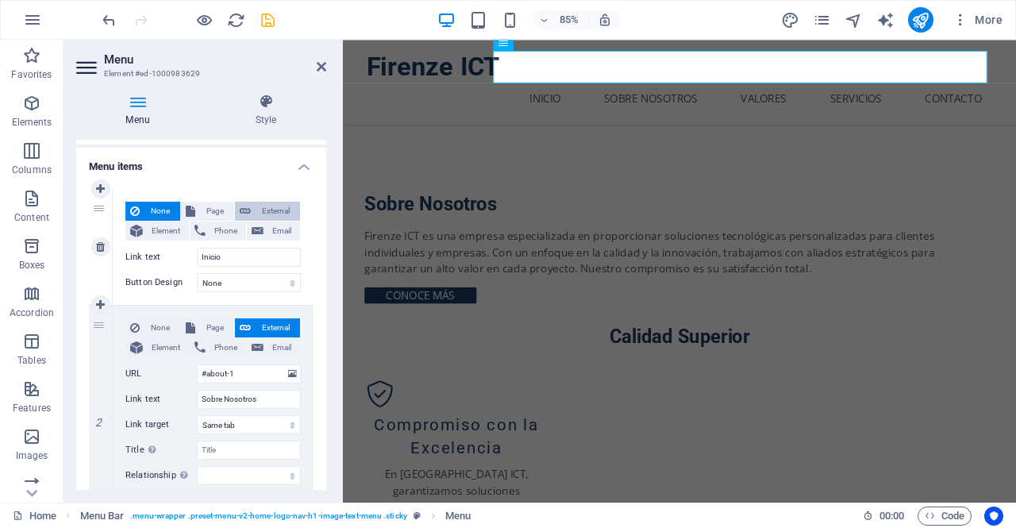
select select
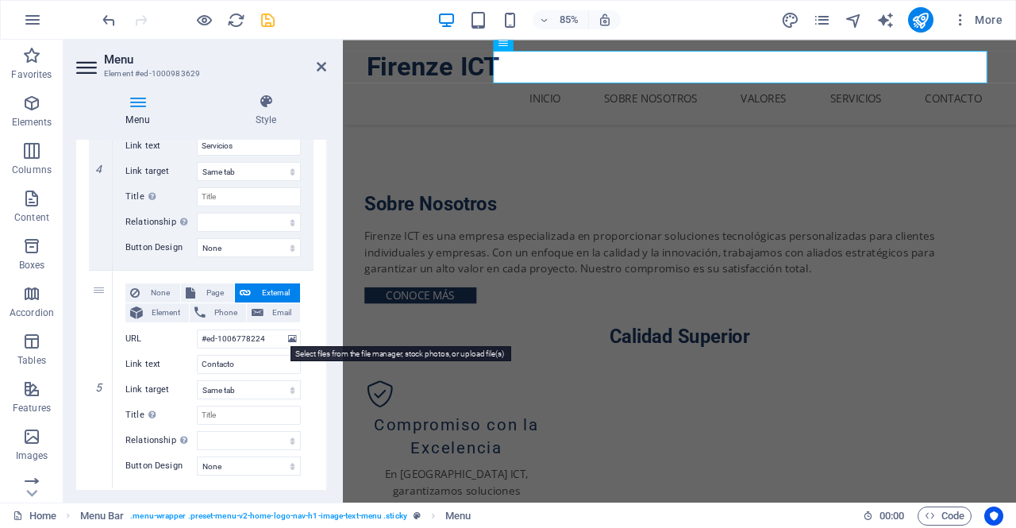
scroll to position [934, 0]
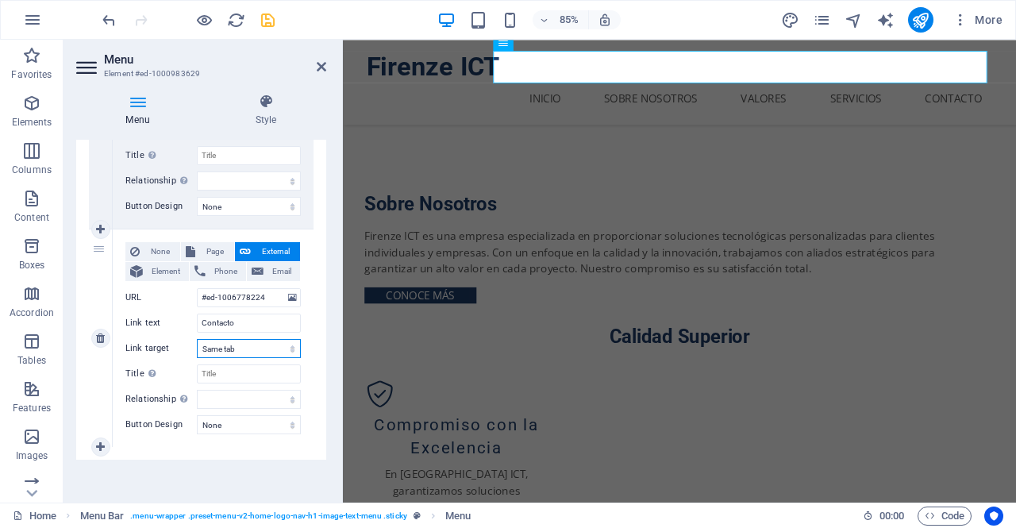
click at [284, 351] on select "New tab Same tab Overlay" at bounding box center [249, 348] width 104 height 19
select select "overlay"
click at [197, 339] on select "New tab Same tab Overlay" at bounding box center [249, 348] width 104 height 19
select select
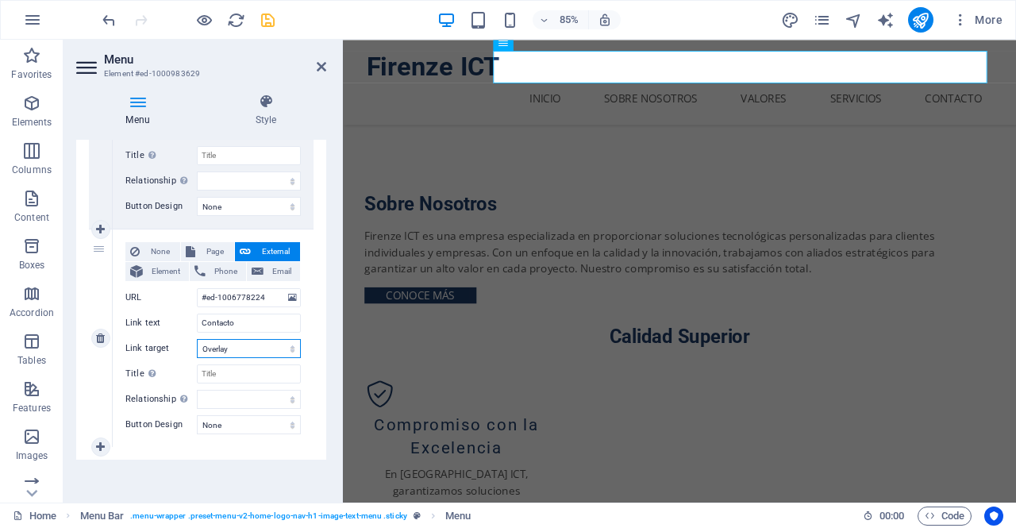
select select
click at [283, 352] on select "New tab Same tab Overlay" at bounding box center [249, 348] width 104 height 19
select select
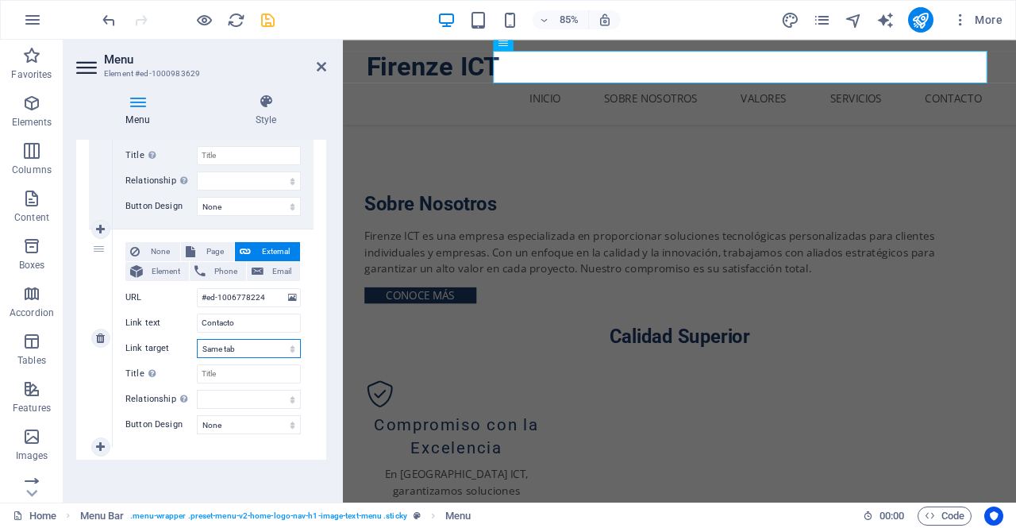
click at [197, 339] on select "New tab Same tab Overlay" at bounding box center [249, 348] width 104 height 19
select select
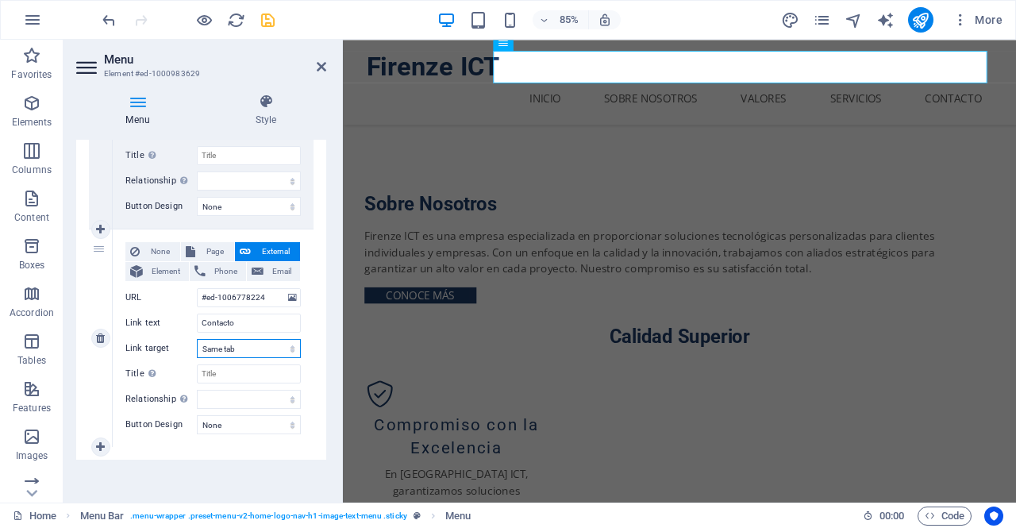
select select
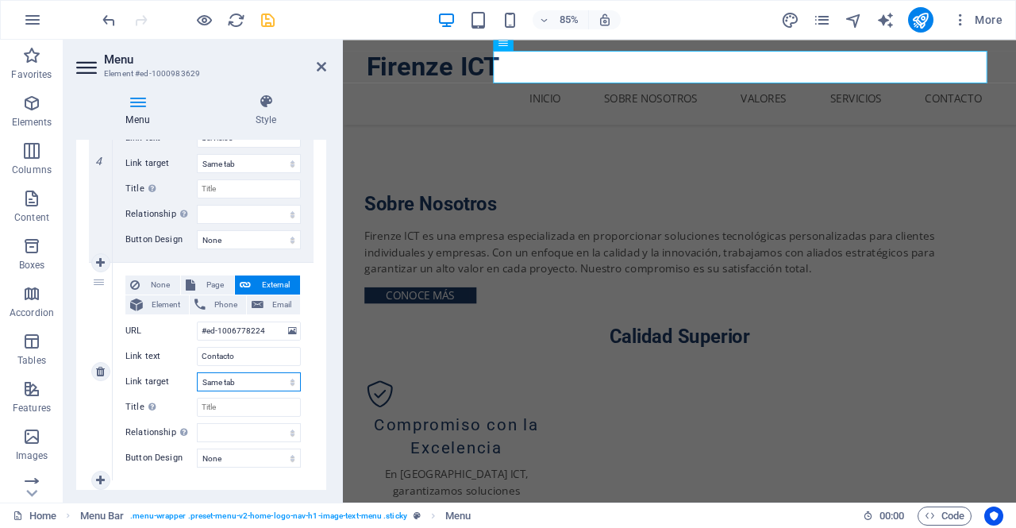
scroll to position [901, 0]
click at [98, 283] on div "5" at bounding box center [101, 371] width 24 height 217
select select
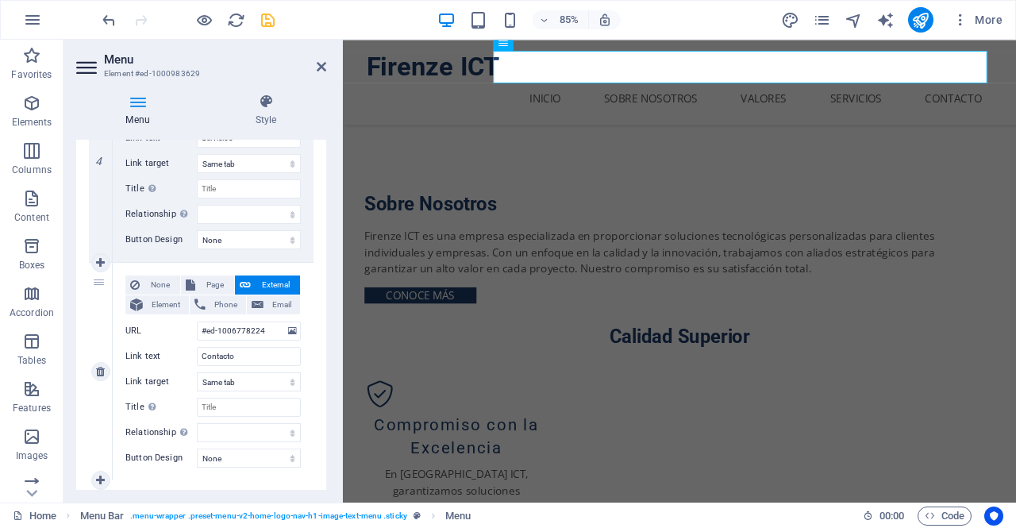
select select
click at [98, 277] on div "5" at bounding box center [101, 371] width 24 height 217
select select
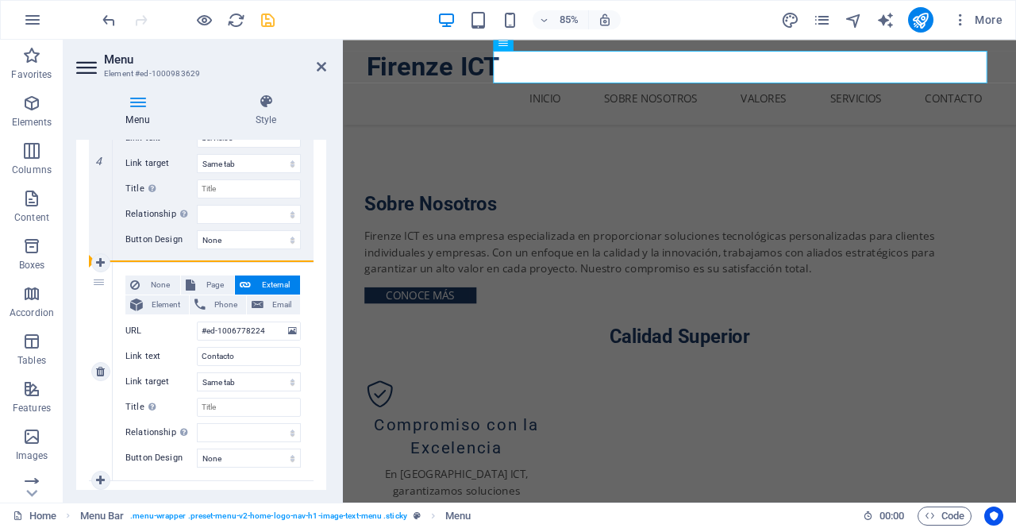
select select
drag, startPoint x: 98, startPoint y: 277, endPoint x: 95, endPoint y: 190, distance: 86.6
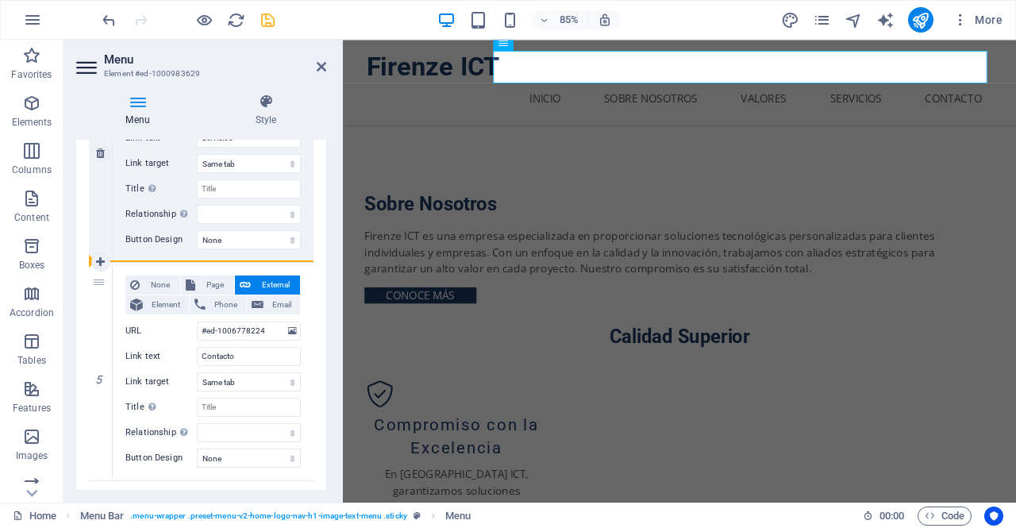
select select
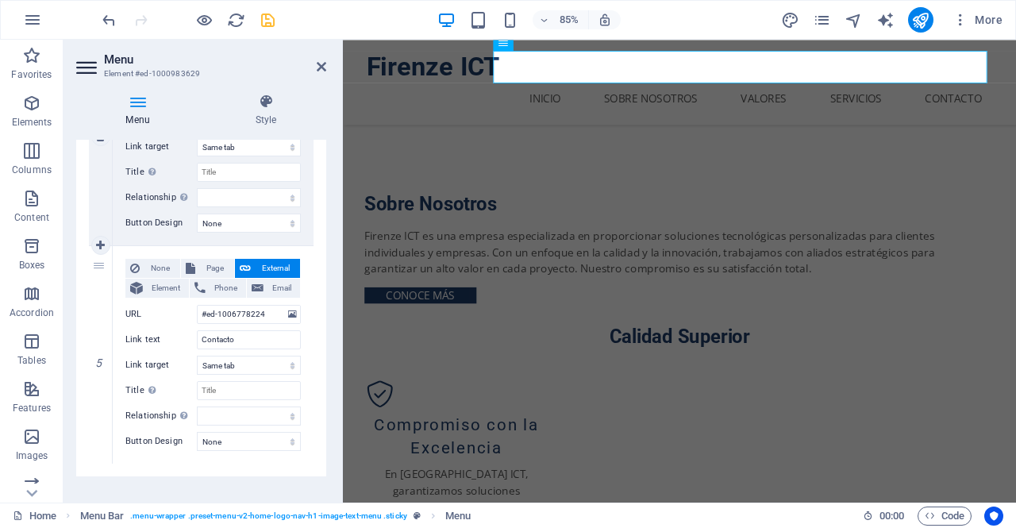
scroll to position [934, 0]
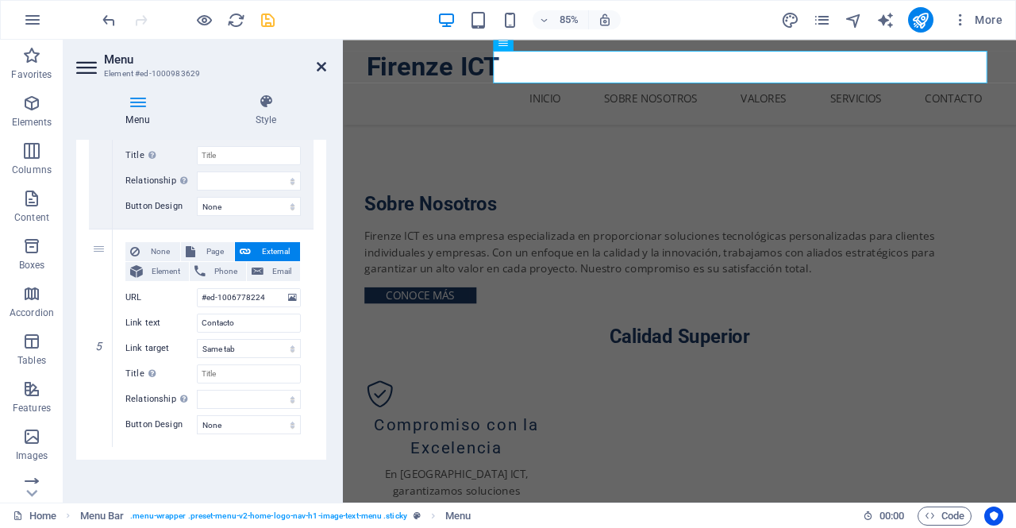
click at [319, 66] on icon at bounding box center [322, 66] width 10 height 13
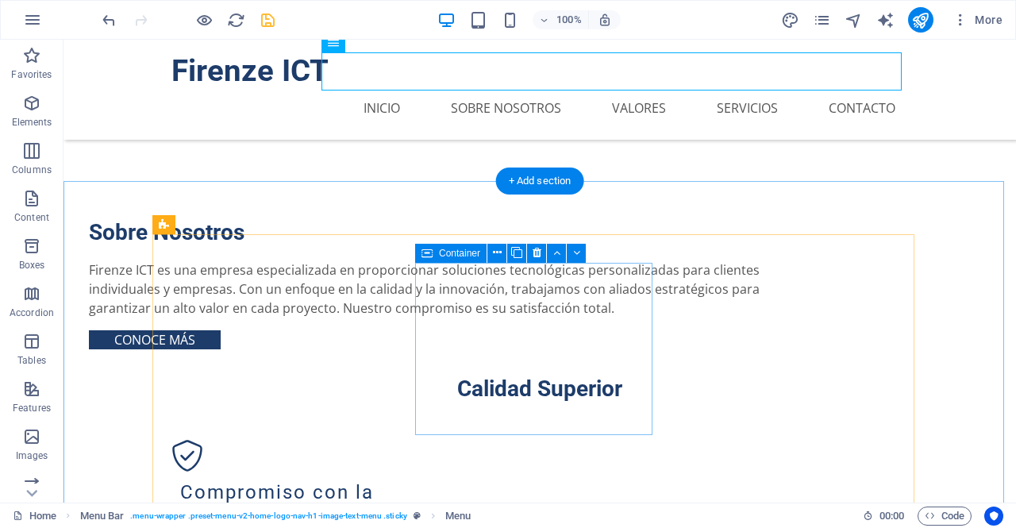
scroll to position [1217, 0]
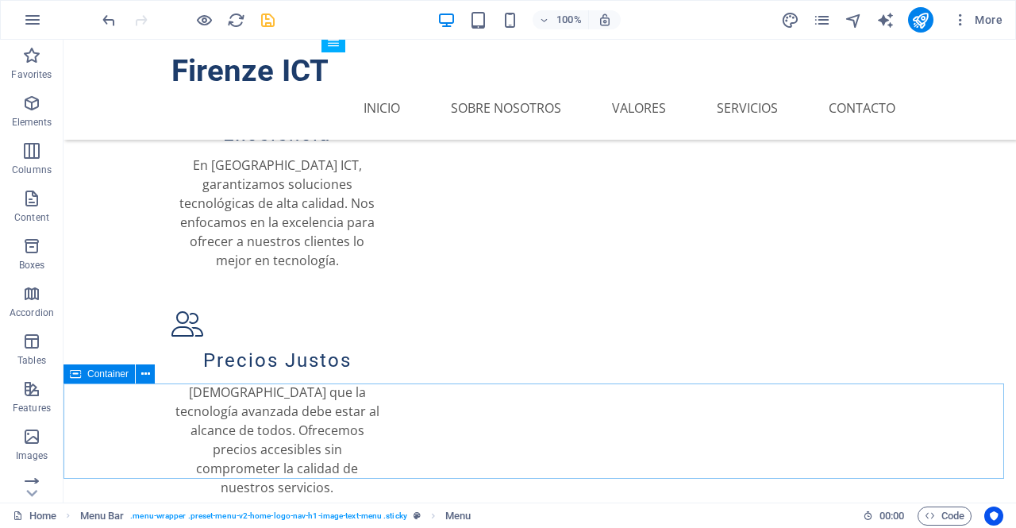
click at [102, 379] on span "Container" at bounding box center [107, 374] width 41 height 10
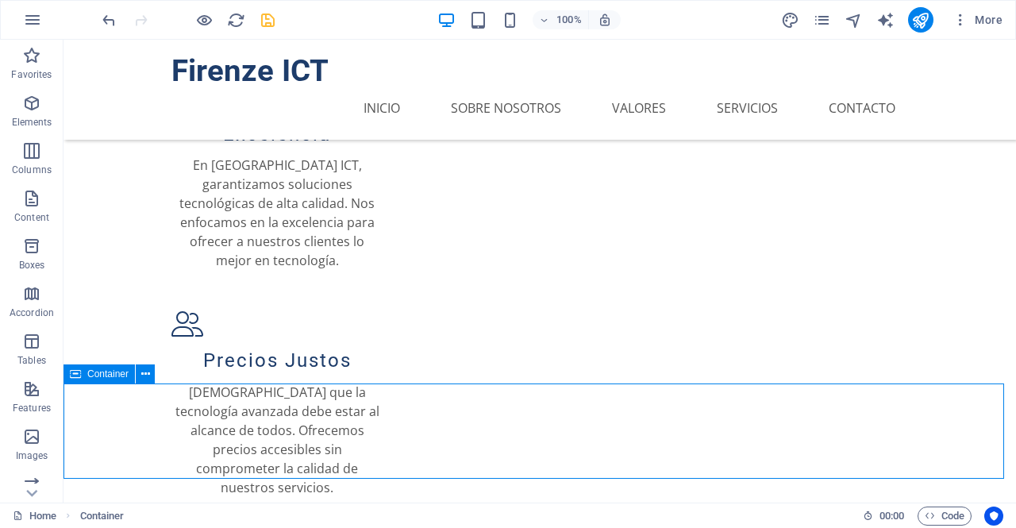
click at [102, 379] on span "Container" at bounding box center [107, 374] width 41 height 10
select select "px"
select select "%"
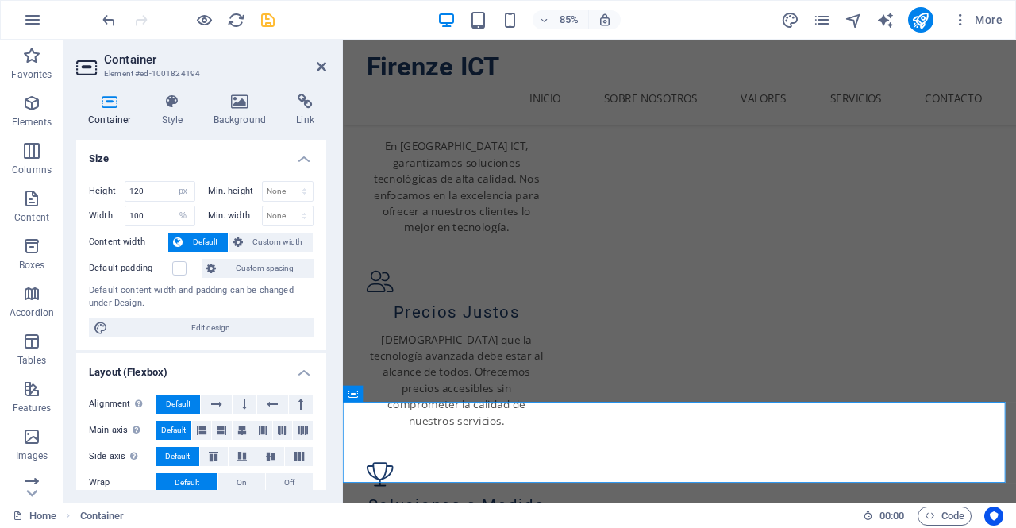
scroll to position [1135, 0]
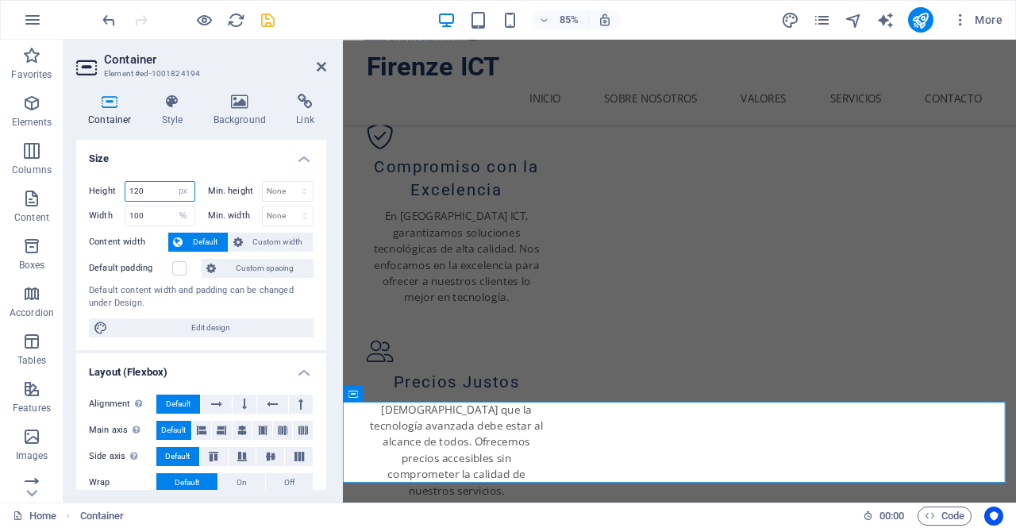
drag, startPoint x: 151, startPoint y: 194, endPoint x: 92, endPoint y: 181, distance: 60.1
click at [92, 181] on div "Height 120 Default px rem % vh vw" at bounding box center [142, 191] width 106 height 21
type input "5"
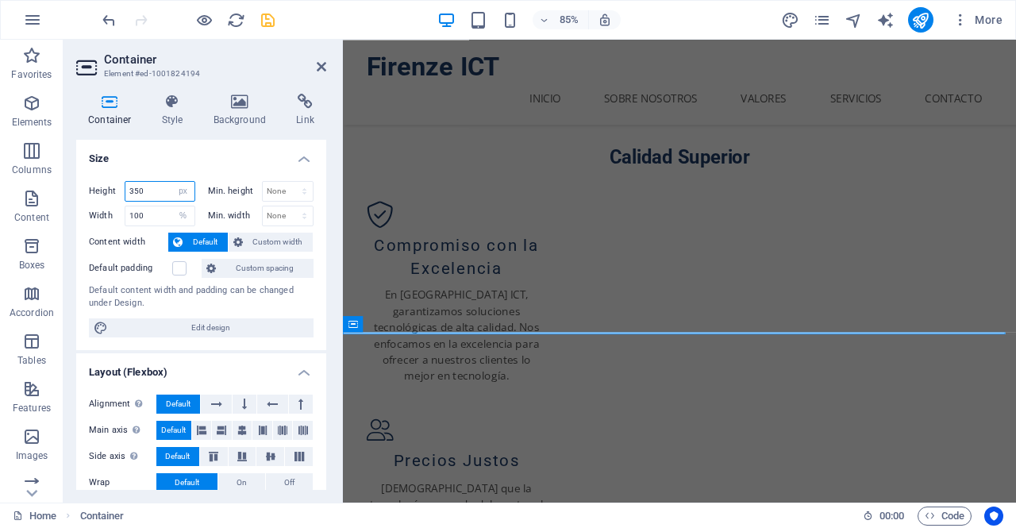
scroll to position [1217, 0]
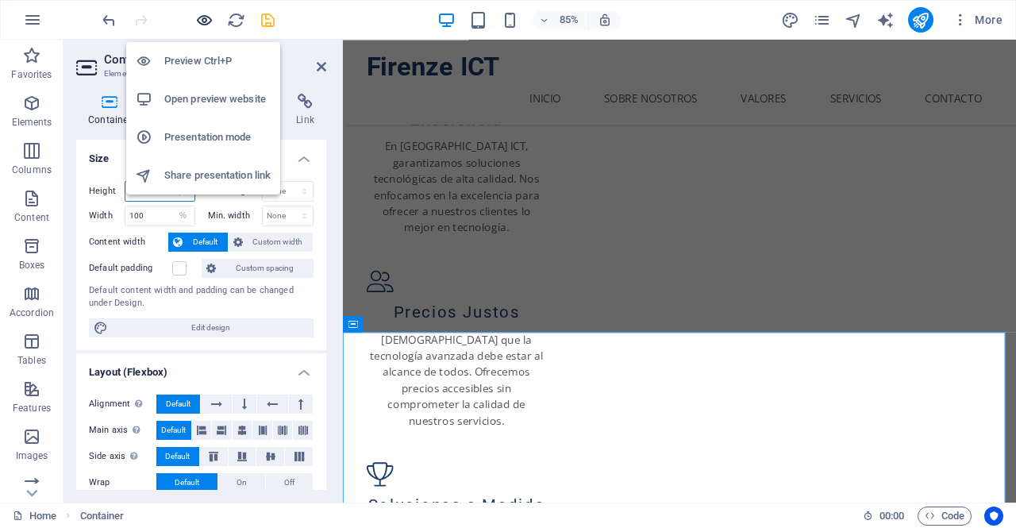
type input "350"
click at [202, 21] on icon "button" at bounding box center [204, 20] width 18 height 18
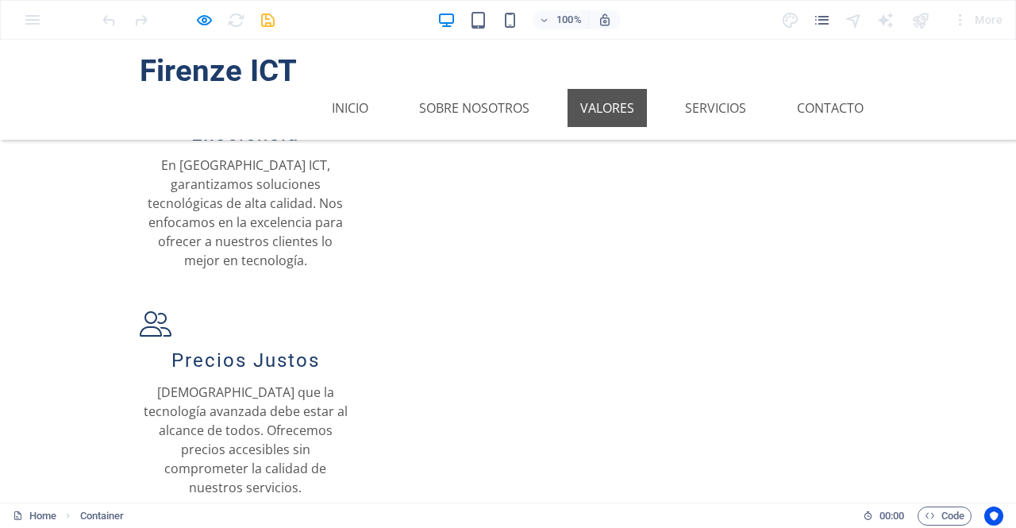
click at [625, 89] on link "Valores" at bounding box center [606, 108] width 79 height 38
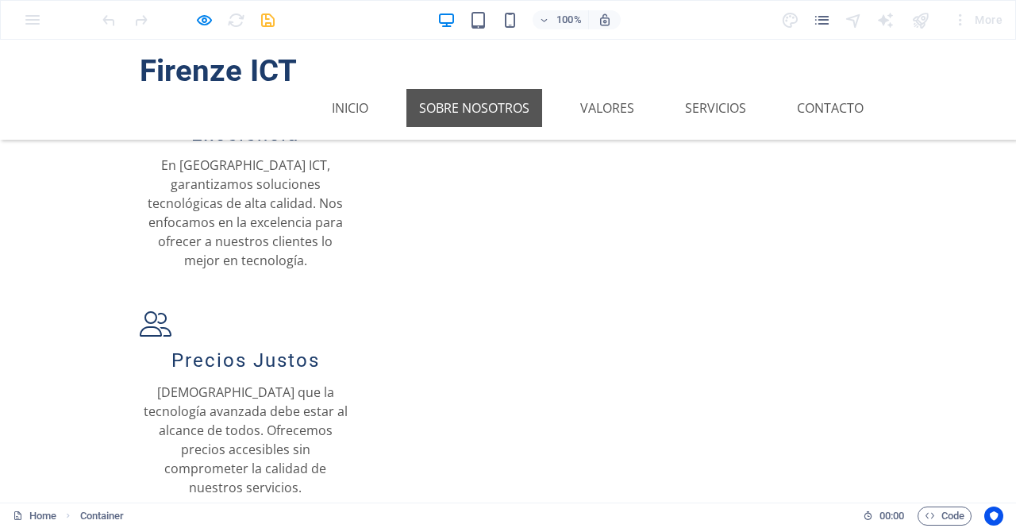
click at [492, 89] on link "Sobre Nosotros" at bounding box center [474, 108] width 136 height 38
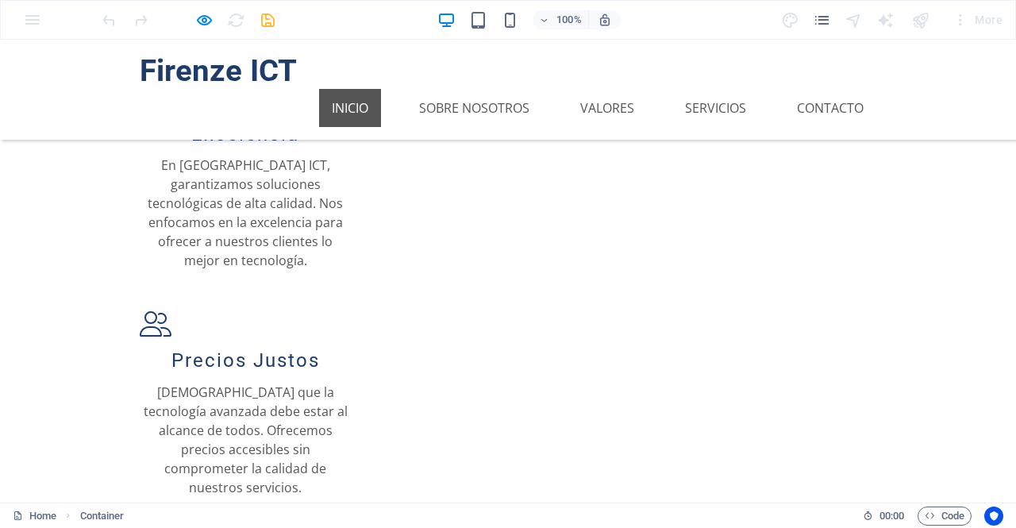
click at [327, 89] on link "Inicio" at bounding box center [350, 108] width 62 height 38
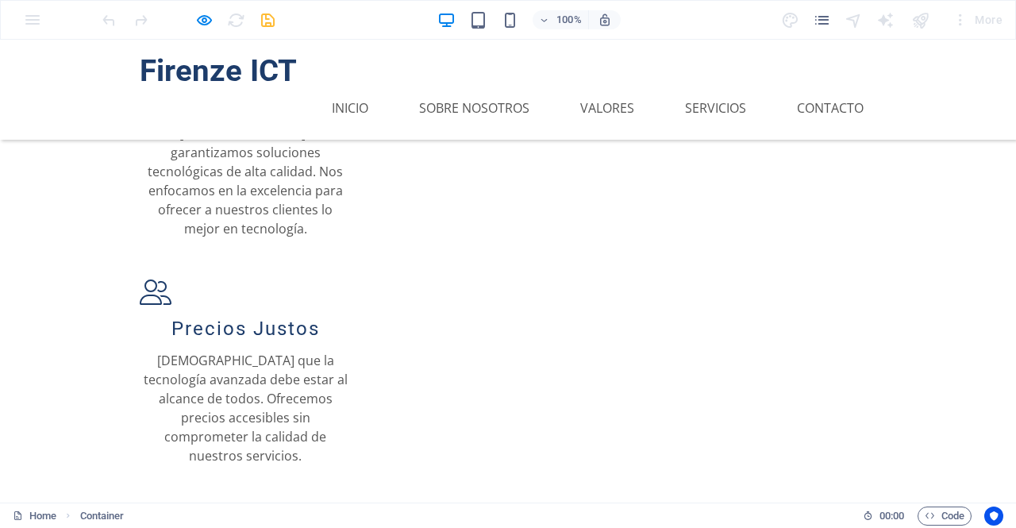
scroll to position [1399, 0]
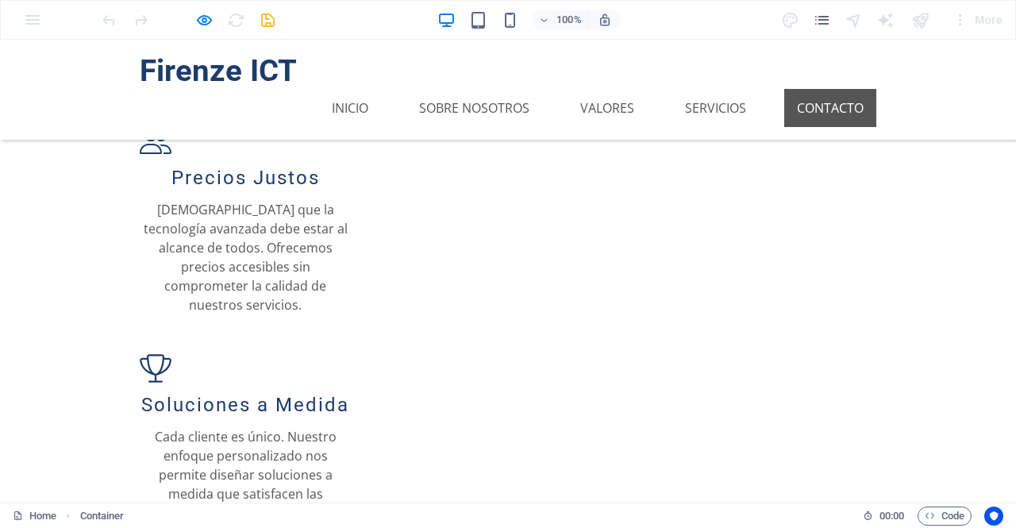
click at [834, 89] on link "Contacto" at bounding box center [830, 108] width 92 height 38
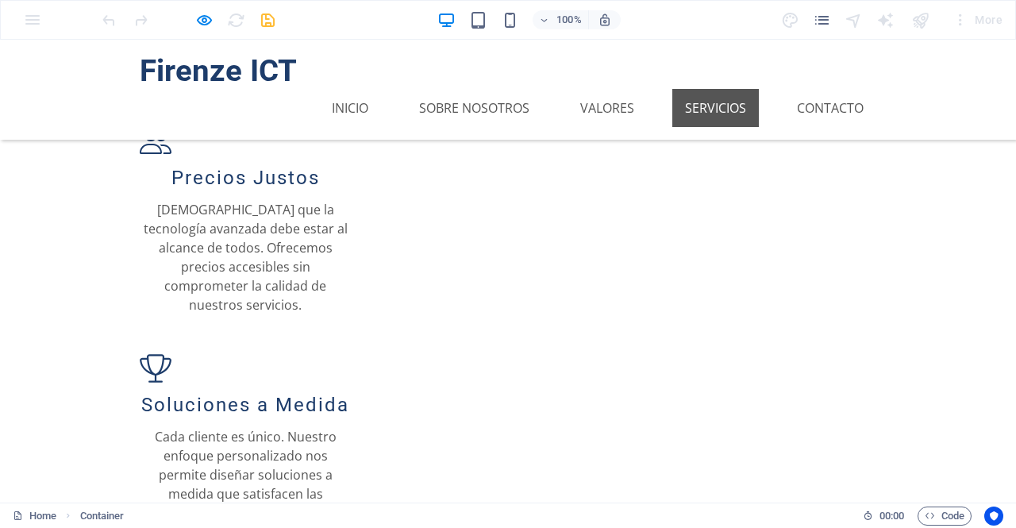
click at [714, 89] on link "Servicios" at bounding box center [715, 108] width 86 height 38
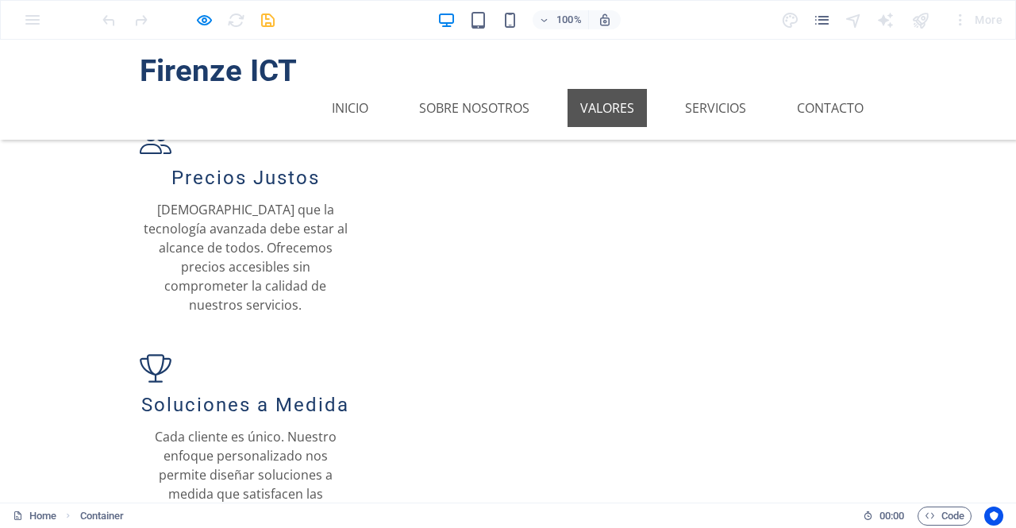
click at [635, 89] on link "Valores" at bounding box center [606, 108] width 79 height 38
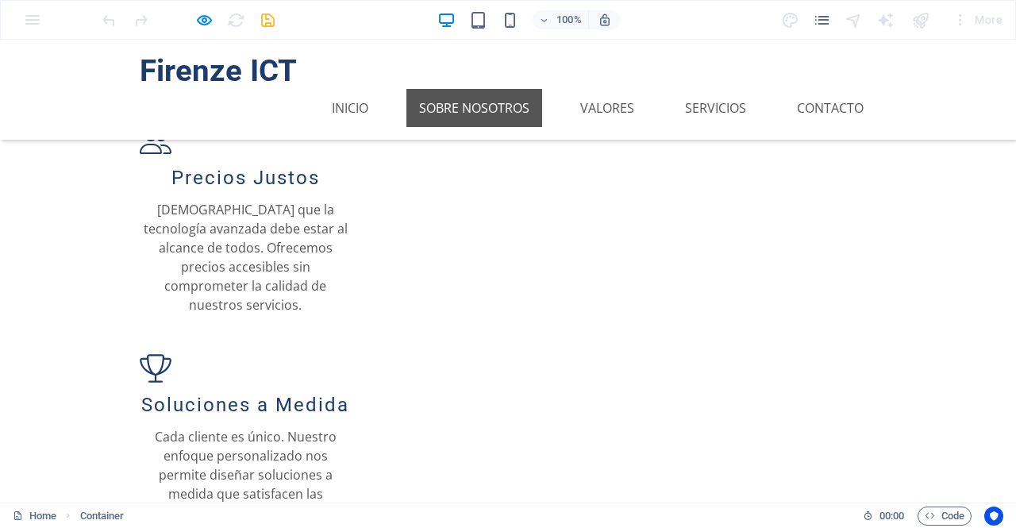
click at [439, 89] on link "Sobre Nosotros" at bounding box center [474, 108] width 136 height 38
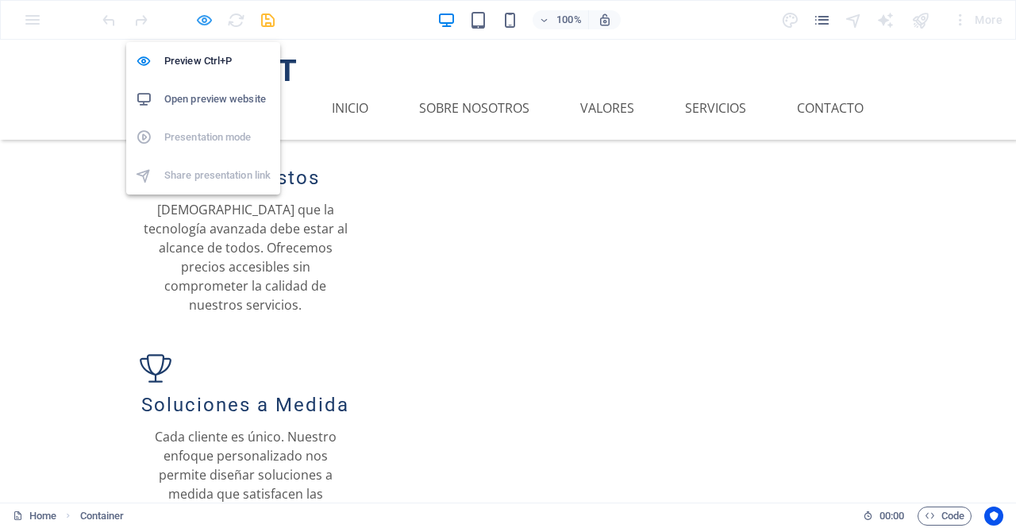
click at [198, 25] on icon "button" at bounding box center [204, 20] width 18 height 18
select select "px"
select select "%"
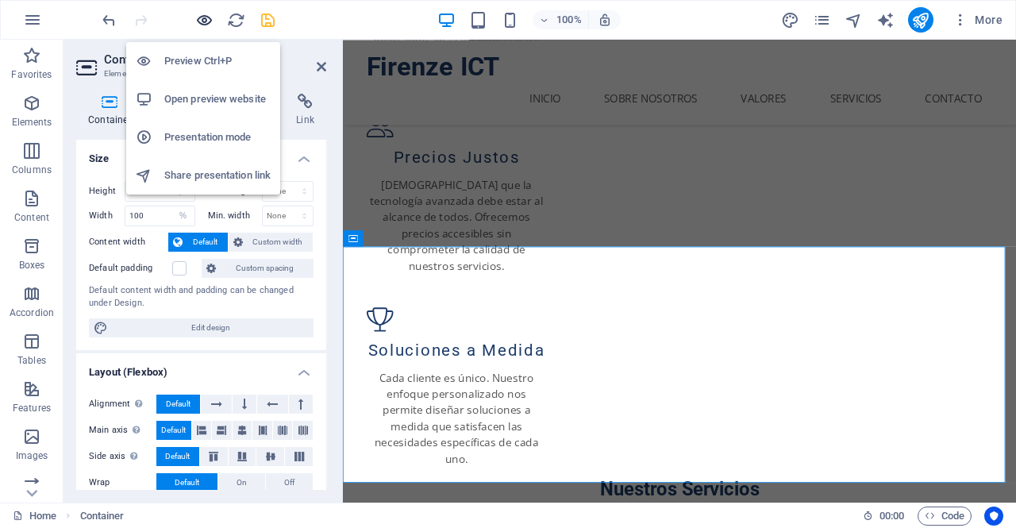
scroll to position [1317, 0]
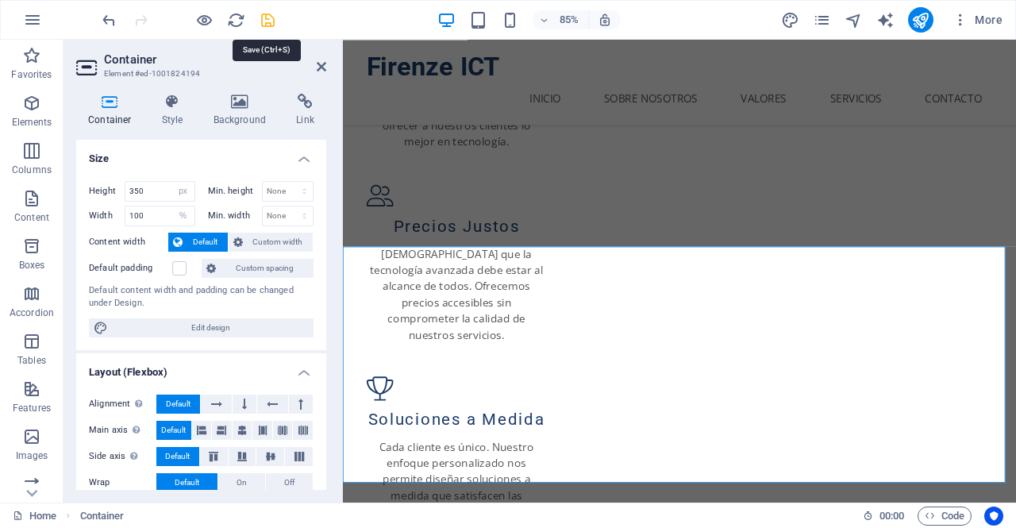
click at [259, 17] on icon "save" at bounding box center [268, 20] width 18 height 18
select select "px"
select select "%"
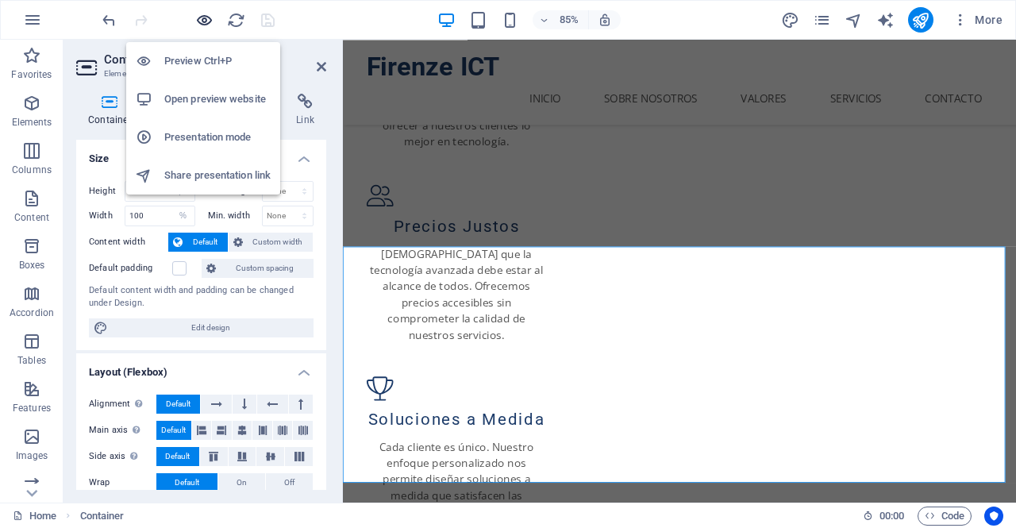
click at [210, 13] on icon "button" at bounding box center [204, 20] width 18 height 18
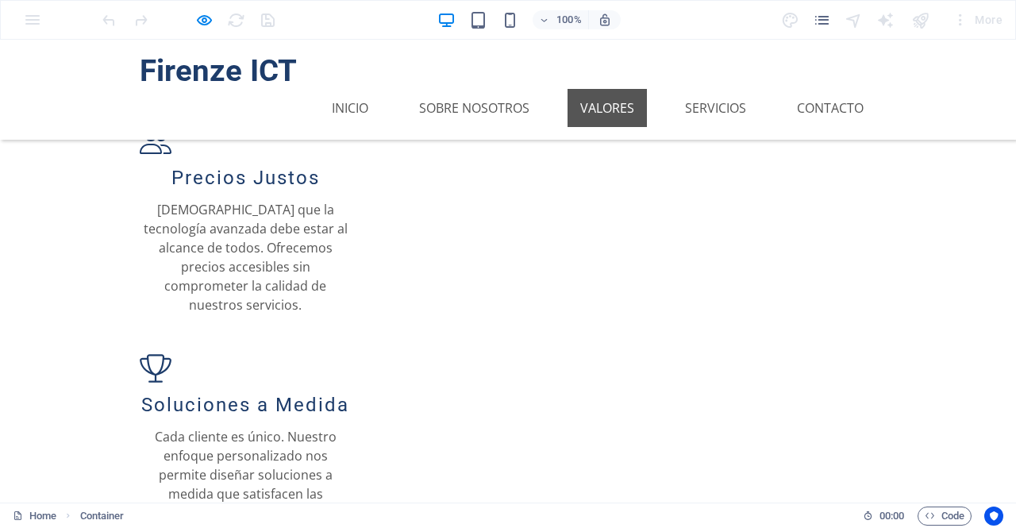
click at [575, 89] on link "Valores" at bounding box center [606, 108] width 79 height 38
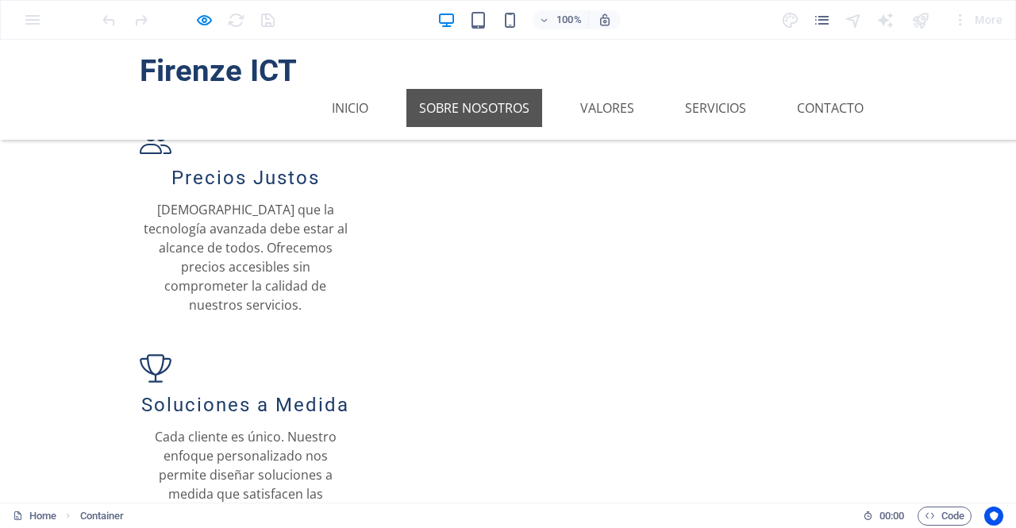
click at [471, 89] on link "Sobre Nosotros" at bounding box center [474, 108] width 136 height 38
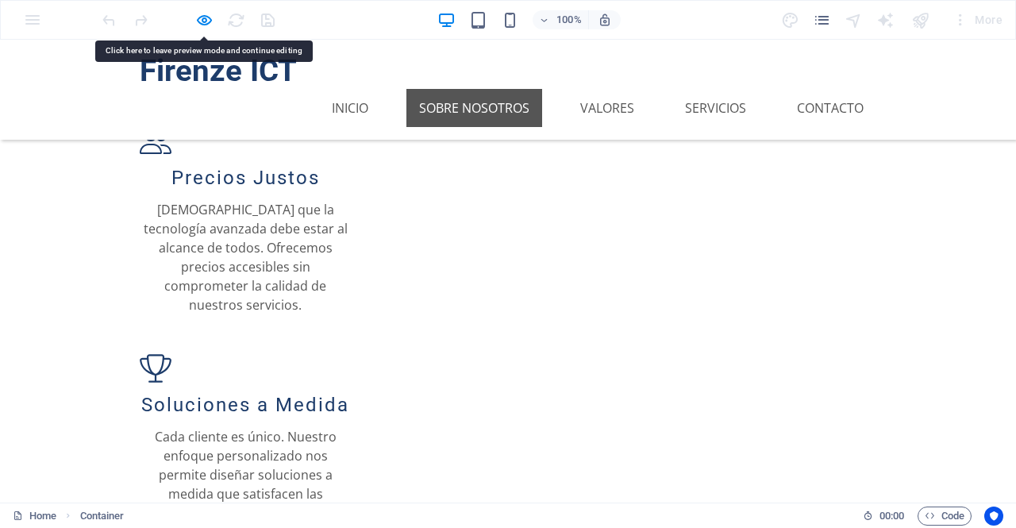
click at [471, 89] on link "Sobre Nosotros" at bounding box center [474, 108] width 136 height 38
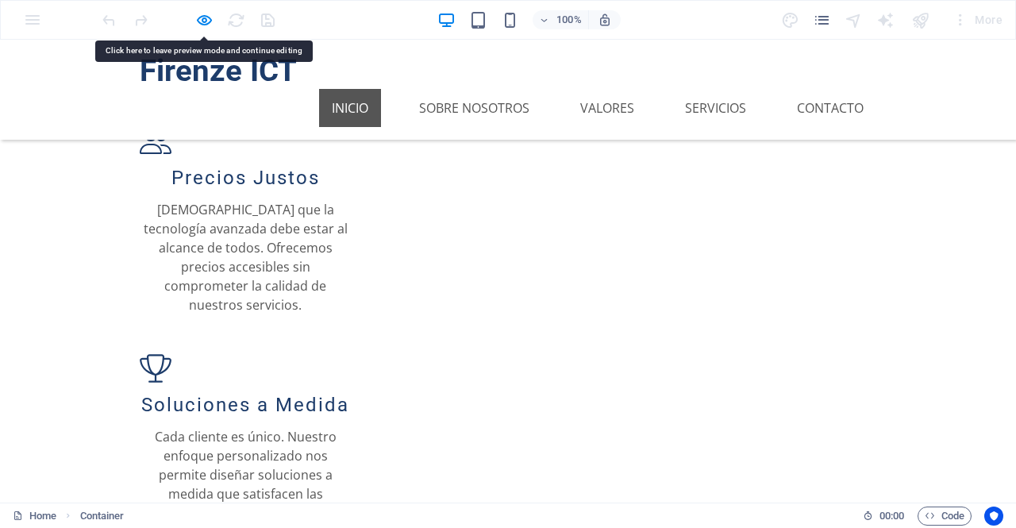
click at [367, 89] on link "Inicio" at bounding box center [350, 108] width 62 height 38
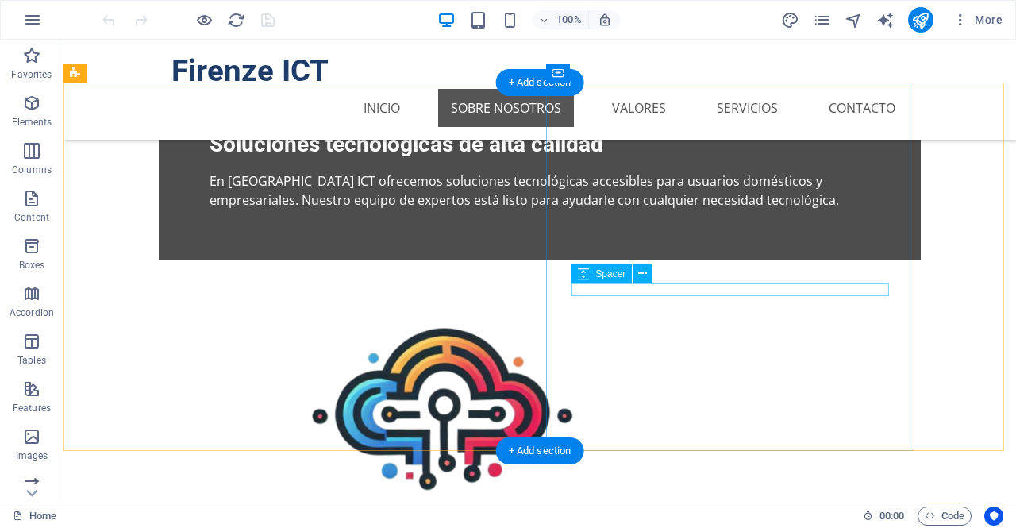
scroll to position [227, 0]
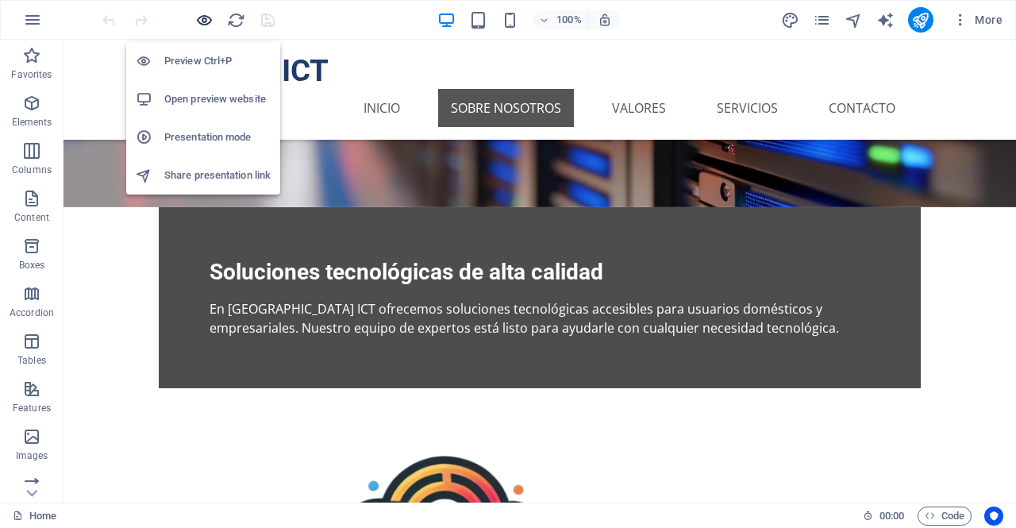
click at [202, 16] on icon "button" at bounding box center [204, 20] width 18 height 18
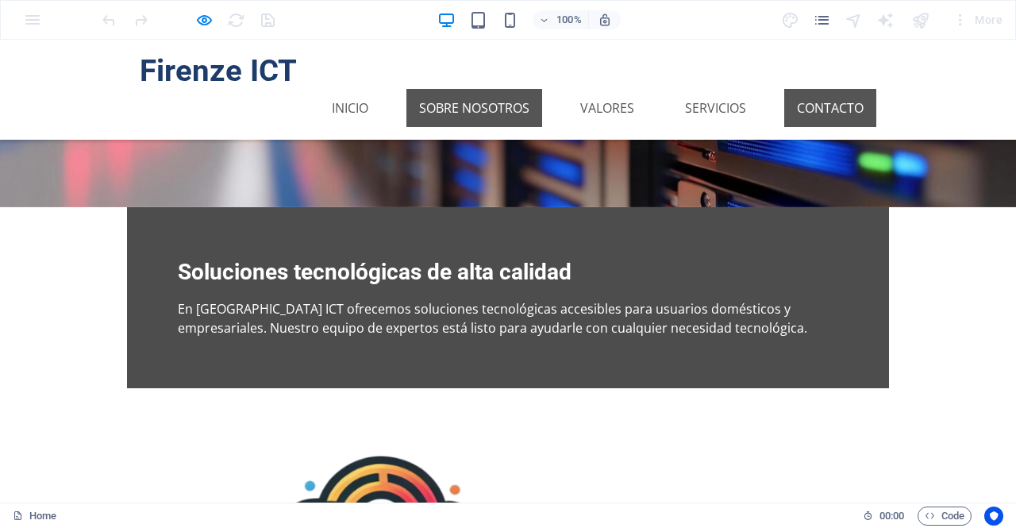
click at [801, 89] on link "Contacto" at bounding box center [830, 108] width 92 height 38
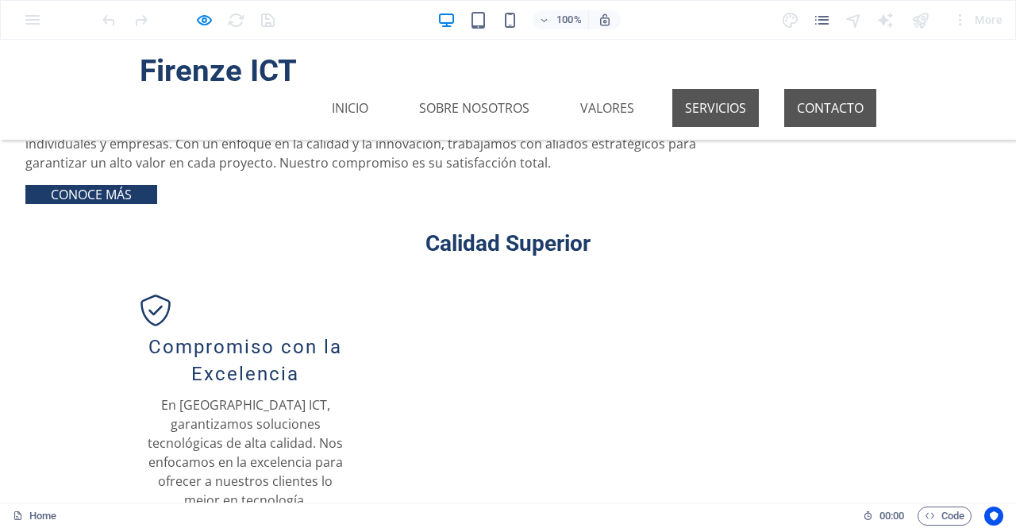
scroll to position [1399, 0]
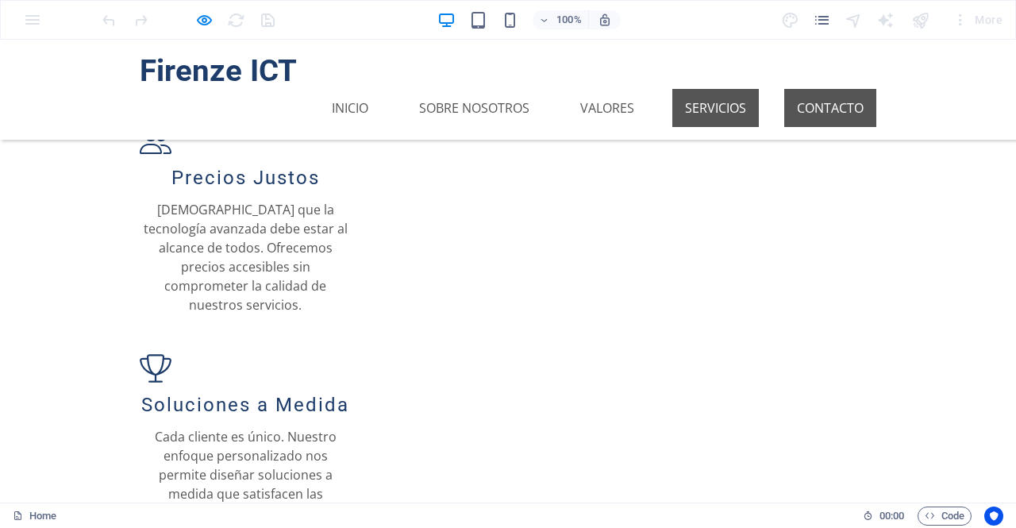
click at [804, 89] on link "Contacto" at bounding box center [830, 108] width 92 height 38
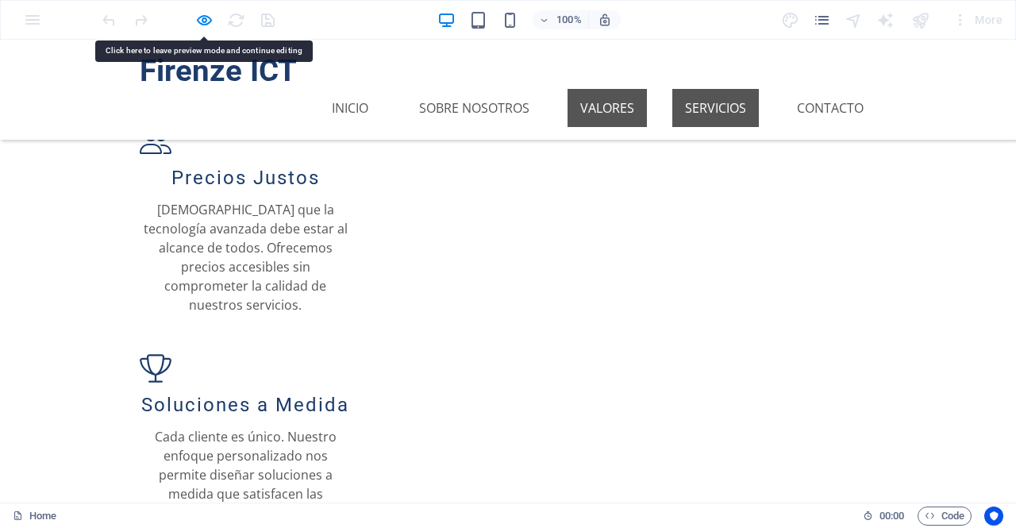
click at [614, 89] on link "Valores" at bounding box center [606, 108] width 79 height 38
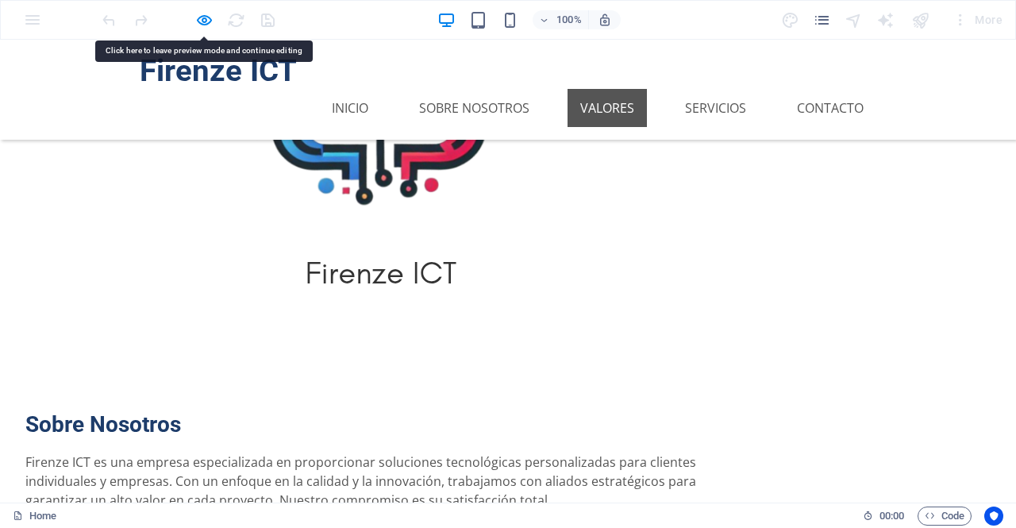
scroll to position [635, 0]
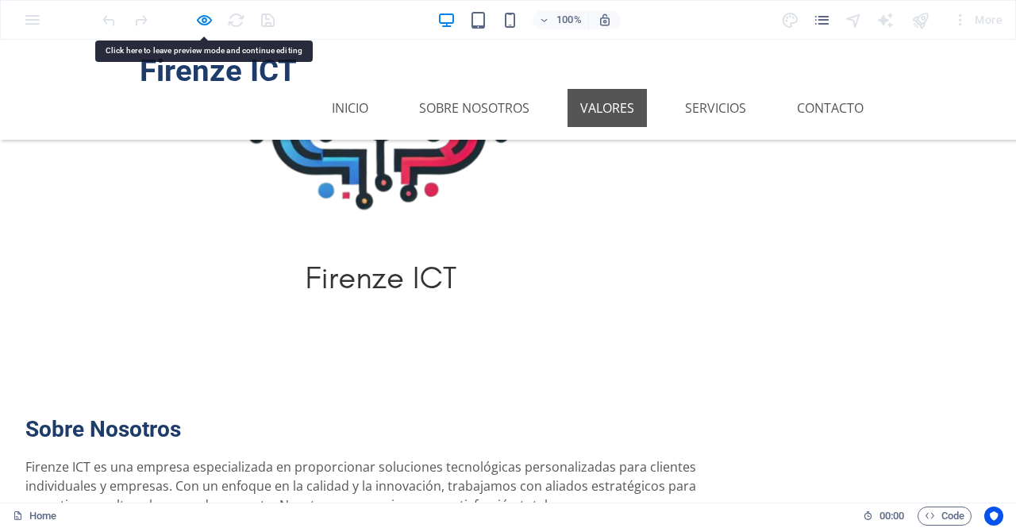
click at [775, 89] on ul "Inicio Sobre Nosotros Valores Servicios Contacto" at bounding box center [508, 108] width 736 height 38
click at [723, 89] on link "Servicios" at bounding box center [715, 108] width 86 height 38
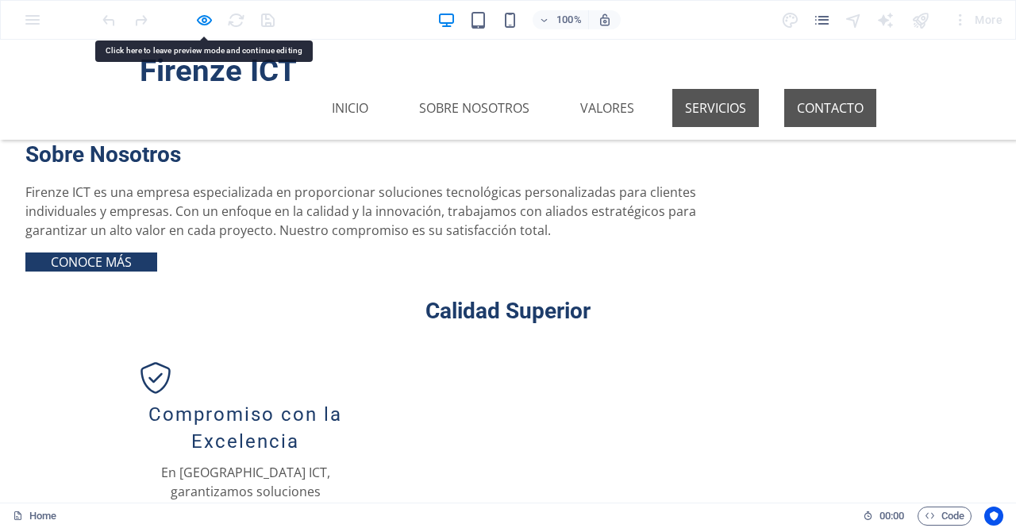
click at [810, 89] on link "Contacto" at bounding box center [830, 108] width 92 height 38
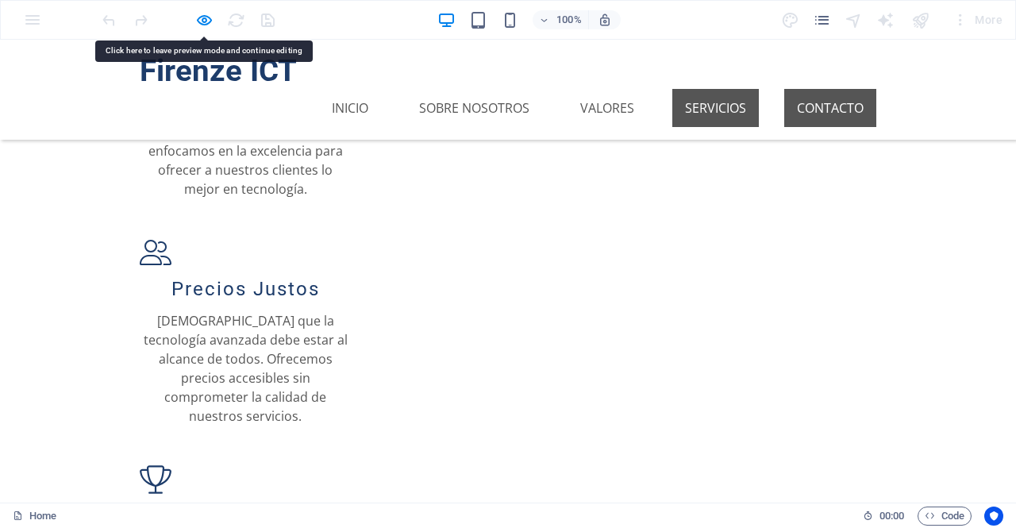
scroll to position [1399, 0]
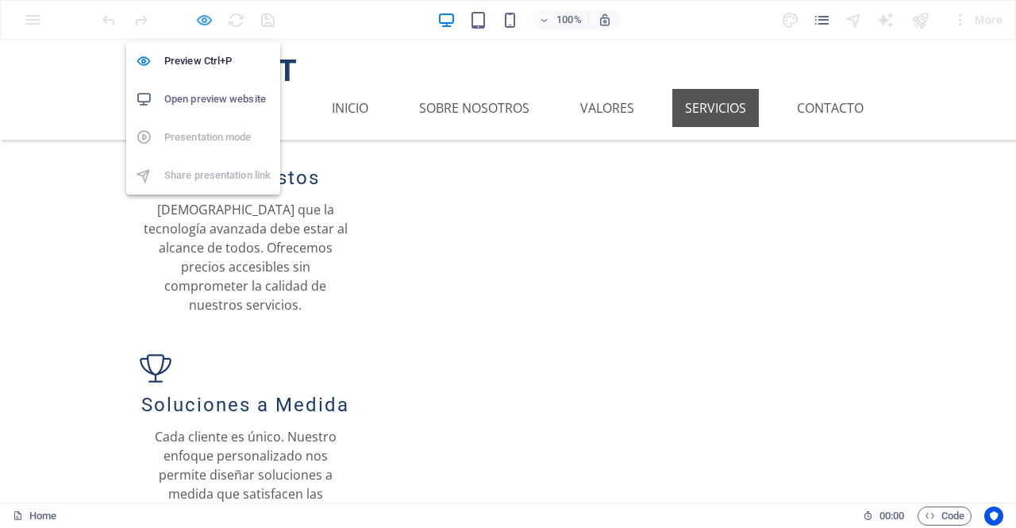
click at [202, 13] on icon "button" at bounding box center [204, 20] width 18 height 18
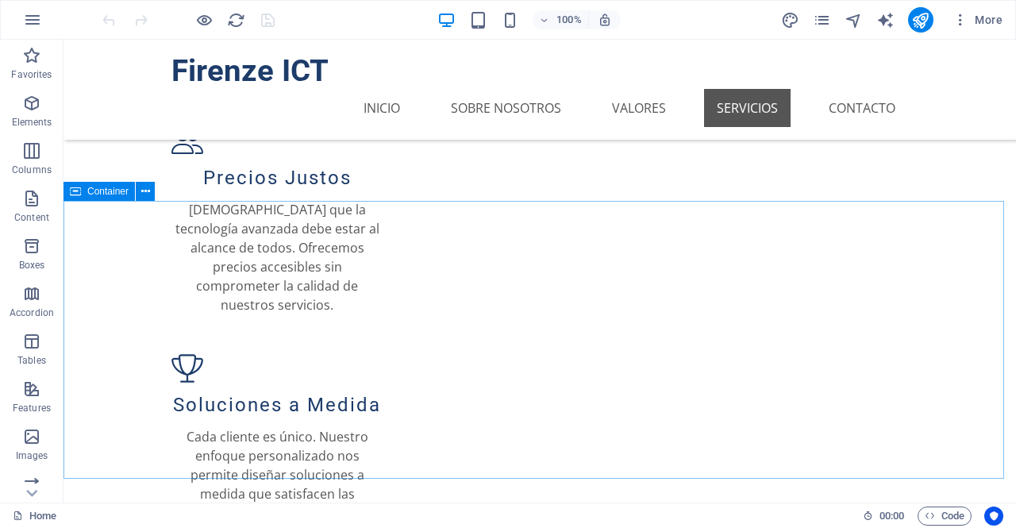
click at [103, 193] on span "Container" at bounding box center [107, 191] width 41 height 10
select select "px"
select select "%"
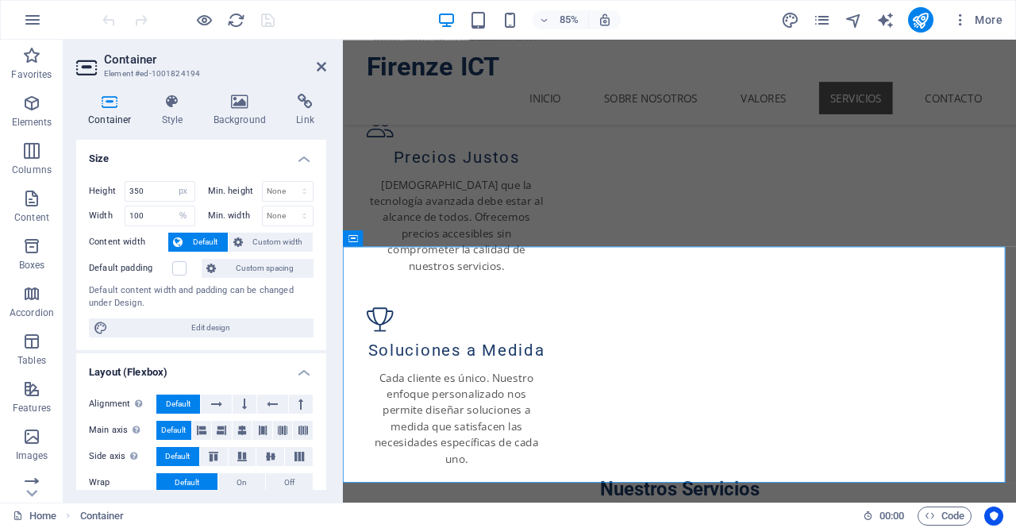
scroll to position [1317, 0]
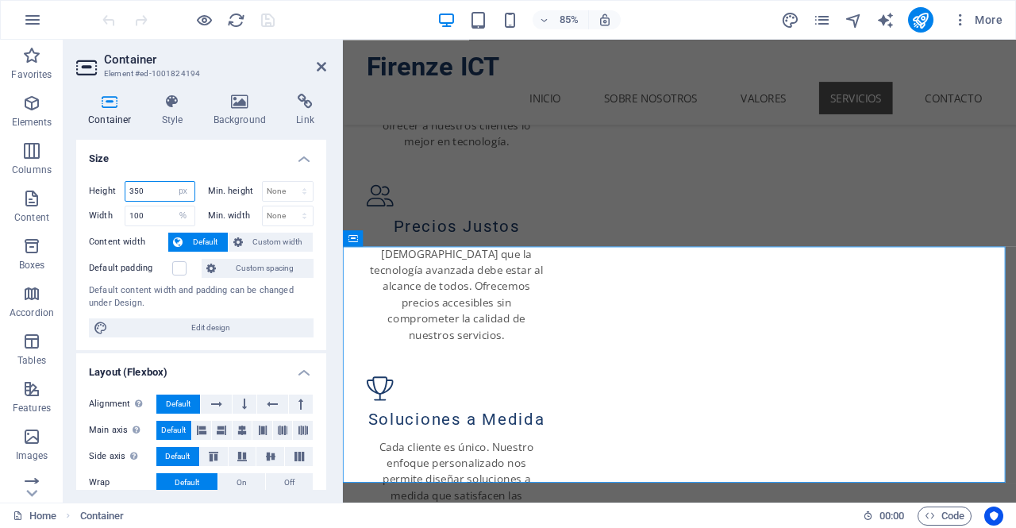
drag, startPoint x: 156, startPoint y: 194, endPoint x: 86, endPoint y: 182, distance: 70.8
click at [86, 182] on div "Height 350 Default px rem % vh vw Min. height None px rem % vh vw Width 100 Def…" at bounding box center [201, 259] width 250 height 182
type input "12"
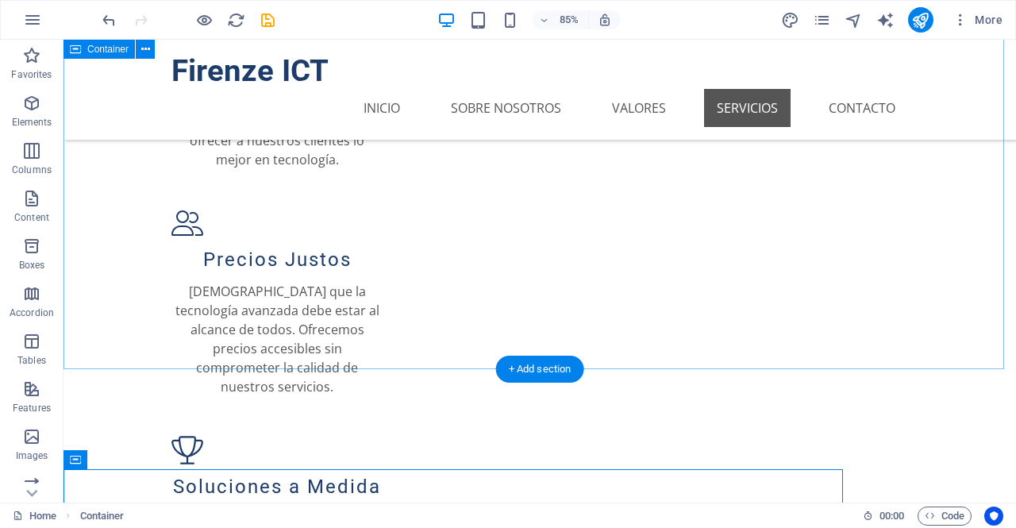
scroll to position [1131, 0]
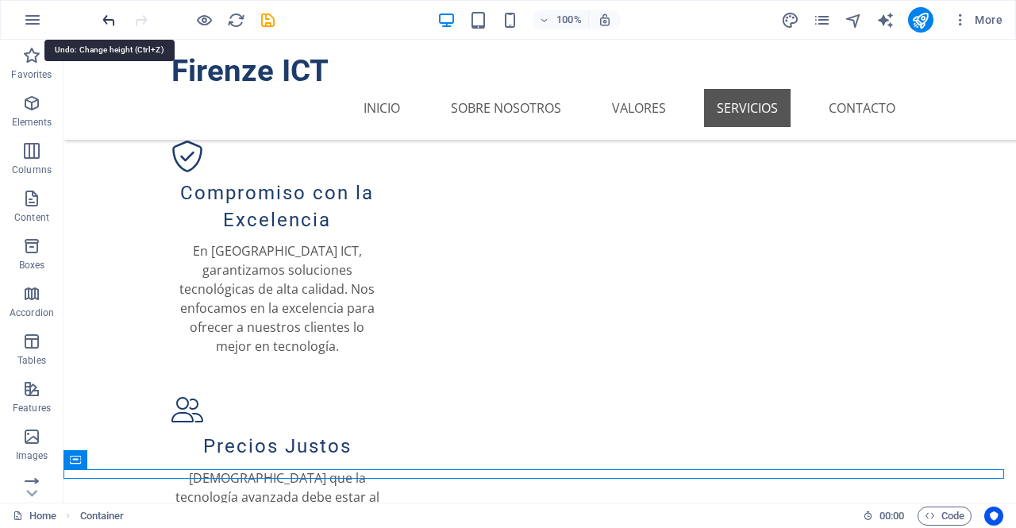
click at [111, 24] on icon "undo" at bounding box center [109, 20] width 18 height 18
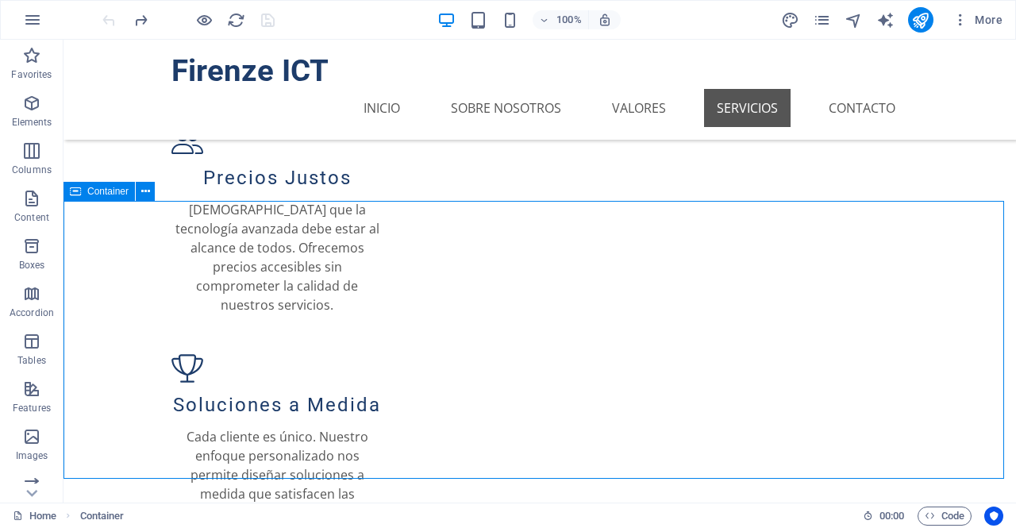
click at [83, 194] on div "Container" at bounding box center [98, 191] width 71 height 19
select select "px"
select select "%"
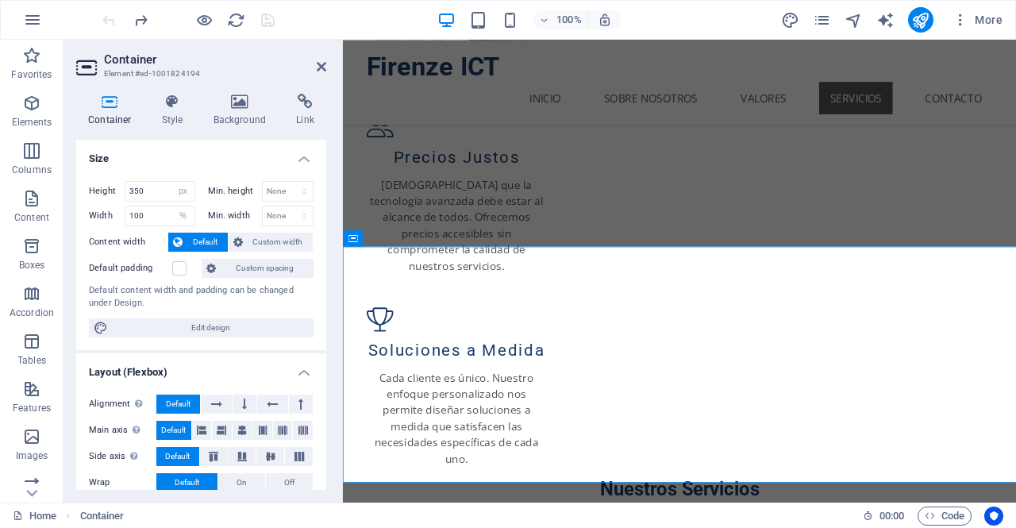
scroll to position [1317, 0]
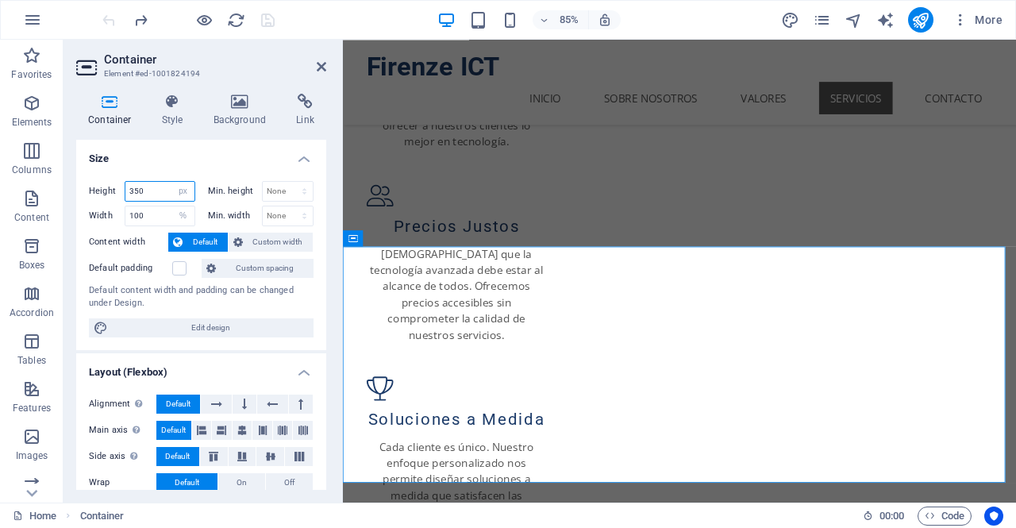
drag, startPoint x: 150, startPoint y: 190, endPoint x: 64, endPoint y: 180, distance: 86.2
click at [64, 180] on div "Container Style Background Link Size Height 350 Default px rem % vh vw Min. hei…" at bounding box center [200, 291] width 275 height 421
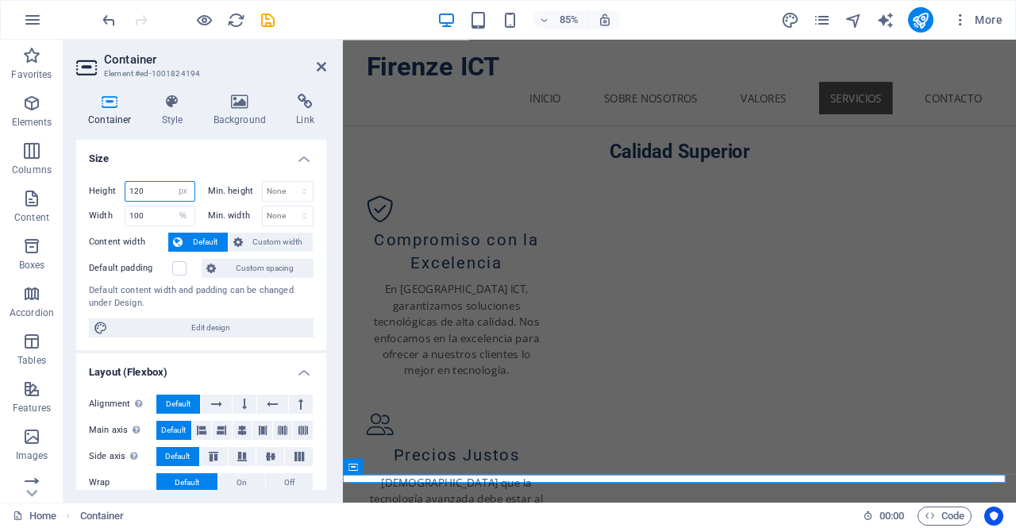
scroll to position [1135, 0]
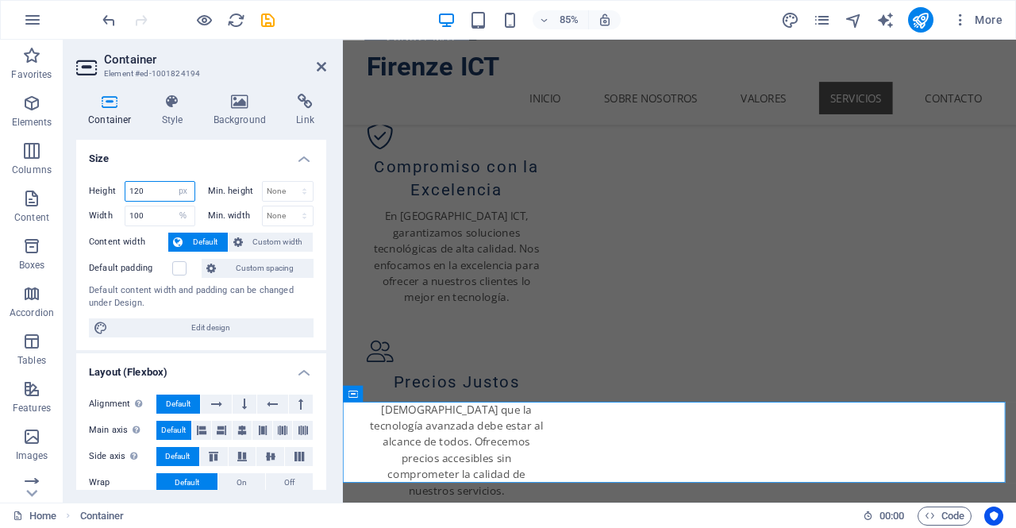
type input "120"
click at [323, 63] on icon at bounding box center [322, 66] width 10 height 13
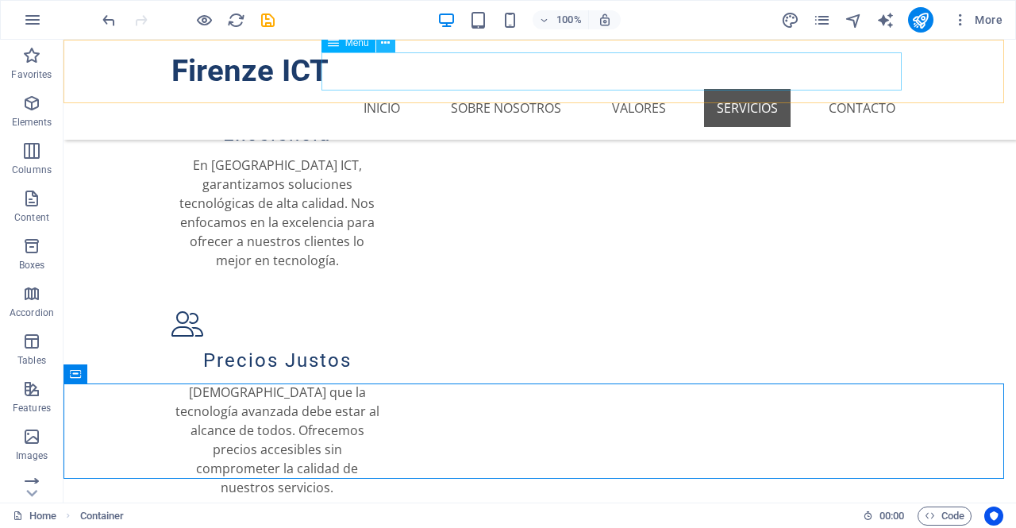
click at [384, 47] on icon at bounding box center [385, 43] width 9 height 17
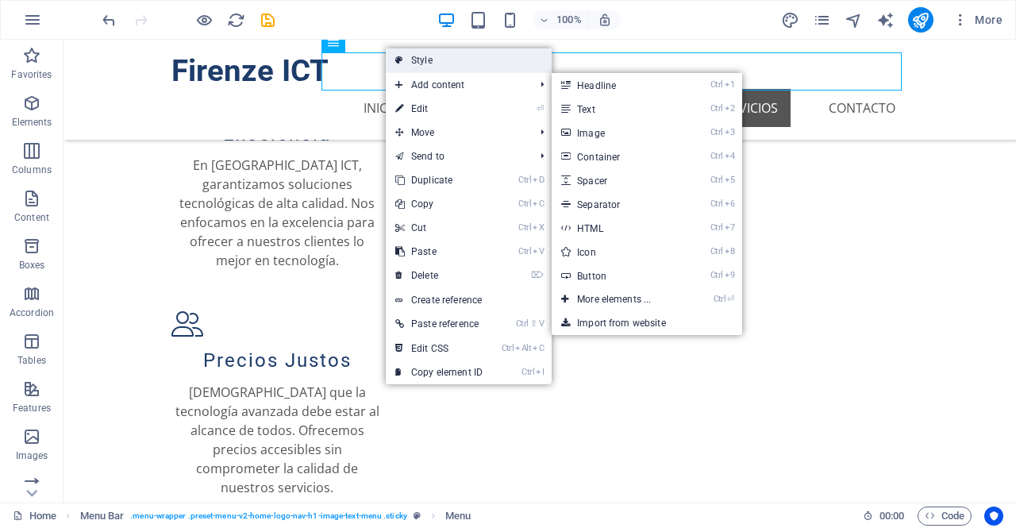
click at [441, 66] on link "Style" at bounding box center [469, 60] width 166 height 24
select select "rem"
select select "preset-menu-v2-home-logo-nav-h1-image-text-menu"
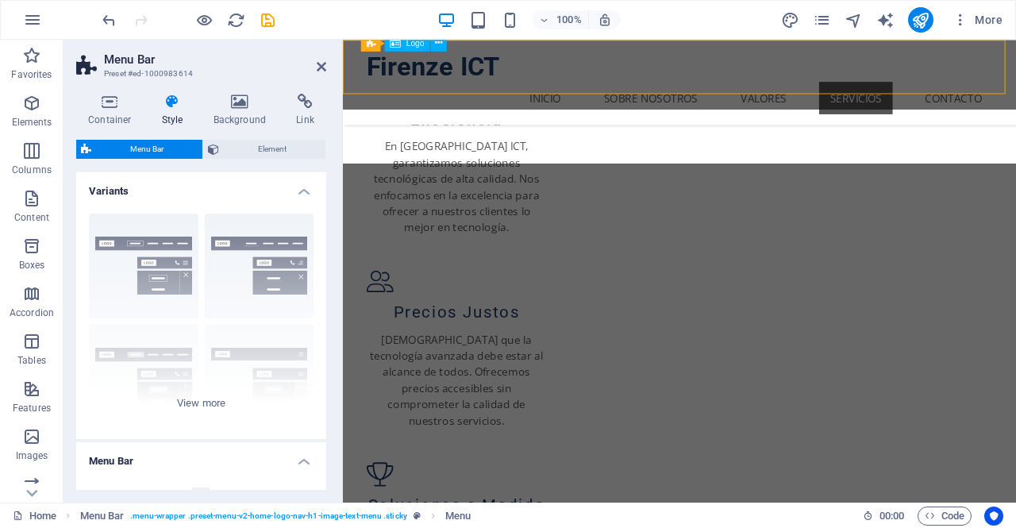
scroll to position [1135, 0]
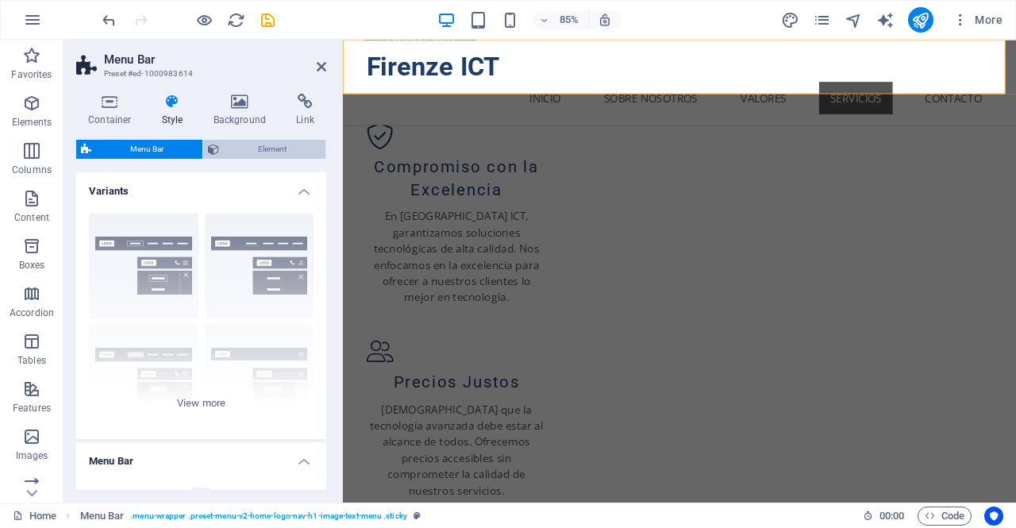
click at [276, 155] on span "Element" at bounding box center [272, 149] width 97 height 19
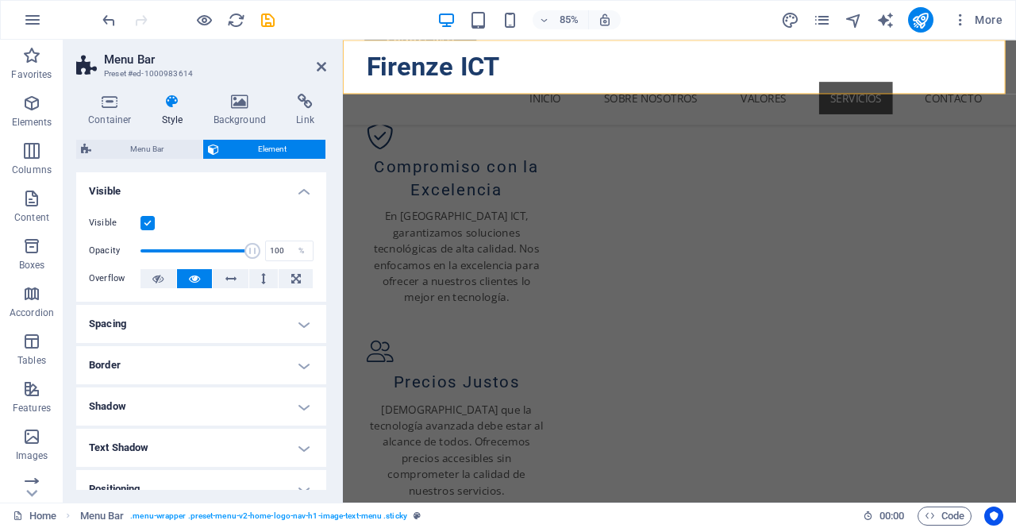
scroll to position [183, 0]
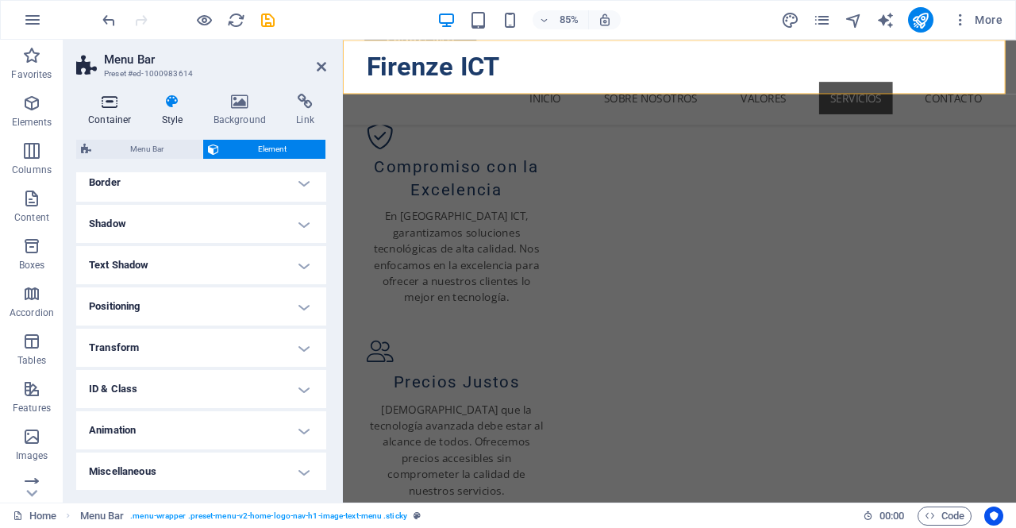
click at [100, 103] on icon at bounding box center [109, 102] width 67 height 16
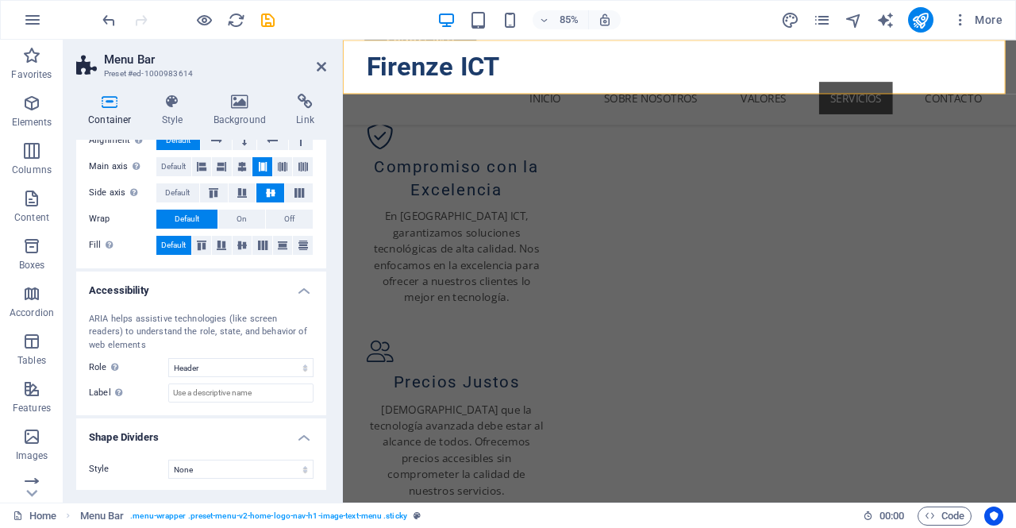
scroll to position [0, 0]
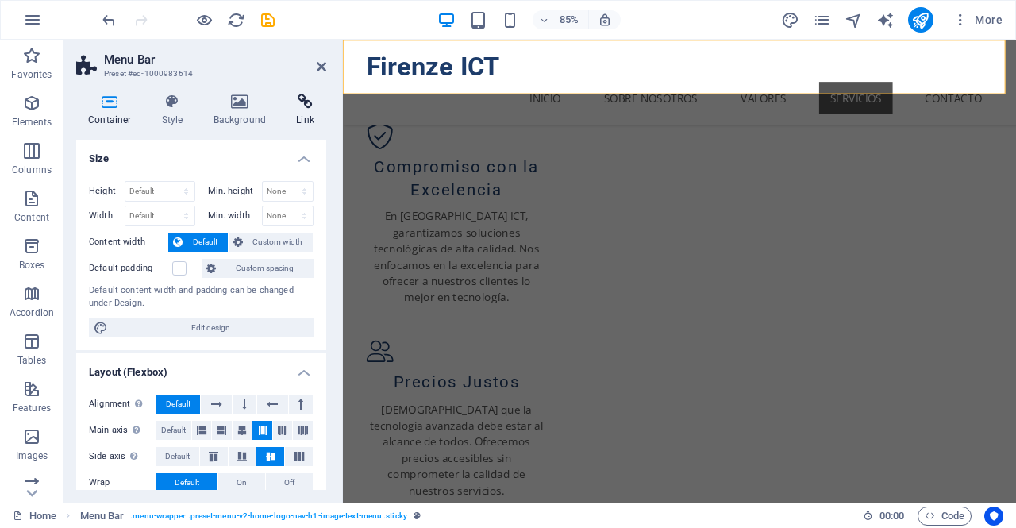
click at [303, 112] on h4 "Link" at bounding box center [305, 110] width 42 height 33
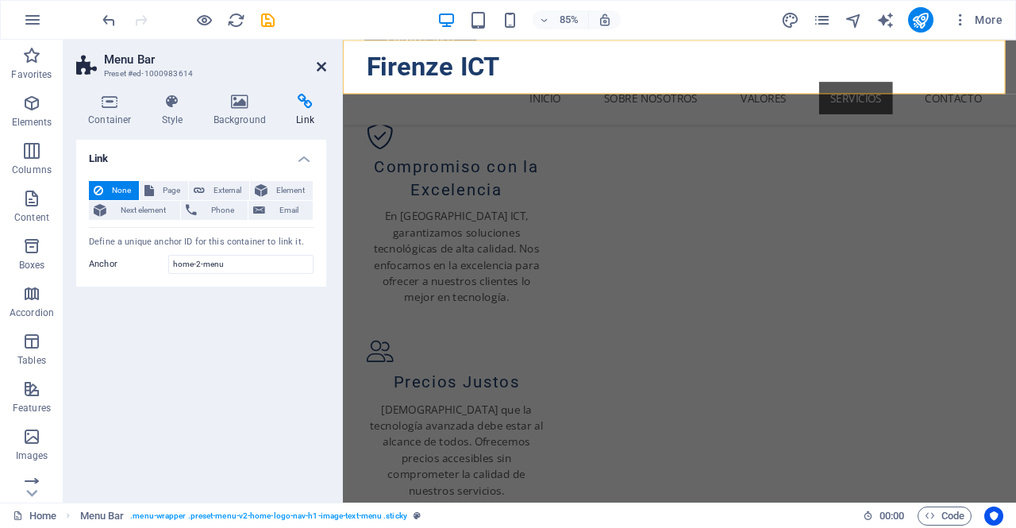
click at [321, 72] on icon at bounding box center [322, 66] width 10 height 13
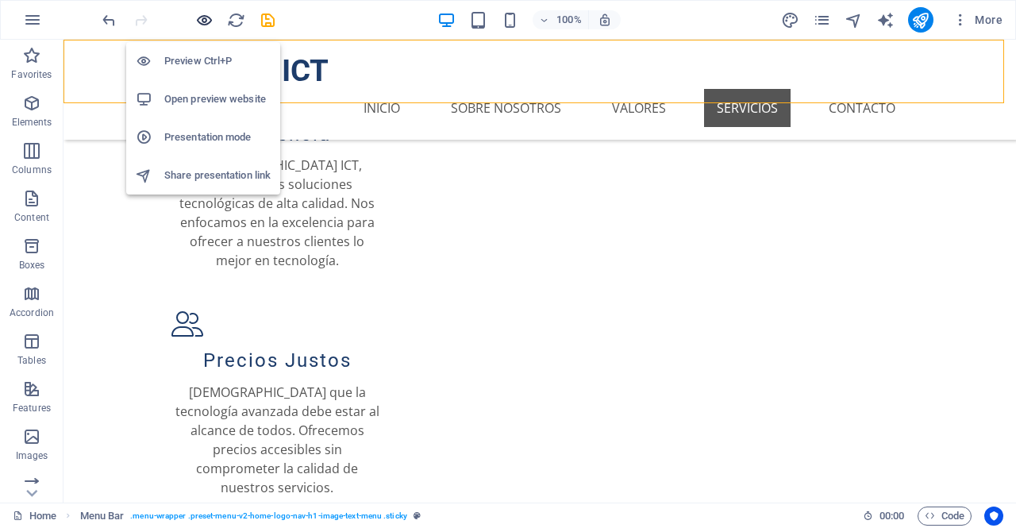
click at [209, 19] on icon "button" at bounding box center [204, 20] width 18 height 18
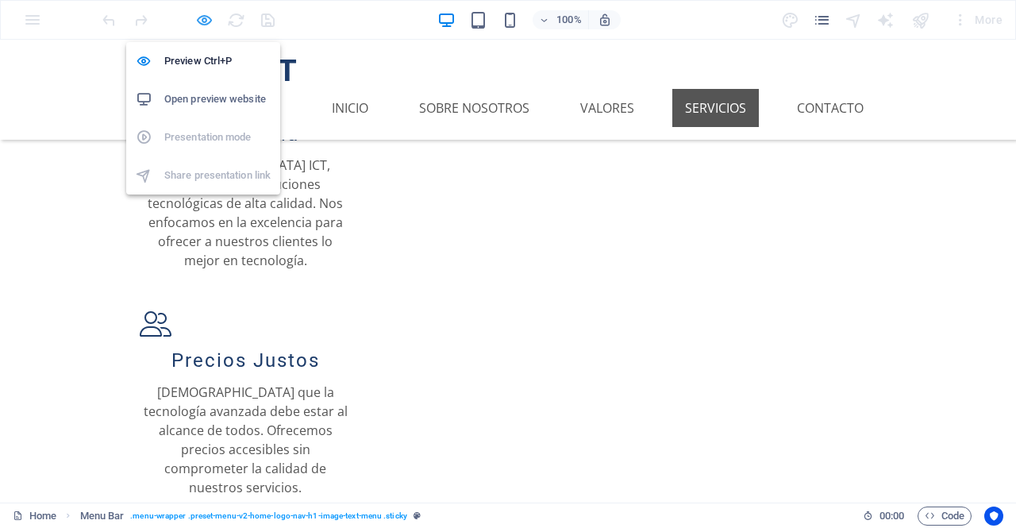
click at [206, 23] on icon "button" at bounding box center [204, 20] width 18 height 18
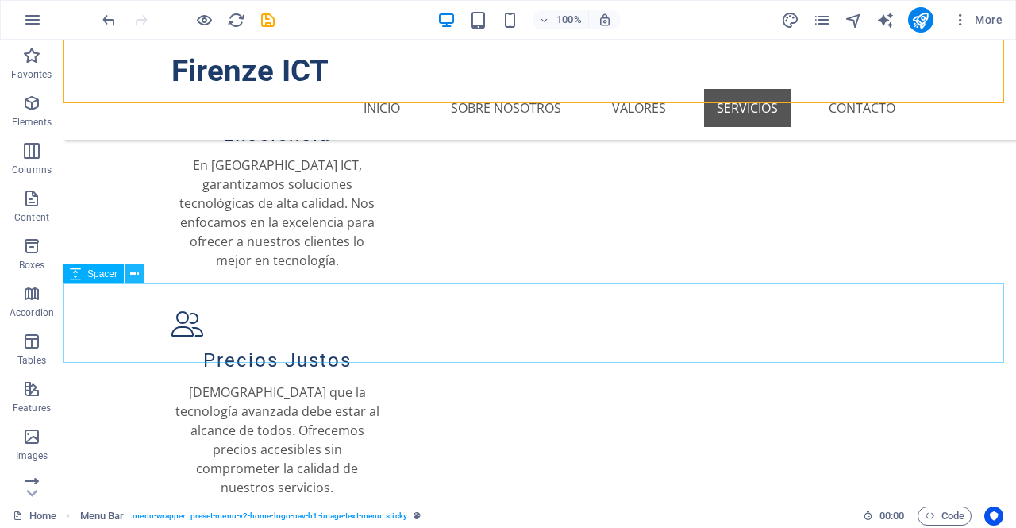
click at [136, 272] on icon at bounding box center [134, 274] width 9 height 17
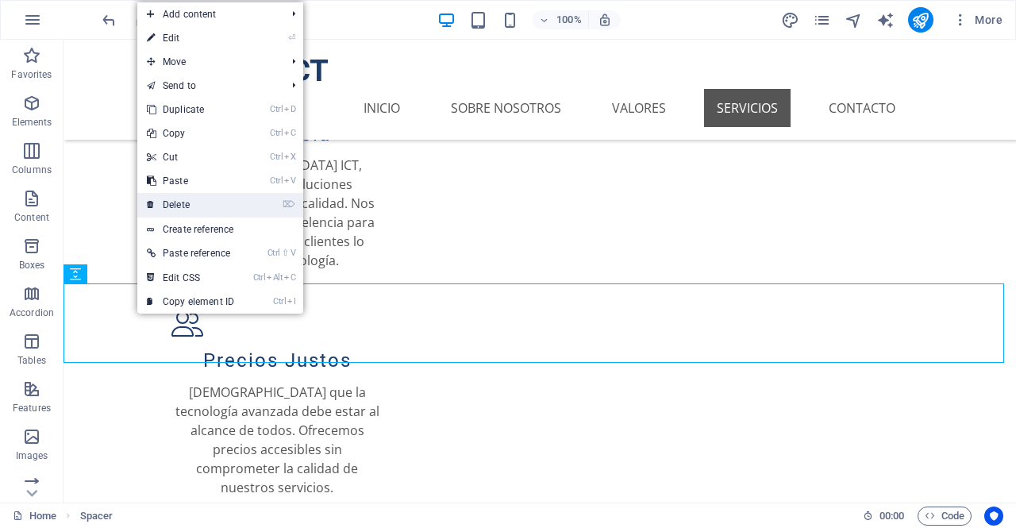
click at [191, 201] on link "⌦ Delete" at bounding box center [190, 205] width 106 height 24
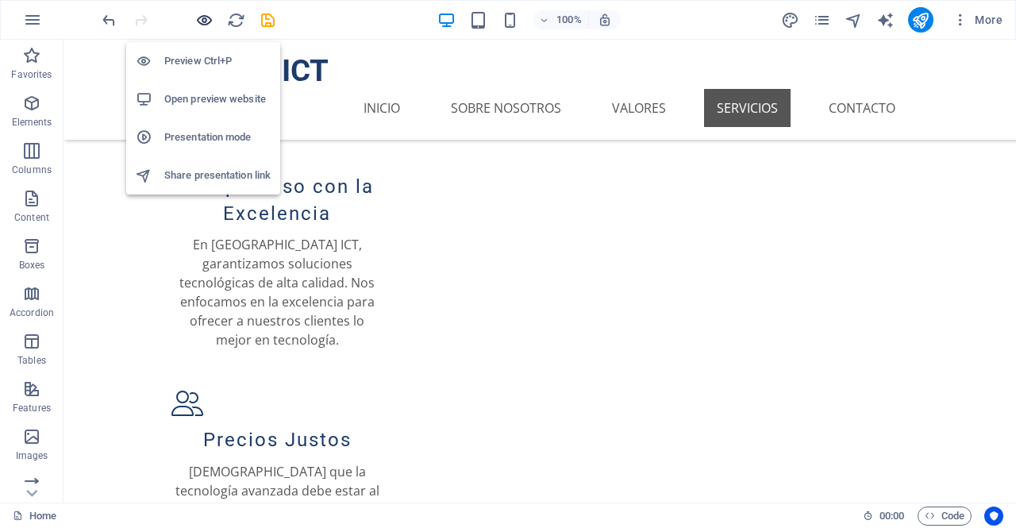
click at [200, 17] on icon "button" at bounding box center [204, 20] width 18 height 18
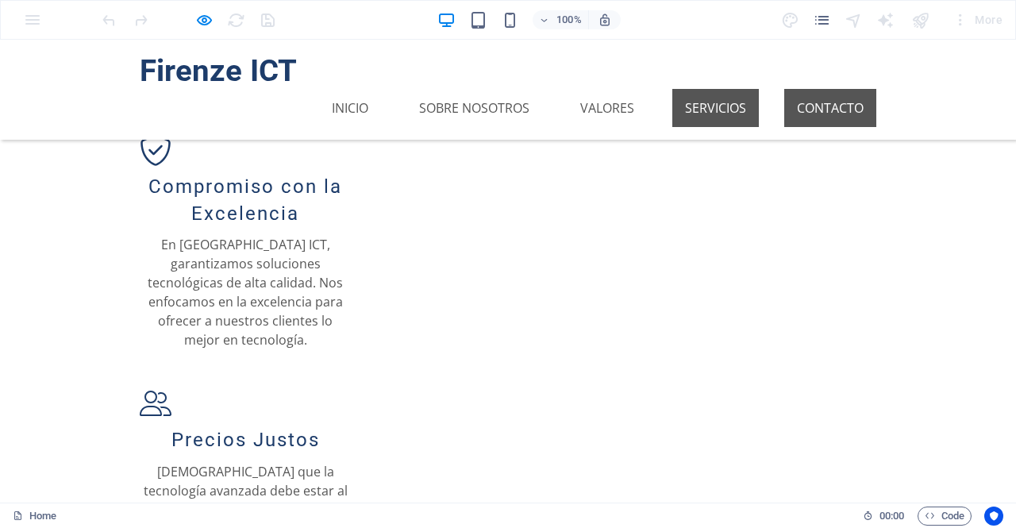
click at [804, 89] on link "Contacto" at bounding box center [830, 108] width 92 height 38
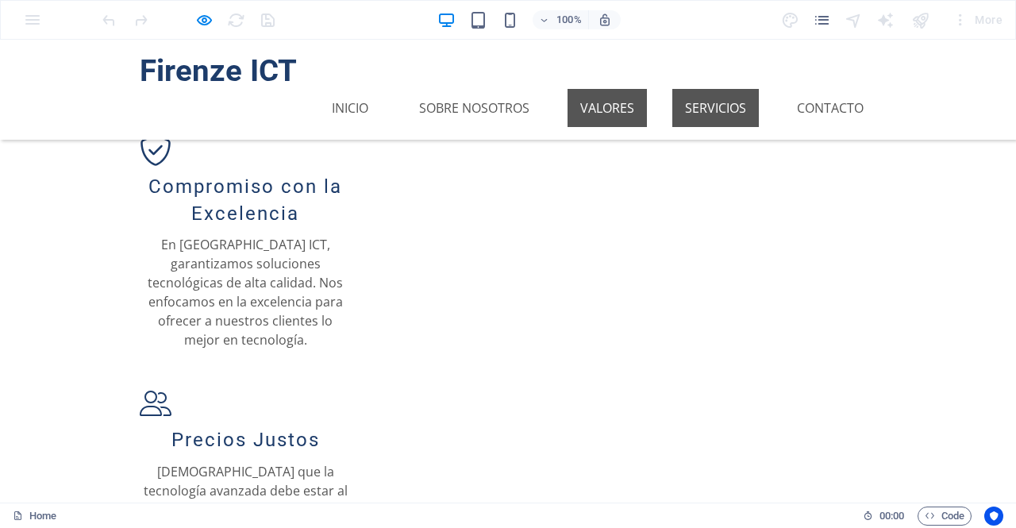
click at [619, 89] on link "Valores" at bounding box center [606, 108] width 79 height 38
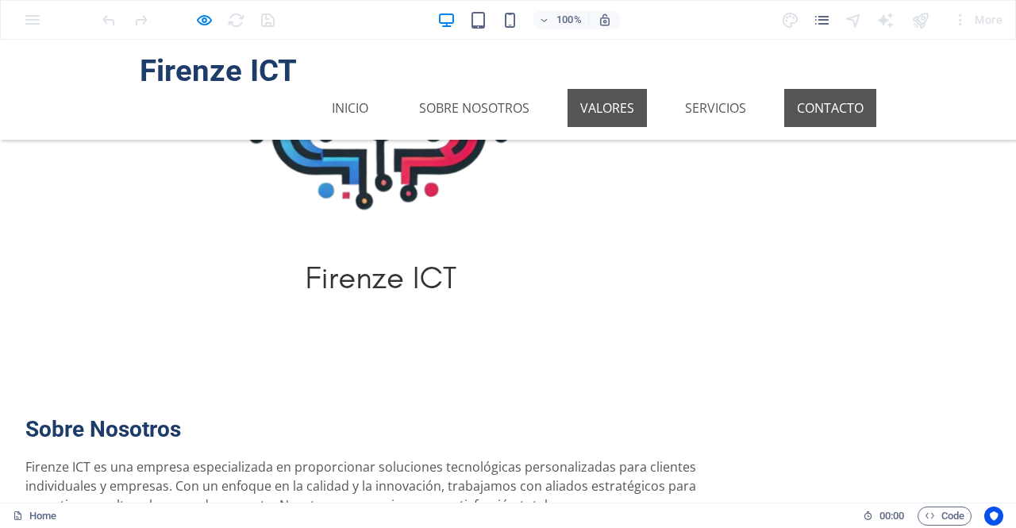
click at [813, 89] on link "Contacto" at bounding box center [830, 108] width 92 height 38
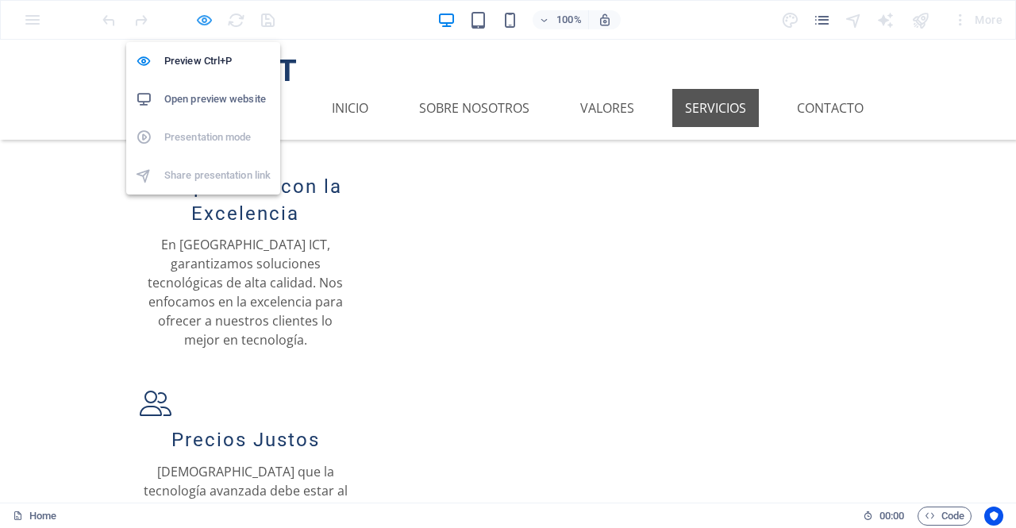
click at [203, 16] on icon "button" at bounding box center [204, 20] width 18 height 18
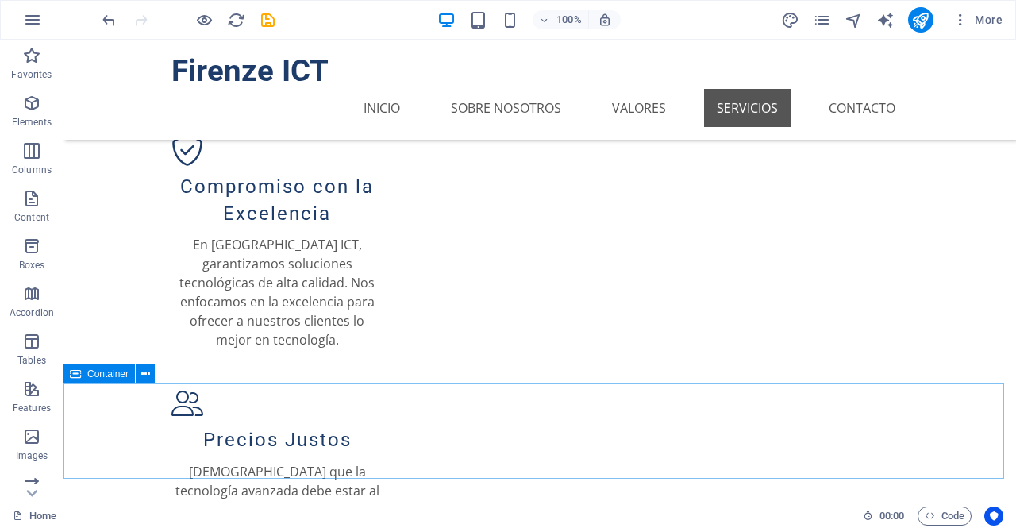
click at [88, 374] on span "Container" at bounding box center [107, 374] width 41 height 10
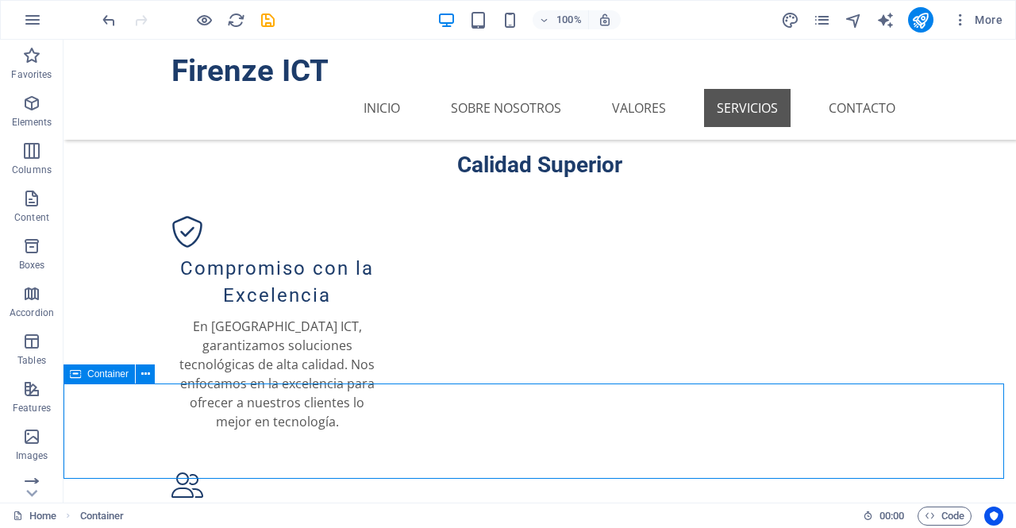
select select "px"
select select "%"
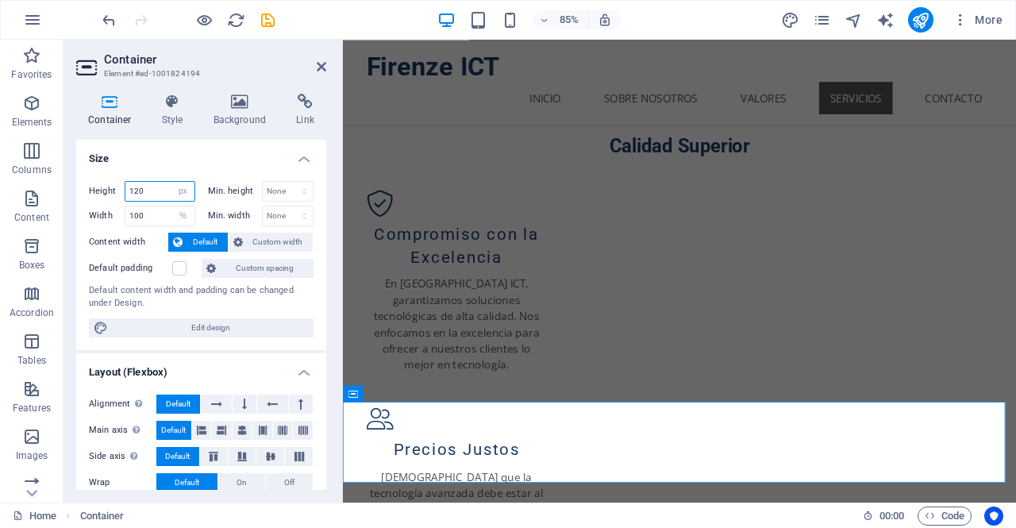
drag, startPoint x: 165, startPoint y: 183, endPoint x: 91, endPoint y: 179, distance: 73.9
click at [91, 179] on div "Height 120 Default px rem % vh vw Min. height None px rem % vh vw Width 100 Def…" at bounding box center [201, 259] width 250 height 182
click at [329, 65] on aside "Container Element #ed-1001824194 Container Style Background Link Size Height 12…" at bounding box center [202, 271] width 279 height 463
click at [324, 64] on icon at bounding box center [322, 66] width 10 height 13
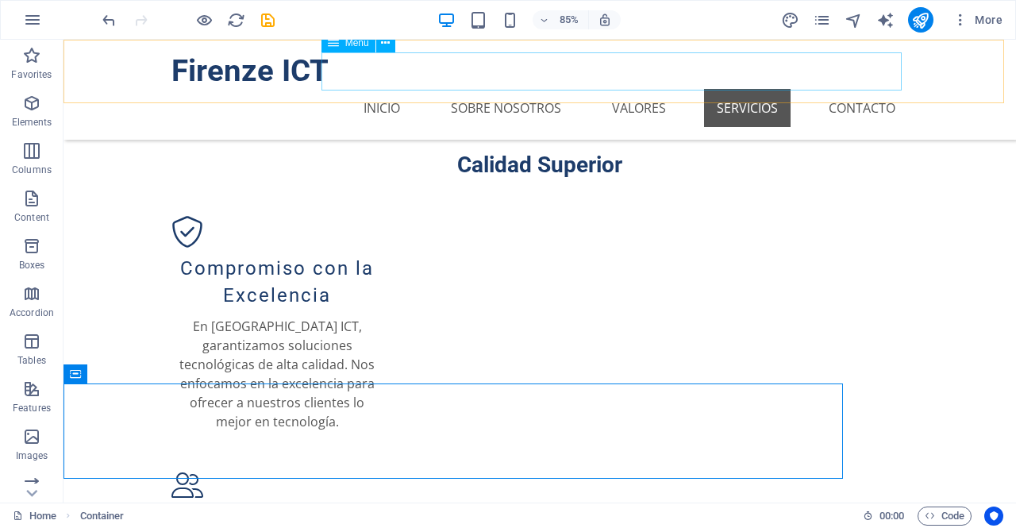
scroll to position [1137, 0]
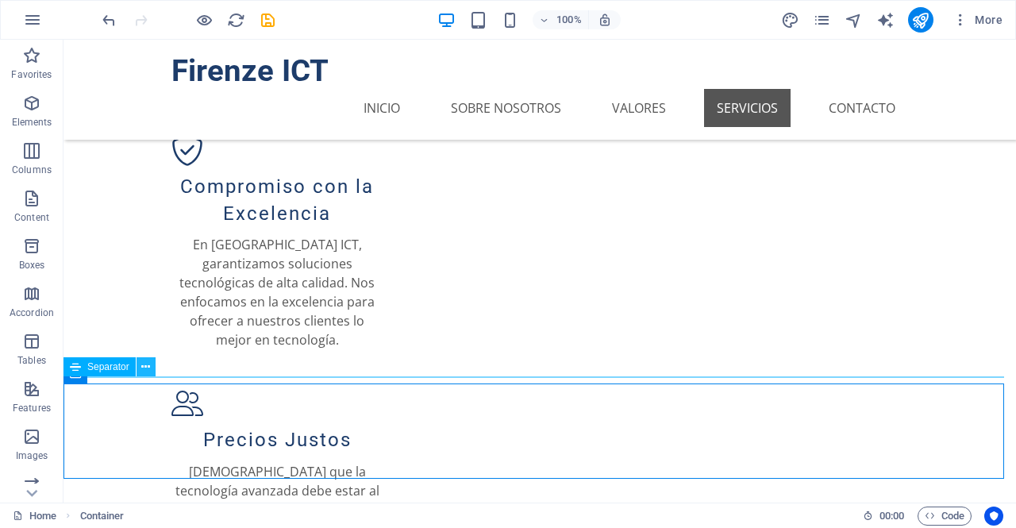
click at [140, 367] on button at bounding box center [145, 366] width 19 height 19
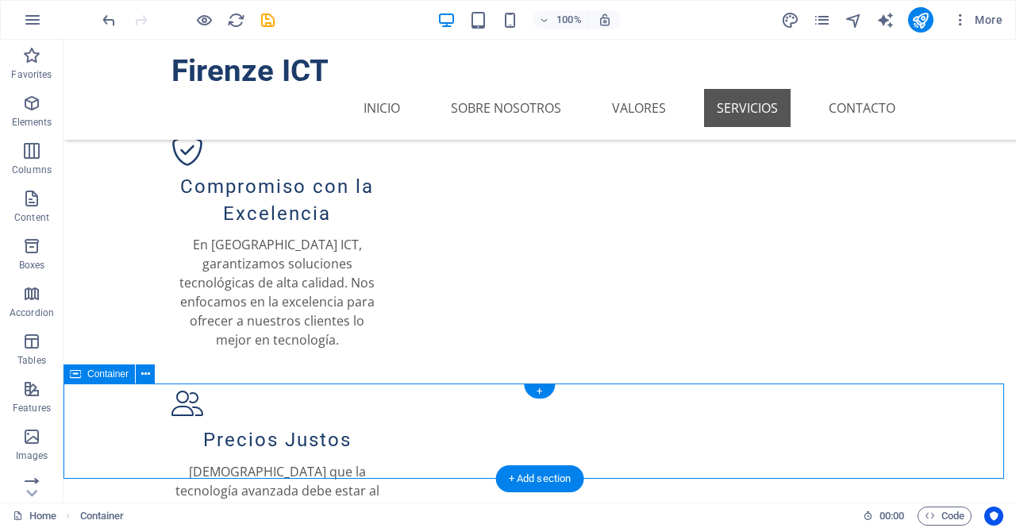
click at [90, 377] on span "Container" at bounding box center [107, 374] width 41 height 10
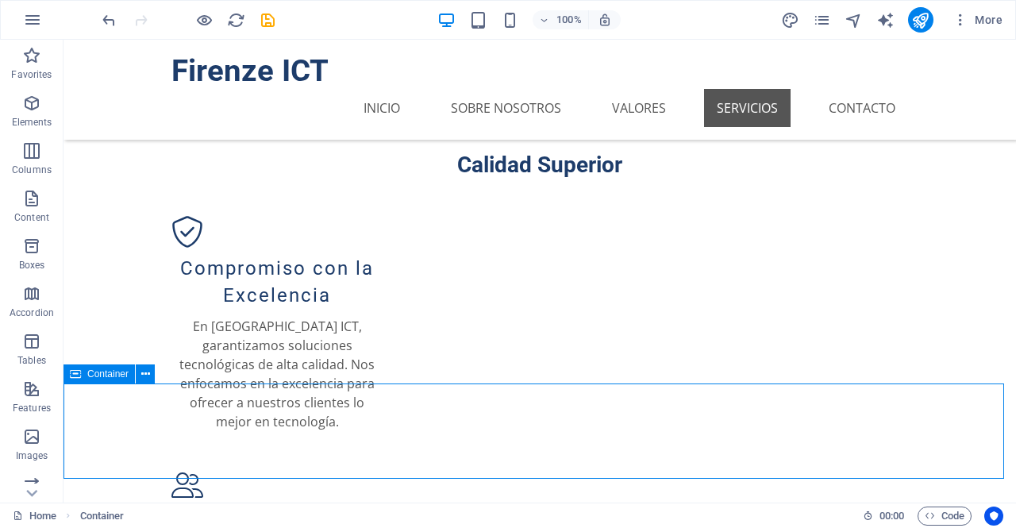
select select "px"
select select "%"
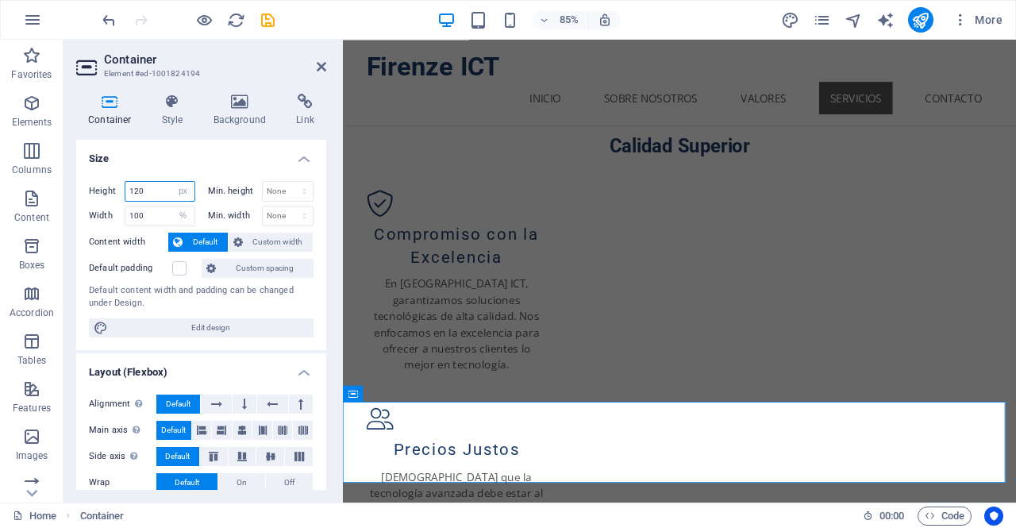
drag, startPoint x: 155, startPoint y: 190, endPoint x: 82, endPoint y: 187, distance: 73.0
click at [82, 187] on div "Height 120 Default px rem % vh vw Min. height None px rem % vh vw Width 100 Def…" at bounding box center [201, 259] width 250 height 182
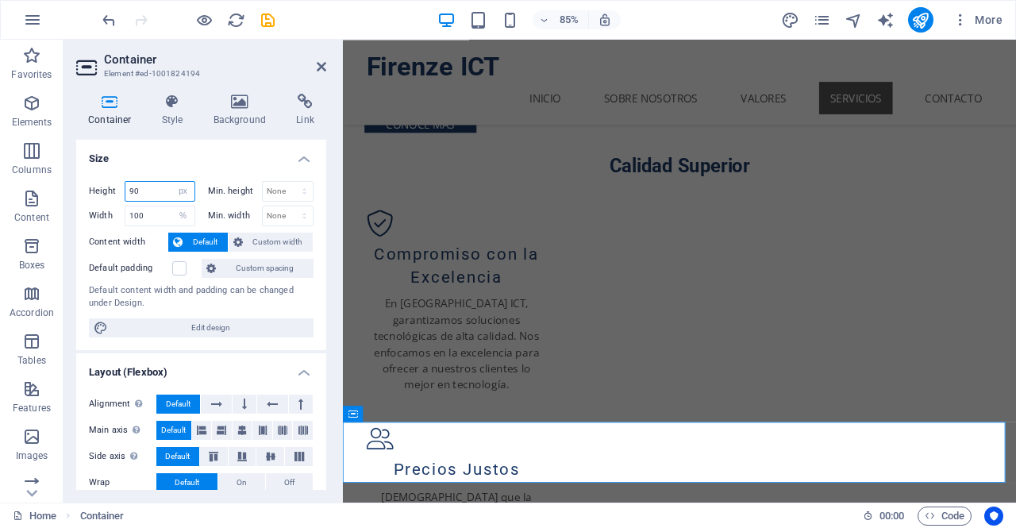
drag, startPoint x: 144, startPoint y: 185, endPoint x: 69, endPoint y: 170, distance: 76.9
click at [69, 170] on div "Container Style Background Link Size Height 90 Default px rem % vh vw Min. heig…" at bounding box center [200, 291] width 275 height 421
type input "95"
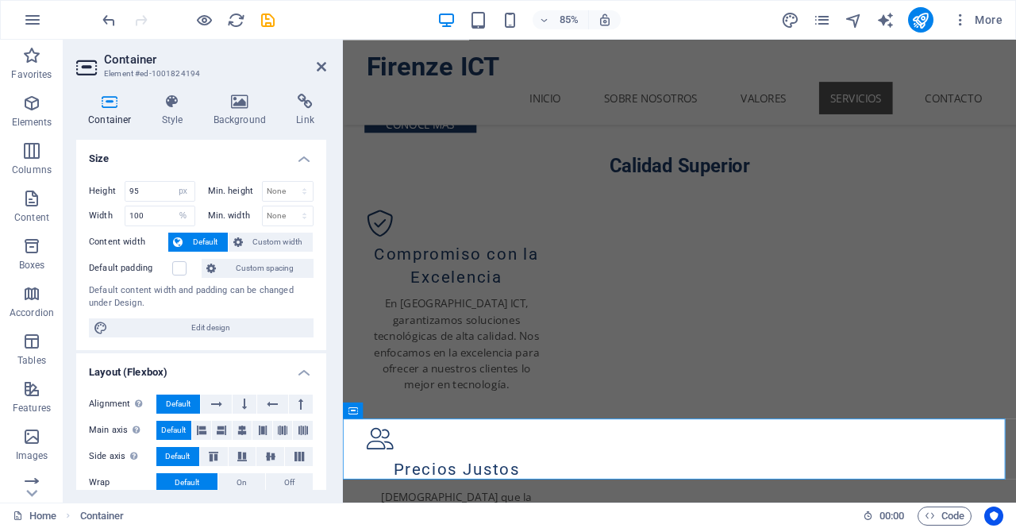
scroll to position [1036, 0]
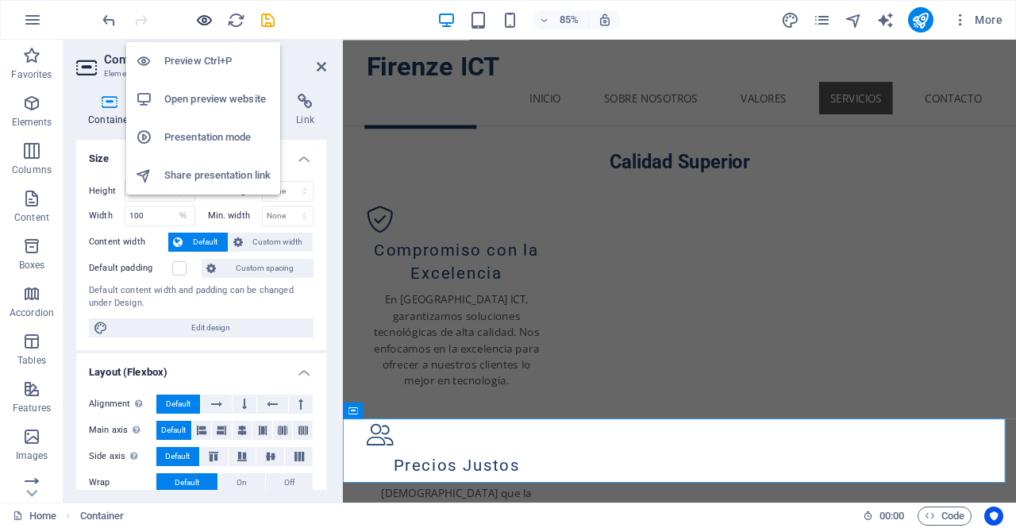
click at [203, 13] on icon "button" at bounding box center [204, 20] width 18 height 18
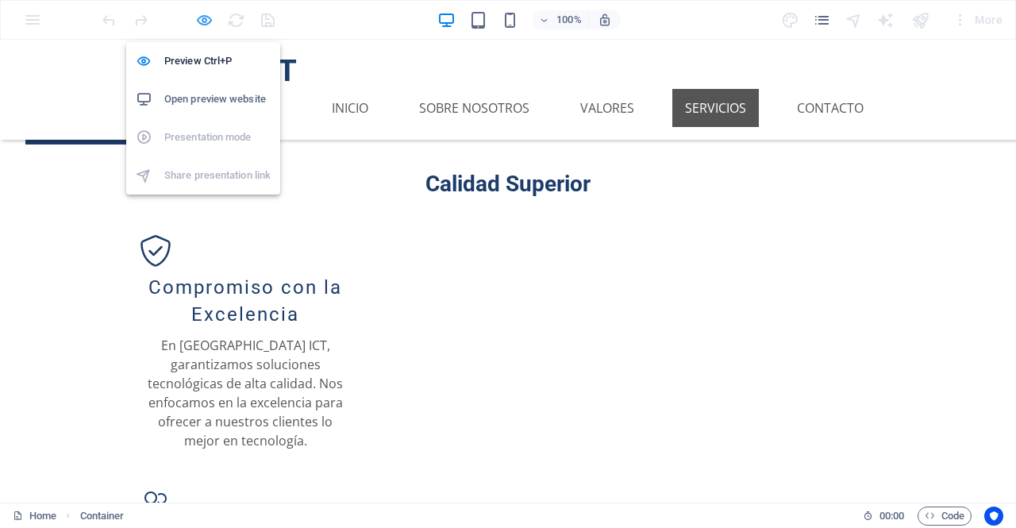
scroll to position [1117, 0]
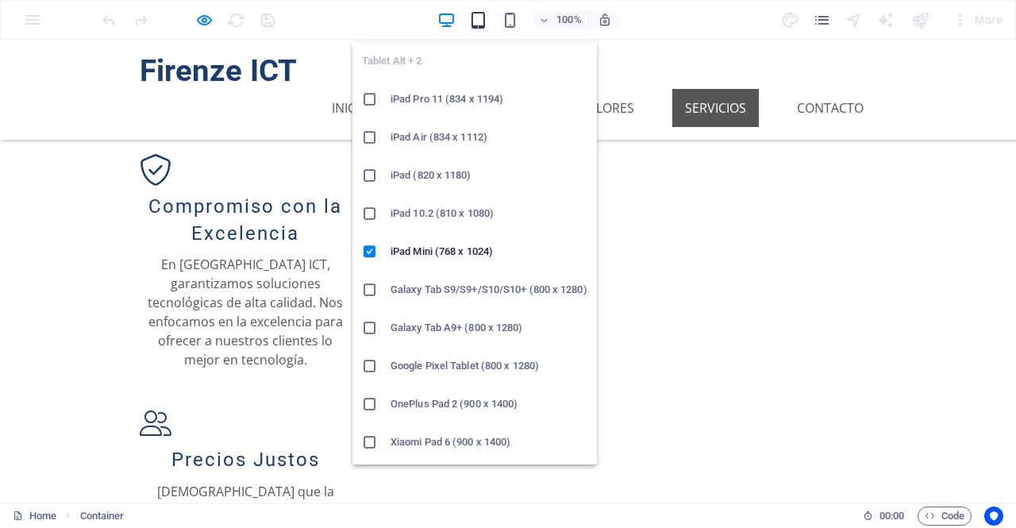
click at [484, 17] on icon "button" at bounding box center [478, 20] width 18 height 18
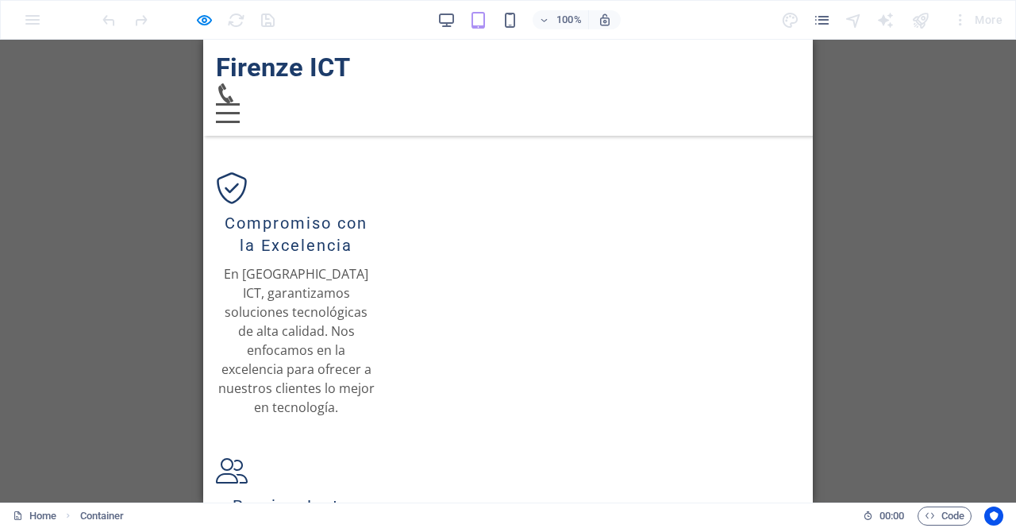
scroll to position [1179, 0]
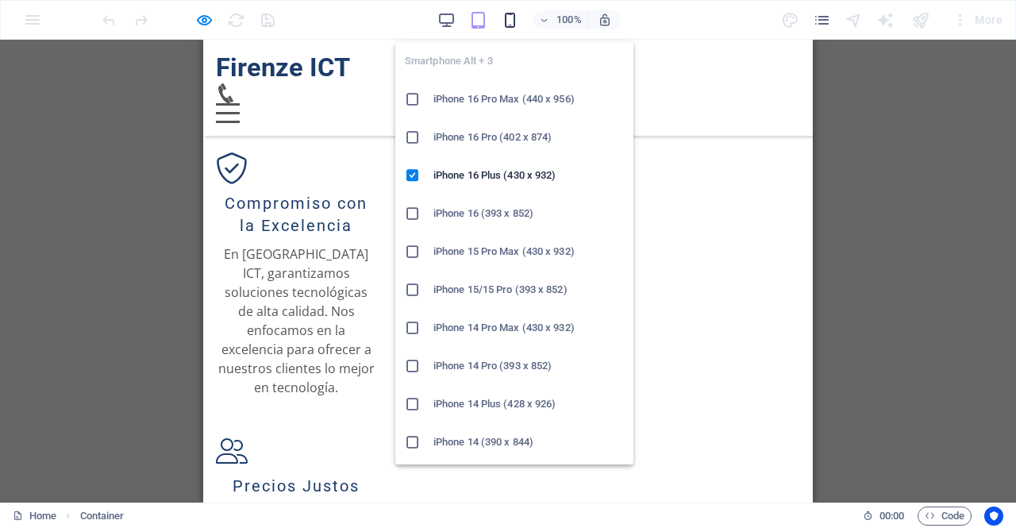
click at [517, 28] on icon "button" at bounding box center [510, 20] width 18 height 18
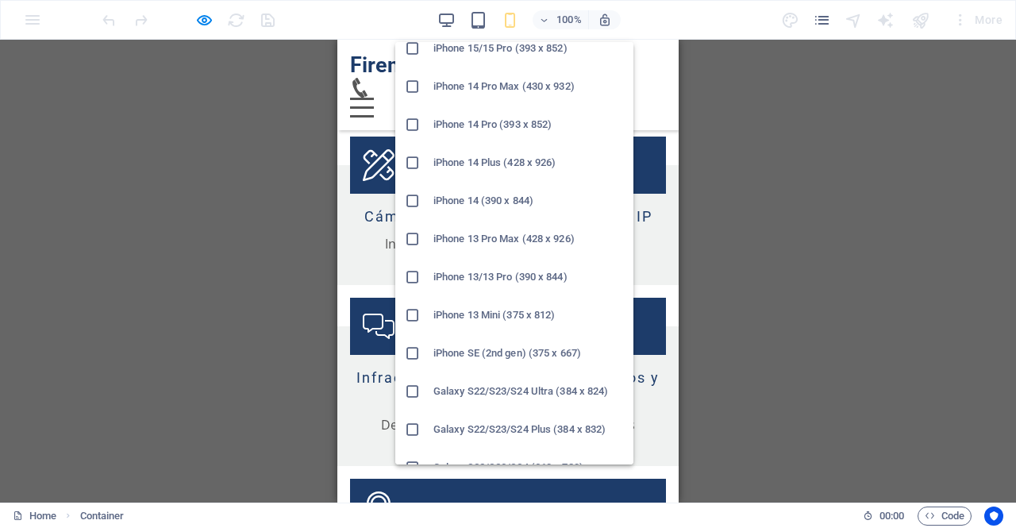
scroll to position [247, 0]
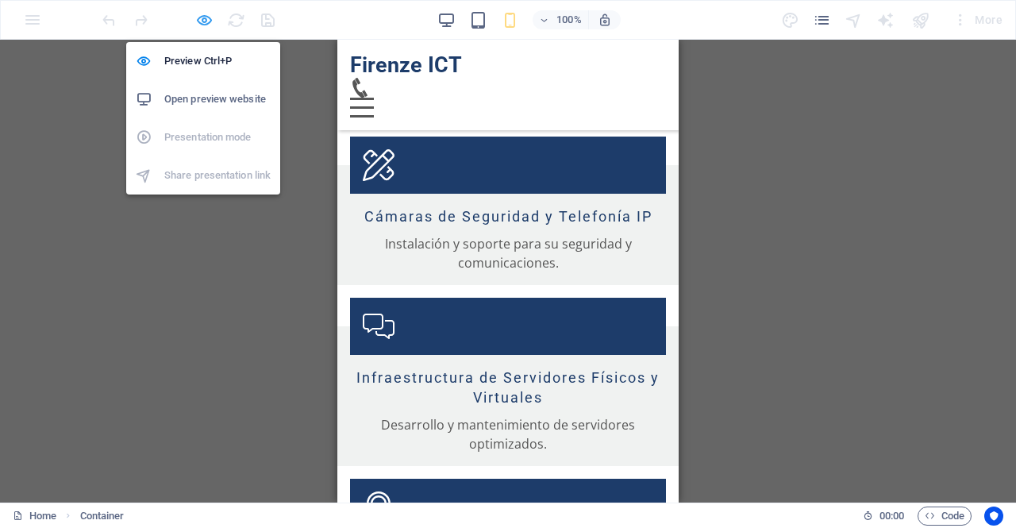
click at [209, 17] on icon "button" at bounding box center [204, 20] width 18 height 18
select select "px"
select select "%"
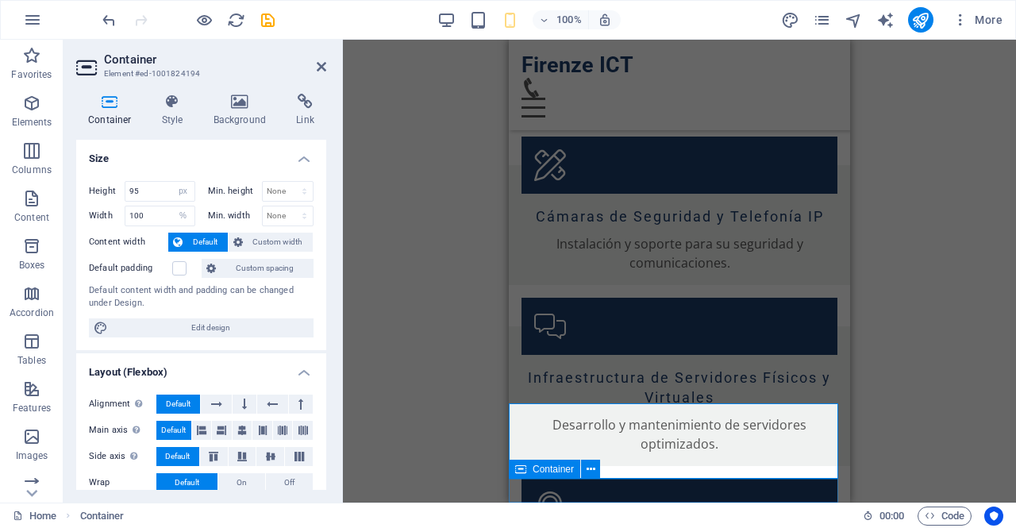
click at [557, 475] on div "Container" at bounding box center [544, 468] width 71 height 19
select select "px"
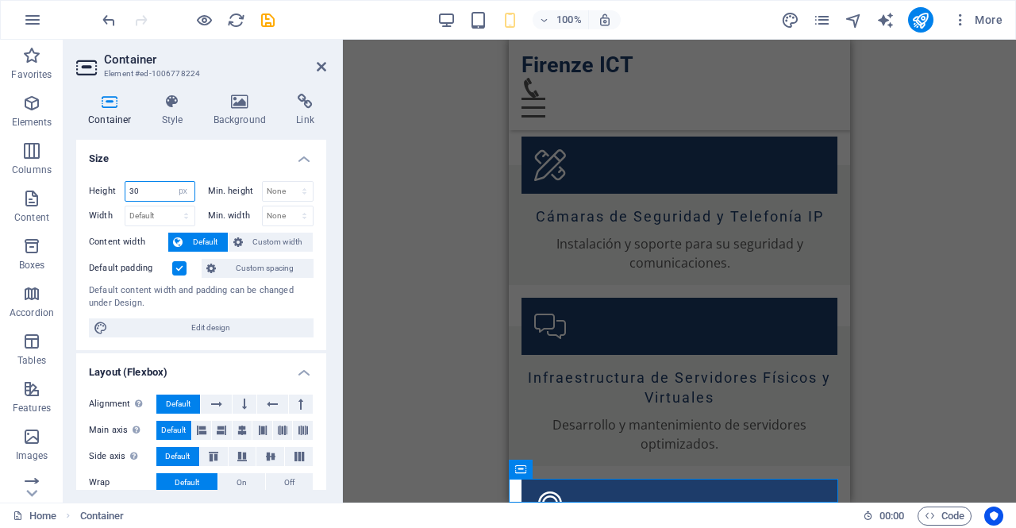
click at [144, 188] on input "30" at bounding box center [159, 191] width 69 height 19
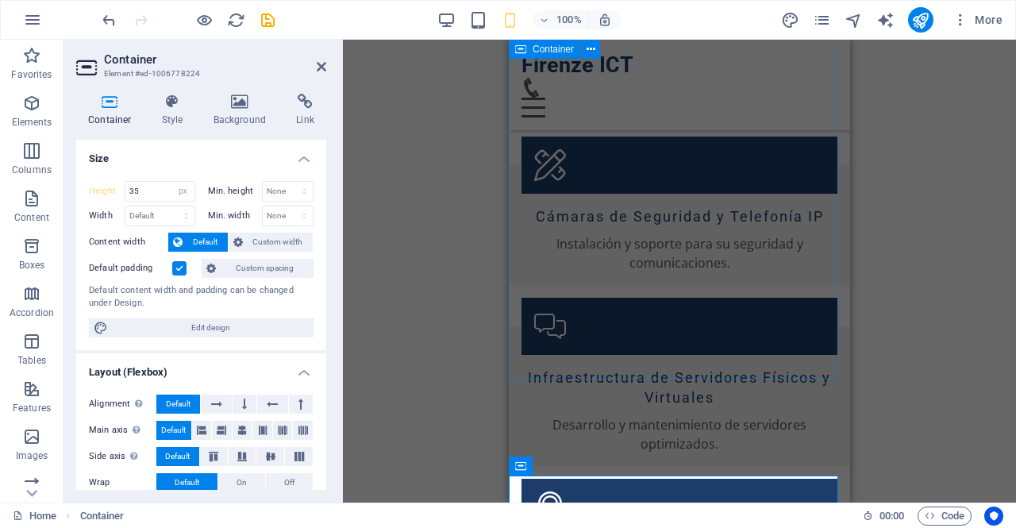
scroll to position [2577, 0]
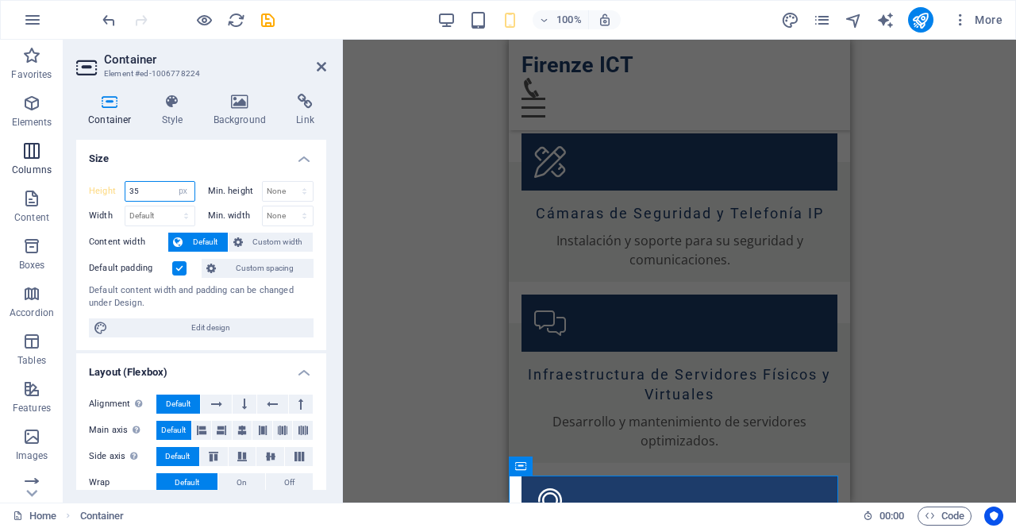
drag, startPoint x: 154, startPoint y: 186, endPoint x: 59, endPoint y: 167, distance: 97.3
click at [59, 167] on section "Favorites Elements Columns Content Boxes Accordion Tables Features Images Slide…" at bounding box center [508, 271] width 1016 height 463
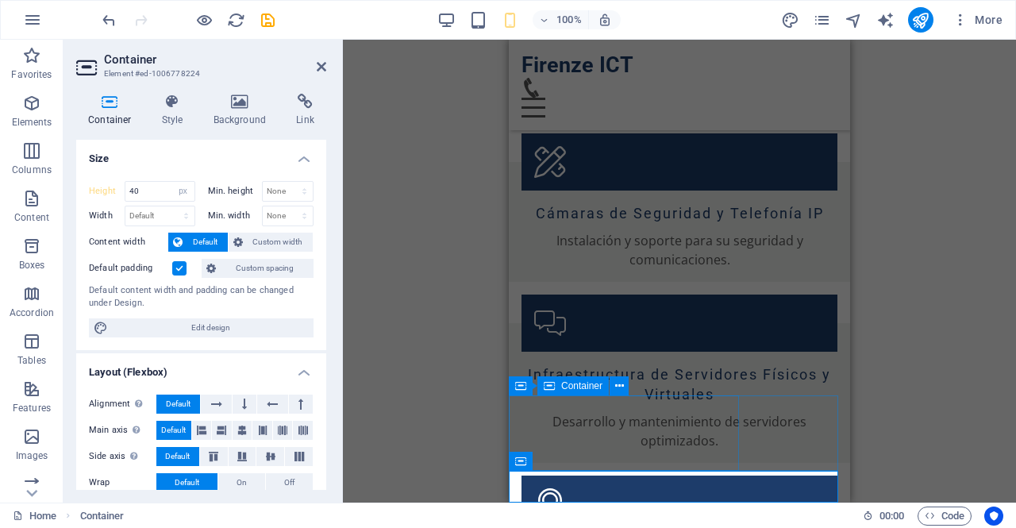
scroll to position [2582, 0]
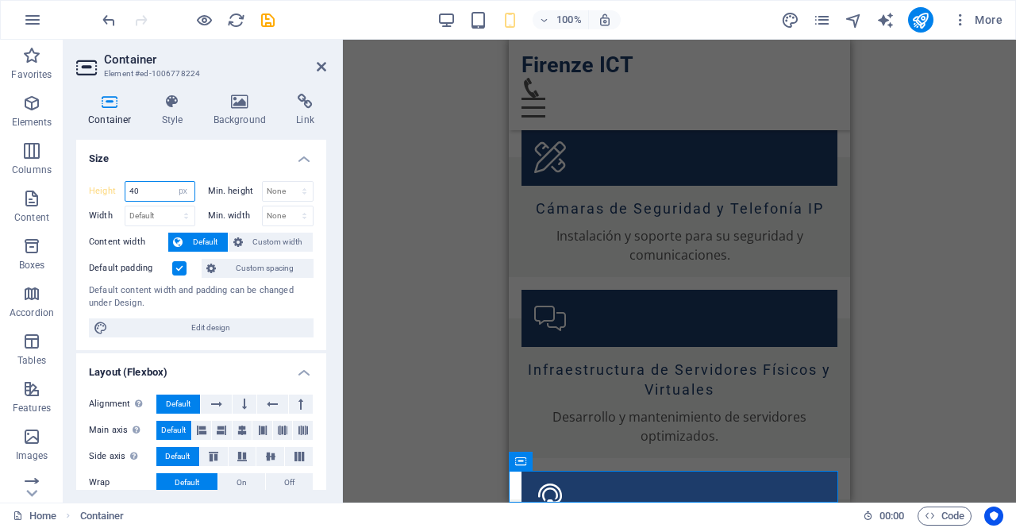
drag, startPoint x: 156, startPoint y: 190, endPoint x: 64, endPoint y: 175, distance: 92.5
click at [64, 175] on div "Container Style Background Link Size Height 40 Default px rem % vh vw Min. heig…" at bounding box center [200, 291] width 275 height 421
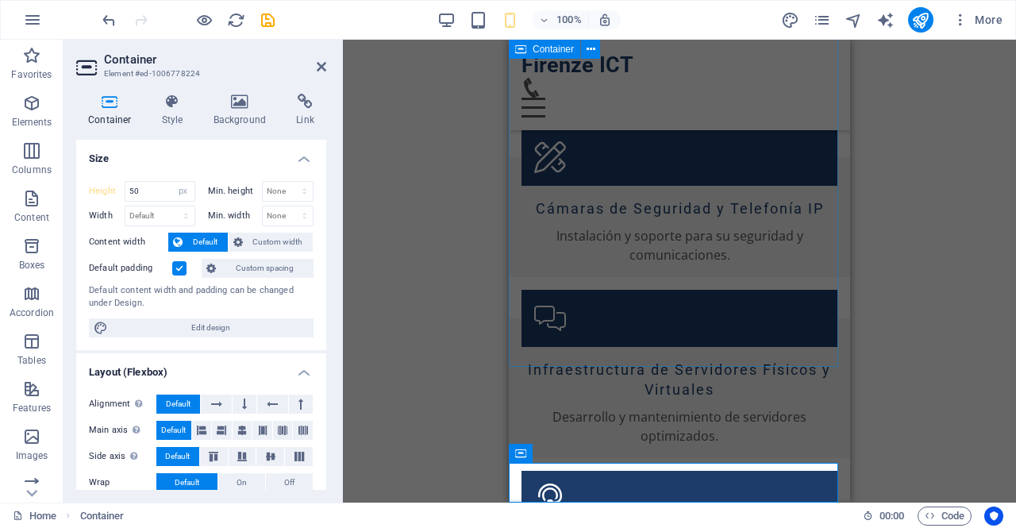
scroll to position [2590, 0]
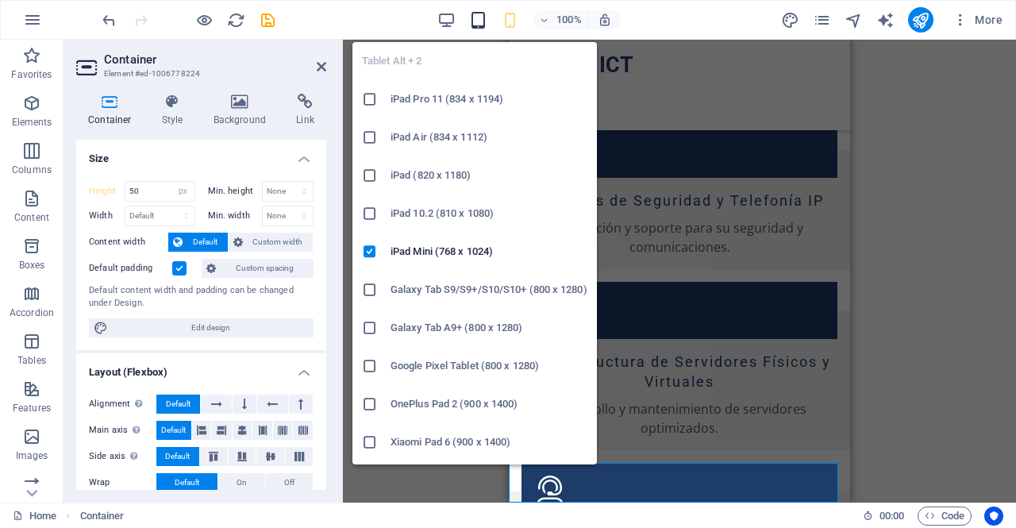
click at [482, 21] on icon "button" at bounding box center [478, 20] width 18 height 18
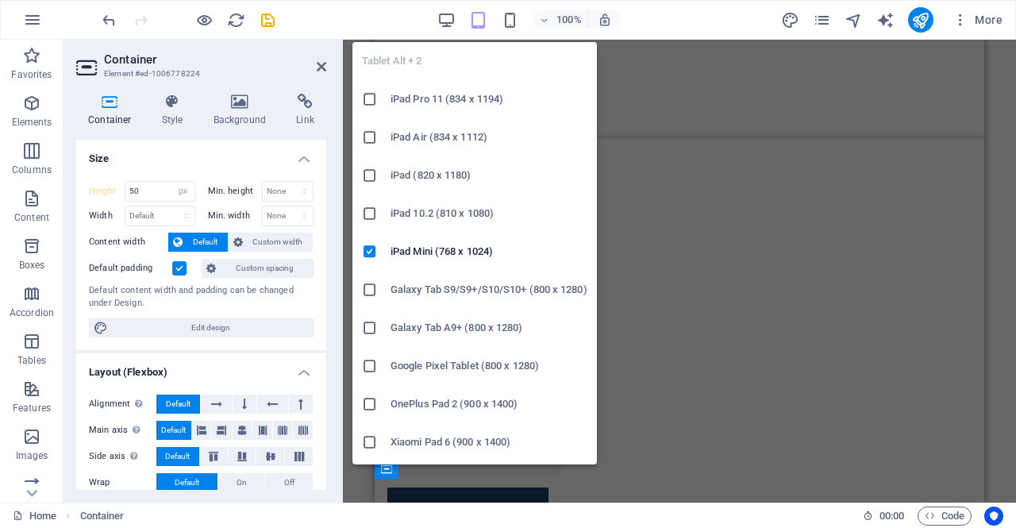
scroll to position [1179, 0]
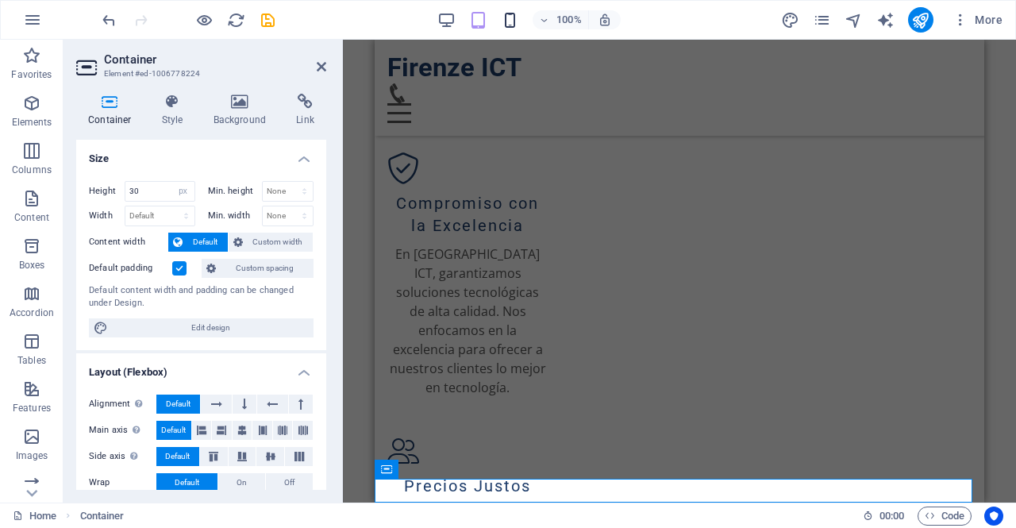
click at [517, 28] on icon "button" at bounding box center [510, 20] width 18 height 18
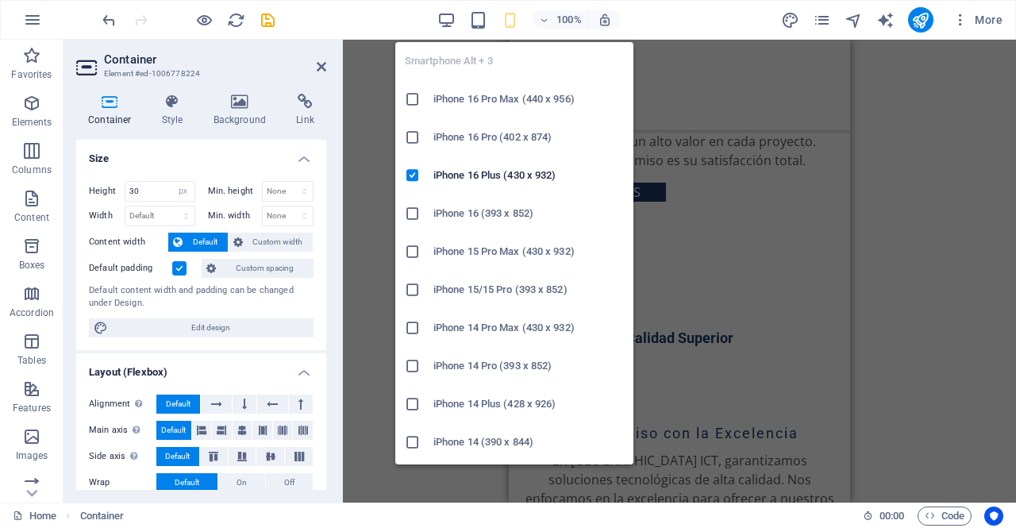
scroll to position [2590, 0]
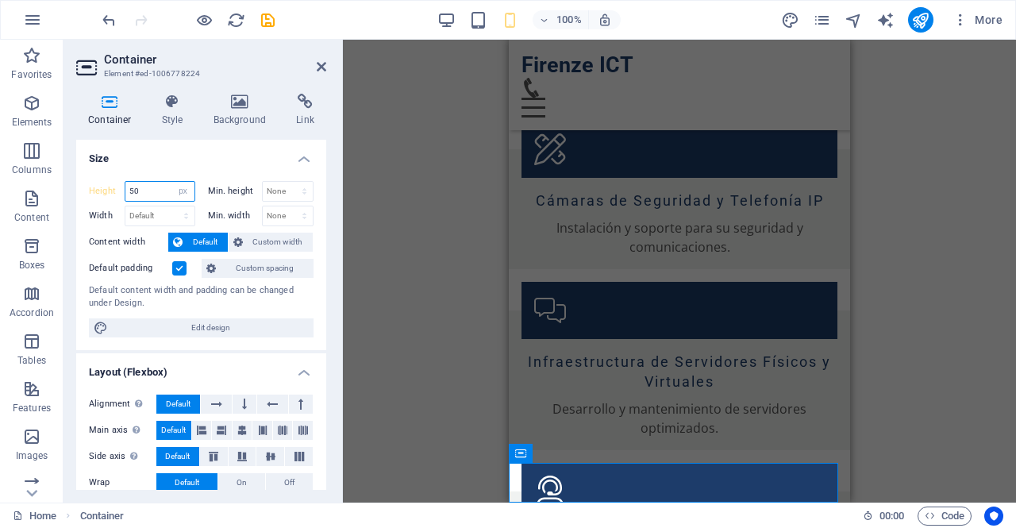
drag, startPoint x: 147, startPoint y: 194, endPoint x: 67, endPoint y: 169, distance: 83.3
click at [67, 169] on div "Container Style Background Link Size Height 50 Default px rem % vh vw Min. heig…" at bounding box center [200, 291] width 275 height 421
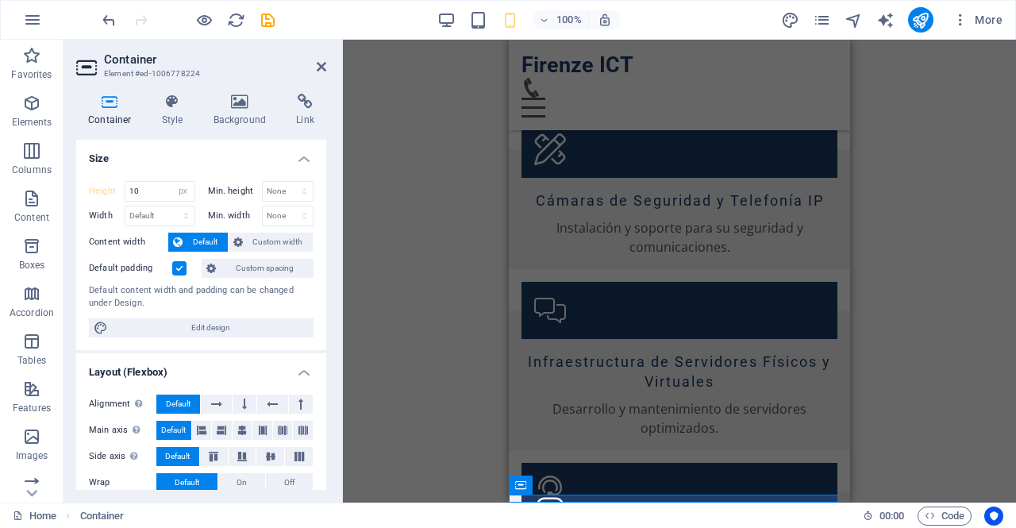
scroll to position [2558, 0]
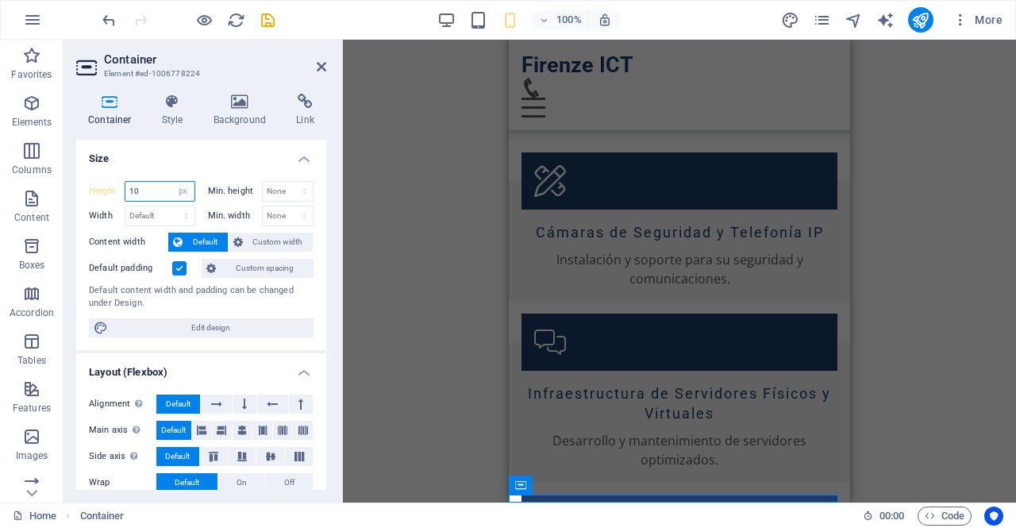
drag, startPoint x: 148, startPoint y: 189, endPoint x: 90, endPoint y: 178, distance: 58.2
click at [90, 178] on div "Height 10 Default px rem % vh vw Min. height None px rem % vh vw Width Default …" at bounding box center [201, 259] width 250 height 182
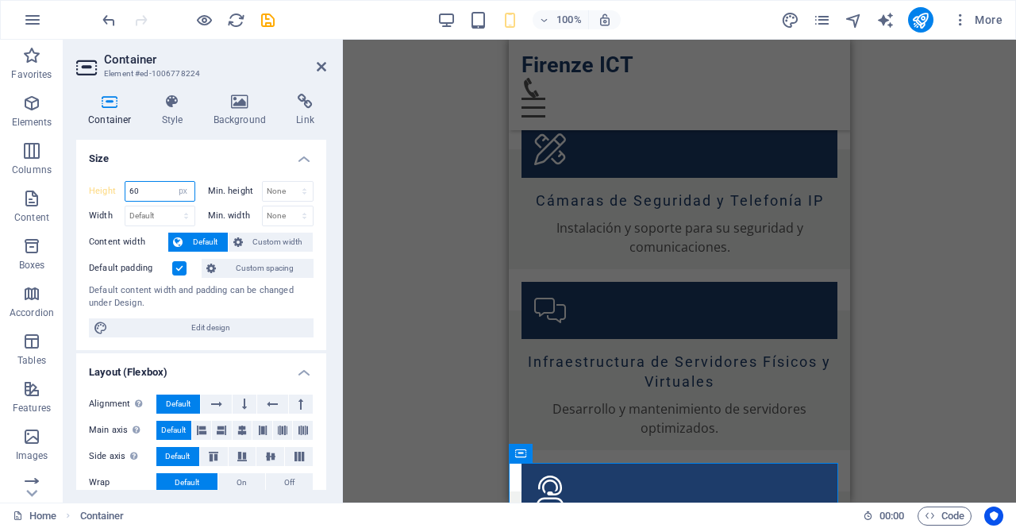
drag, startPoint x: 160, startPoint y: 186, endPoint x: 87, endPoint y: 179, distance: 72.6
click at [87, 179] on div "Height 60 Default px rem % vh vw Min. height None px rem % vh vw Width Default …" at bounding box center [201, 259] width 250 height 182
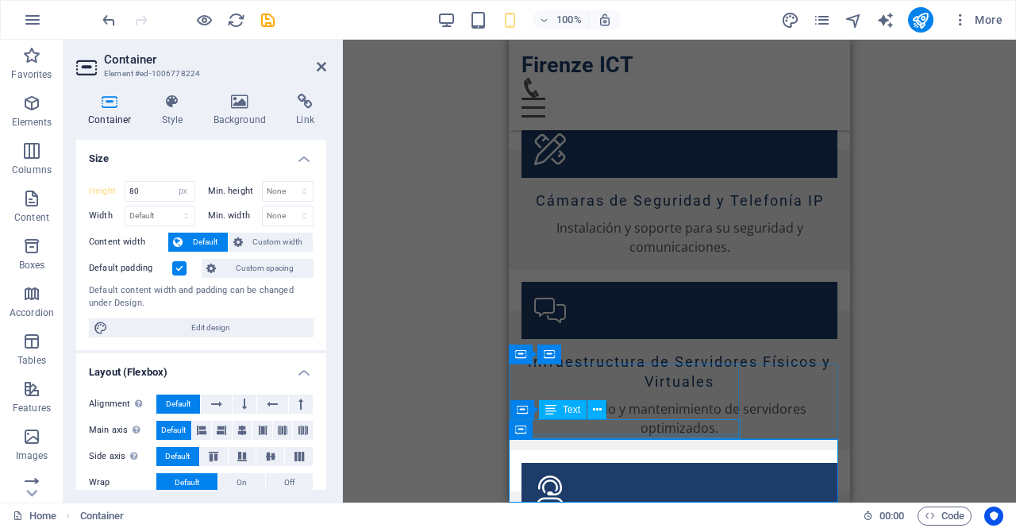
scroll to position [2614, 0]
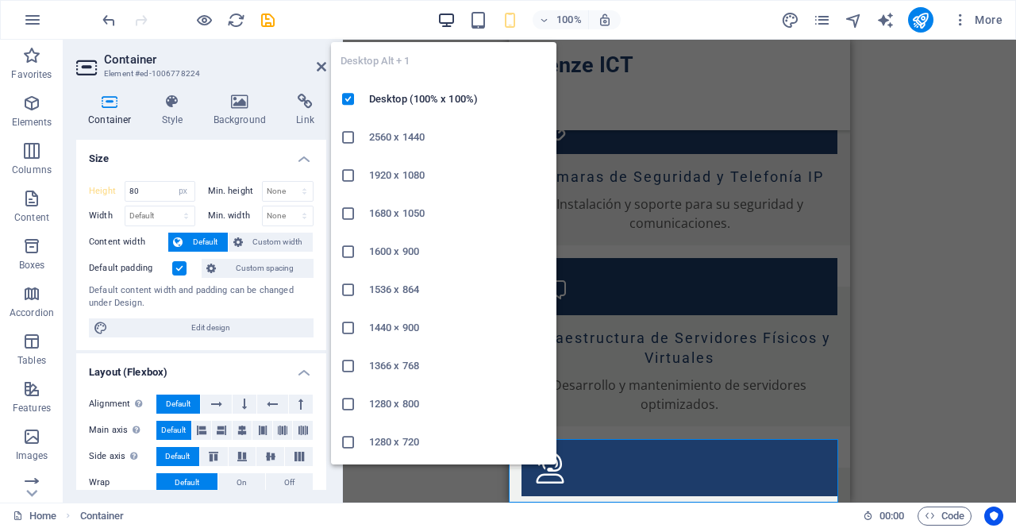
click at [445, 14] on icon "button" at bounding box center [446, 20] width 18 height 18
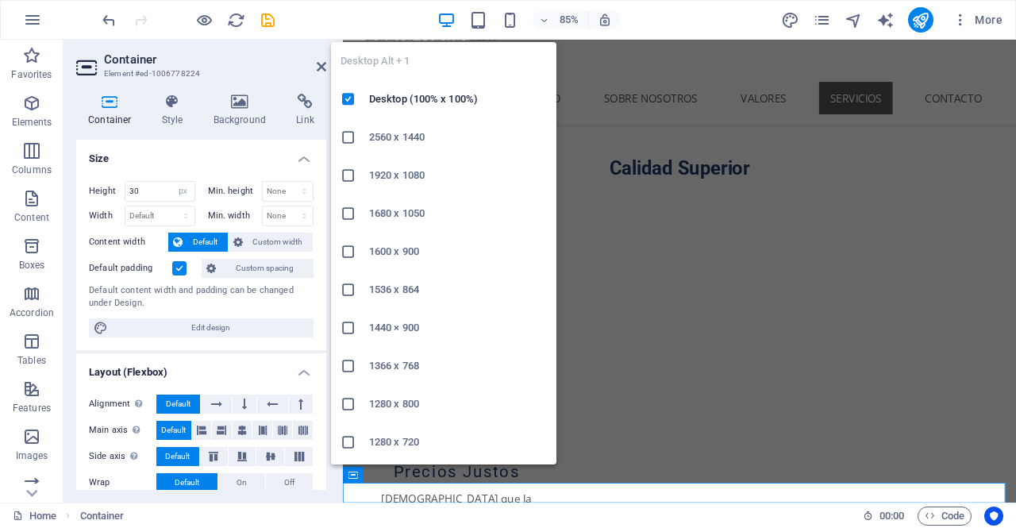
scroll to position [1036, 0]
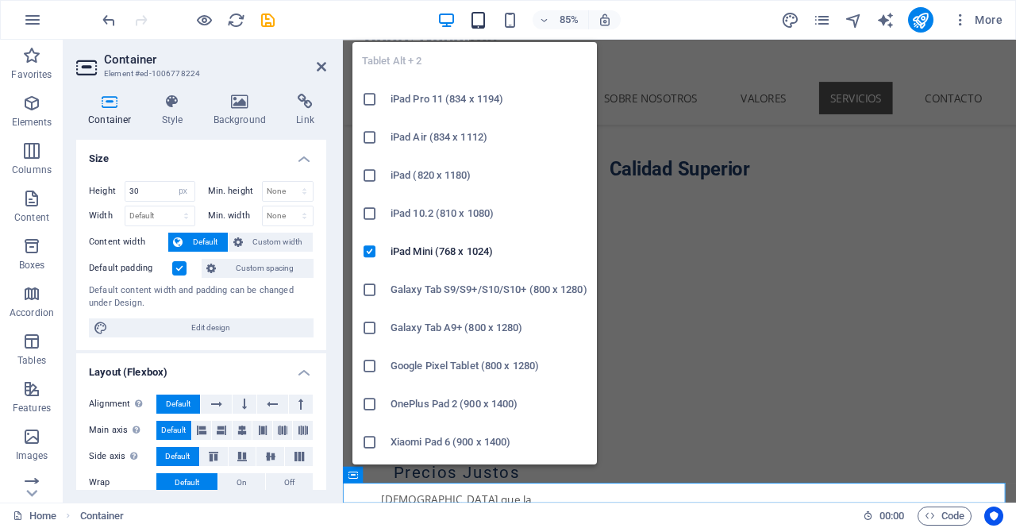
click at [481, 23] on icon "button" at bounding box center [478, 20] width 18 height 18
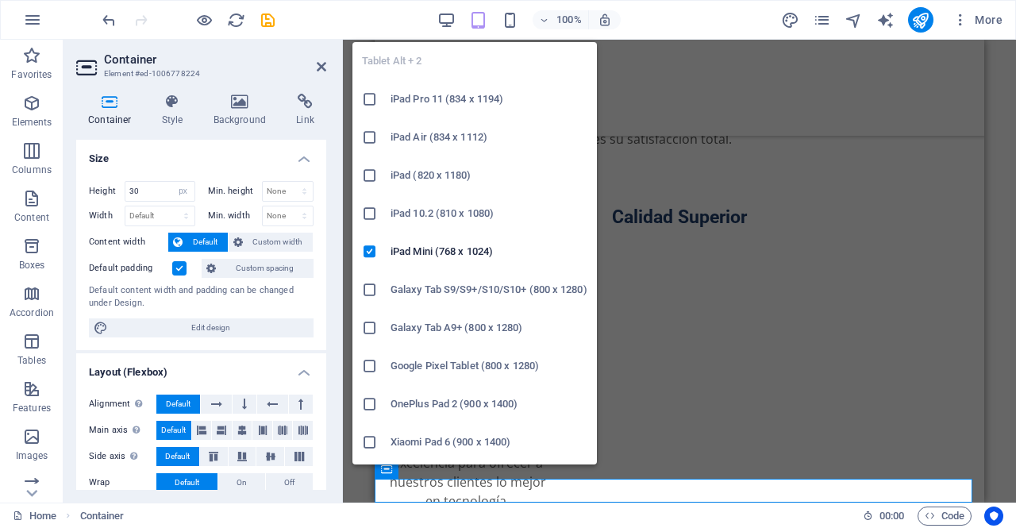
scroll to position [1179, 0]
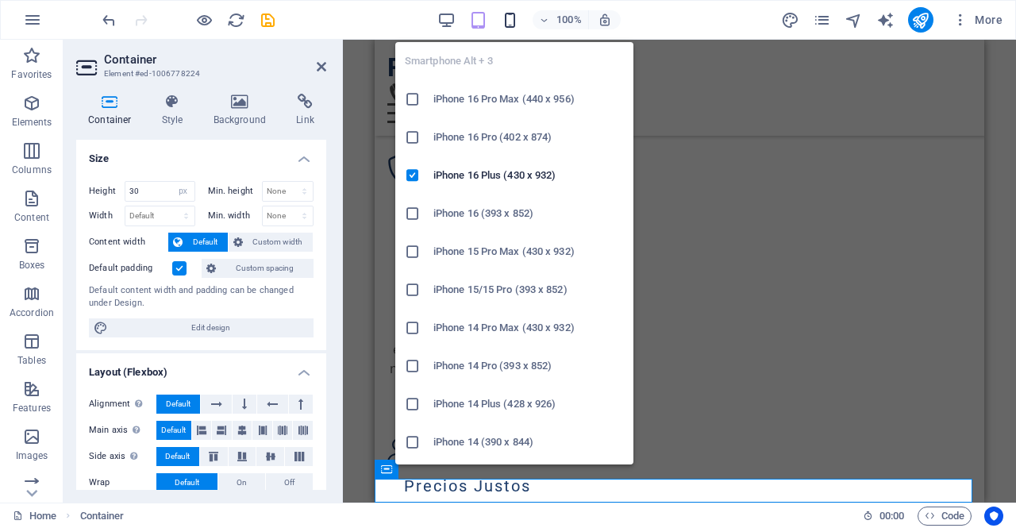
click at [511, 18] on icon "button" at bounding box center [510, 20] width 18 height 18
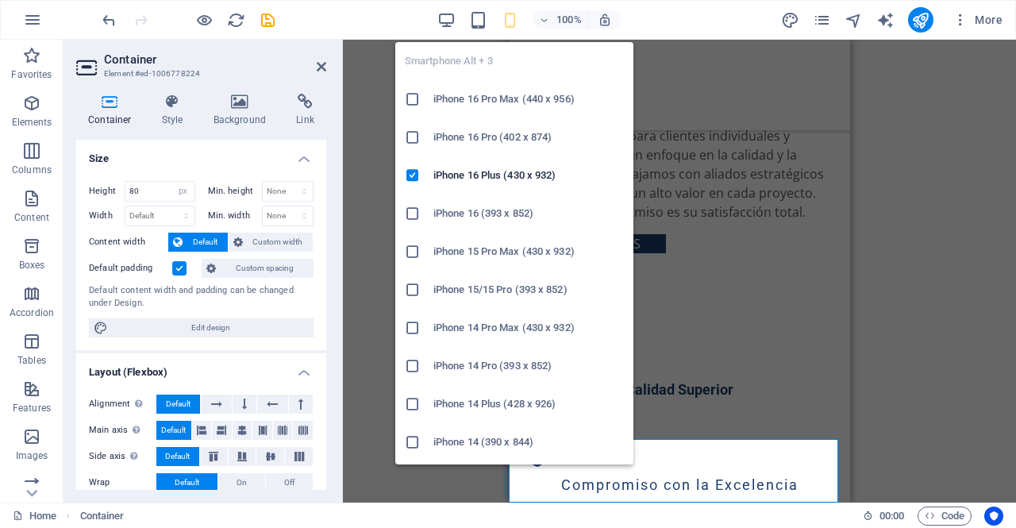
scroll to position [2614, 0]
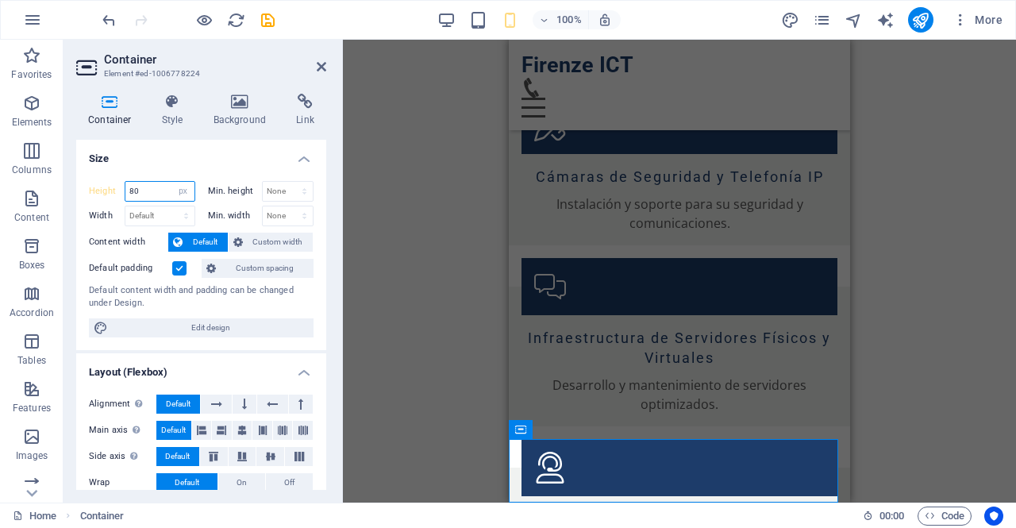
drag, startPoint x: 154, startPoint y: 190, endPoint x: 112, endPoint y: 182, distance: 42.8
click at [112, 182] on div "Height 80 Default px rem % vh vw" at bounding box center [142, 191] width 106 height 21
type input "100"
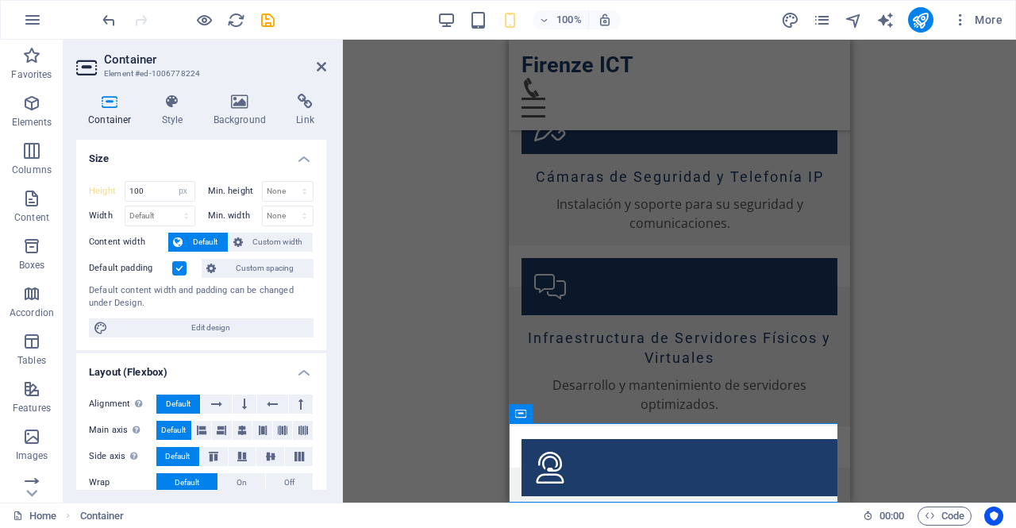
scroll to position [2630, 0]
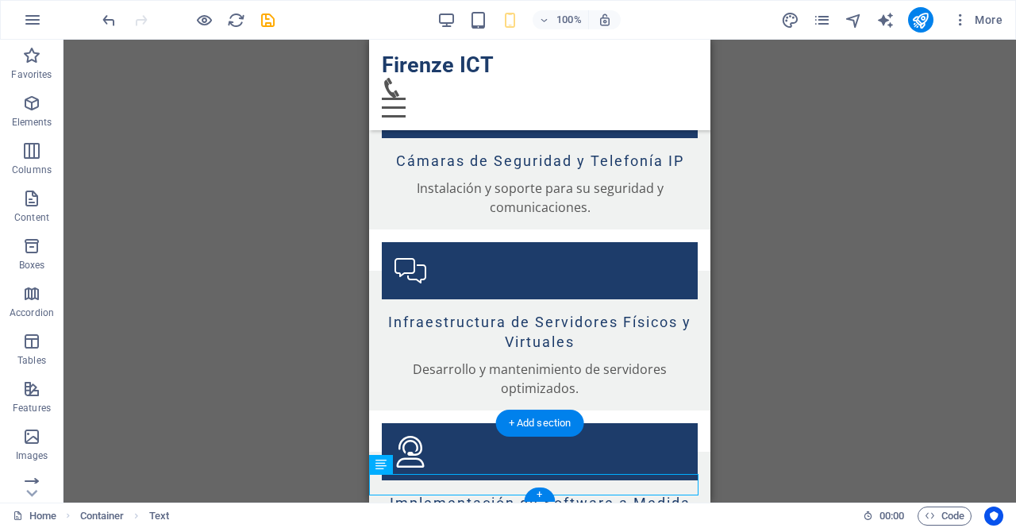
drag, startPoint x: 455, startPoint y: 479, endPoint x: 587, endPoint y: 445, distance: 136.7
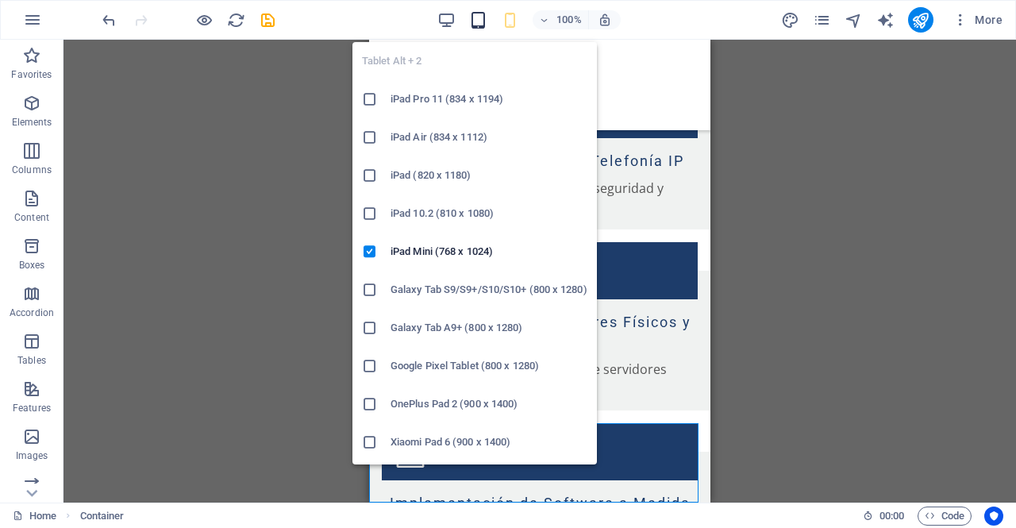
click at [476, 15] on icon "button" at bounding box center [478, 20] width 18 height 18
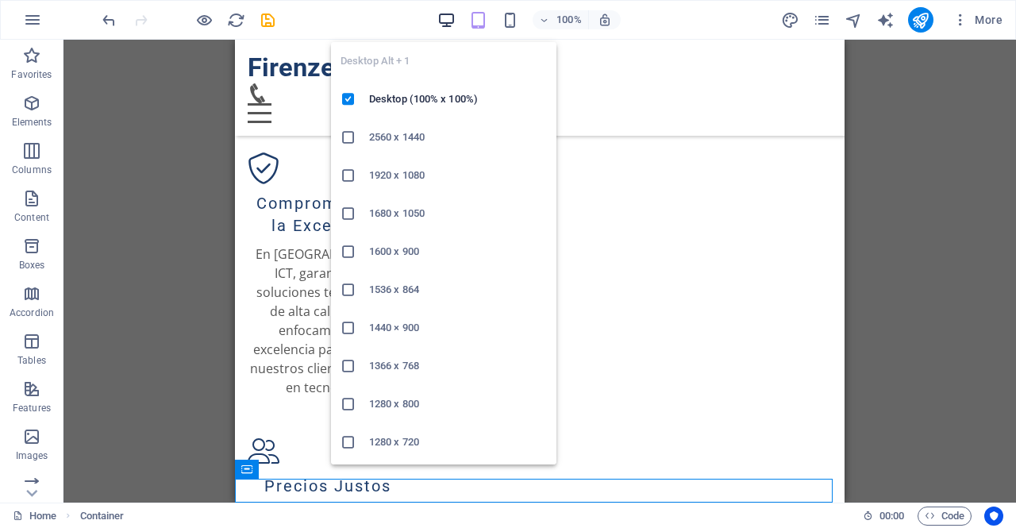
click at [455, 17] on icon "button" at bounding box center [446, 20] width 18 height 18
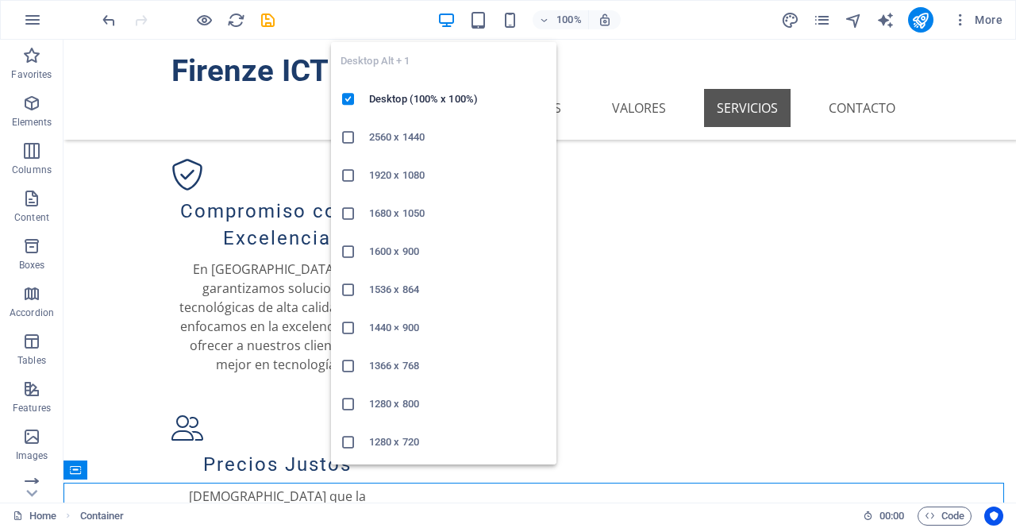
scroll to position [1117, 0]
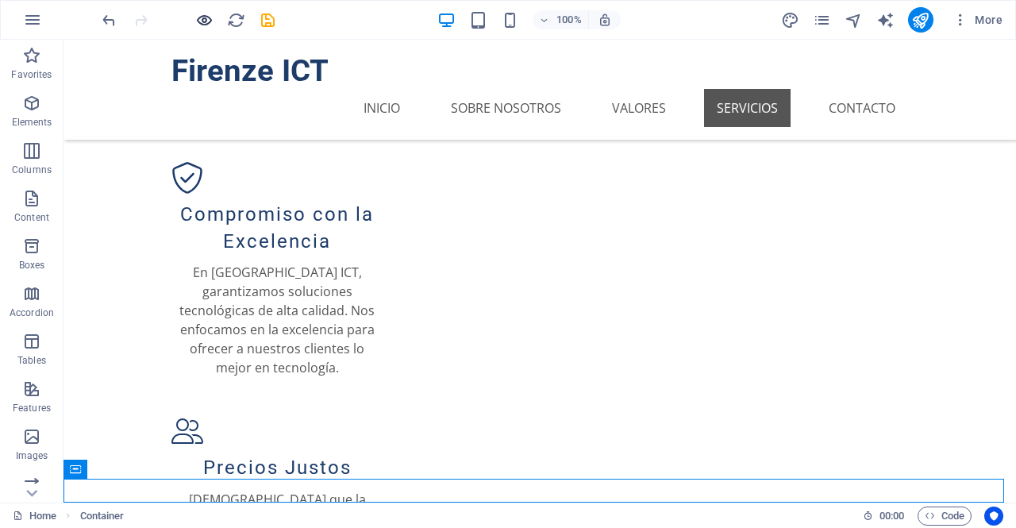
click at [202, 15] on icon "button" at bounding box center [204, 20] width 18 height 18
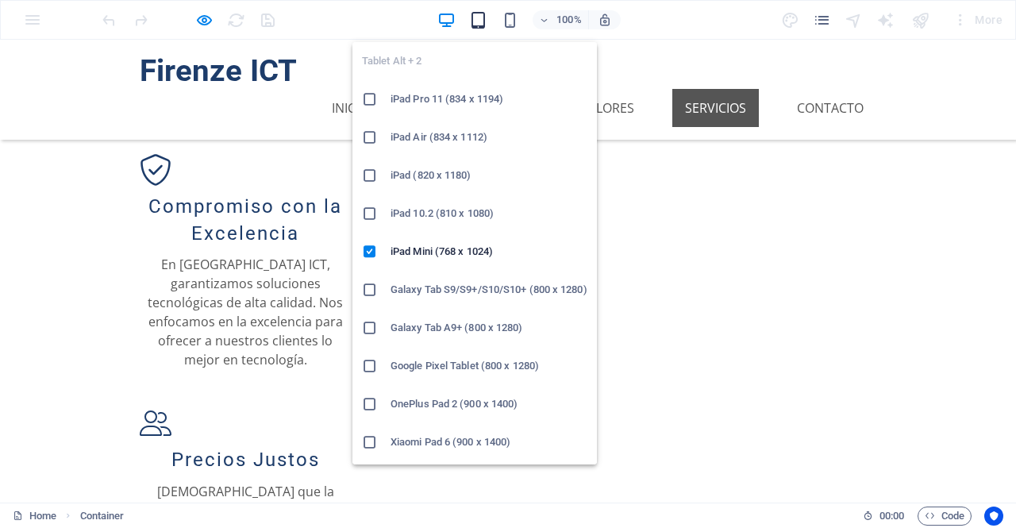
click at [481, 22] on icon "button" at bounding box center [478, 20] width 18 height 18
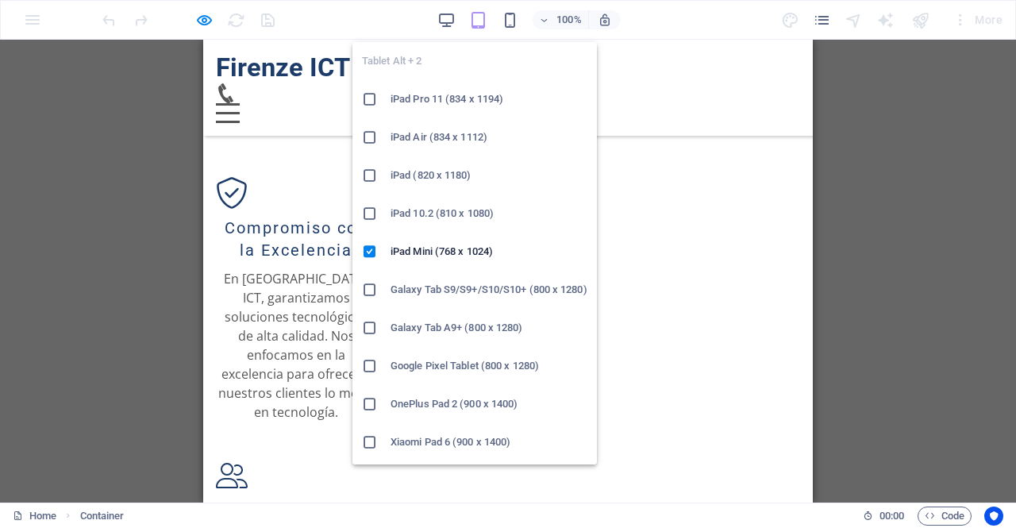
scroll to position [1179, 0]
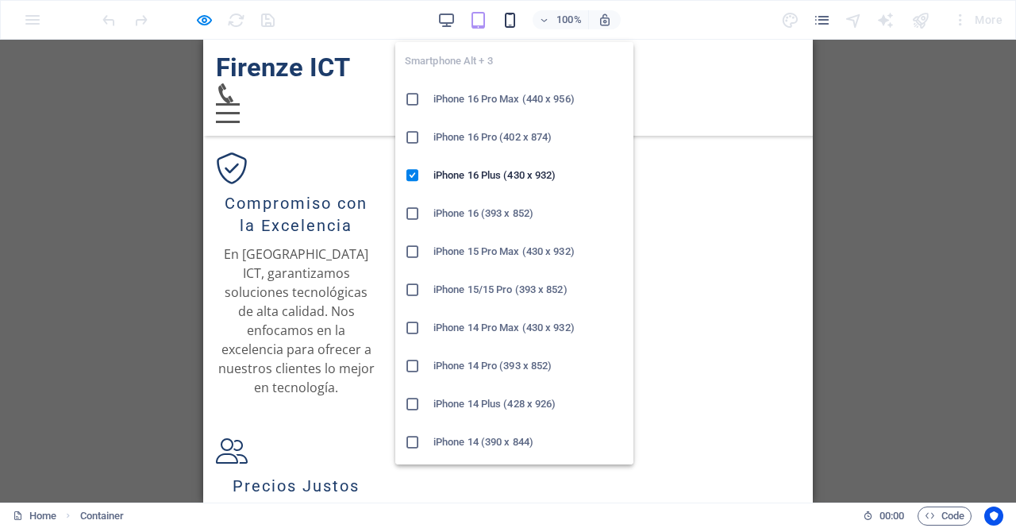
click at [511, 15] on icon "button" at bounding box center [510, 20] width 18 height 18
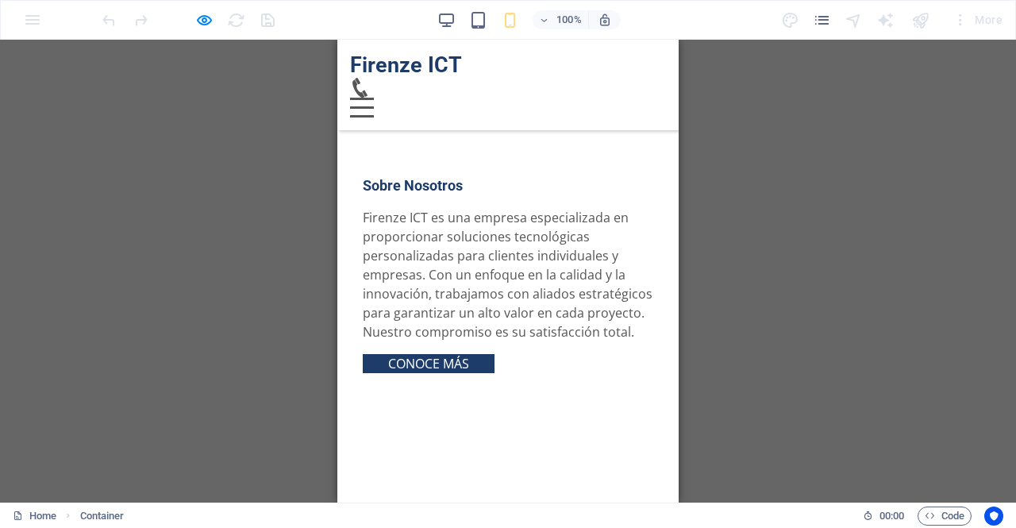
scroll to position [996, 0]
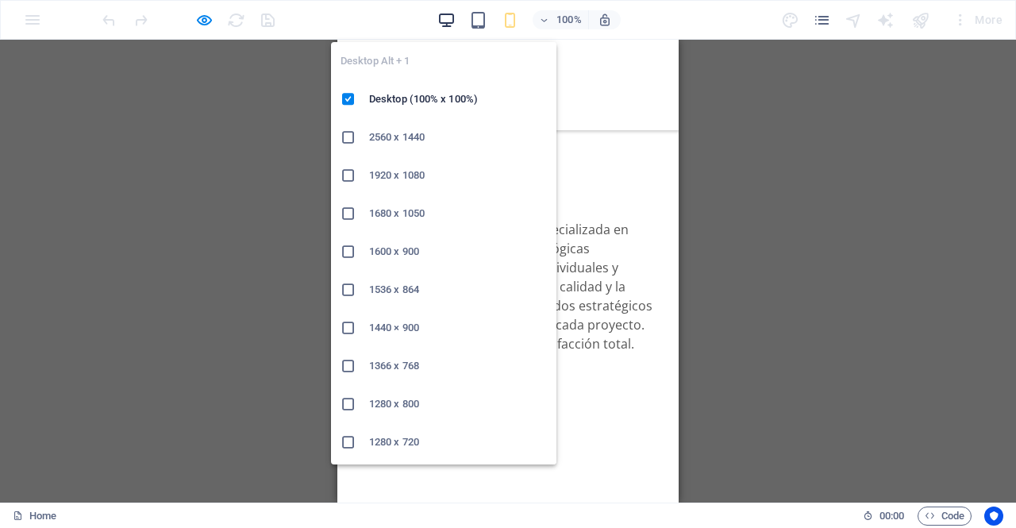
click at [449, 17] on icon "button" at bounding box center [446, 20] width 18 height 18
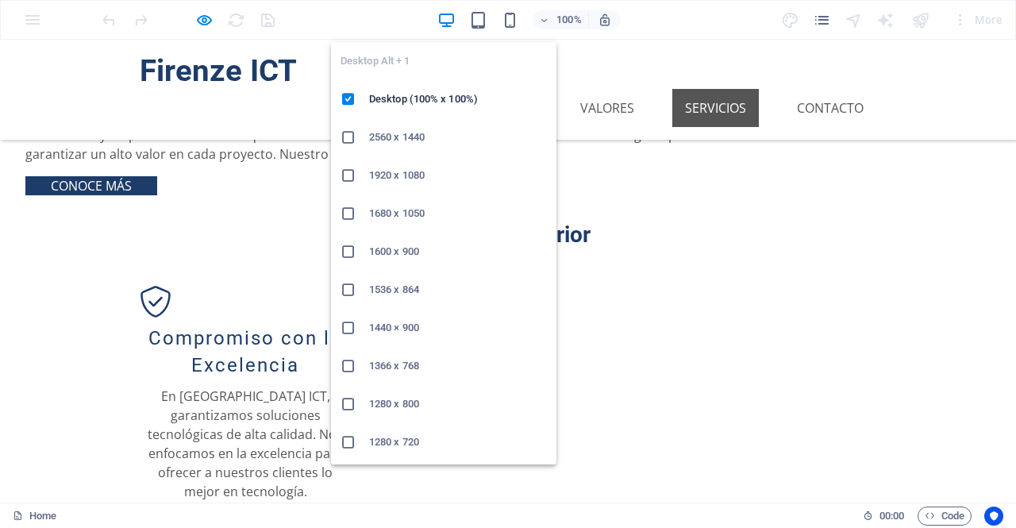
scroll to position [1009, 0]
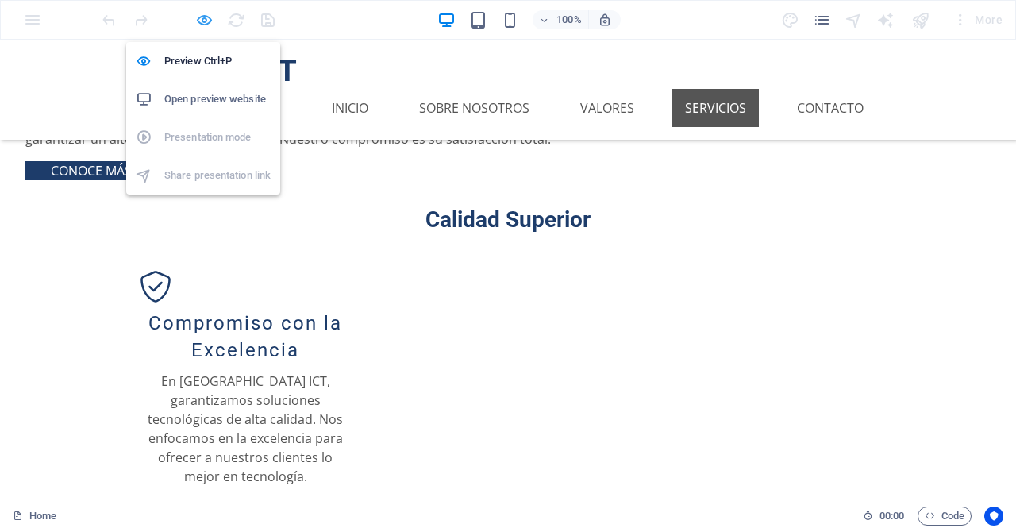
click at [205, 17] on icon "button" at bounding box center [204, 20] width 18 height 18
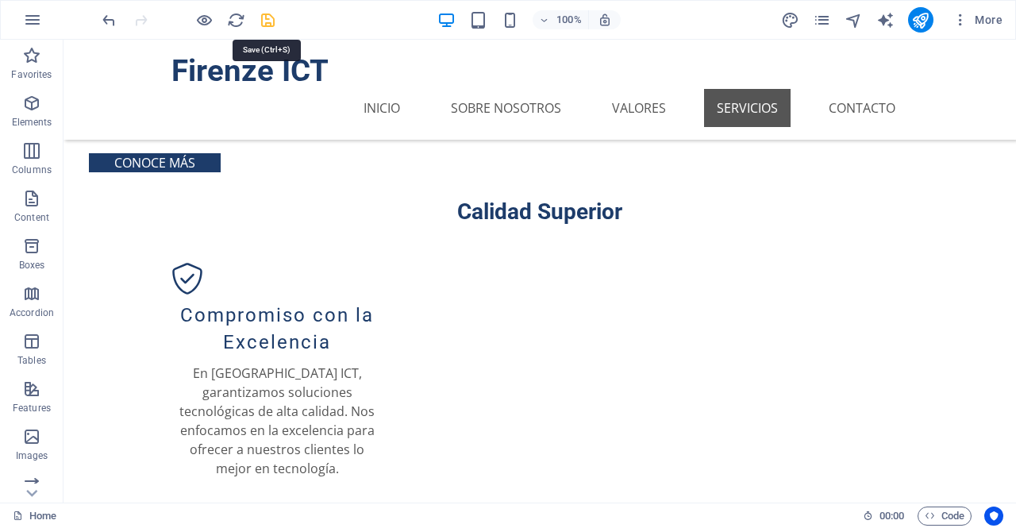
click at [266, 13] on icon "save" at bounding box center [268, 20] width 18 height 18
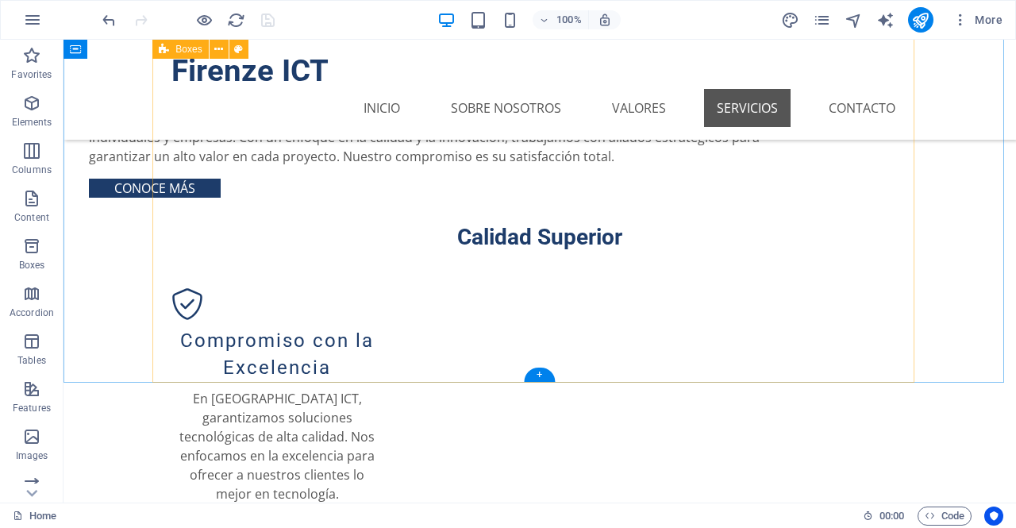
scroll to position [1117, 0]
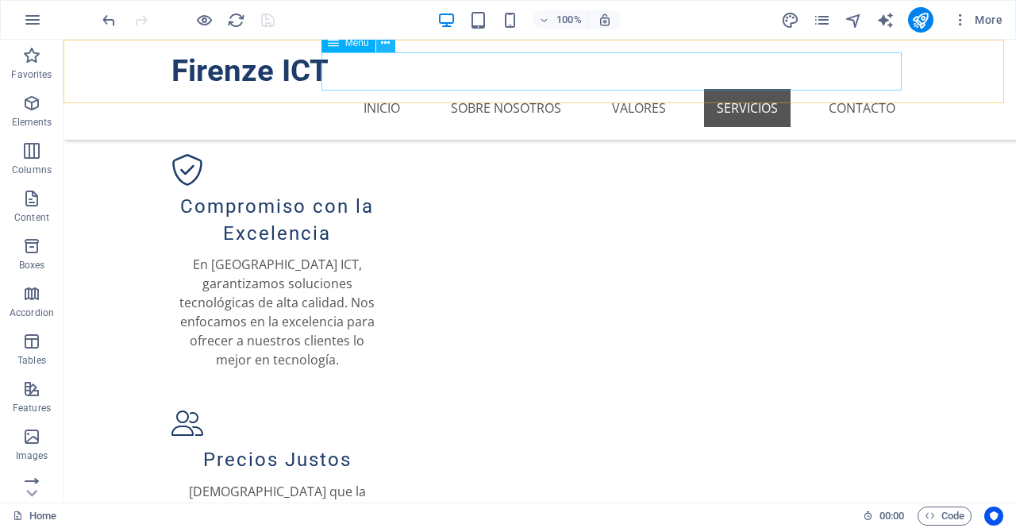
click at [384, 48] on icon at bounding box center [385, 43] width 9 height 17
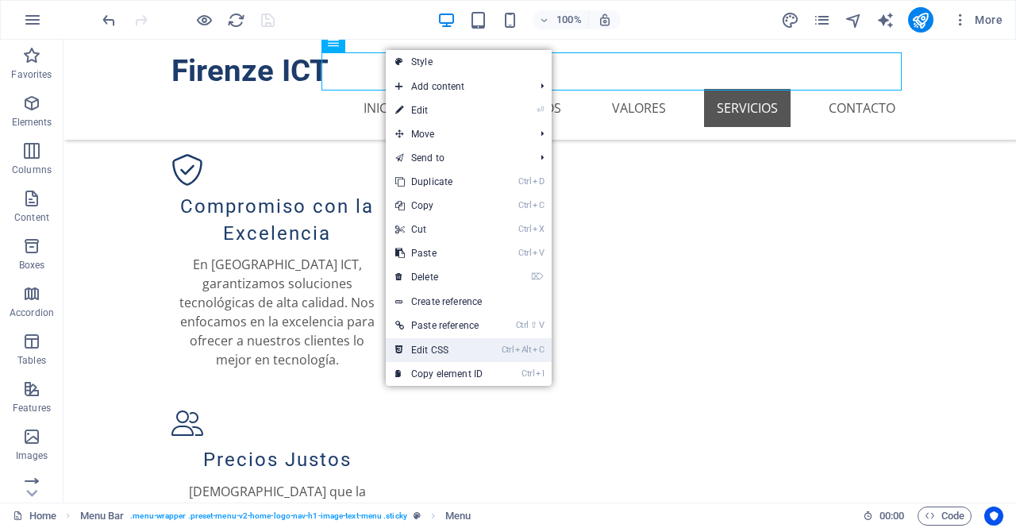
click at [498, 348] on li "Ctrl Alt C Edit CSS" at bounding box center [469, 350] width 166 height 24
click at [437, 346] on link "Ctrl Alt C Edit CSS" at bounding box center [439, 350] width 106 height 24
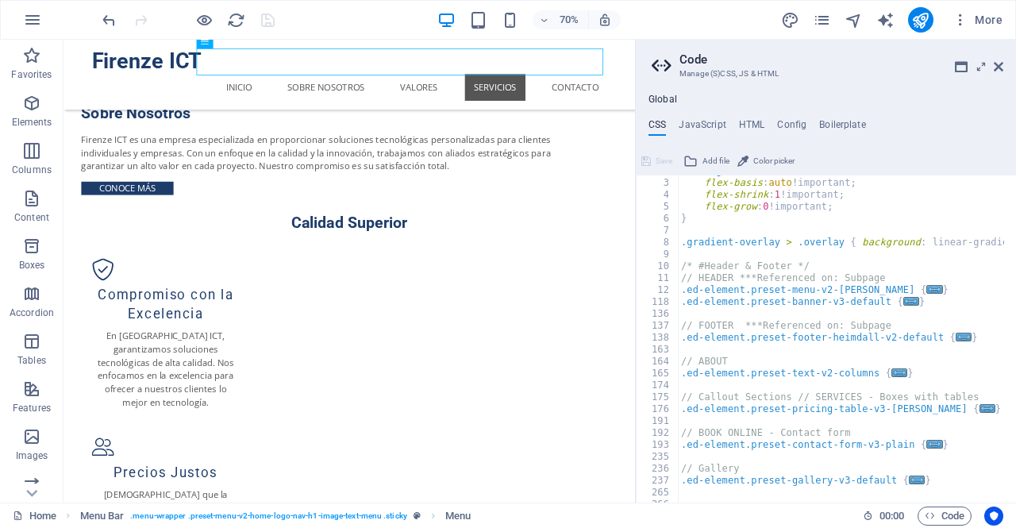
scroll to position [22, 0]
click at [927, 286] on span "..." at bounding box center [935, 289] width 16 height 9
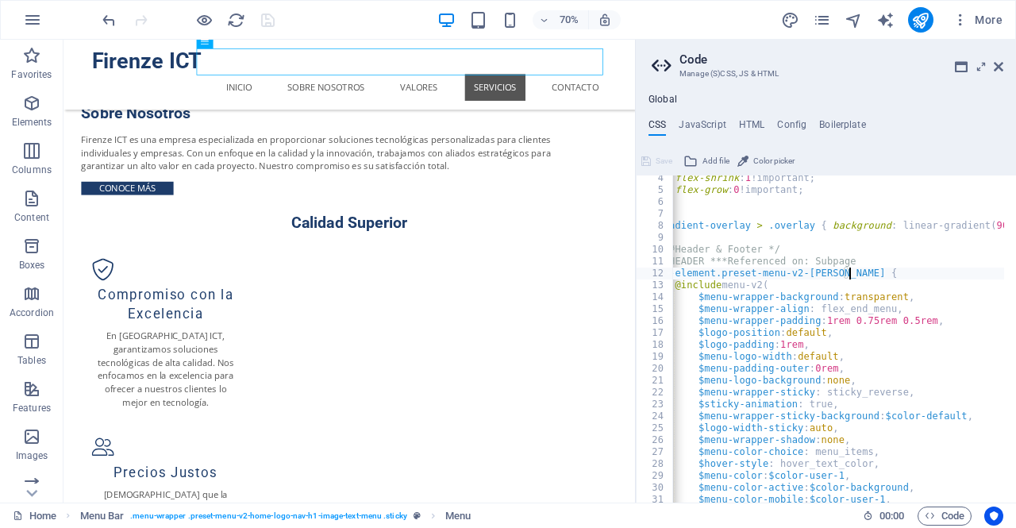
scroll to position [0, 0]
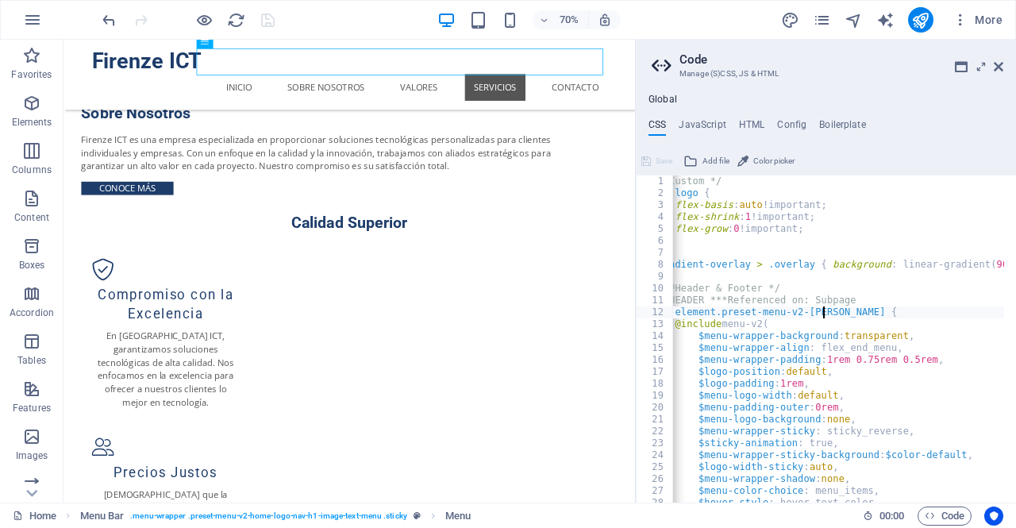
click at [825, 313] on div "/* Custom */ .ed-logo { flex-basis : auto !important; flex-shrink : 1 !importan…" at bounding box center [974, 344] width 653 height 339
click at [848, 311] on div "/* Custom */ .ed-logo { flex-basis : auto !important; flex-shrink : 1 !importan…" at bounding box center [974, 344] width 653 height 339
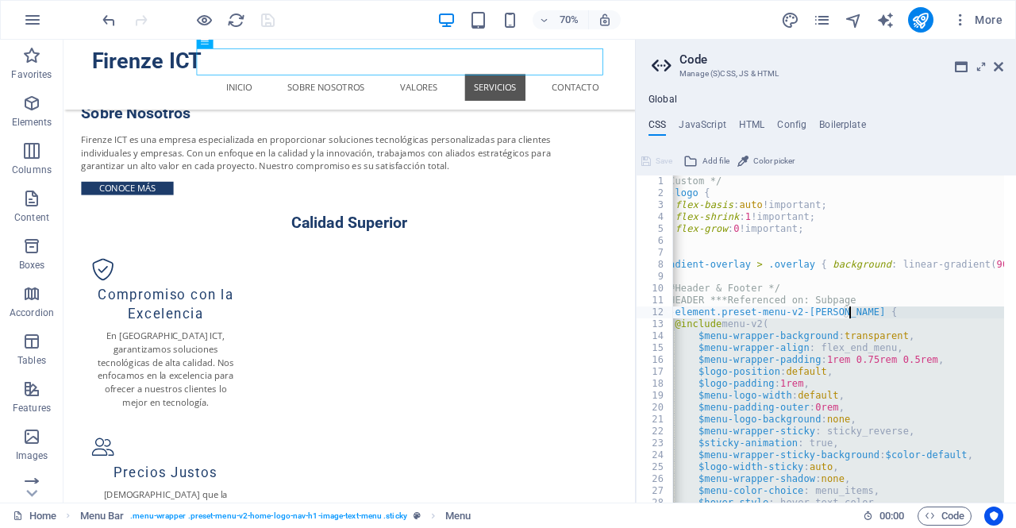
click at [848, 311] on div "/* Custom */ .ed-logo { flex-basis : auto !important; flex-shrink : 1 !importan…" at bounding box center [838, 338] width 332 height 327
type textarea ".ed-element.preset-menu-v2-[PERSON_NAME] {"
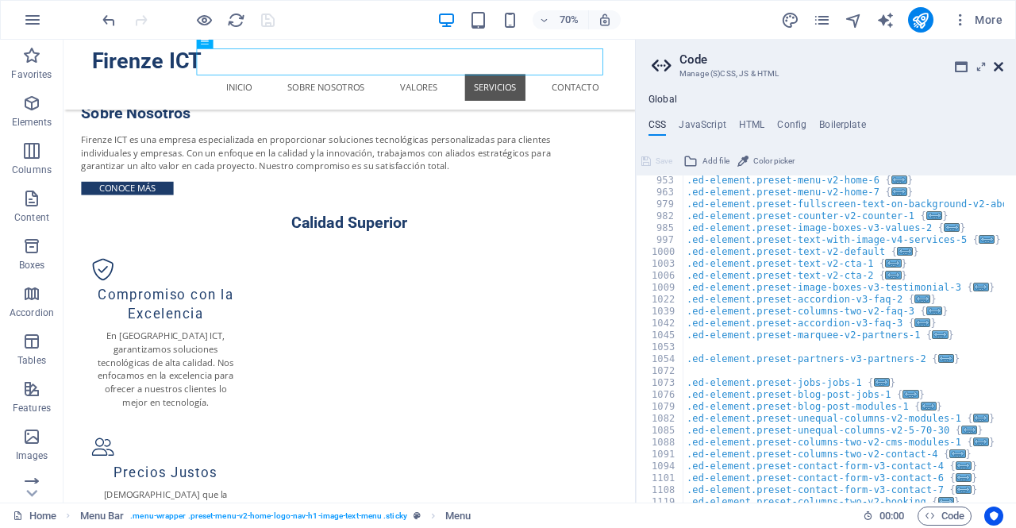
click at [999, 65] on icon at bounding box center [999, 66] width 10 height 13
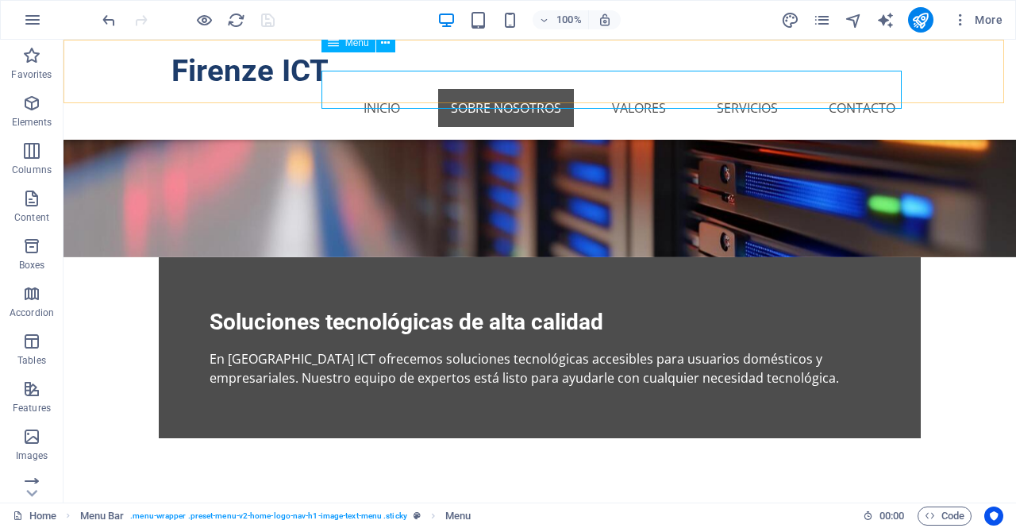
click at [330, 48] on icon at bounding box center [333, 42] width 11 height 19
select select
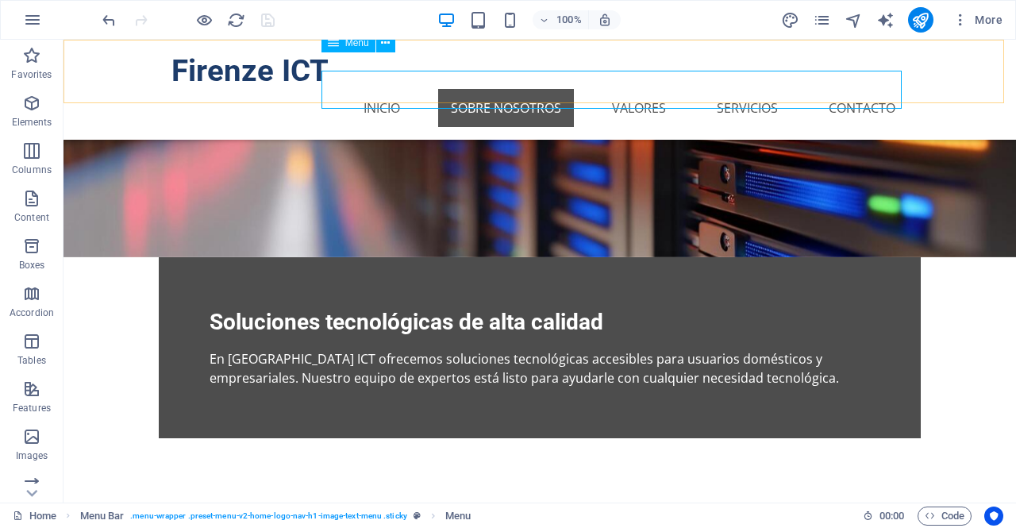
select select
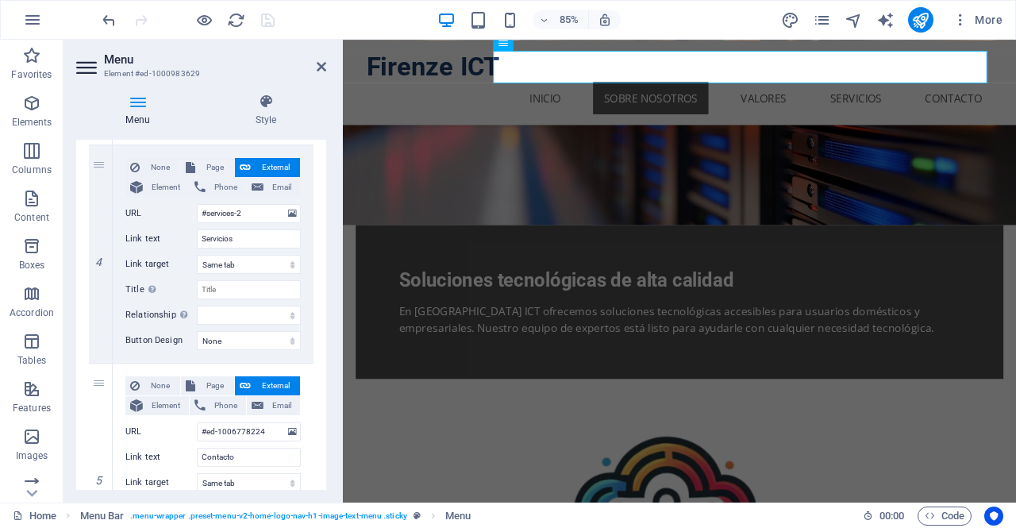
scroll to position [917, 0]
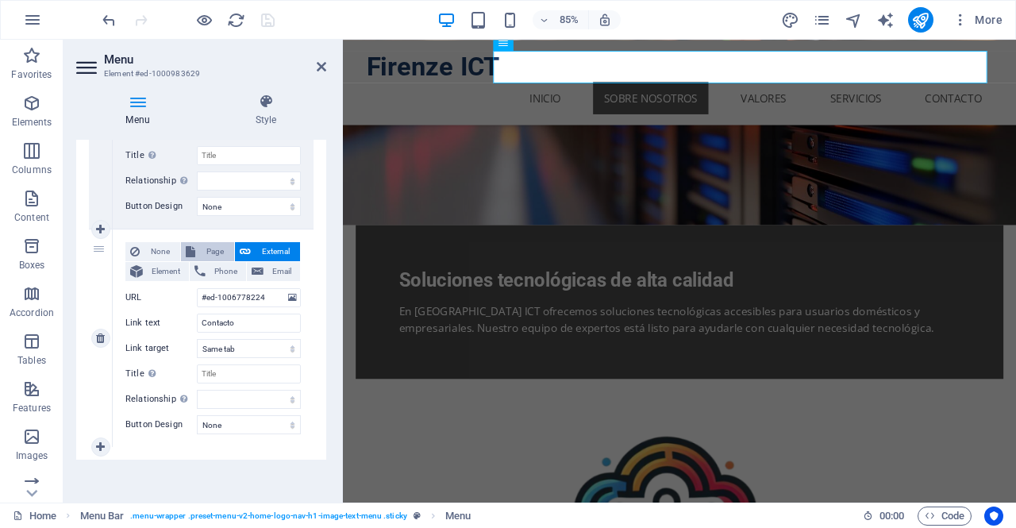
click at [204, 248] on span "Page" at bounding box center [214, 251] width 29 height 19
select select
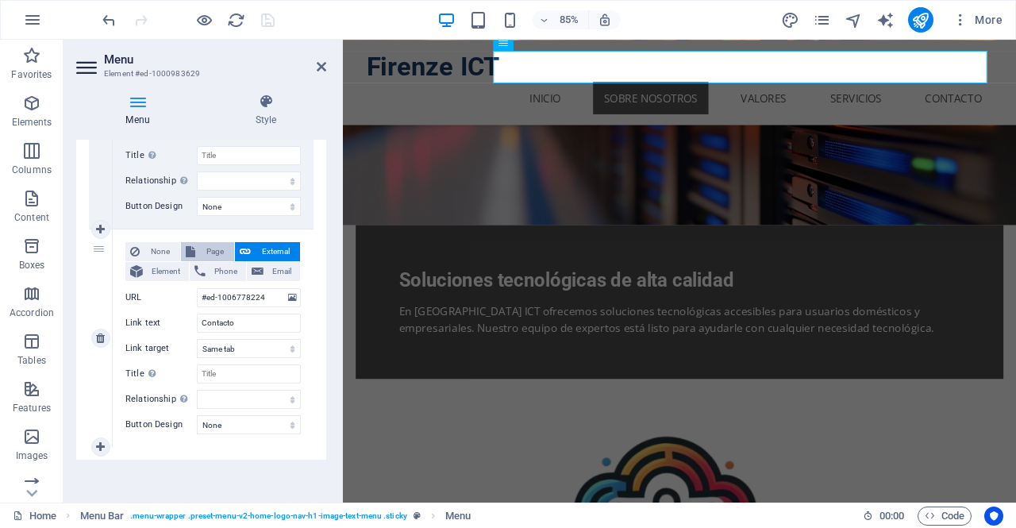
select select
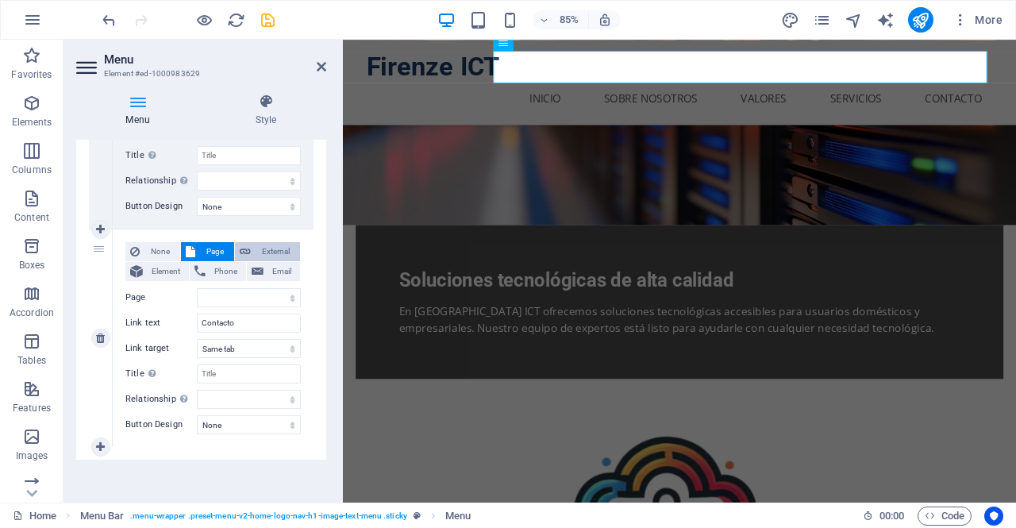
click at [256, 245] on span "External" at bounding box center [276, 251] width 40 height 19
select select
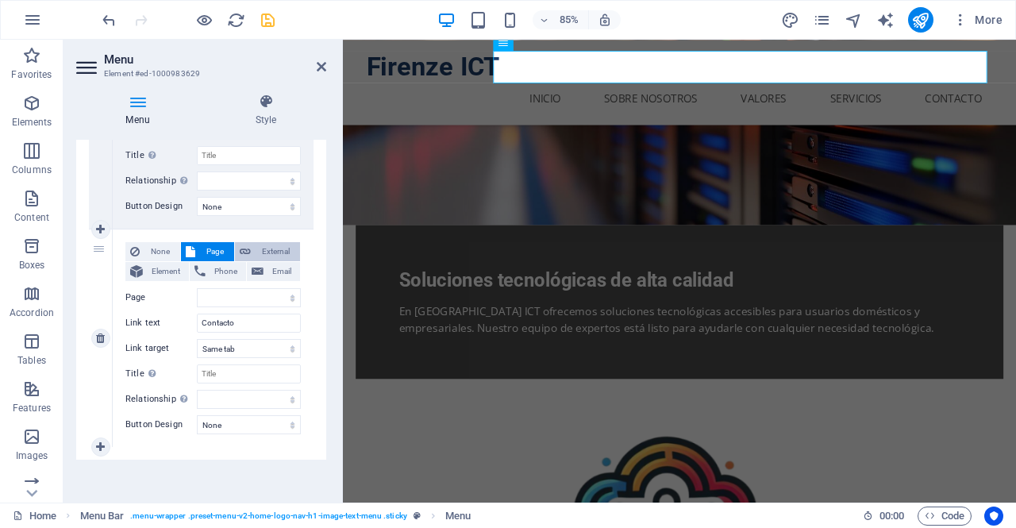
select select "blank"
select select
click at [223, 247] on span "Page" at bounding box center [214, 251] width 29 height 19
select select
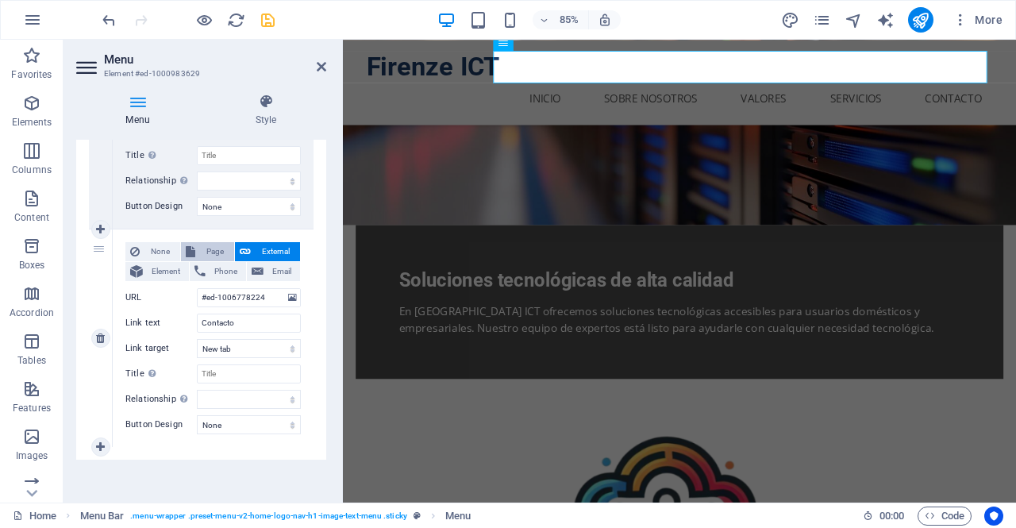
select select
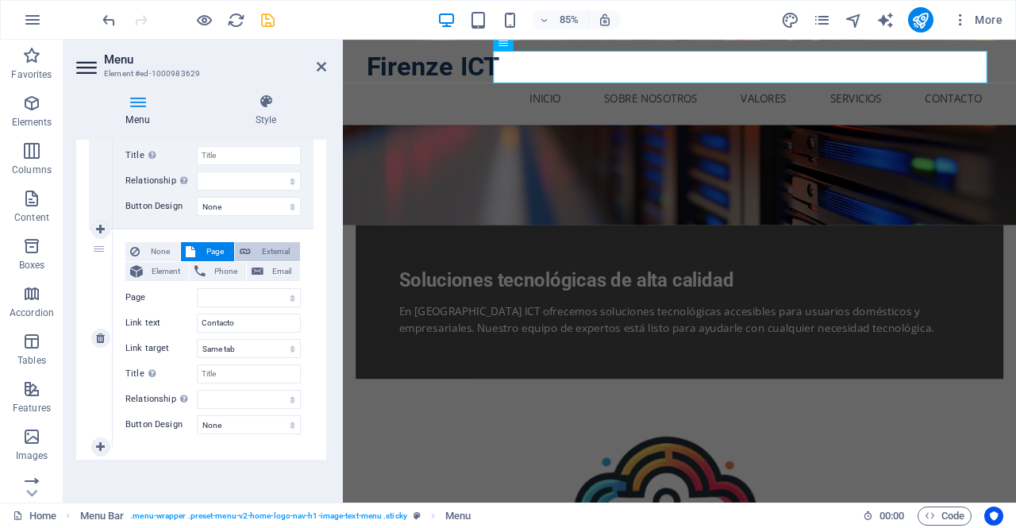
click at [263, 248] on span "External" at bounding box center [276, 251] width 40 height 19
select select
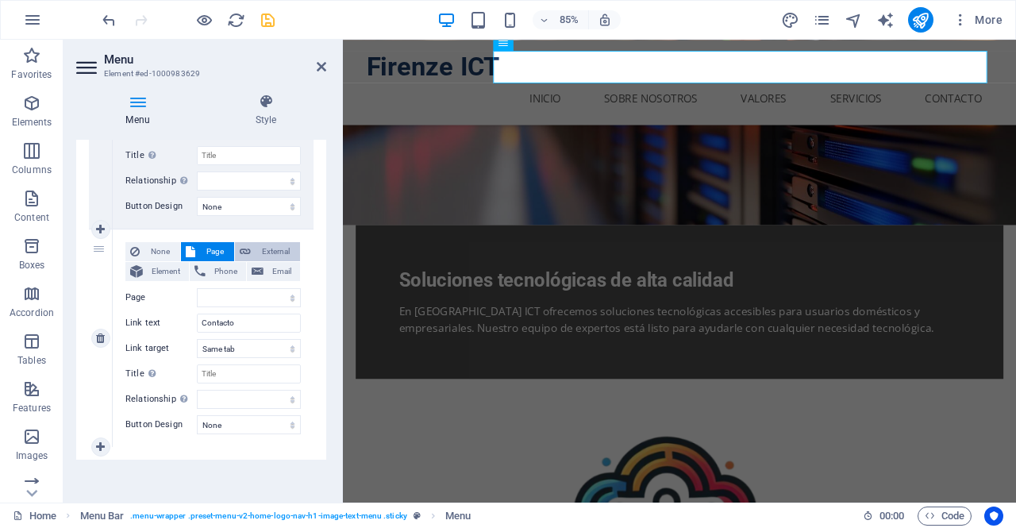
select select "blank"
select select
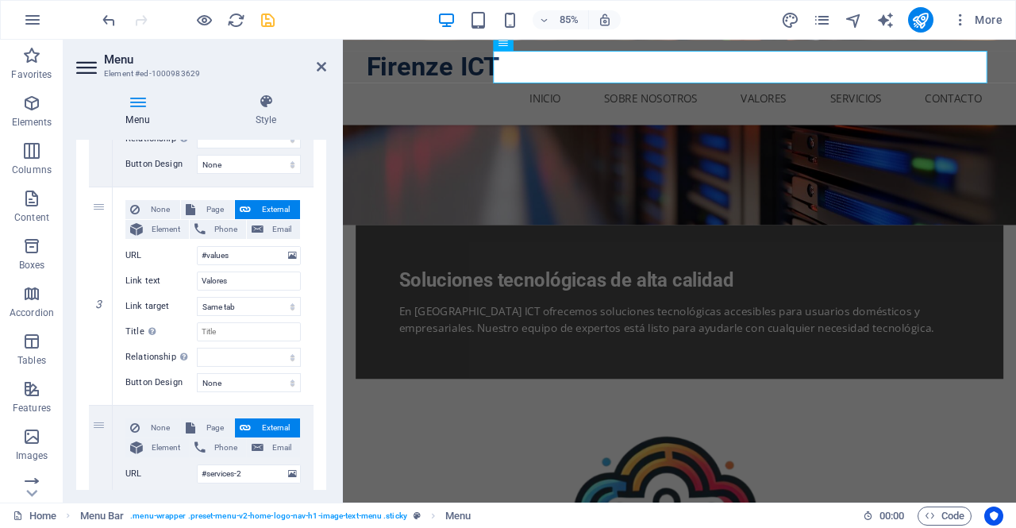
scroll to position [538, 0]
click at [206, 202] on span "Page" at bounding box center [214, 211] width 29 height 19
select select
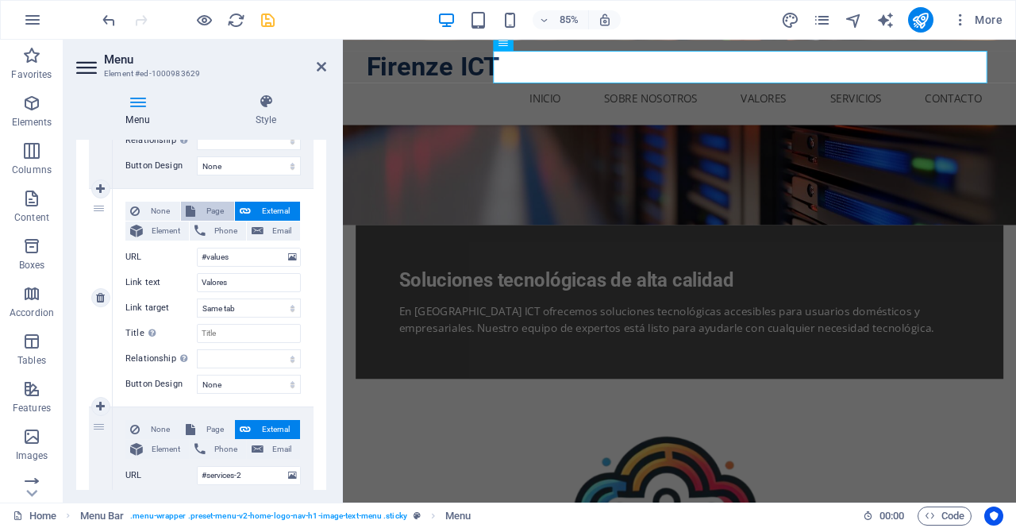
select select
click at [246, 202] on icon at bounding box center [245, 211] width 11 height 19
select select
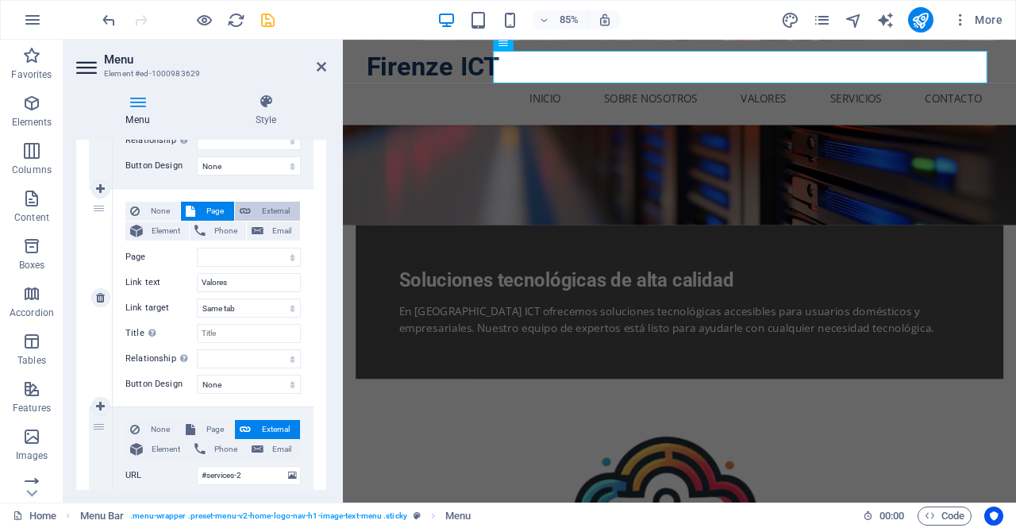
select select
select select "blank"
select select
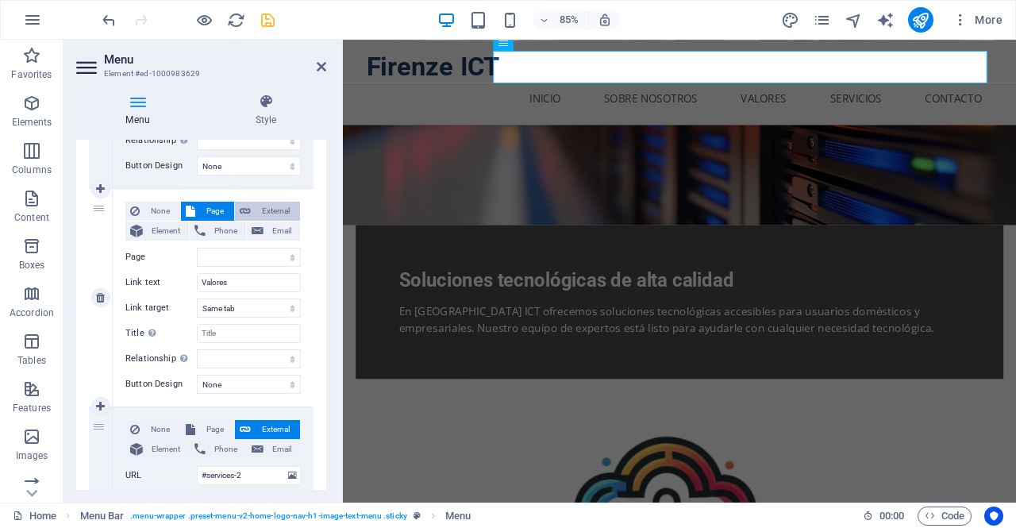
select select
click at [217, 206] on span "Page" at bounding box center [214, 211] width 29 height 19
select select
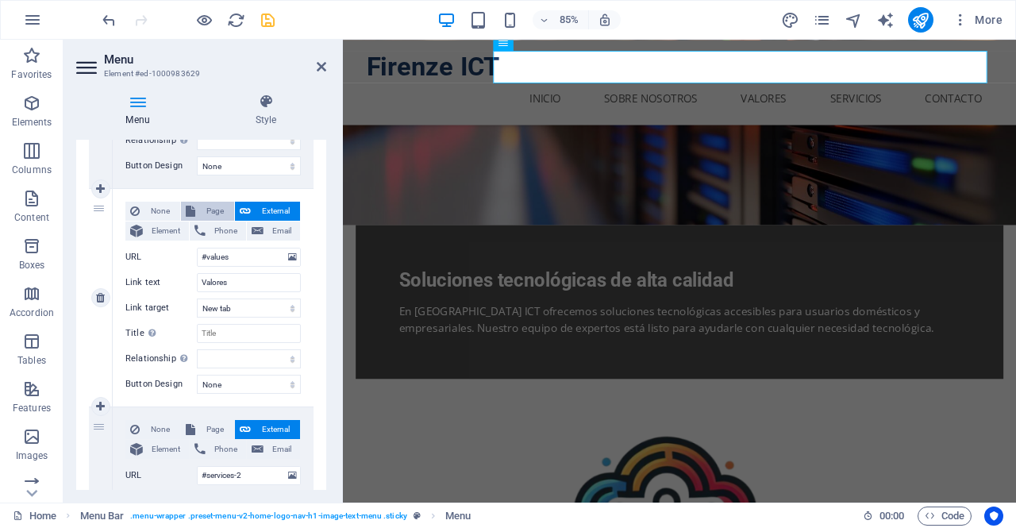
select select
click at [256, 206] on span "External" at bounding box center [276, 211] width 40 height 19
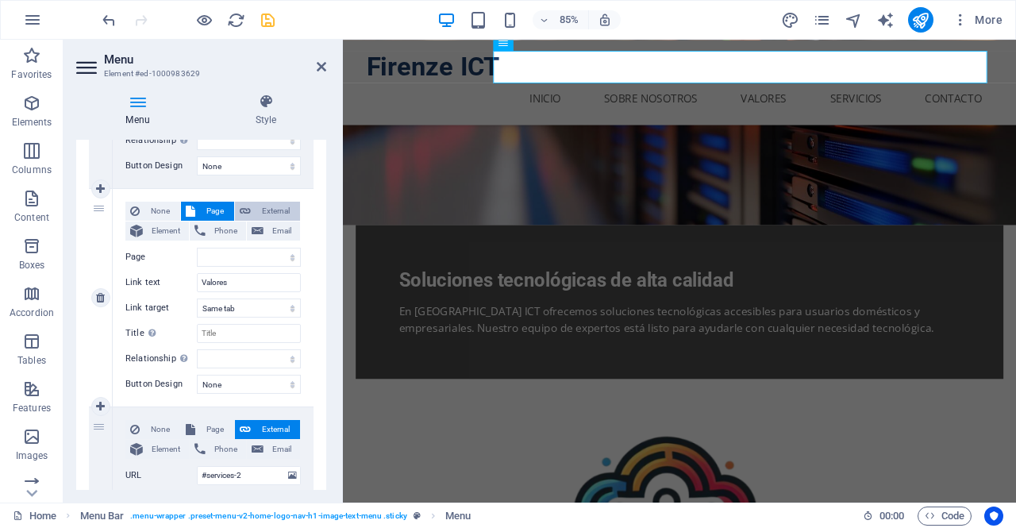
select select
select select "blank"
select select
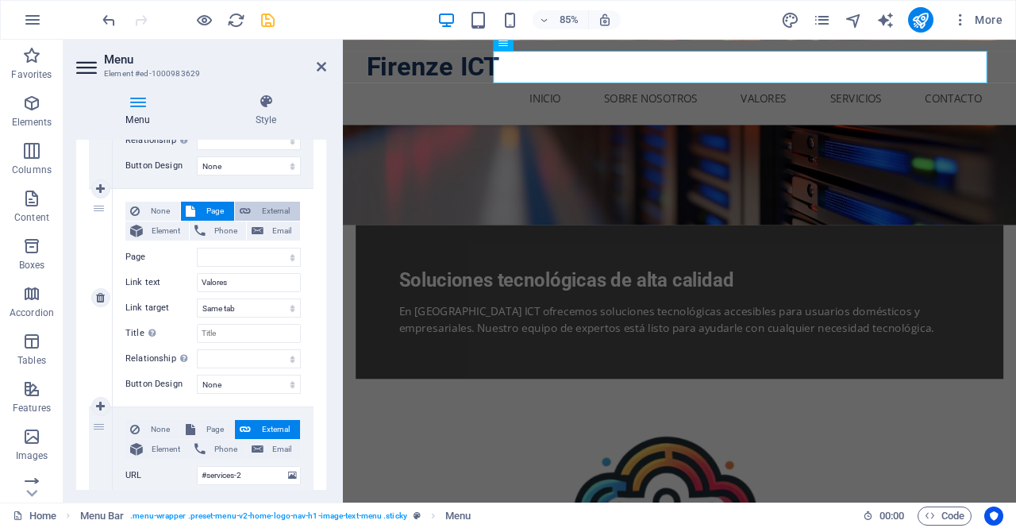
select select
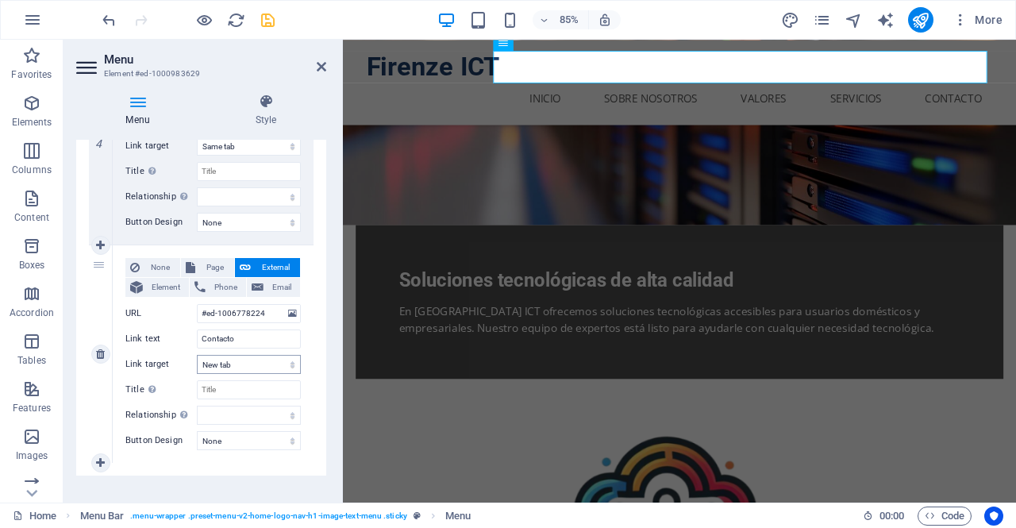
scroll to position [934, 0]
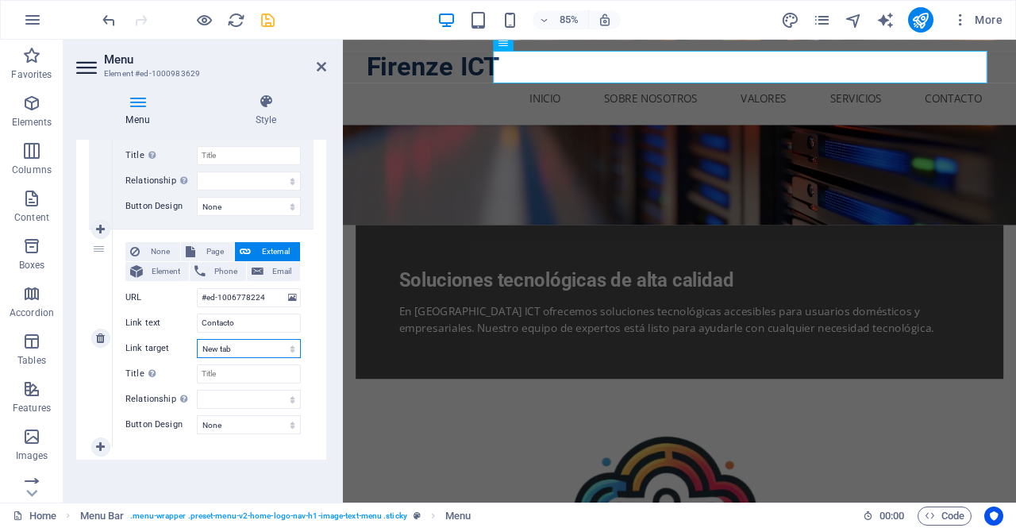
click at [293, 352] on select "New tab Same tab Overlay" at bounding box center [249, 348] width 104 height 19
select select
click at [197, 339] on select "New tab Same tab Overlay" at bounding box center [249, 348] width 104 height 19
select select
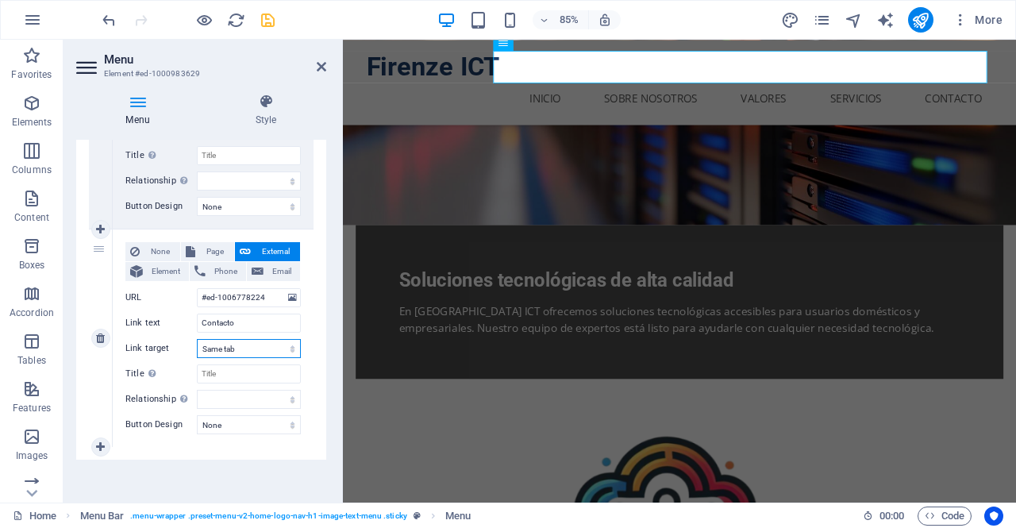
select select
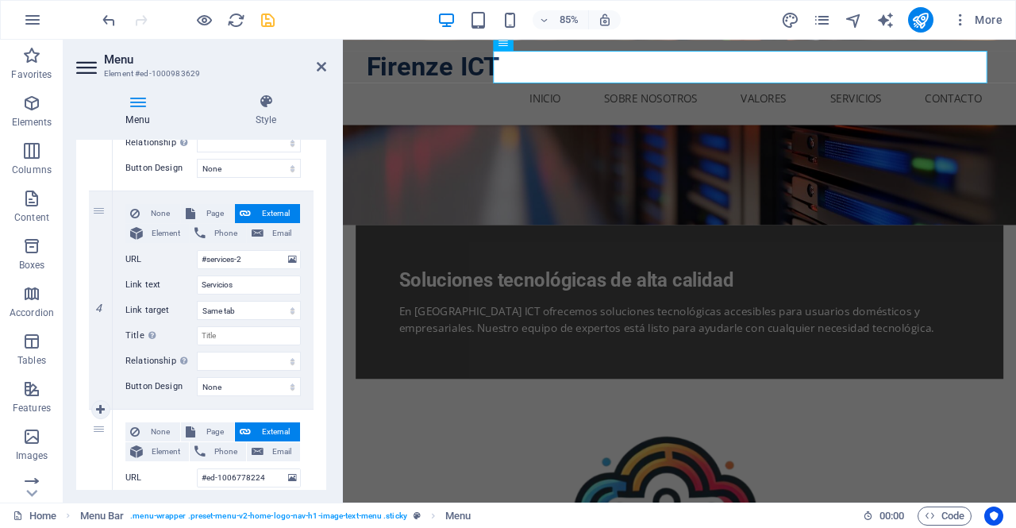
scroll to position [753, 0]
click at [258, 317] on select "New tab Same tab Overlay" at bounding box center [249, 311] width 104 height 19
click at [197, 302] on select "New tab Same tab Overlay" at bounding box center [249, 311] width 104 height 19
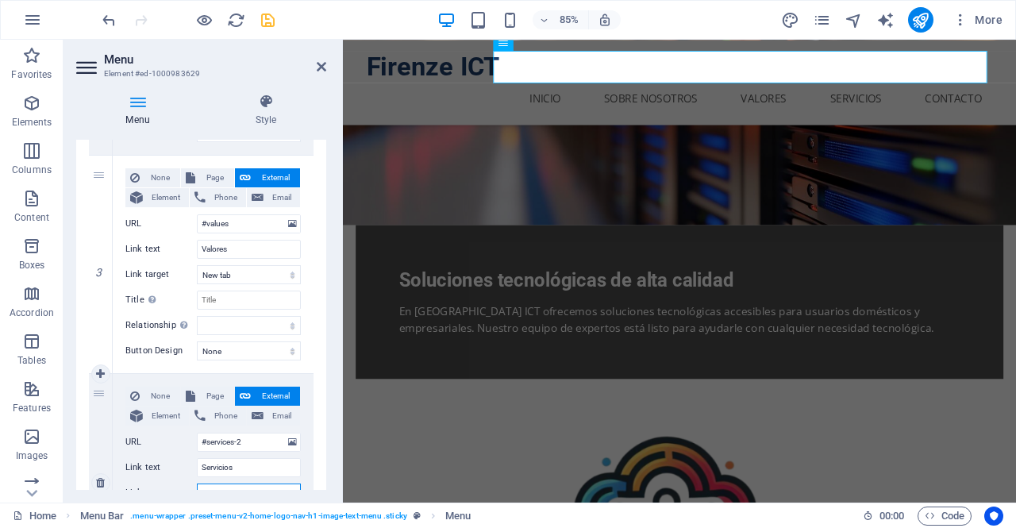
scroll to position [567, 0]
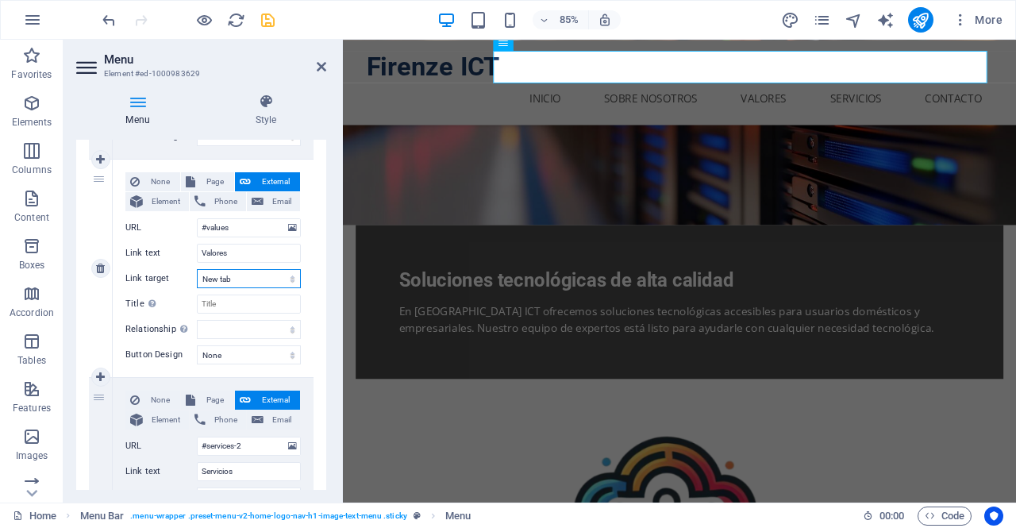
click at [248, 269] on select "New tab Same tab Overlay" at bounding box center [249, 278] width 104 height 19
select select
click at [197, 269] on select "New tab Same tab Overlay" at bounding box center [249, 278] width 104 height 19
select select
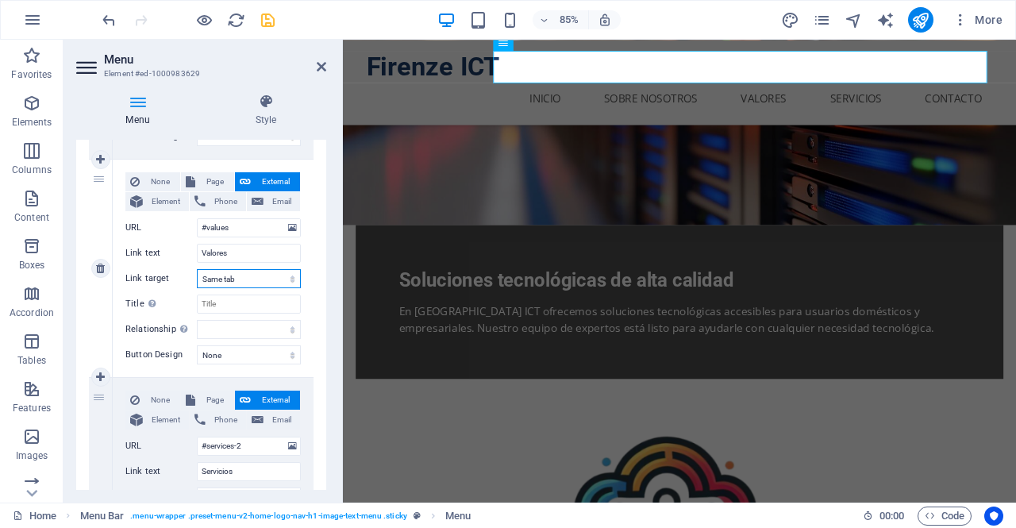
select select
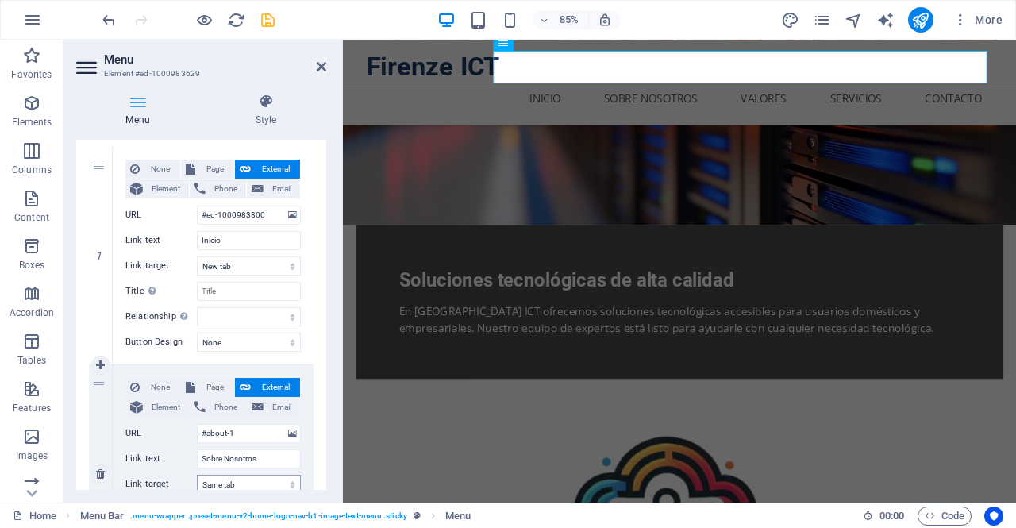
scroll to position [137, 0]
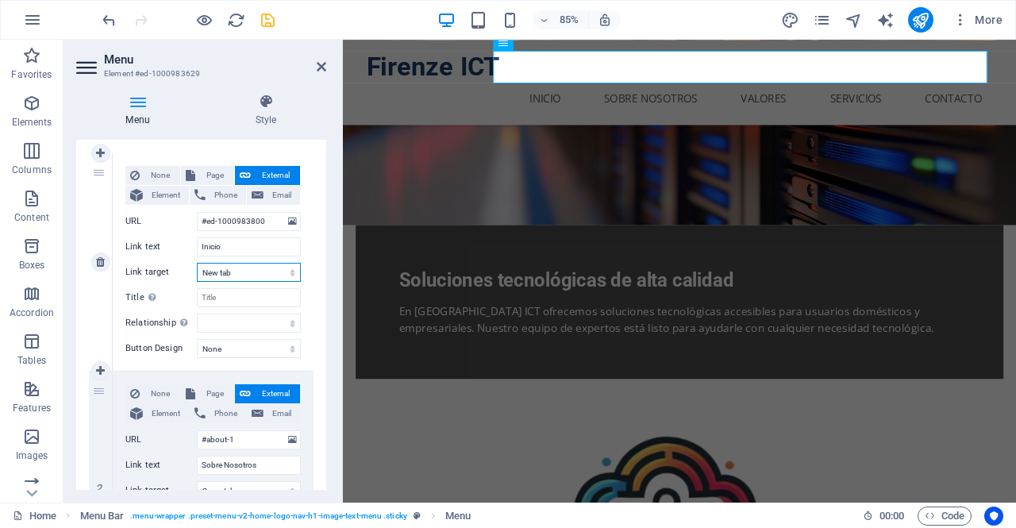
click at [242, 271] on select "New tab Same tab Overlay" at bounding box center [249, 272] width 104 height 19
select select
click at [197, 263] on select "New tab Same tab Overlay" at bounding box center [249, 272] width 104 height 19
select select
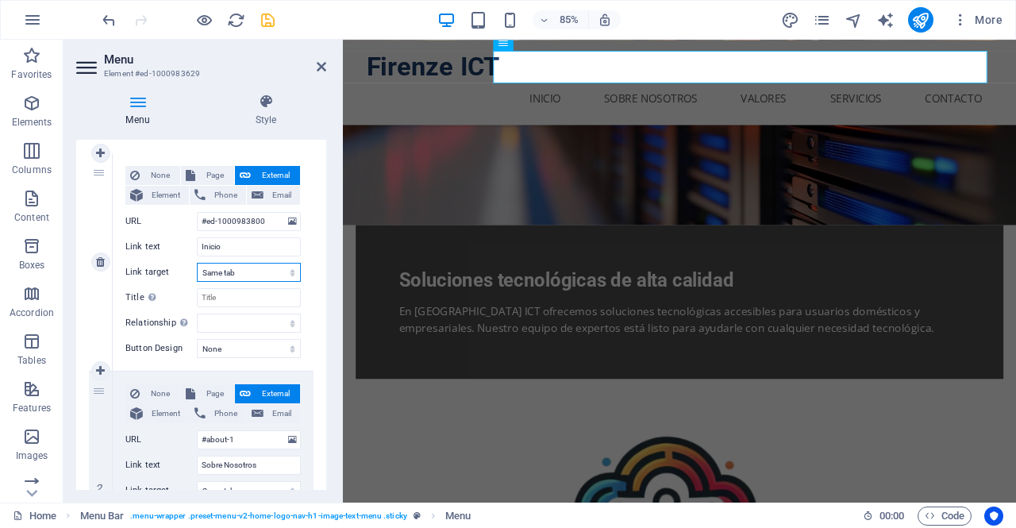
select select
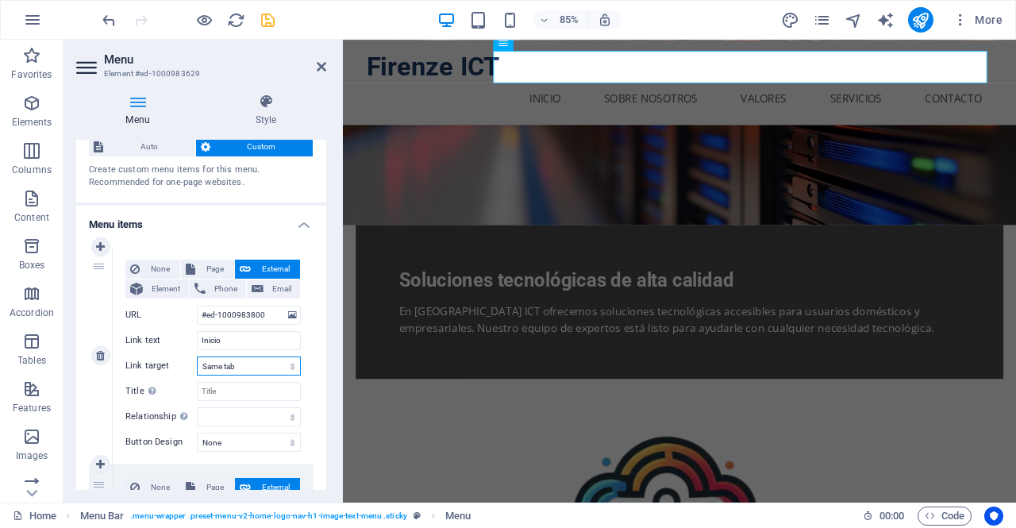
scroll to position [0, 0]
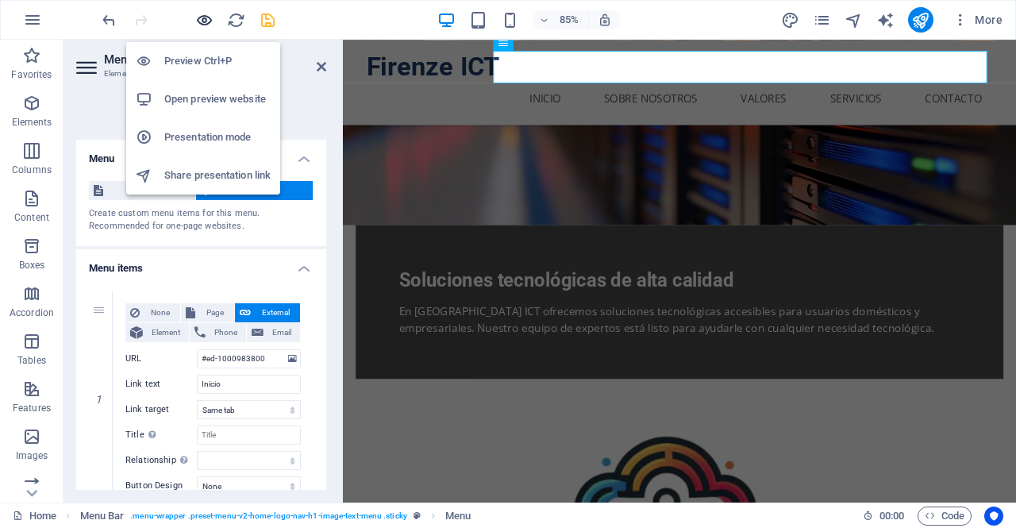
click at [198, 13] on icon "button" at bounding box center [204, 20] width 18 height 18
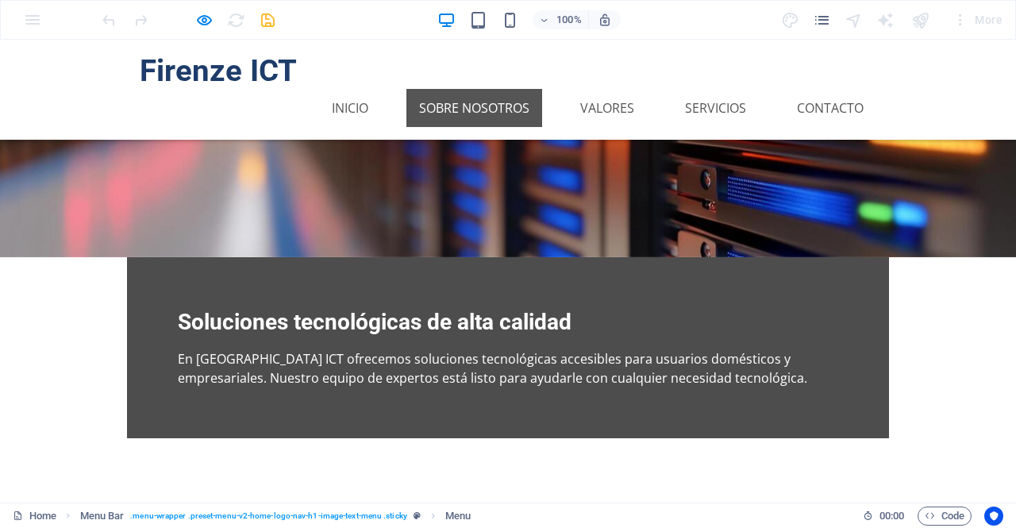
click at [489, 89] on link "Sobre Nosotros" at bounding box center [474, 108] width 136 height 38
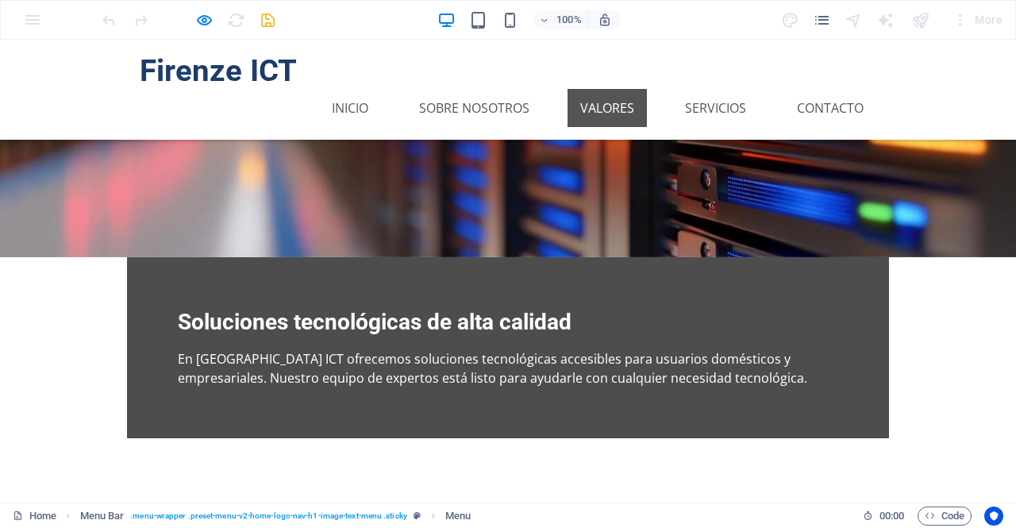
click at [575, 89] on link "Valores" at bounding box center [606, 108] width 79 height 38
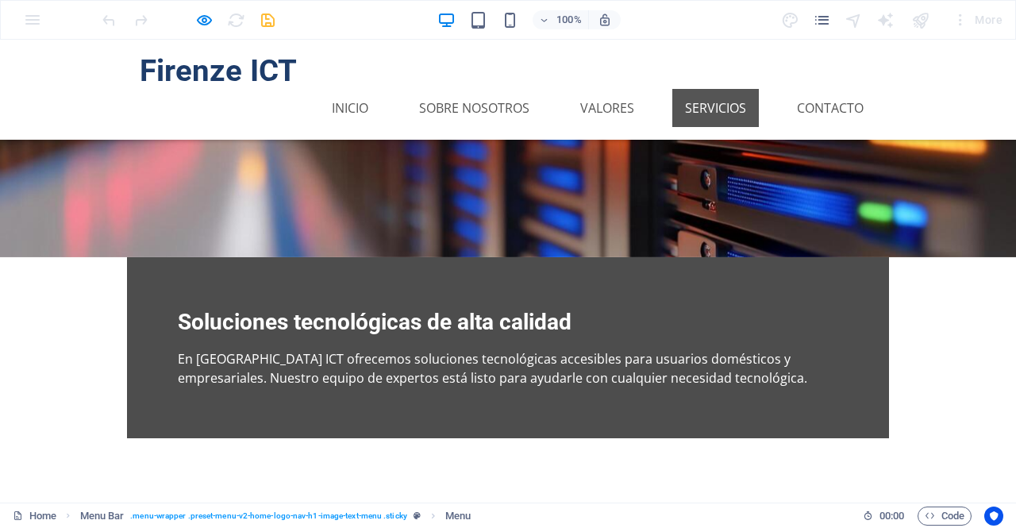
click at [705, 89] on link "Servicios" at bounding box center [715, 108] width 86 height 38
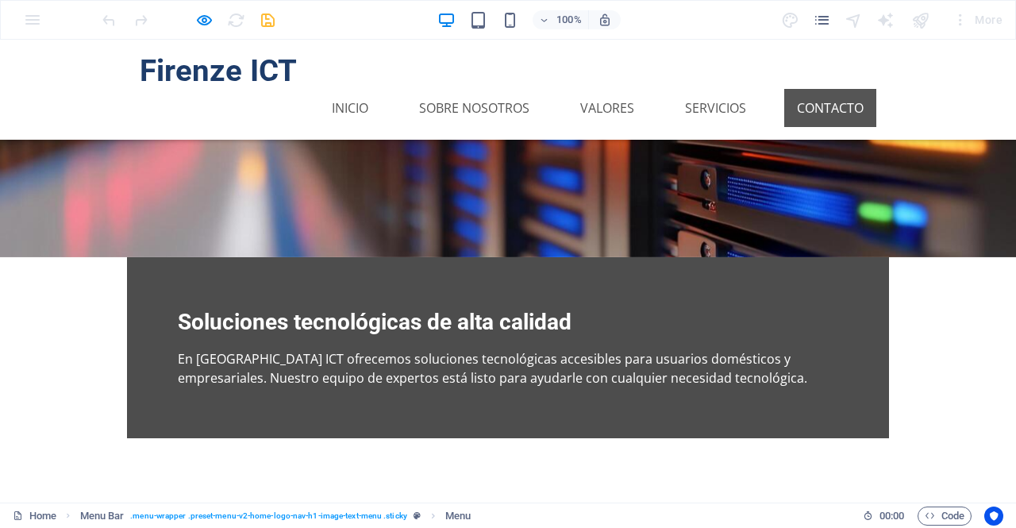
click at [812, 89] on link "Contacto" at bounding box center [830, 108] width 92 height 38
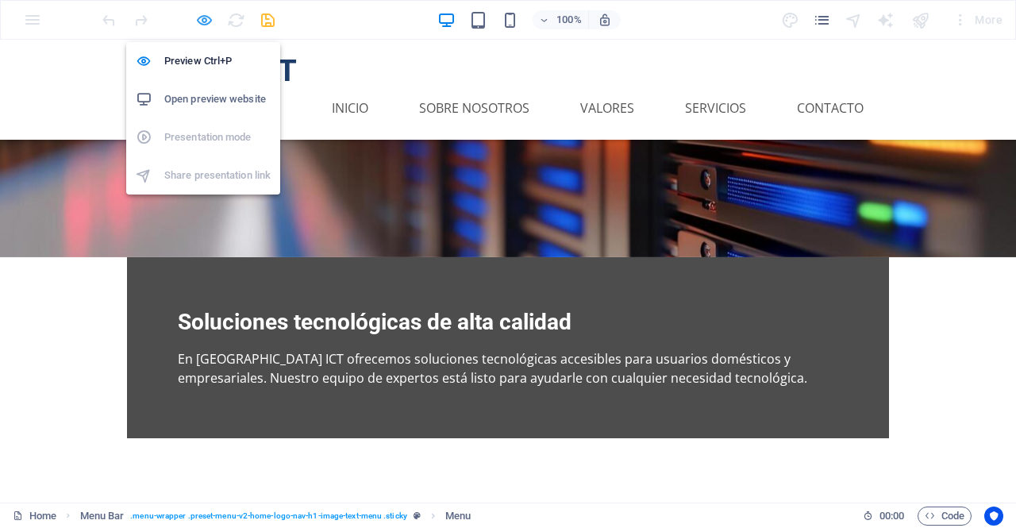
click at [198, 16] on icon "button" at bounding box center [204, 20] width 18 height 18
select select
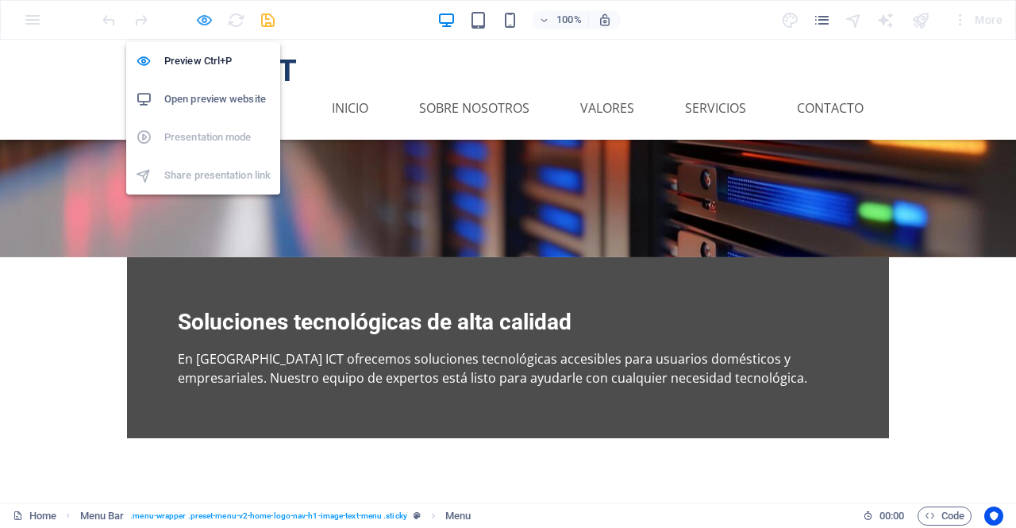
select select
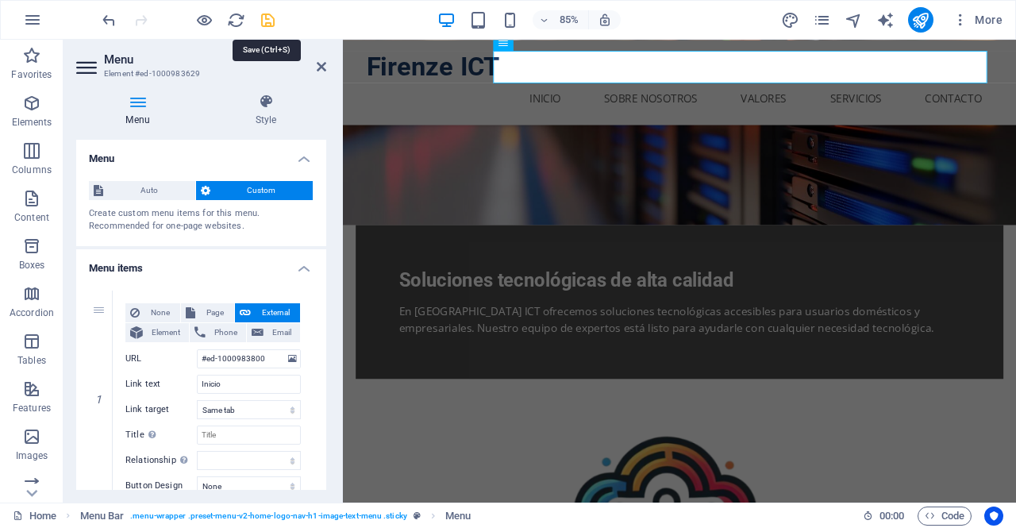
click at [264, 21] on icon "save" at bounding box center [268, 20] width 18 height 18
select select
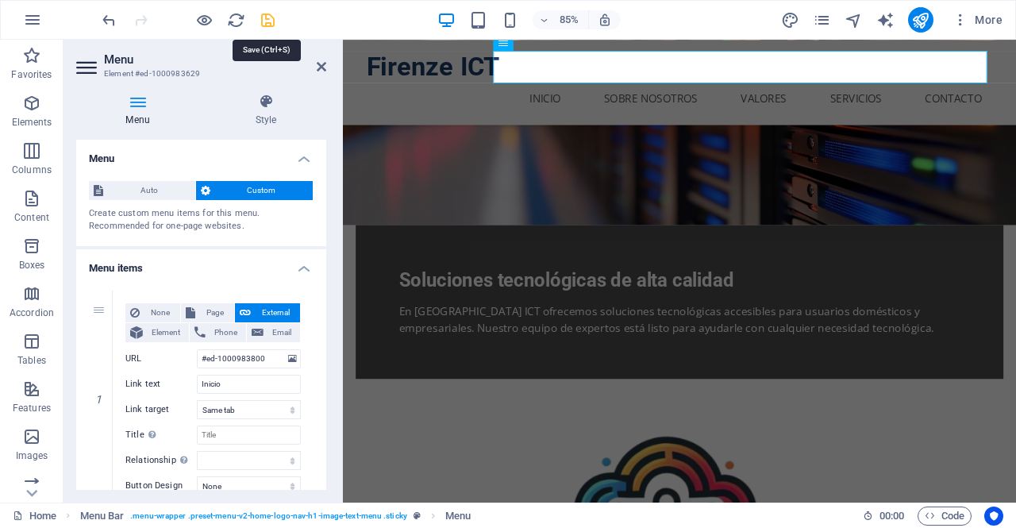
select select
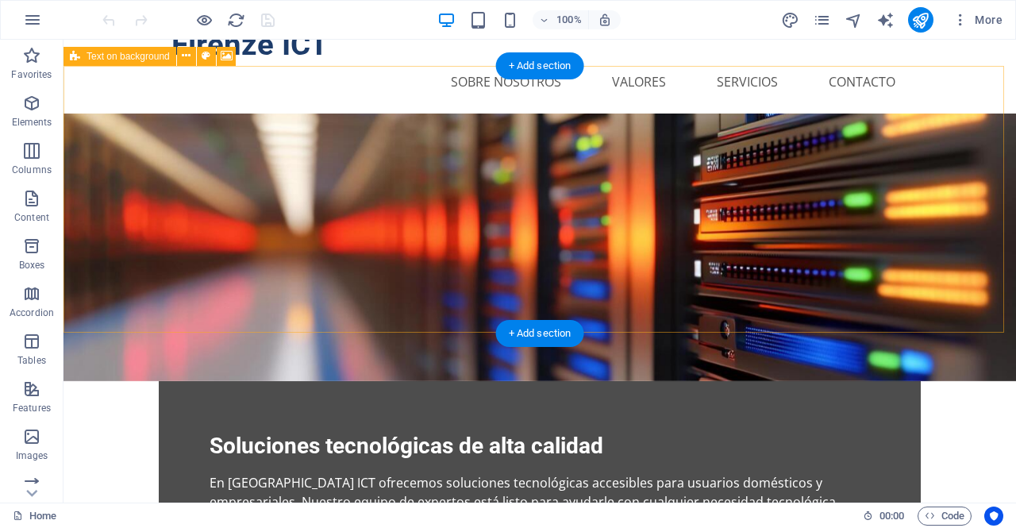
scroll to position [25, 0]
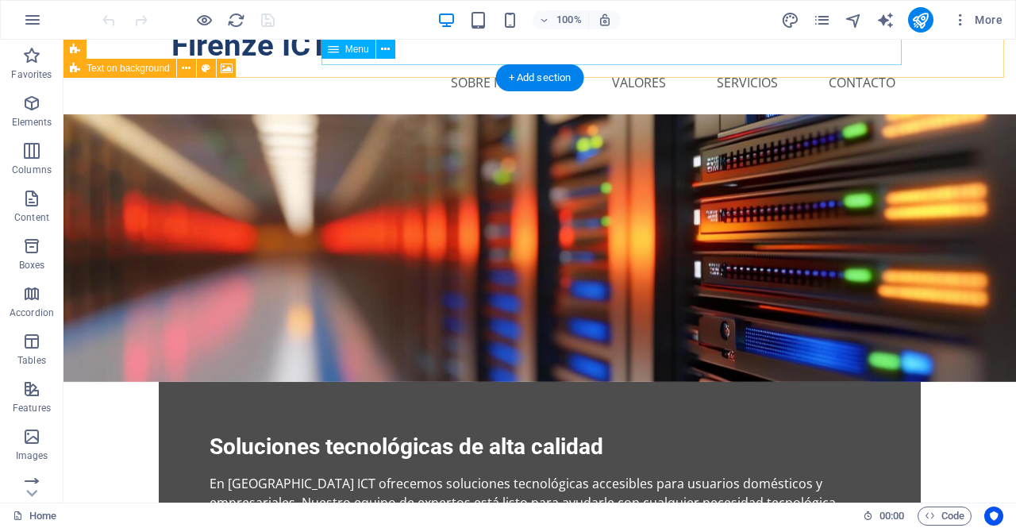
click at [733, 63] on nav "Inicio Sobre Nosotros Valores Servicios Contacto" at bounding box center [539, 82] width 736 height 38
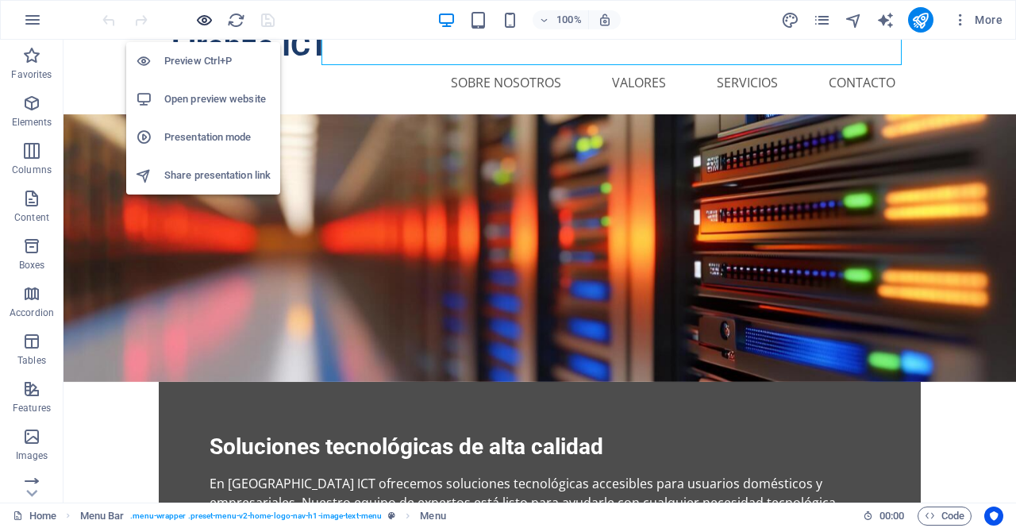
click at [207, 20] on icon "button" at bounding box center [204, 20] width 18 height 18
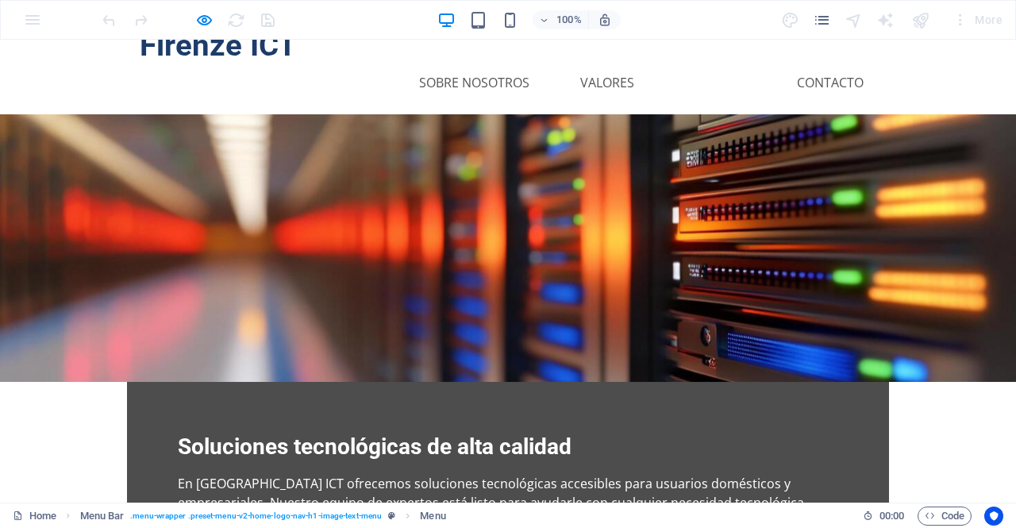
click at [702, 63] on link "Servicios" at bounding box center [715, 82] width 86 height 38
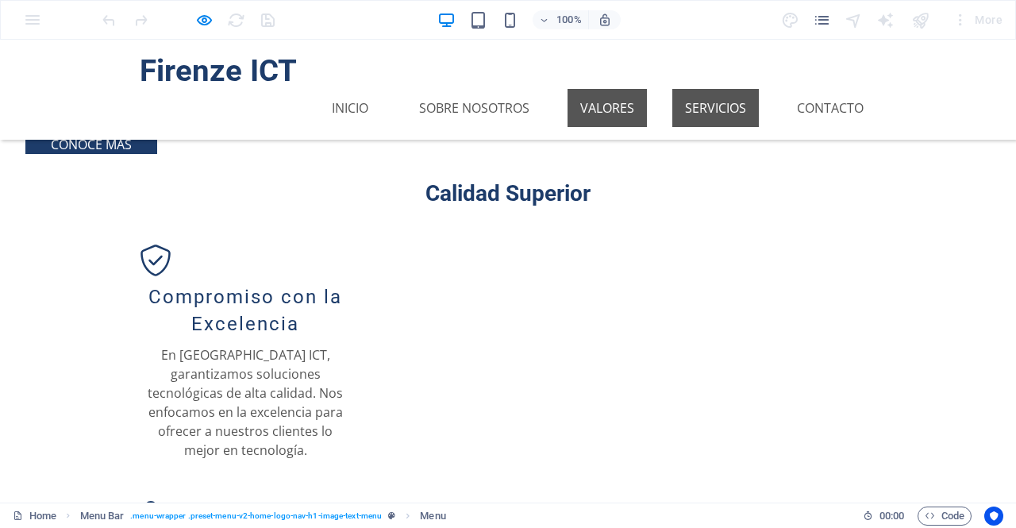
scroll to position [909, 0]
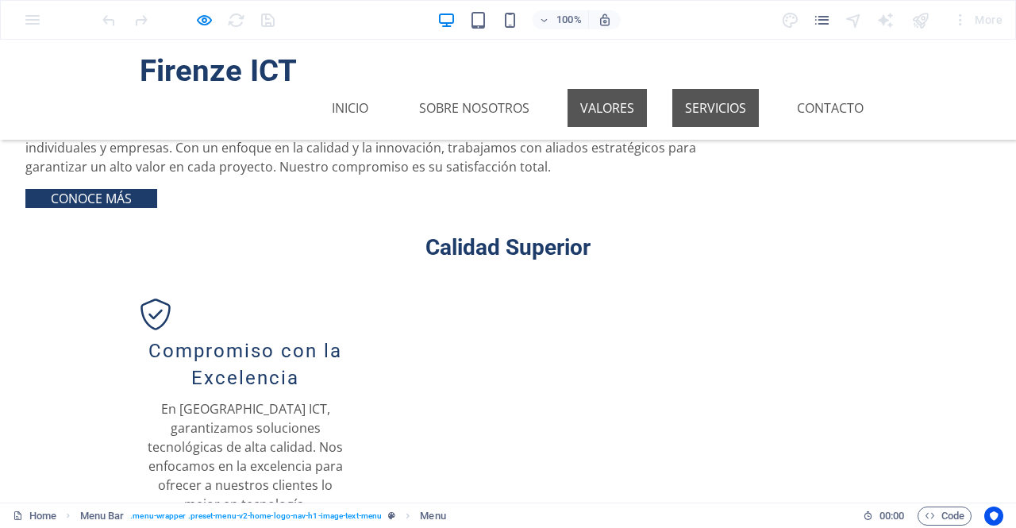
click at [589, 89] on link "Valores" at bounding box center [606, 108] width 79 height 38
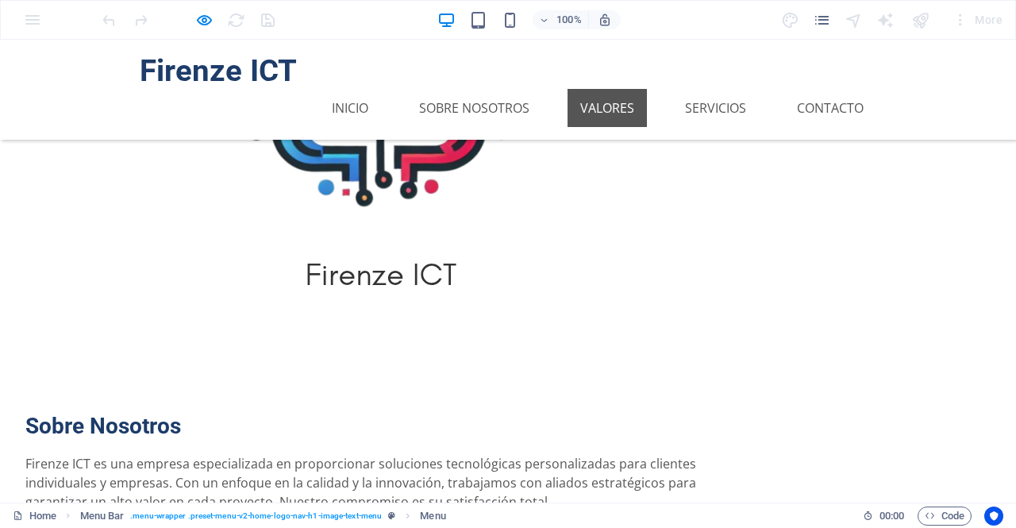
scroll to position [635, 0]
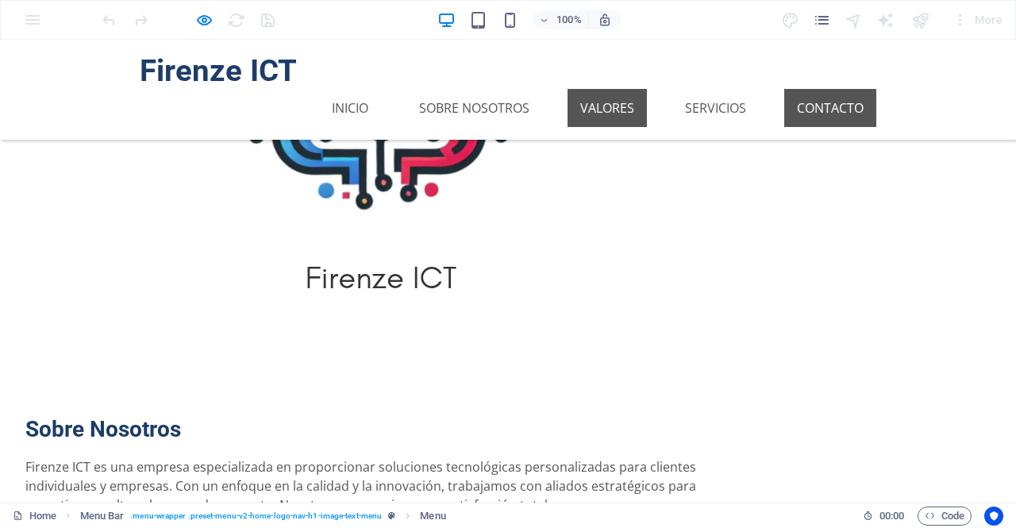
click at [827, 89] on link "Contacto" at bounding box center [830, 108] width 92 height 38
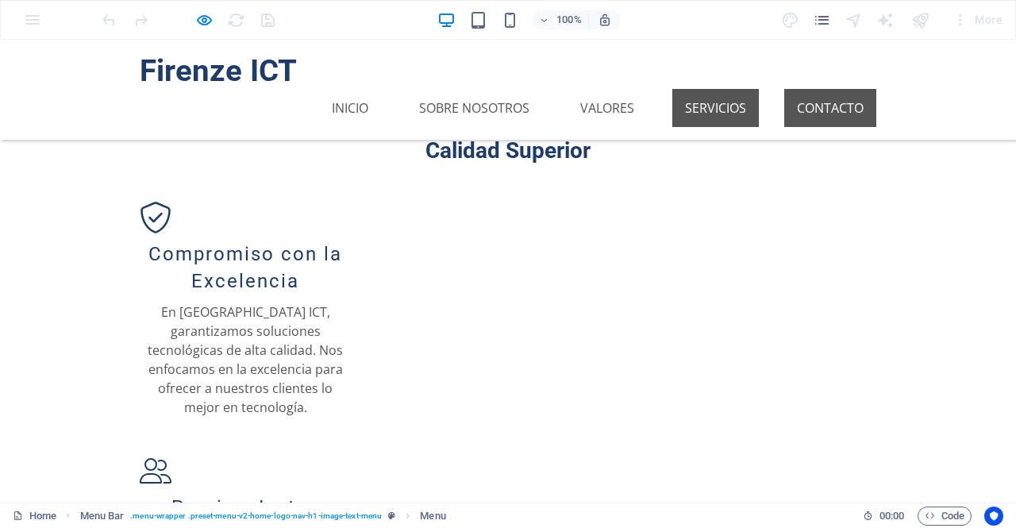
scroll to position [1117, 0]
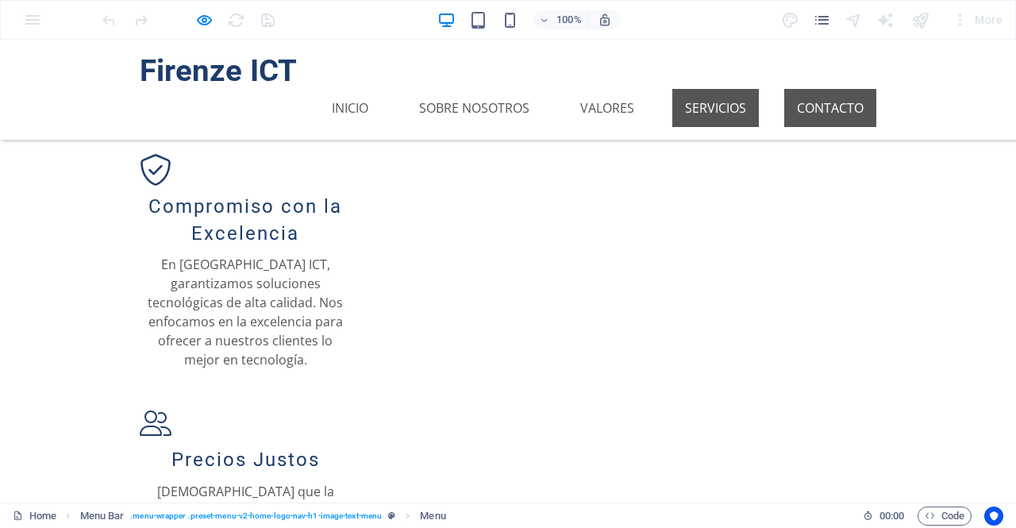
click at [823, 89] on link "Contacto" at bounding box center [830, 108] width 92 height 38
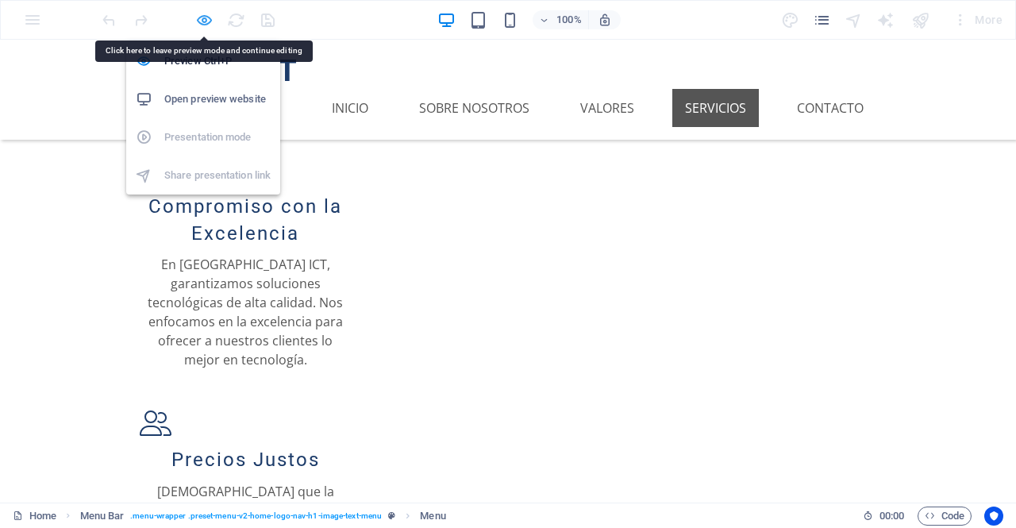
click at [209, 26] on icon "button" at bounding box center [204, 20] width 18 height 18
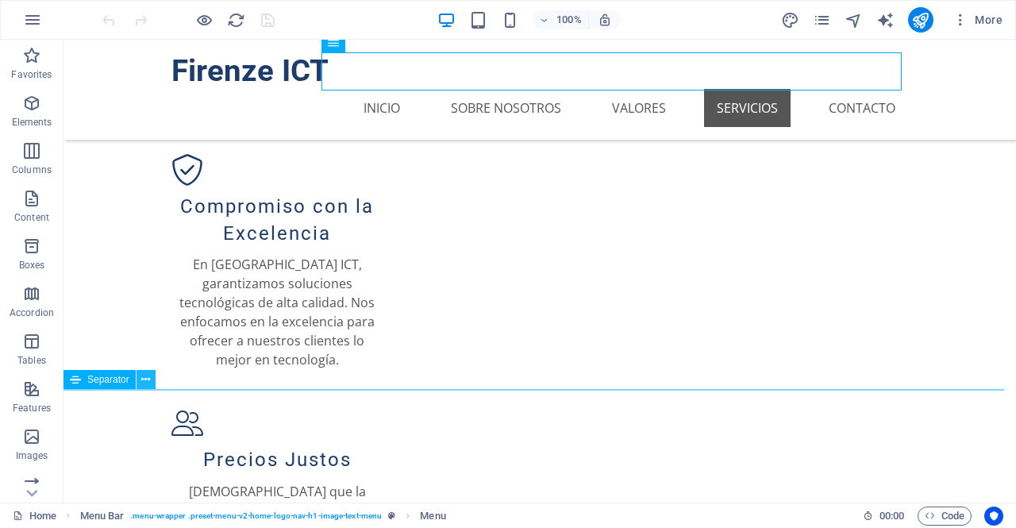
click at [140, 377] on button at bounding box center [145, 379] width 19 height 19
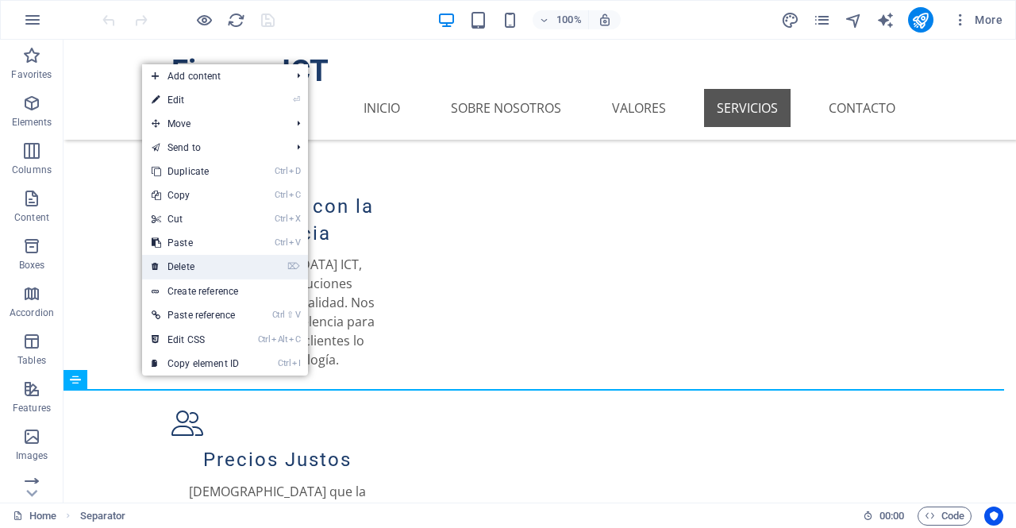
click at [198, 266] on link "⌦ Delete" at bounding box center [195, 267] width 106 height 24
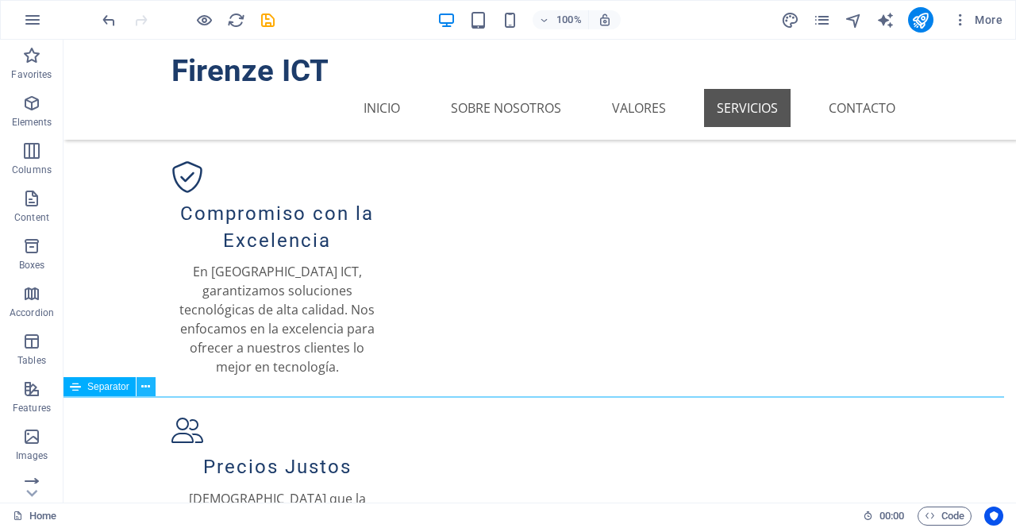
click at [146, 391] on icon at bounding box center [145, 387] width 9 height 17
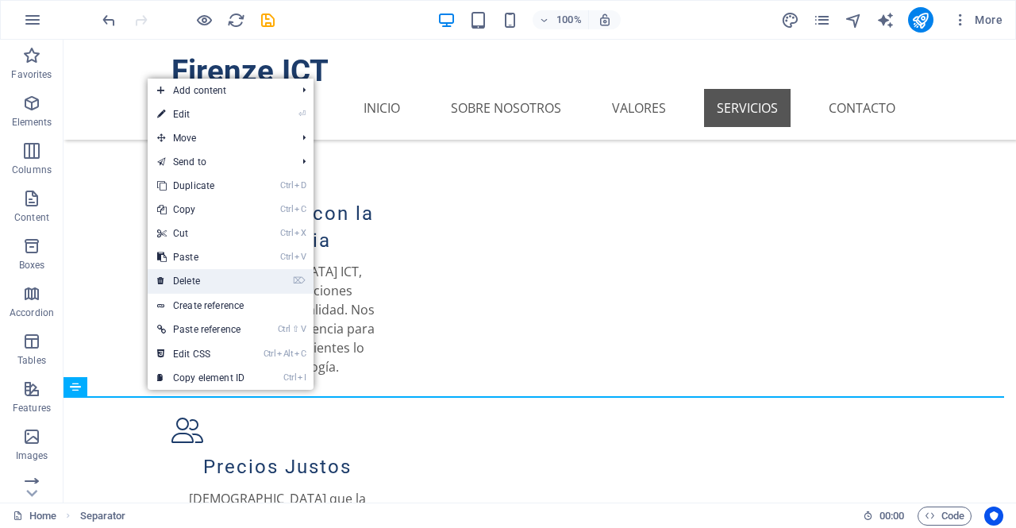
click at [217, 280] on link "⌦ Delete" at bounding box center [201, 281] width 106 height 24
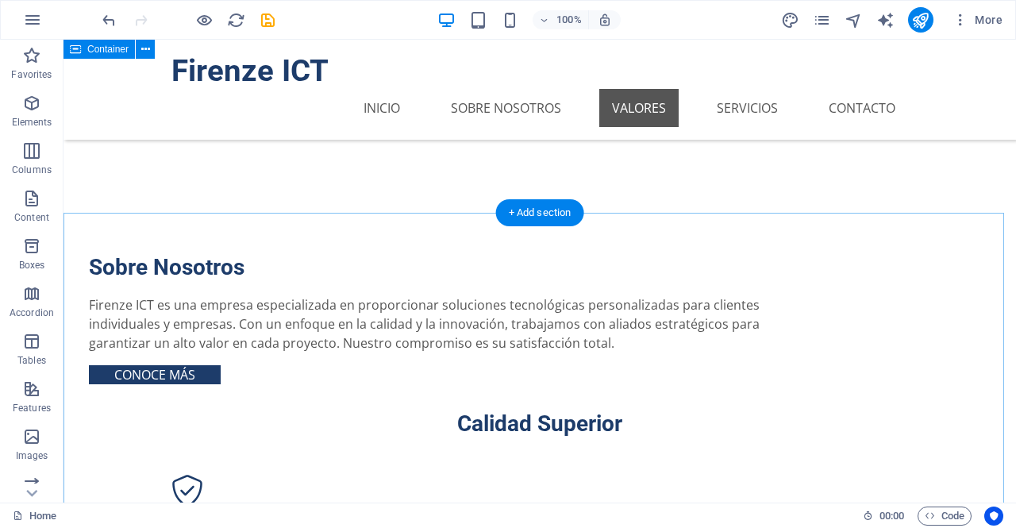
scroll to position [797, 0]
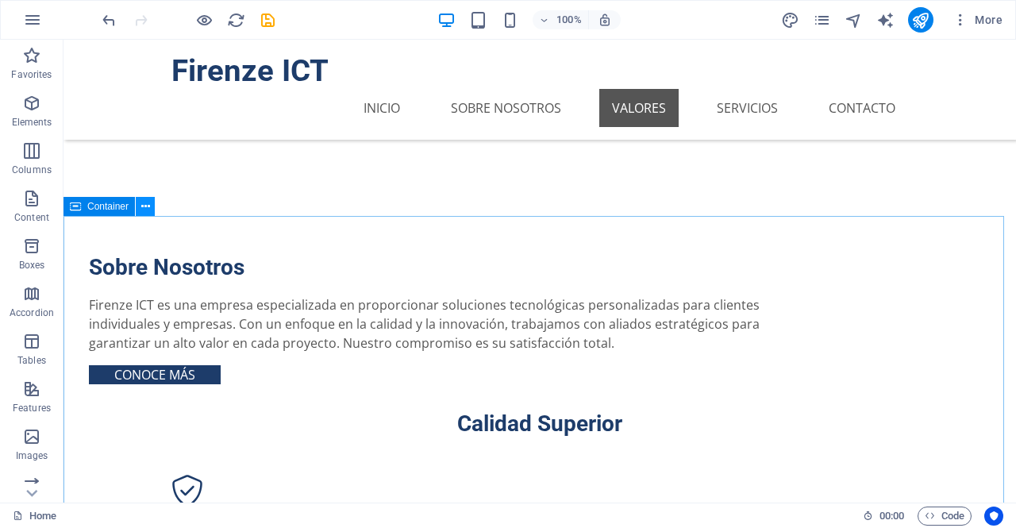
click at [144, 208] on icon at bounding box center [145, 206] width 9 height 17
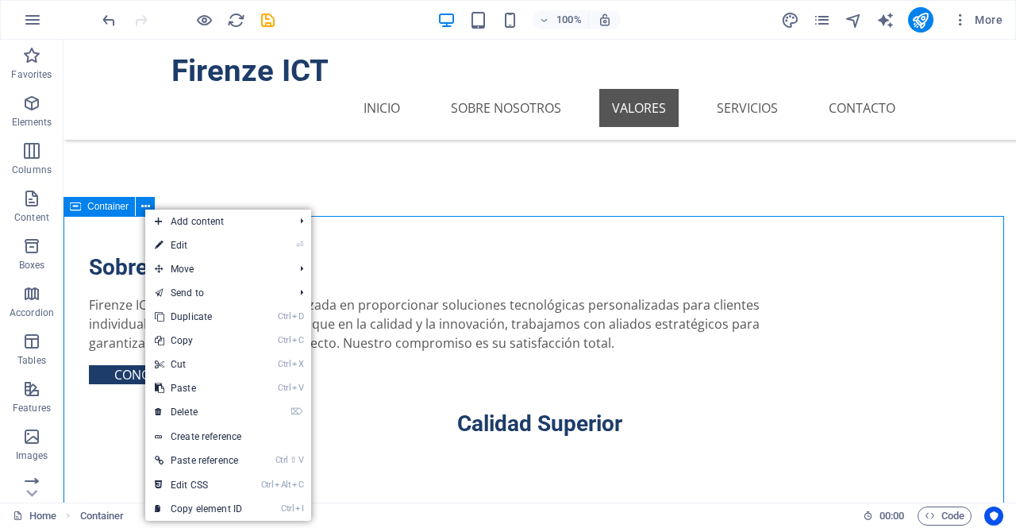
click at [115, 207] on span "Container" at bounding box center [107, 207] width 41 height 10
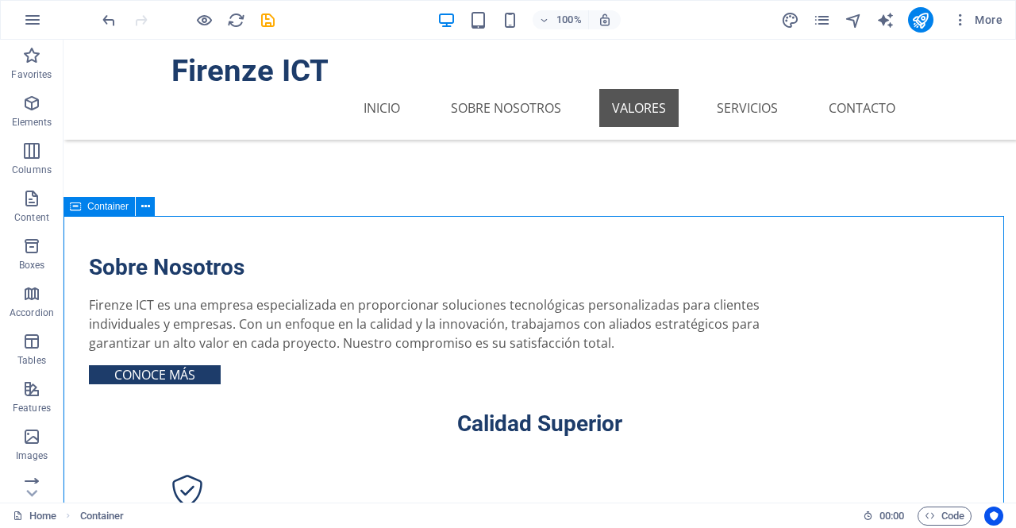
click at [115, 207] on span "Container" at bounding box center [107, 207] width 41 height 10
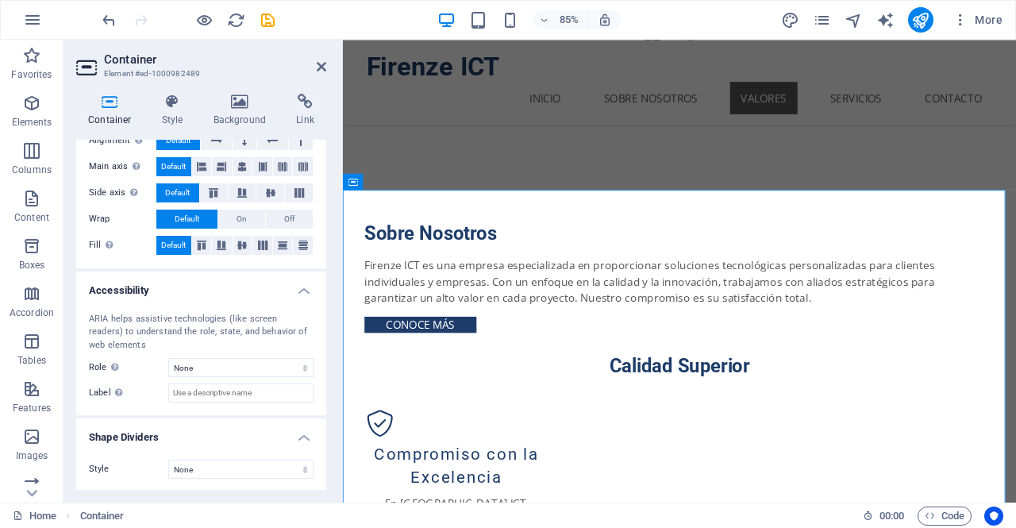
scroll to position [0, 0]
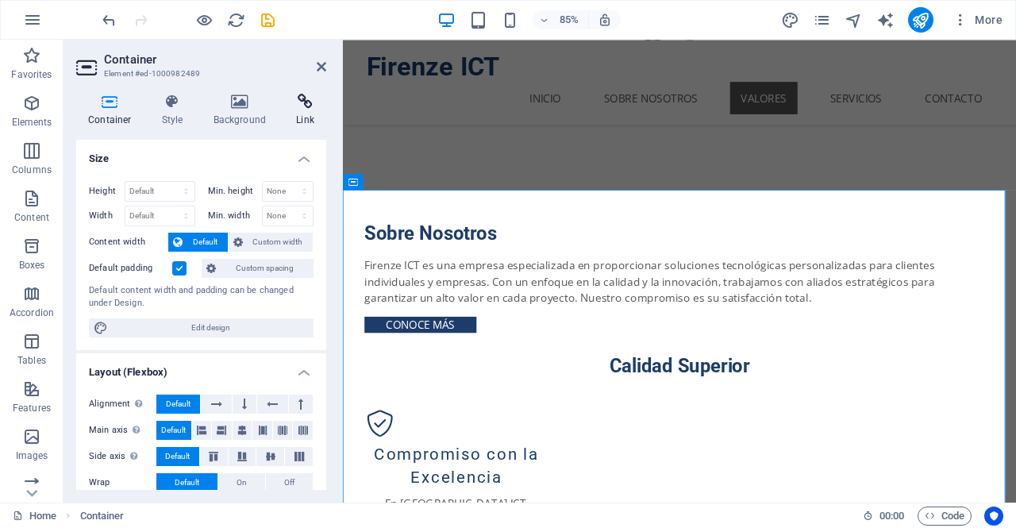
click at [302, 117] on h4 "Link" at bounding box center [305, 110] width 42 height 33
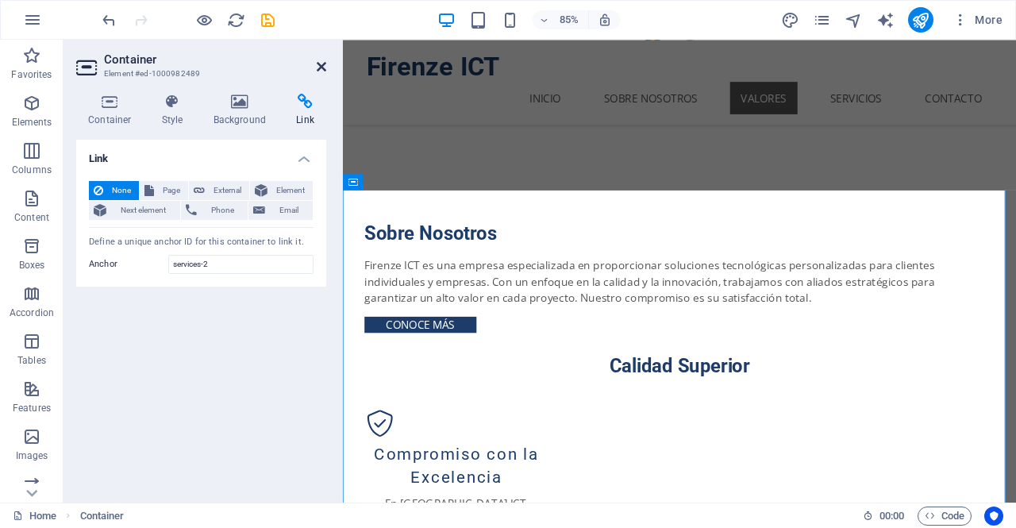
click at [317, 67] on icon at bounding box center [322, 66] width 10 height 13
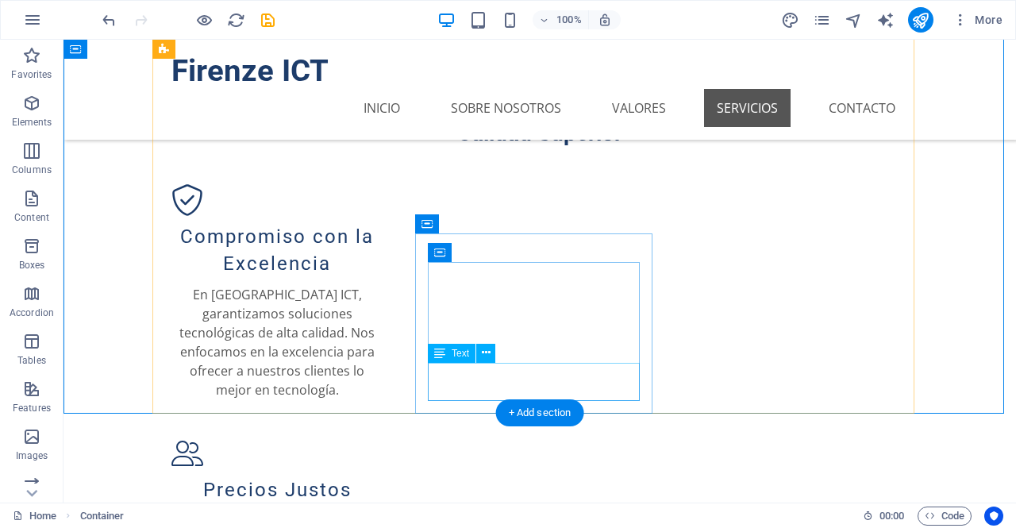
scroll to position [1097, 0]
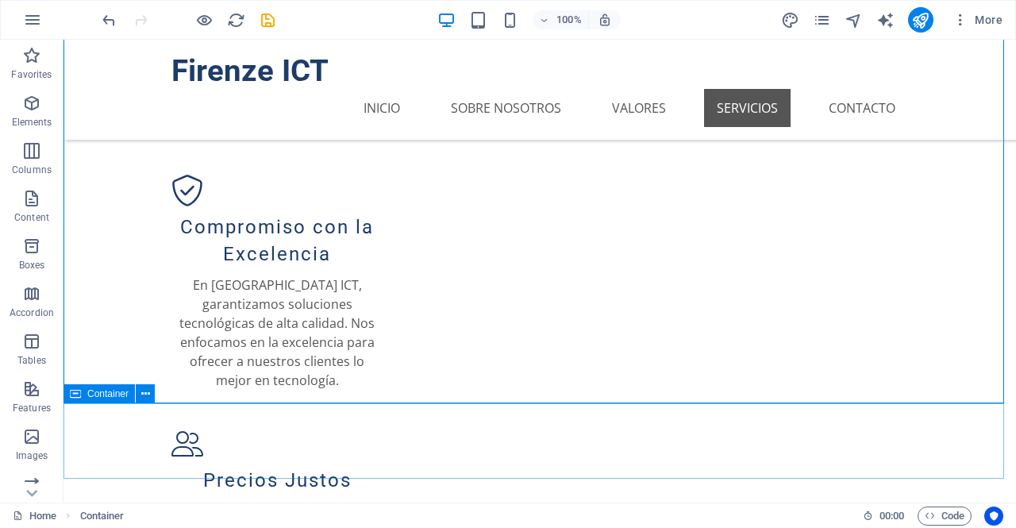
click at [112, 398] on span "Container" at bounding box center [107, 394] width 41 height 10
select select "px"
select select "%"
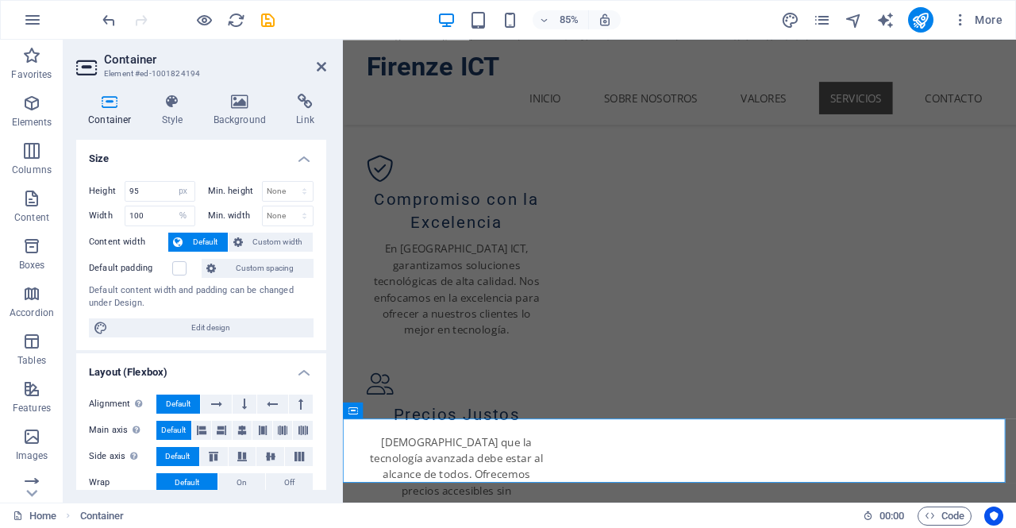
scroll to position [1016, 0]
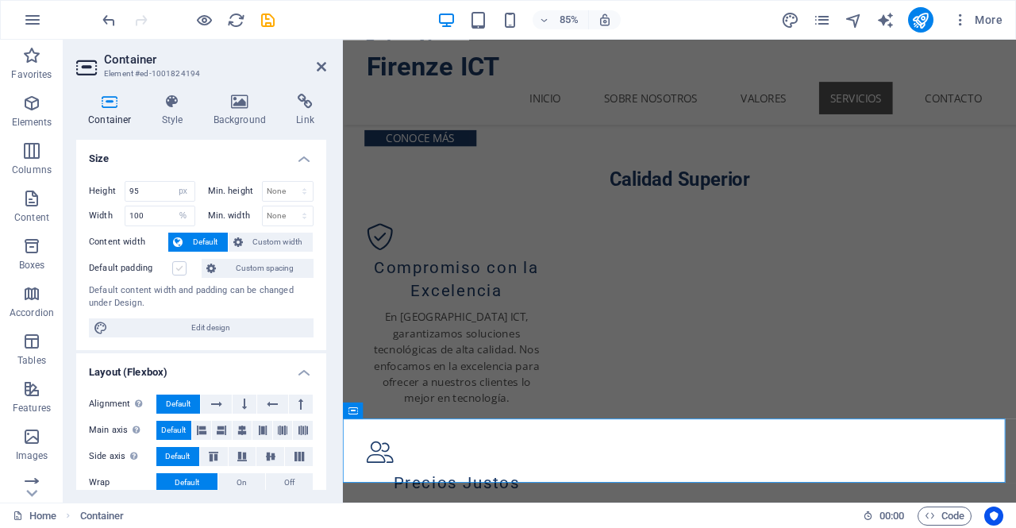
click at [173, 267] on label at bounding box center [179, 268] width 14 height 14
click at [0, 0] on input "Default padding" at bounding box center [0, 0] width 0 height 0
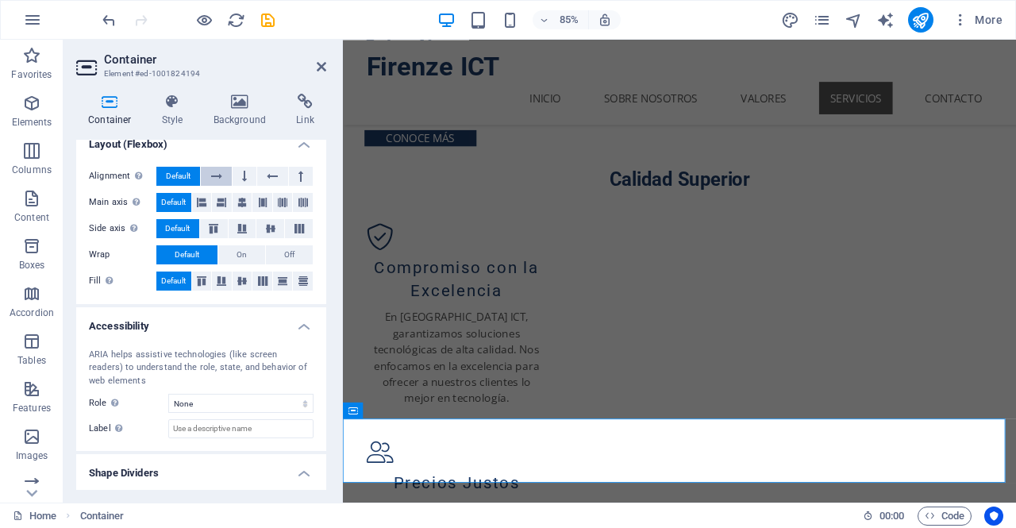
scroll to position [263, 0]
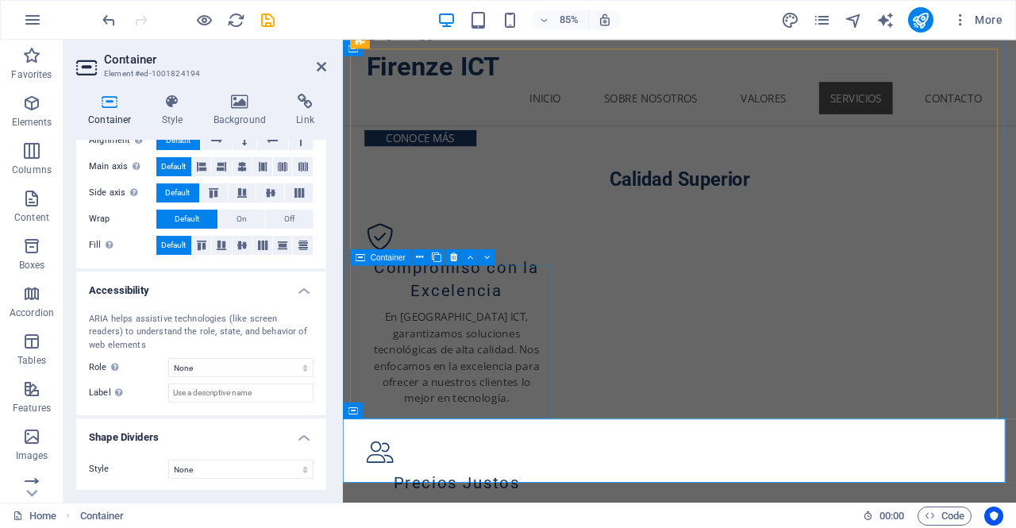
click at [368, 259] on div "Container" at bounding box center [380, 256] width 61 height 16
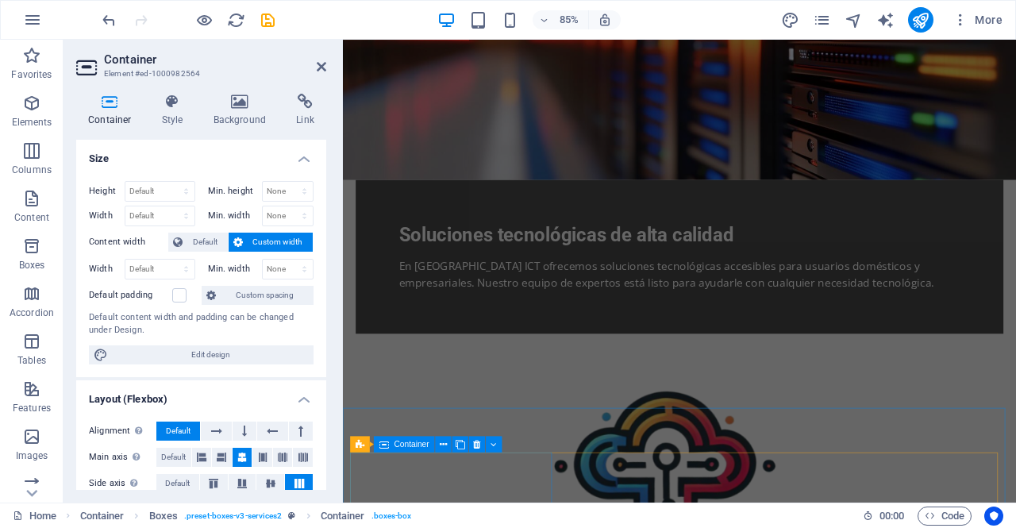
scroll to position [0, 0]
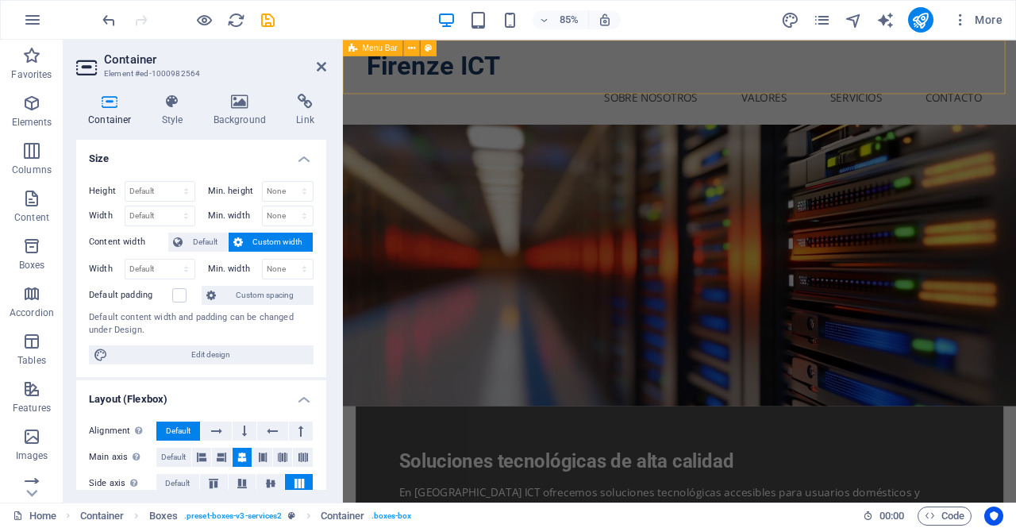
click at [378, 48] on span "Menu Bar" at bounding box center [380, 48] width 35 height 8
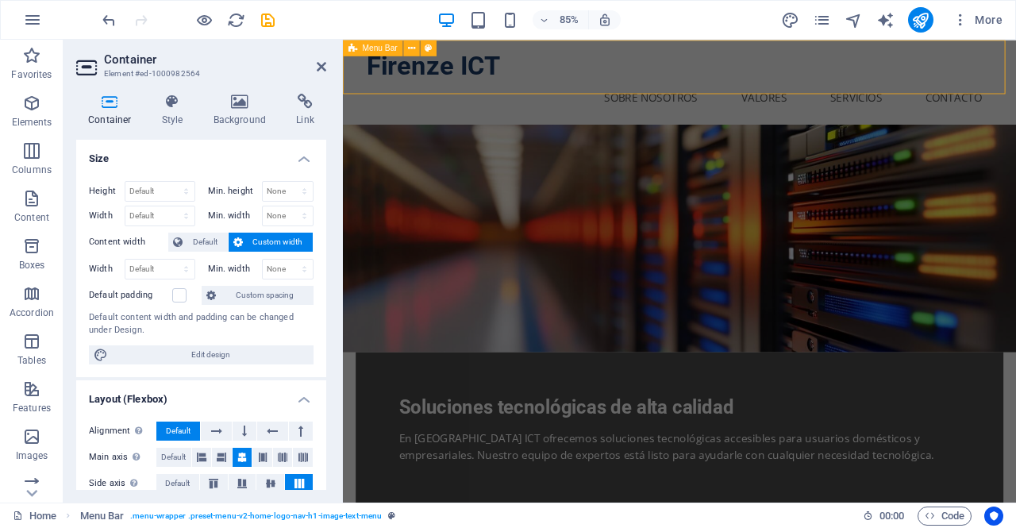
select select "header"
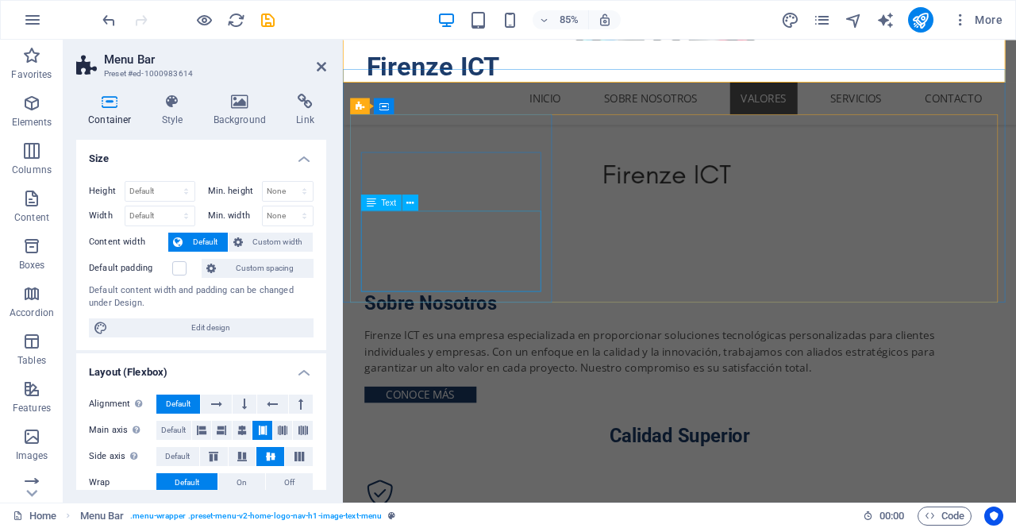
scroll to position [666, 0]
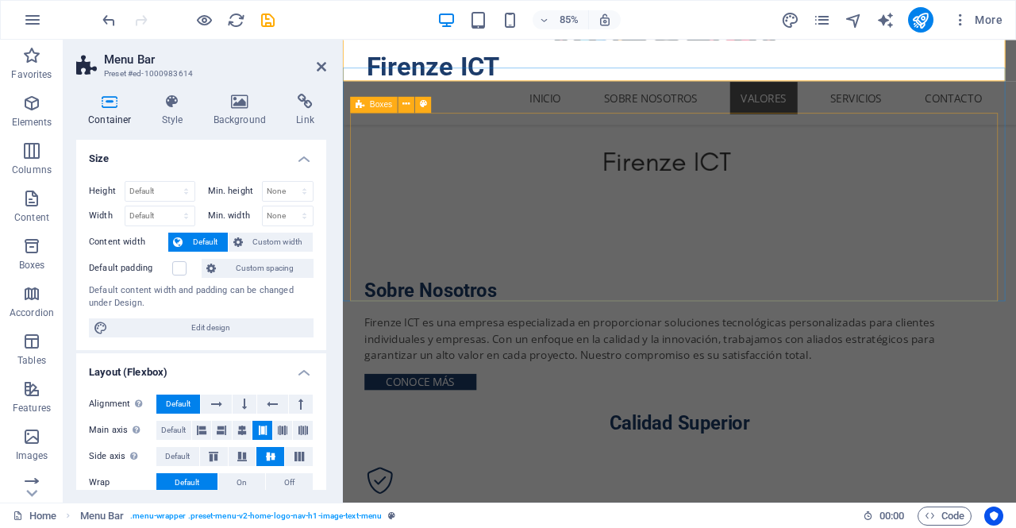
click at [365, 106] on div "Boxes" at bounding box center [374, 104] width 48 height 16
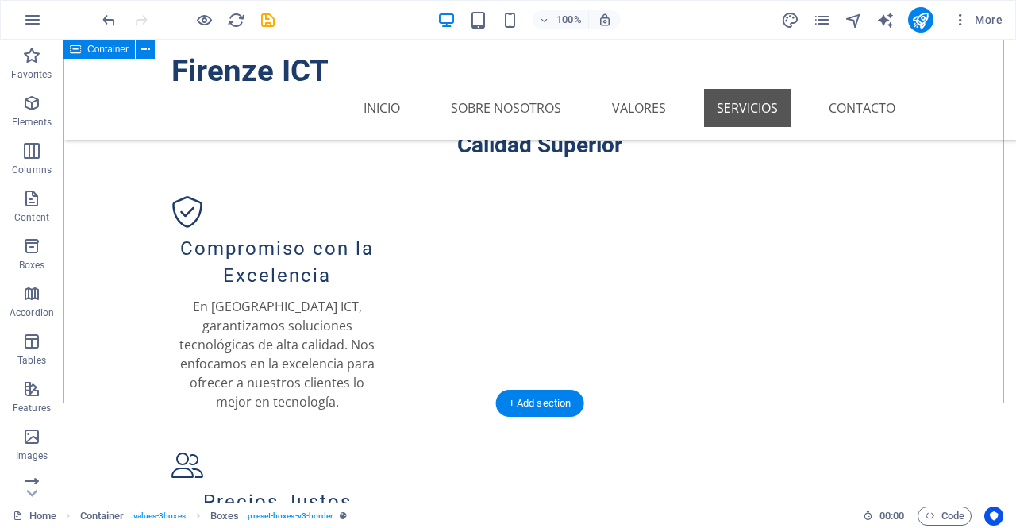
scroll to position [1097, 0]
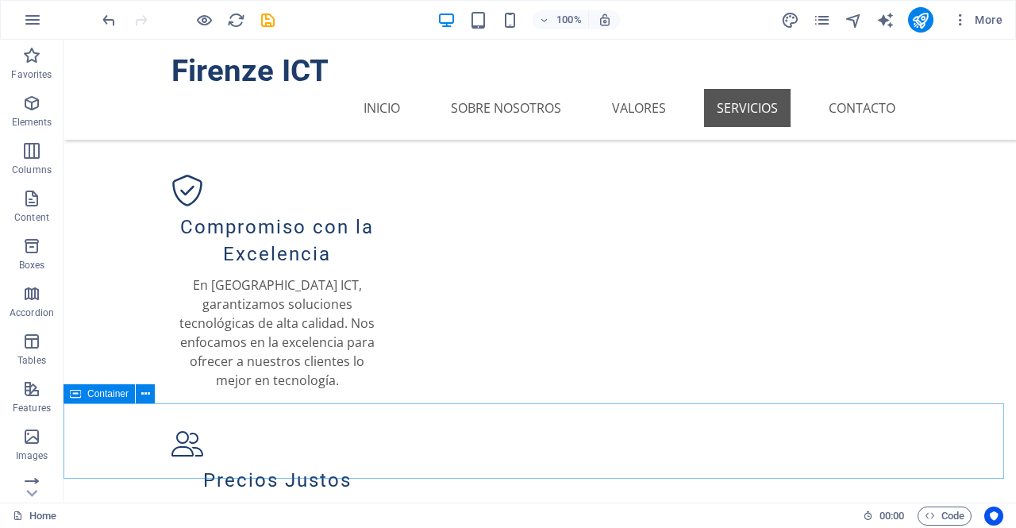
click at [106, 393] on span "Container" at bounding box center [107, 394] width 41 height 10
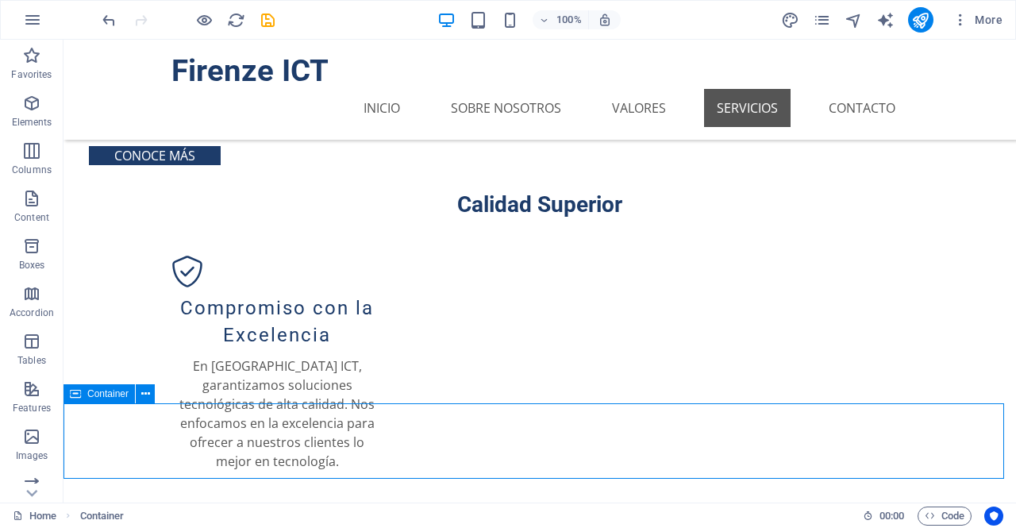
select select "px"
select select "%"
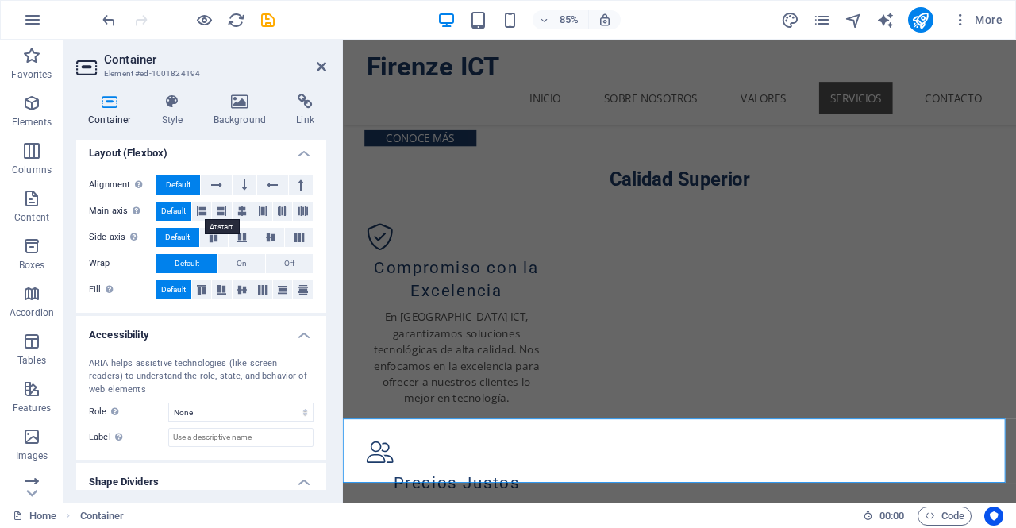
scroll to position [263, 0]
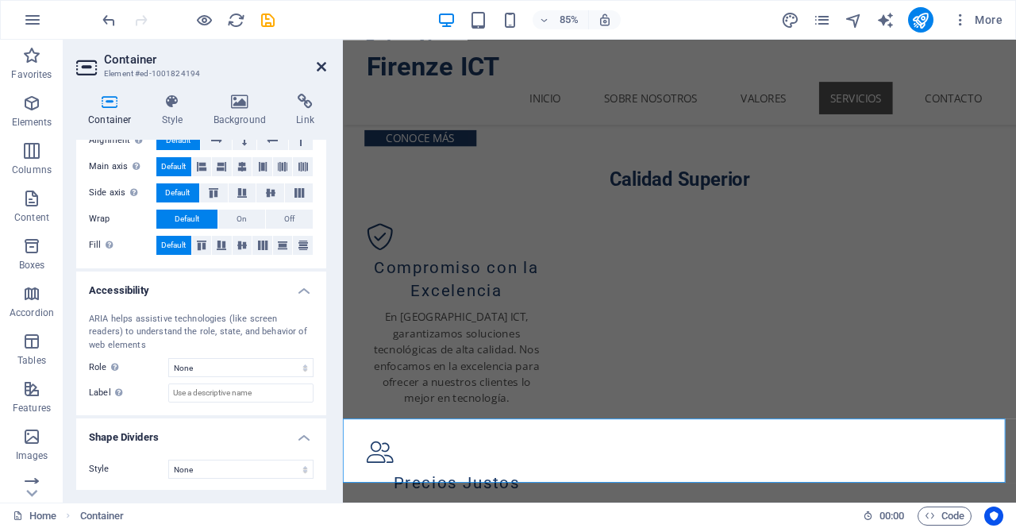
click at [321, 67] on icon at bounding box center [322, 66] width 10 height 13
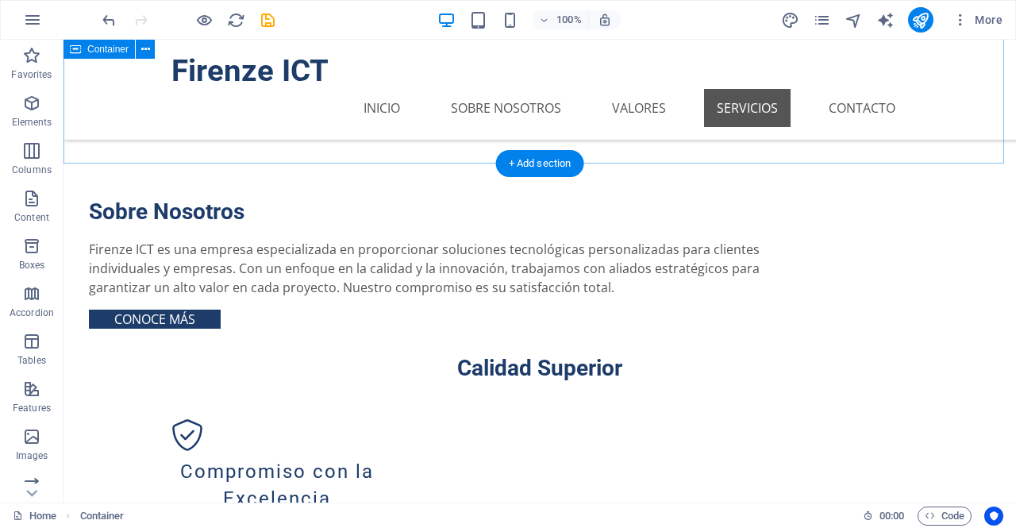
scroll to position [849, 0]
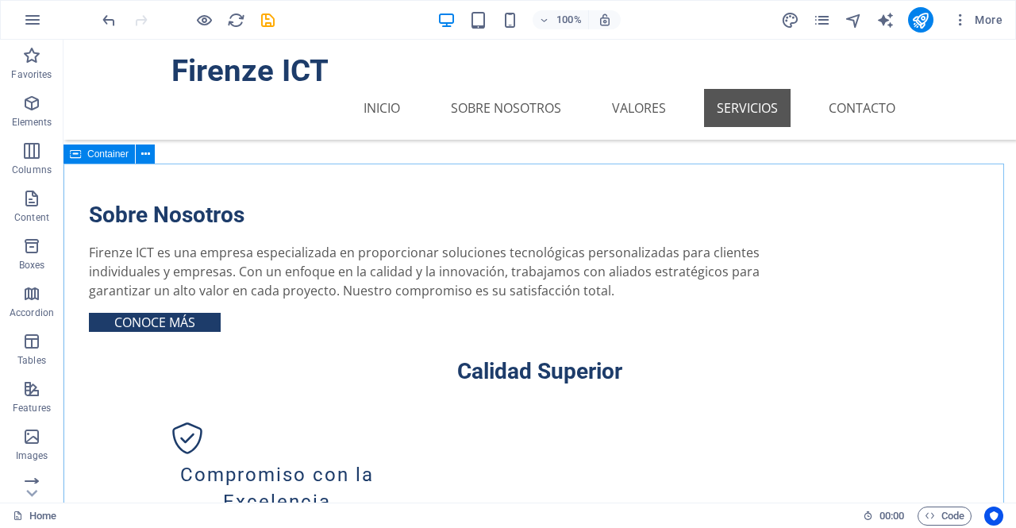
click at [107, 153] on span "Container" at bounding box center [107, 154] width 41 height 10
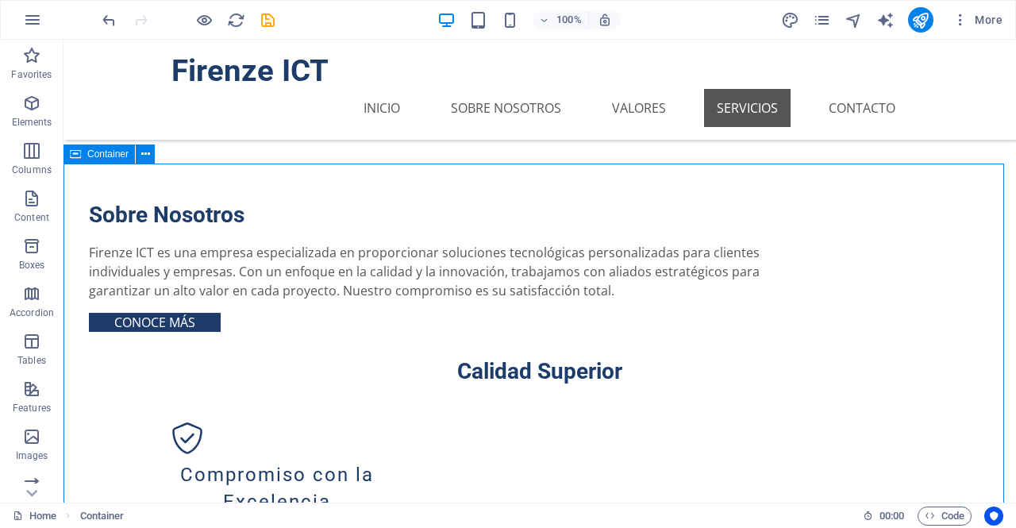
click at [107, 153] on span "Container" at bounding box center [107, 154] width 41 height 10
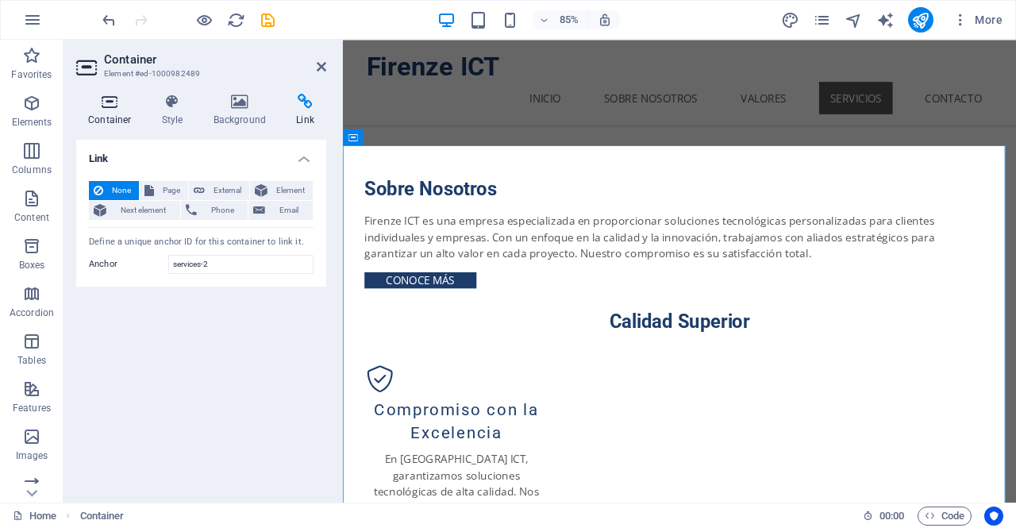
click at [111, 109] on icon at bounding box center [109, 102] width 67 height 16
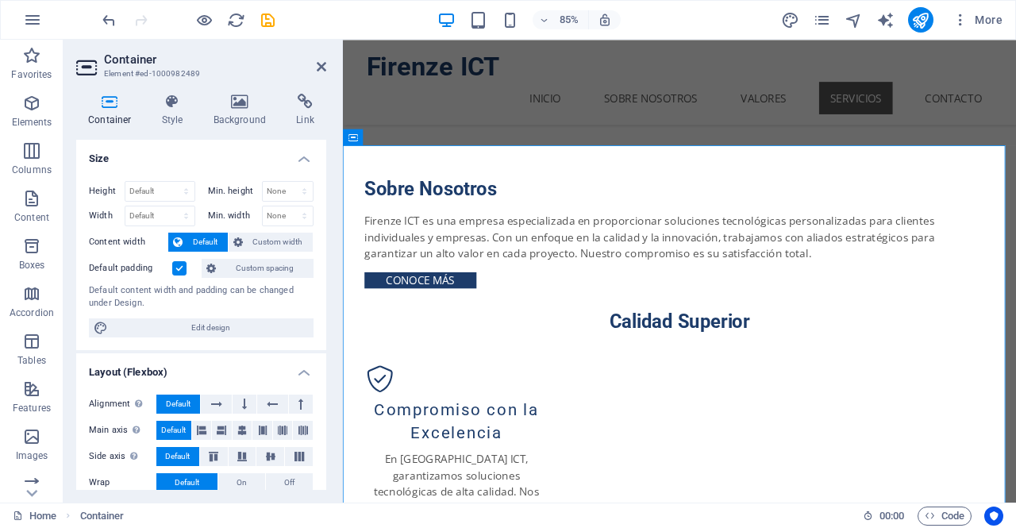
scroll to position [263, 0]
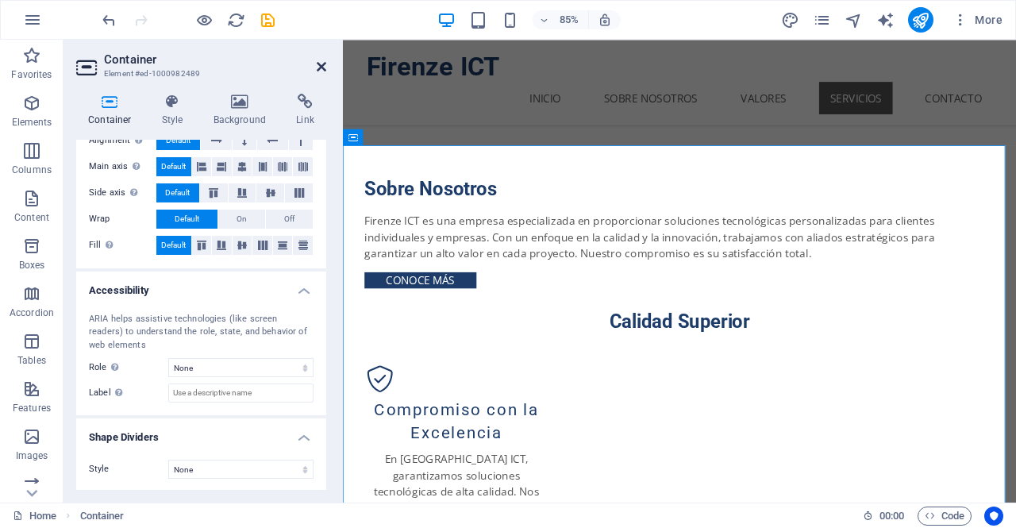
click at [321, 64] on icon at bounding box center [322, 66] width 10 height 13
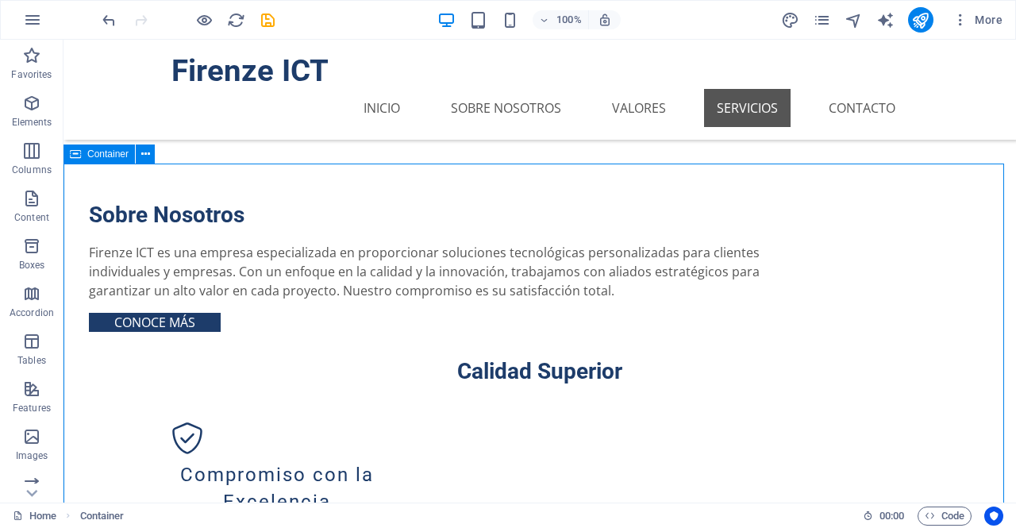
click at [79, 156] on icon at bounding box center [75, 153] width 11 height 19
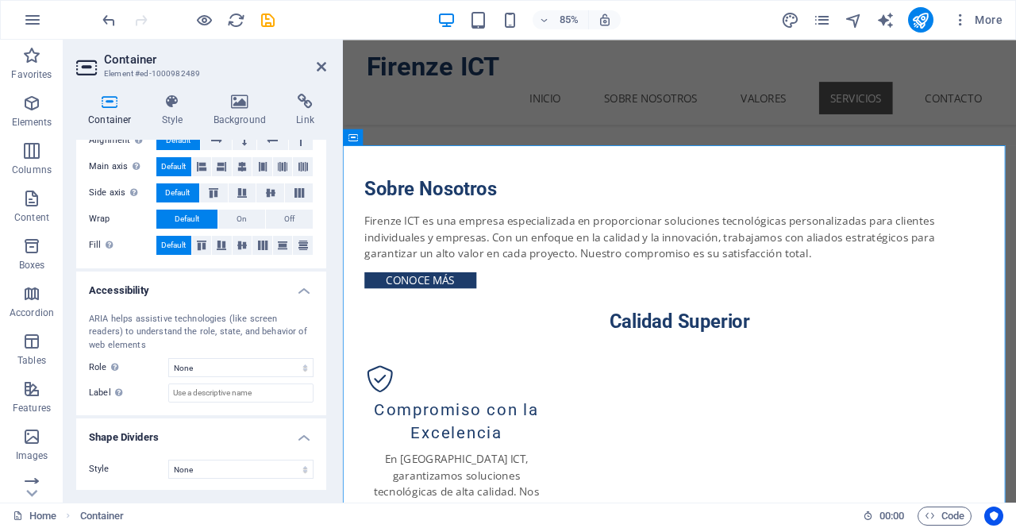
scroll to position [0, 0]
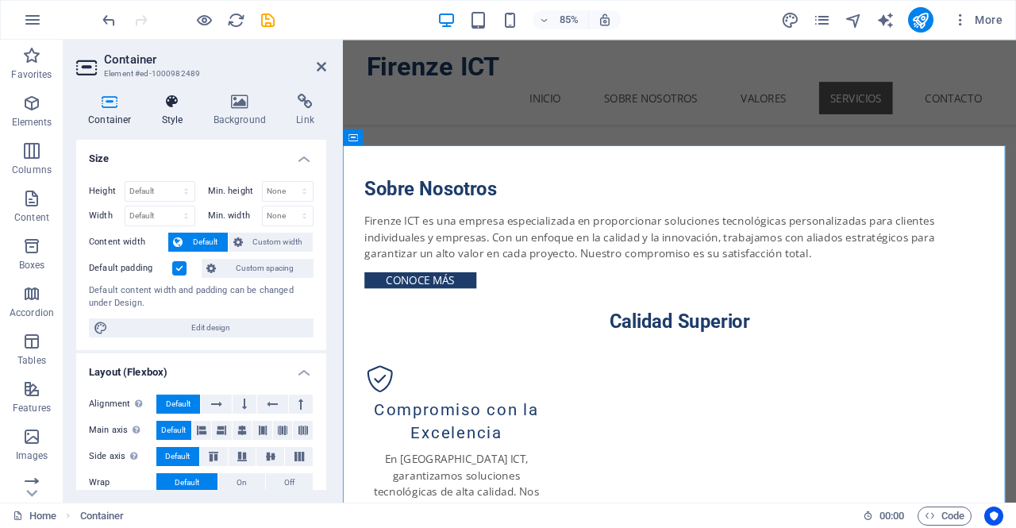
click at [175, 118] on h4 "Style" at bounding box center [176, 110] width 52 height 33
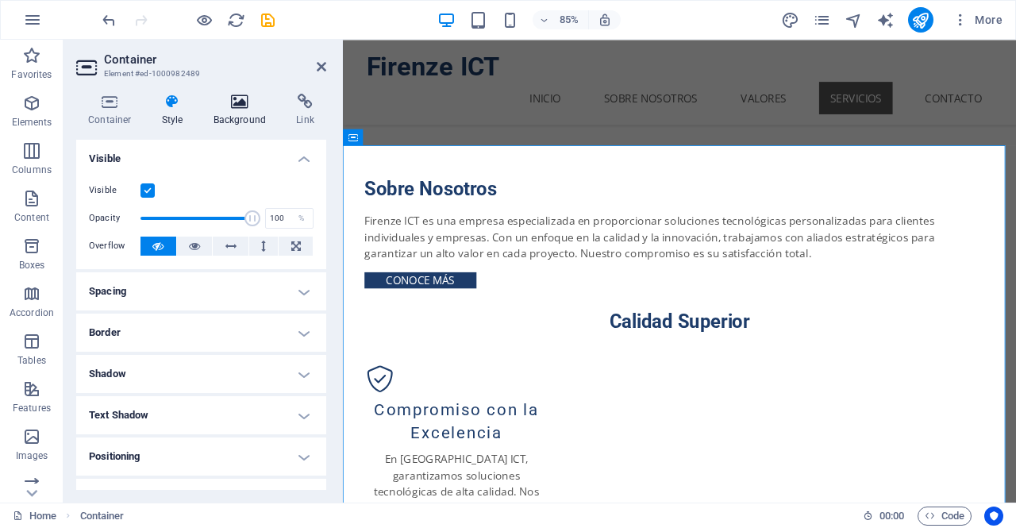
click at [229, 123] on h4 "Background" at bounding box center [243, 110] width 83 height 33
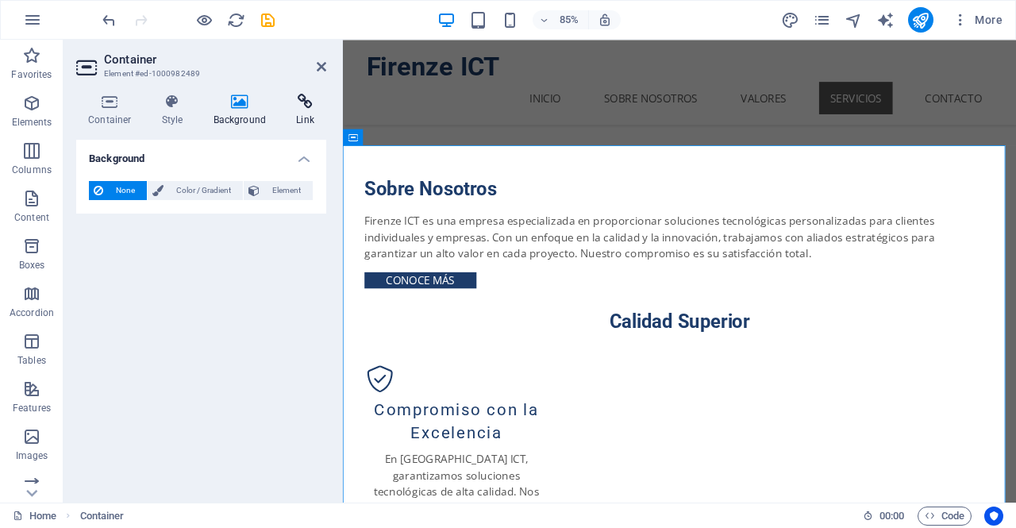
click at [290, 120] on h4 "Link" at bounding box center [305, 110] width 42 height 33
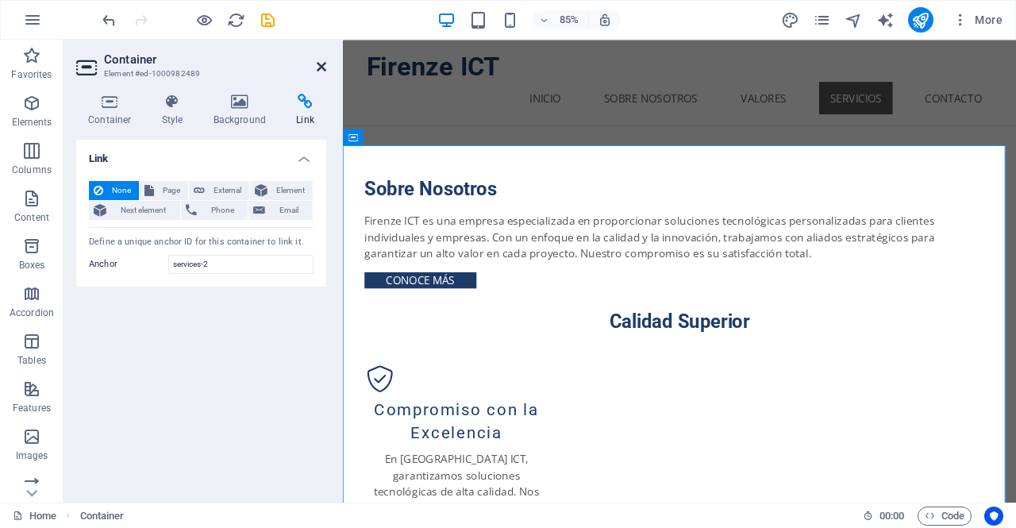
click at [325, 65] on icon at bounding box center [322, 66] width 10 height 13
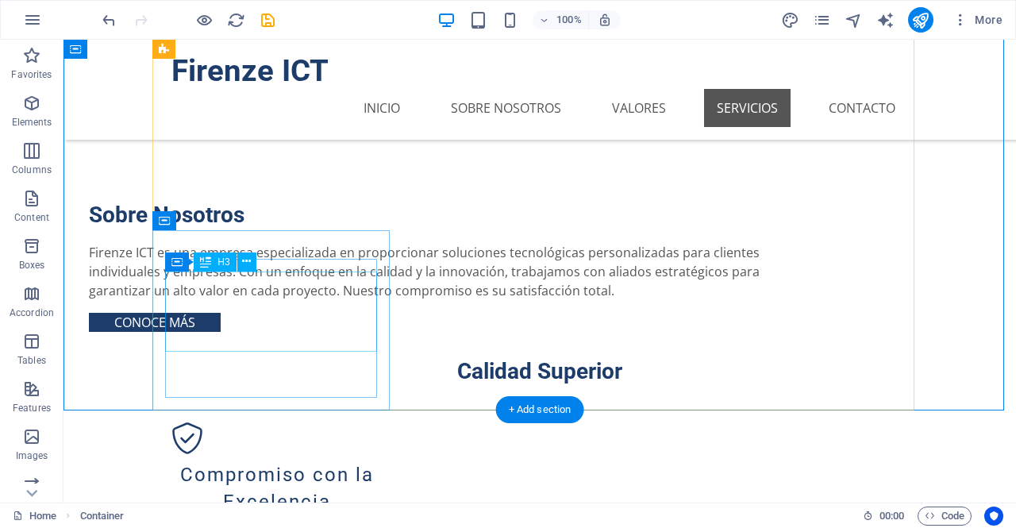
scroll to position [1097, 0]
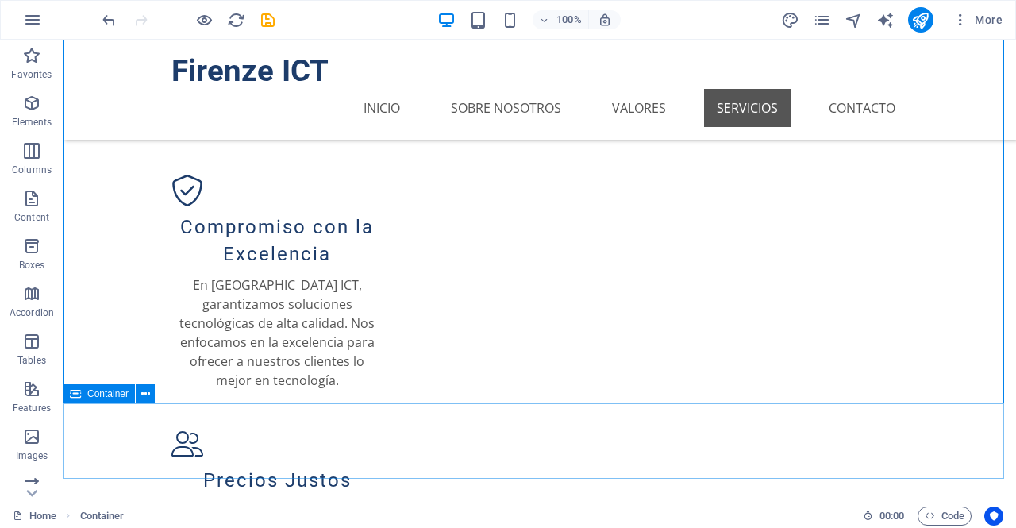
click at [113, 396] on span "Container" at bounding box center [107, 394] width 41 height 10
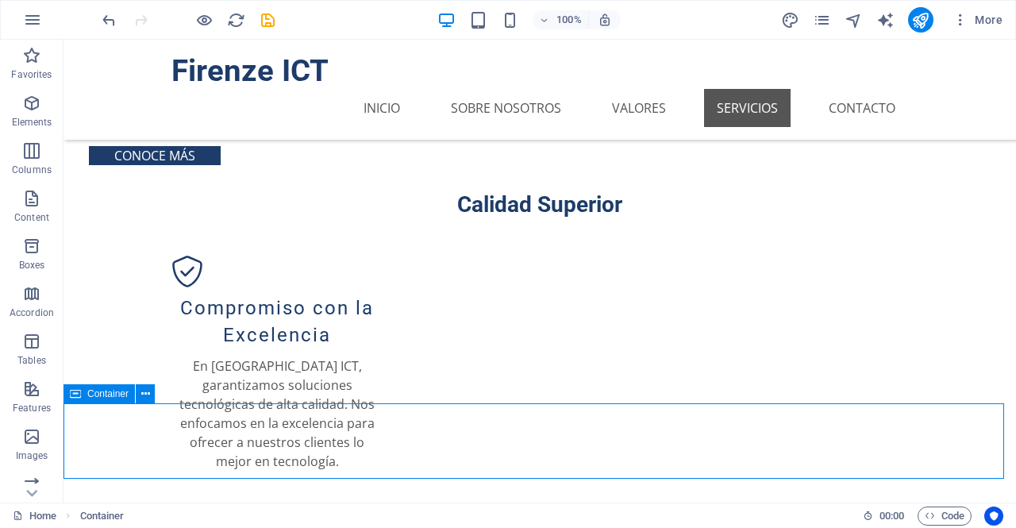
select select "px"
select select "%"
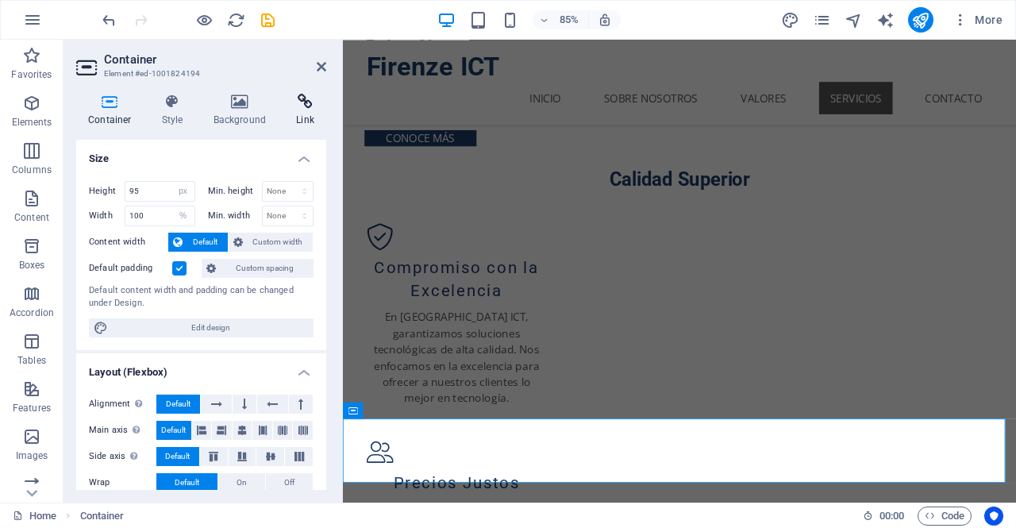
click at [308, 107] on icon at bounding box center [305, 102] width 42 height 16
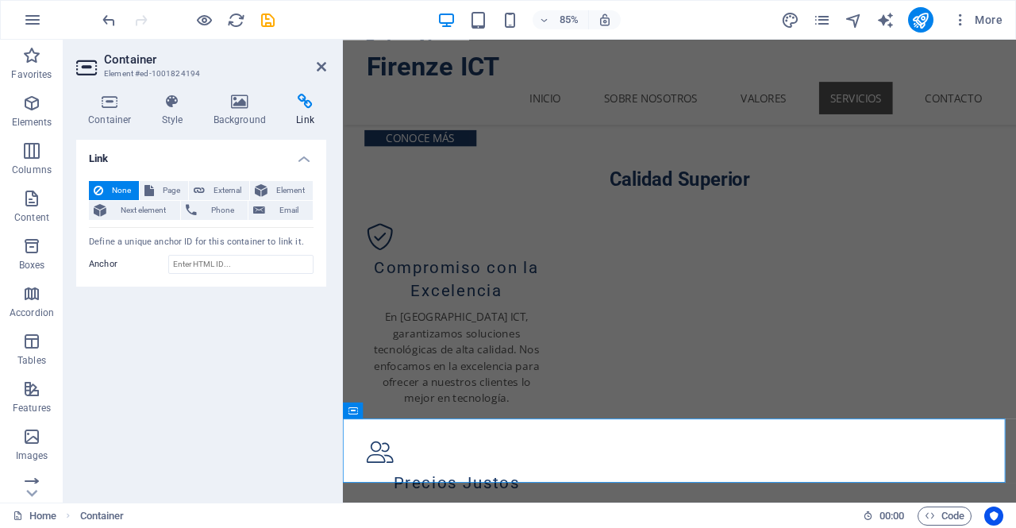
click at [314, 64] on h2 "Container" at bounding box center [215, 59] width 222 height 14
click at [321, 64] on icon at bounding box center [322, 66] width 10 height 13
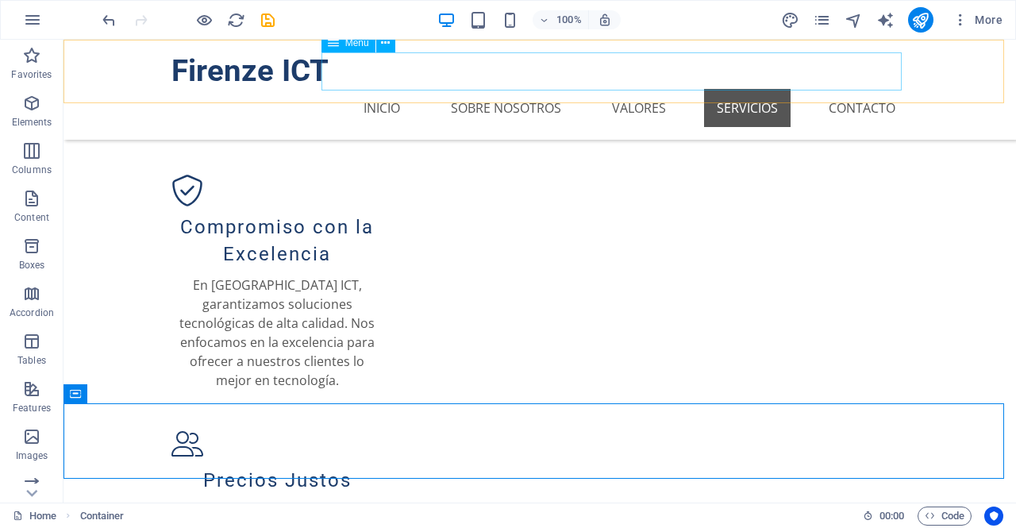
click at [720, 89] on nav "Inicio Sobre Nosotros Valores Servicios Contacto" at bounding box center [539, 108] width 736 height 38
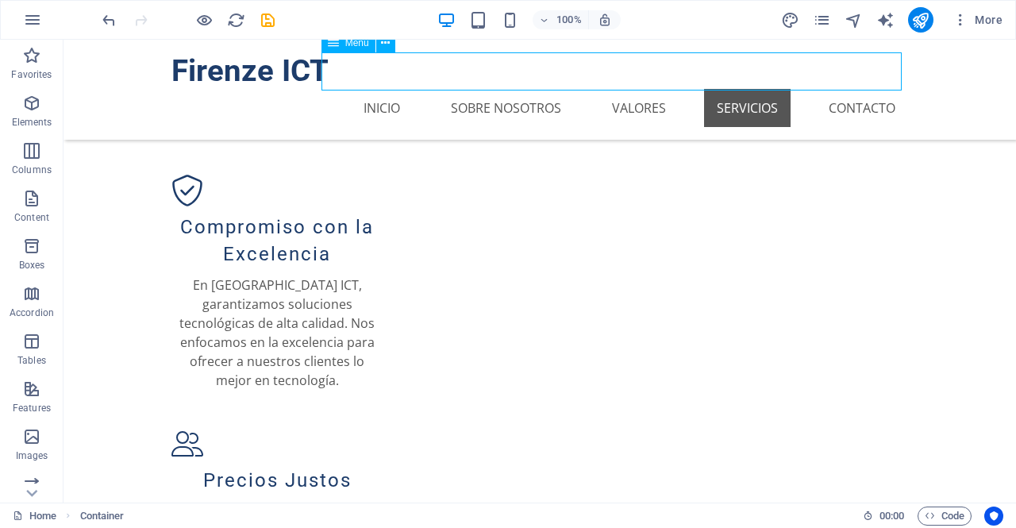
click at [720, 89] on nav "Inicio Sobre Nosotros Valores Servicios Contacto" at bounding box center [539, 108] width 736 height 38
select select
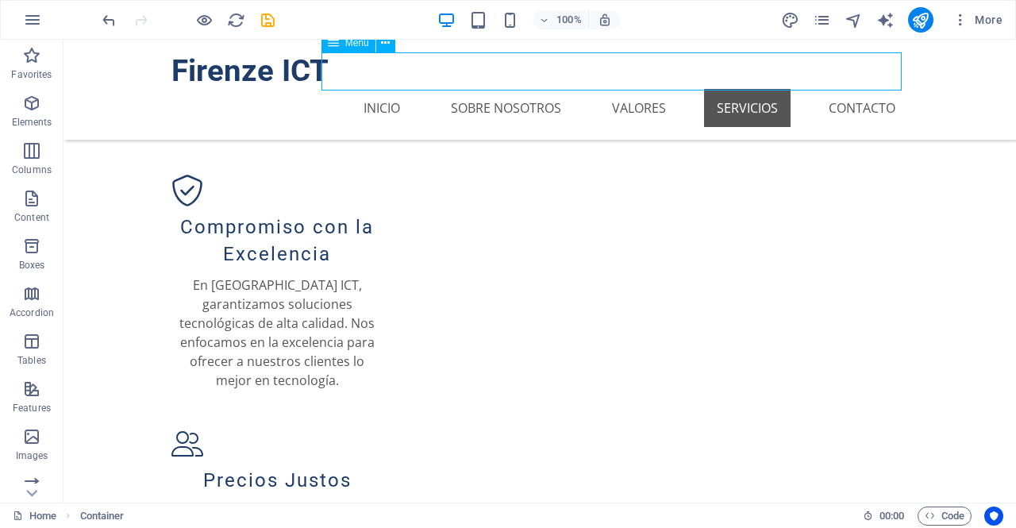
select select
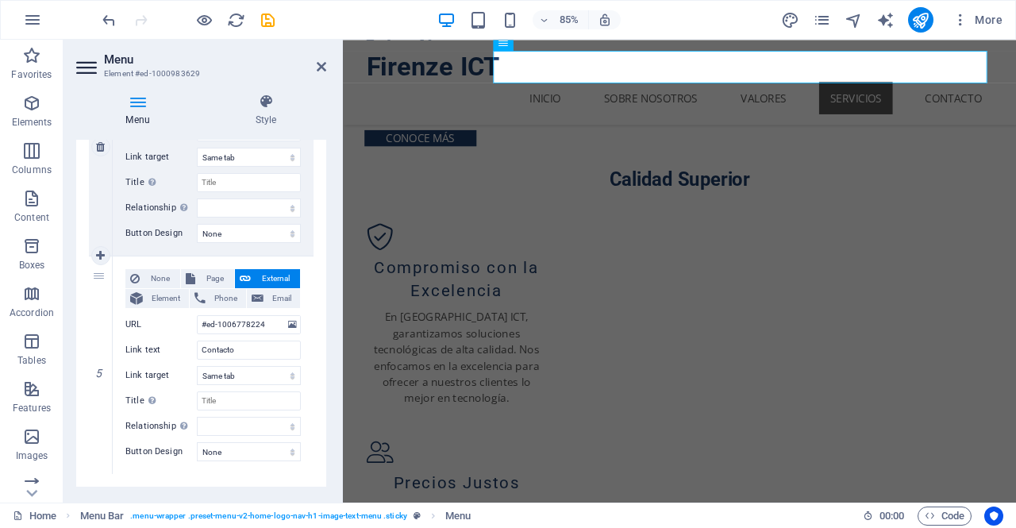
scroll to position [934, 0]
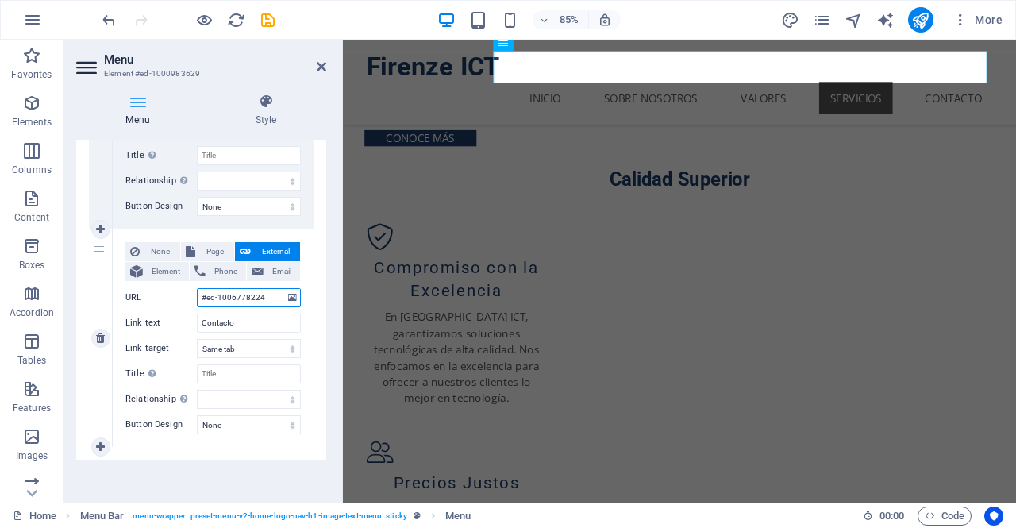
drag, startPoint x: 268, startPoint y: 291, endPoint x: 160, endPoint y: 287, distance: 108.0
click at [160, 288] on div "URL #ed-1006778224" at bounding box center [212, 297] width 175 height 19
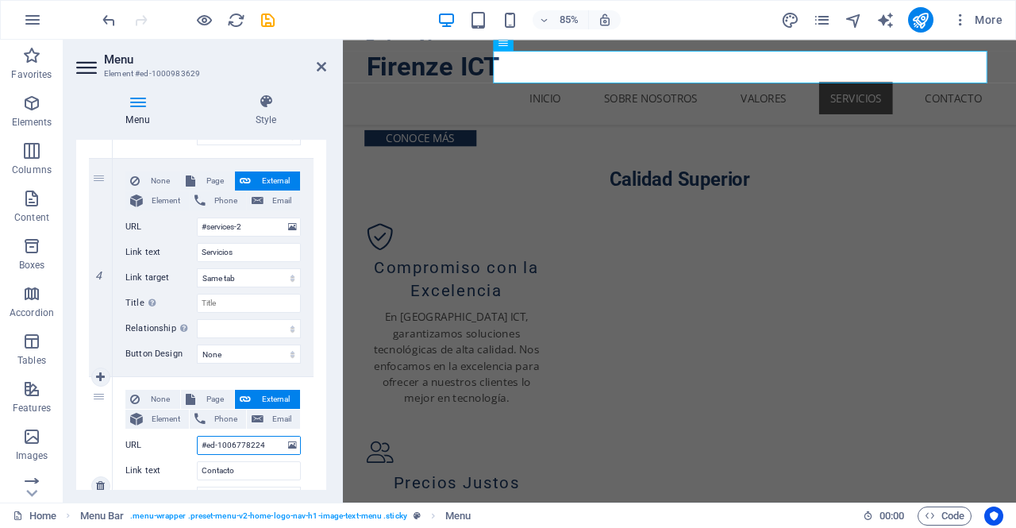
scroll to position [786, 0]
type input "#"
select select
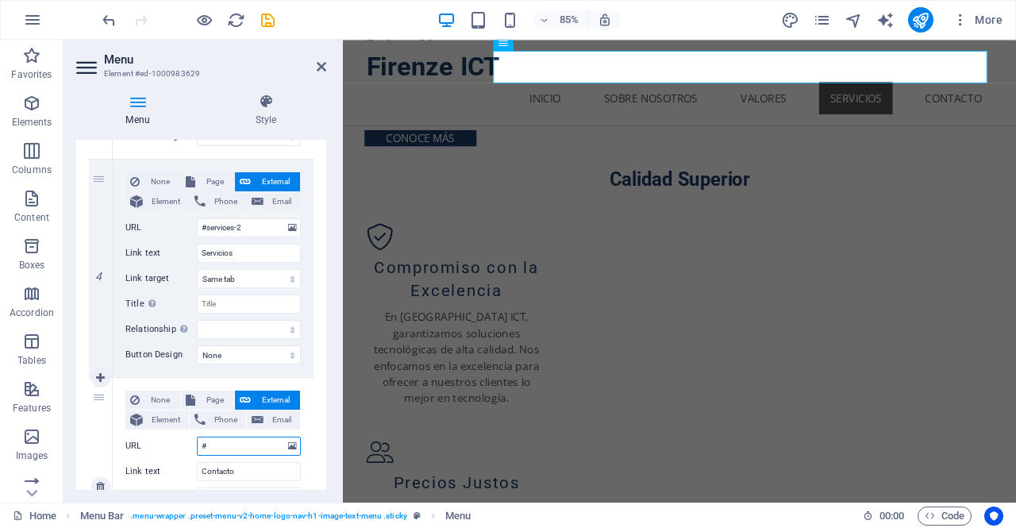
select select
type input "#contacto"
select select
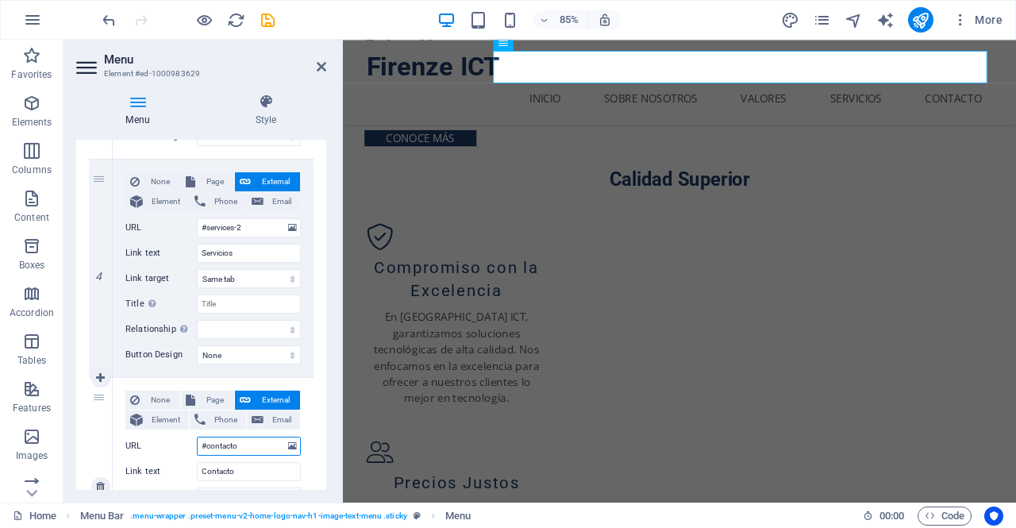
select select
type input "#contacto1"
select select
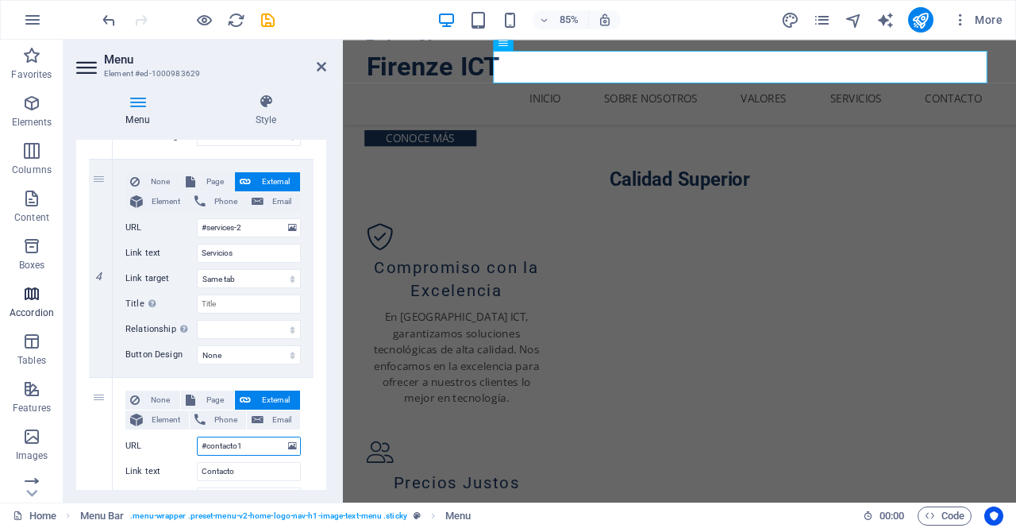
select select
drag, startPoint x: 248, startPoint y: 442, endPoint x: 132, endPoint y: 430, distance: 117.3
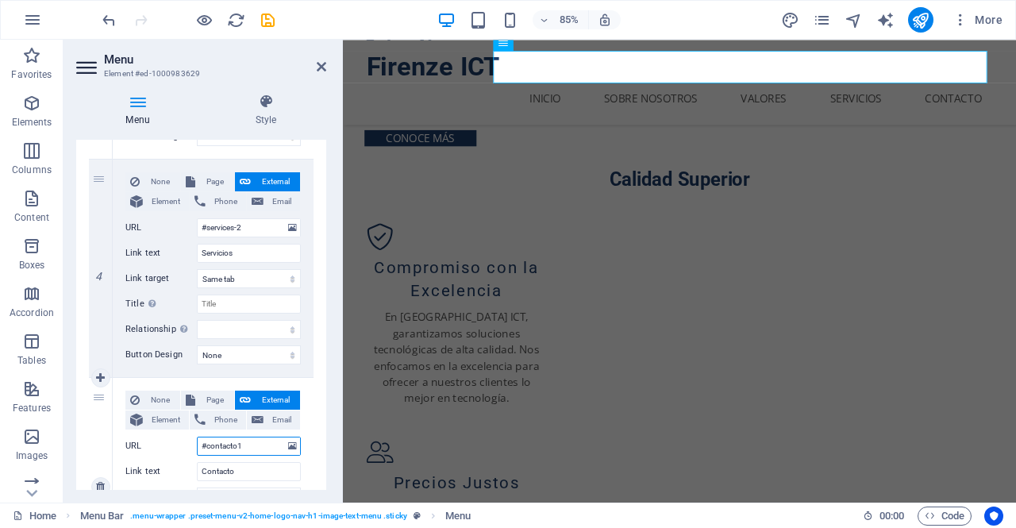
click at [132, 430] on div "None Page External Element Phone Email Page Home Subpage Legal Notice Privacy E…" at bounding box center [212, 473] width 175 height 167
type input "#contacto1"
click at [238, 334] on select "alternate author bookmark external help license next nofollow noreferrer noopen…" at bounding box center [249, 329] width 104 height 19
drag, startPoint x: 238, startPoint y: 334, endPoint x: 238, endPoint y: 325, distance: 9.5
click at [238, 334] on select "alternate author bookmark external help license next nofollow noreferrer noopen…" at bounding box center [249, 329] width 104 height 19
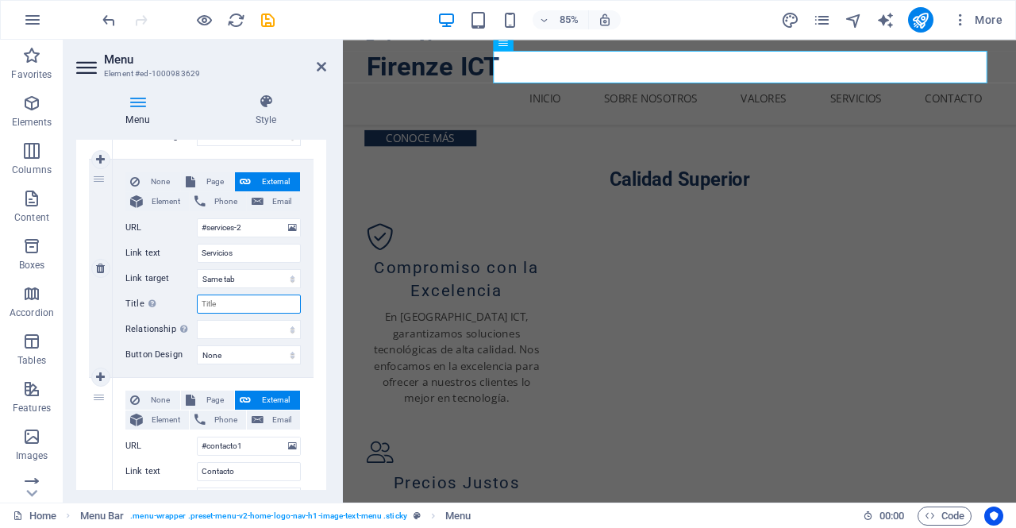
click at [244, 297] on input "Title Additional link description, should not be the same as the link text. The…" at bounding box center [249, 303] width 104 height 19
click at [327, 64] on aside "Menu Element #ed-1000983629 Menu Style Menu Auto Custom Create custom menu item…" at bounding box center [202, 271] width 279 height 463
click at [321, 67] on icon at bounding box center [322, 66] width 10 height 13
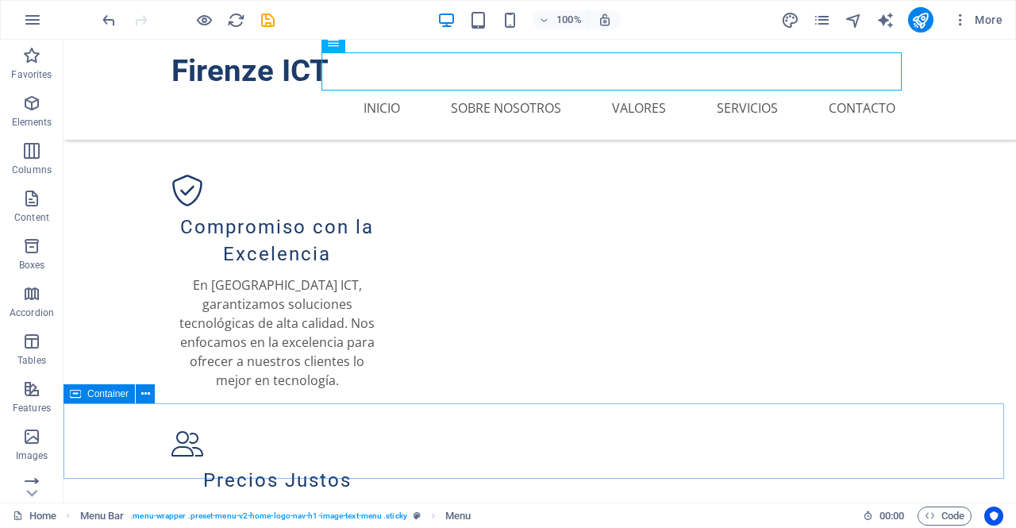
click at [94, 390] on span "Container" at bounding box center [107, 394] width 41 height 10
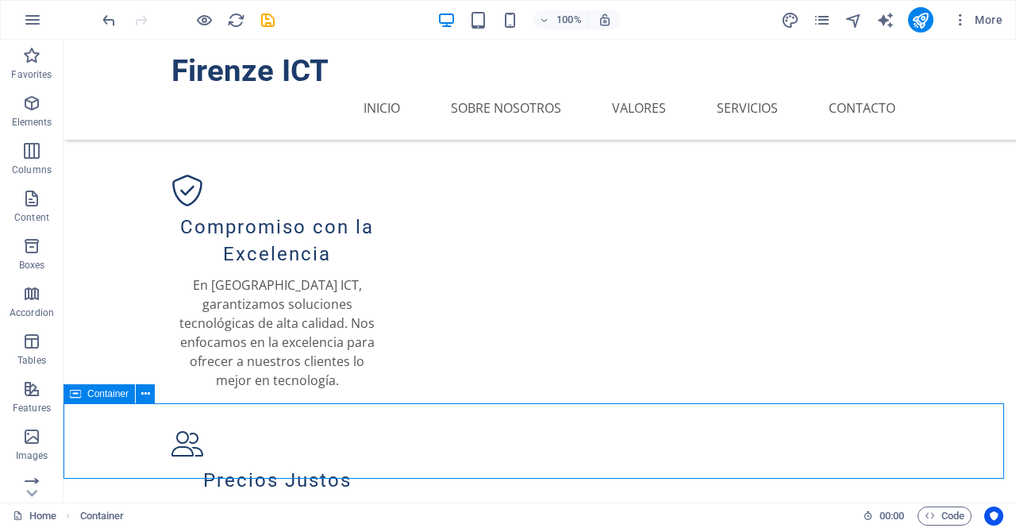
click at [94, 390] on span "Container" at bounding box center [107, 394] width 41 height 10
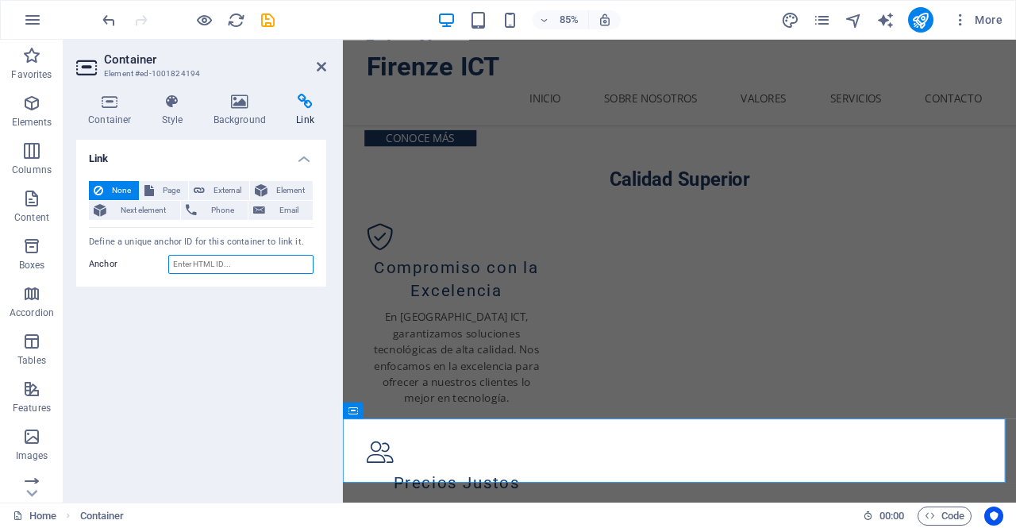
click at [236, 264] on input "Anchor" at bounding box center [240, 264] width 145 height 19
paste input "#contacto1"
type input "#contacto1"
click at [319, 73] on link at bounding box center [322, 66] width 10 height 13
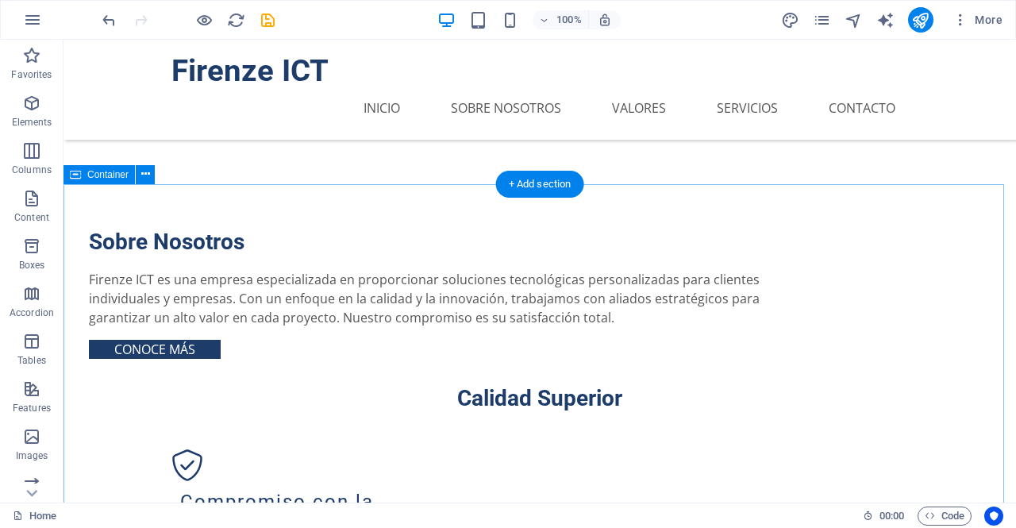
scroll to position [821, 0]
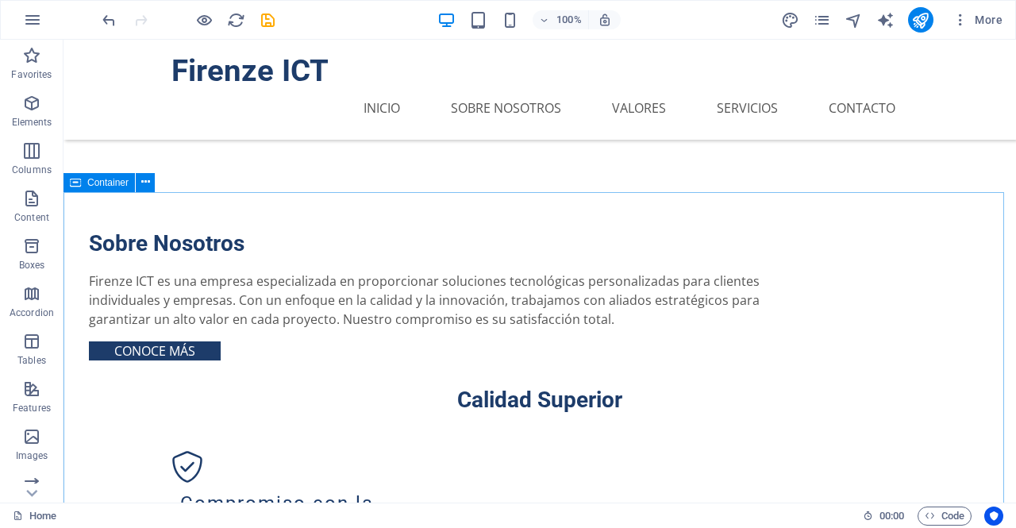
click at [108, 182] on span "Container" at bounding box center [107, 183] width 41 height 10
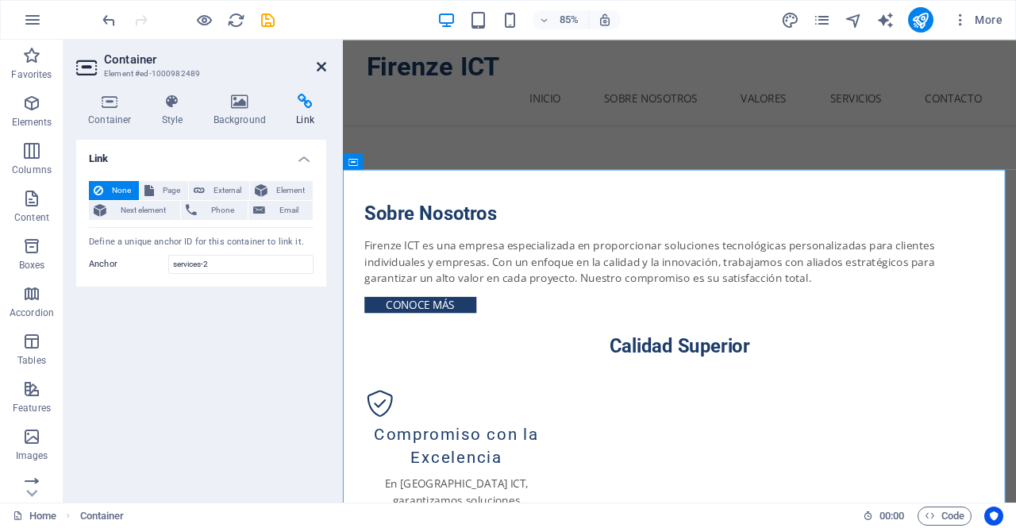
click at [323, 62] on icon at bounding box center [322, 66] width 10 height 13
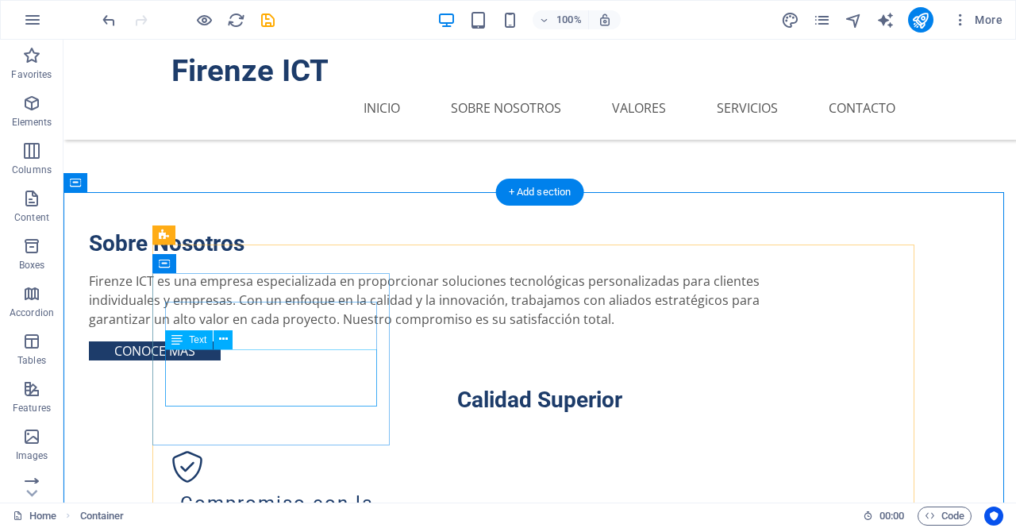
scroll to position [1097, 0]
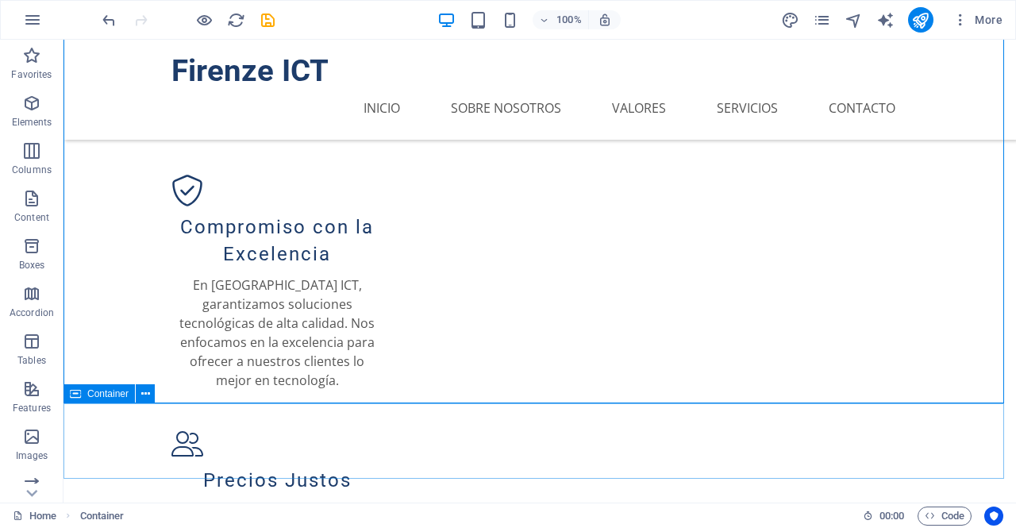
click at [118, 398] on span "Container" at bounding box center [107, 394] width 41 height 10
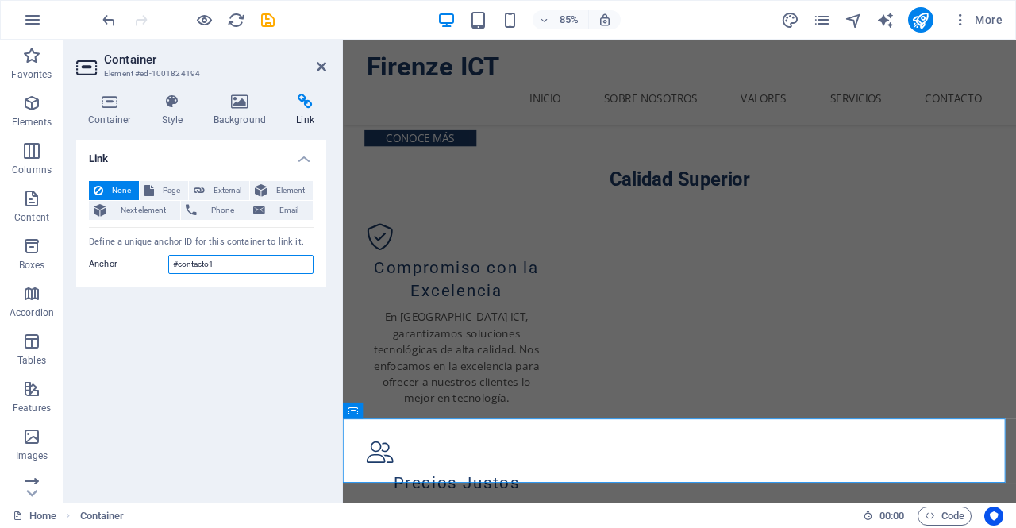
click at [181, 264] on input "#contacto1" at bounding box center [240, 264] width 145 height 19
type input "contacto1"
click at [319, 60] on icon at bounding box center [322, 66] width 10 height 13
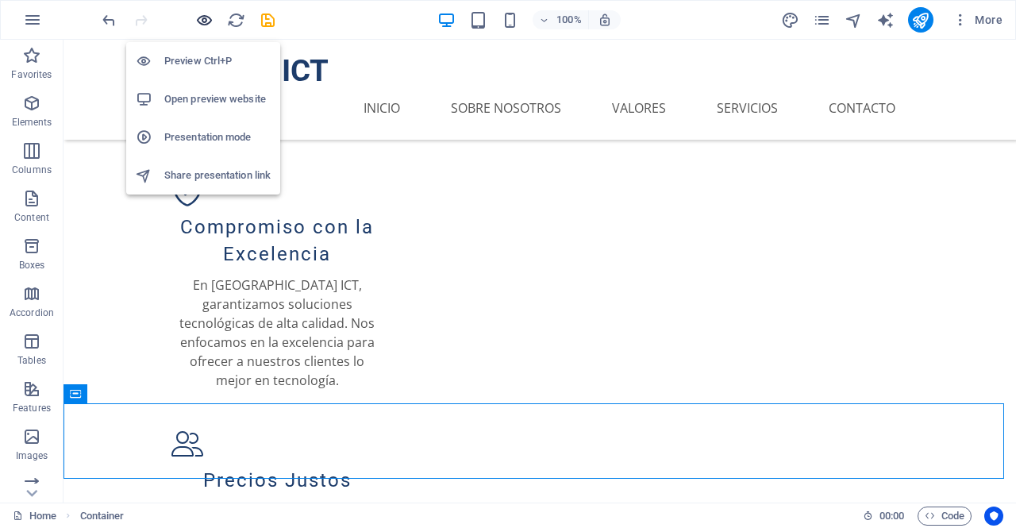
click at [204, 18] on icon "button" at bounding box center [204, 20] width 18 height 18
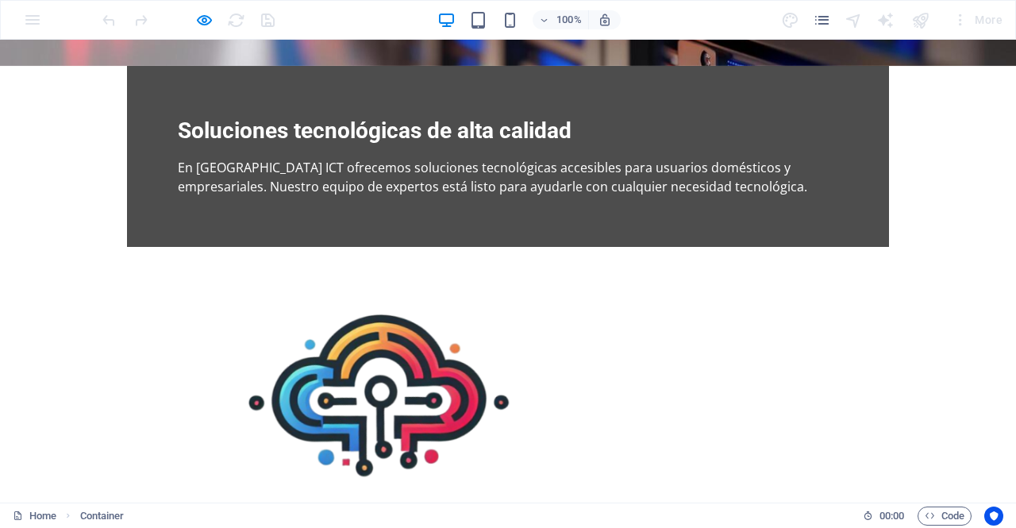
scroll to position [0, 0]
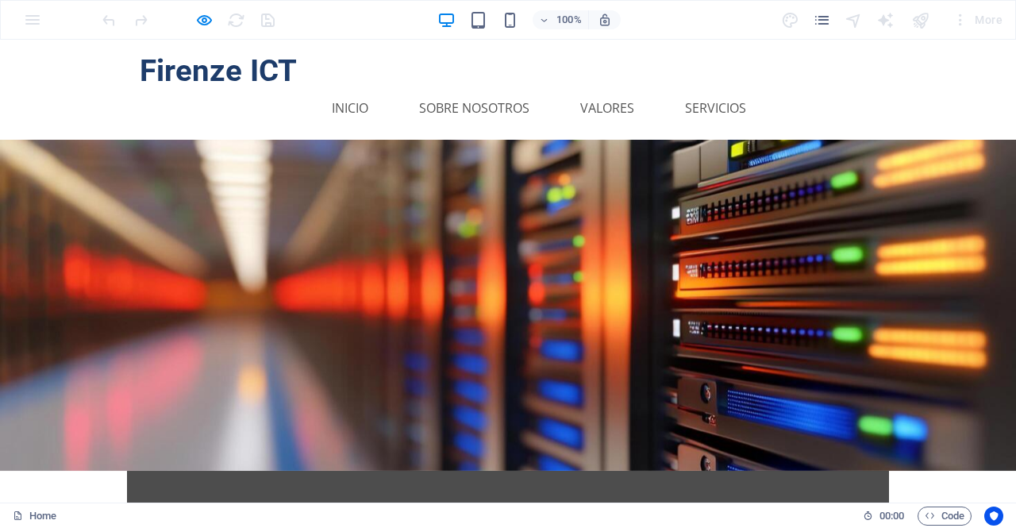
click at [822, 89] on link "Contacto" at bounding box center [830, 108] width 92 height 38
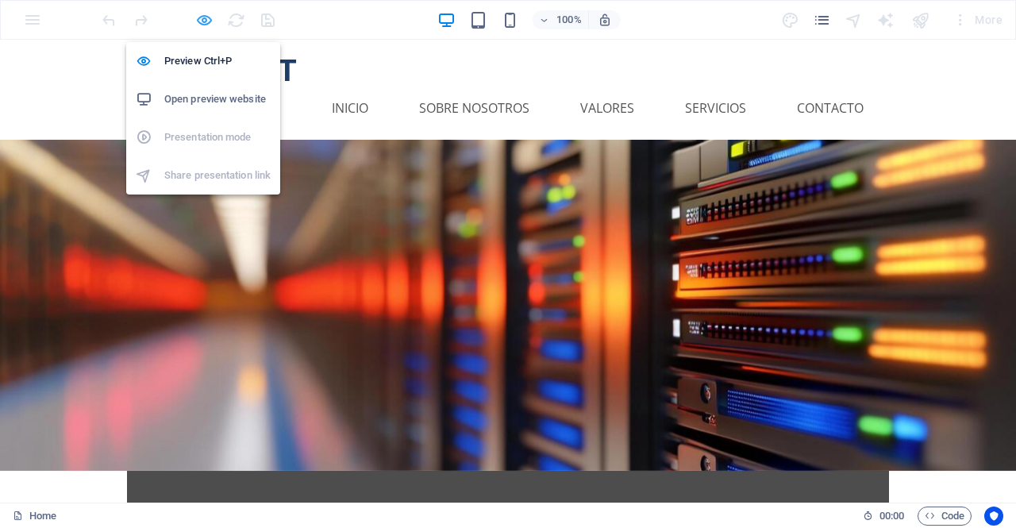
click at [203, 21] on icon "button" at bounding box center [204, 20] width 18 height 18
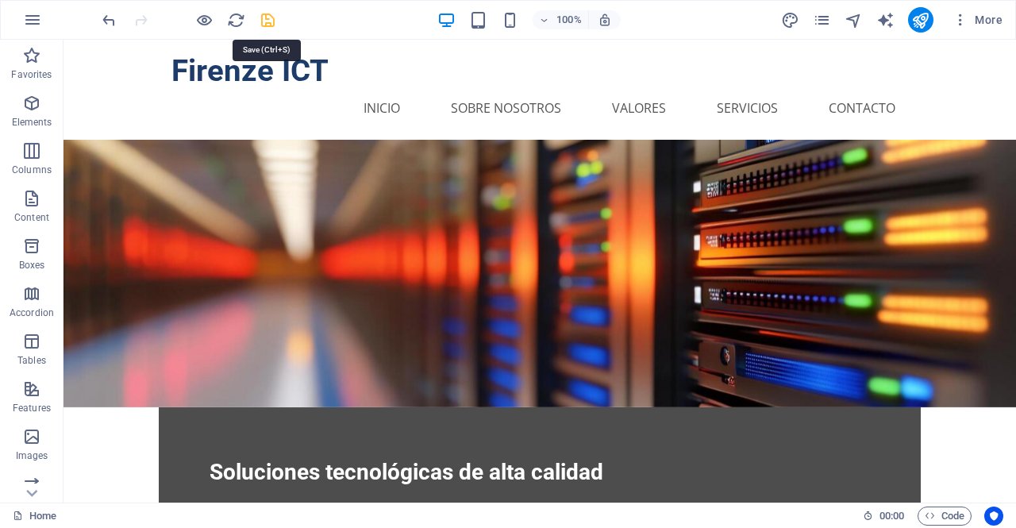
click at [271, 14] on icon "save" at bounding box center [268, 20] width 18 height 18
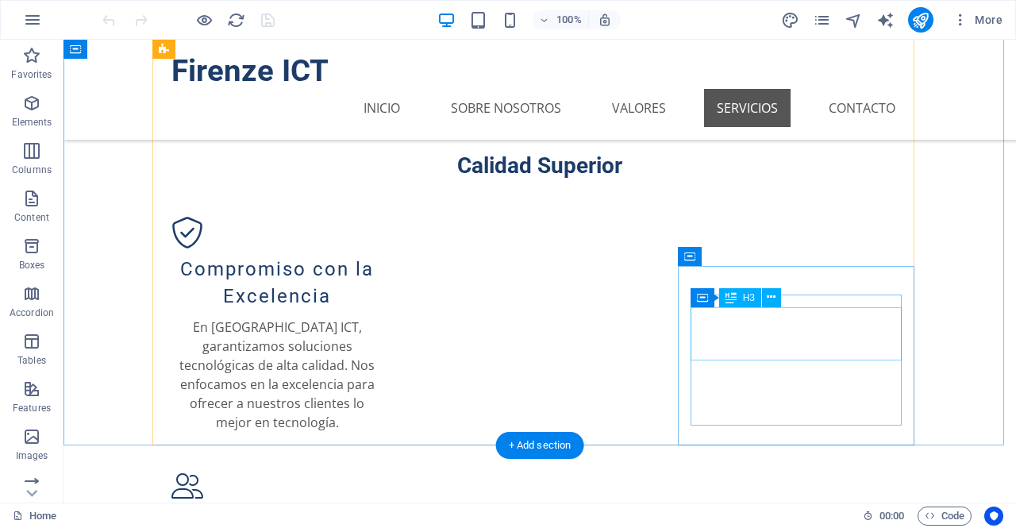
scroll to position [1097, 0]
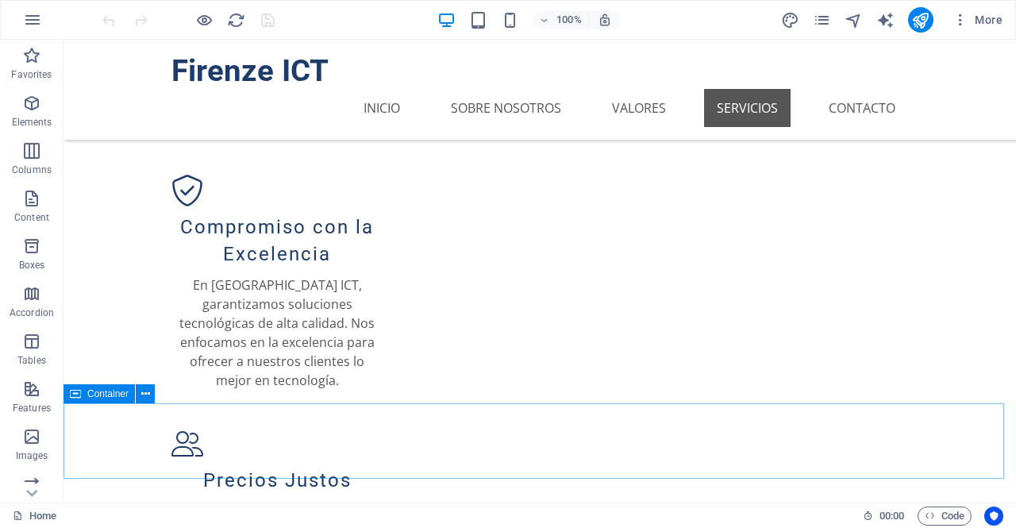
click at [93, 391] on span "Container" at bounding box center [107, 394] width 41 height 10
select select "px"
select select "%"
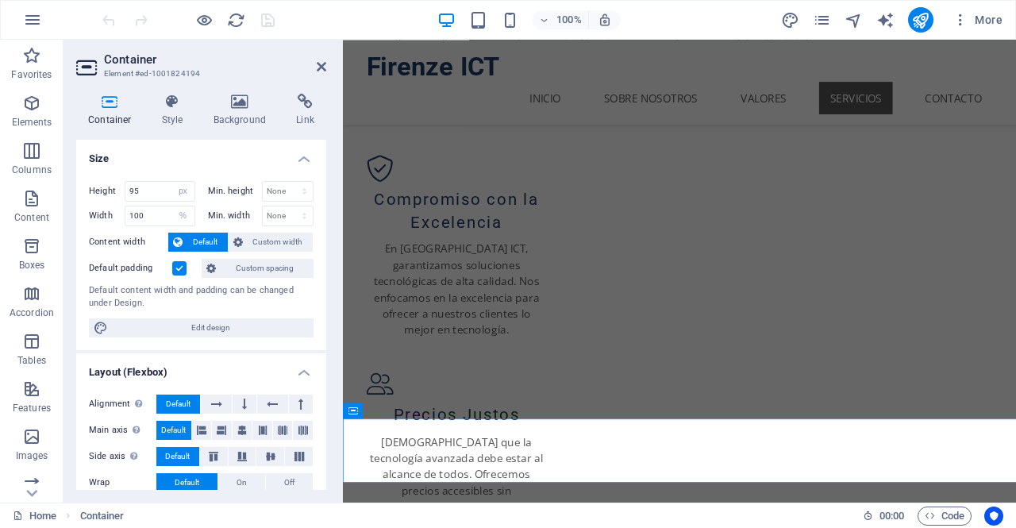
scroll to position [1016, 0]
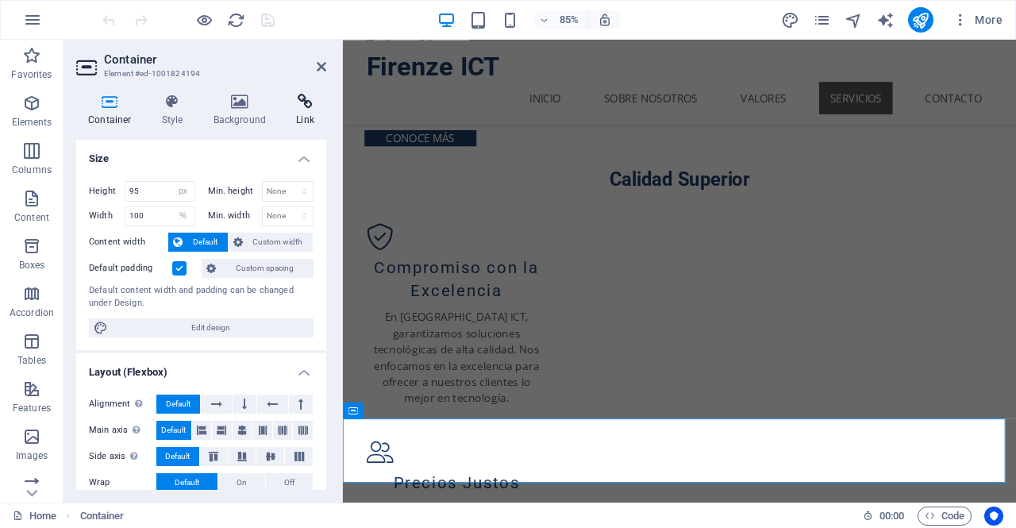
click at [303, 110] on h4 "Link" at bounding box center [305, 110] width 42 height 33
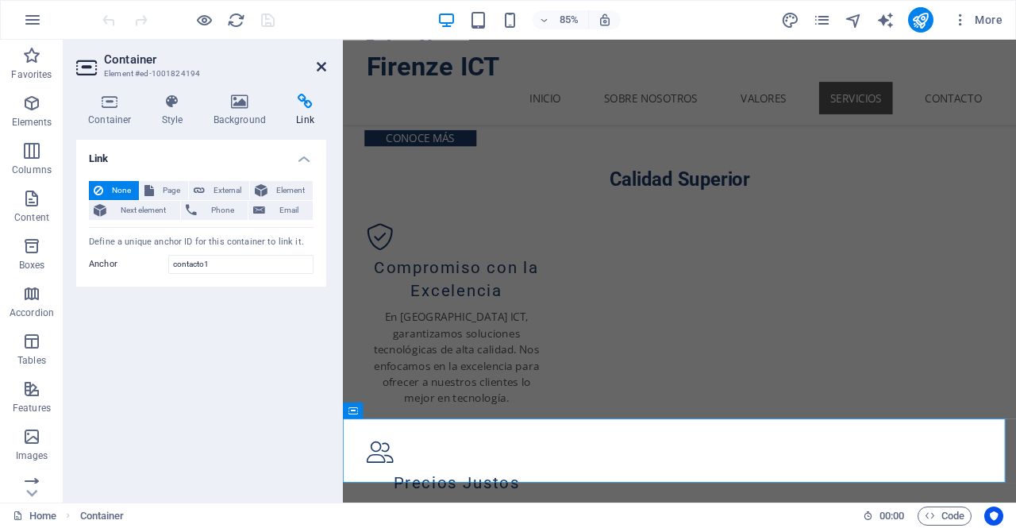
click at [317, 64] on icon at bounding box center [322, 66] width 10 height 13
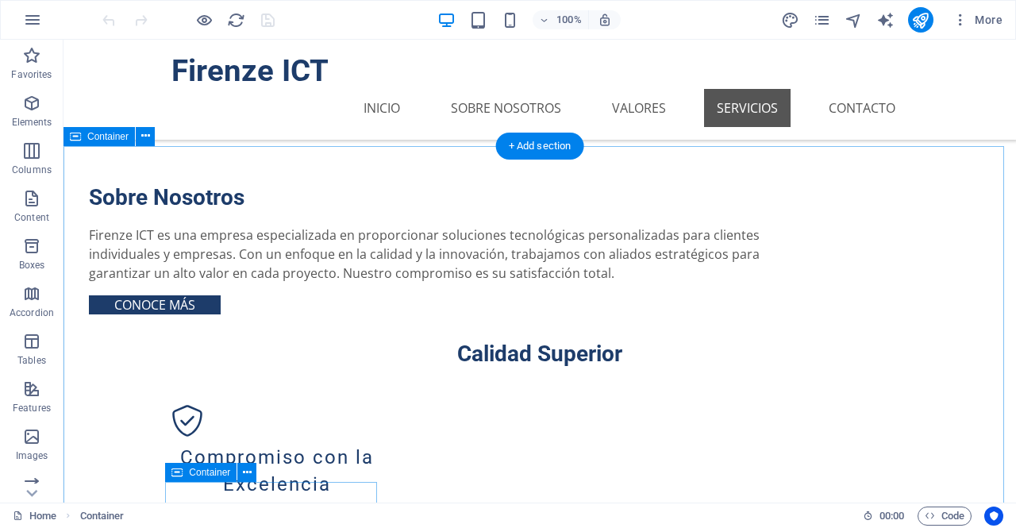
scroll to position [824, 0]
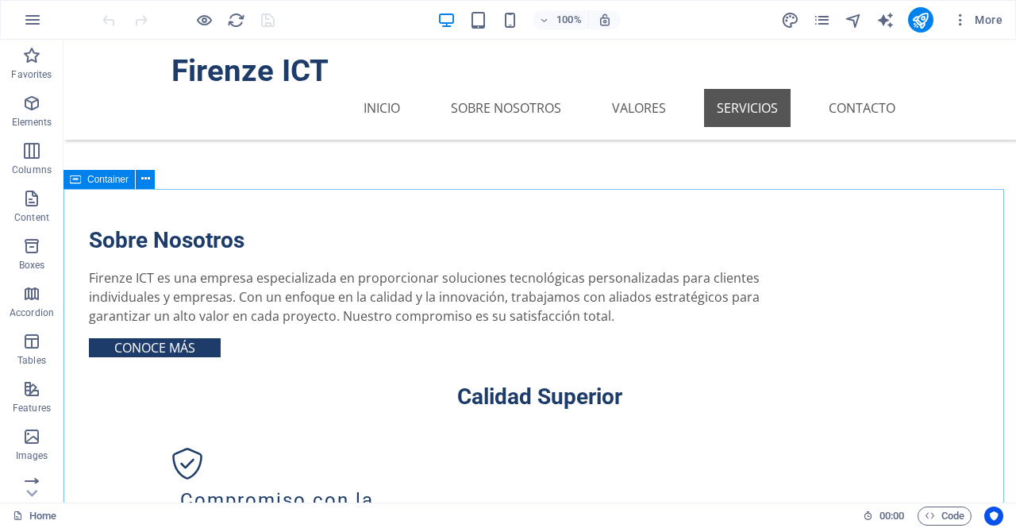
click at [103, 177] on span "Container" at bounding box center [107, 180] width 41 height 10
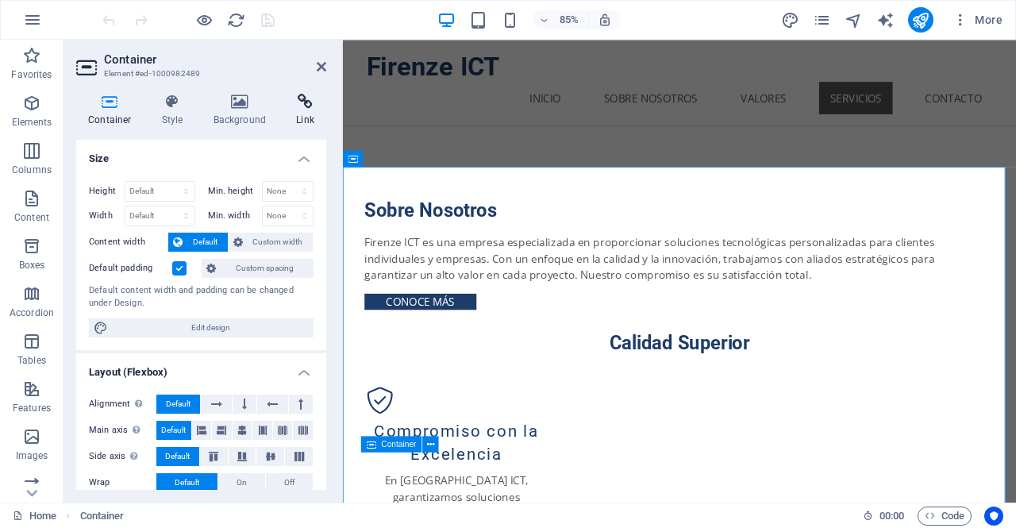
click at [310, 107] on icon at bounding box center [305, 102] width 42 height 16
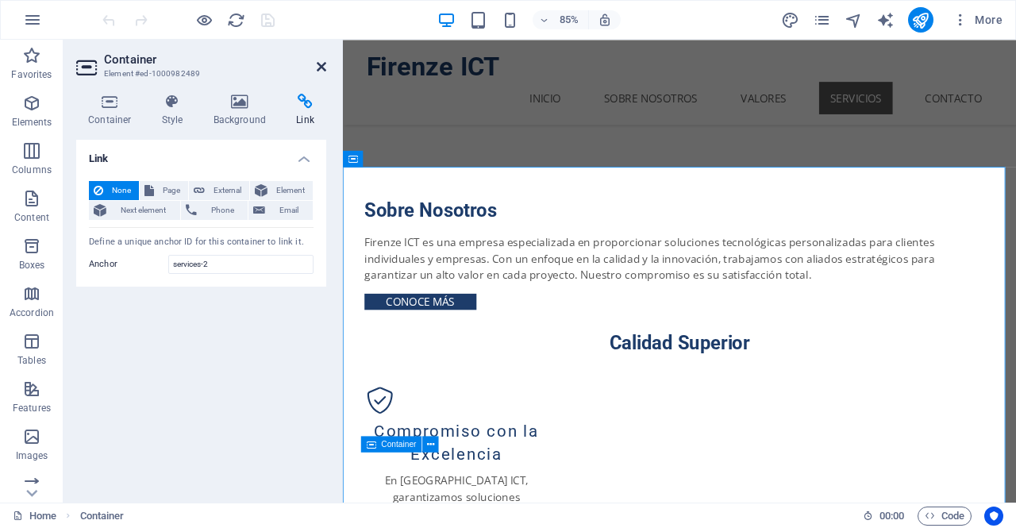
click at [322, 69] on icon at bounding box center [322, 66] width 10 height 13
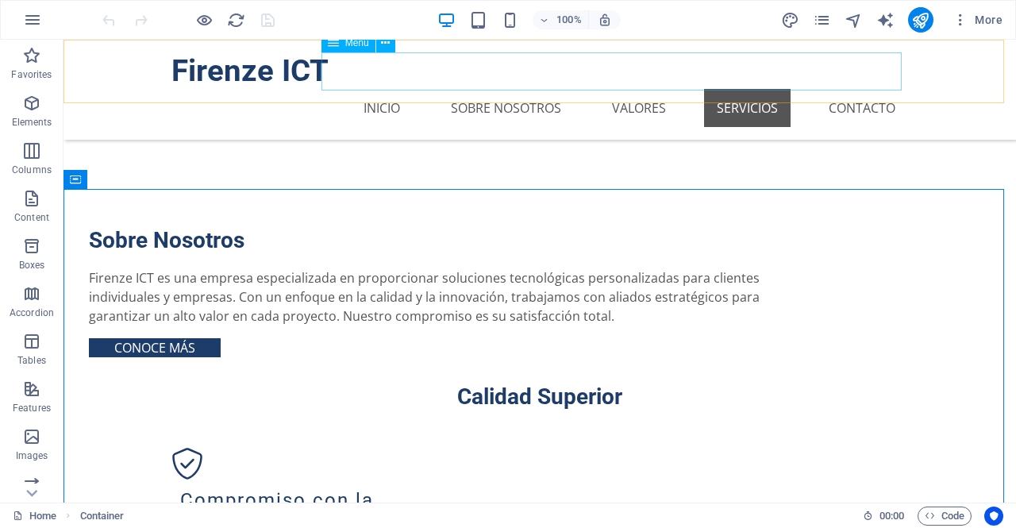
click at [819, 89] on nav "Inicio Sobre Nosotros Valores Servicios Contacto" at bounding box center [539, 108] width 736 height 38
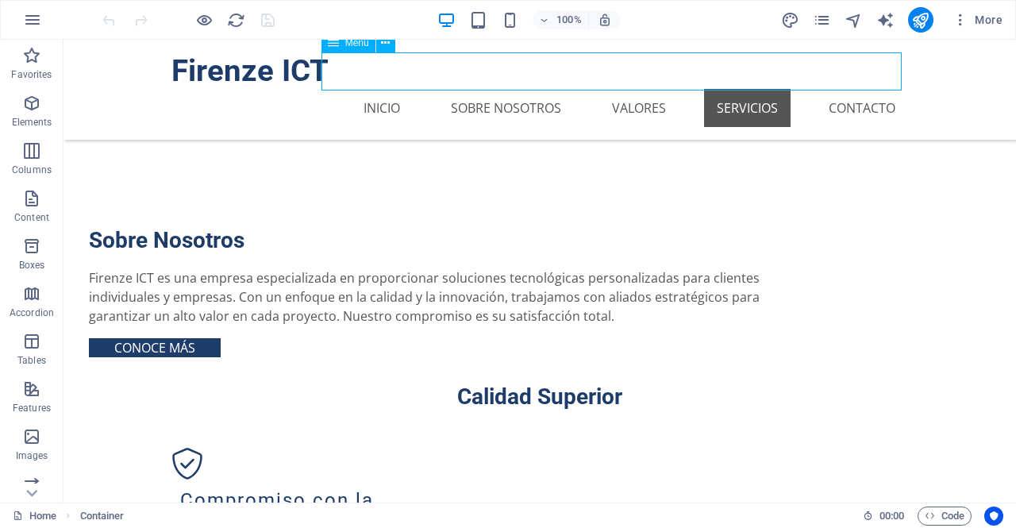
click at [819, 89] on nav "Inicio Sobre Nosotros Valores Servicios Contacto" at bounding box center [539, 108] width 736 height 38
select select
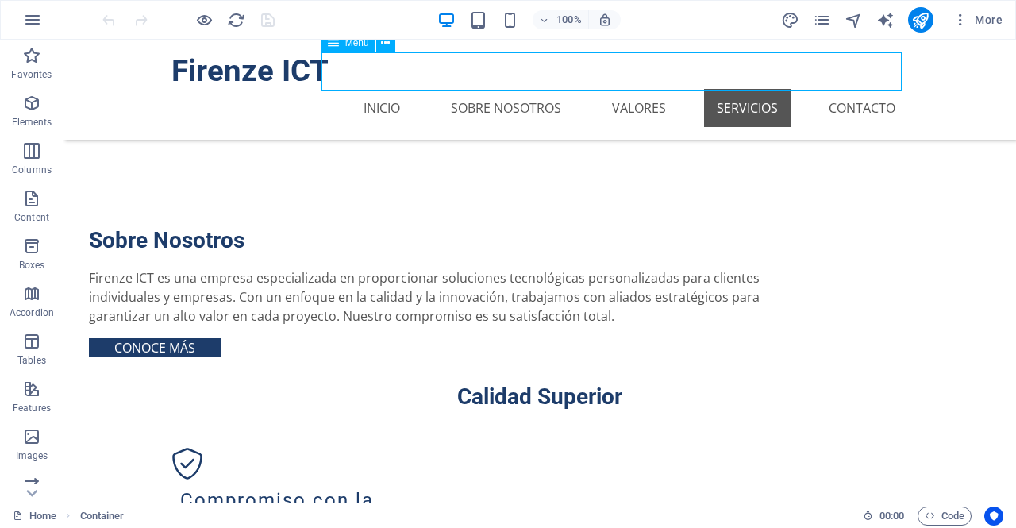
select select
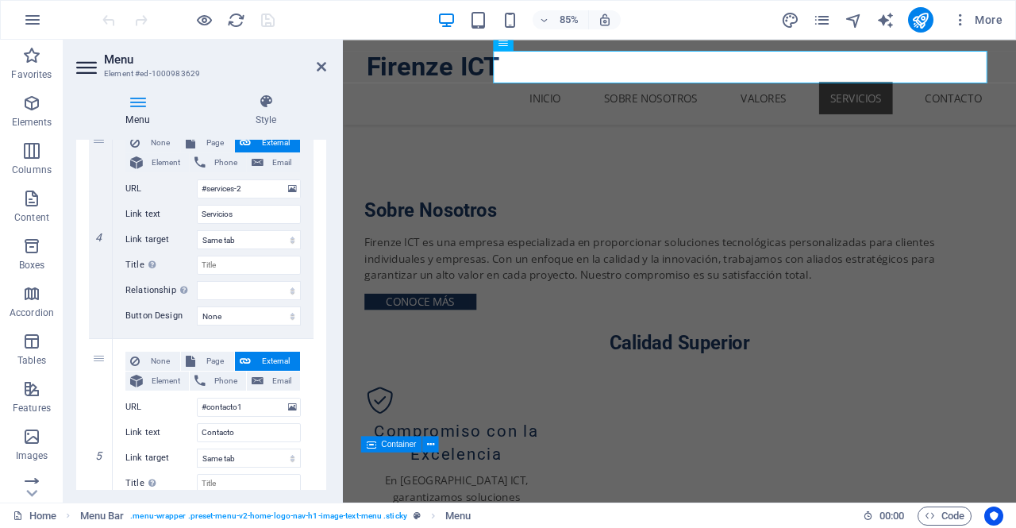
scroll to position [934, 0]
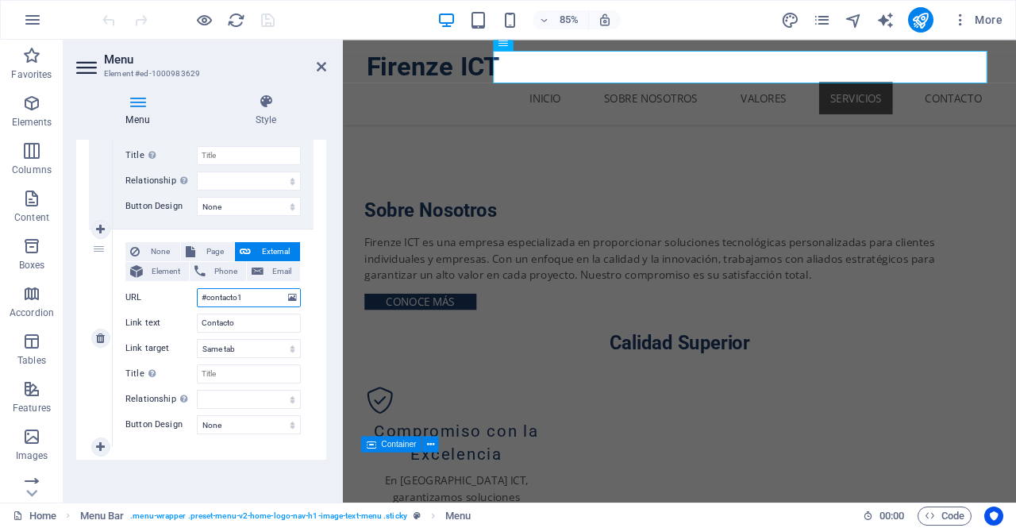
click at [206, 294] on input "#contacto1" at bounding box center [249, 297] width 104 height 19
type input "contacto1"
select select
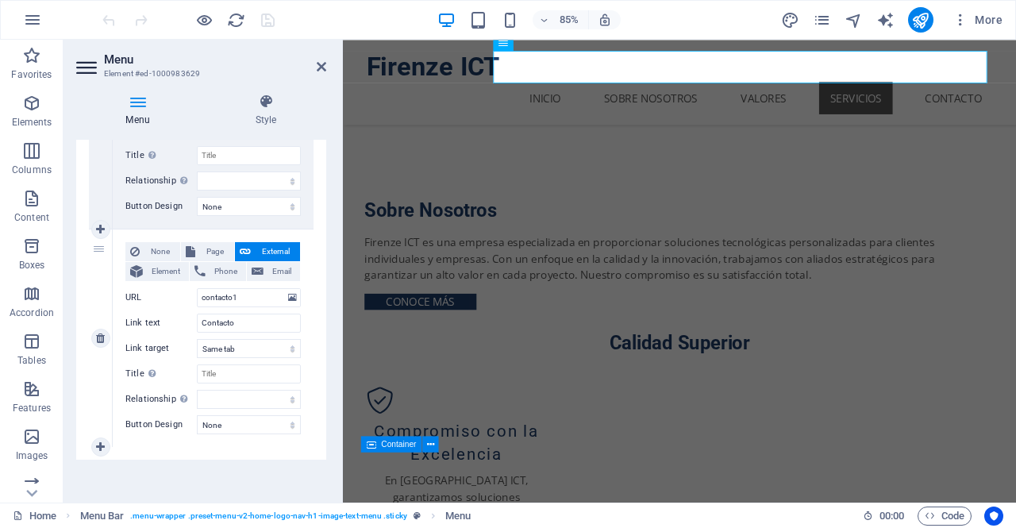
select select
click at [254, 24] on div at bounding box center [188, 19] width 178 height 25
click at [262, 22] on icon "save" at bounding box center [268, 20] width 18 height 18
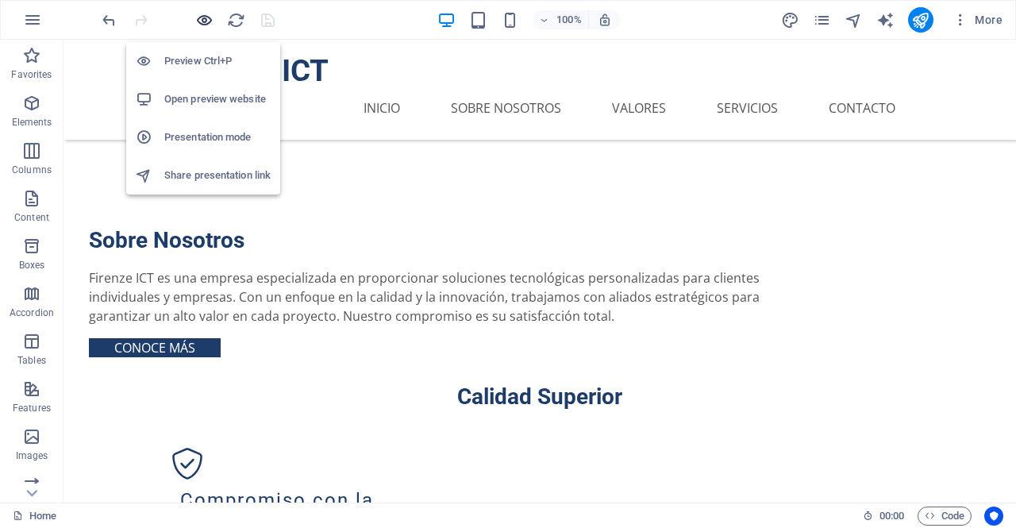
click at [206, 20] on icon "button" at bounding box center [204, 20] width 18 height 18
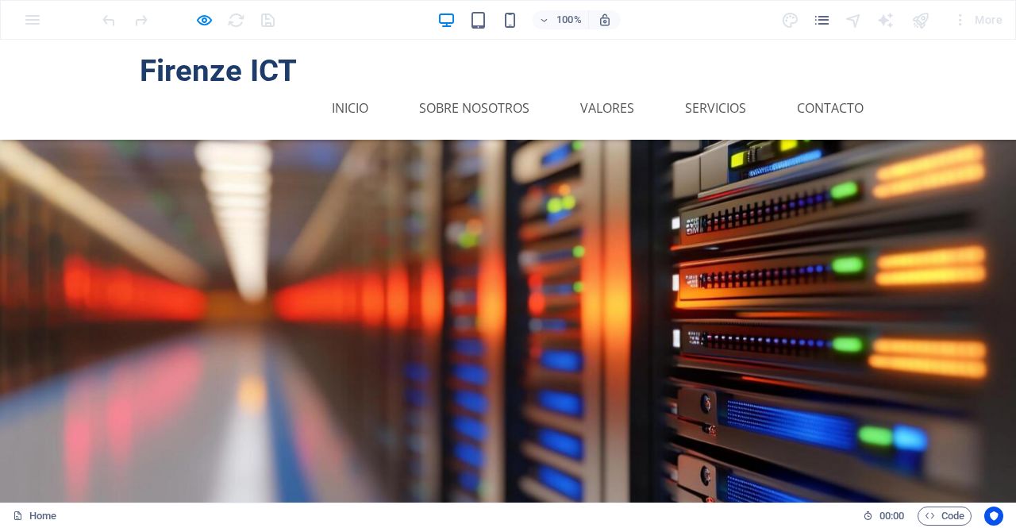
scroll to position [0, 0]
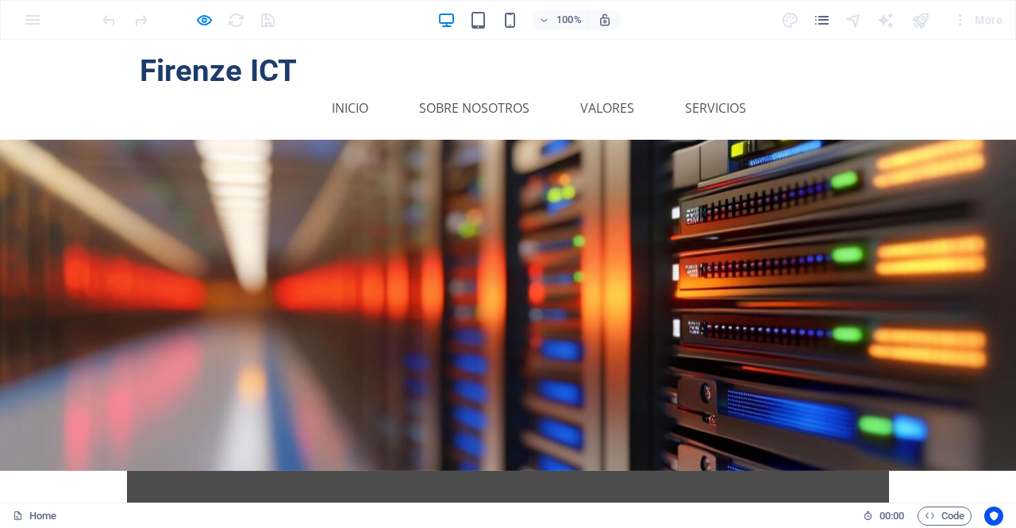
click at [821, 89] on link "Contacto" at bounding box center [830, 108] width 92 height 38
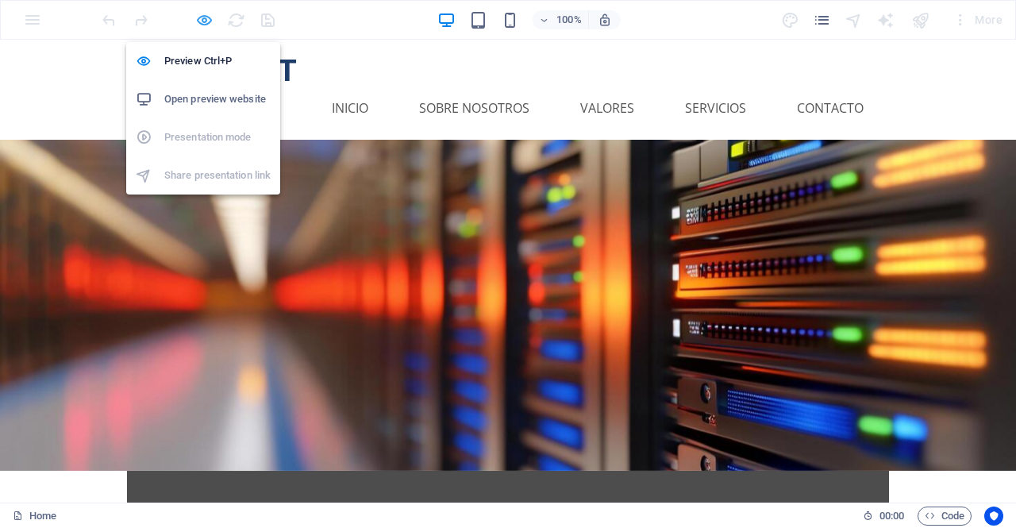
click at [209, 20] on icon "button" at bounding box center [204, 20] width 18 height 18
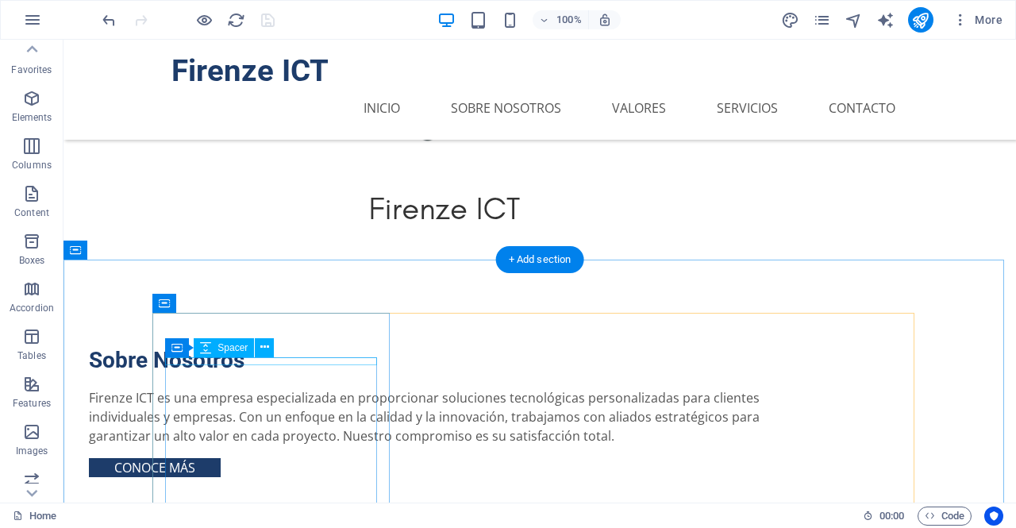
scroll to position [1097, 0]
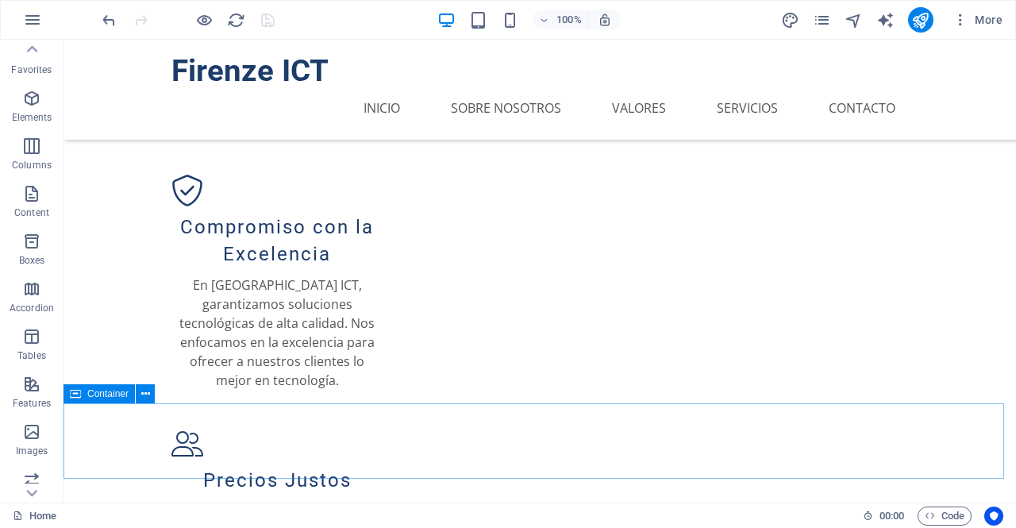
click at [110, 398] on span "Container" at bounding box center [107, 394] width 41 height 10
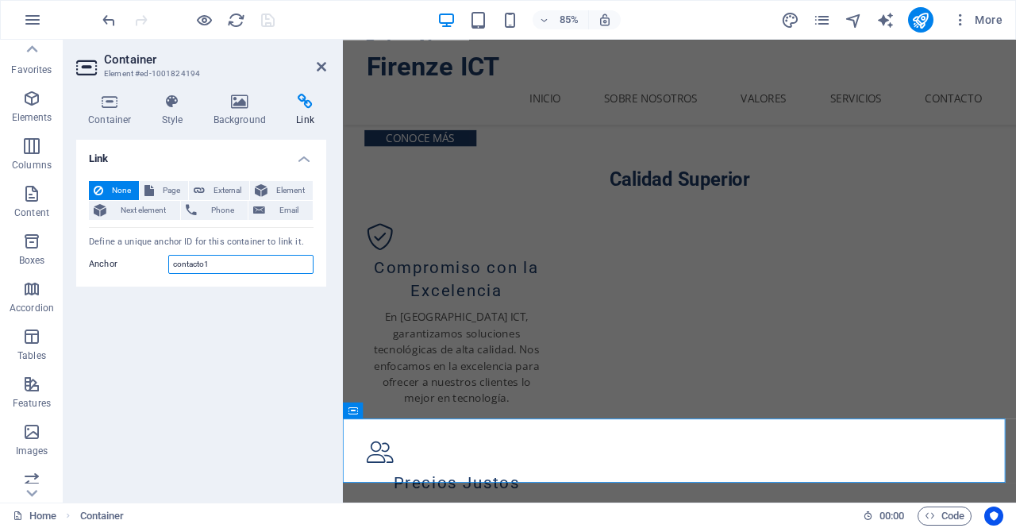
drag, startPoint x: 223, startPoint y: 263, endPoint x: 94, endPoint y: 249, distance: 130.1
click at [94, 249] on div "None Page External Element Next element Phone Email Page Home Subpage Legal Not…" at bounding box center [201, 227] width 250 height 119
click at [241, 273] on input "contacto1" at bounding box center [240, 264] width 145 height 19
click at [241, 264] on input "contacto1" at bounding box center [240, 264] width 145 height 19
drag, startPoint x: 218, startPoint y: 256, endPoint x: 0, endPoint y: 244, distance: 218.6
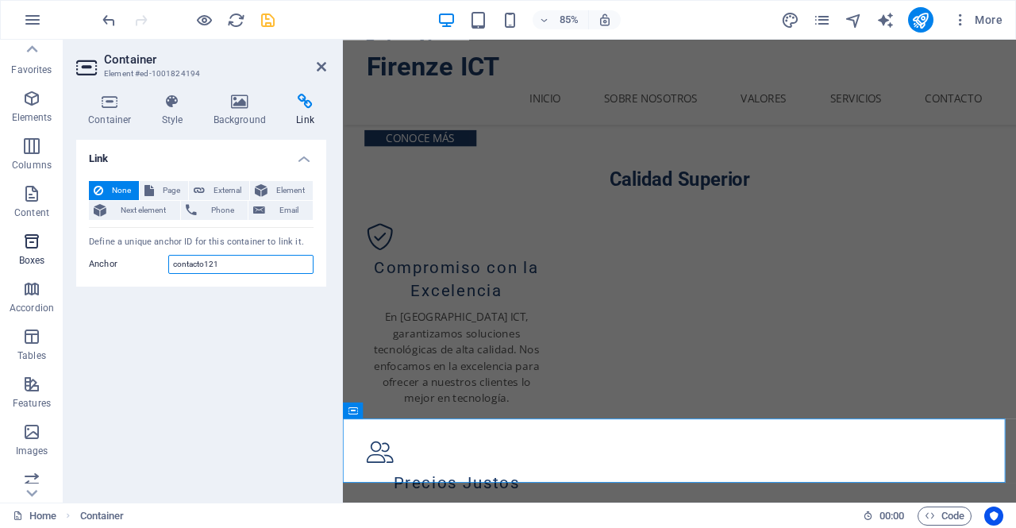
click at [0, 244] on section "Favorites Elements Columns Content Boxes Accordion Tables Features Images Slide…" at bounding box center [508, 271] width 1016 height 463
type input "contacto121"
click at [319, 64] on icon at bounding box center [322, 66] width 10 height 13
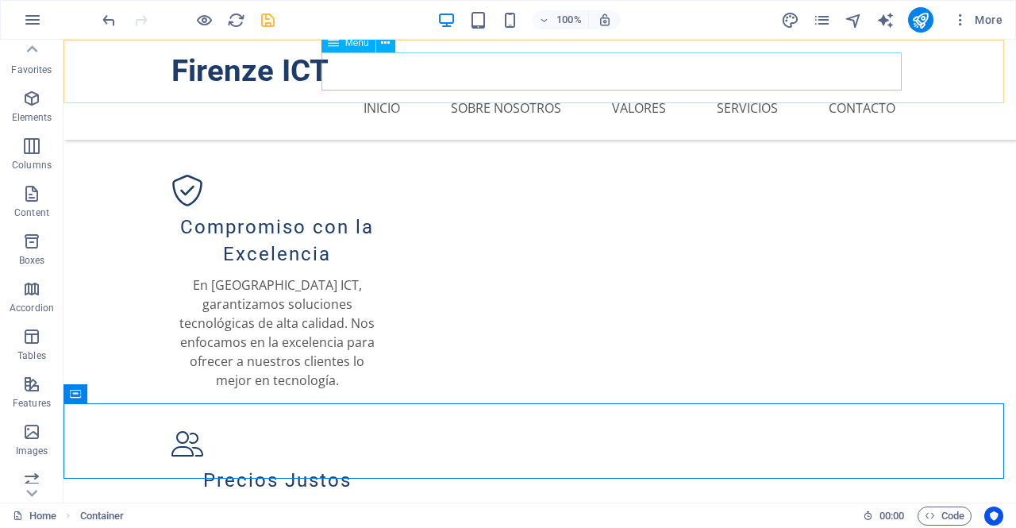
click at [827, 89] on nav "Inicio Sobre Nosotros Valores Servicios Contacto" at bounding box center [539, 108] width 736 height 38
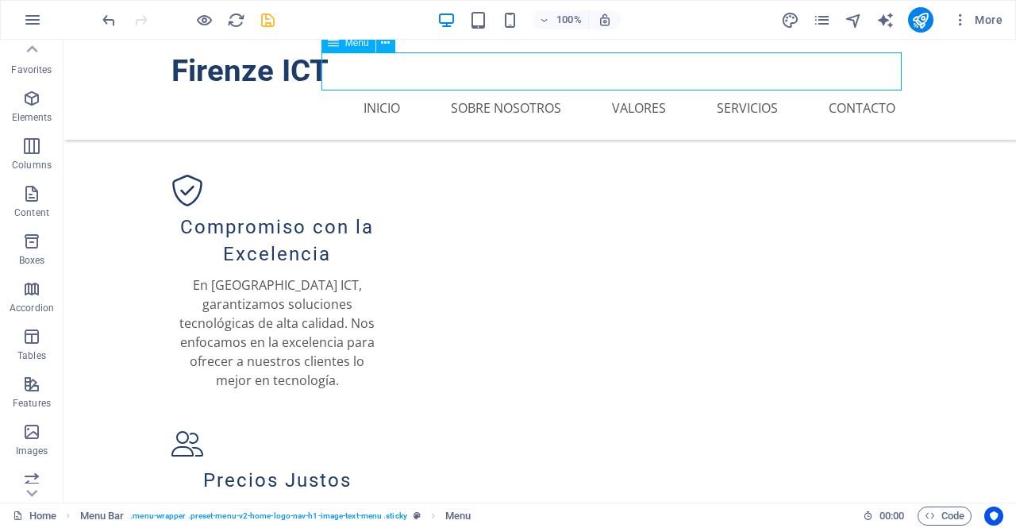
click at [827, 89] on nav "Inicio Sobre Nosotros Valores Servicios Contacto" at bounding box center [539, 108] width 736 height 38
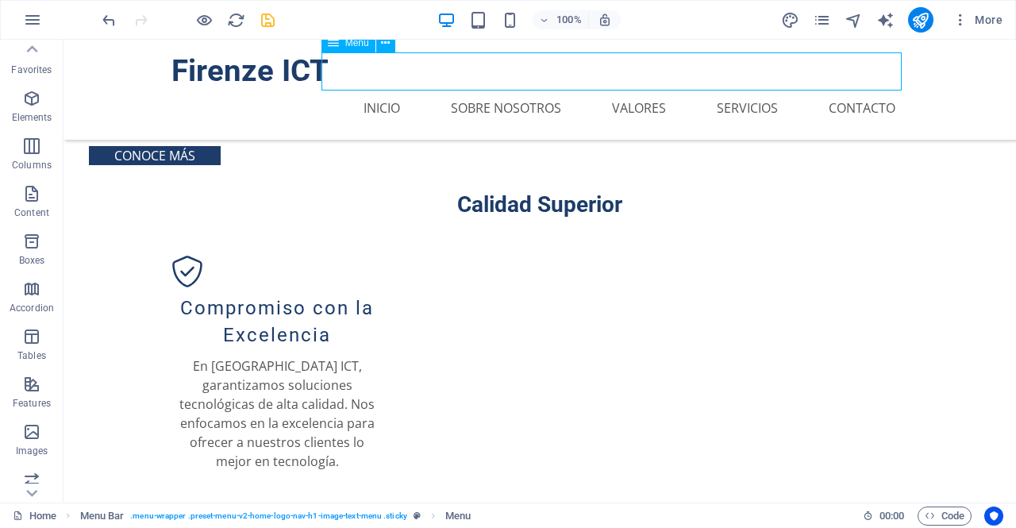
select select
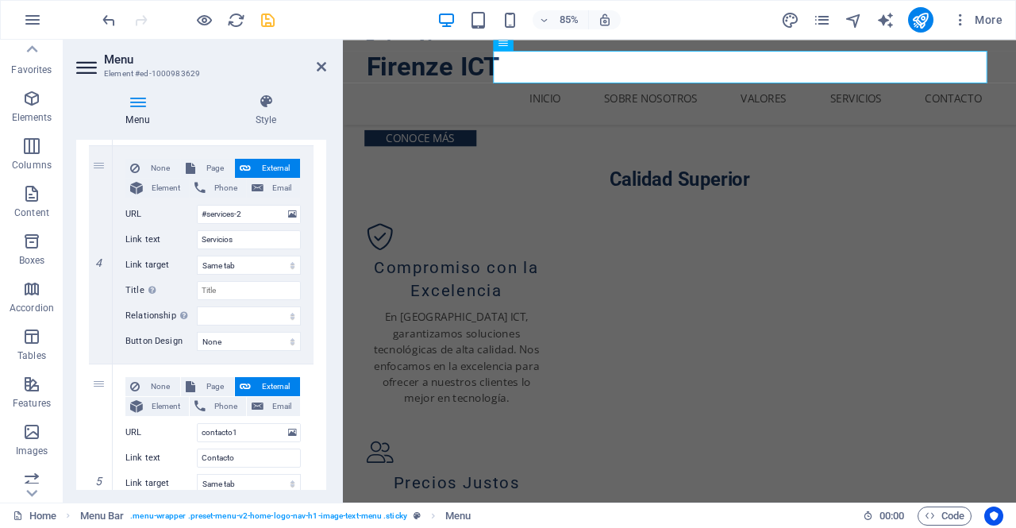
scroll to position [934, 0]
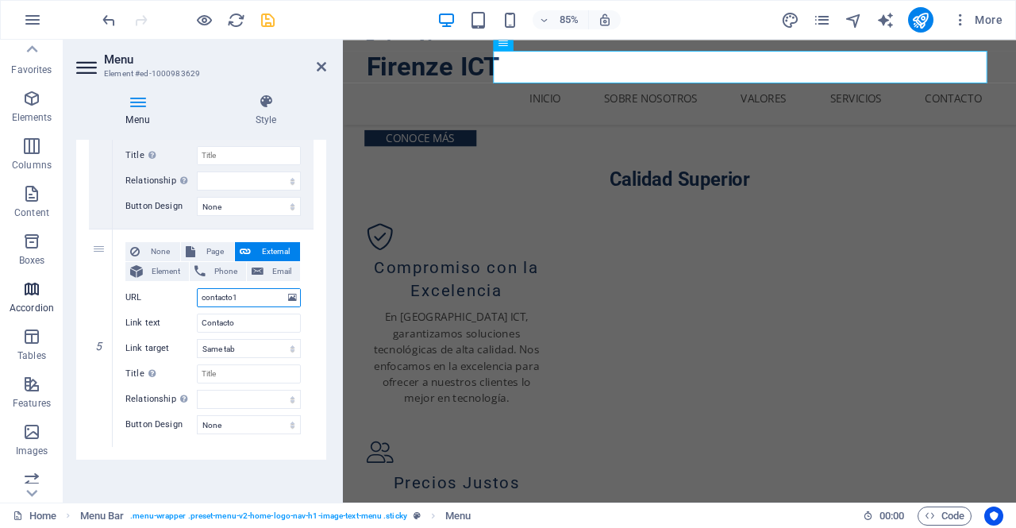
drag, startPoint x: 249, startPoint y: 296, endPoint x: 57, endPoint y: 285, distance: 192.4
click at [57, 285] on section "Favorites Elements Columns Content Boxes Accordion Tables Features Images Slide…" at bounding box center [508, 271] width 1016 height 463
paste input "21"
type input "contacto121"
select select
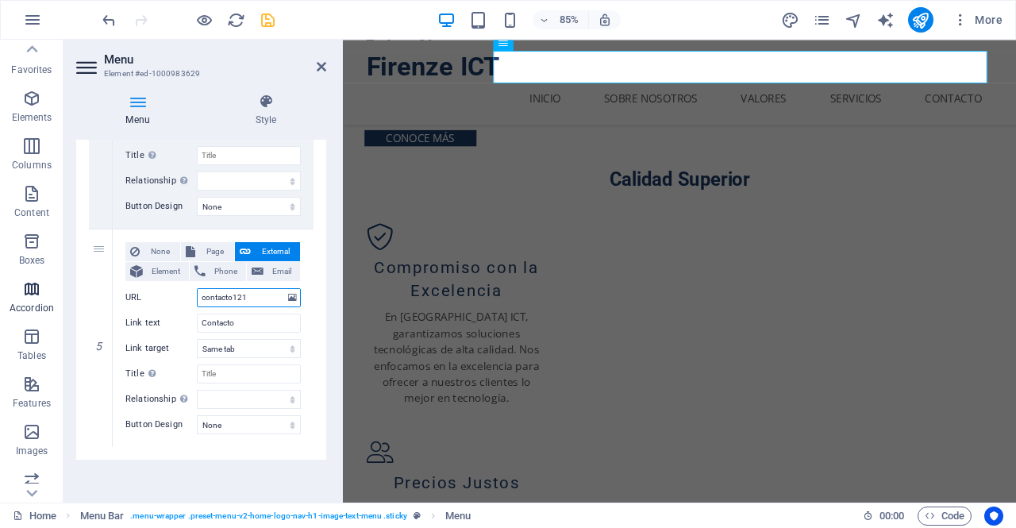
select select
type input "#contacto121"
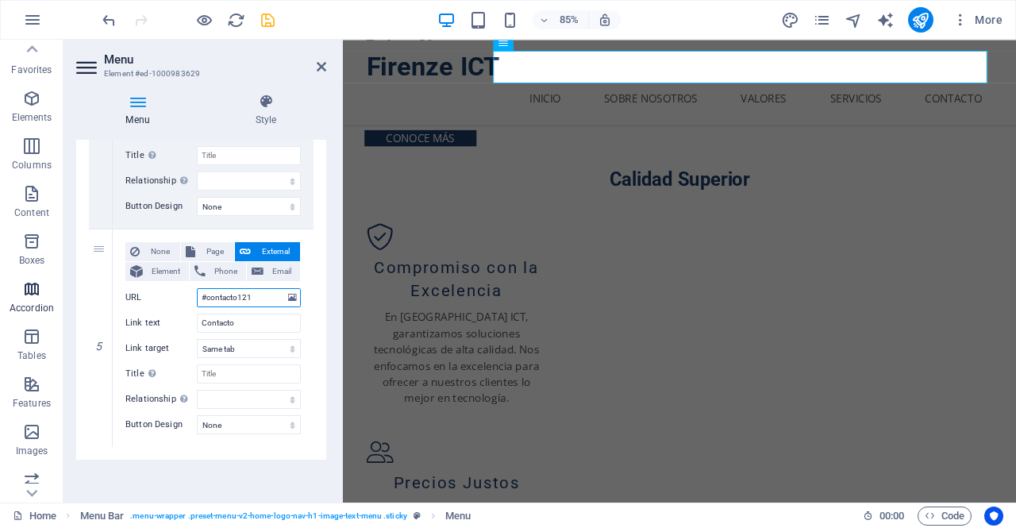
select select
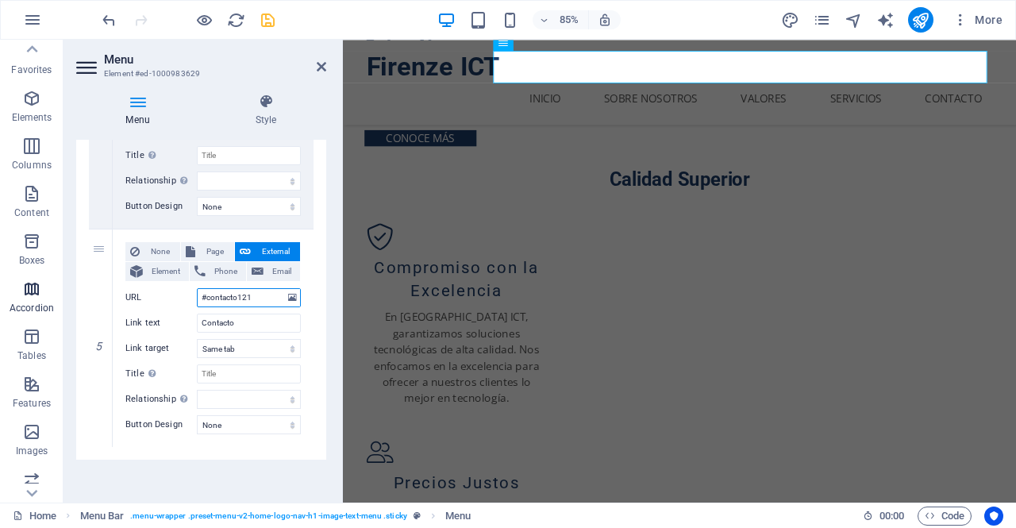
type input "#contacto121"
click at [274, 18] on icon "save" at bounding box center [268, 20] width 18 height 18
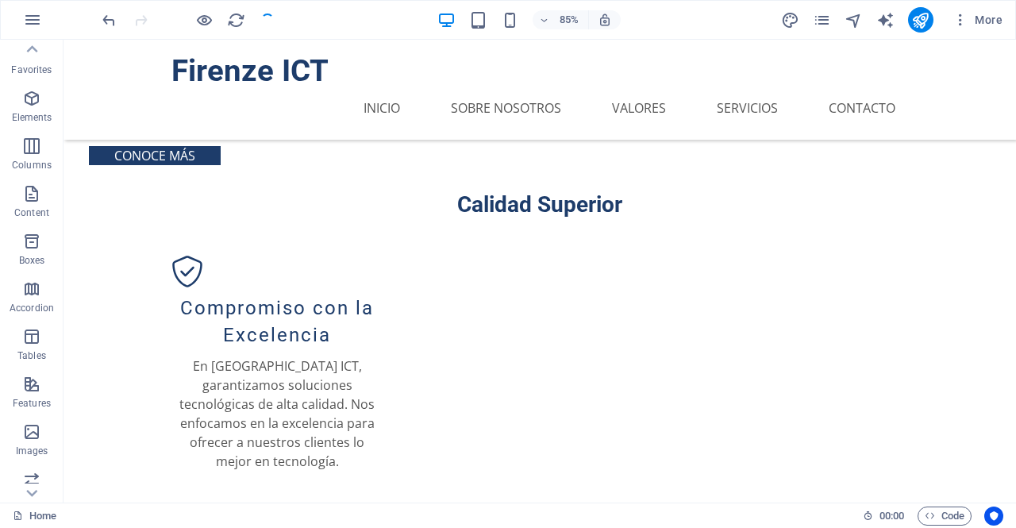
scroll to position [1097, 0]
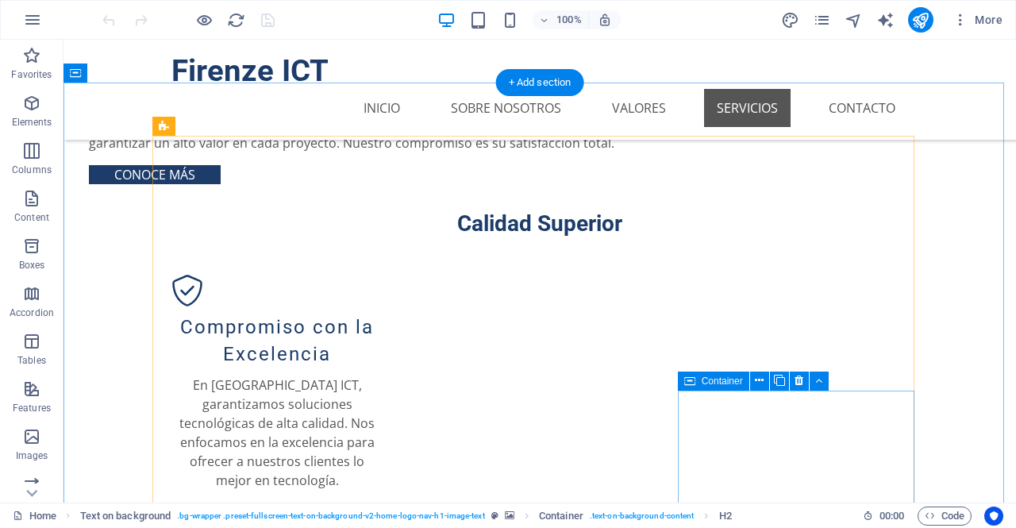
scroll to position [1097, 0]
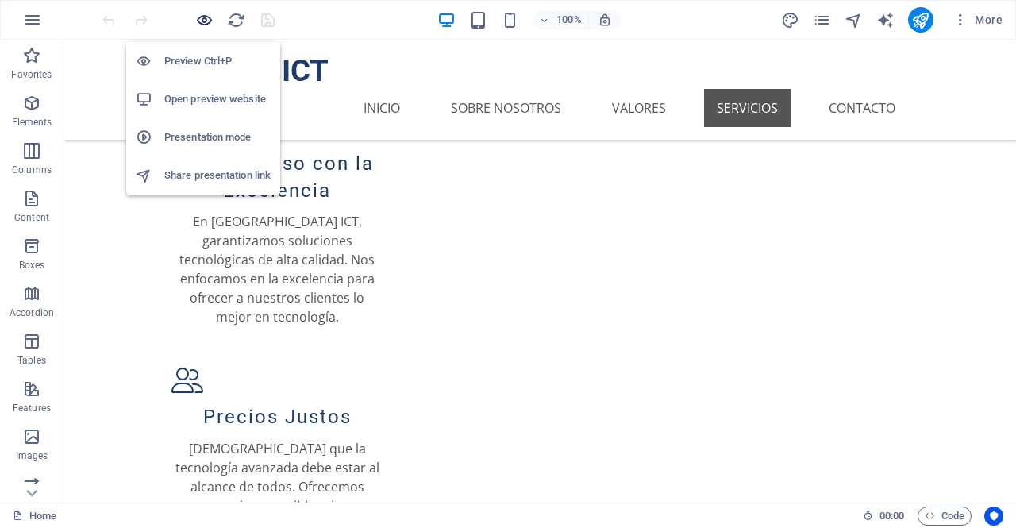
click at [206, 22] on icon "button" at bounding box center [204, 20] width 18 height 18
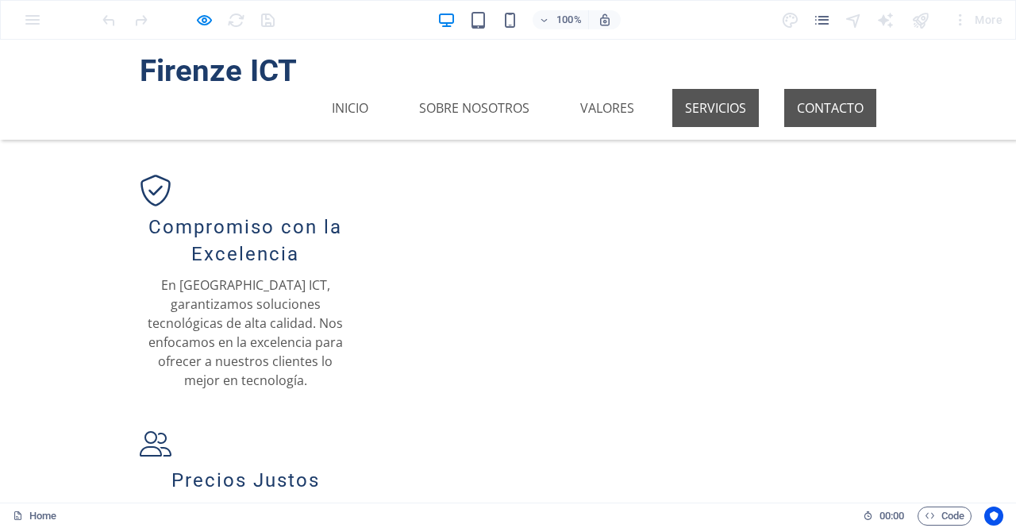
click at [792, 89] on link "Contacto" at bounding box center [830, 108] width 92 height 38
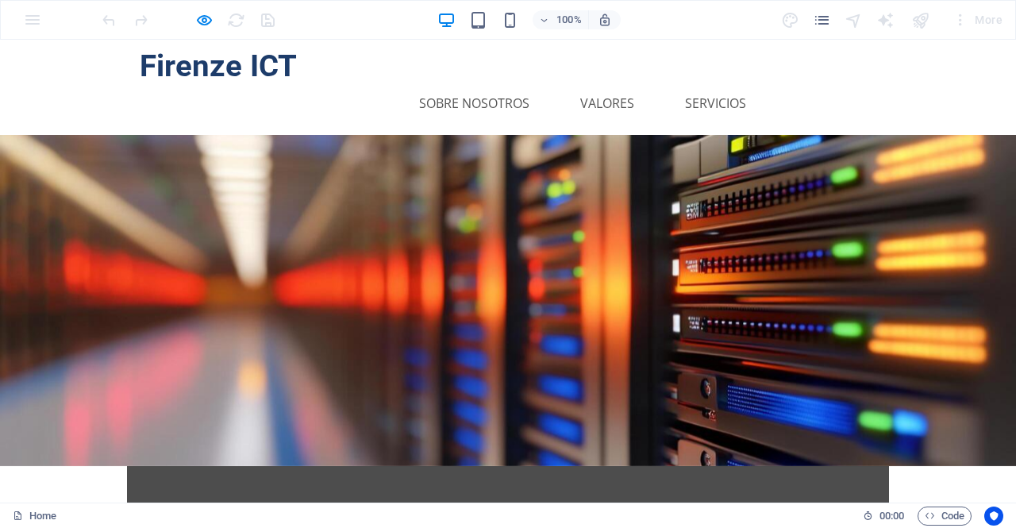
scroll to position [0, 0]
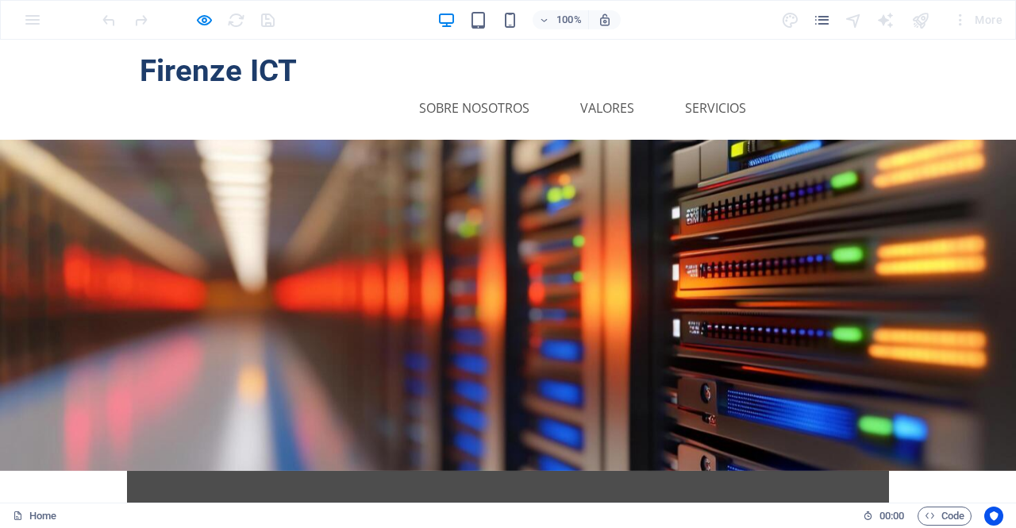
click at [827, 89] on link "Contacto" at bounding box center [830, 108] width 92 height 38
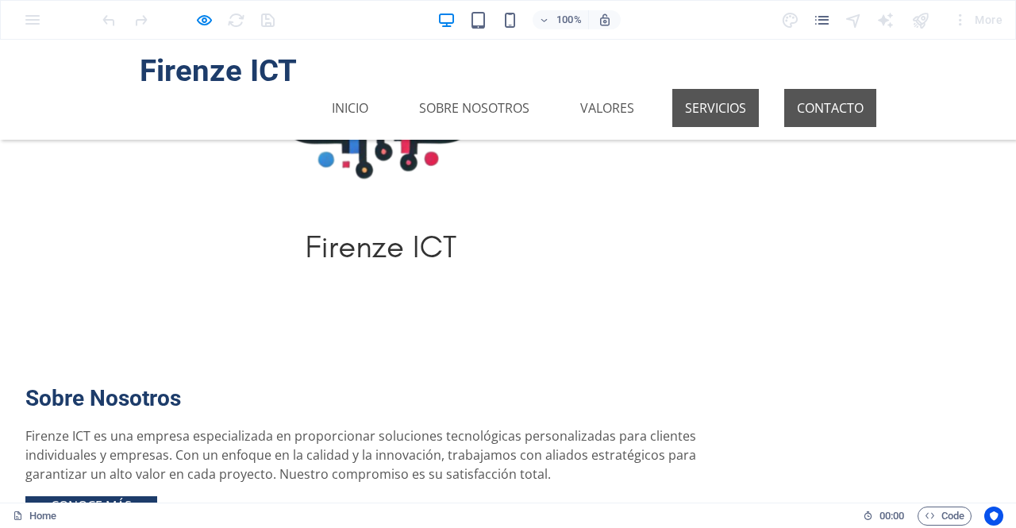
scroll to position [1097, 0]
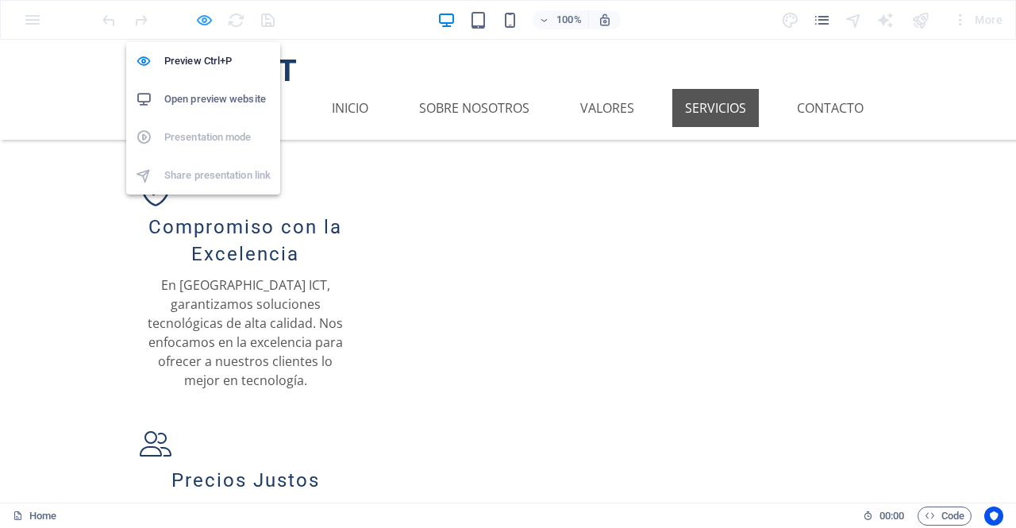
click at [202, 15] on icon "button" at bounding box center [204, 20] width 18 height 18
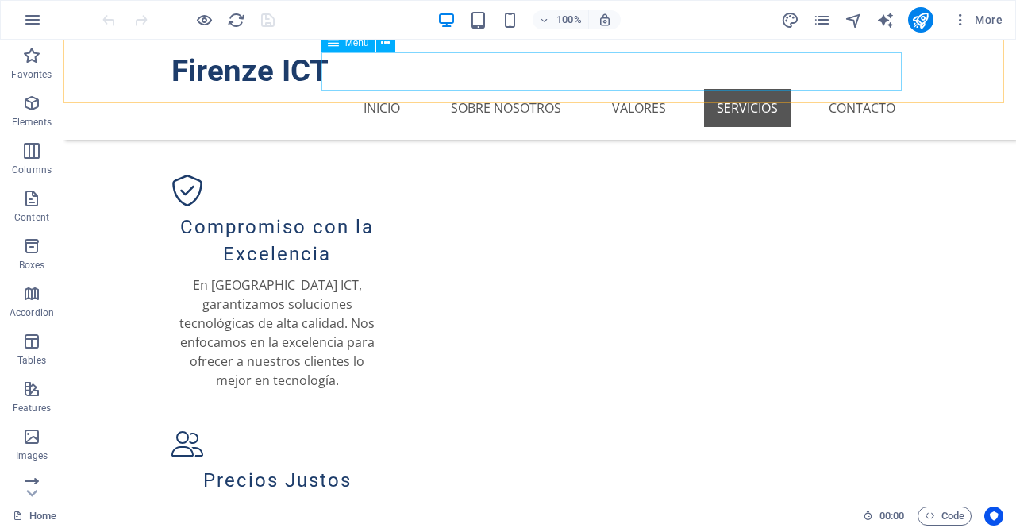
click at [760, 89] on nav "Inicio Sobre Nosotros Valores Servicios Contacto" at bounding box center [539, 108] width 736 height 38
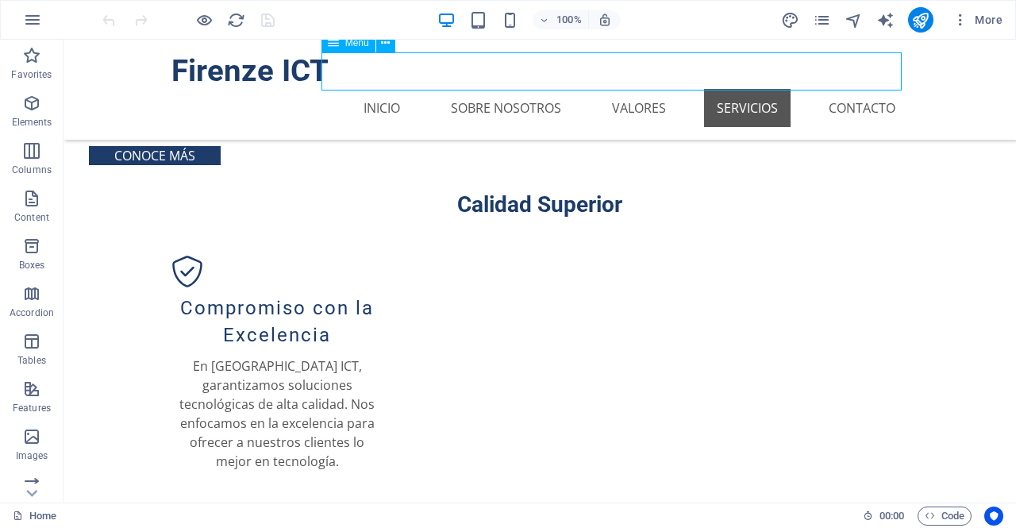
select select
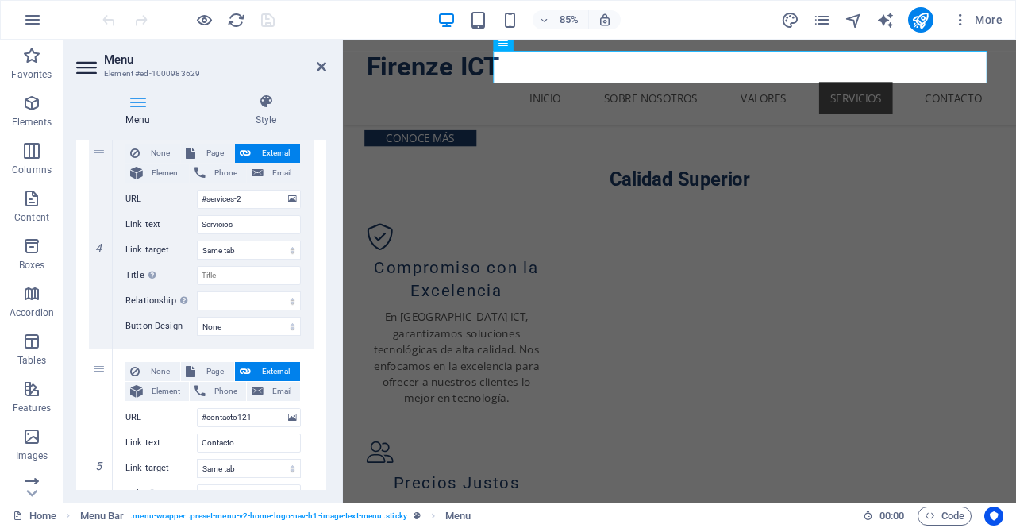
scroll to position [771, 0]
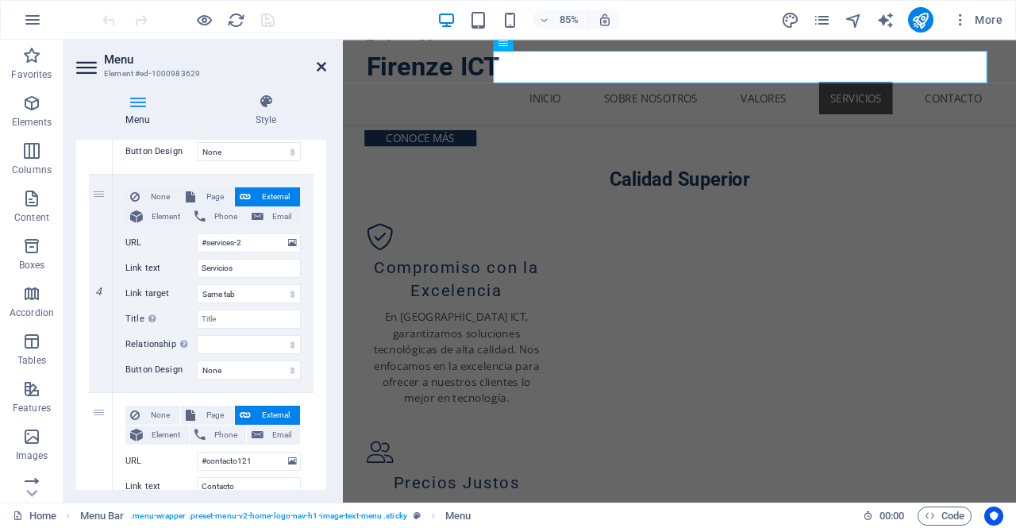
drag, startPoint x: 322, startPoint y: 64, endPoint x: 256, endPoint y: 24, distance: 78.0
click at [319, 63] on icon at bounding box center [322, 66] width 10 height 13
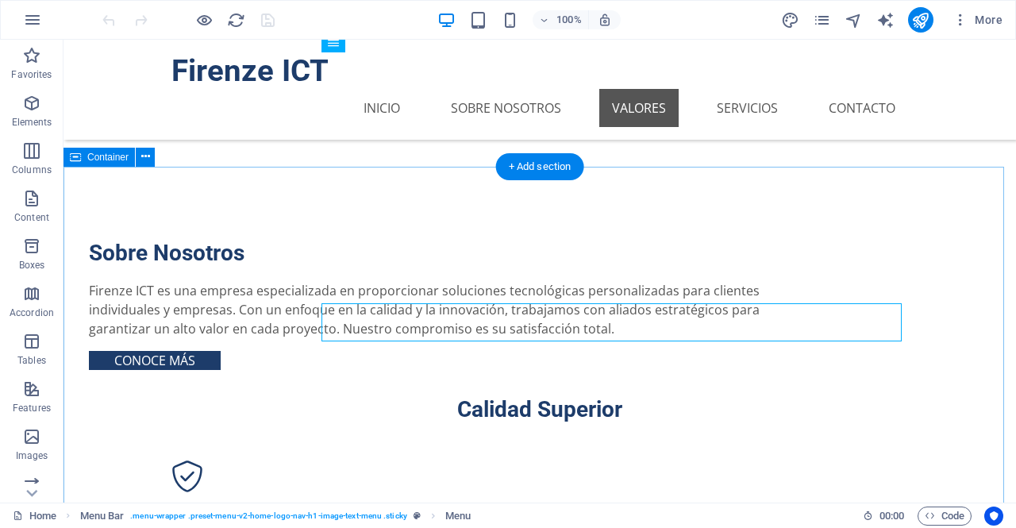
scroll to position [805, 0]
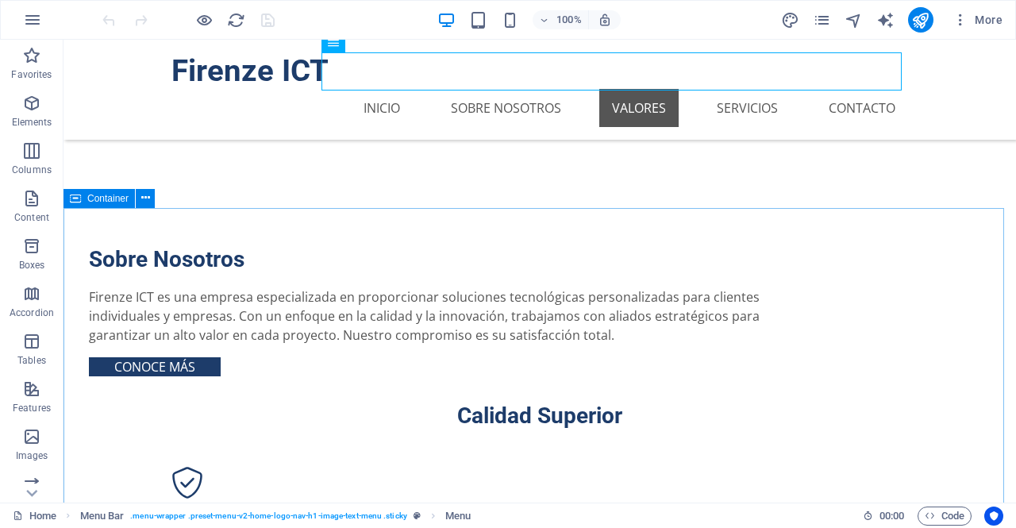
click at [94, 202] on span "Container" at bounding box center [107, 199] width 41 height 10
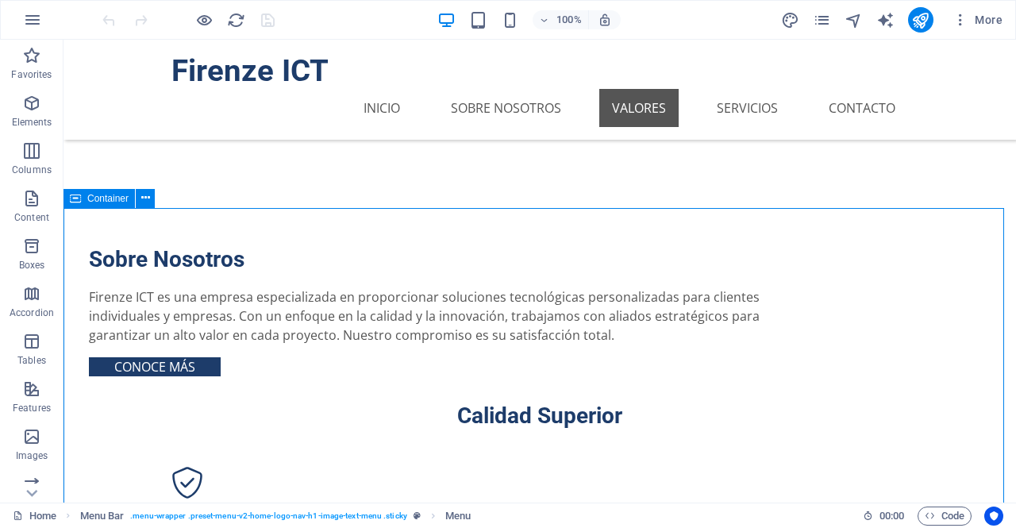
click at [94, 202] on span "Container" at bounding box center [107, 199] width 41 height 10
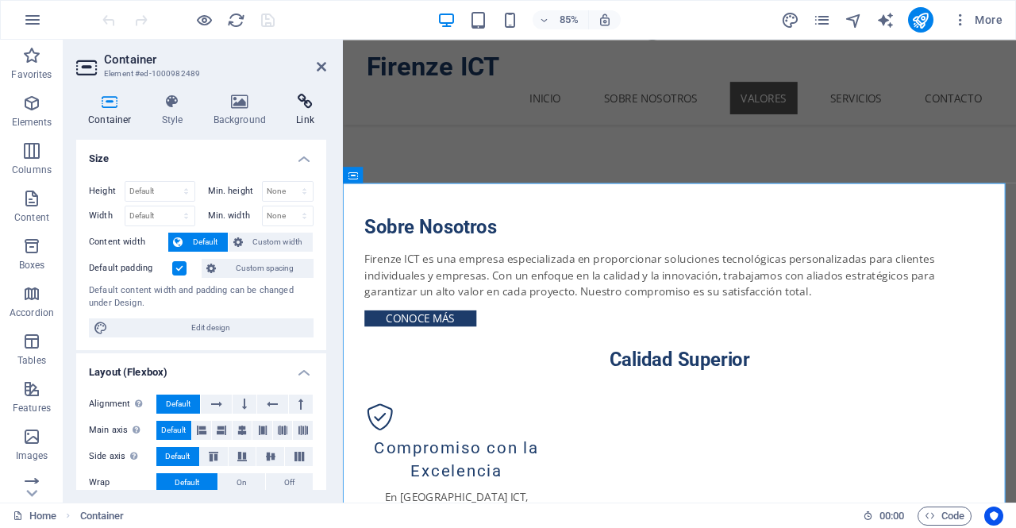
click at [294, 111] on h4 "Link" at bounding box center [305, 110] width 42 height 33
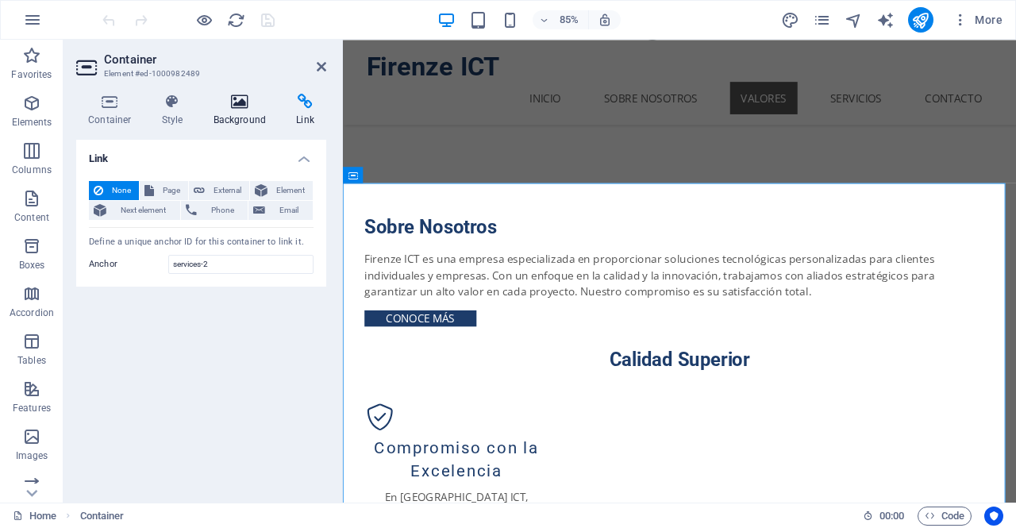
click at [241, 123] on h4 "Background" at bounding box center [243, 110] width 83 height 33
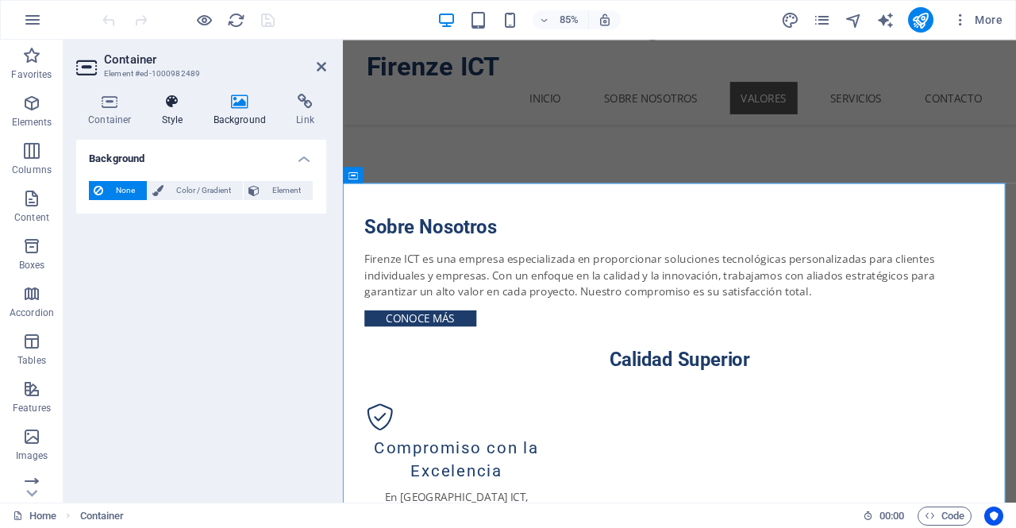
click at [183, 112] on h4 "Style" at bounding box center [176, 110] width 52 height 33
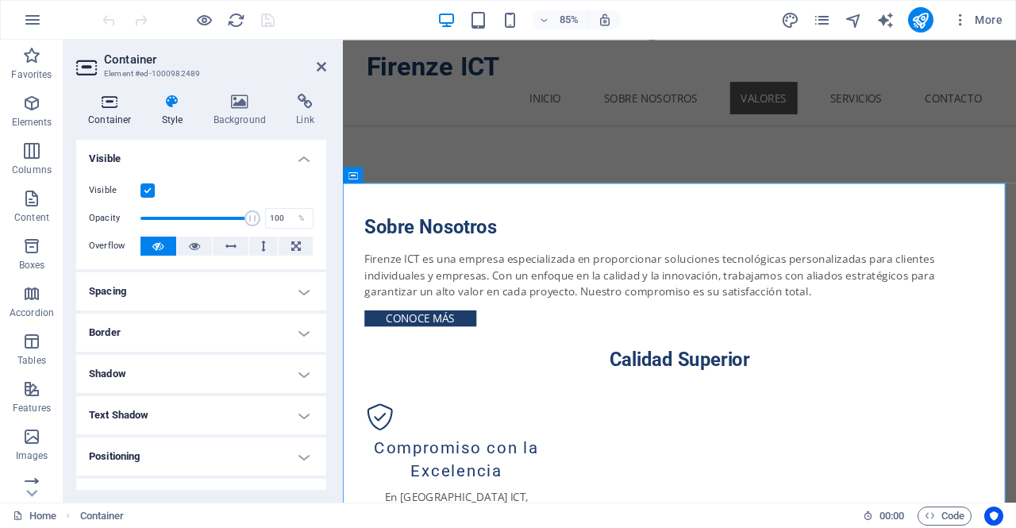
click at [117, 117] on h4 "Container" at bounding box center [113, 110] width 74 height 33
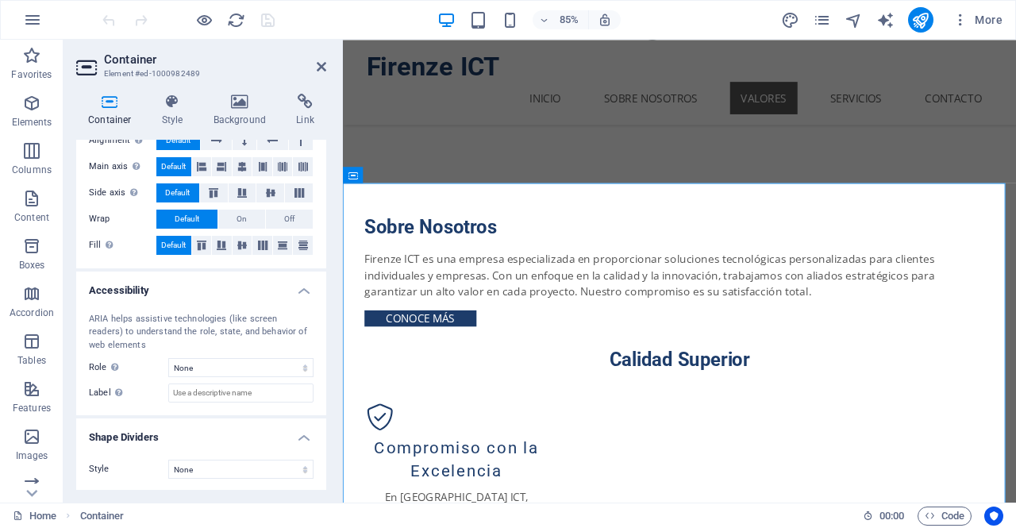
scroll to position [0, 0]
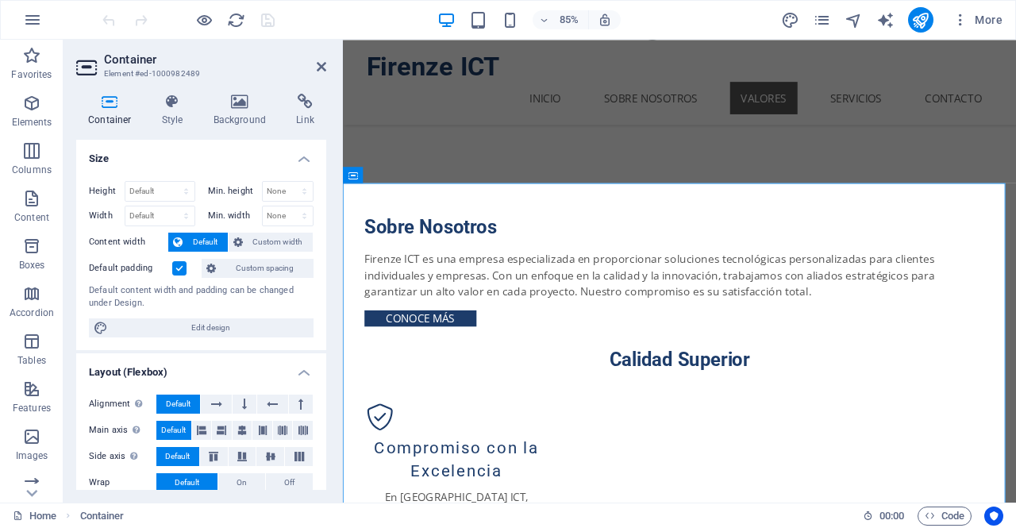
click at [317, 59] on h2 "Container" at bounding box center [215, 59] width 222 height 14
click at [321, 61] on icon at bounding box center [322, 66] width 10 height 13
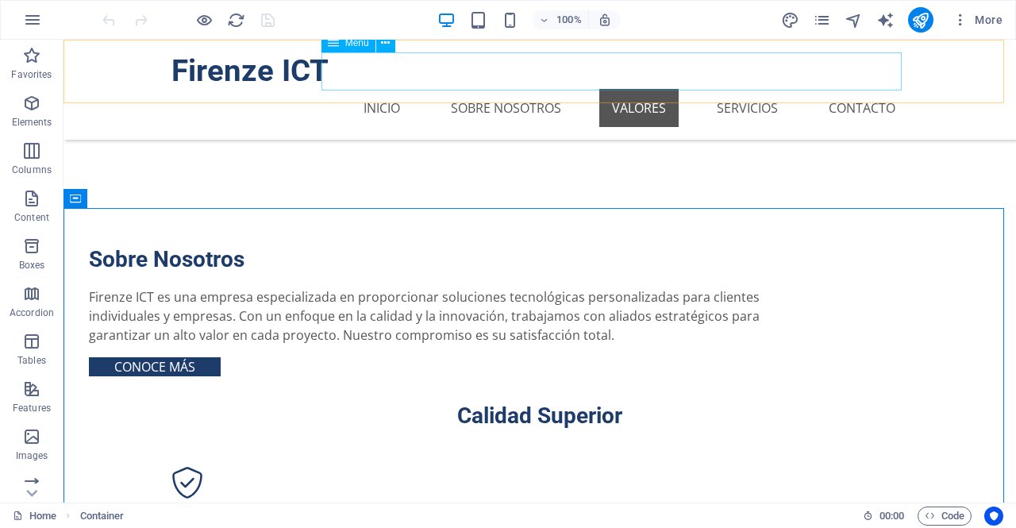
click at [843, 89] on nav "Inicio Sobre Nosotros Valores Servicios Contacto" at bounding box center [539, 108] width 736 height 38
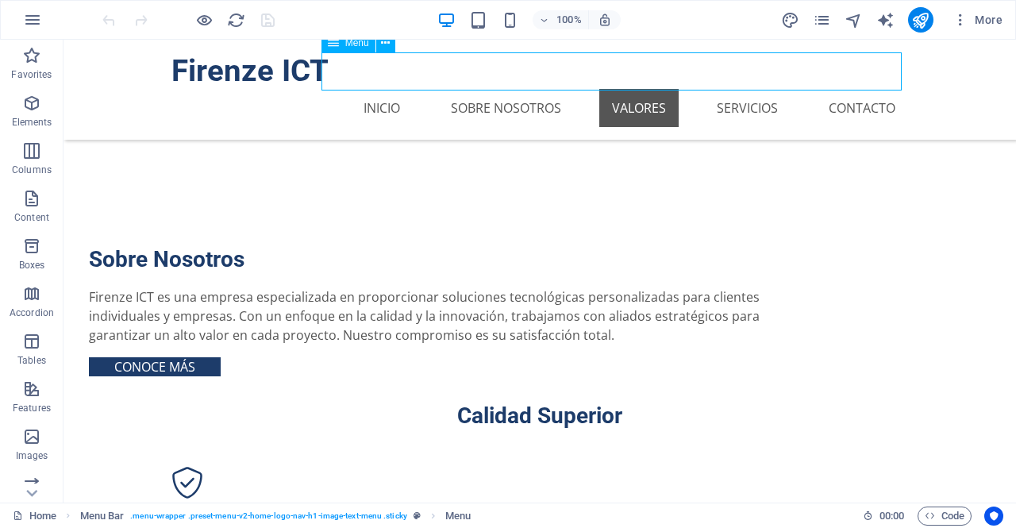
click at [843, 89] on nav "Inicio Sobre Nosotros Valores Servicios Contacto" at bounding box center [539, 108] width 736 height 38
select select
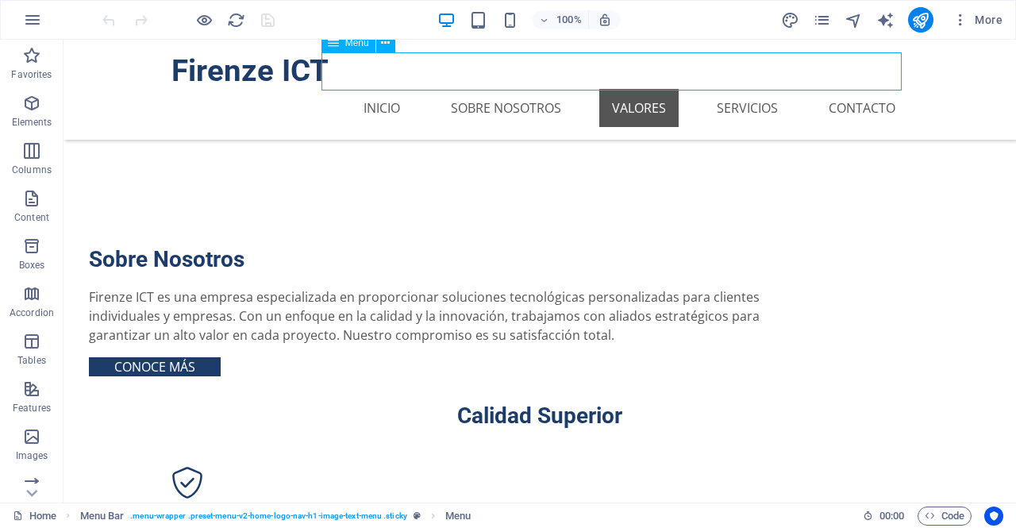
select select
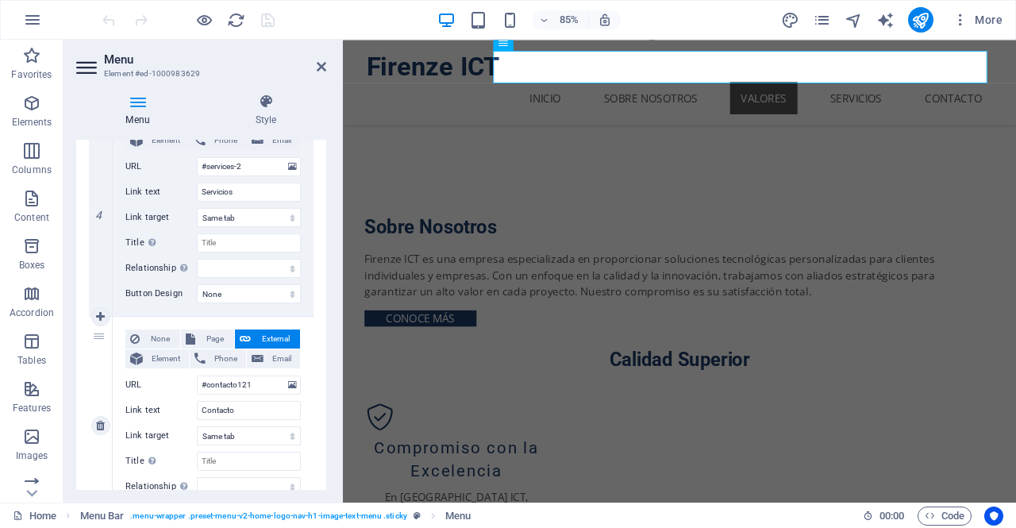
scroll to position [846, 0]
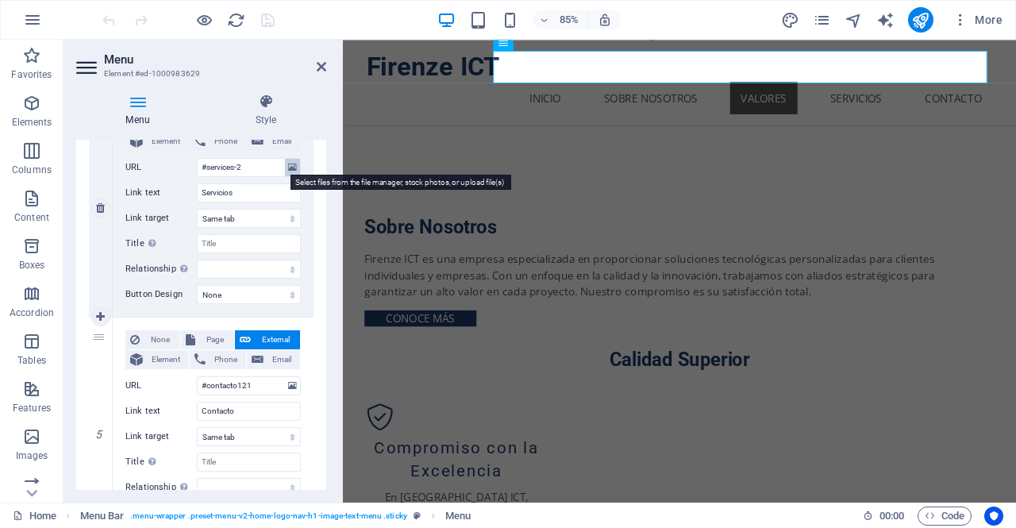
click at [288, 165] on icon at bounding box center [292, 167] width 9 height 17
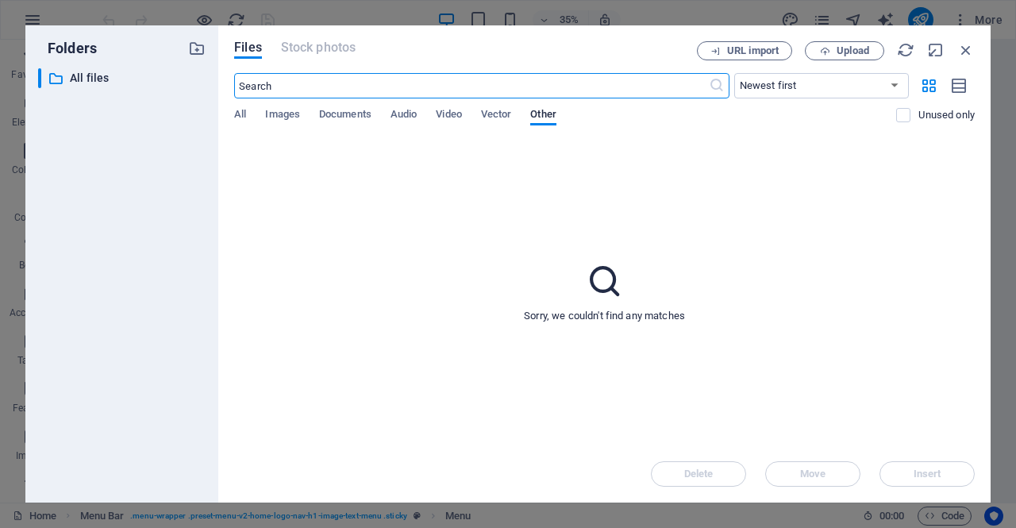
scroll to position [237, 0]
click at [967, 52] on icon "button" at bounding box center [965, 49] width 17 height 17
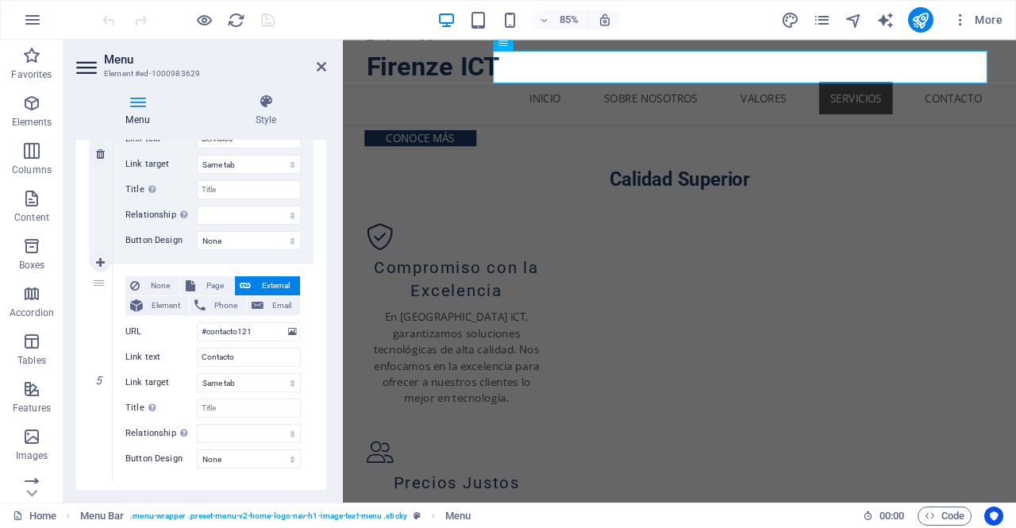
scroll to position [882, 0]
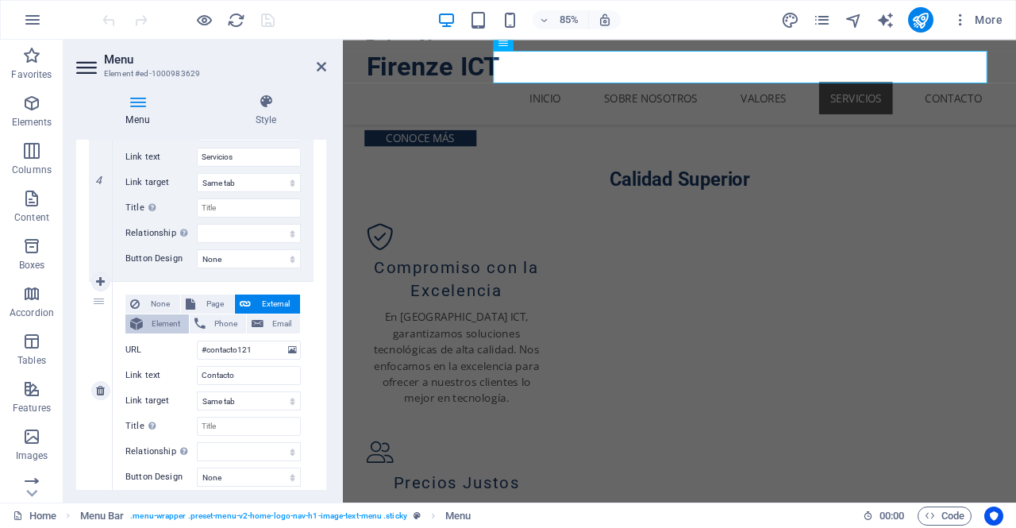
click at [154, 316] on span "Element" at bounding box center [166, 323] width 37 height 19
select select
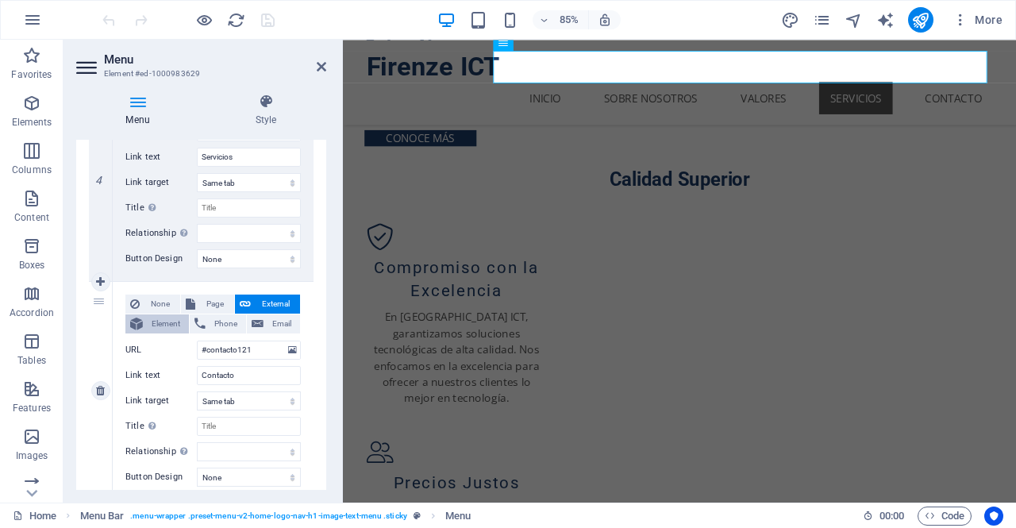
select select
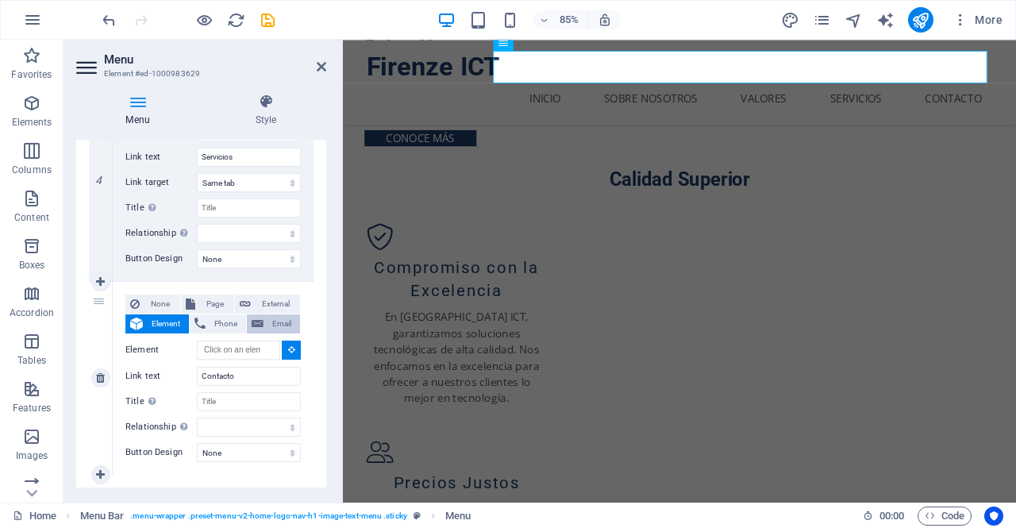
click at [268, 314] on span "Email" at bounding box center [281, 323] width 27 height 19
select select
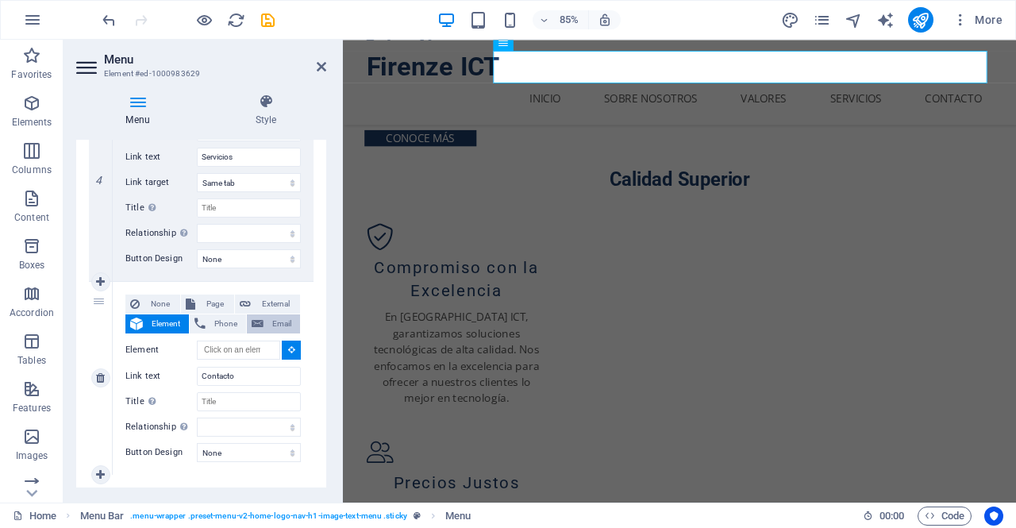
select select
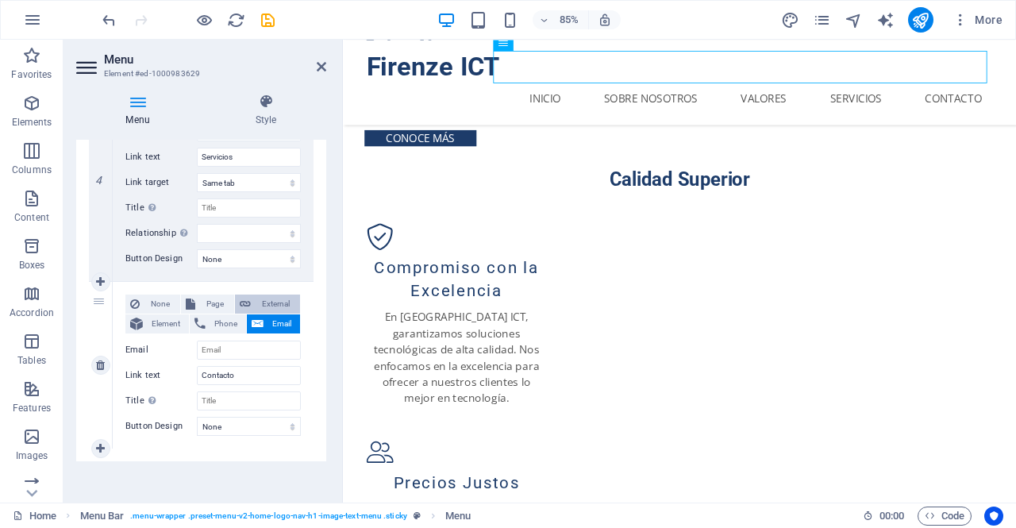
click at [267, 302] on span "External" at bounding box center [276, 303] width 40 height 19
select select
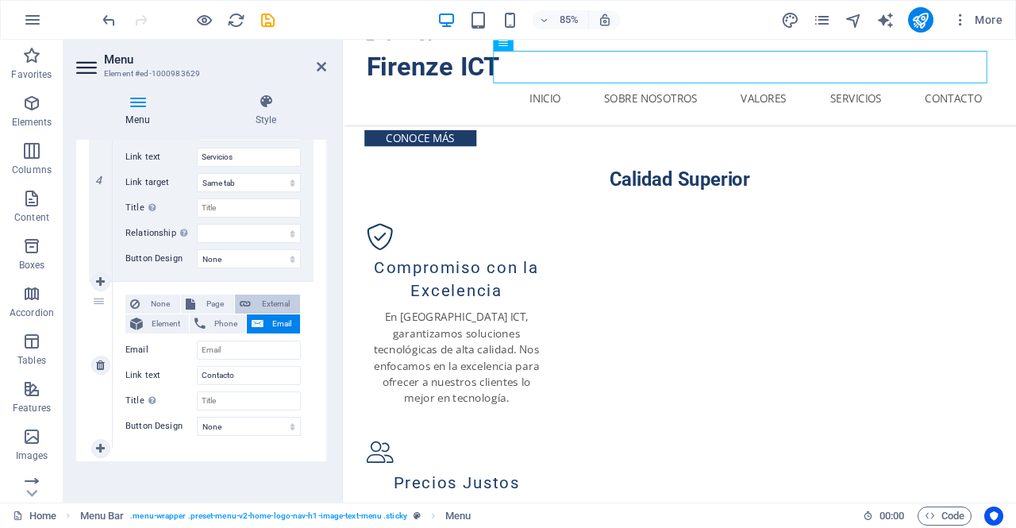
select select "blank"
select select
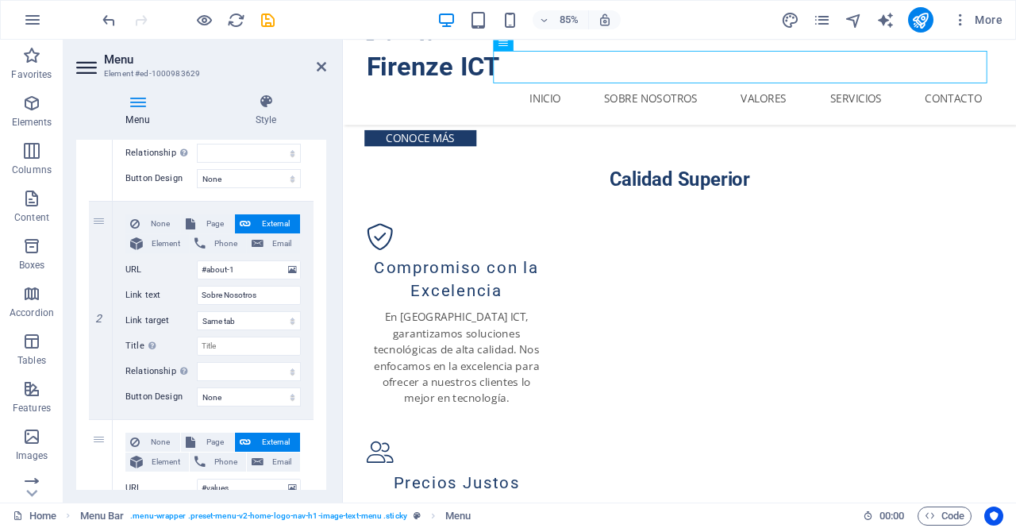
scroll to position [0, 0]
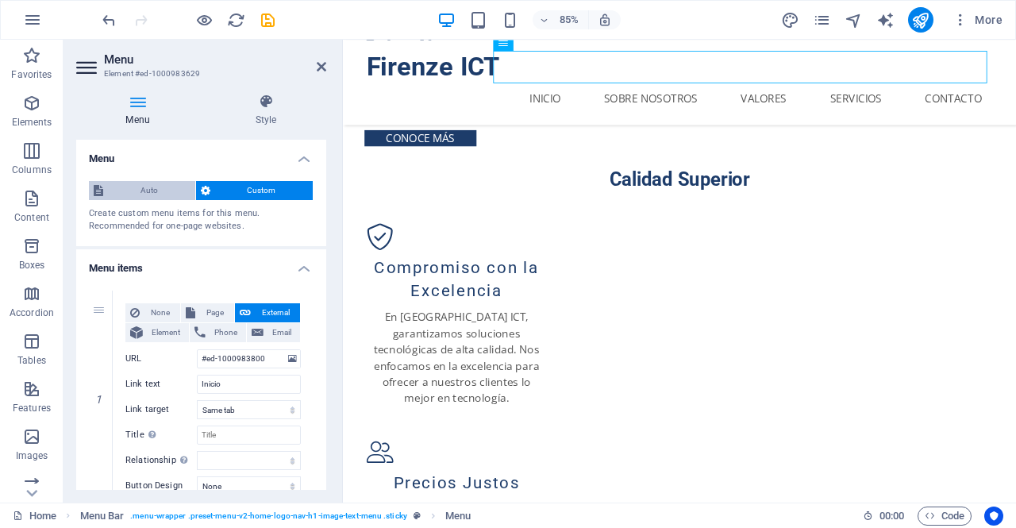
click at [181, 193] on span "Auto" at bounding box center [149, 190] width 83 height 19
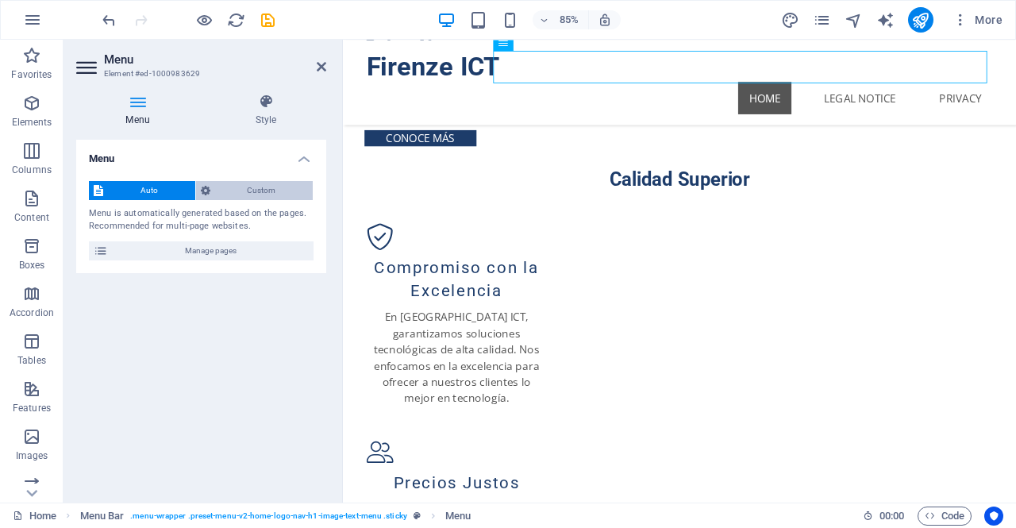
click at [225, 189] on span "Custom" at bounding box center [262, 190] width 94 height 19
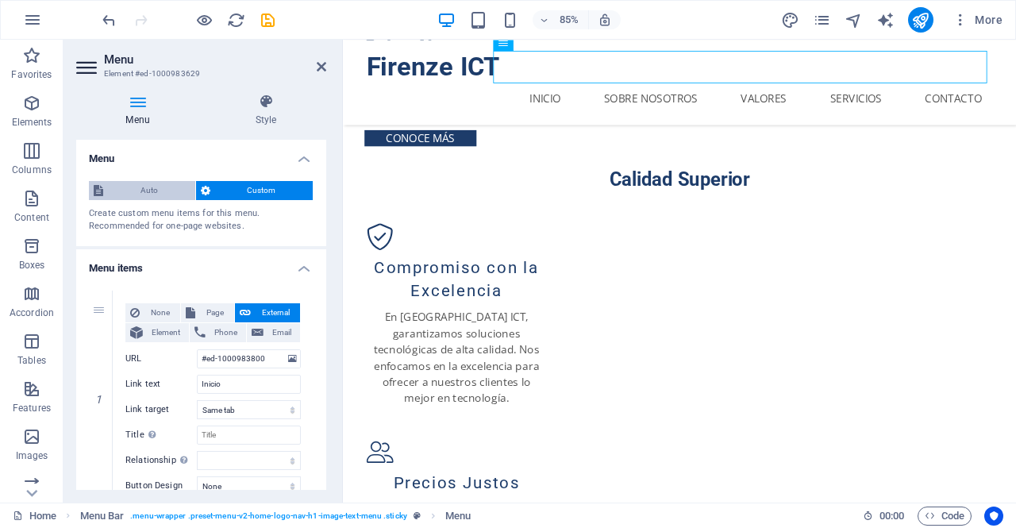
click at [160, 181] on span "Auto" at bounding box center [149, 190] width 83 height 19
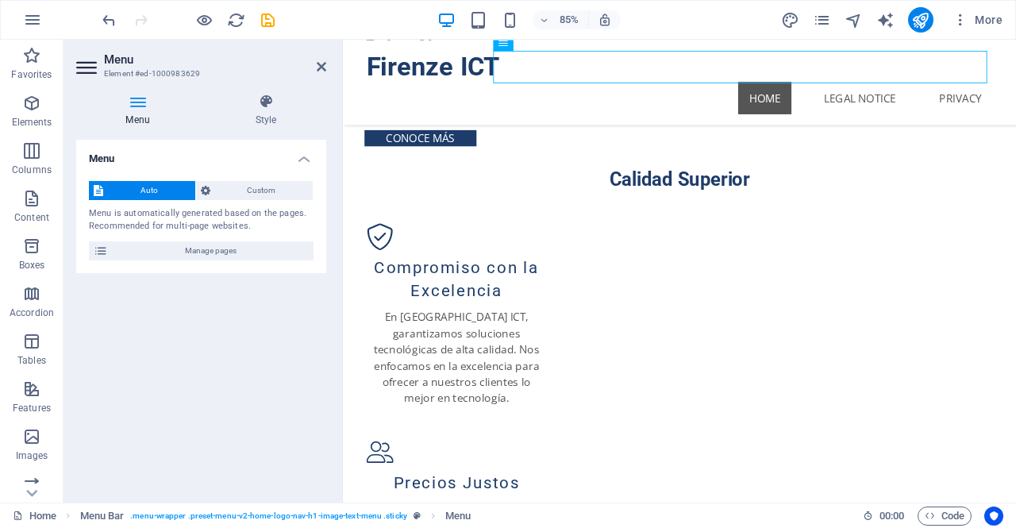
drag, startPoint x: 198, startPoint y: 252, endPoint x: 83, endPoint y: 250, distance: 115.9
click at [83, 250] on div "Auto Custom Menu is automatically generated based on the pages. Recommended for…" at bounding box center [201, 220] width 250 height 105
click at [106, 249] on icon at bounding box center [101, 250] width 14 height 19
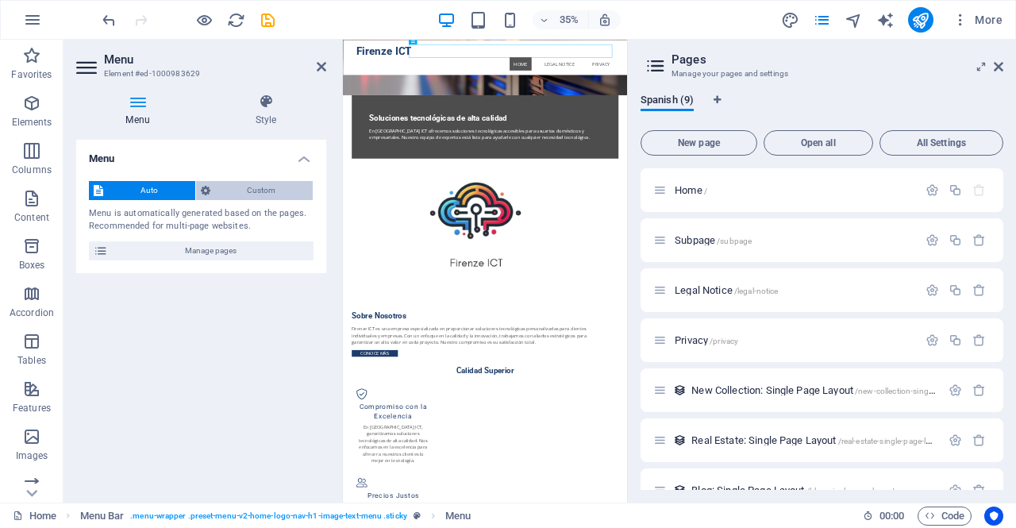
click at [260, 190] on span "Custom" at bounding box center [262, 190] width 94 height 19
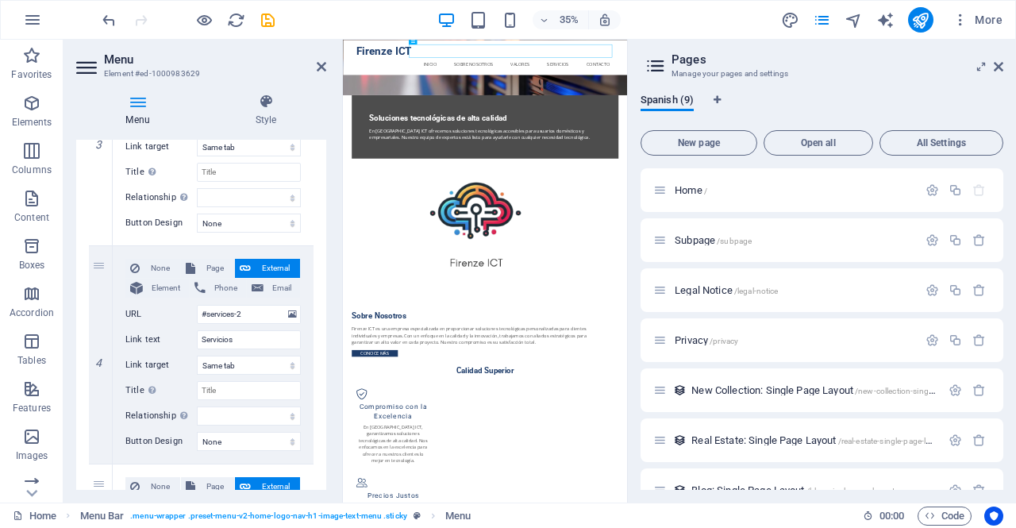
scroll to position [934, 0]
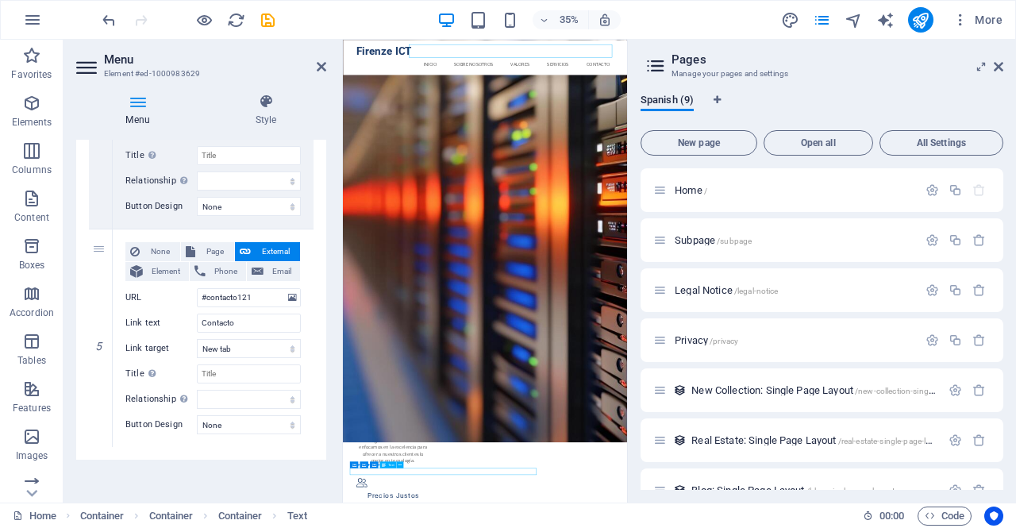
scroll to position [898, 0]
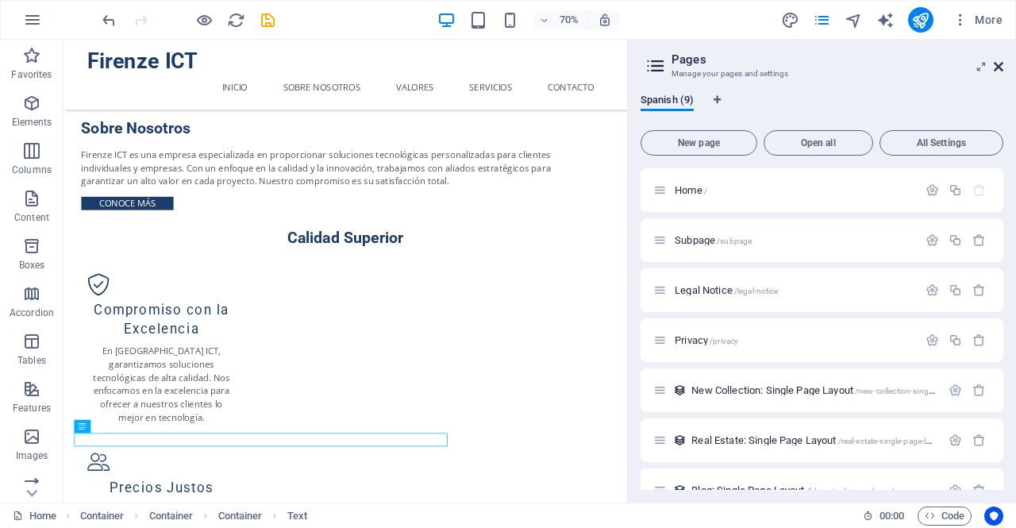
click at [994, 64] on icon at bounding box center [999, 66] width 10 height 13
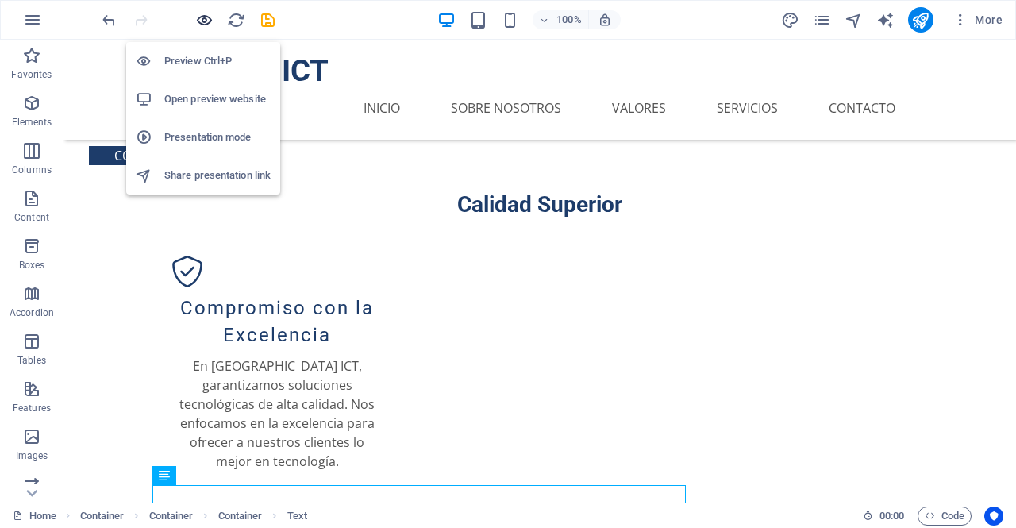
click at [202, 23] on icon "button" at bounding box center [204, 20] width 18 height 18
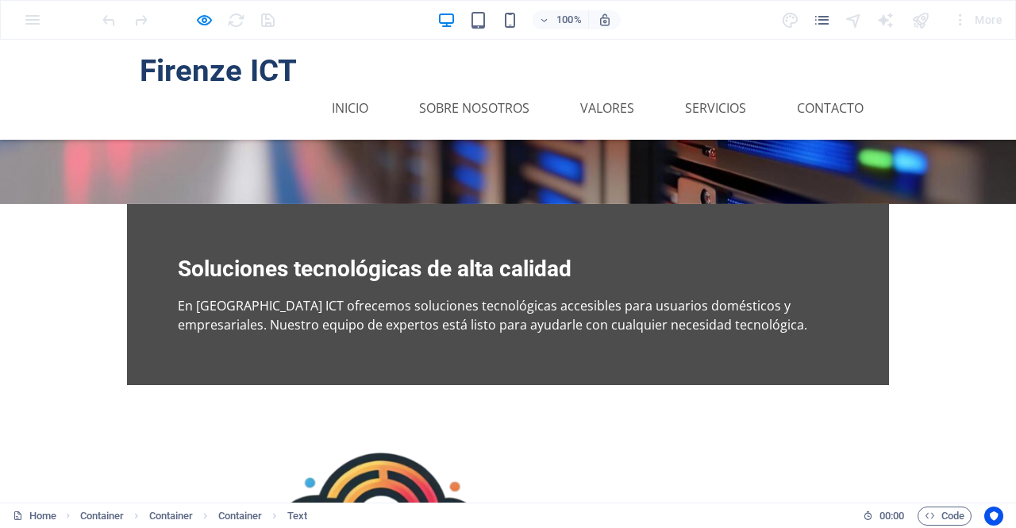
scroll to position [0, 0]
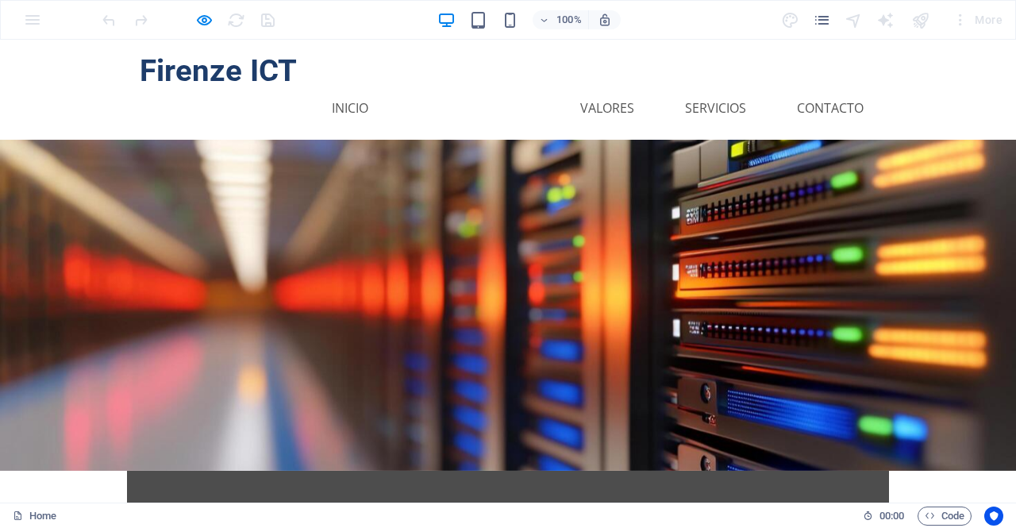
click at [487, 89] on link "Sobre Nosotros" at bounding box center [474, 108] width 136 height 38
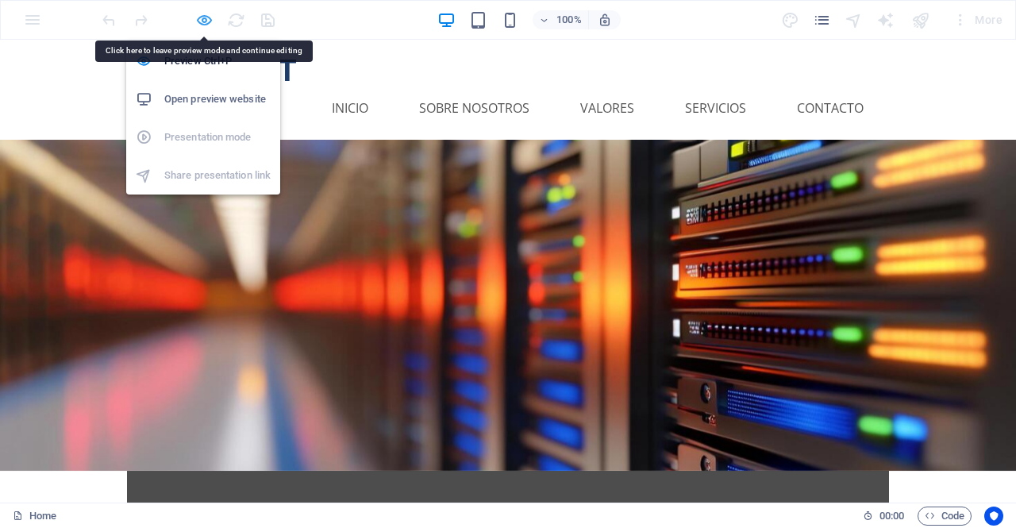
click at [202, 17] on icon "button" at bounding box center [204, 20] width 18 height 18
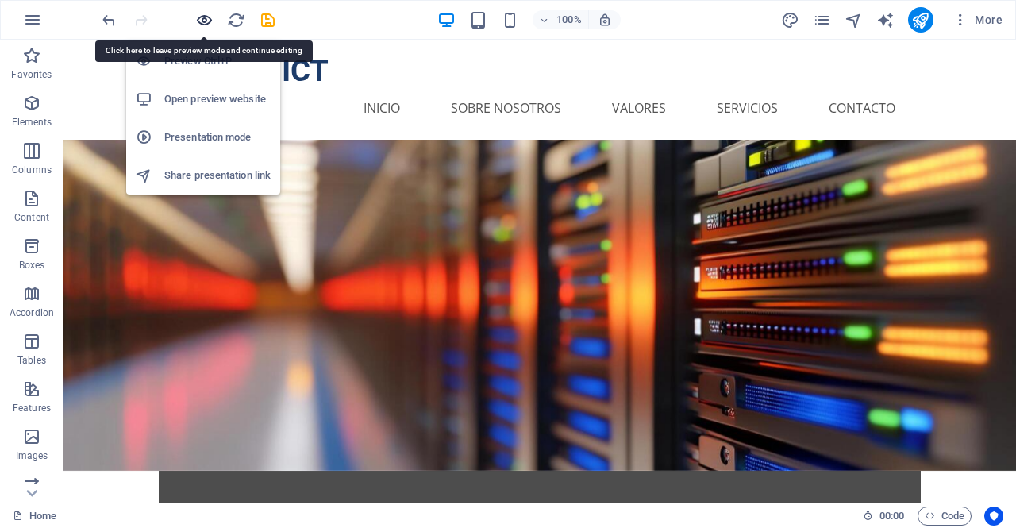
click at [202, 17] on icon "button" at bounding box center [204, 20] width 18 height 18
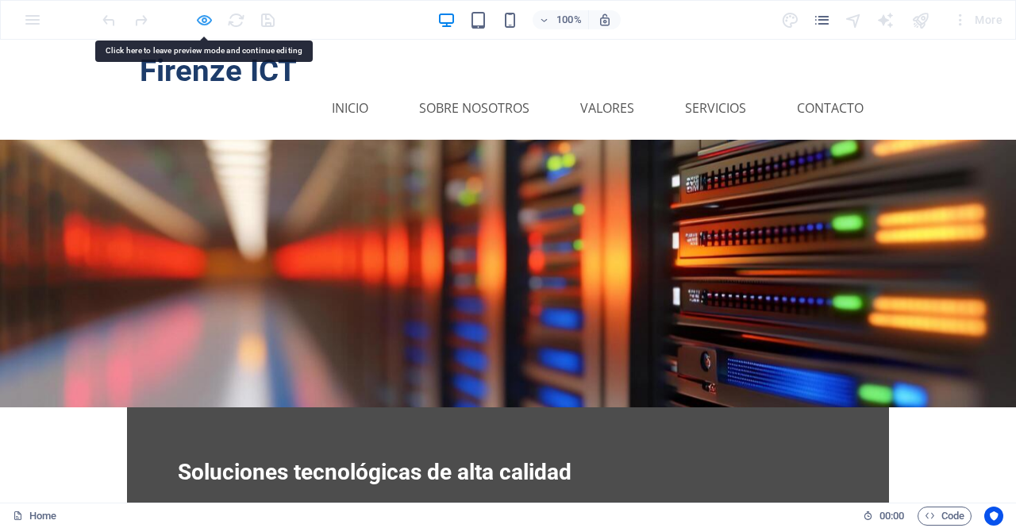
click at [207, 17] on icon "button" at bounding box center [204, 20] width 18 height 18
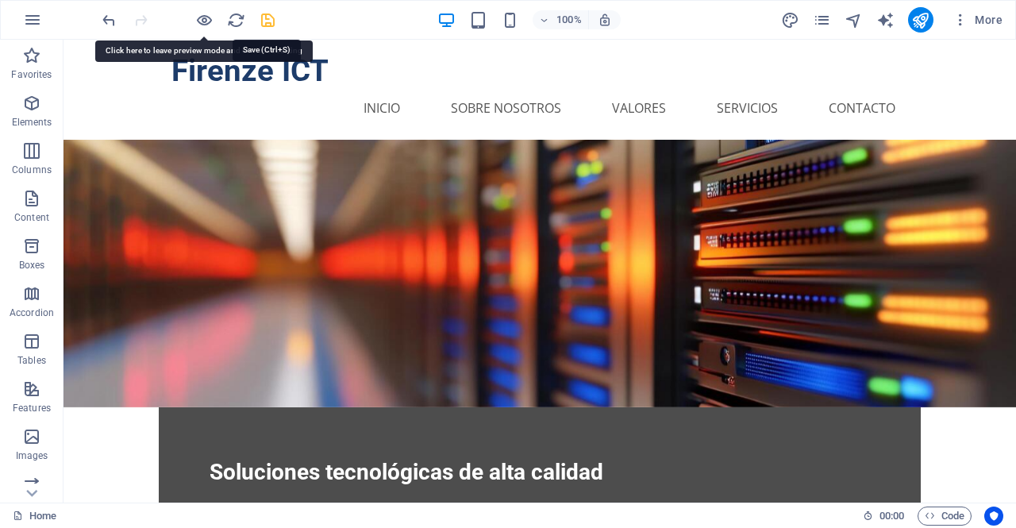
click at [275, 17] on icon "save" at bounding box center [268, 20] width 18 height 18
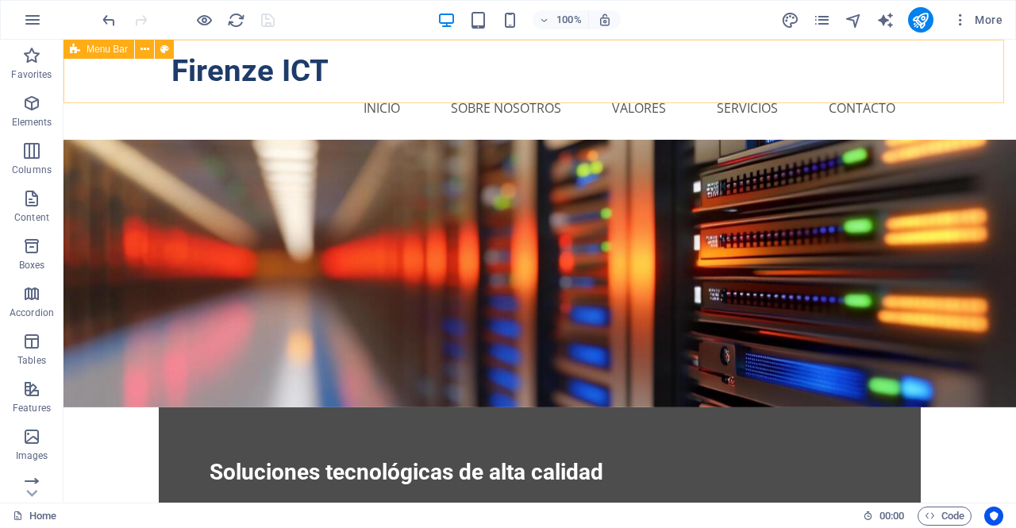
click at [111, 52] on span "Menu Bar" at bounding box center [106, 49] width 41 height 10
select select "header"
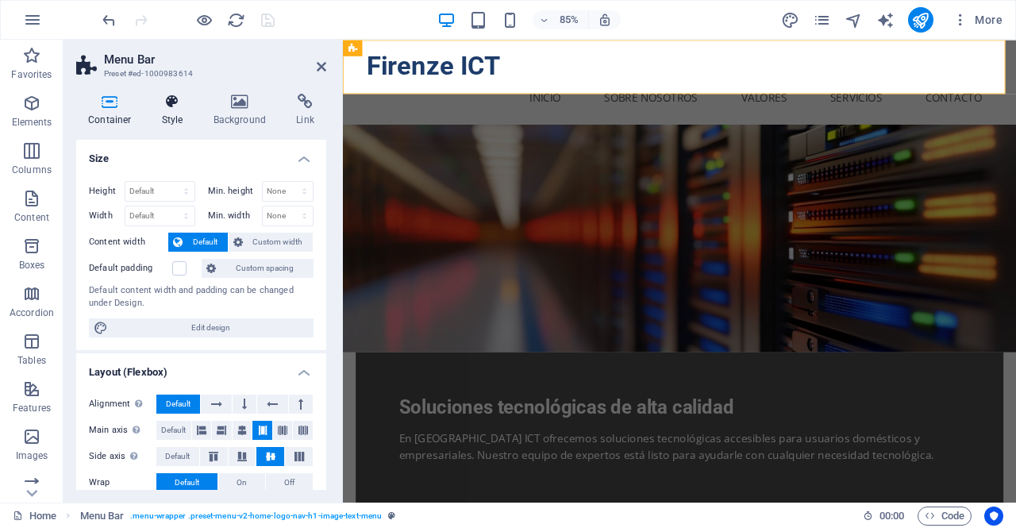
click at [178, 118] on h4 "Style" at bounding box center [176, 110] width 52 height 33
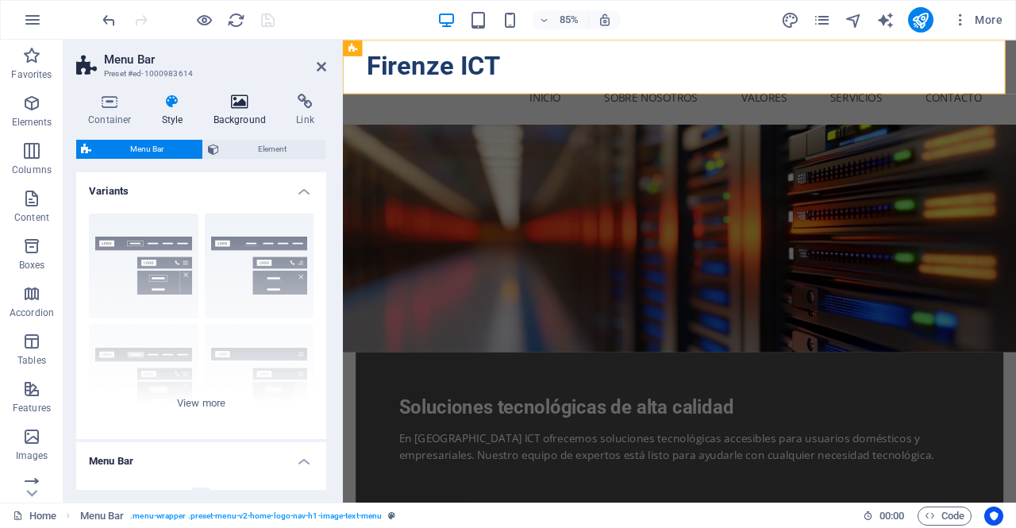
click at [252, 112] on h4 "Background" at bounding box center [243, 110] width 83 height 33
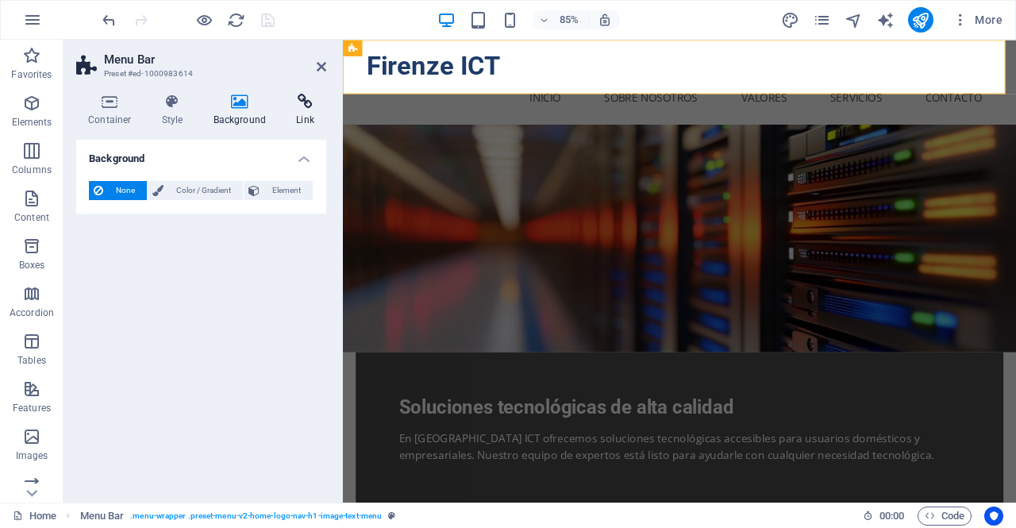
click at [299, 115] on h4 "Link" at bounding box center [305, 110] width 42 height 33
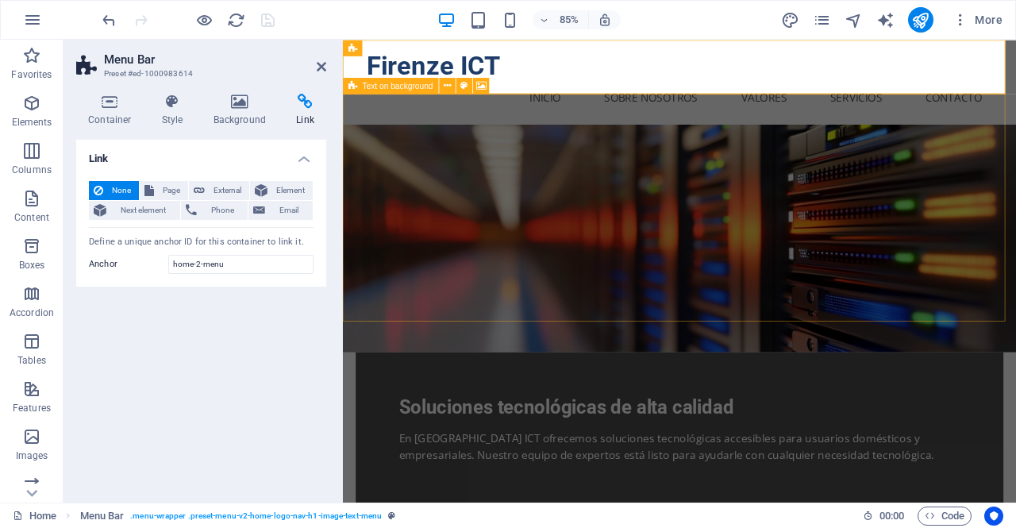
click at [358, 88] on div "Text on background" at bounding box center [390, 86] width 95 height 16
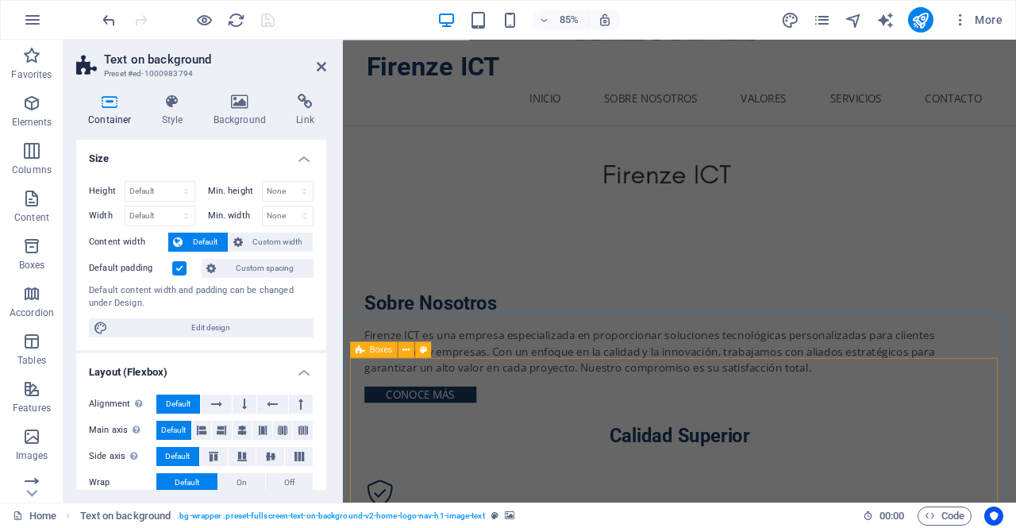
scroll to position [1016, 0]
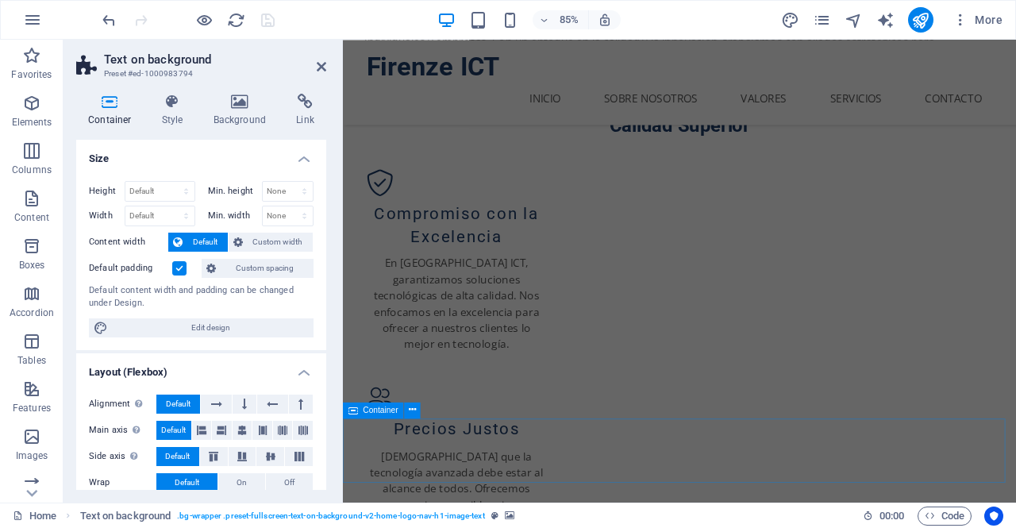
click at [358, 413] on div "Container" at bounding box center [373, 410] width 61 height 16
select select "px"
select select "%"
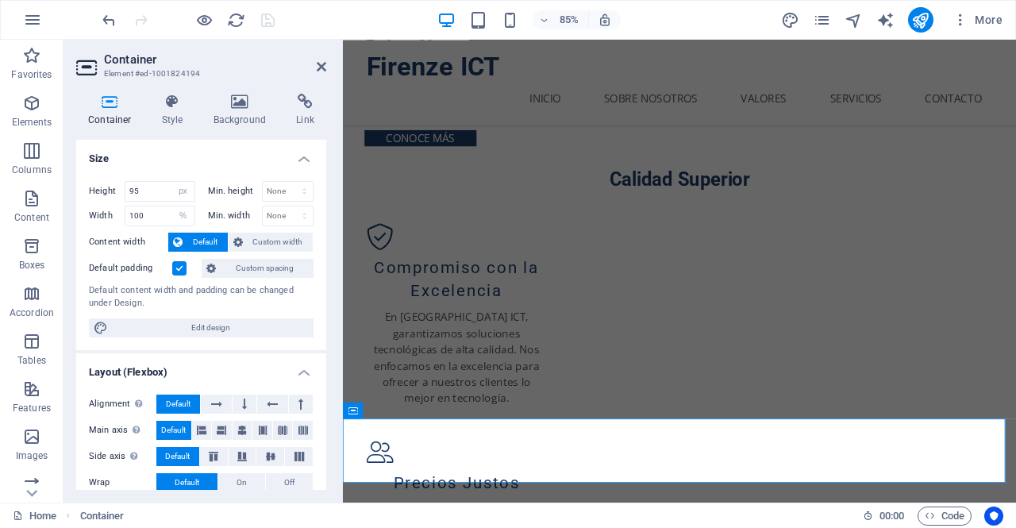
scroll to position [263, 0]
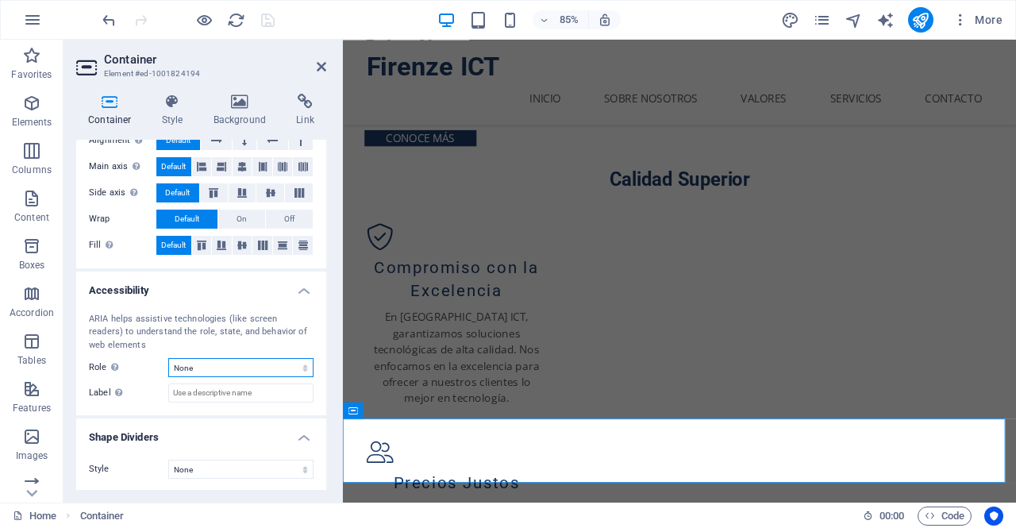
click at [205, 369] on select "None Alert Article Banner Comment Complementary Dialog Footer Header Marquee Pr…" at bounding box center [240, 367] width 145 height 19
click at [174, 418] on h4 "Shape Dividers" at bounding box center [201, 432] width 250 height 29
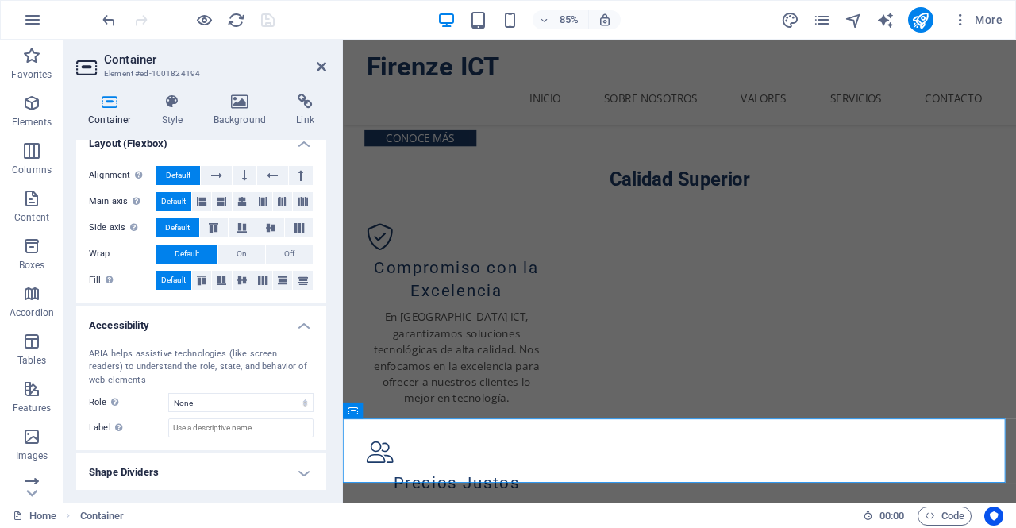
scroll to position [0, 0]
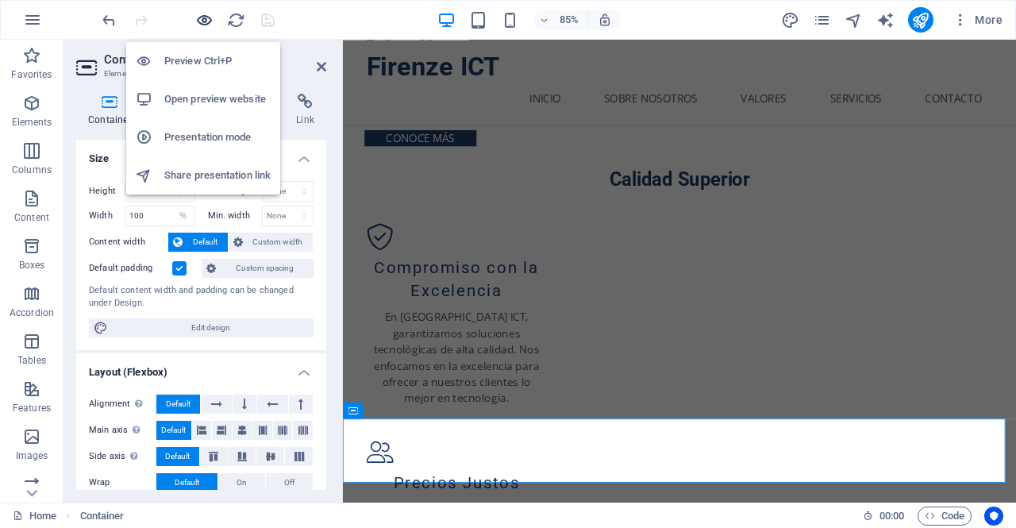
click at [209, 17] on icon "button" at bounding box center [204, 20] width 18 height 18
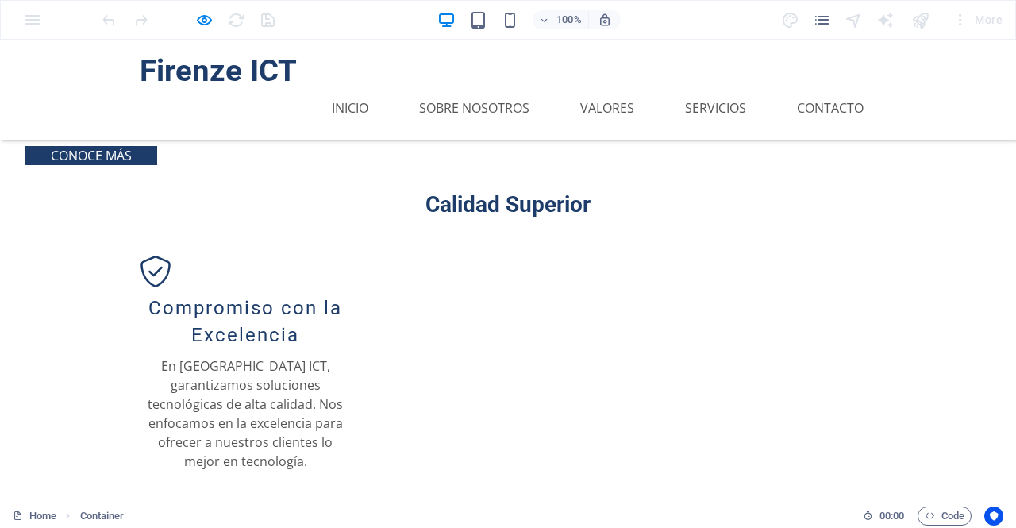
scroll to position [1097, 0]
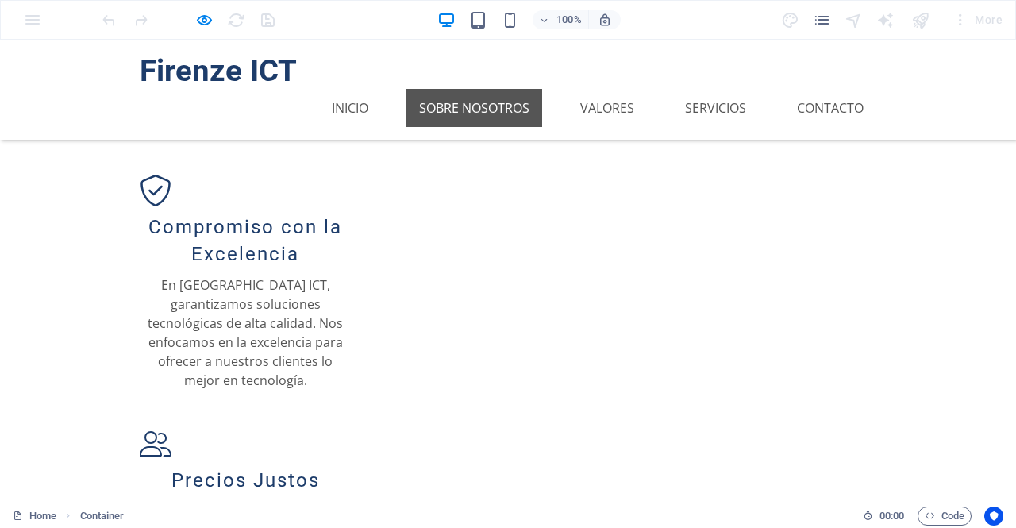
click at [481, 89] on link "Sobre Nosotros" at bounding box center [474, 108] width 136 height 38
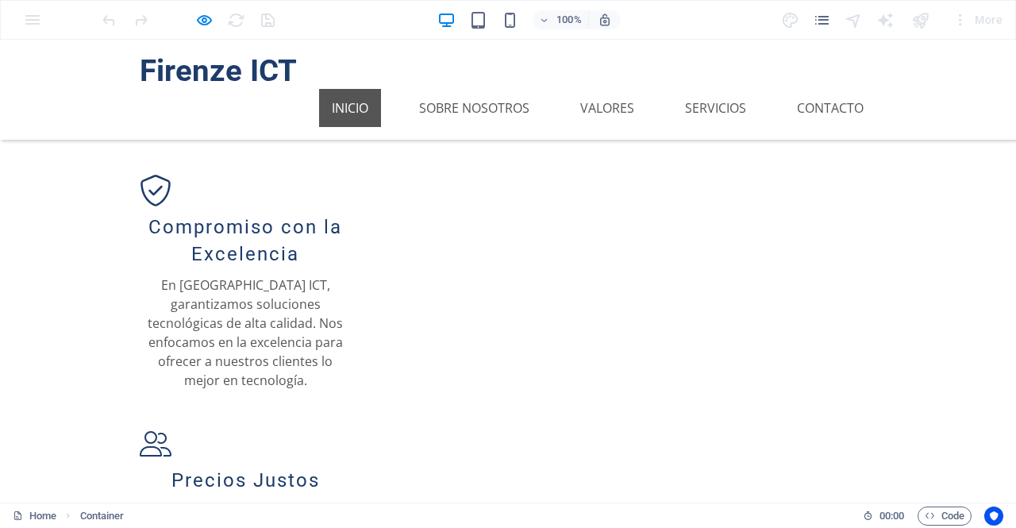
click at [356, 89] on link "Inicio" at bounding box center [350, 108] width 62 height 38
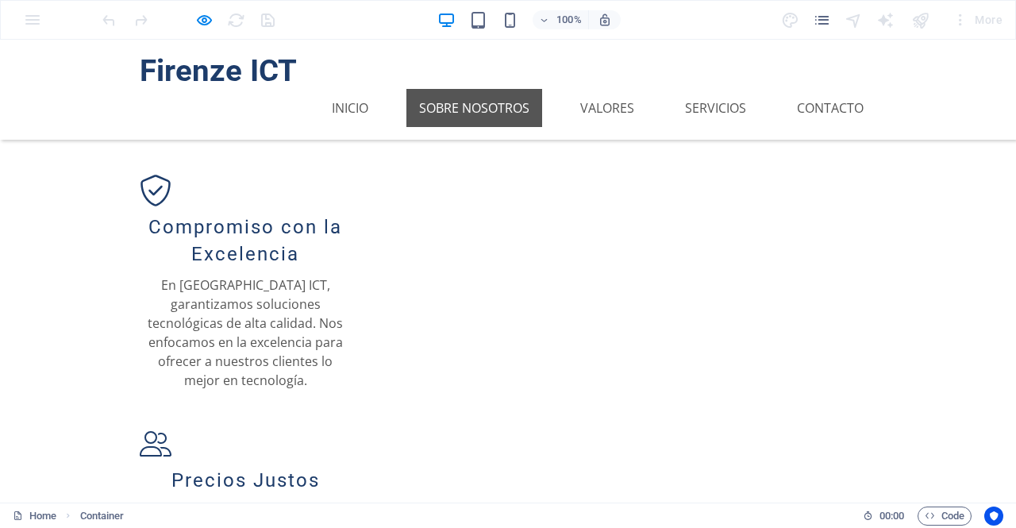
click at [459, 89] on link "Sobre Nosotros" at bounding box center [474, 108] width 136 height 38
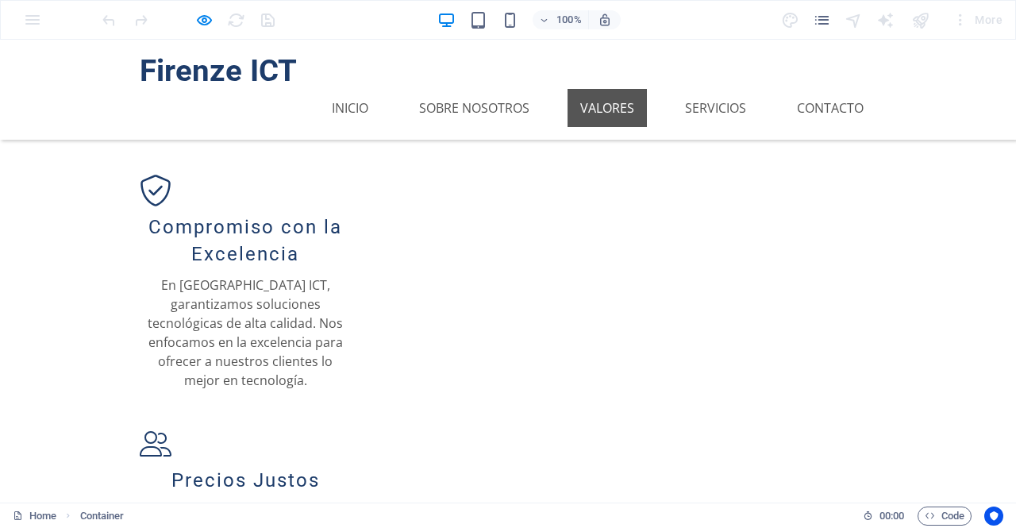
click at [584, 89] on link "Valores" at bounding box center [606, 108] width 79 height 38
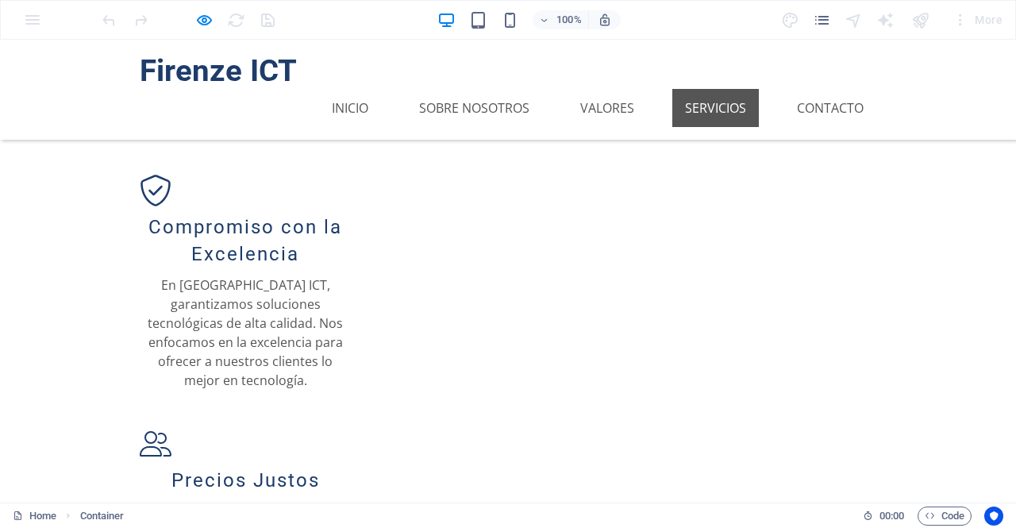
click at [713, 89] on link "Servicios" at bounding box center [715, 108] width 86 height 38
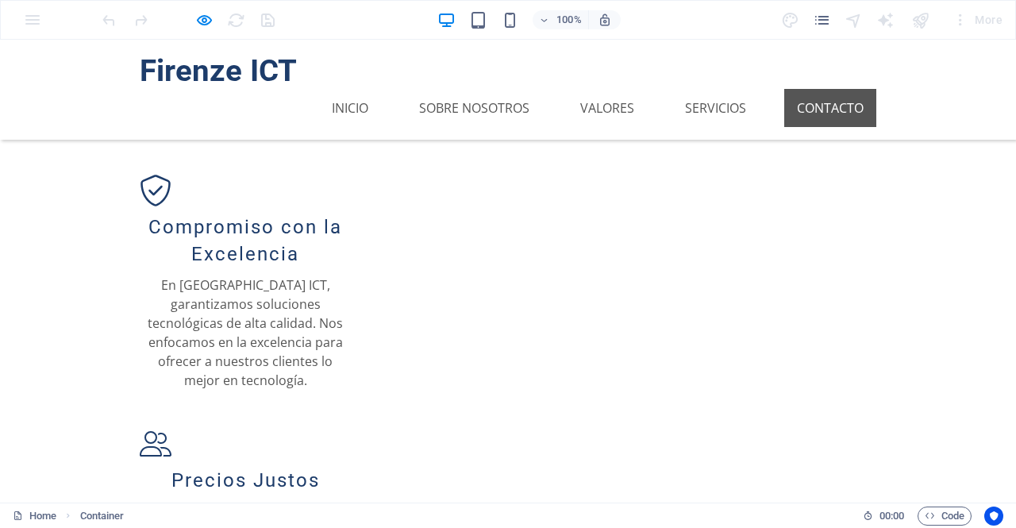
click at [821, 89] on link "Contacto" at bounding box center [830, 108] width 92 height 38
click at [809, 89] on link "Contacto" at bounding box center [830, 108] width 92 height 38
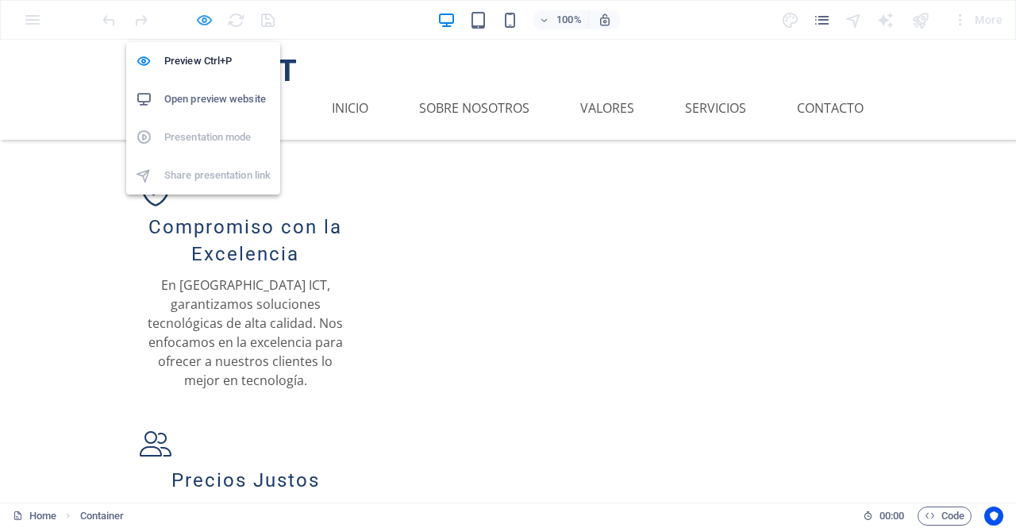
click at [209, 11] on icon "button" at bounding box center [204, 20] width 18 height 18
select select "px"
select select "%"
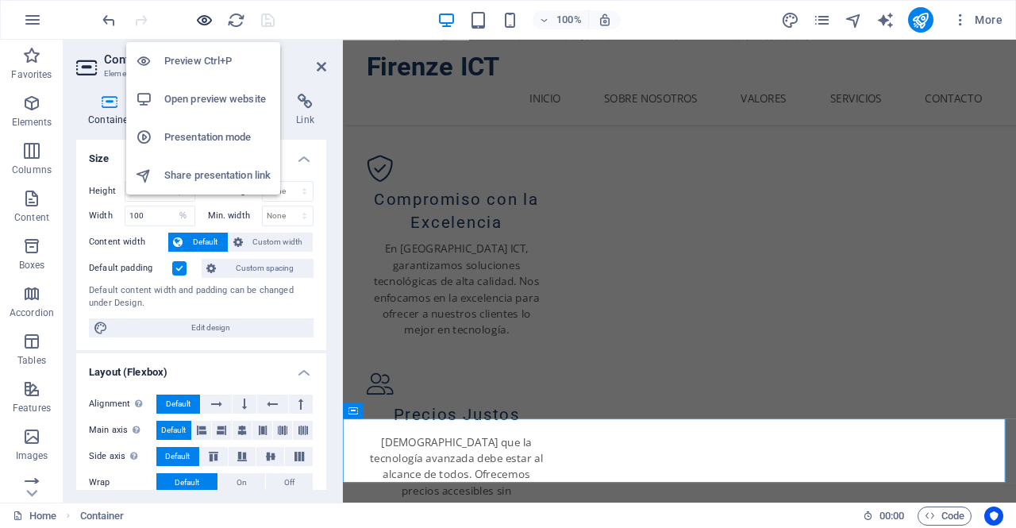
scroll to position [1016, 0]
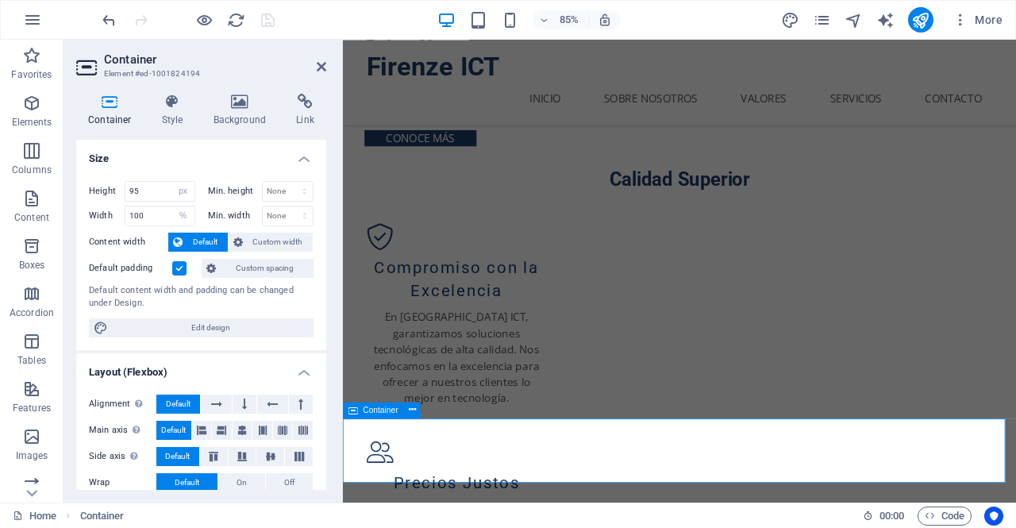
click at [357, 409] on icon at bounding box center [353, 410] width 10 height 16
click at [314, 66] on h2 "Container" at bounding box center [215, 59] width 222 height 14
click at [305, 102] on icon at bounding box center [305, 102] width 42 height 16
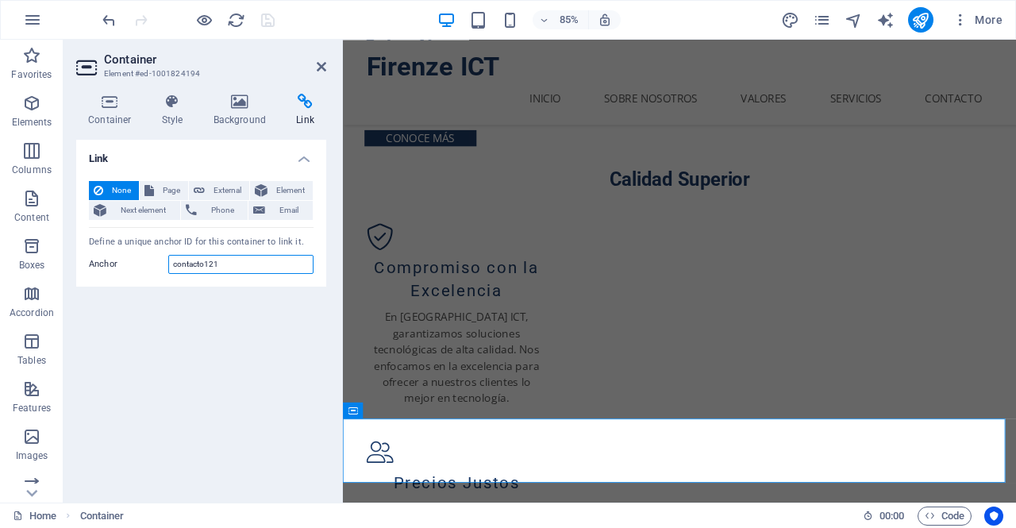
click at [198, 264] on input "contacto121" at bounding box center [240, 264] width 145 height 19
type input "contacto-121"
click at [249, 117] on h4 "Background" at bounding box center [243, 110] width 83 height 33
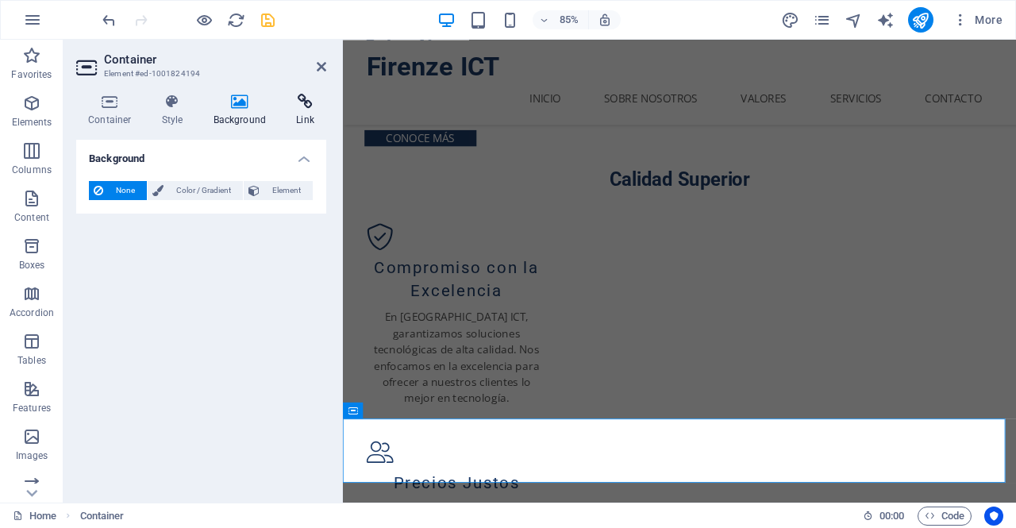
click at [305, 109] on icon at bounding box center [305, 102] width 42 height 16
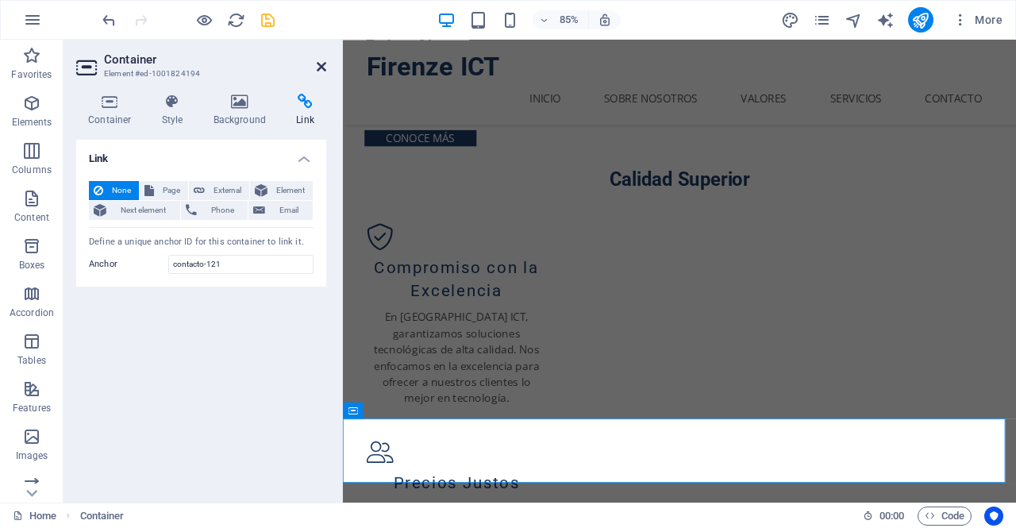
click at [325, 66] on icon at bounding box center [322, 66] width 10 height 13
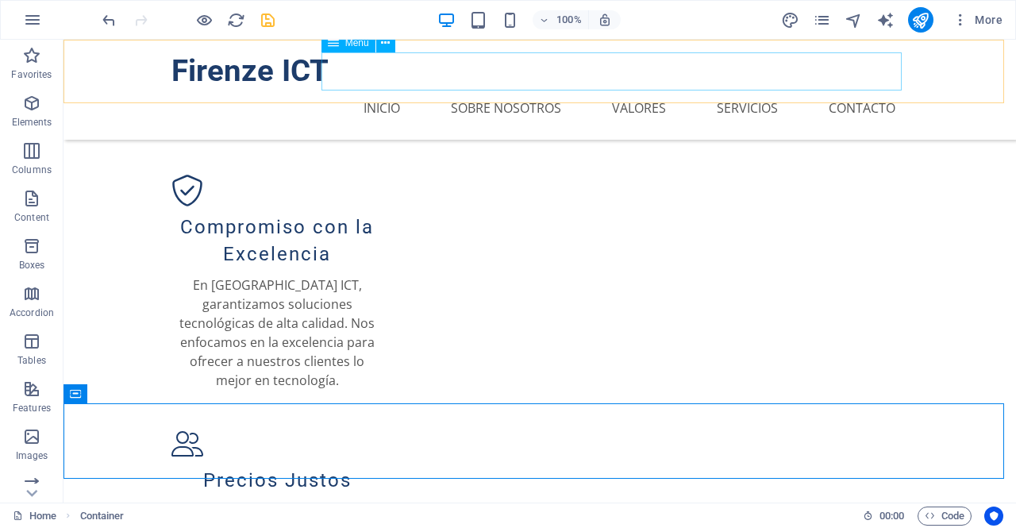
click at [860, 89] on nav "Inicio Sobre Nosotros Valores Servicios Contacto" at bounding box center [539, 108] width 736 height 38
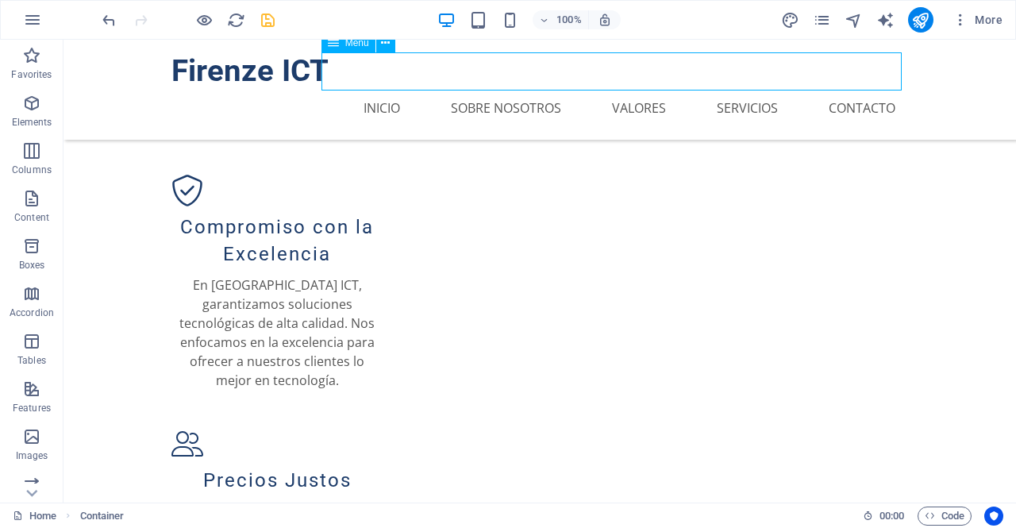
click at [860, 89] on nav "Inicio Sobre Nosotros Valores Servicios Contacto" at bounding box center [539, 108] width 736 height 38
select select
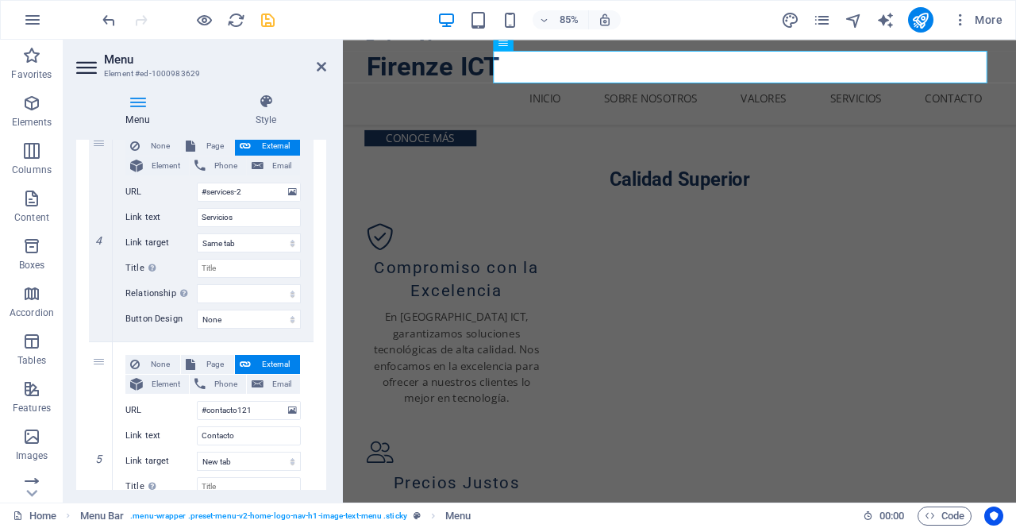
scroll to position [934, 0]
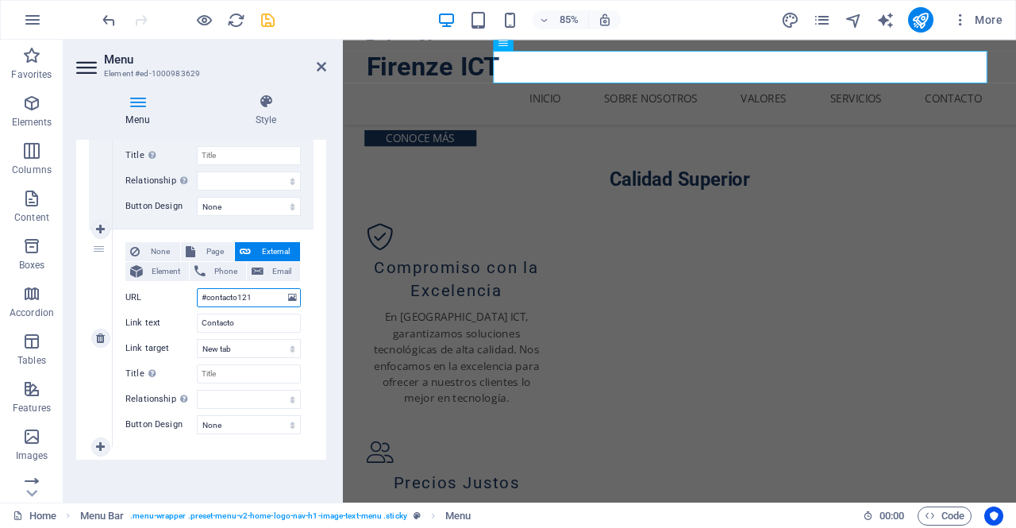
click at [238, 294] on input "#contacto121" at bounding box center [249, 297] width 104 height 19
type input "#contacto-121"
select select
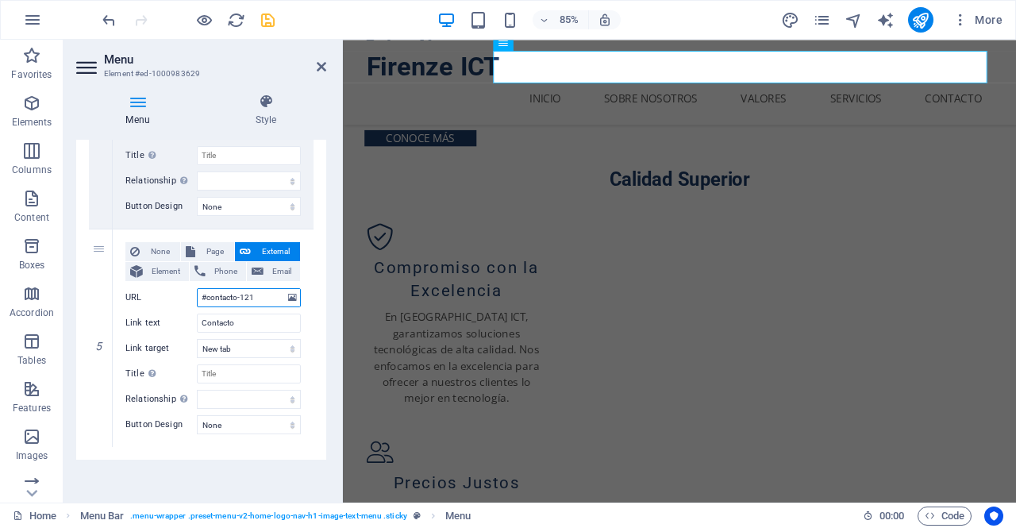
select select
type input "#contacto-121"
click at [306, 333] on div "None Page External Element Phone Email Page Home Subpage Legal Notice Privacy E…" at bounding box center [213, 337] width 201 height 217
click at [284, 344] on select "New tab Same tab Overlay" at bounding box center [249, 348] width 104 height 19
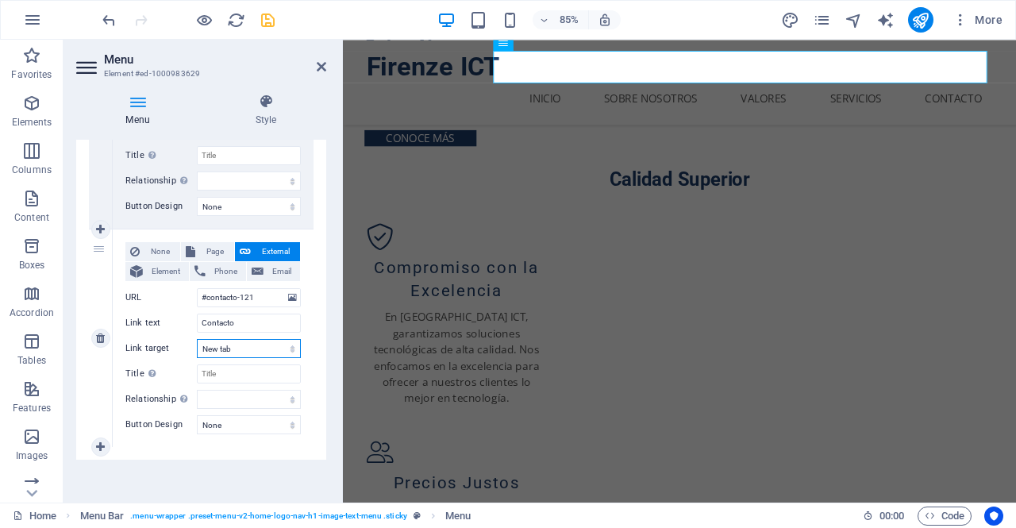
select select
click at [197, 339] on select "New tab Same tab Overlay" at bounding box center [249, 348] width 104 height 19
select select
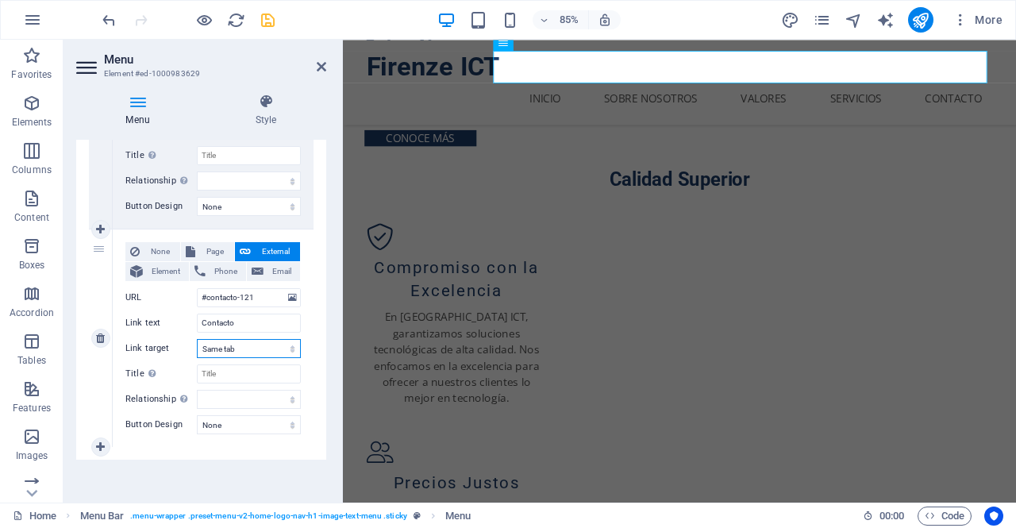
select select
click at [265, 15] on icon "save" at bounding box center [268, 20] width 18 height 18
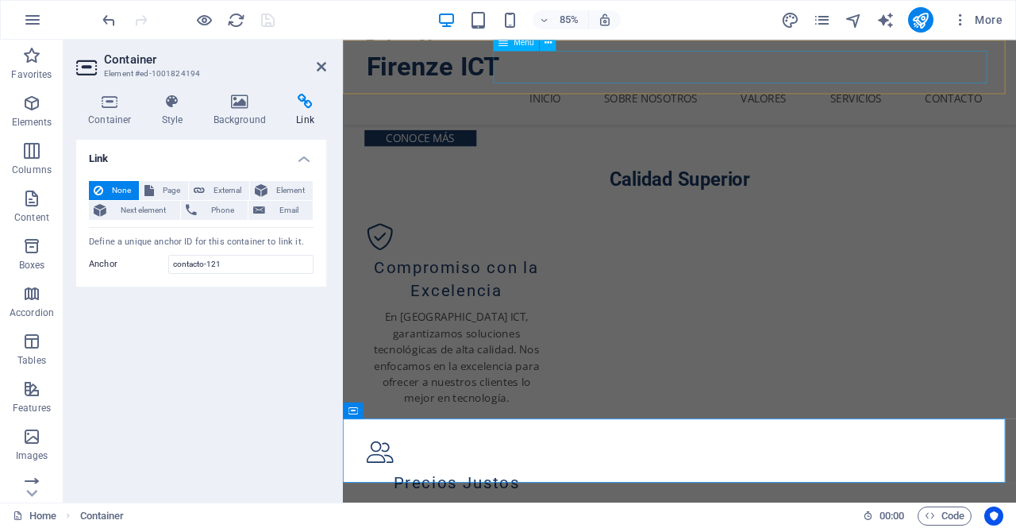
click at [1015, 89] on nav "Inicio Sobre Nosotros Valores Servicios Contacto" at bounding box center [739, 108] width 736 height 38
select select
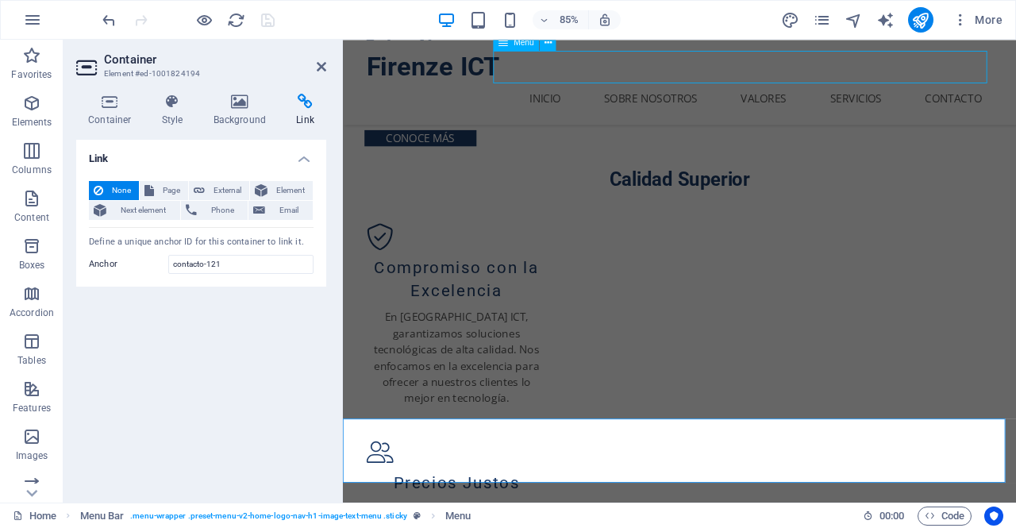
select select
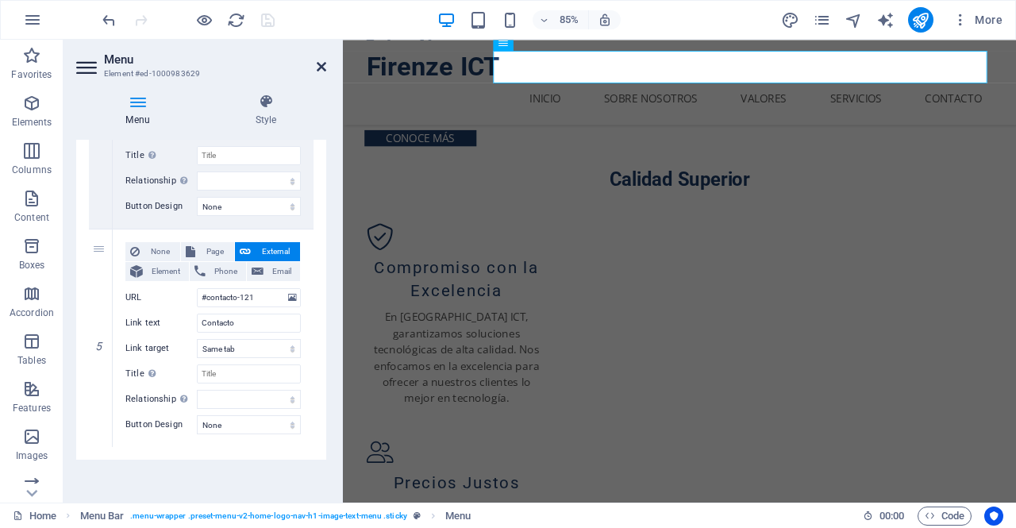
click at [319, 60] on icon at bounding box center [322, 66] width 10 height 13
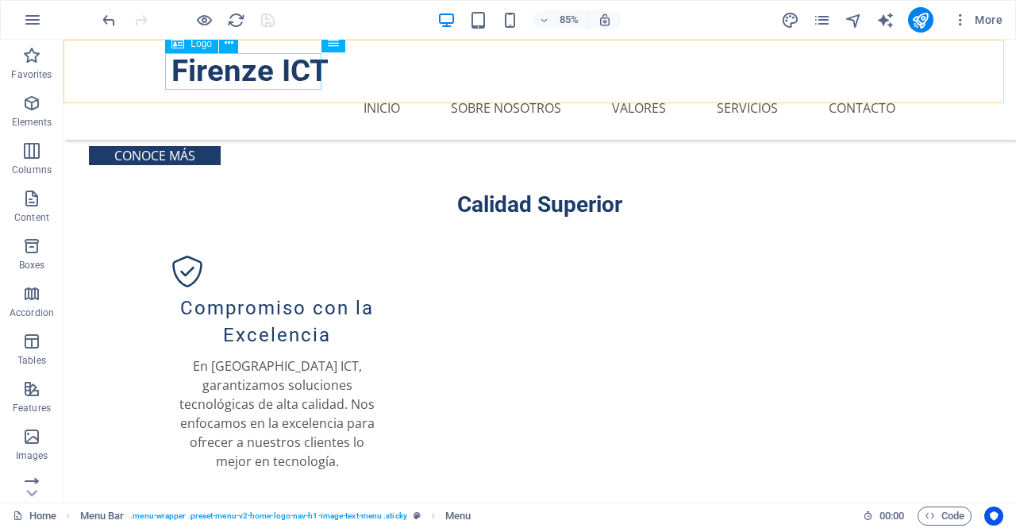
scroll to position [1097, 0]
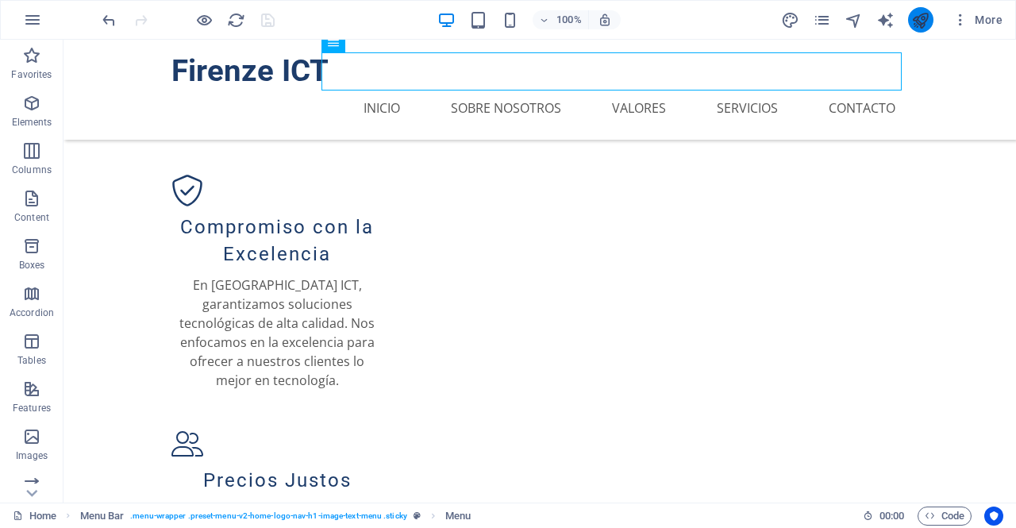
click at [918, 13] on icon "publish" at bounding box center [920, 20] width 18 height 18
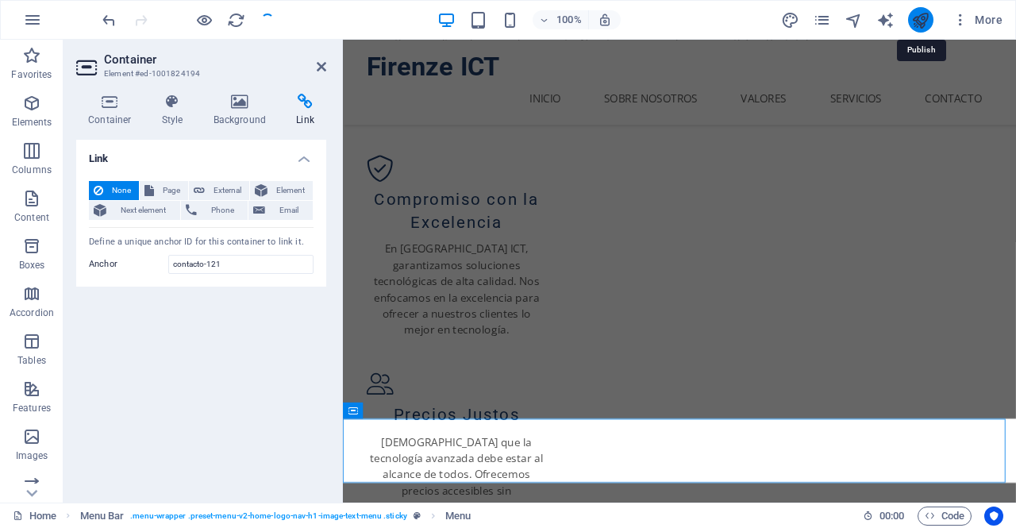
scroll to position [1016, 0]
